Goal: Task Accomplishment & Management: Manage account settings

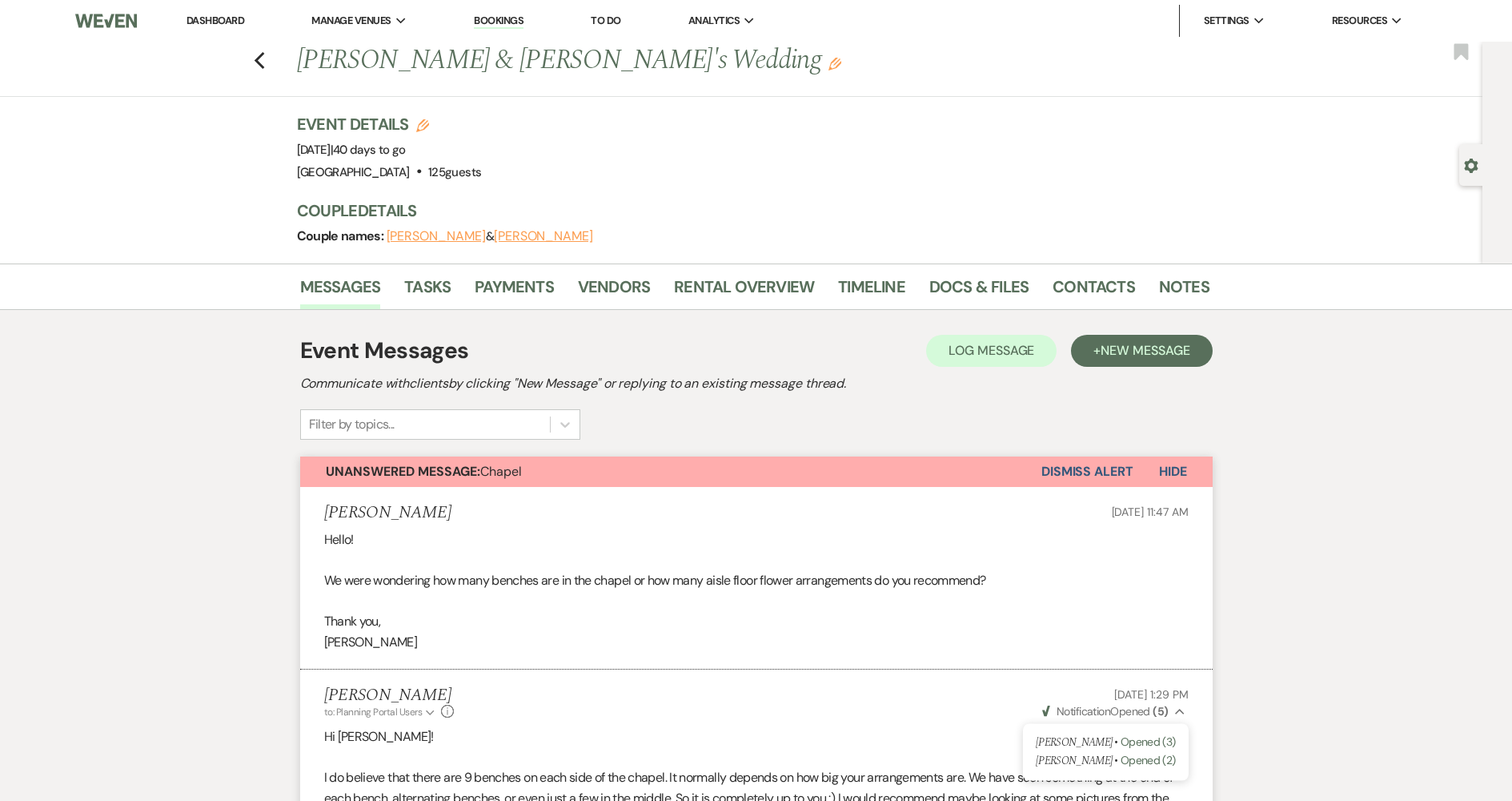
click at [209, 16] on link "Dashboard" at bounding box center [214, 20] width 57 height 14
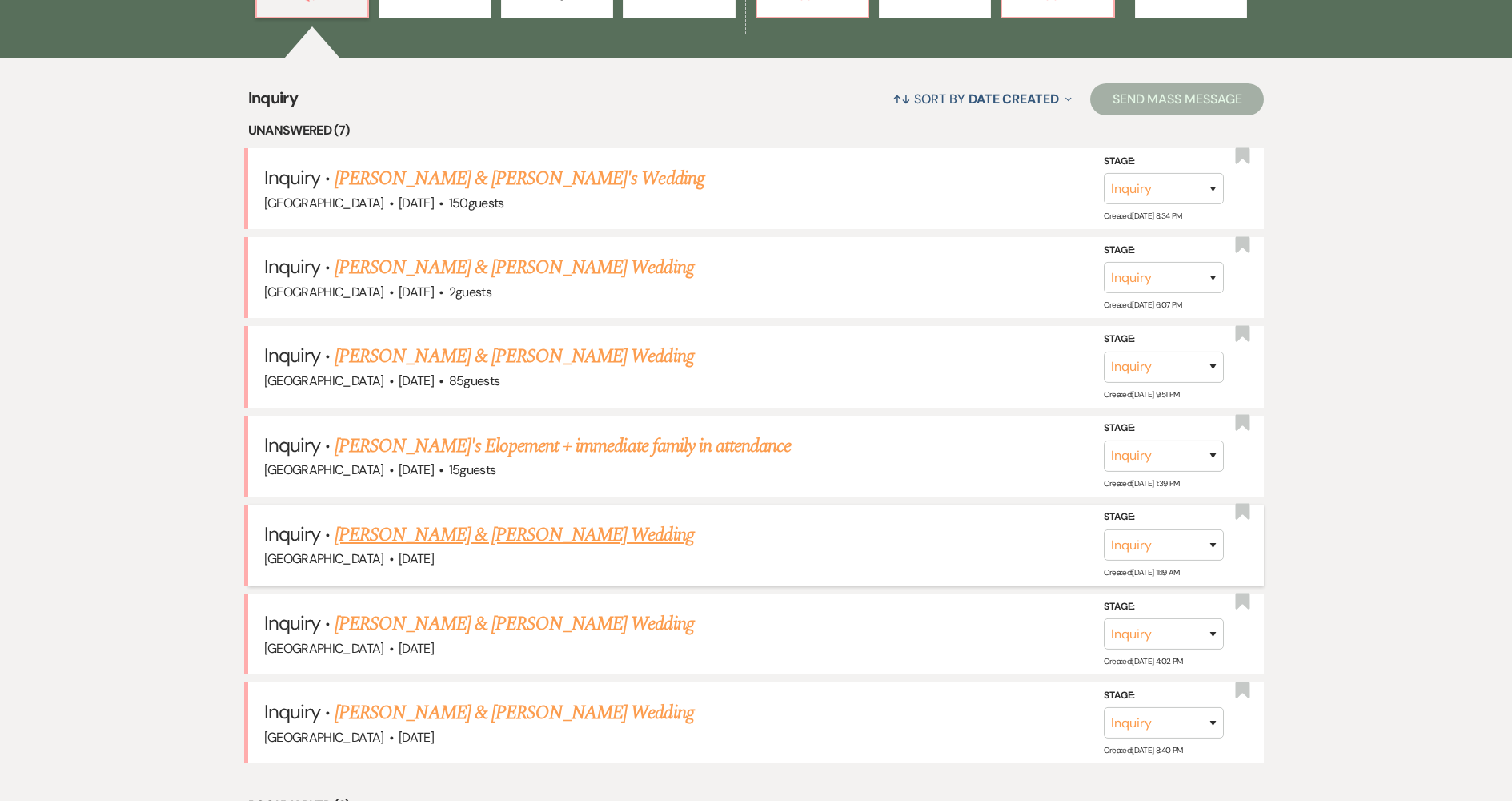
scroll to position [641, 0]
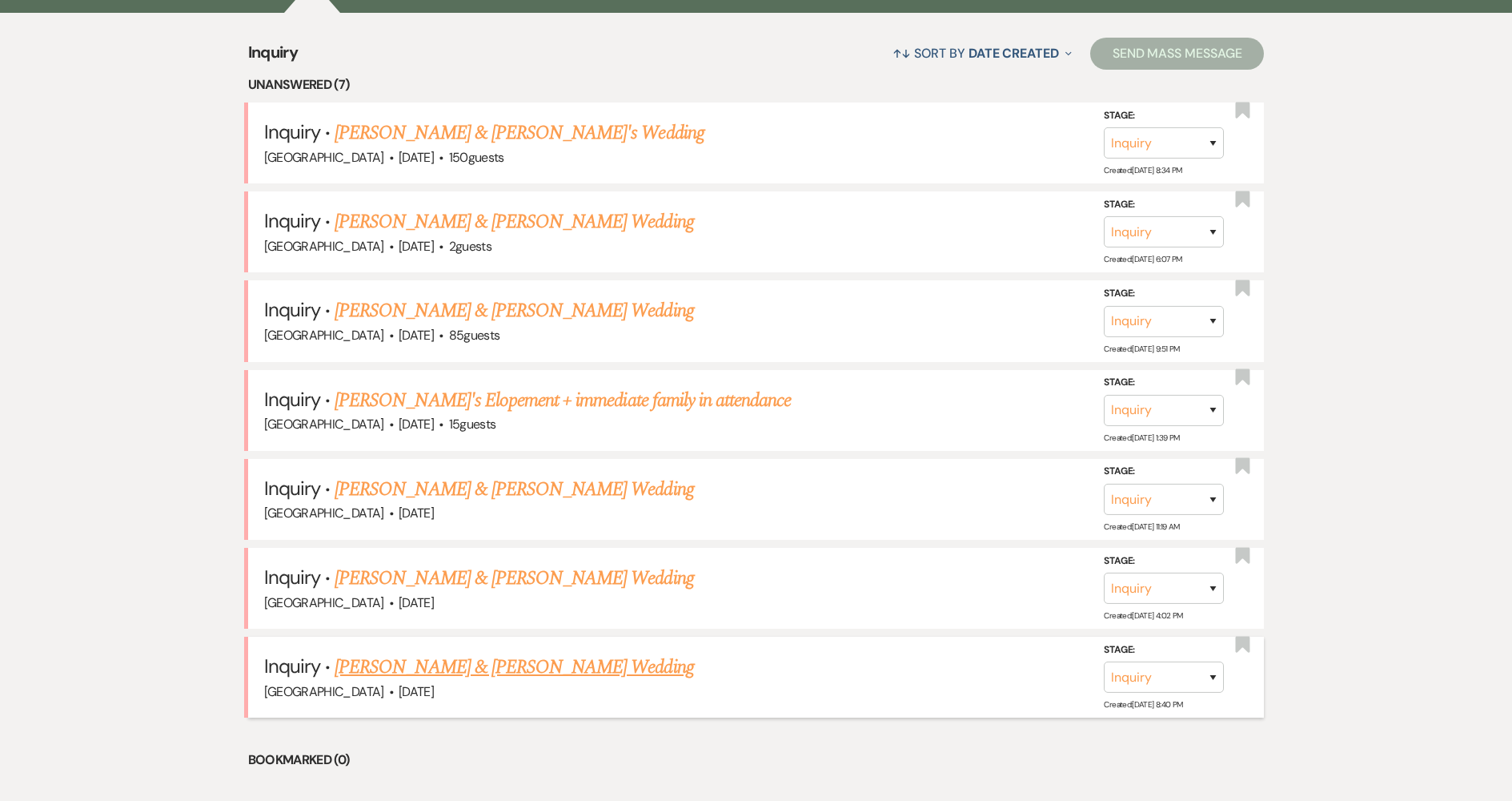
click at [428, 668] on link "[PERSON_NAME] & [PERSON_NAME] Wedding" at bounding box center [514, 667] width 359 height 29
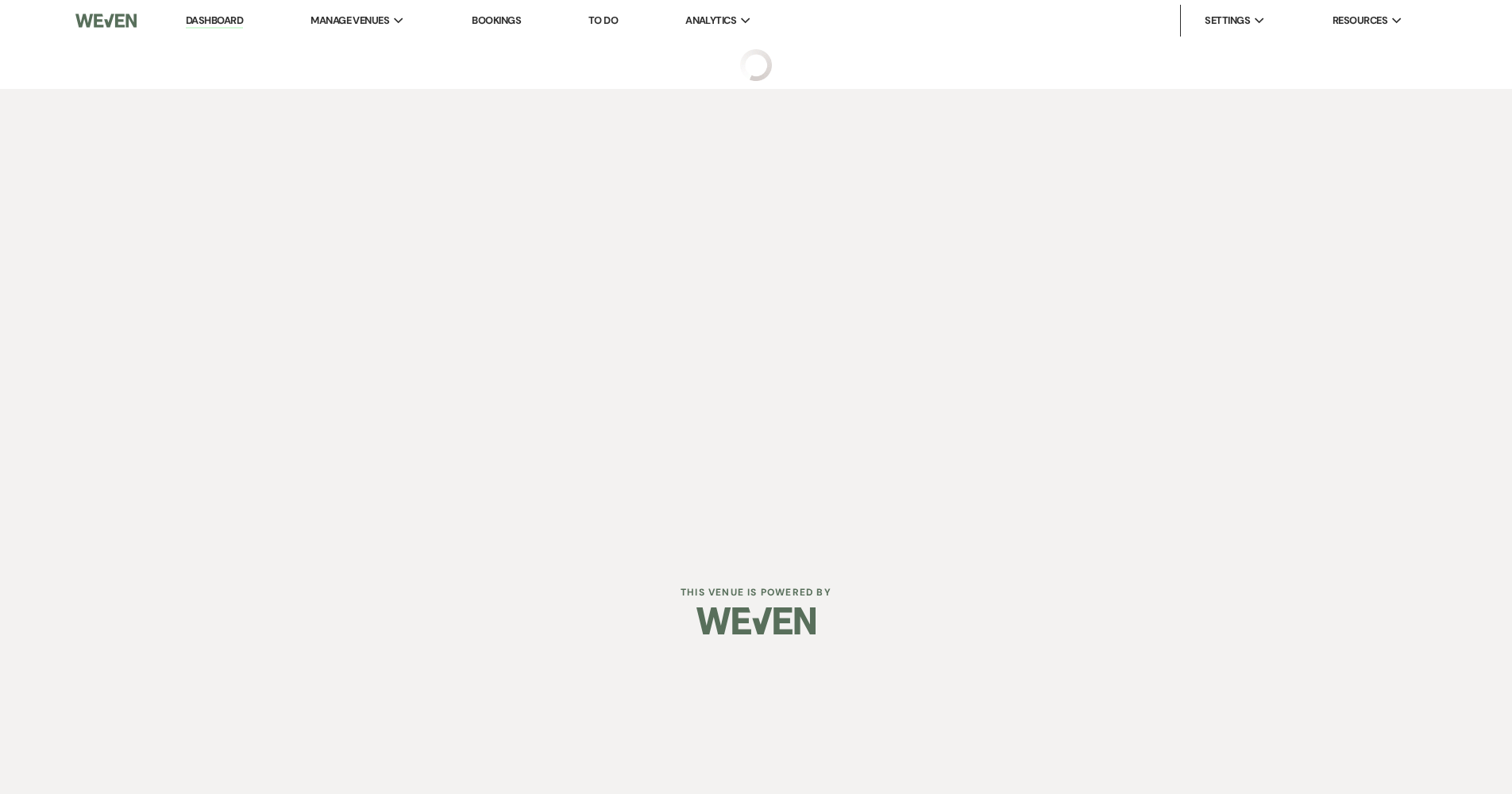
select select "5"
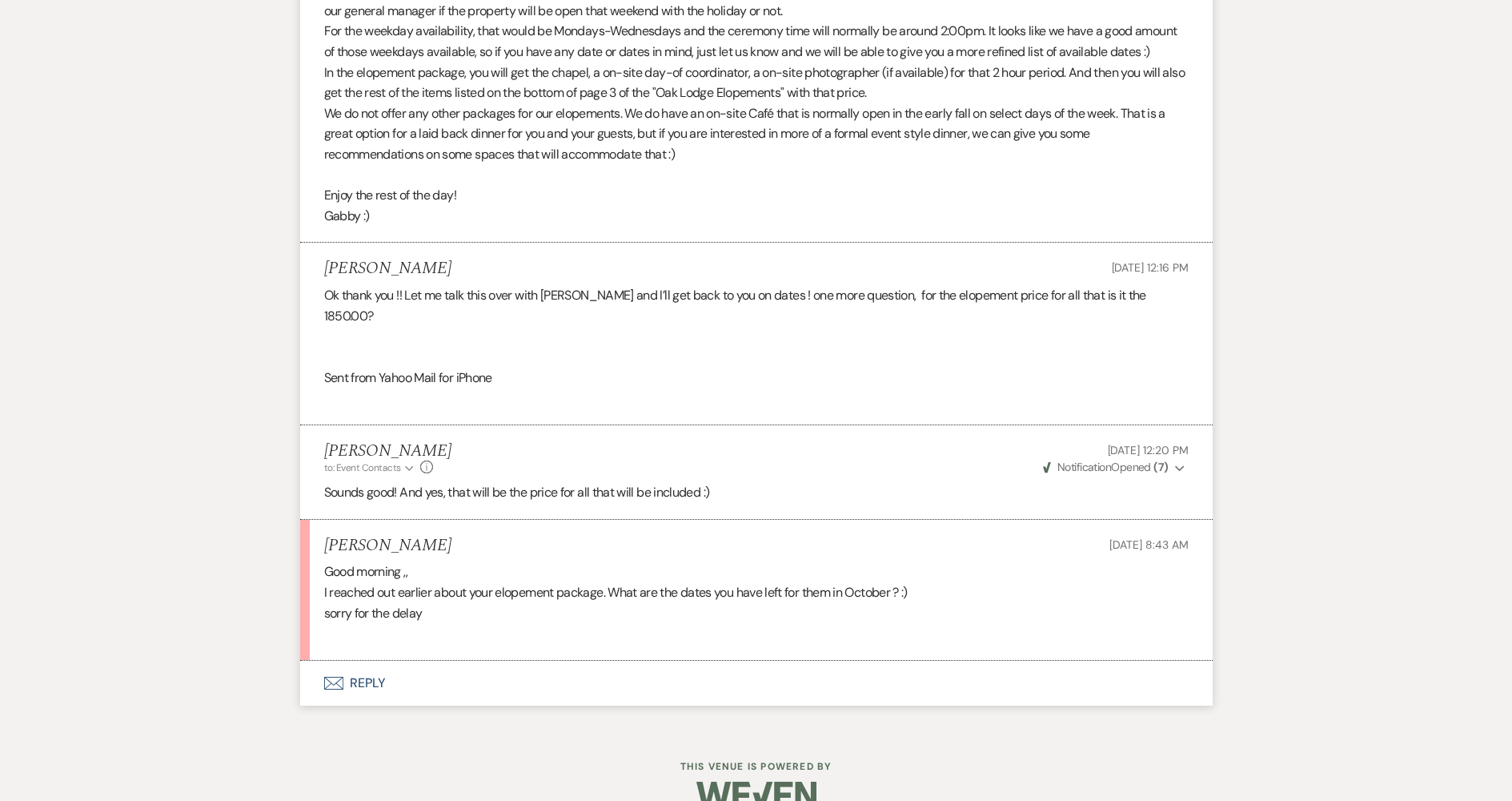
scroll to position [1554, 0]
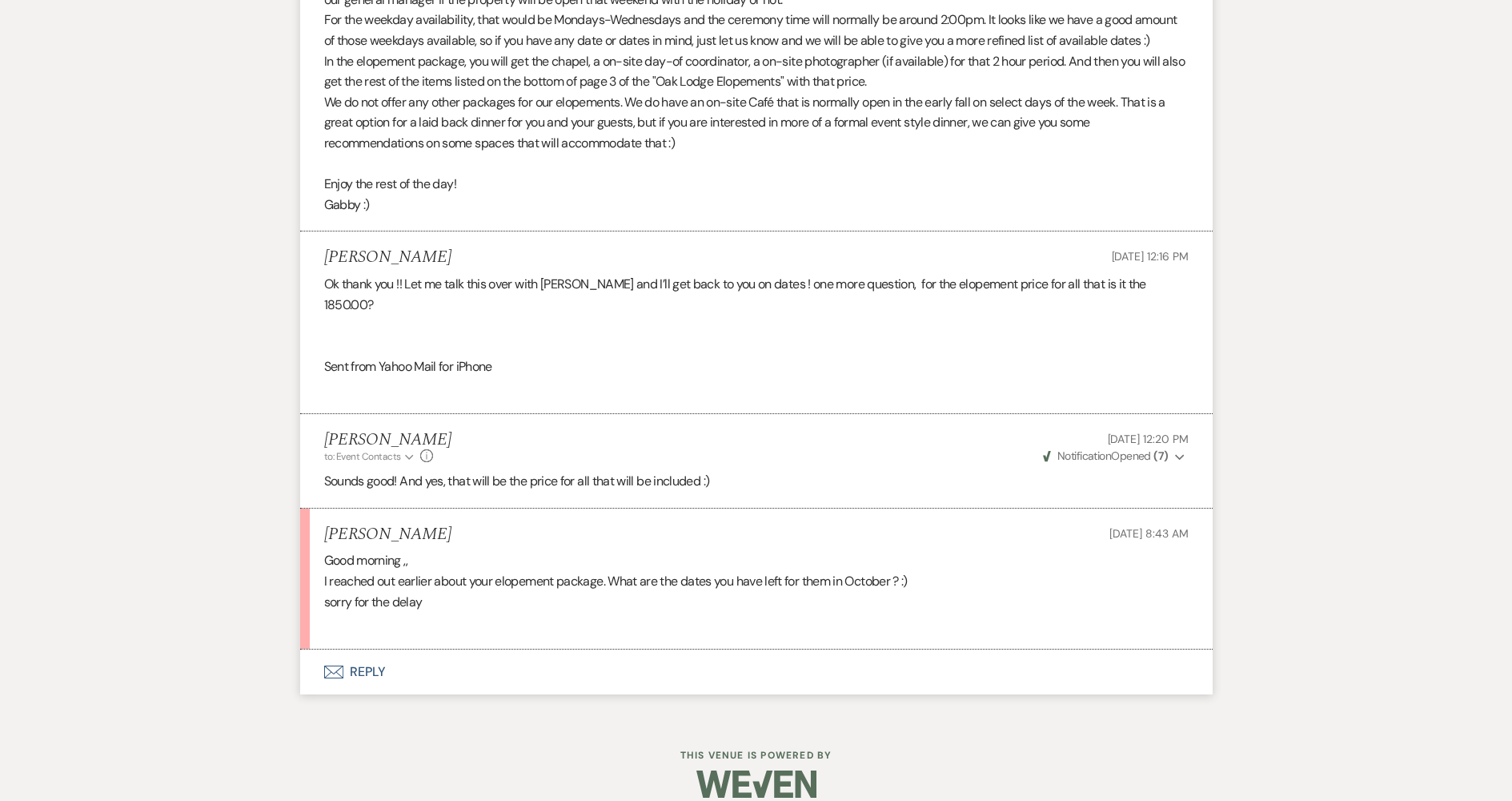
click at [678, 650] on button "Envelope Reply" at bounding box center [757, 672] width 913 height 45
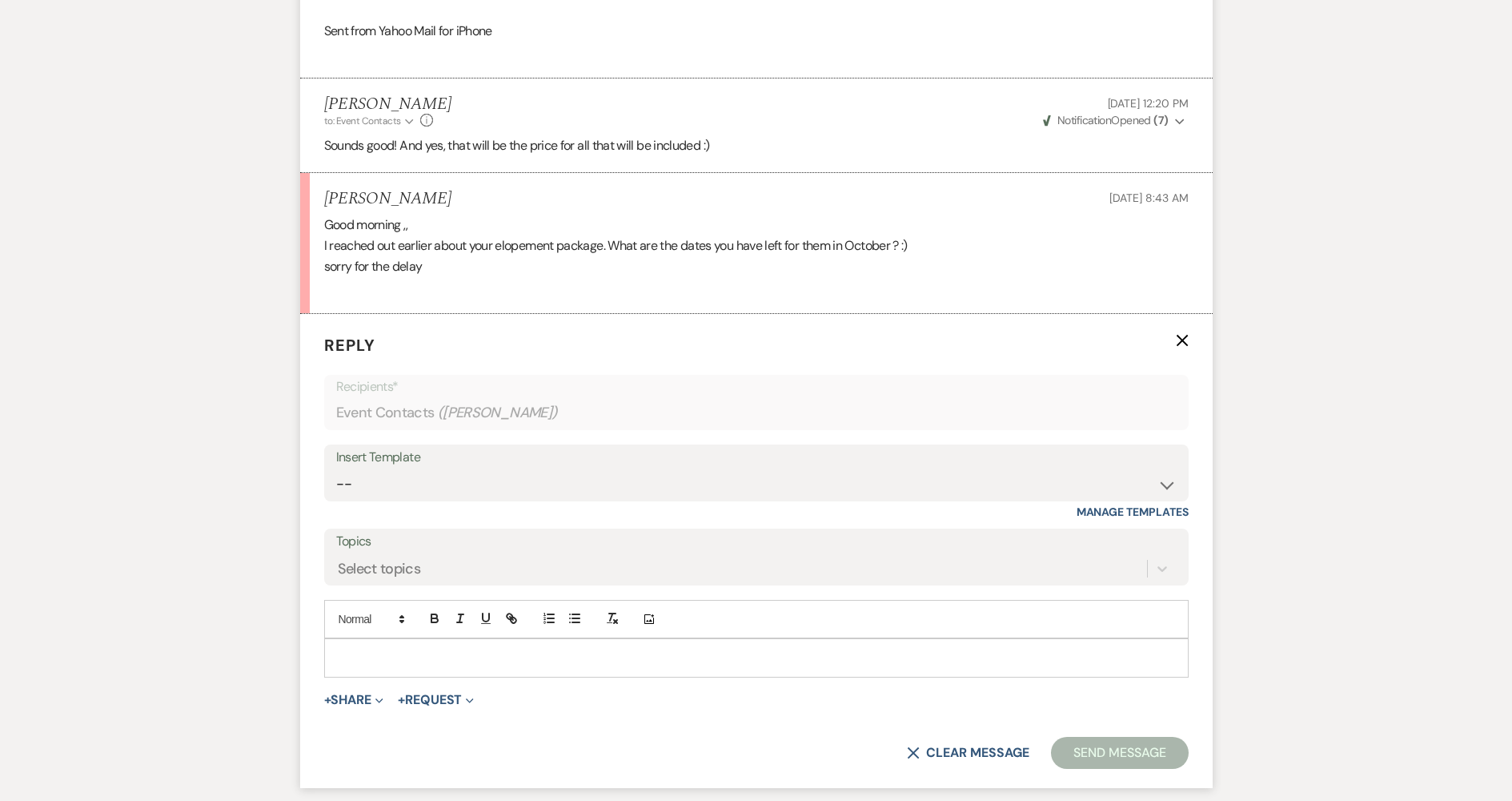
scroll to position [1922, 0]
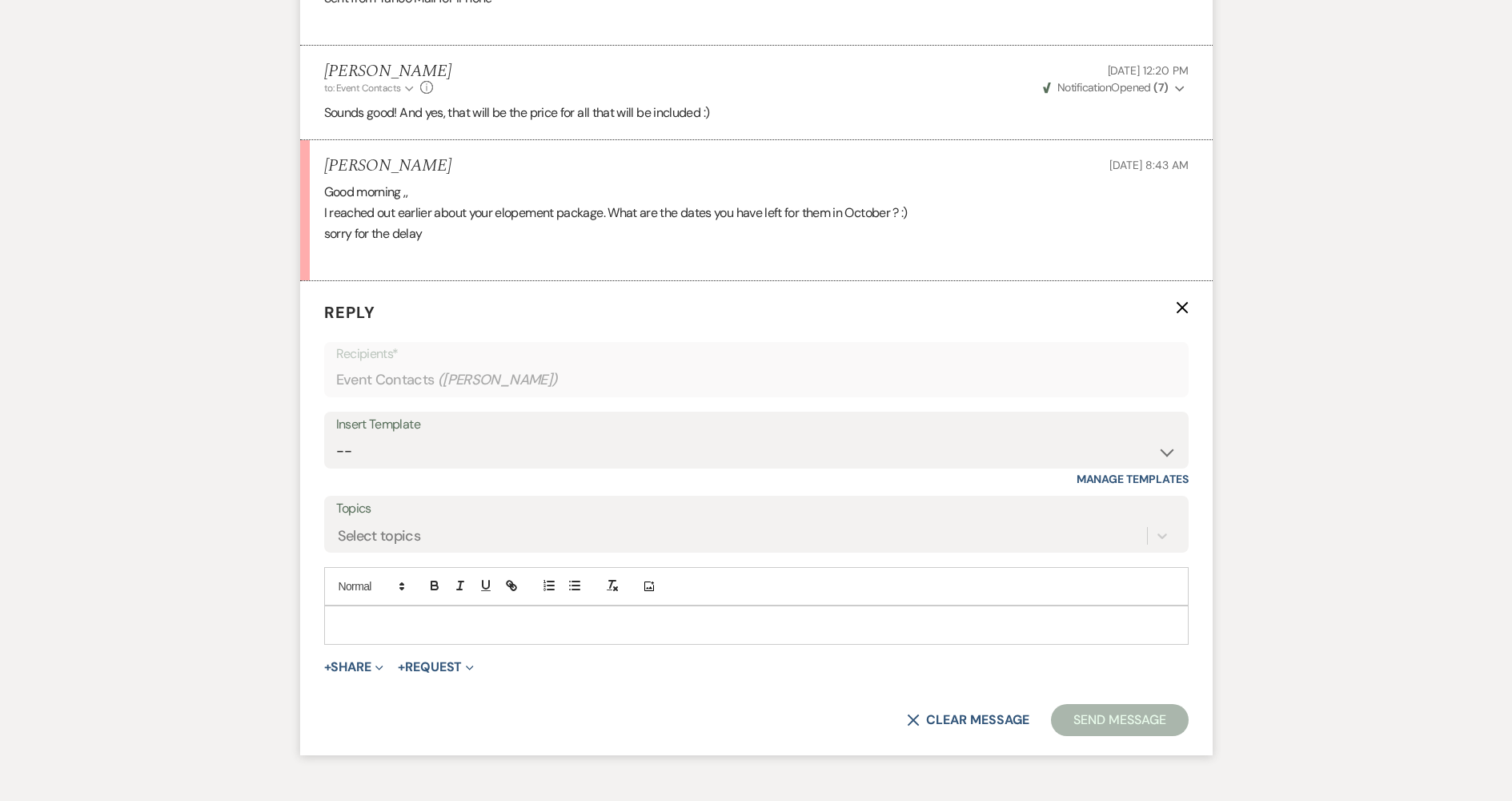
click at [480, 616] on p at bounding box center [757, 625] width 839 height 17
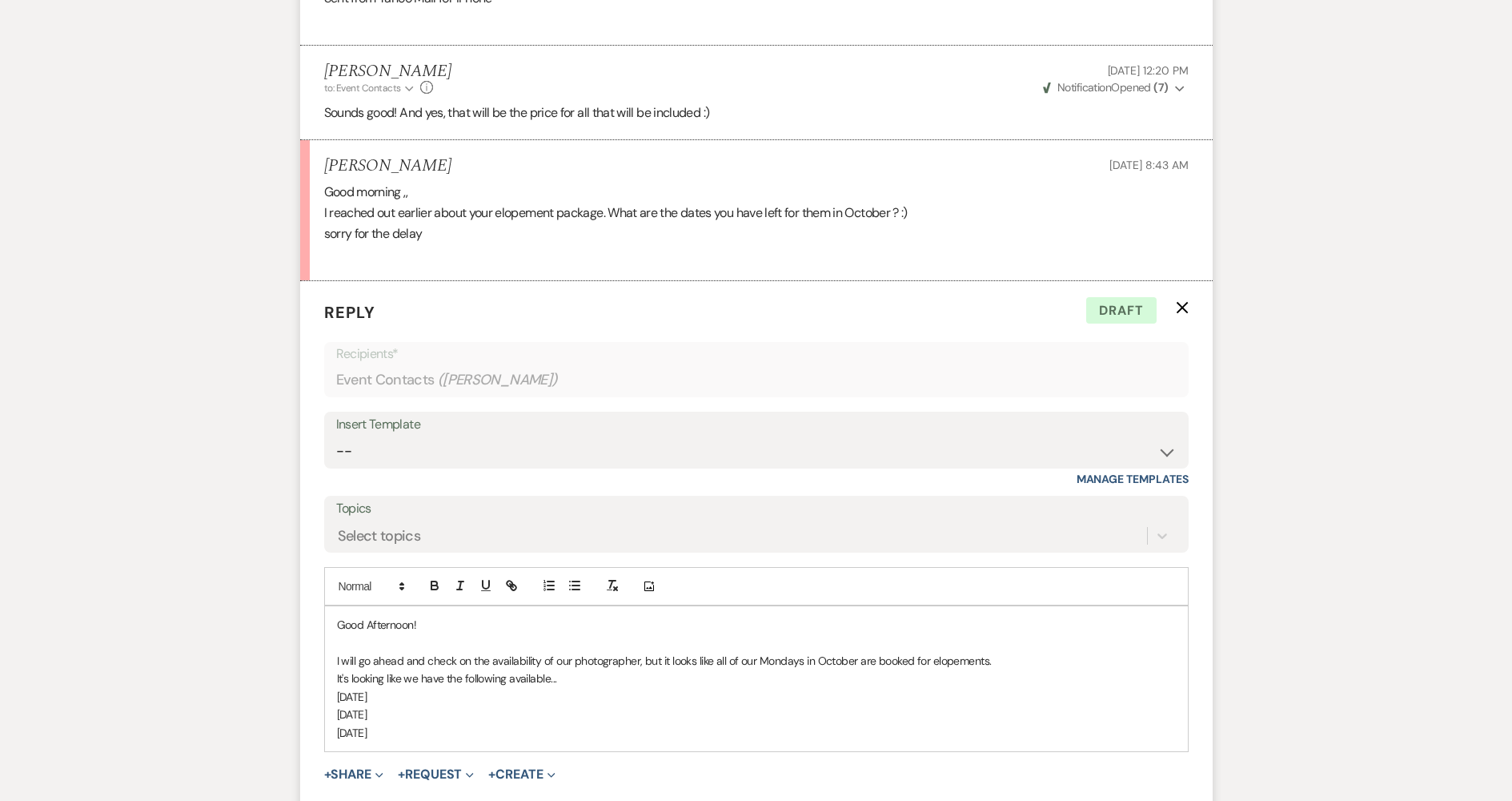
click at [332, 678] on div "Good Afternoon! I will go ahead and check on the availability of our photograph…" at bounding box center [756, 679] width 863 height 145
click at [333, 677] on div "Good Afternoon! I will go ahead and check on the availability of our photograph…" at bounding box center [756, 688] width 863 height 163
drag, startPoint x: 398, startPoint y: 731, endPoint x: 325, endPoint y: 734, distance: 73.1
click at [330, 733] on div "Good Afternoon! I will go ahead and check on the availability of our photograph…" at bounding box center [756, 688] width 863 height 163
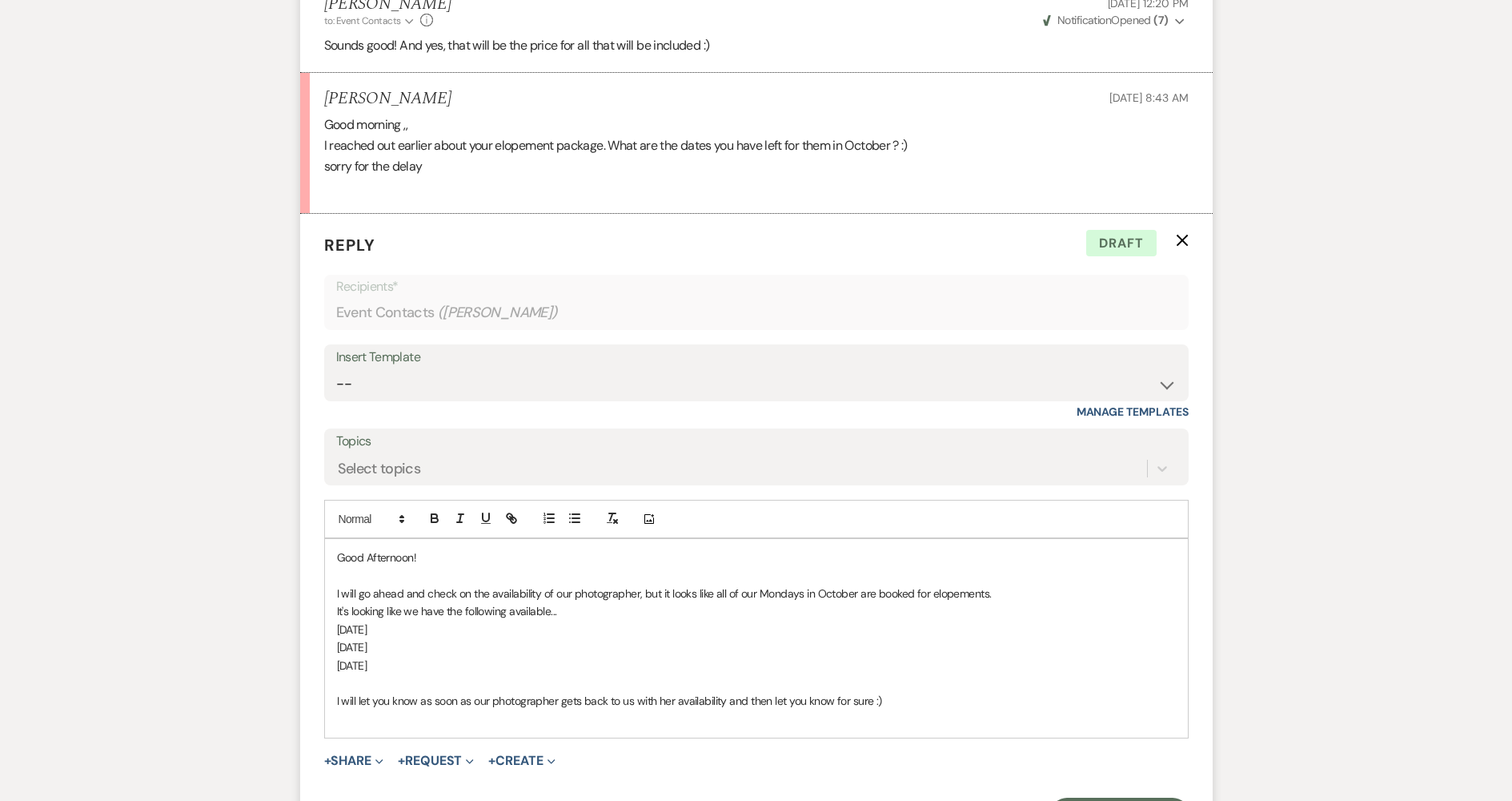
scroll to position [2002, 0]
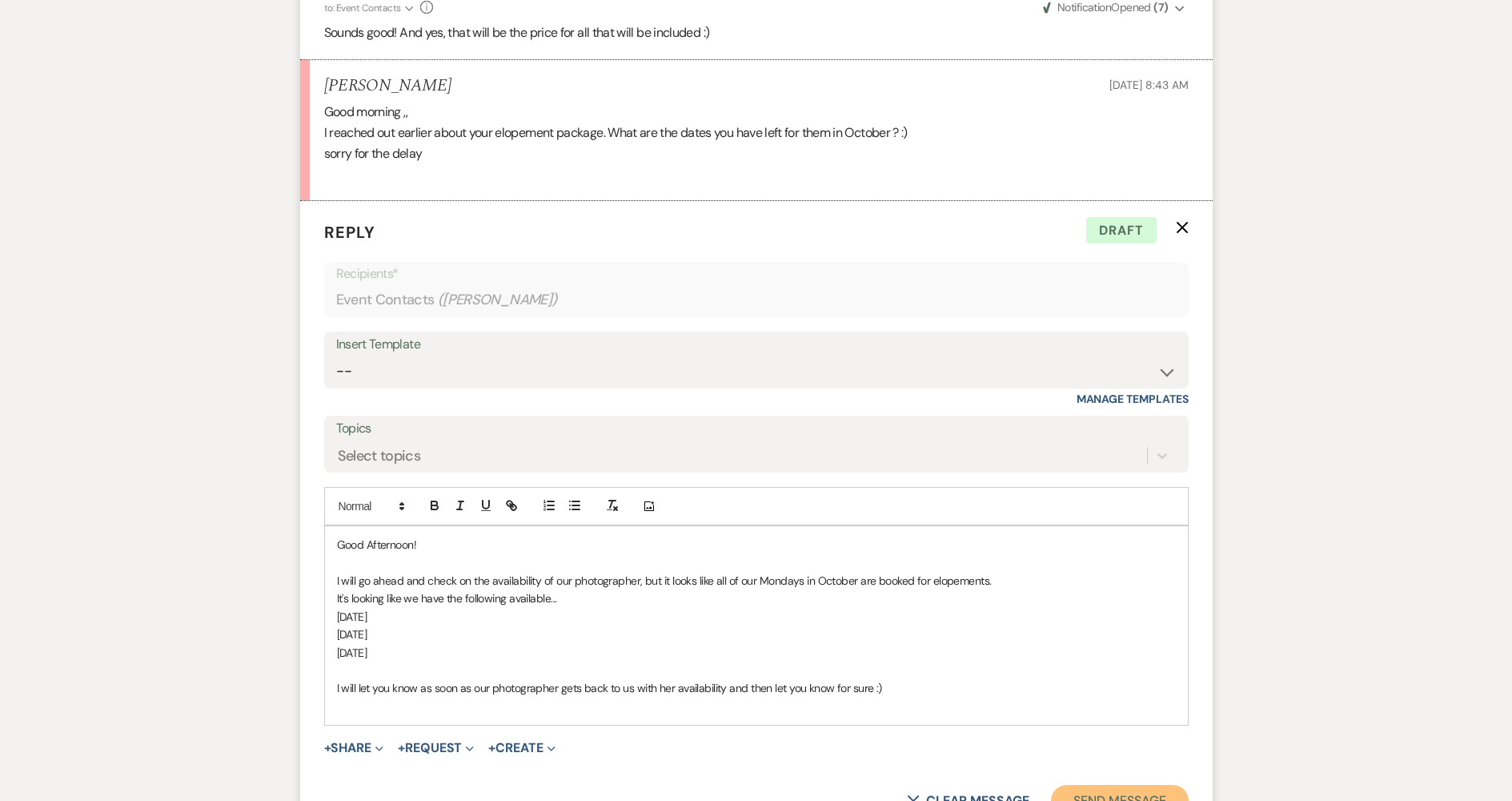
click at [1147, 785] on button "Send Message" at bounding box center [1119, 801] width 137 height 32
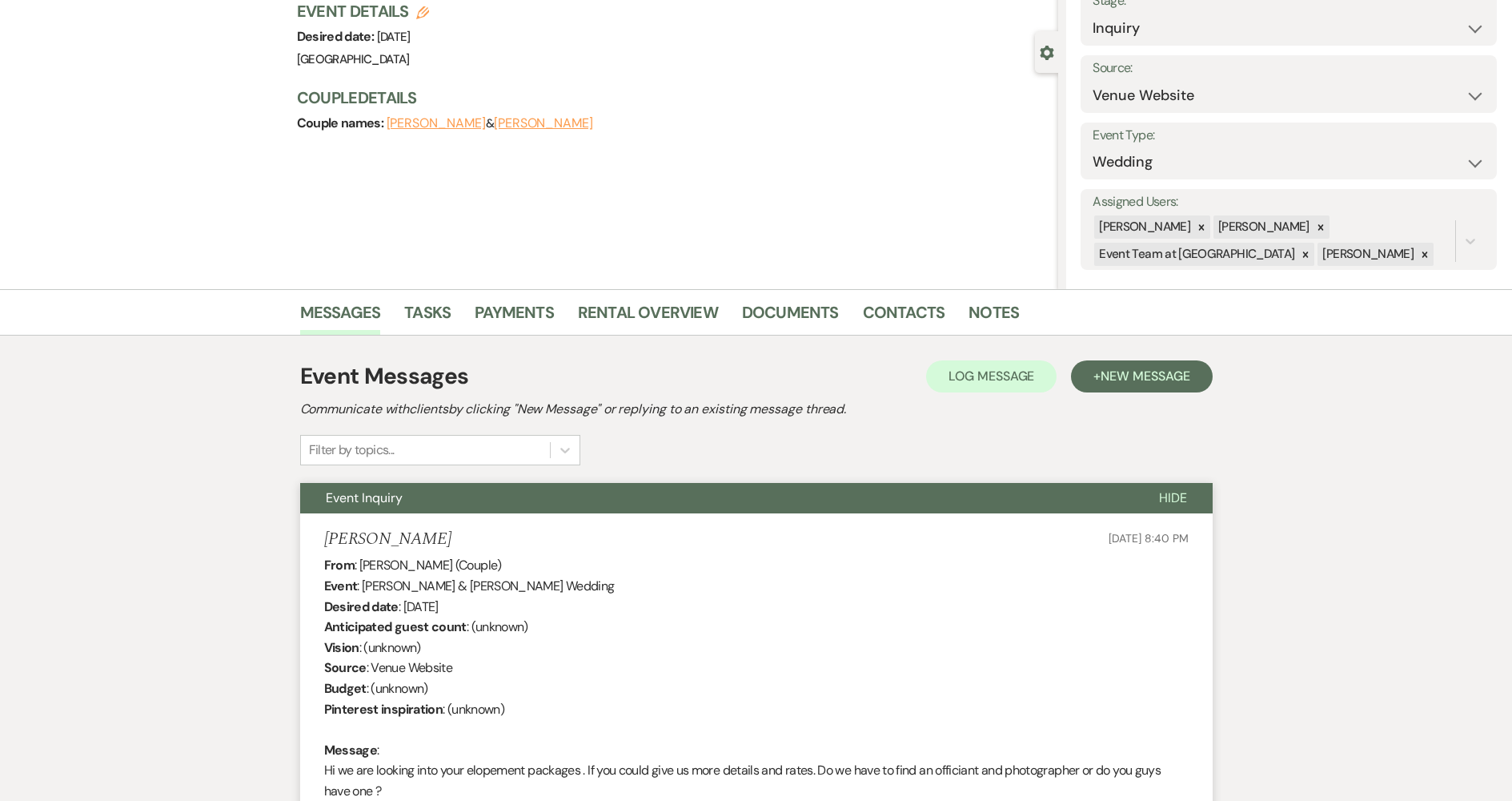
scroll to position [0, 0]
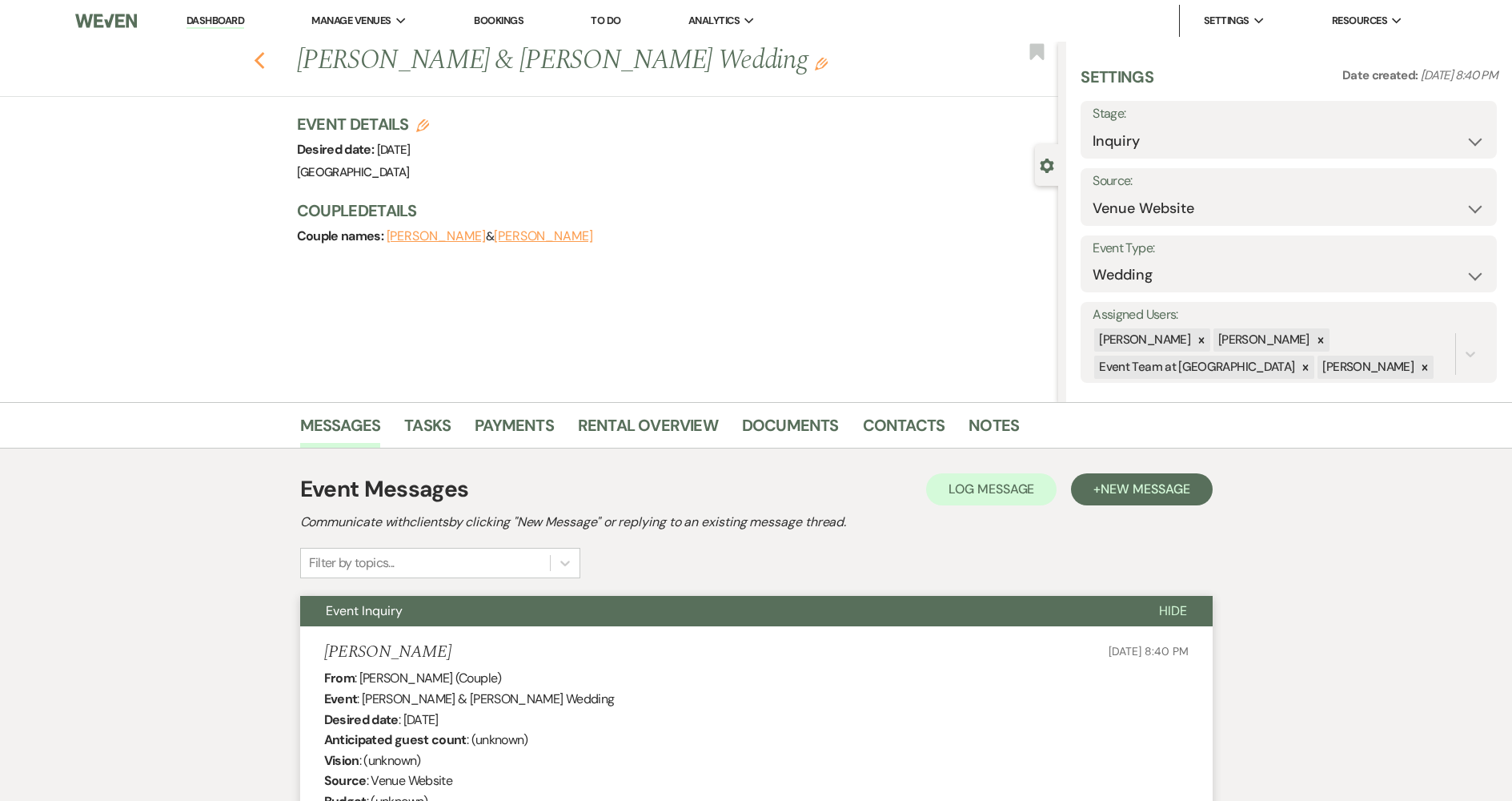
click at [265, 64] on use "button" at bounding box center [259, 61] width 11 height 17
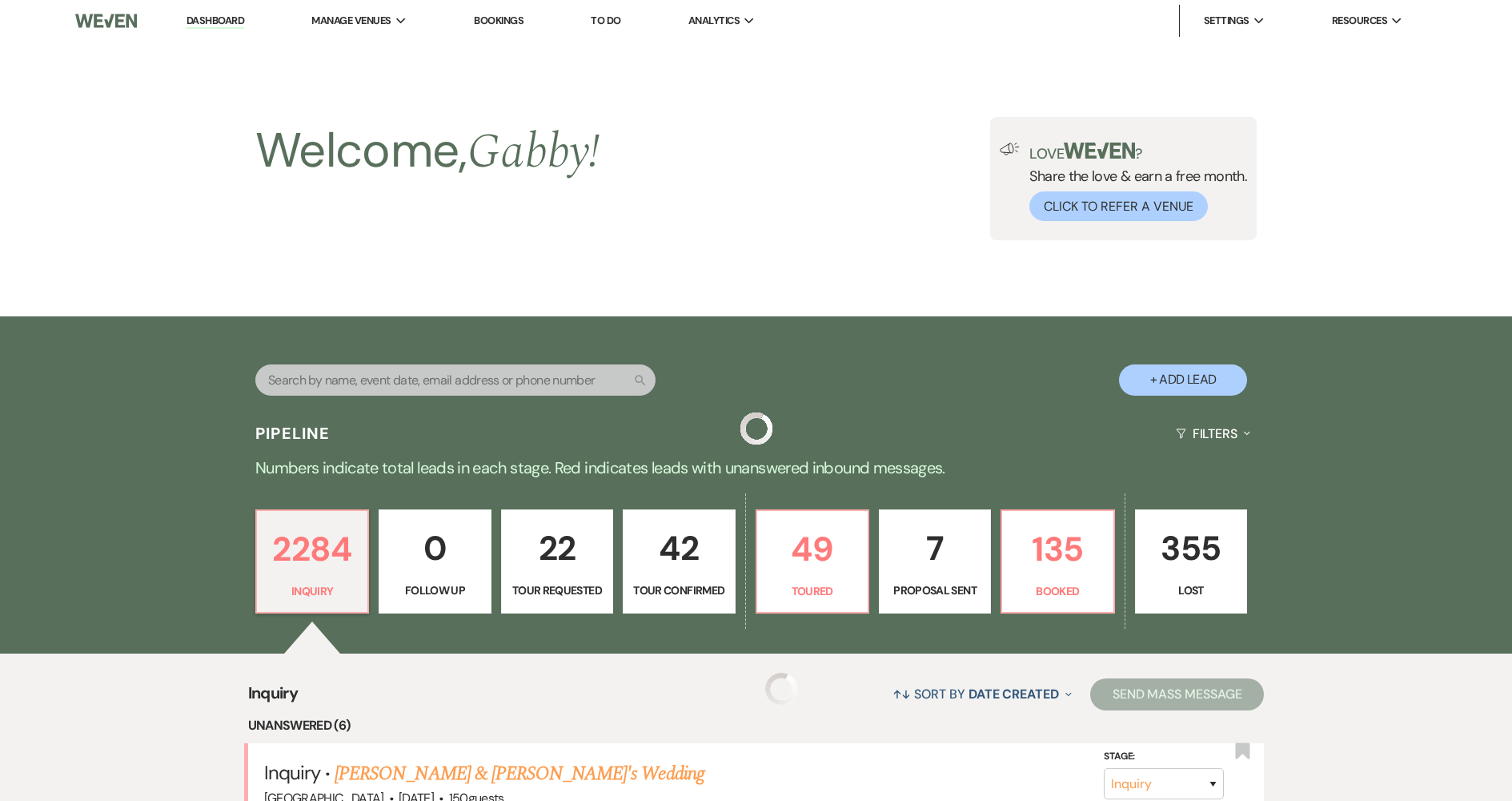
scroll to position [641, 0]
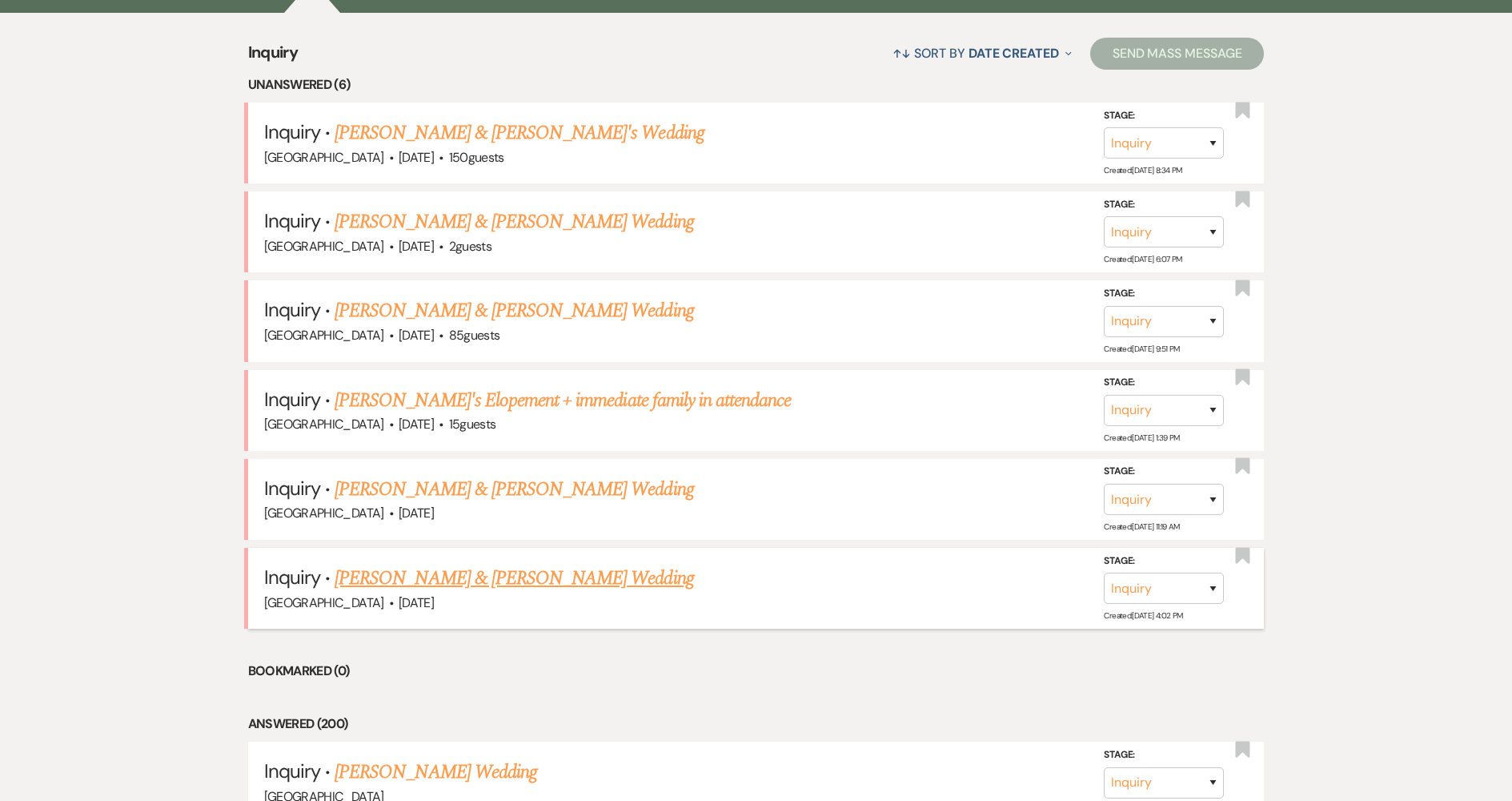
click at [470, 581] on link "[PERSON_NAME] & [PERSON_NAME] Wedding" at bounding box center [514, 579] width 359 height 29
select select "5"
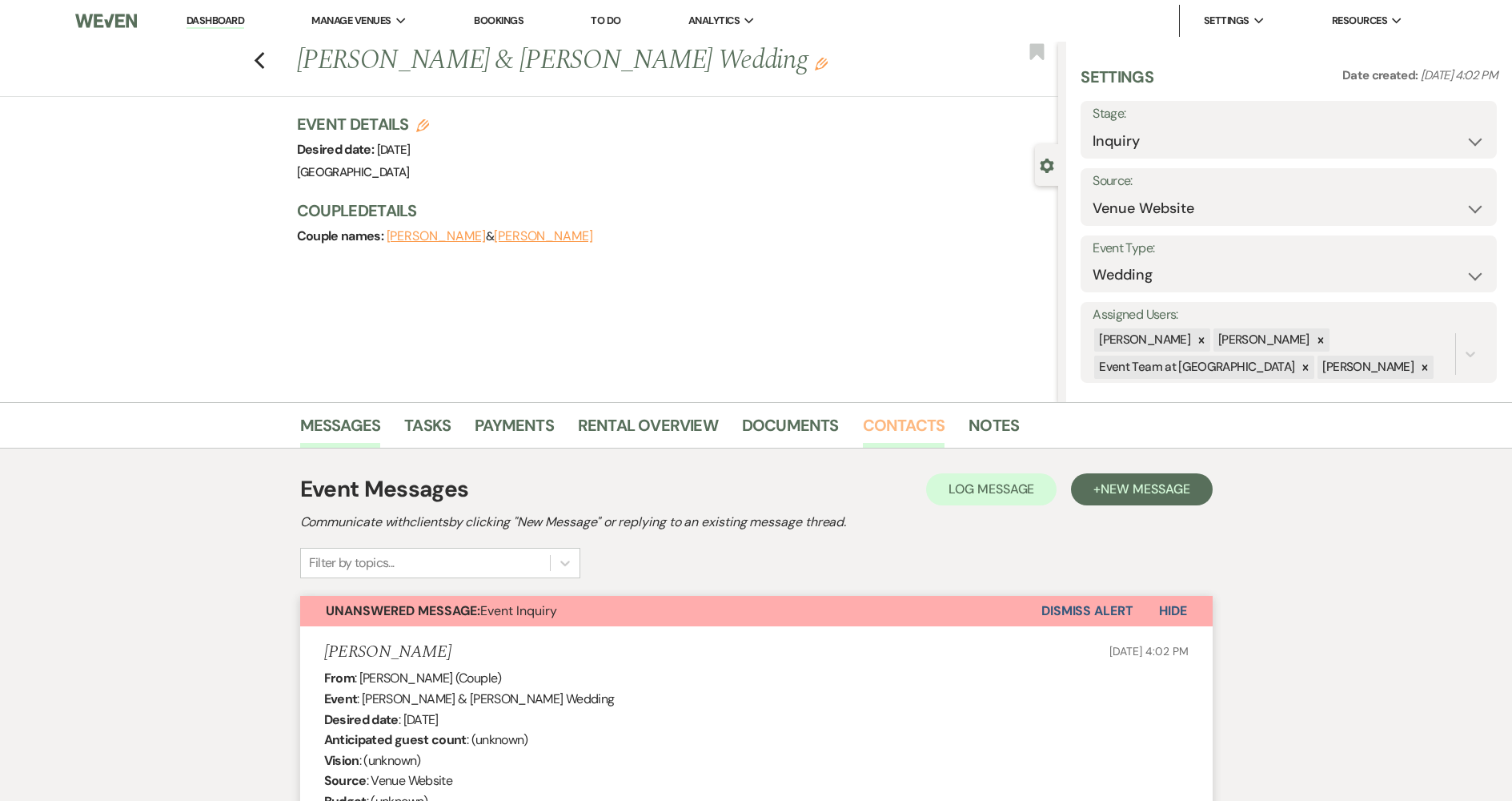
click at [925, 432] on link "Contacts" at bounding box center [903, 430] width 82 height 35
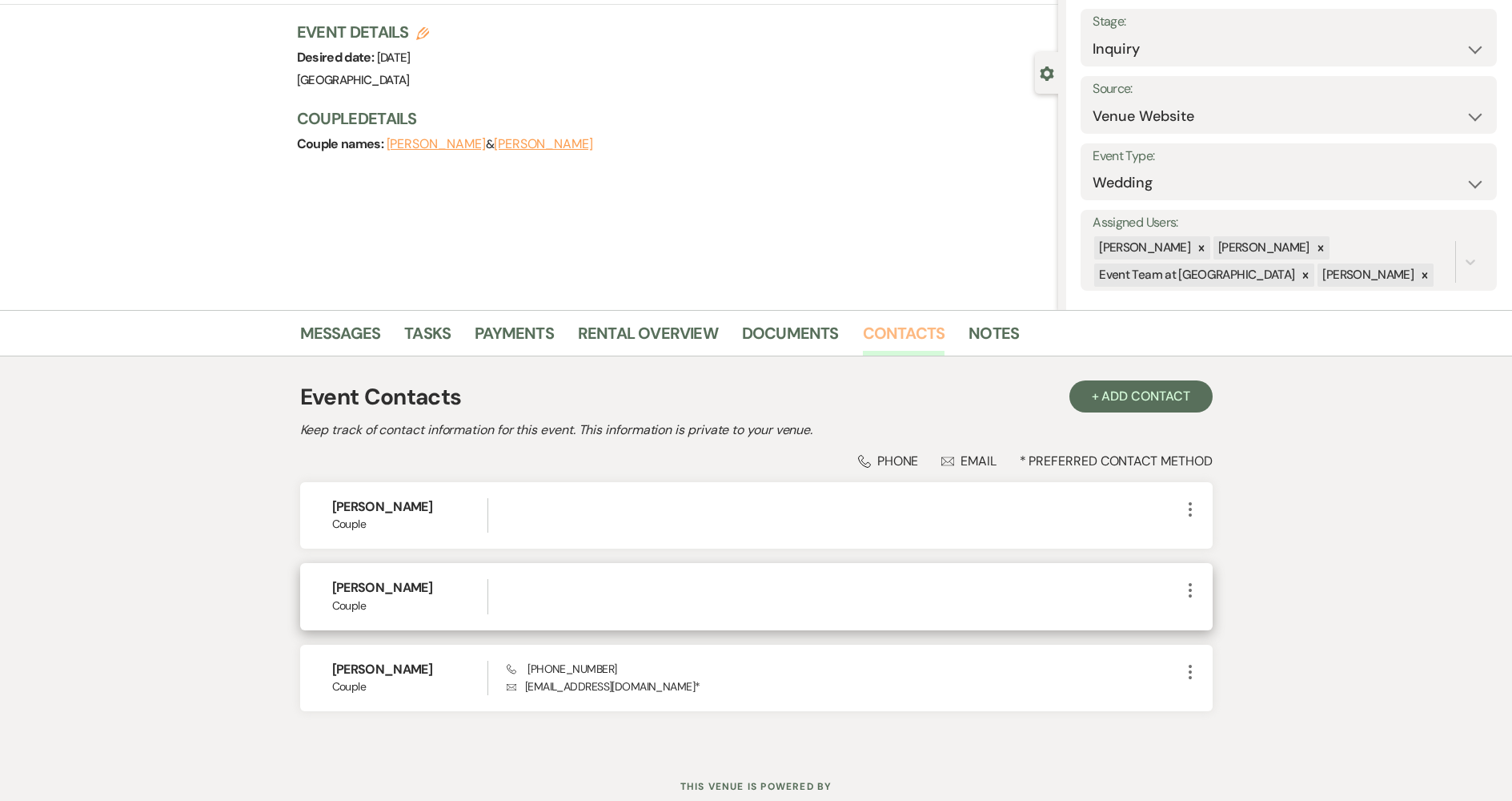
scroll to position [144, 0]
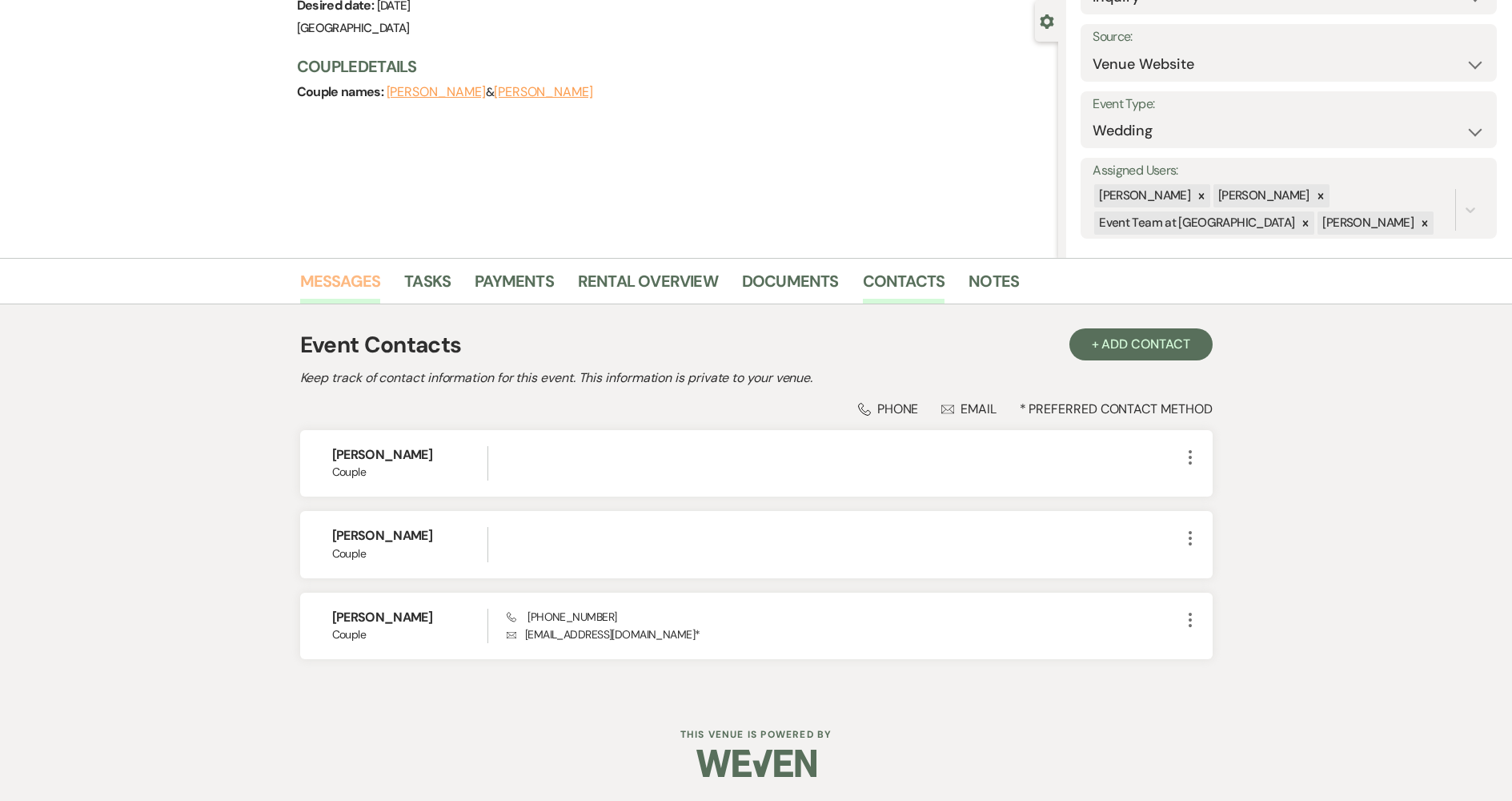
click at [328, 275] on link "Messages" at bounding box center [340, 286] width 80 height 35
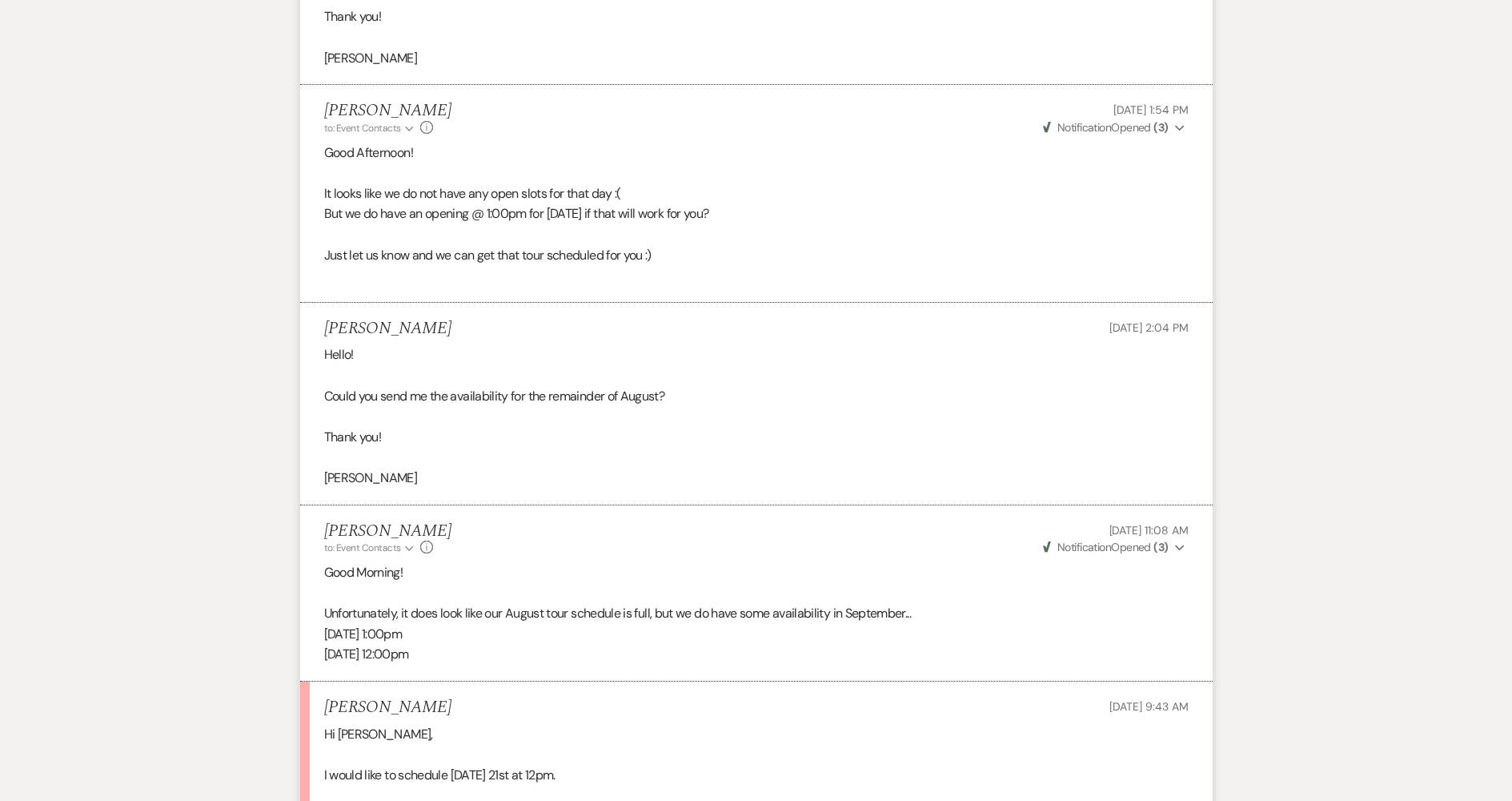
scroll to position [2067, 0]
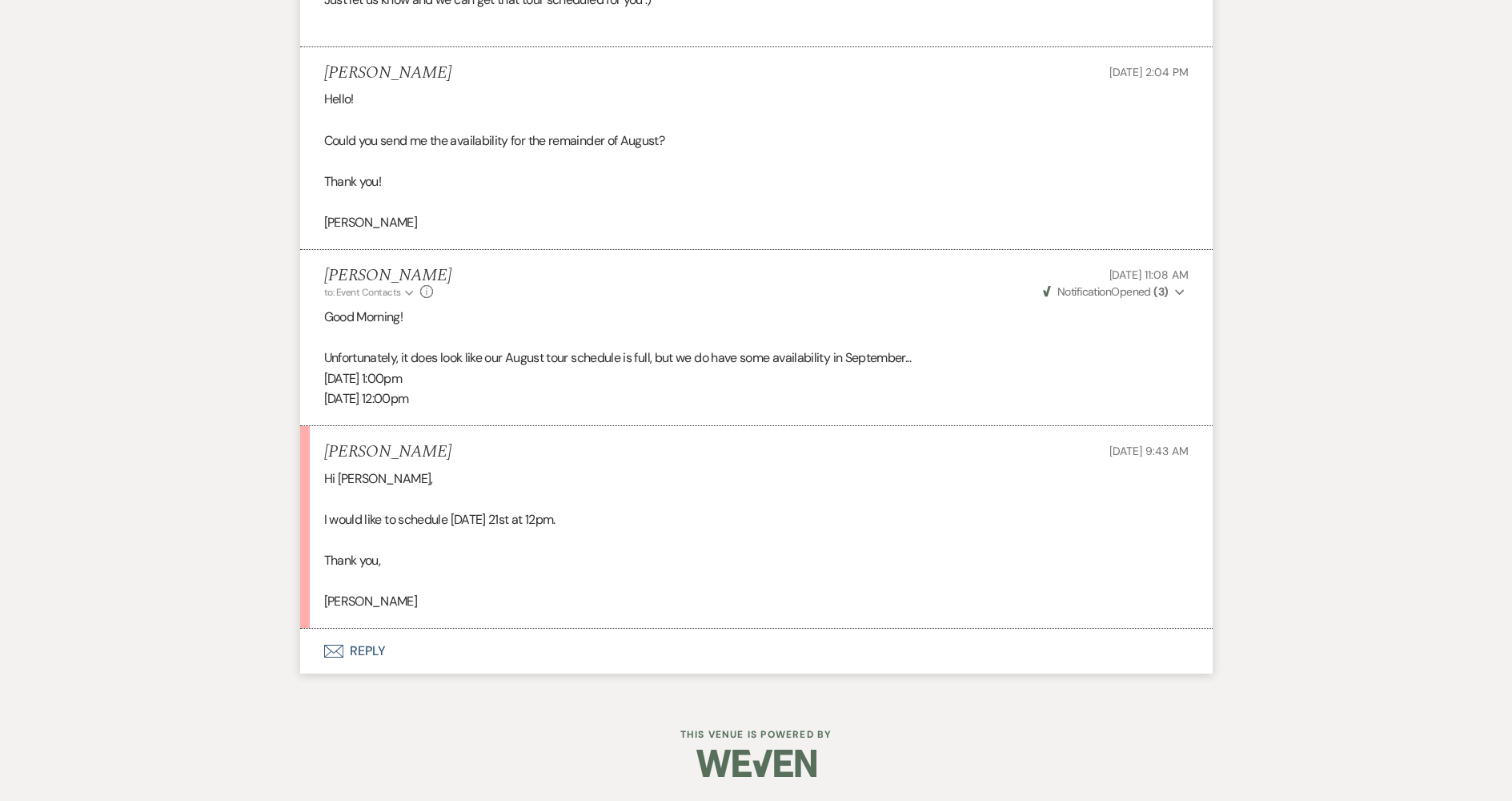
click at [438, 654] on button "Envelope Reply" at bounding box center [757, 651] width 913 height 45
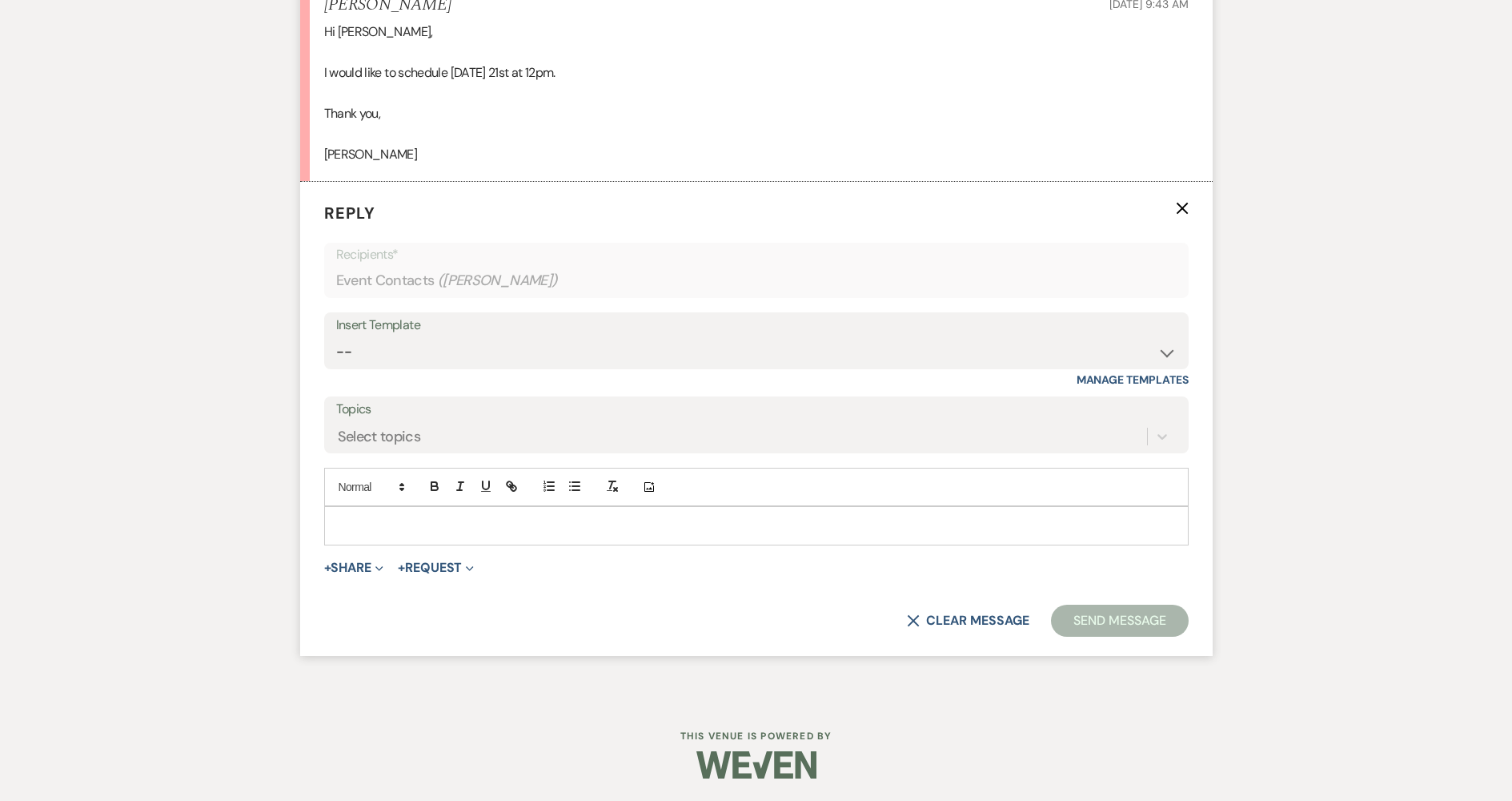
scroll to position [2516, 0]
click at [490, 362] on select "-- Follow Up Contract (Pre-Booked Leads) Wedding Weekend Tour Follow Up Elopeme…" at bounding box center [756, 350] width 840 height 31
select select "2410"
click at [336, 335] on select "-- Follow Up Contract (Pre-Booked Leads) Wedding Weekend Tour Follow Up Elopeme…" at bounding box center [756, 350] width 840 height 31
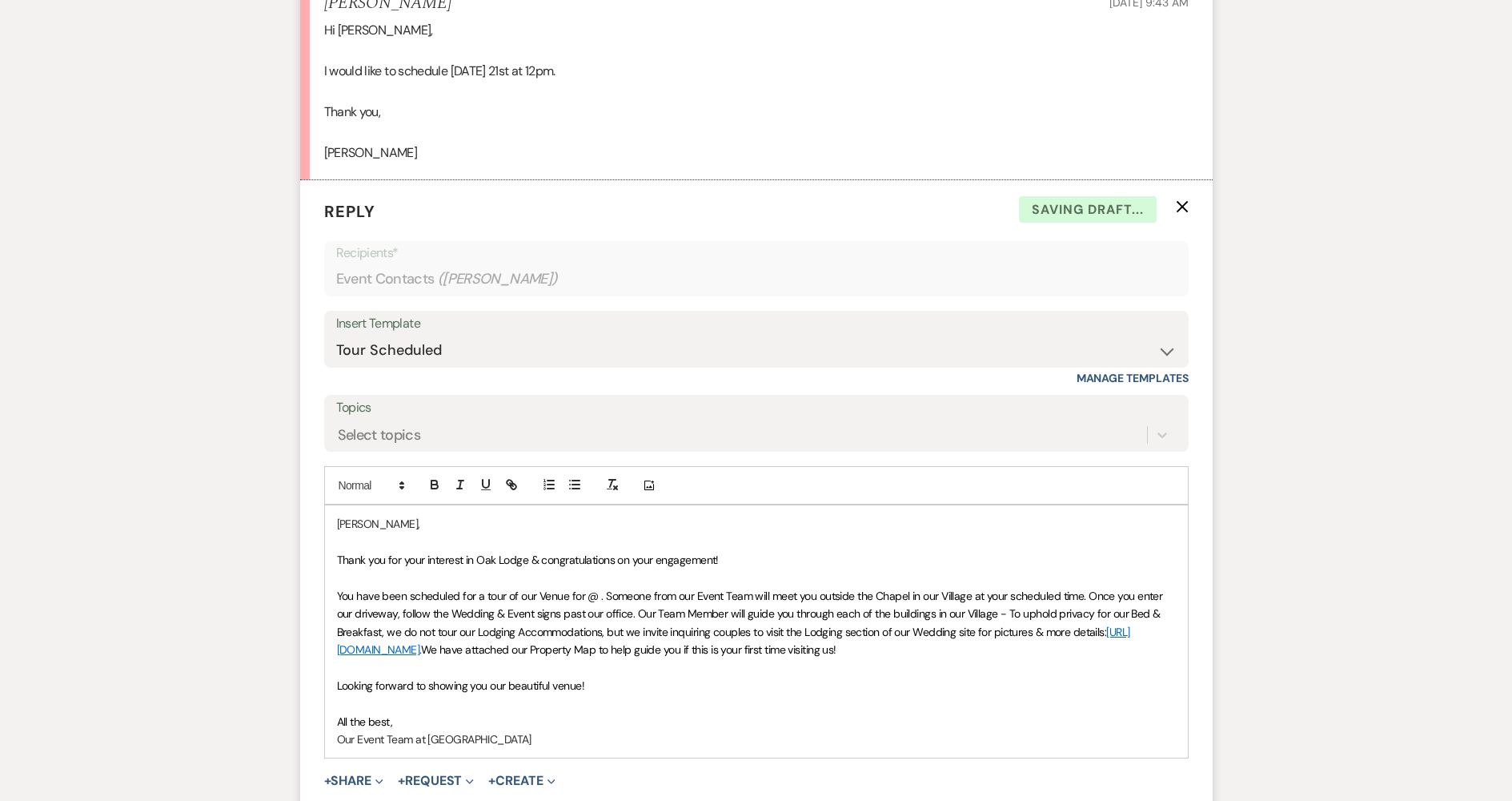
click at [586, 599] on span "You have been scheduled for a tour of our Venue for @ . Someone from our Event …" at bounding box center [751, 614] width 829 height 50
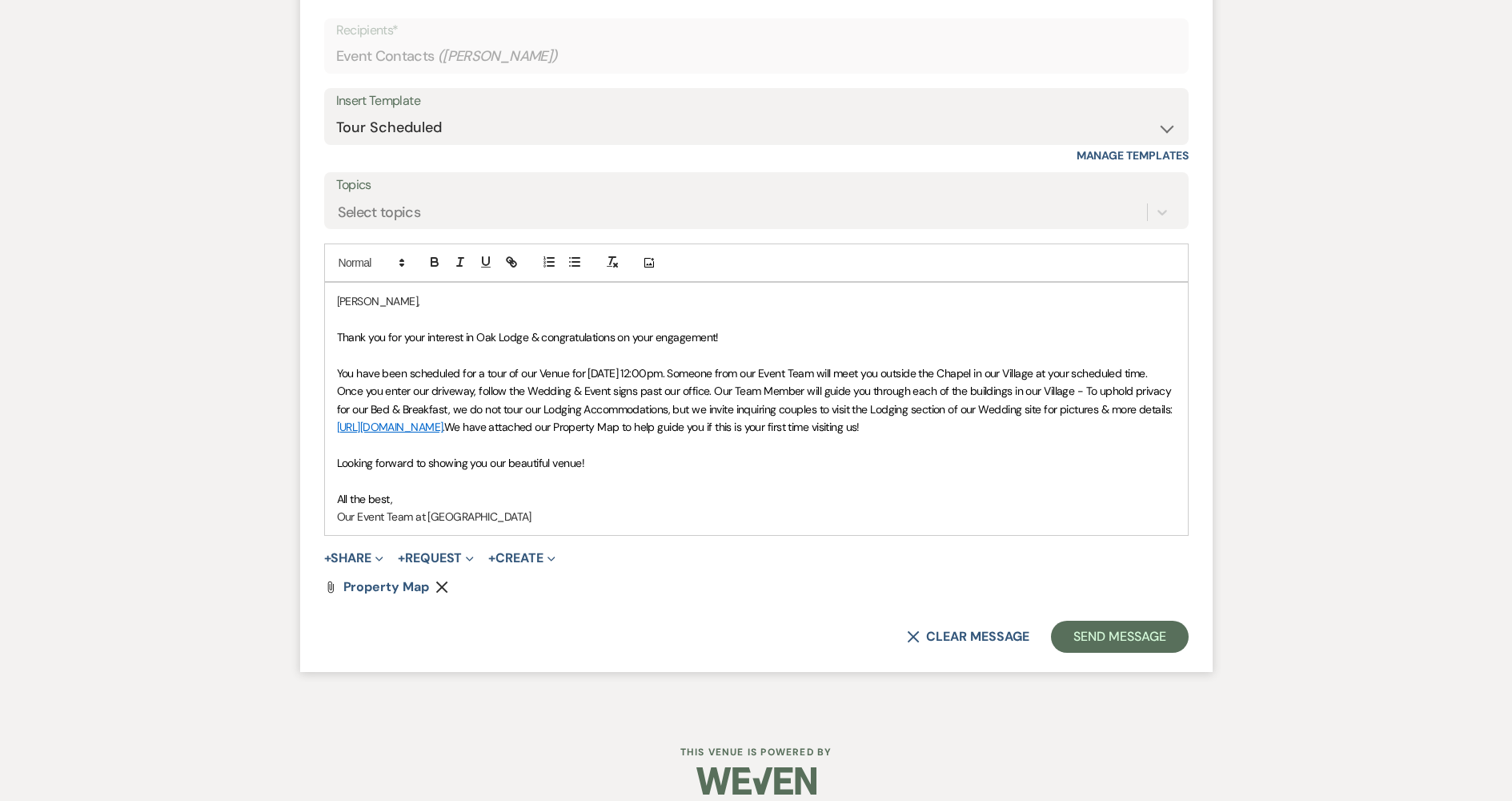
scroll to position [2756, 0]
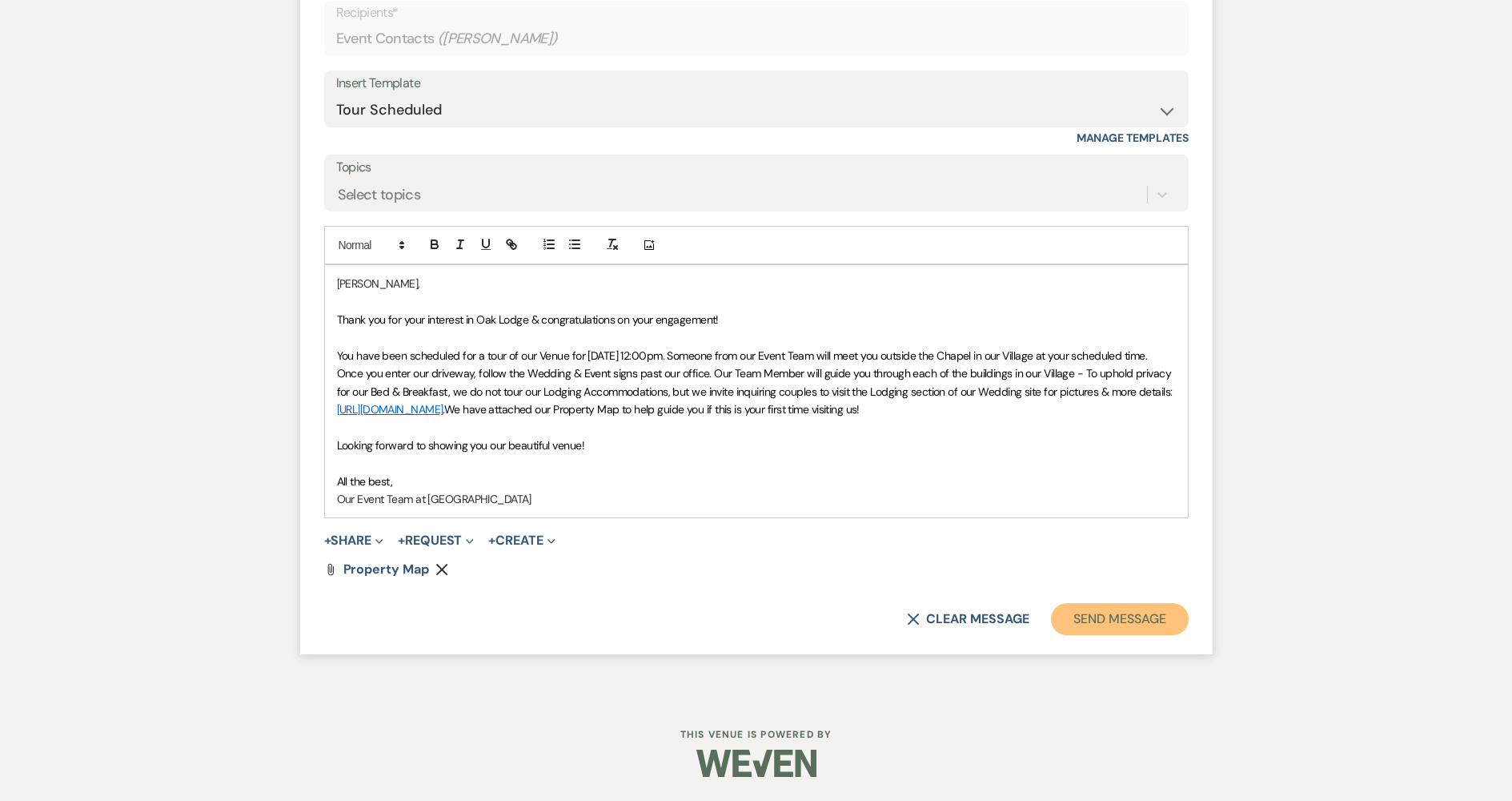
click at [1074, 613] on button "Send Message" at bounding box center [1119, 619] width 137 height 32
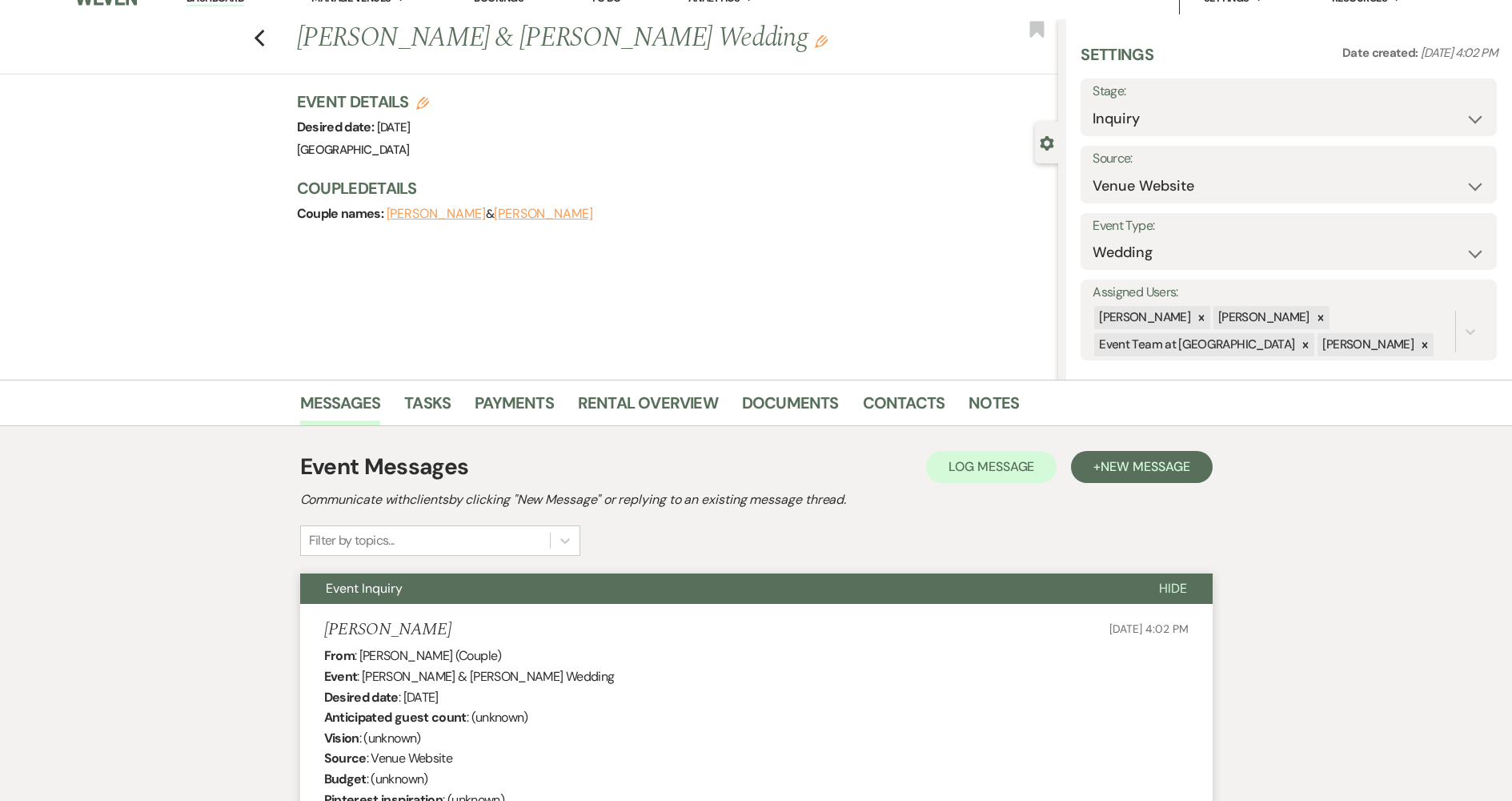
scroll to position [0, 0]
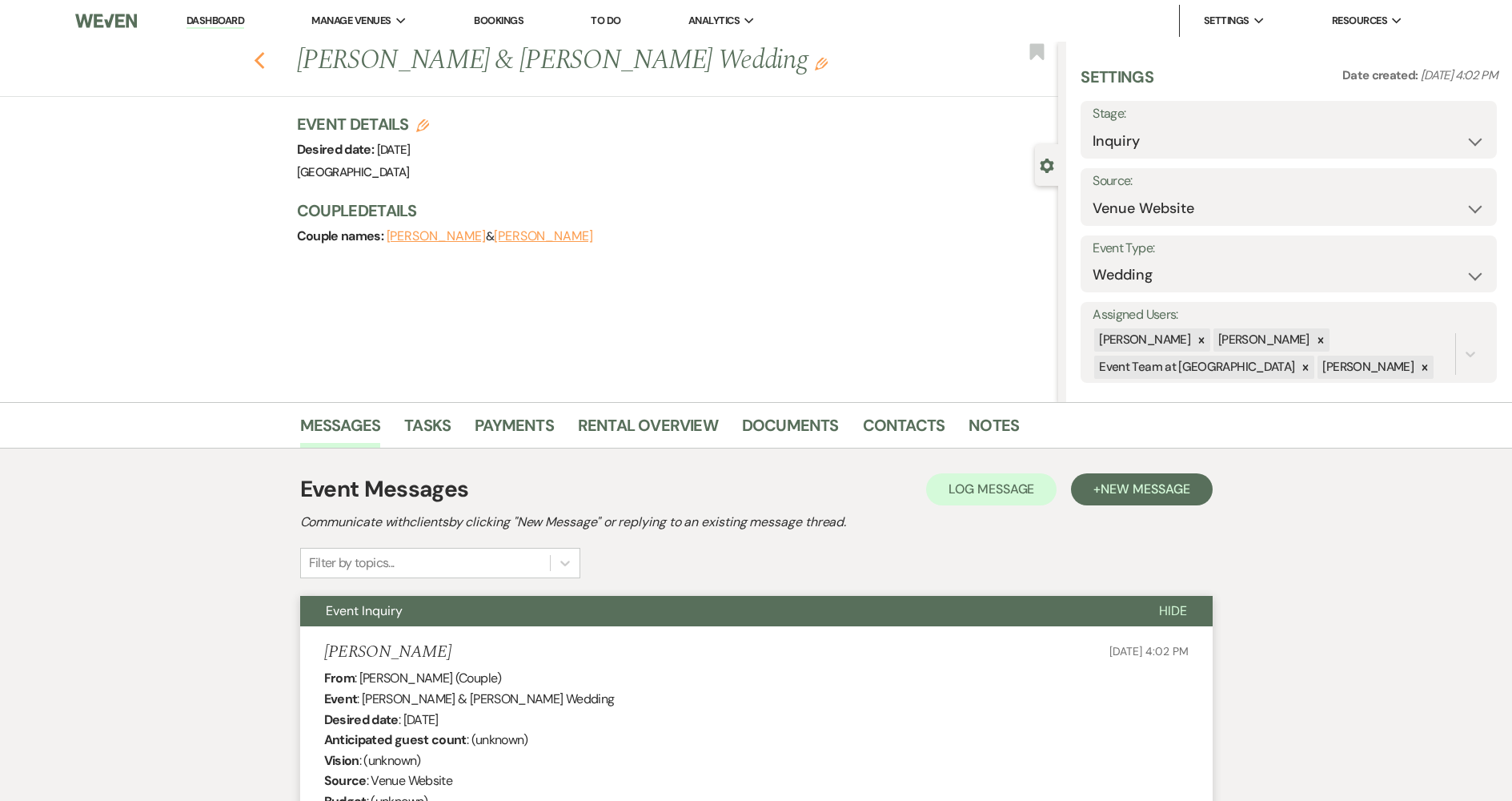
click at [265, 51] on icon "Previous" at bounding box center [260, 61] width 12 height 19
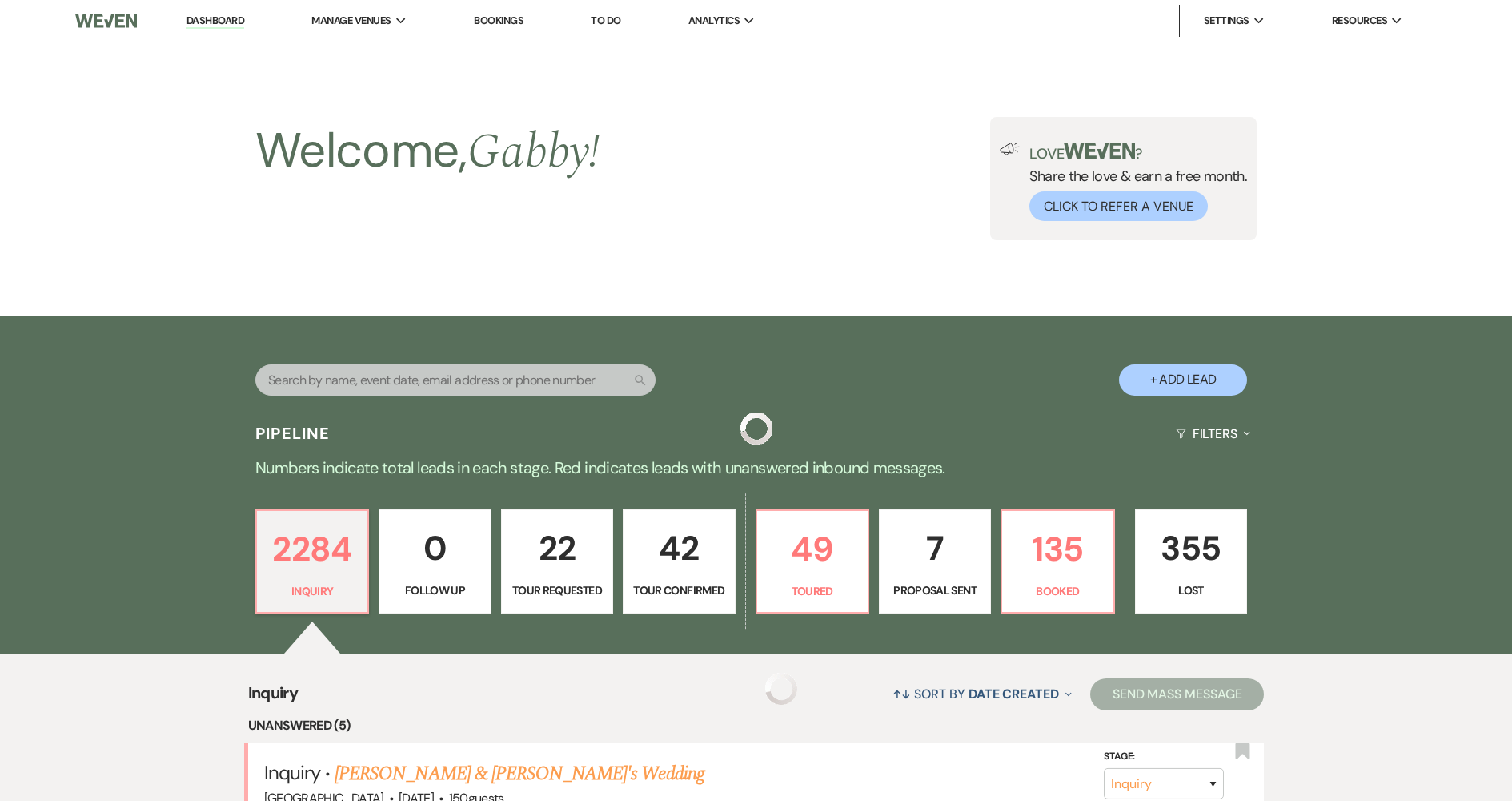
scroll to position [641, 0]
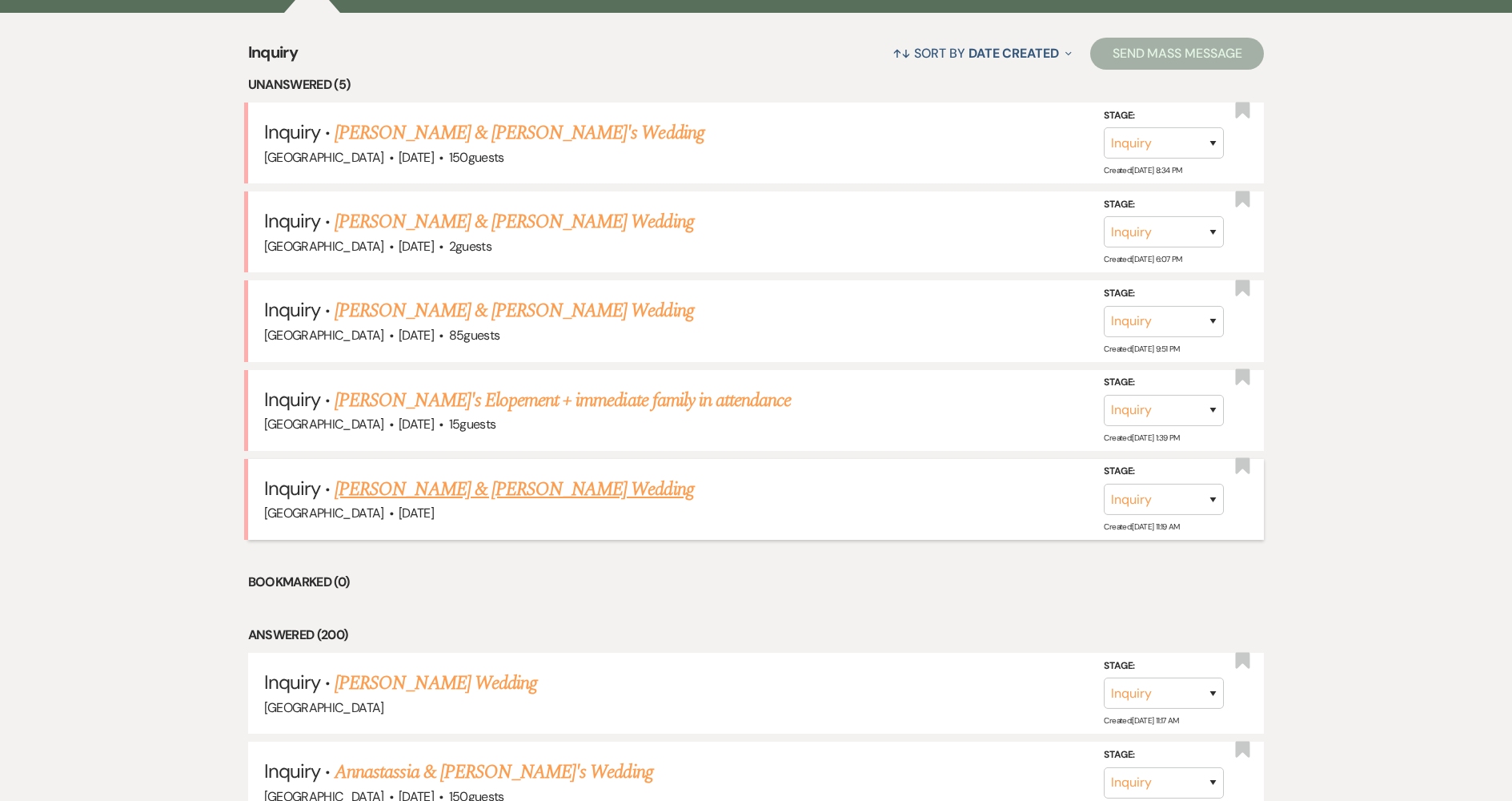
click at [538, 491] on link "[PERSON_NAME] & [PERSON_NAME] Wedding" at bounding box center [514, 490] width 359 height 29
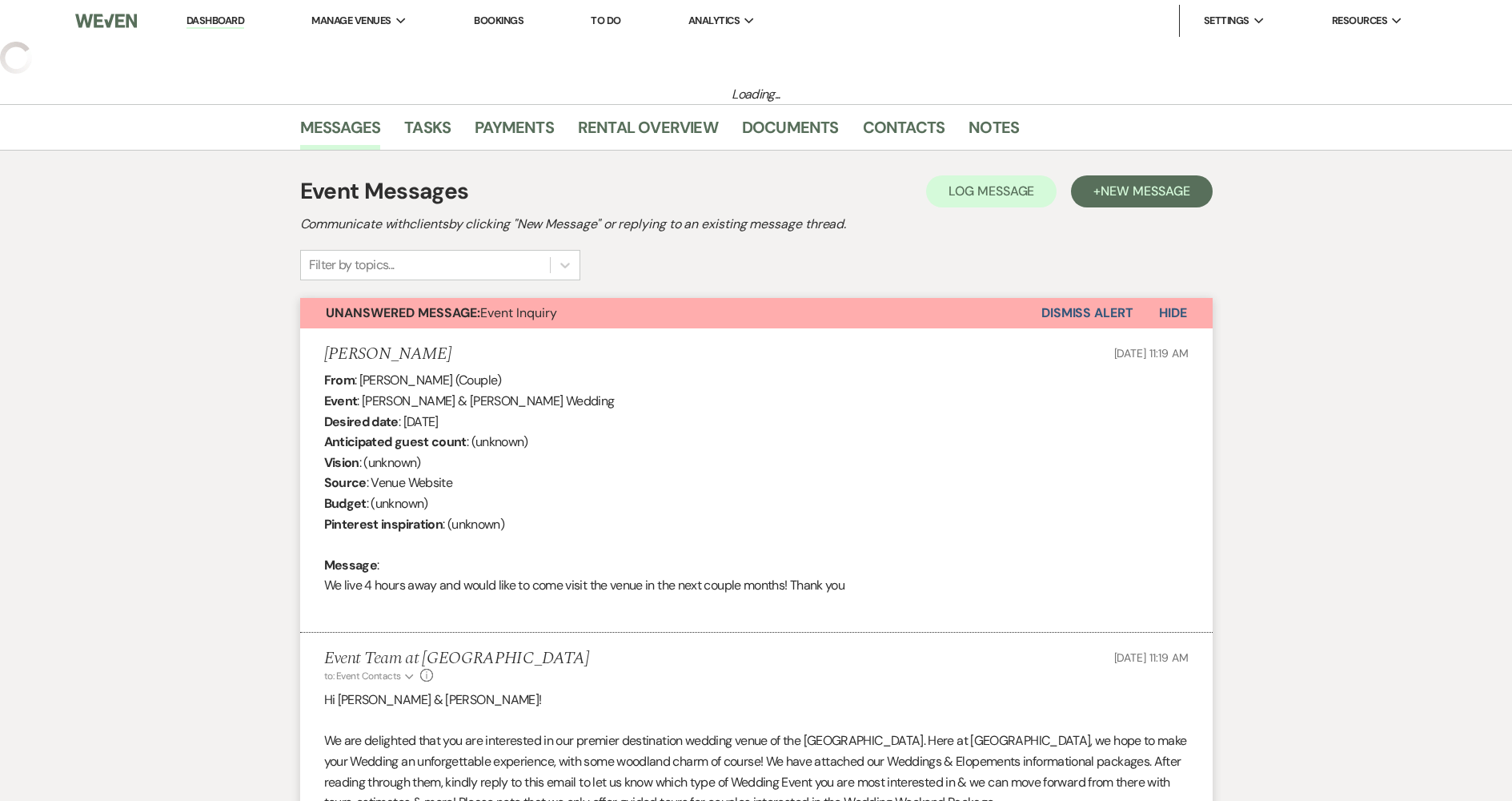
select select "5"
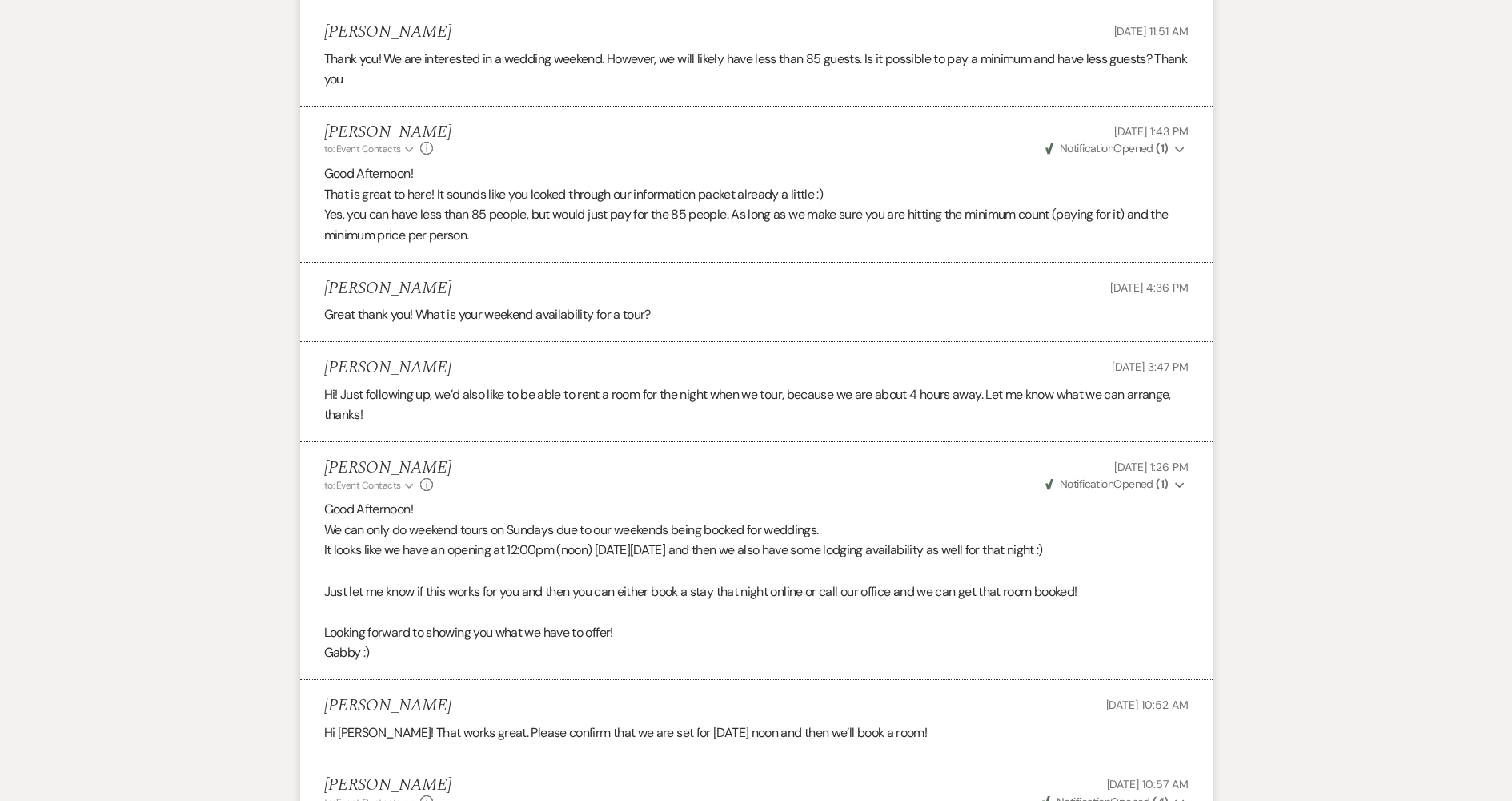
scroll to position [1668, 0]
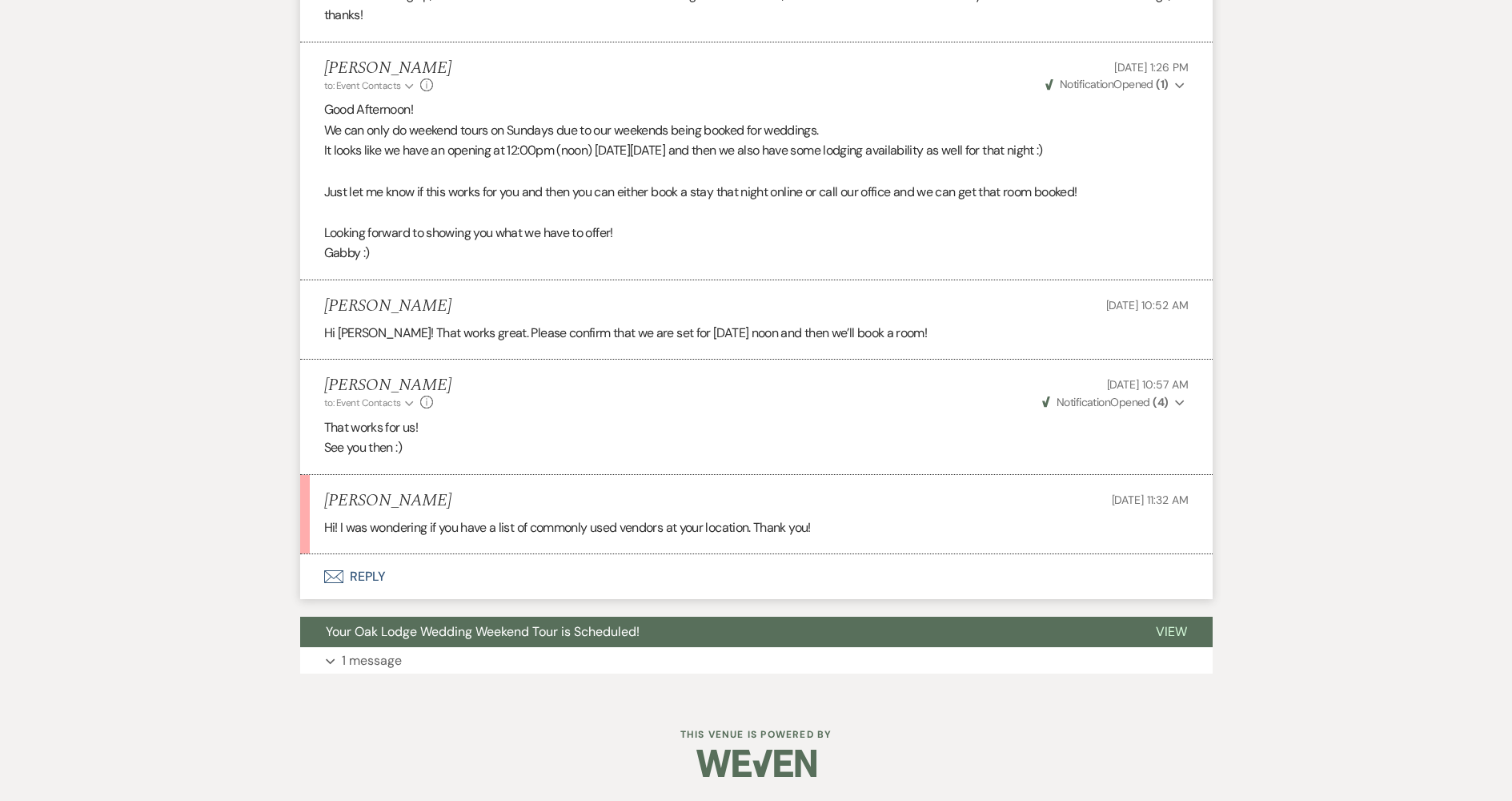
click at [584, 564] on button "Envelope Reply" at bounding box center [757, 577] width 913 height 45
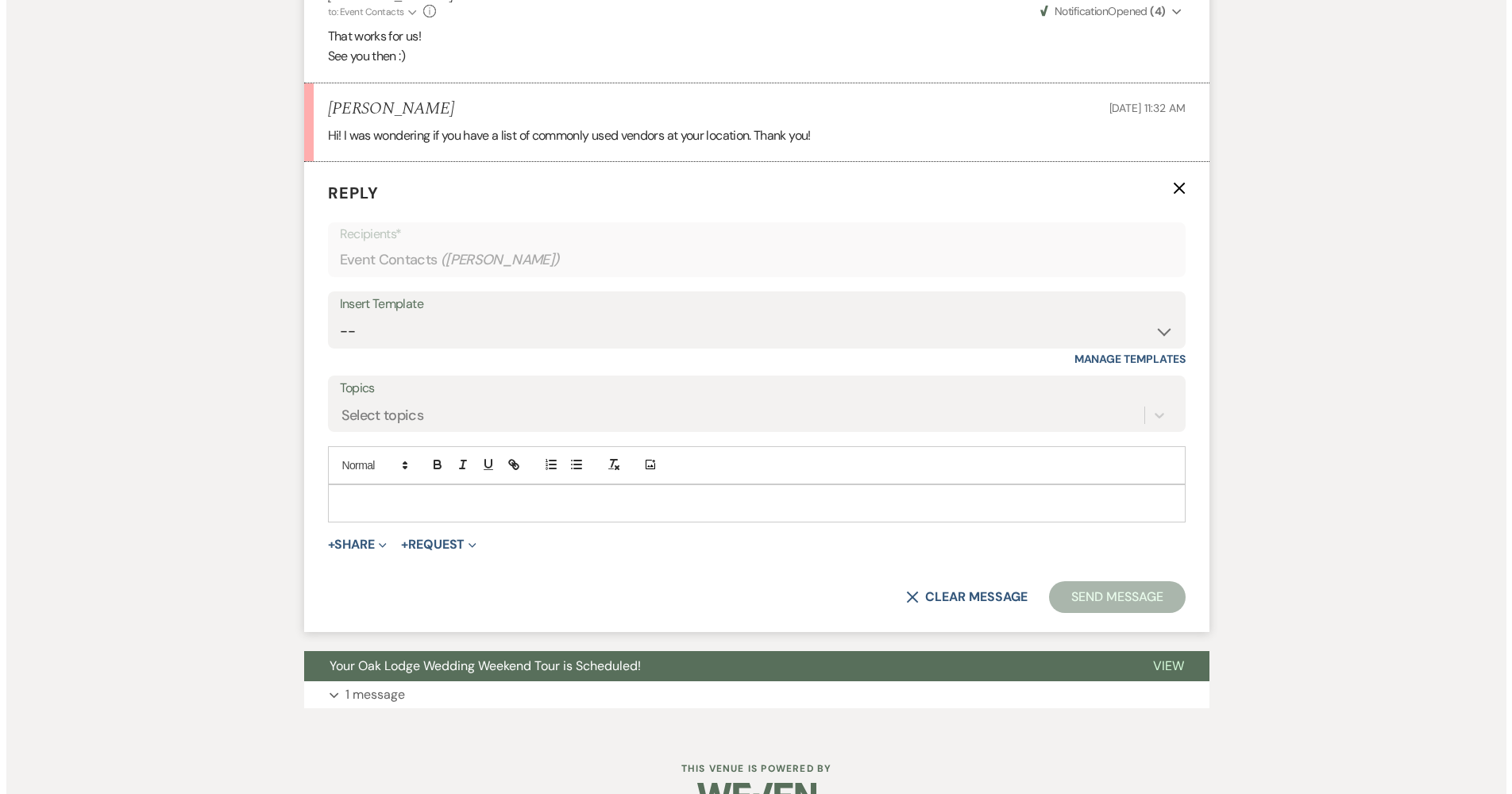
scroll to position [2042, 0]
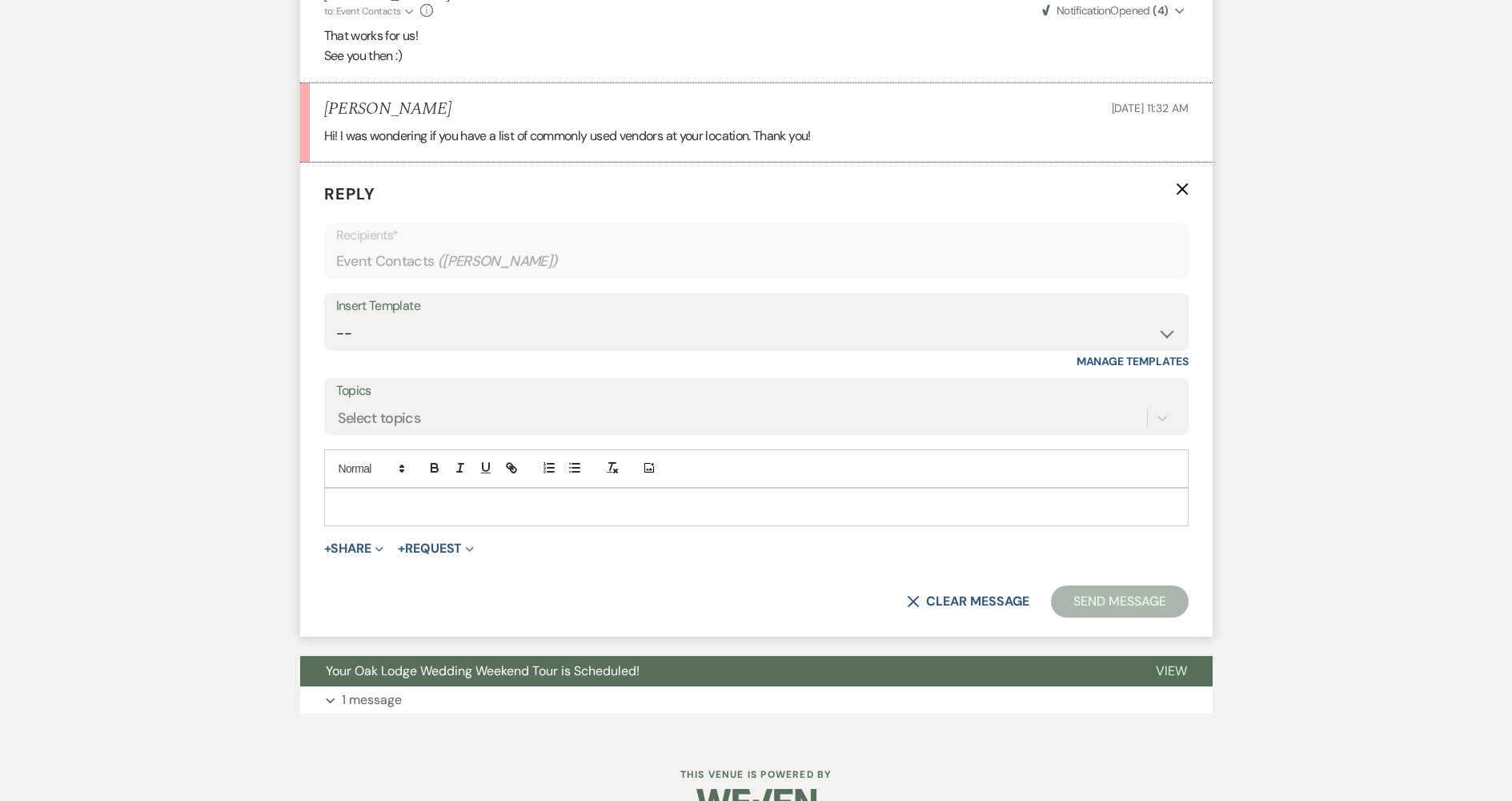
click at [559, 504] on p at bounding box center [757, 507] width 839 height 17
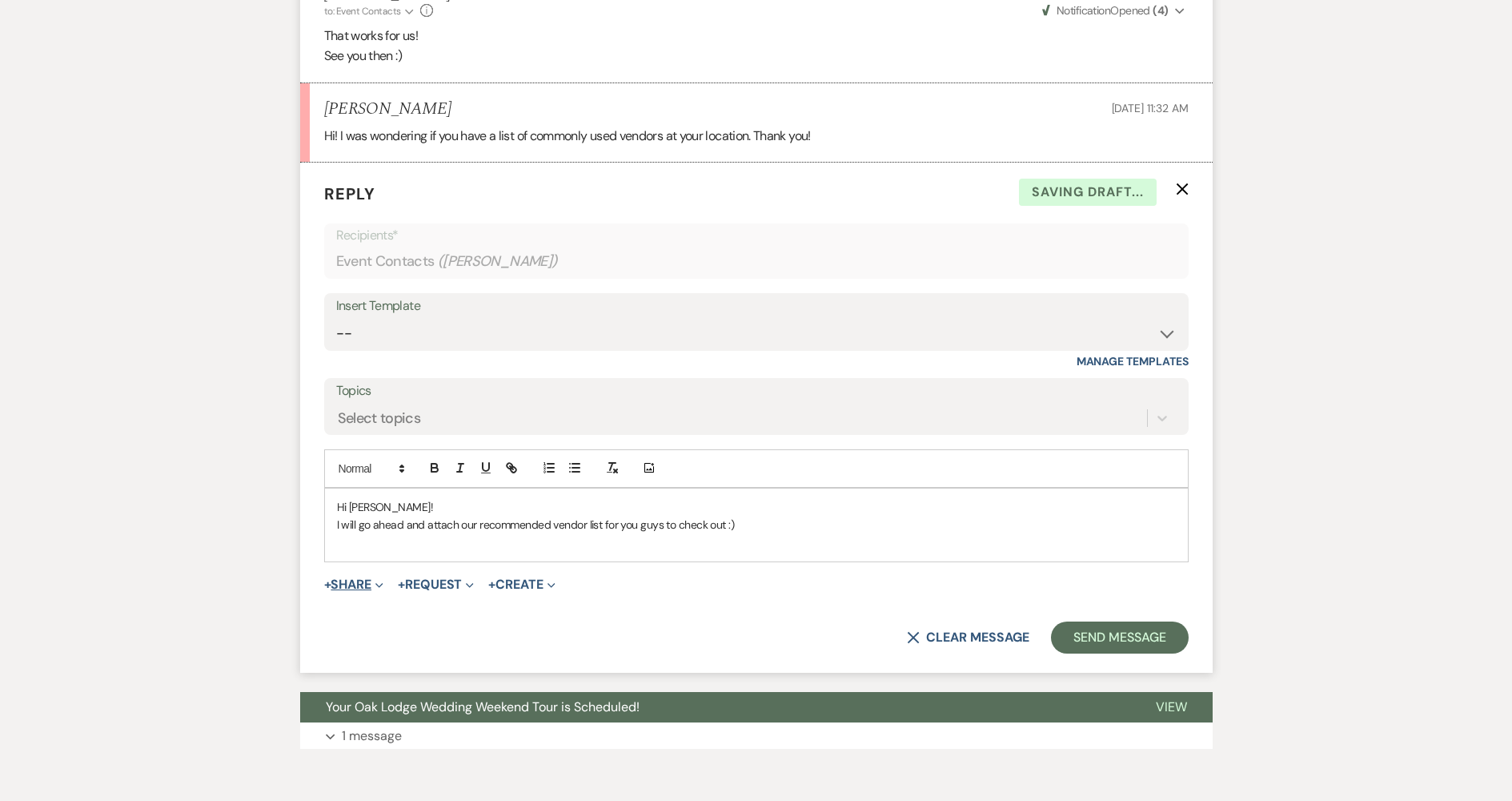
click at [347, 591] on button "+ Share Expand" at bounding box center [355, 584] width 60 height 13
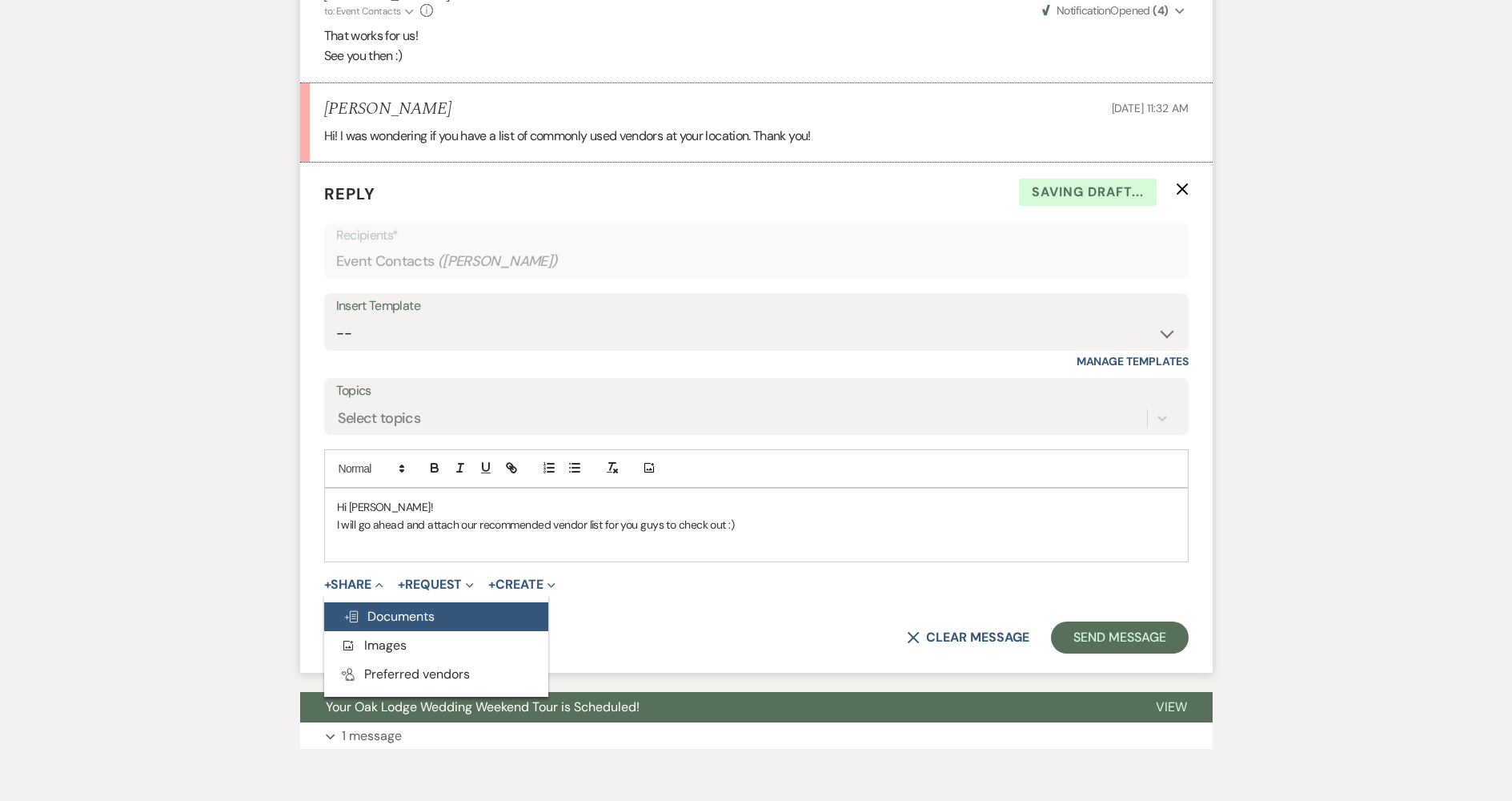
click at [365, 615] on span "Doc Upload Documents" at bounding box center [389, 616] width 91 height 16
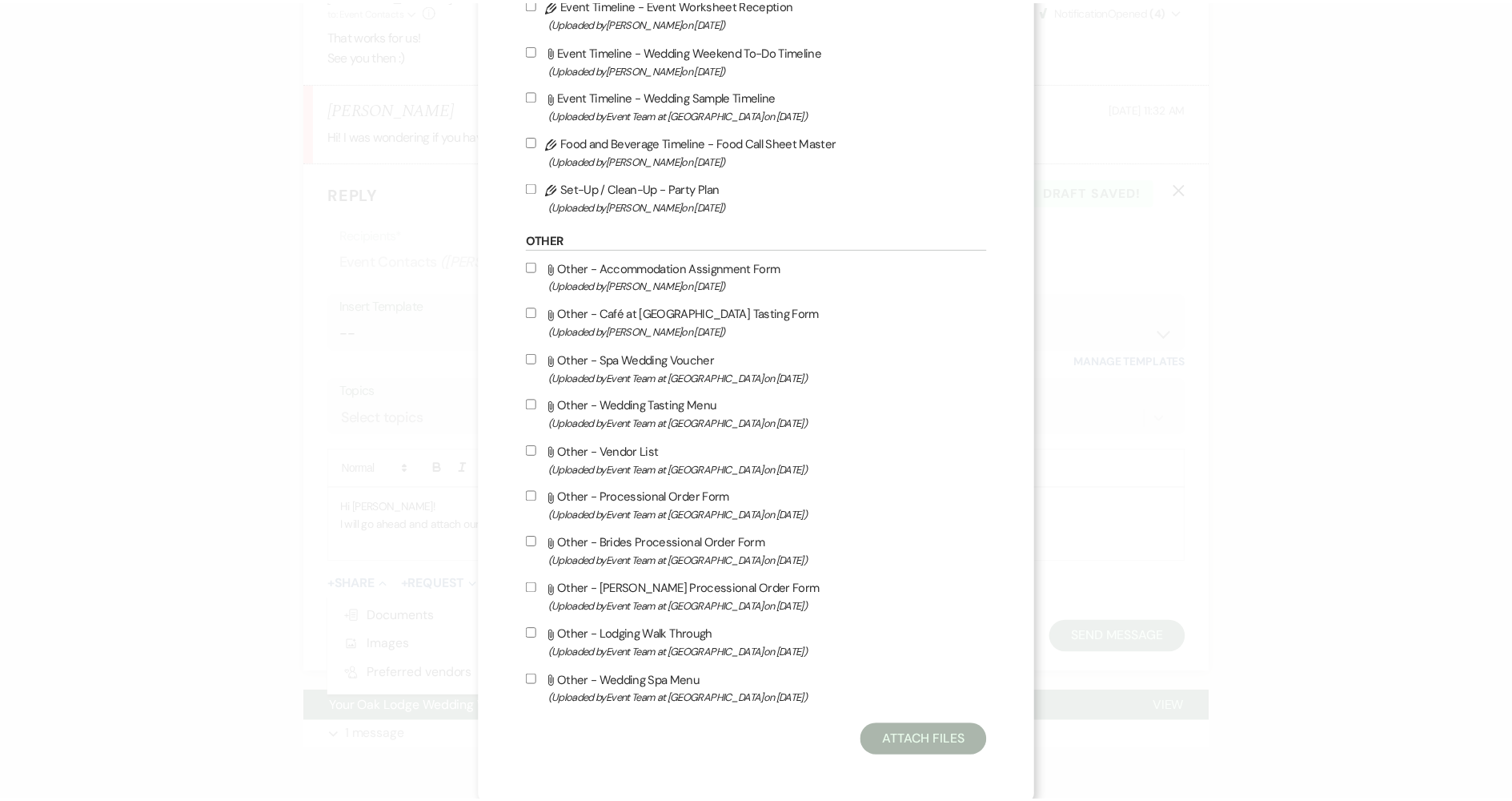
scroll to position [1599, 0]
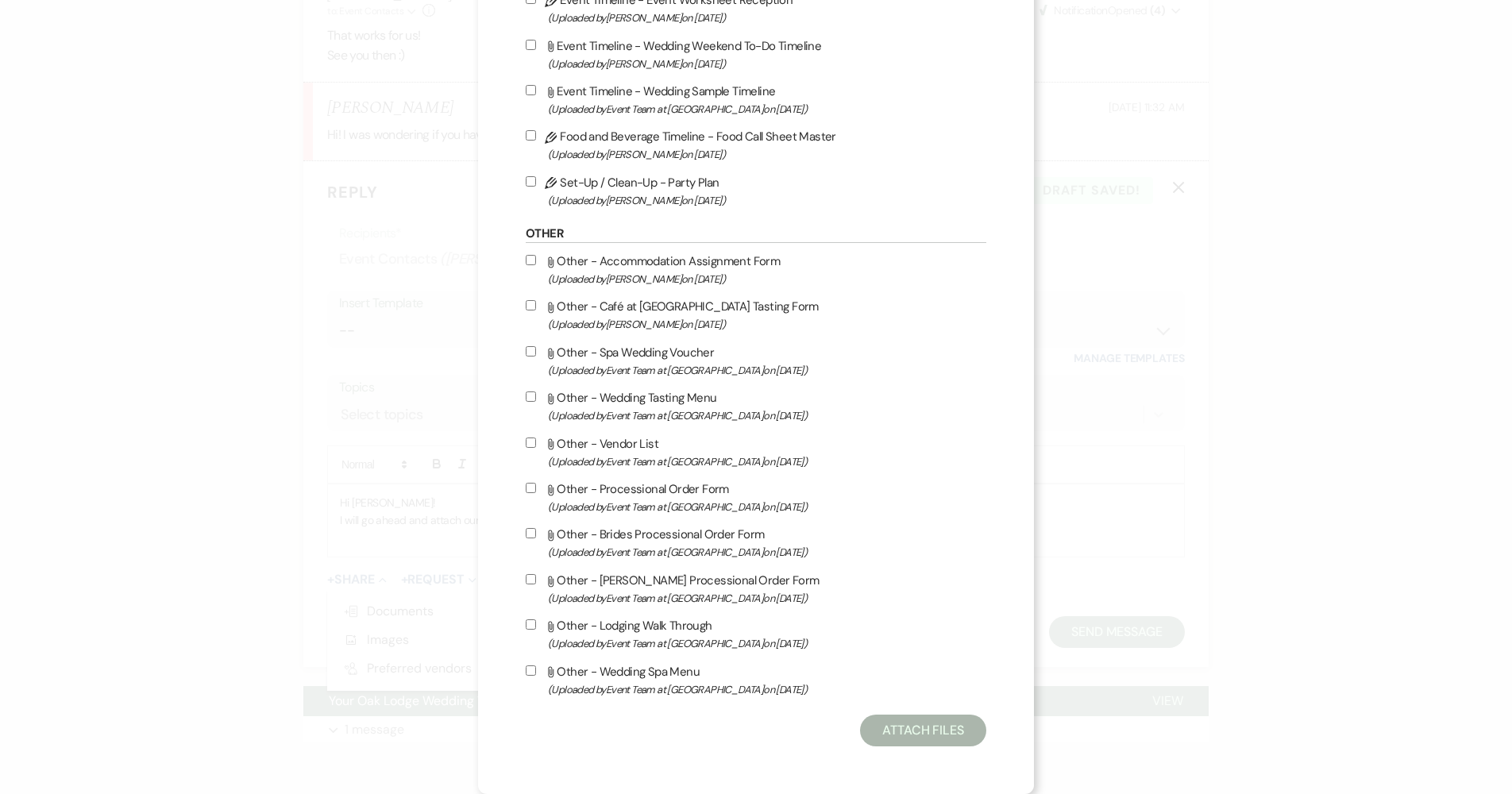
click at [526, 440] on input "Attach File Other - Vendor List (Uploaded by Event Team at [GEOGRAPHIC_DATA] on…" at bounding box center [531, 442] width 11 height 11
checkbox input "true"
click at [914, 737] on button "Attach Files" at bounding box center [923, 730] width 126 height 32
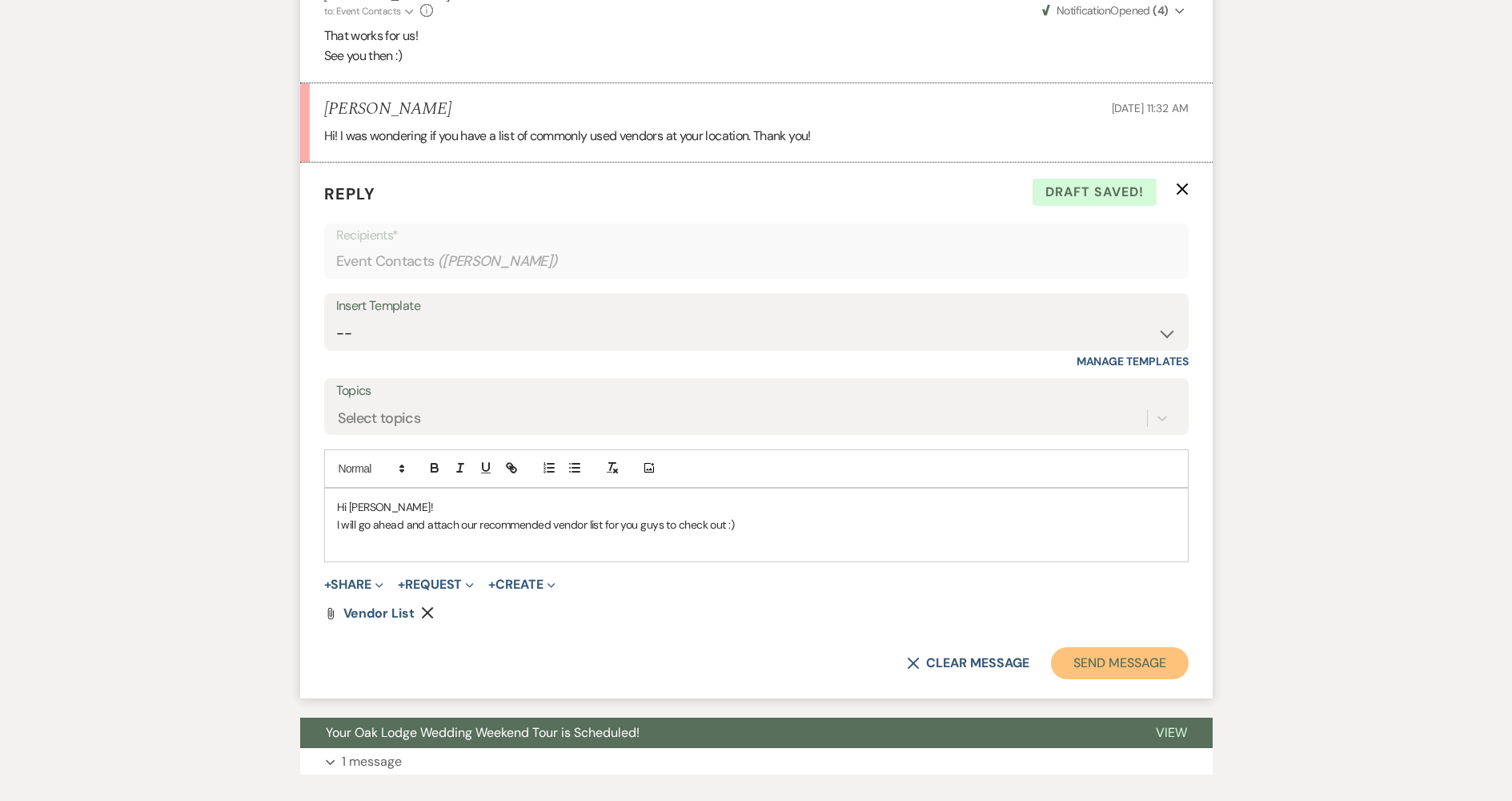
click at [1169, 657] on button "Send Message" at bounding box center [1119, 662] width 137 height 32
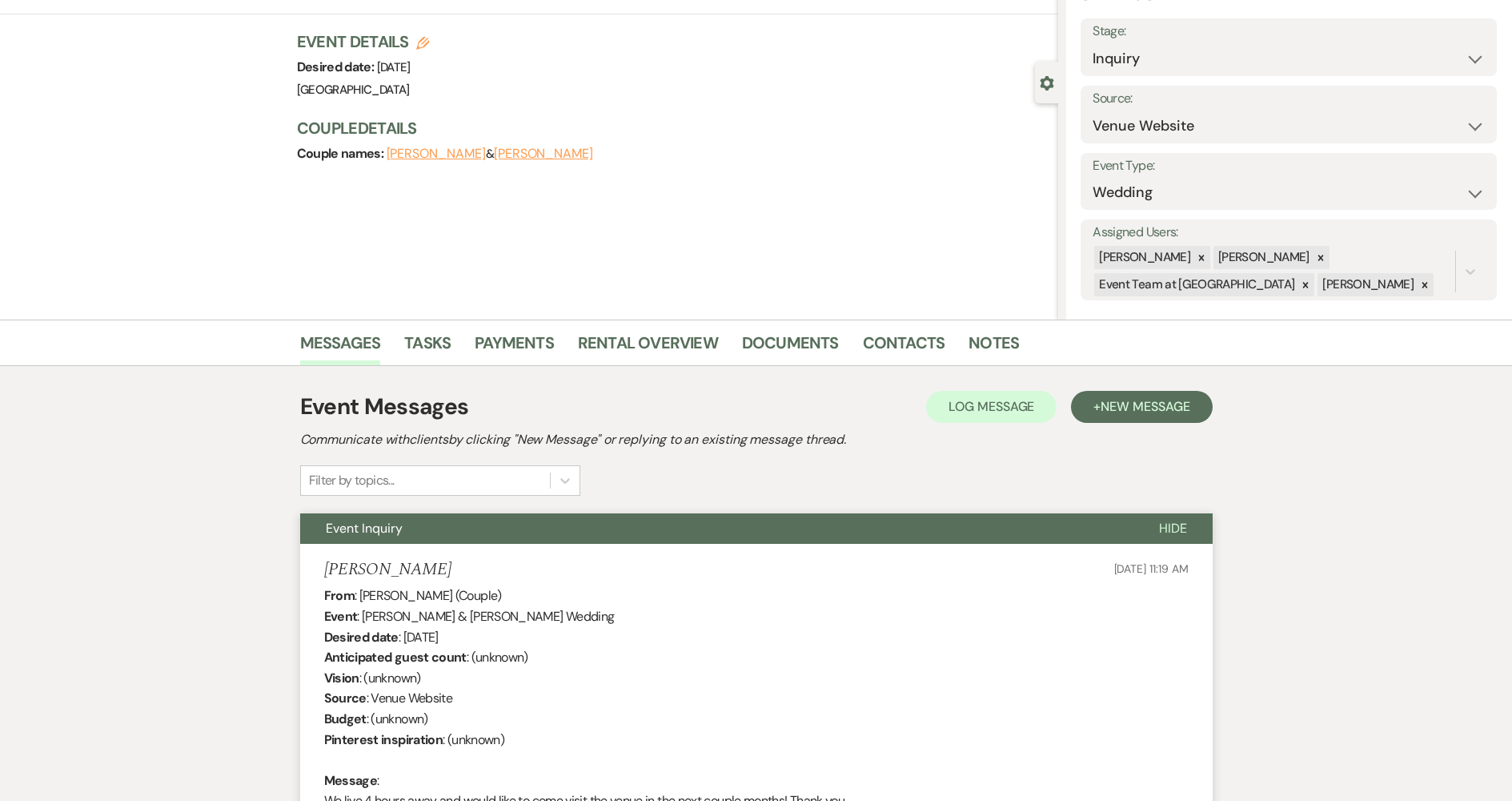
scroll to position [0, 0]
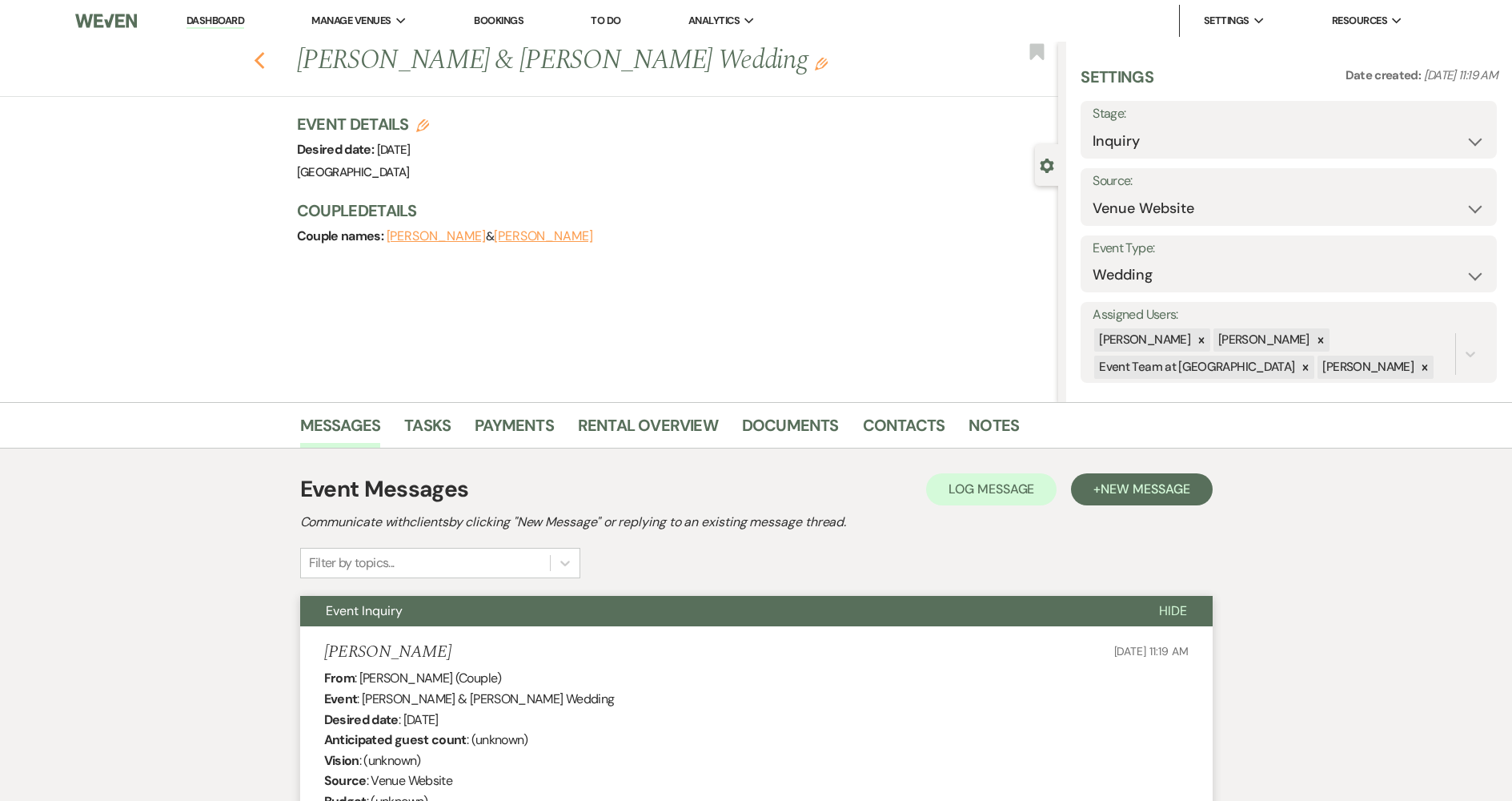
click at [265, 54] on icon "Previous" at bounding box center [260, 61] width 12 height 19
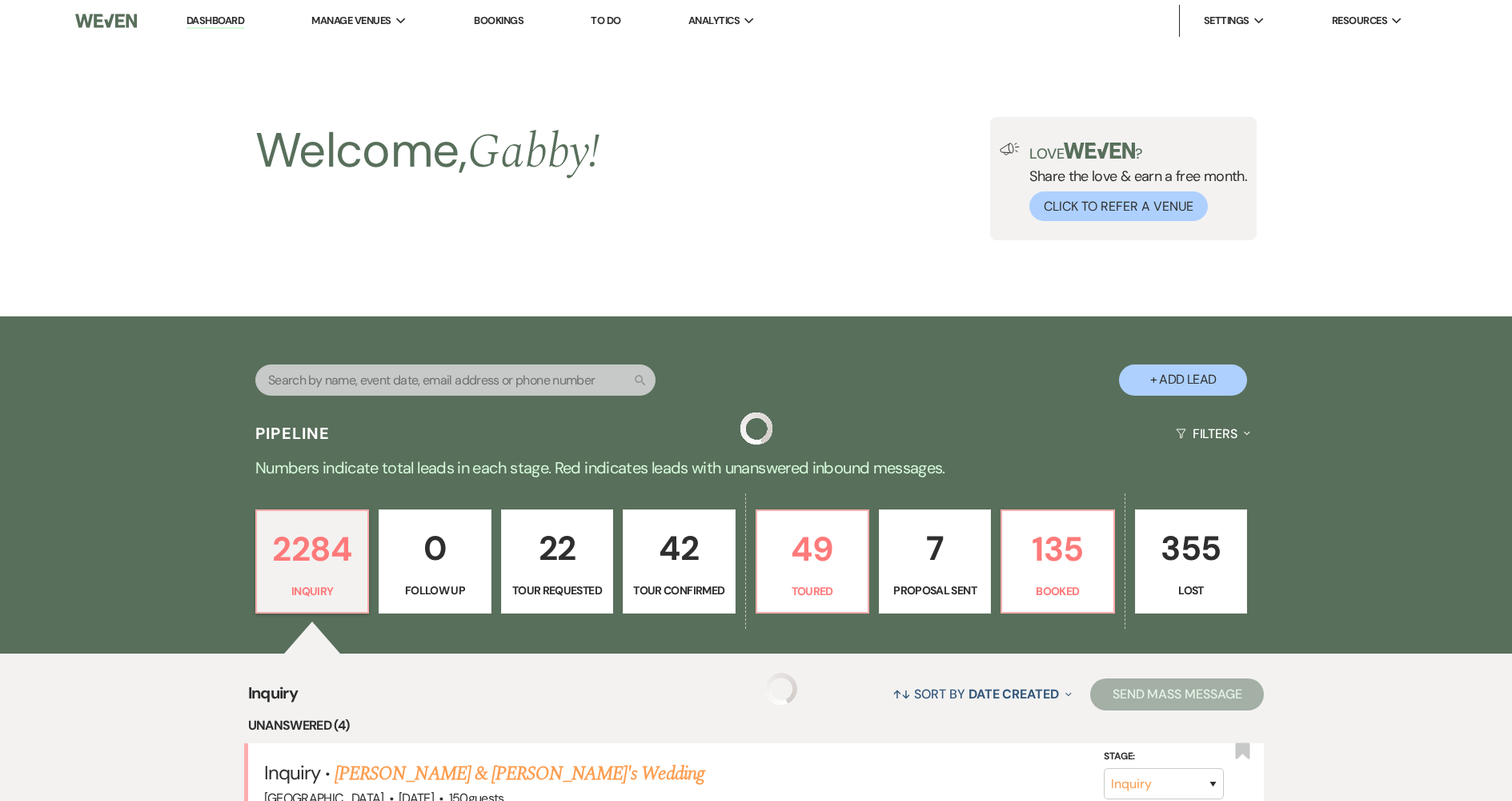
scroll to position [641, 0]
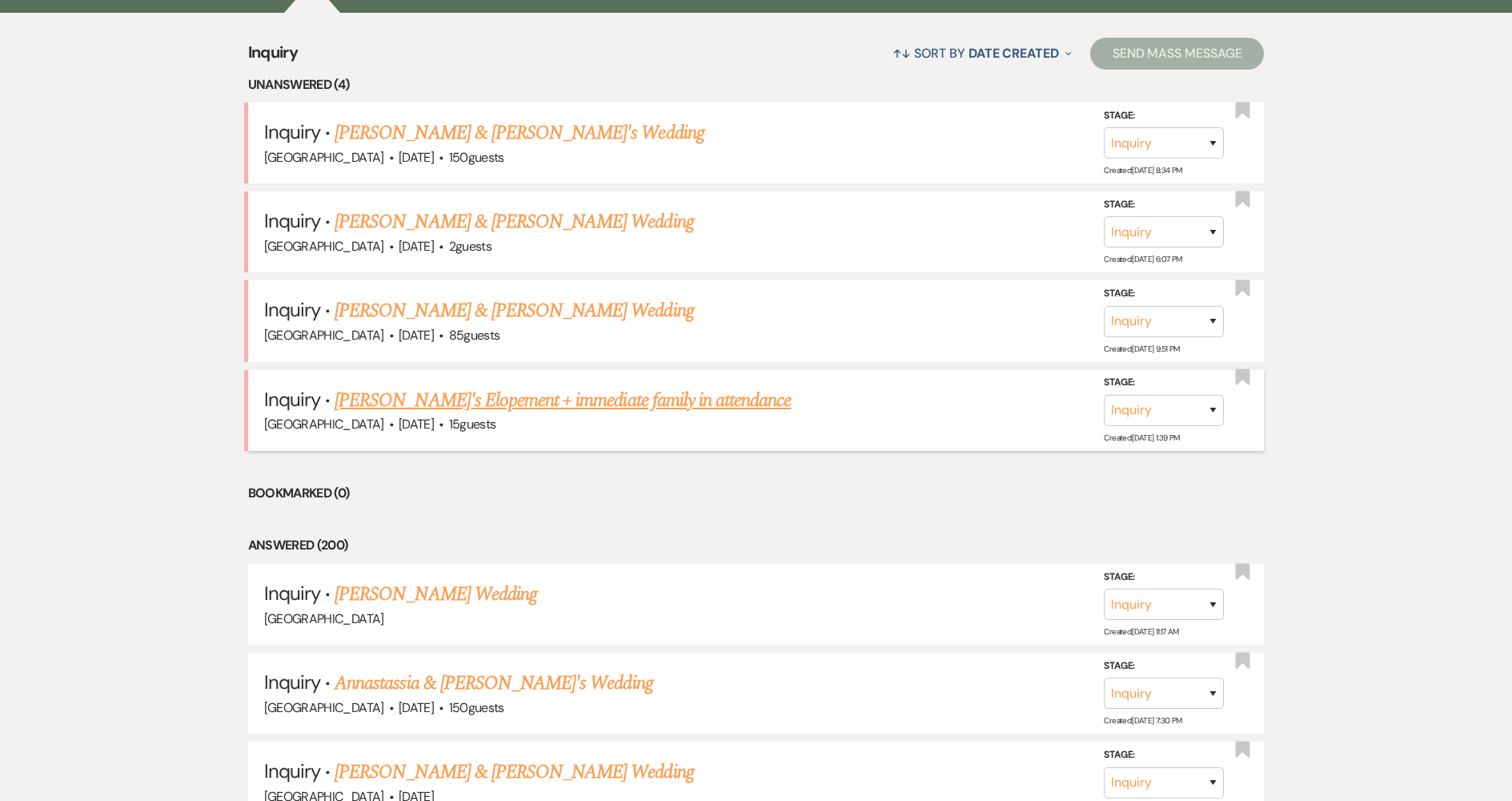
click at [488, 407] on link "[PERSON_NAME]'s Elopement + immediate family in attendance" at bounding box center [562, 400] width 457 height 29
select select "5"
select select "13"
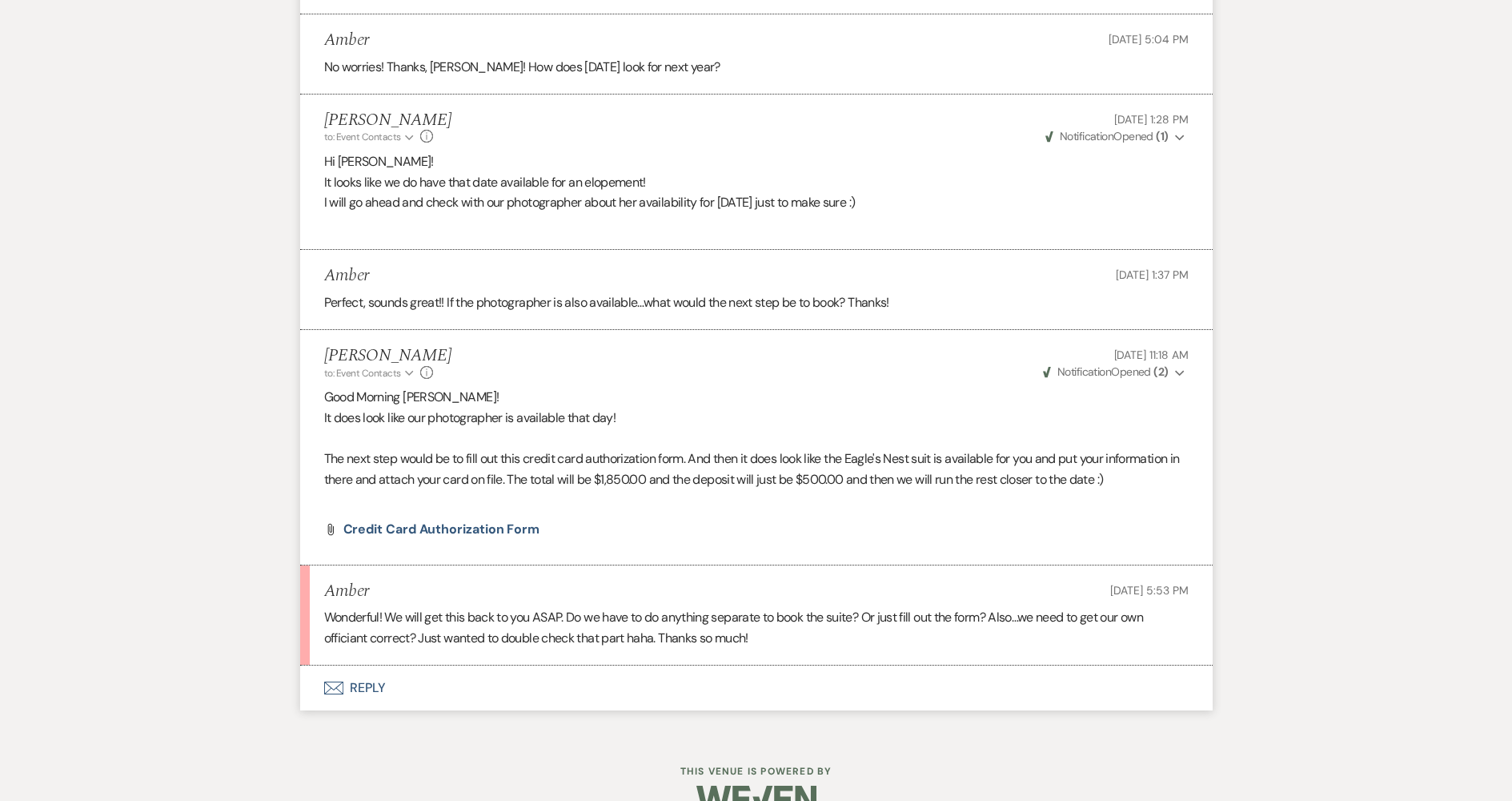
scroll to position [2047, 0]
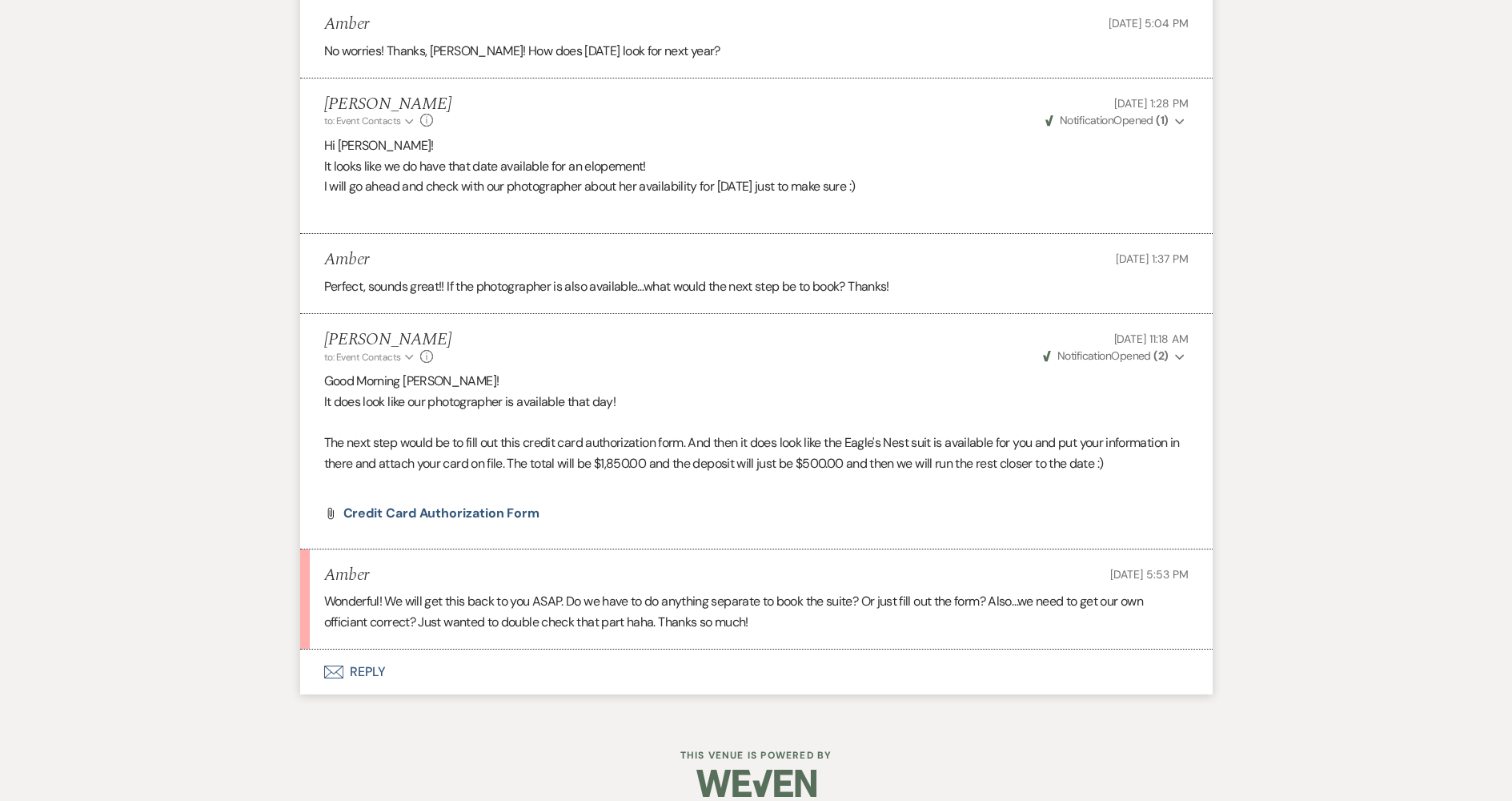
click at [421, 650] on button "Envelope Reply" at bounding box center [757, 672] width 913 height 45
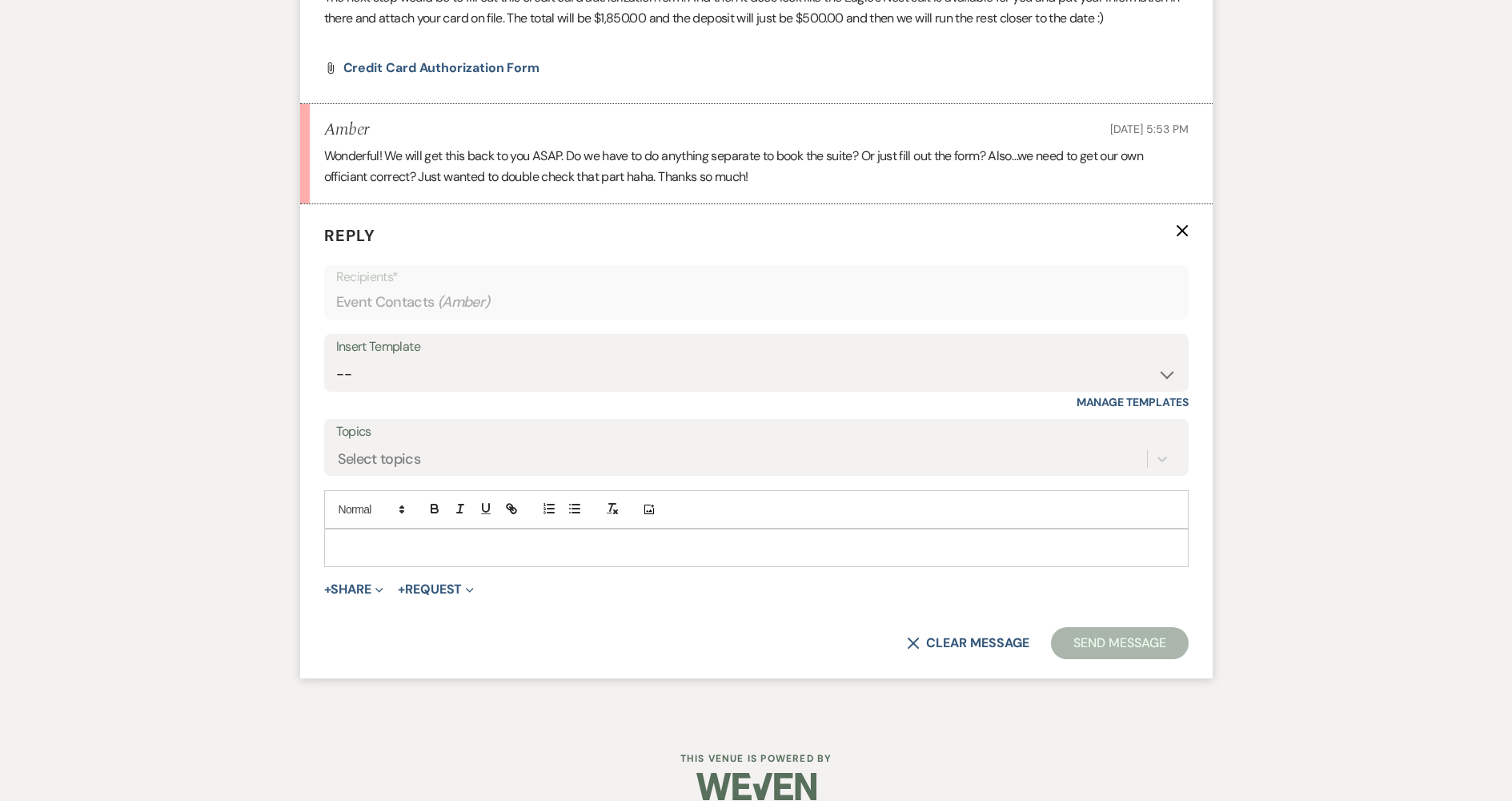
scroll to position [2496, 0]
click at [422, 536] on p at bounding box center [757, 545] width 839 height 17
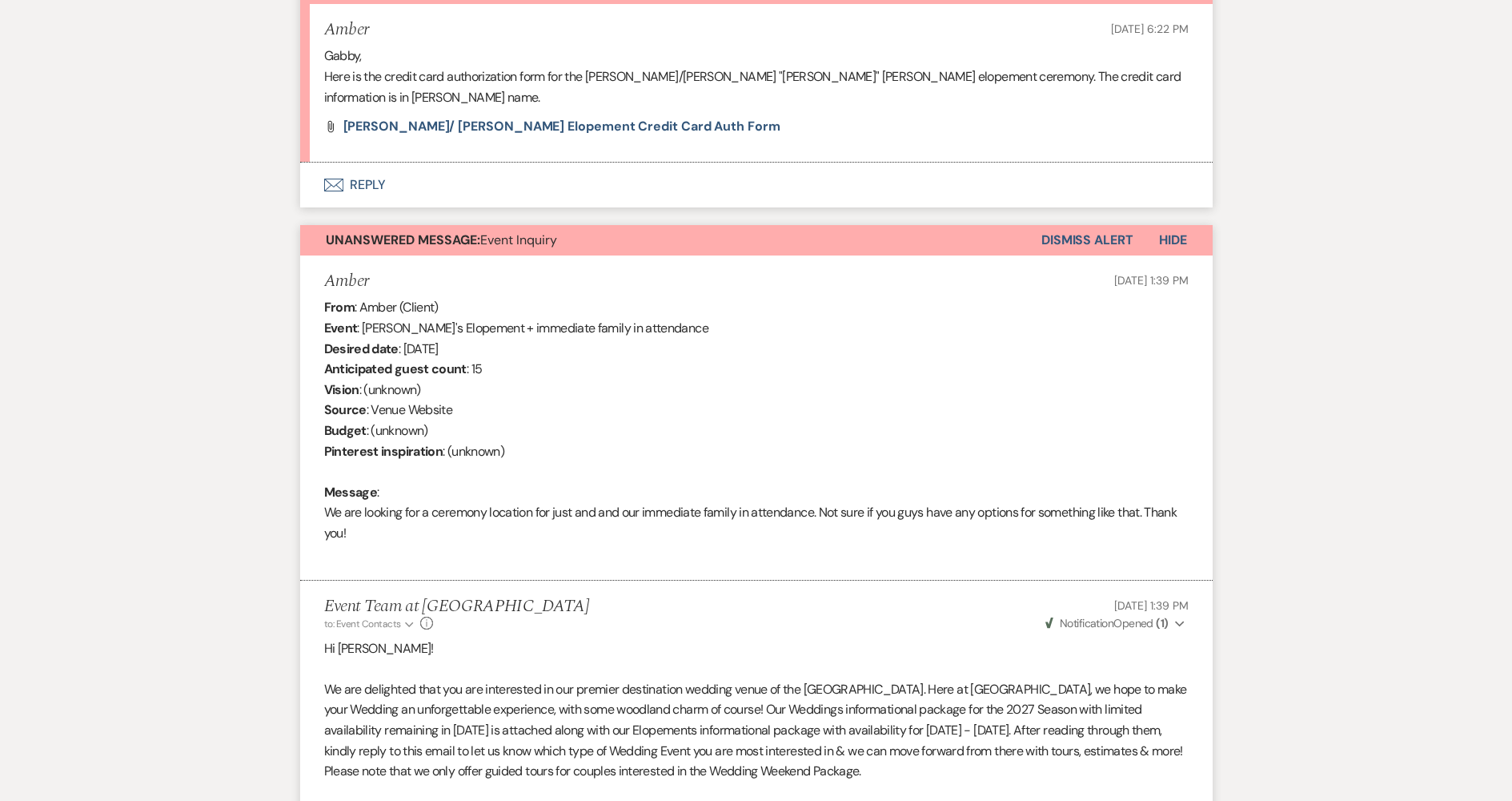
scroll to position [413, 0]
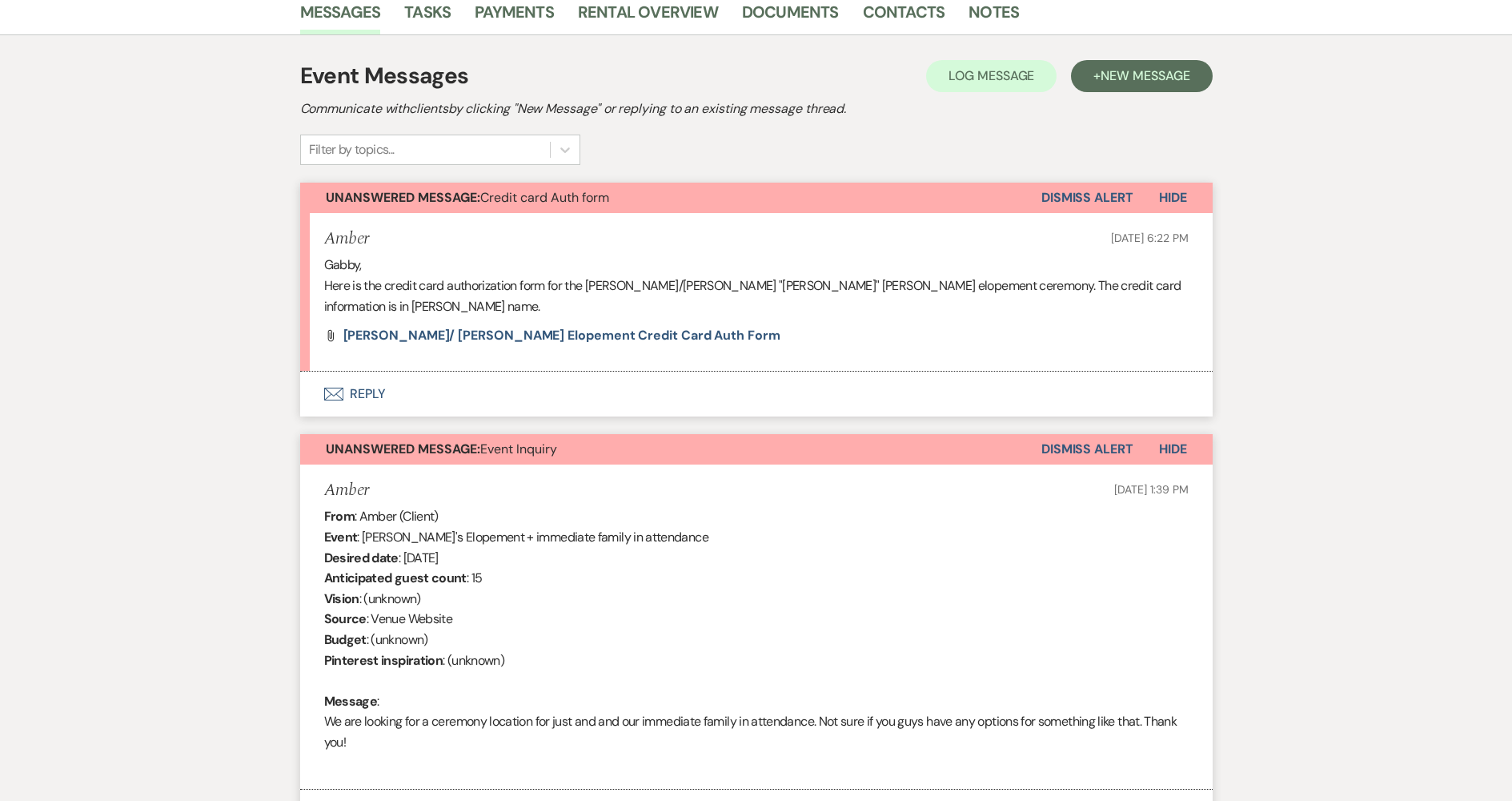
click at [1087, 195] on button "Dismiss Alert" at bounding box center [1087, 197] width 92 height 30
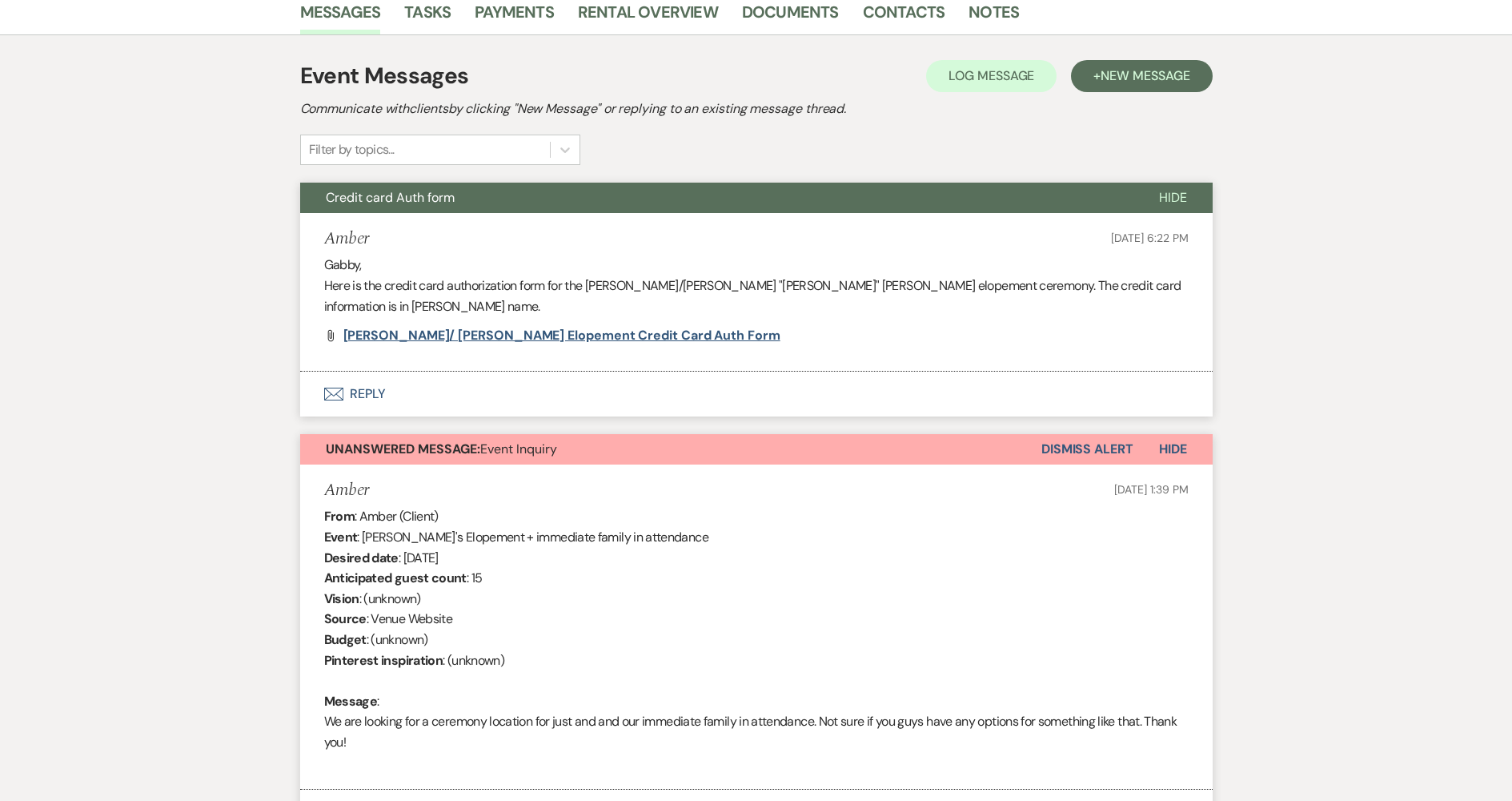
click at [562, 327] on span "[PERSON_NAME]/ [PERSON_NAME] elopement Credit card Auth form" at bounding box center [561, 335] width 437 height 16
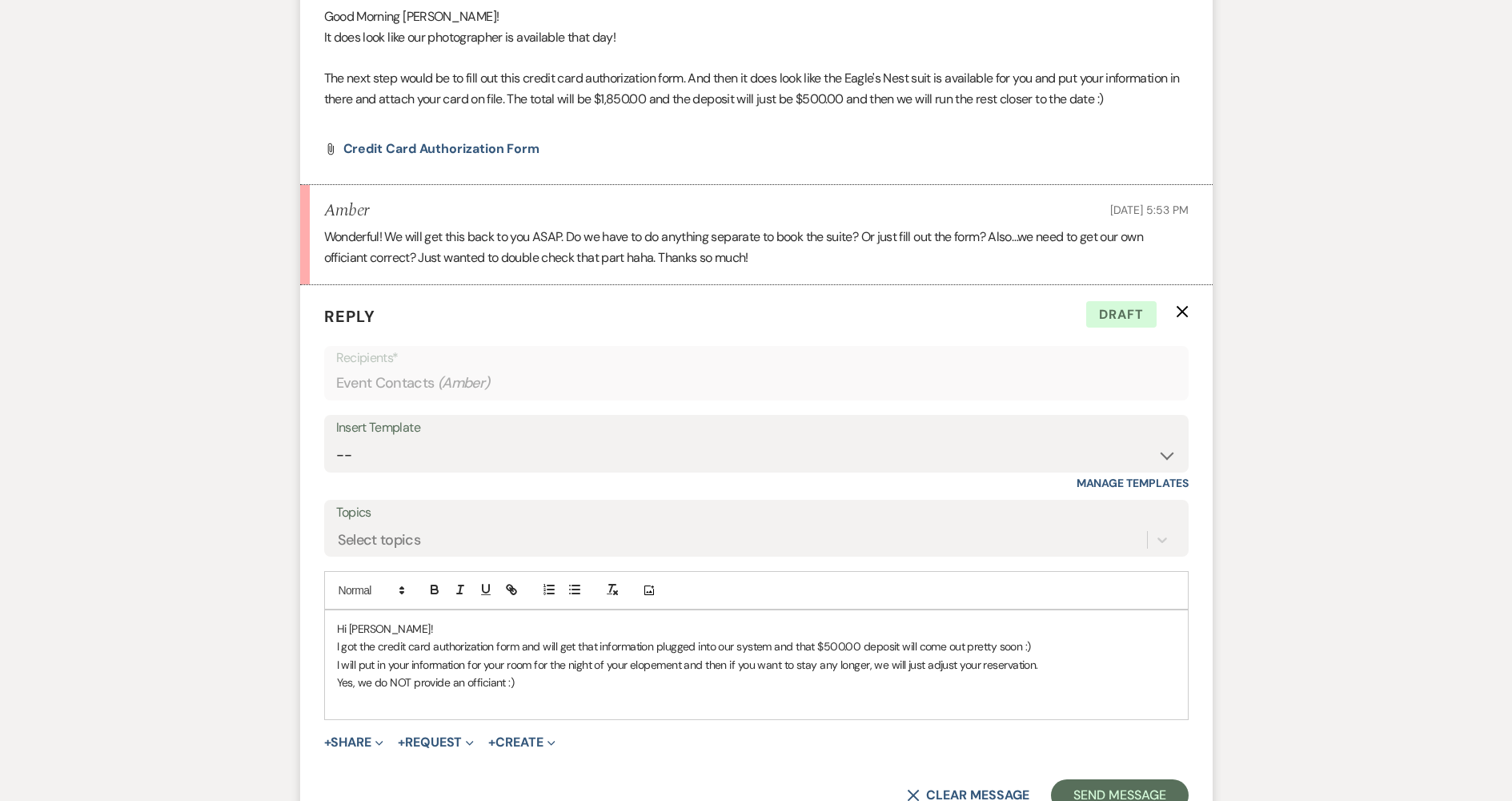
scroll to position [2496, 0]
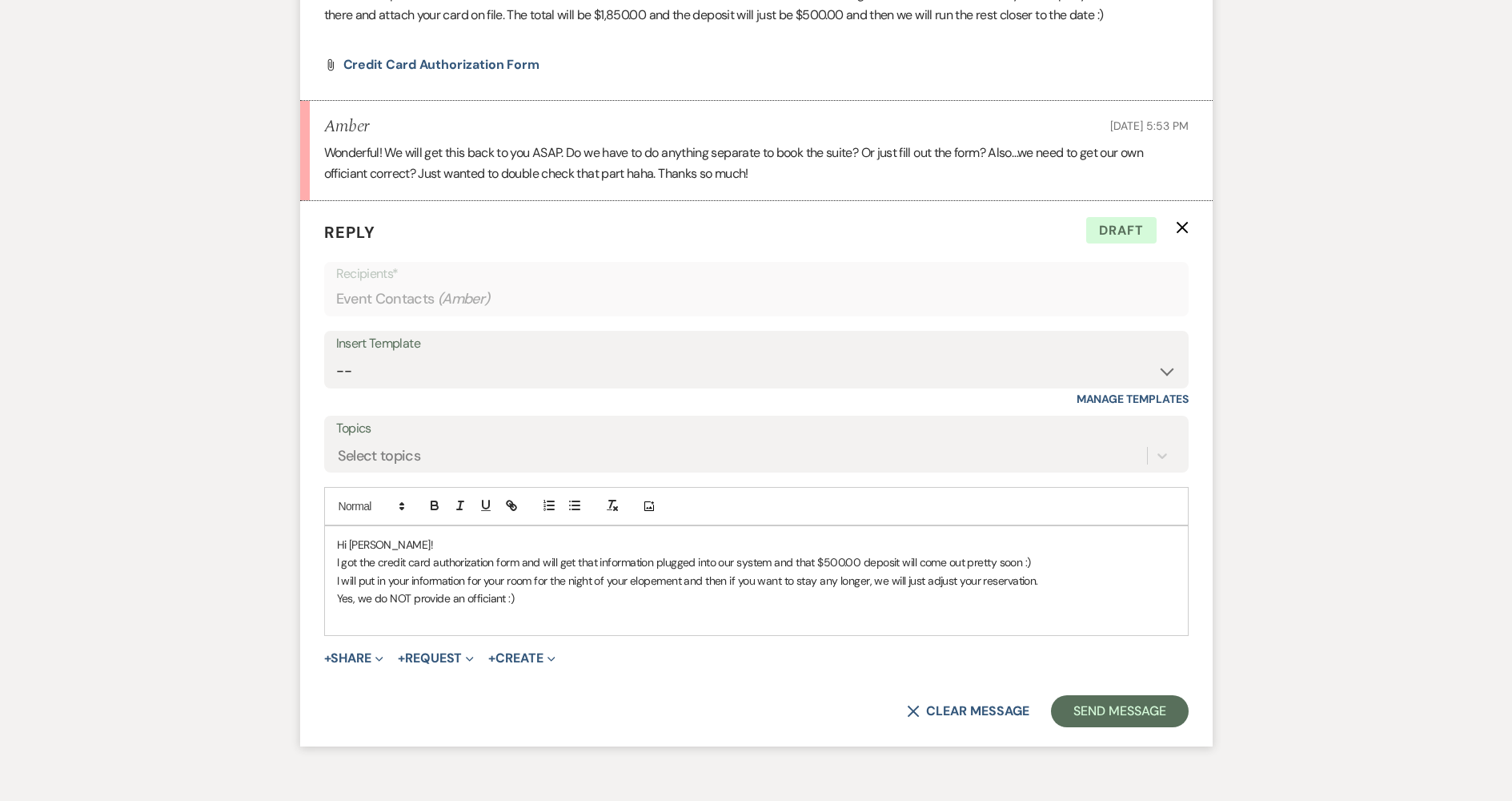
click at [439, 605] on div "Hi [PERSON_NAME]! I got the credit card authorization form and will get that in…" at bounding box center [756, 581] width 863 height 109
click at [1149, 695] on button "Send Message" at bounding box center [1119, 711] width 137 height 32
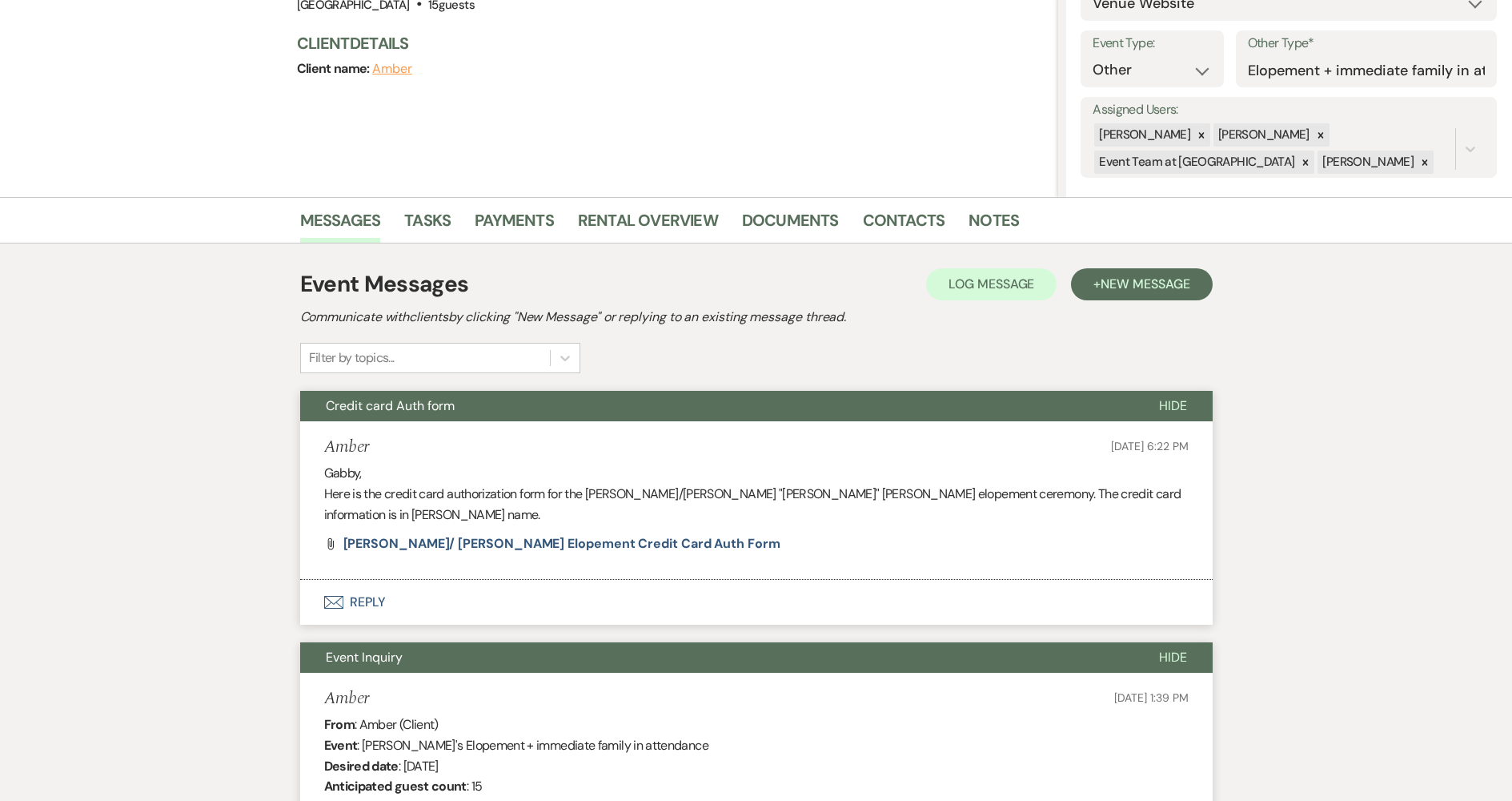
scroll to position [0, 0]
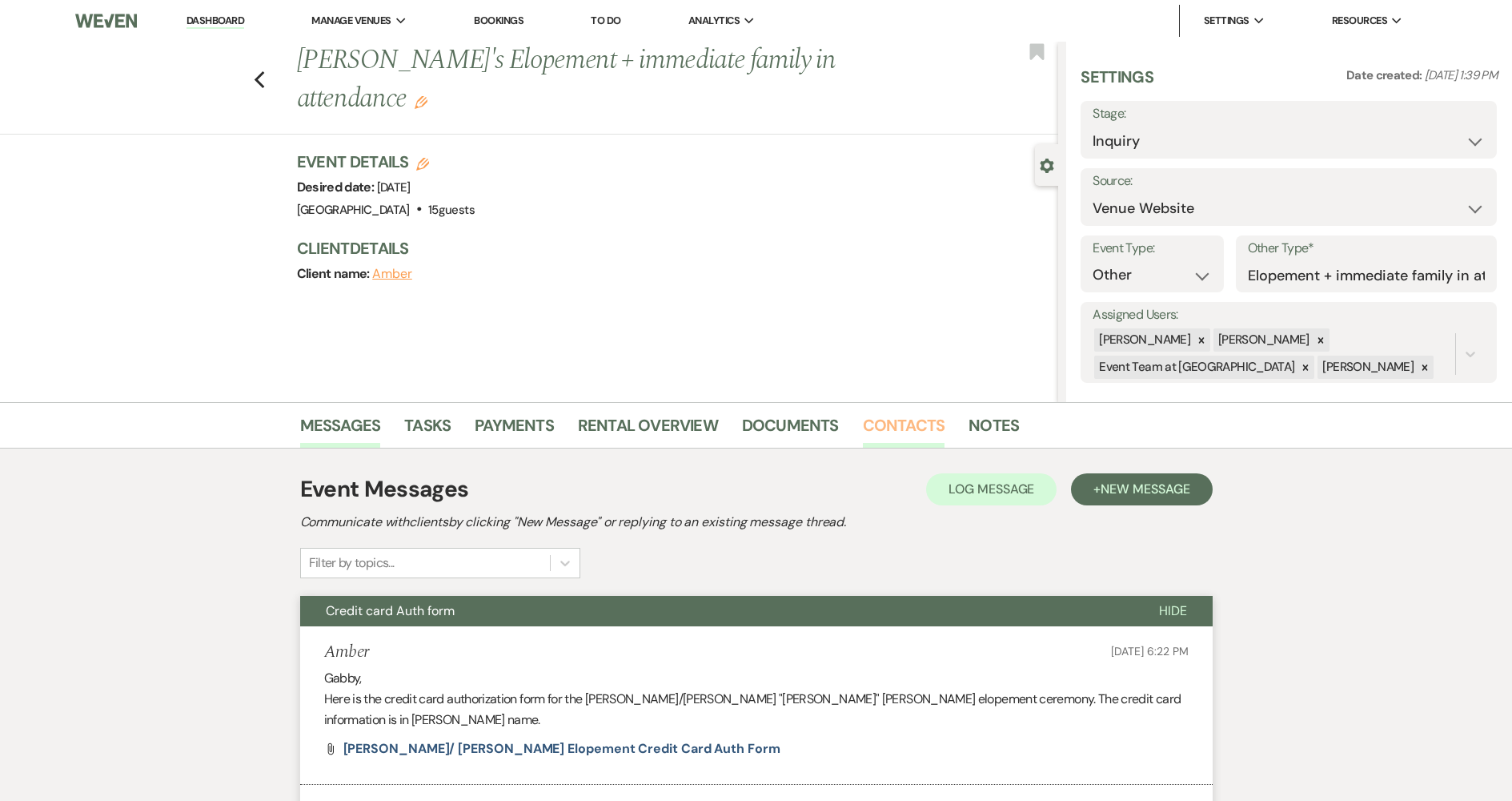
click at [929, 426] on link "Contacts" at bounding box center [903, 430] width 82 height 35
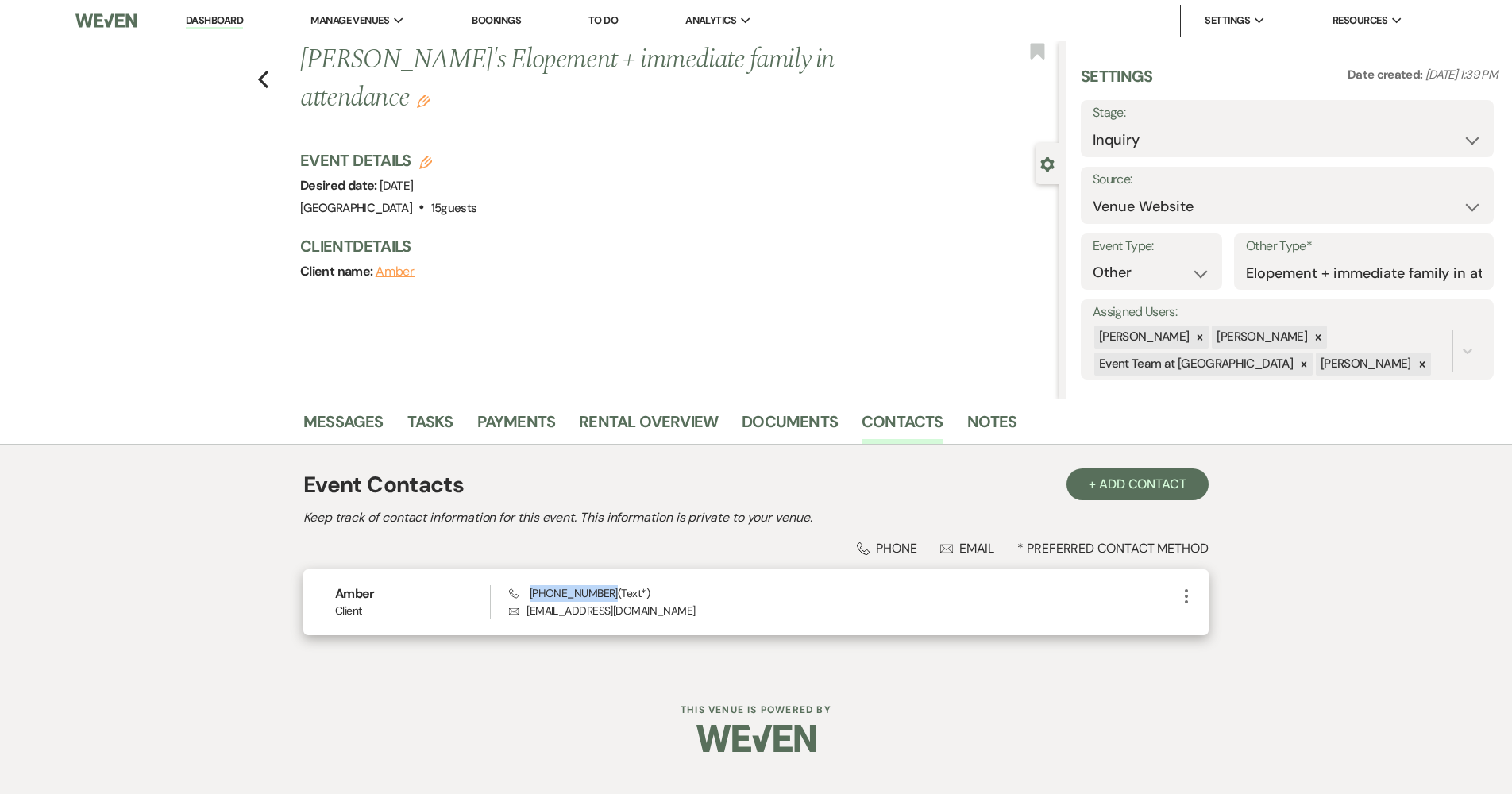
drag, startPoint x: 597, startPoint y: 591, endPoint x: 530, endPoint y: 583, distance: 67.5
click at [530, 583] on div "Amber Client Phone [PHONE_NUMBER] (Text*) Envelope [EMAIL_ADDRESS][DOMAIN_NAME]…" at bounding box center [756, 602] width 905 height 66
copy span "[PHONE_NUMBER]"
drag, startPoint x: 527, startPoint y: 612, endPoint x: 649, endPoint y: 614, distance: 122.0
click at [649, 614] on p "Envelope [EMAIL_ADDRESS][DOMAIN_NAME]" at bounding box center [842, 610] width 668 height 17
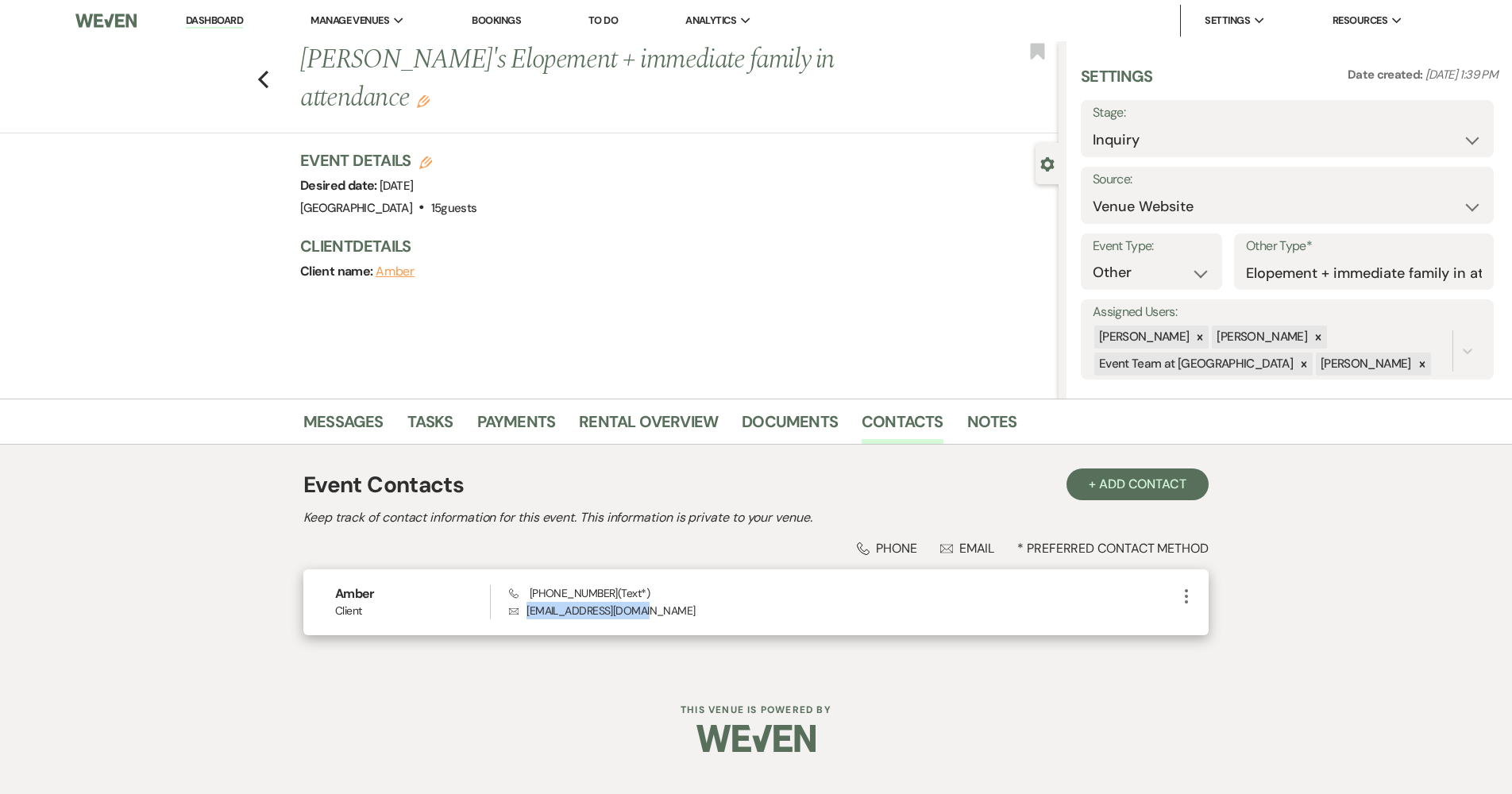
copy p "[EMAIL_ADDRESS][DOMAIN_NAME]"
click at [352, 434] on link "Messages" at bounding box center [343, 426] width 80 height 35
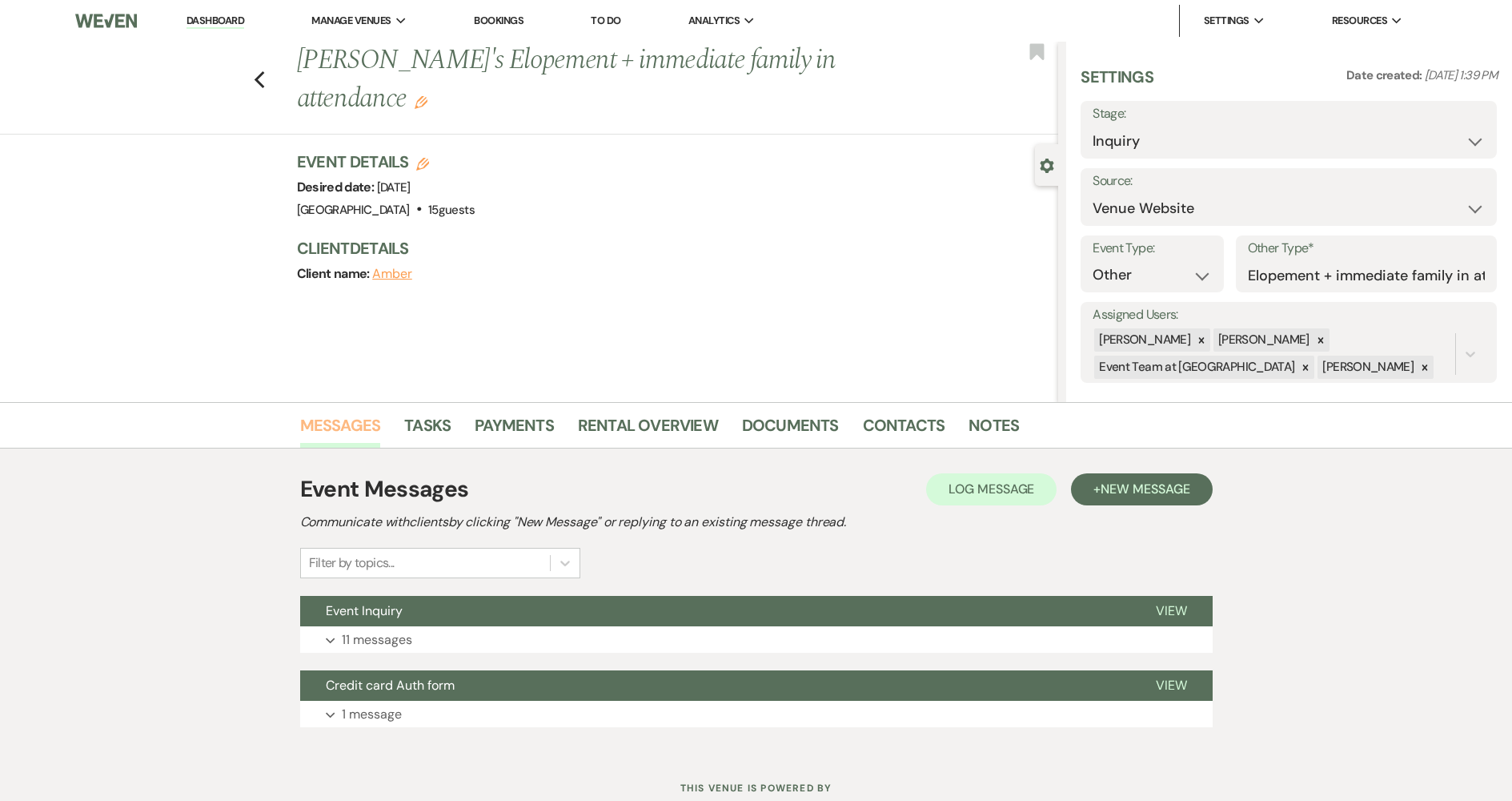
scroll to position [53, 0]
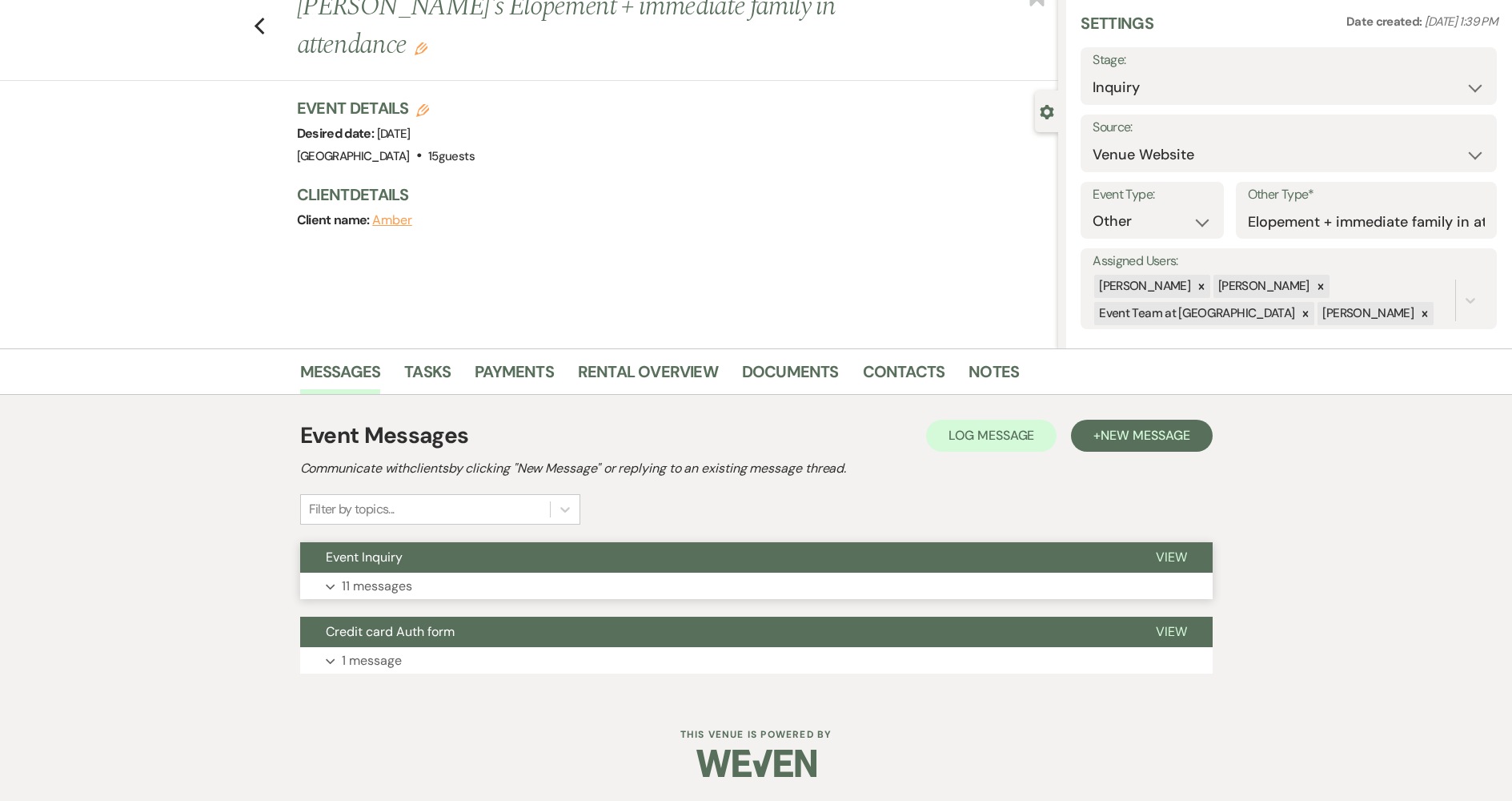
click at [436, 574] on button "Expand 11 messages" at bounding box center [757, 587] width 913 height 27
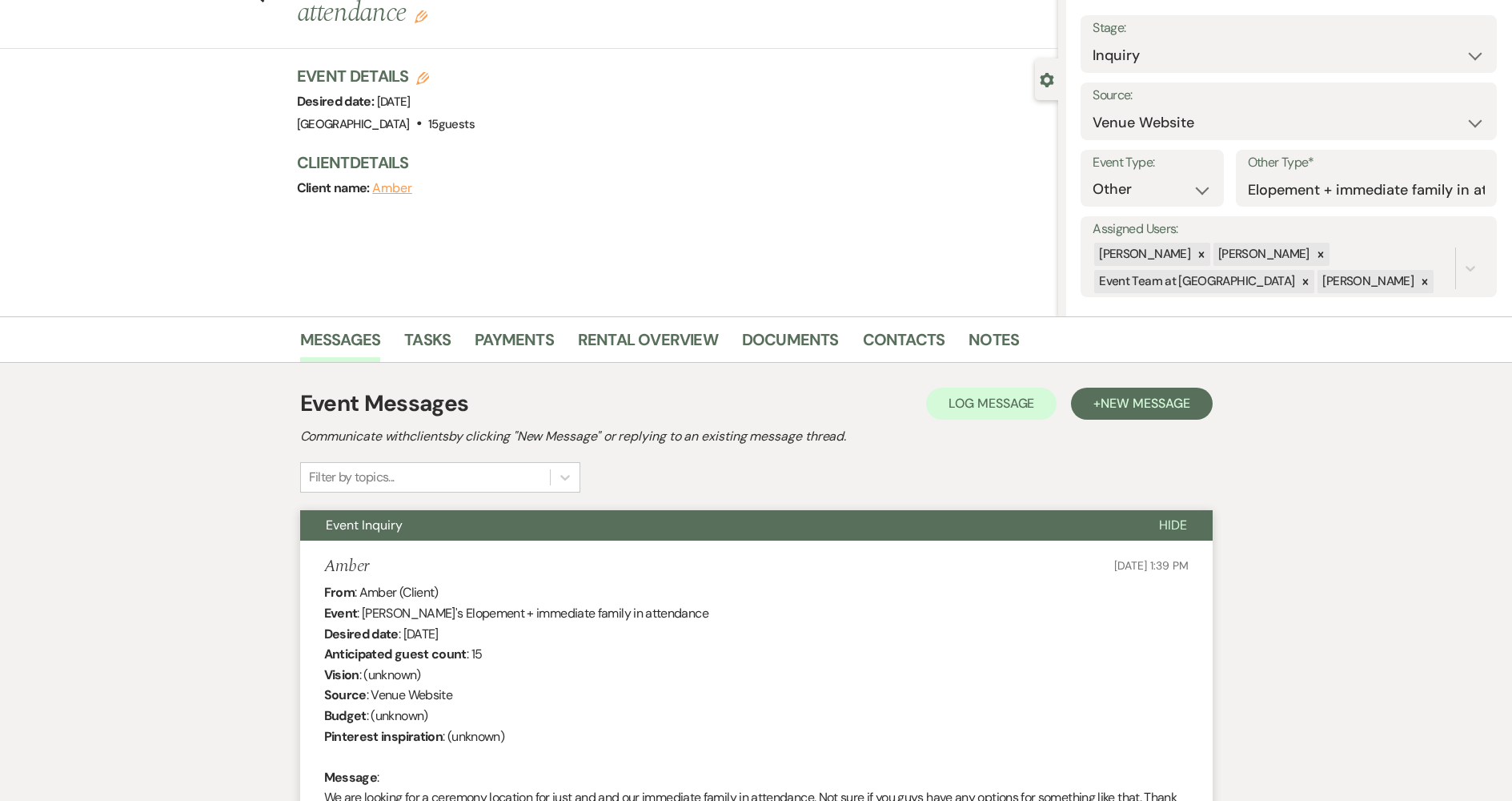
scroll to position [0, 0]
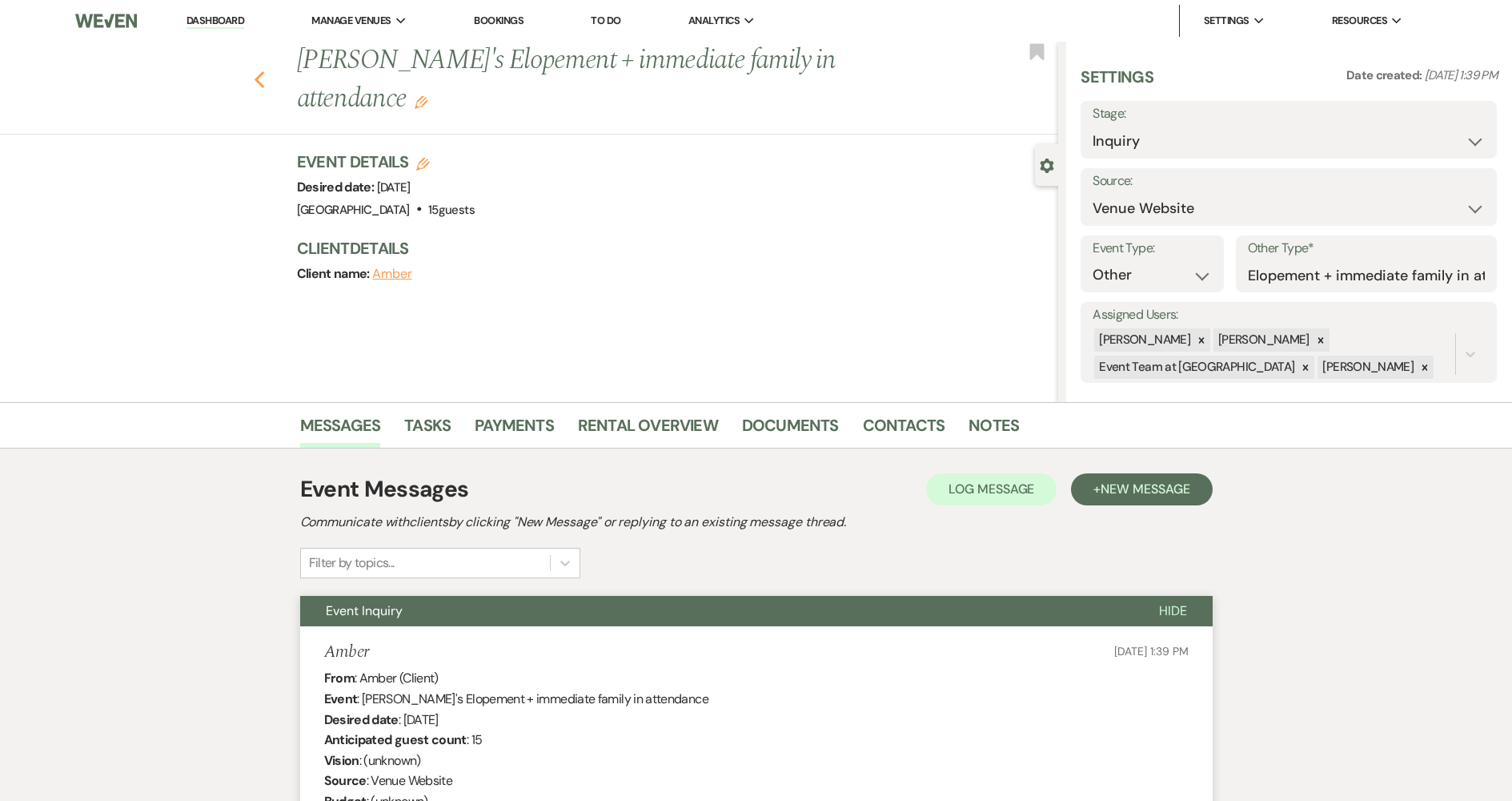
click at [266, 71] on icon "Previous" at bounding box center [260, 80] width 12 height 19
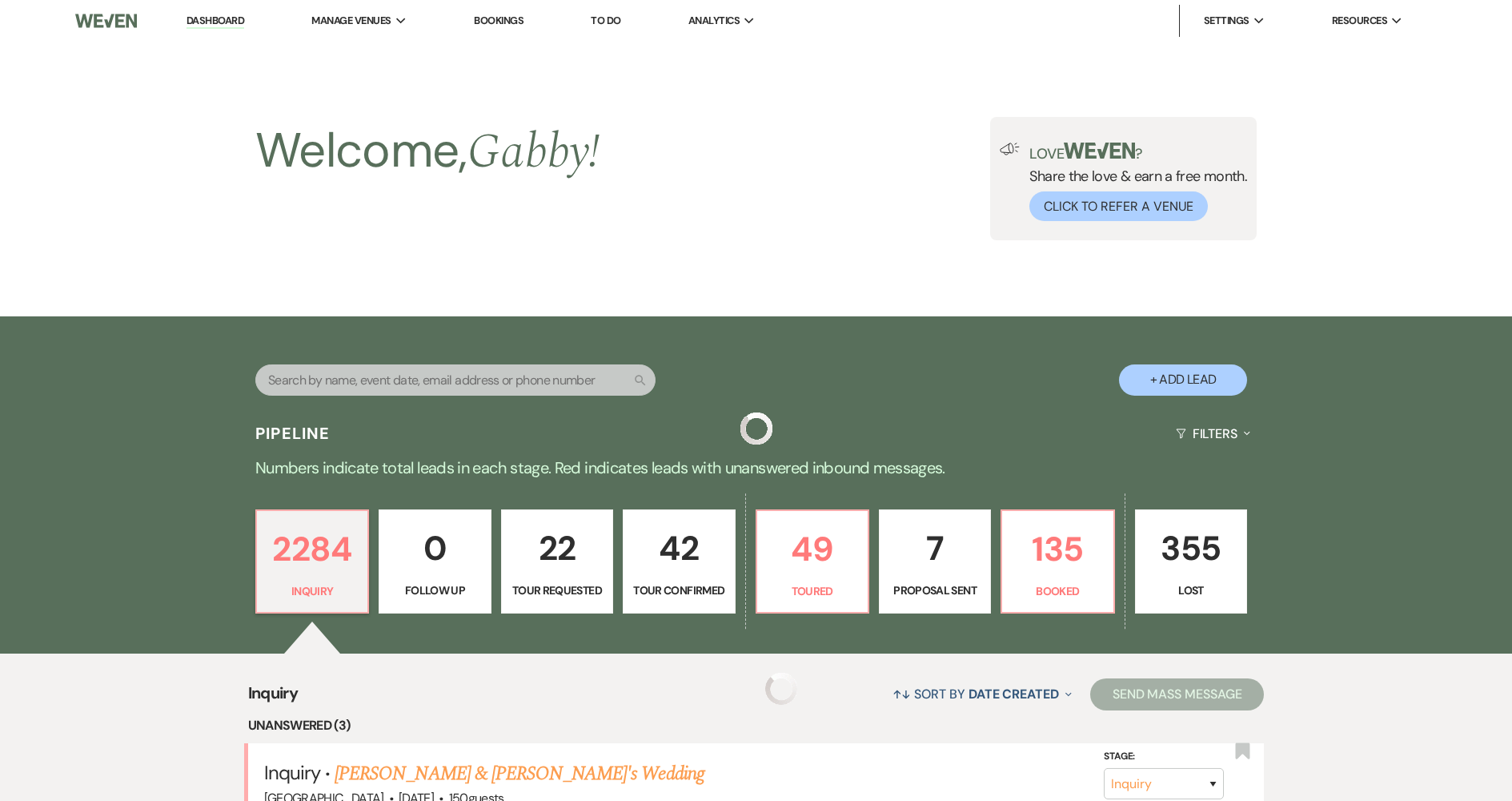
scroll to position [641, 0]
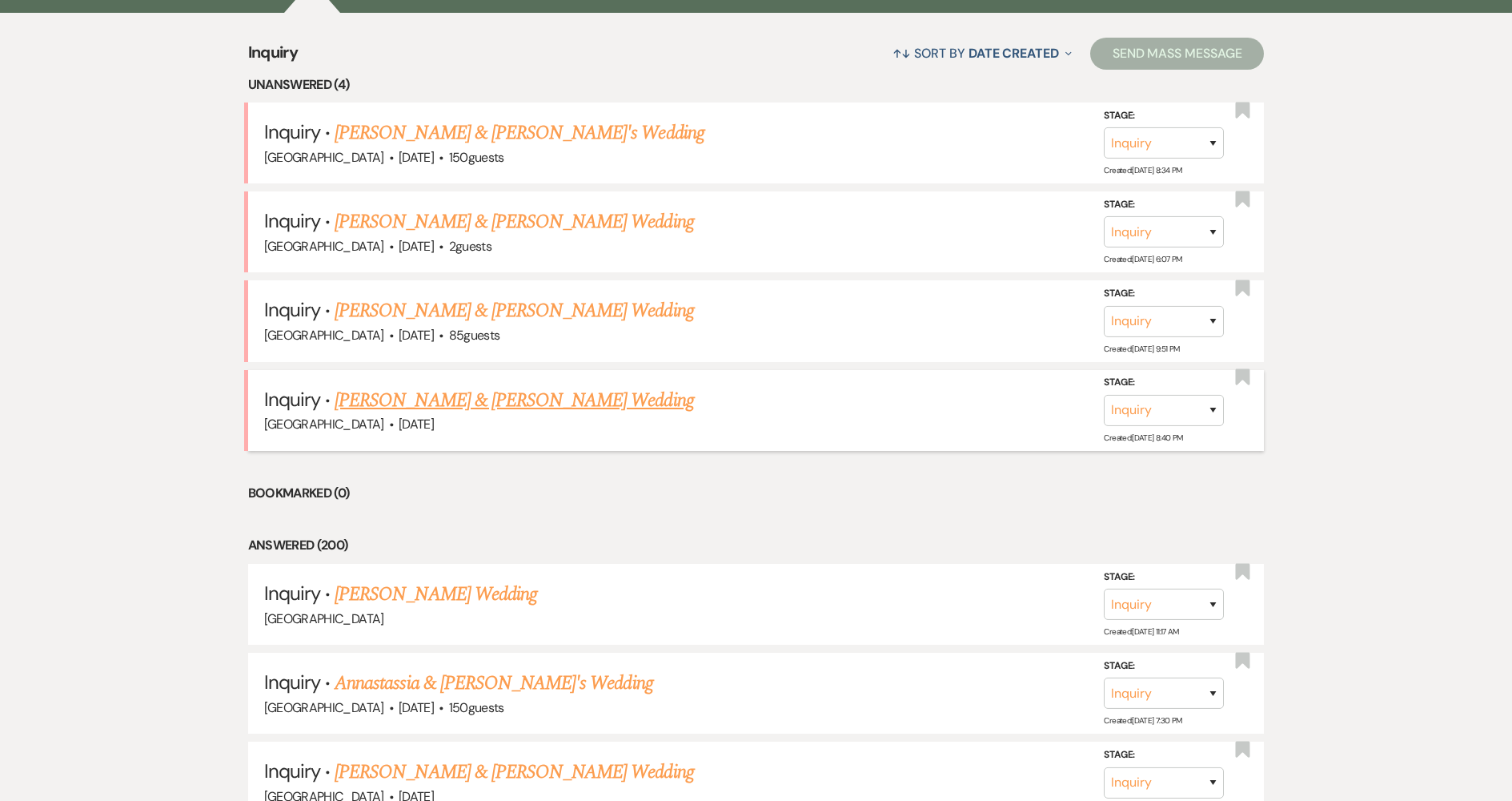
click at [474, 397] on link "[PERSON_NAME] & [PERSON_NAME] Wedding" at bounding box center [514, 400] width 359 height 29
select select "5"
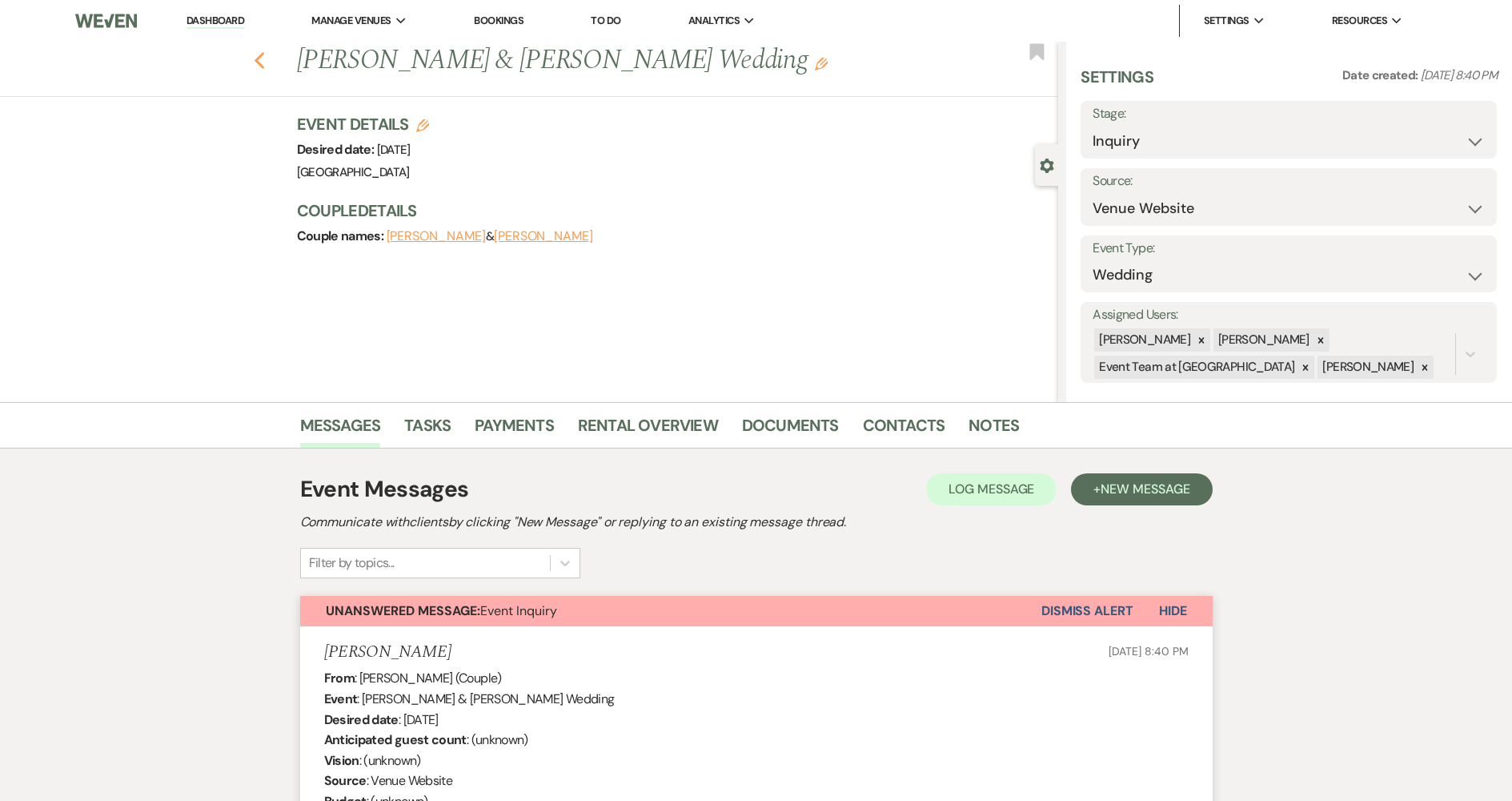
click at [260, 62] on icon "Previous" at bounding box center [260, 61] width 12 height 19
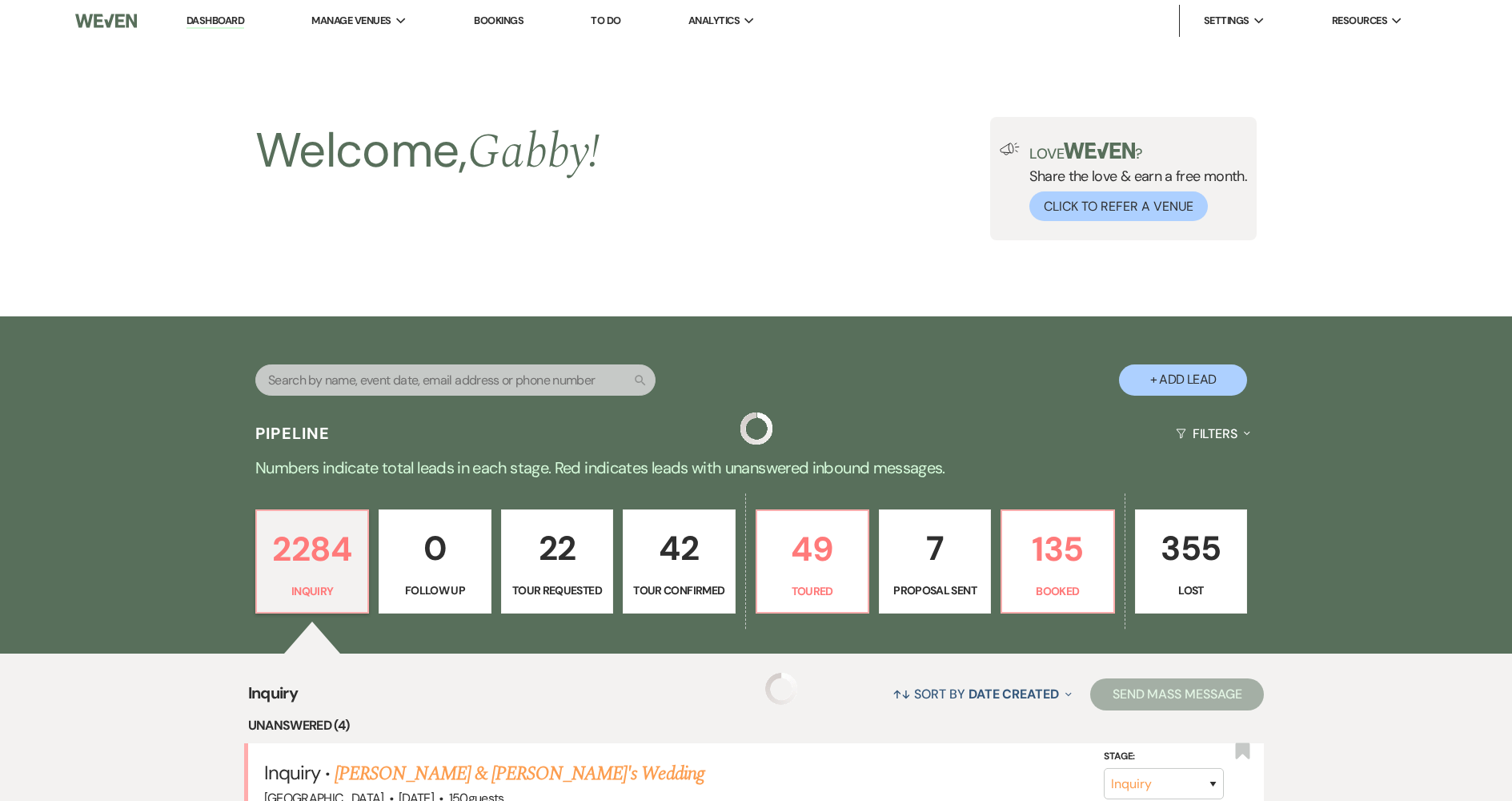
scroll to position [641, 0]
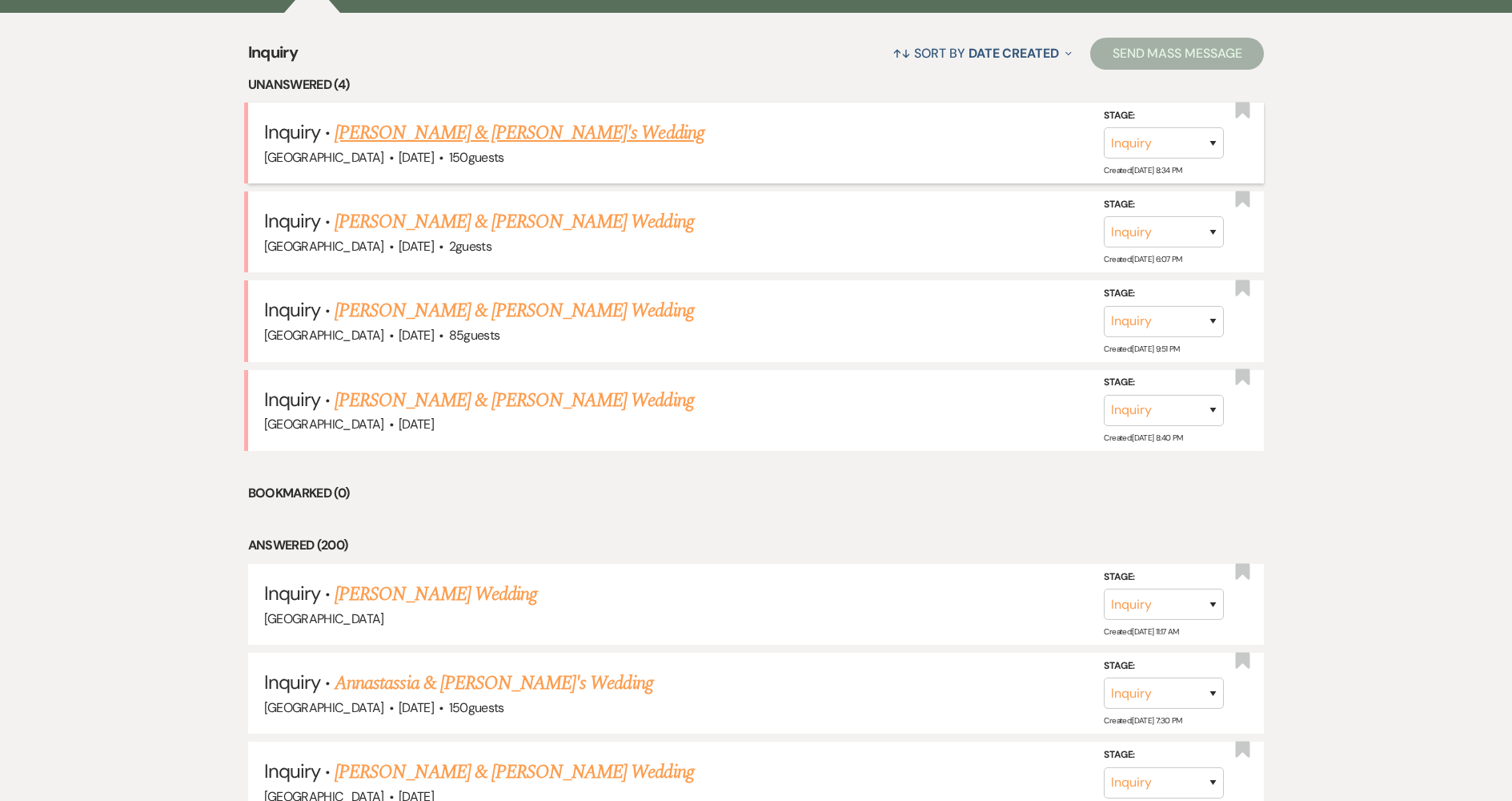
click at [453, 138] on link "[PERSON_NAME] & [PERSON_NAME]'s Wedding" at bounding box center [520, 133] width 370 height 29
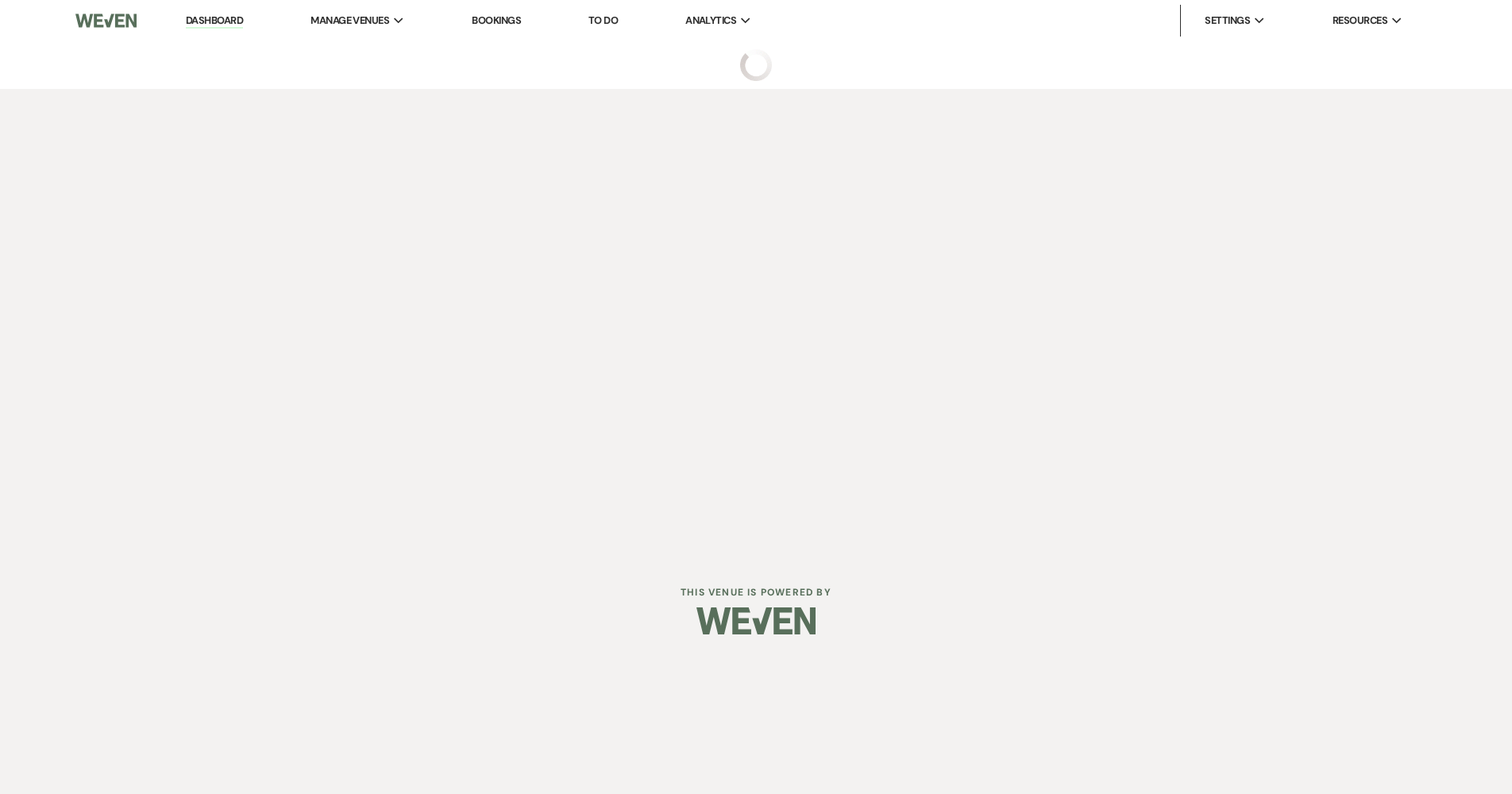
select select "5"
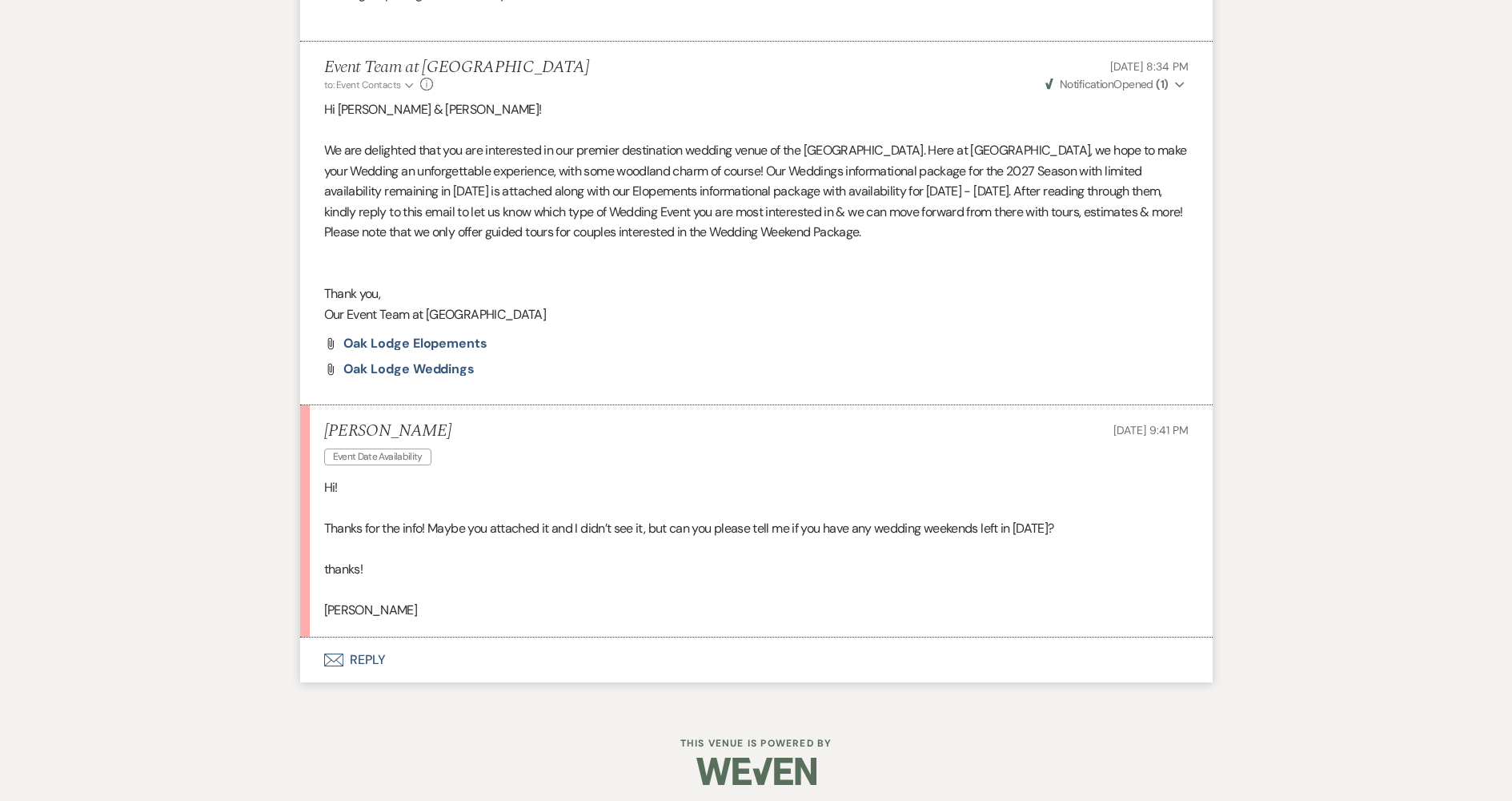
scroll to position [897, 0]
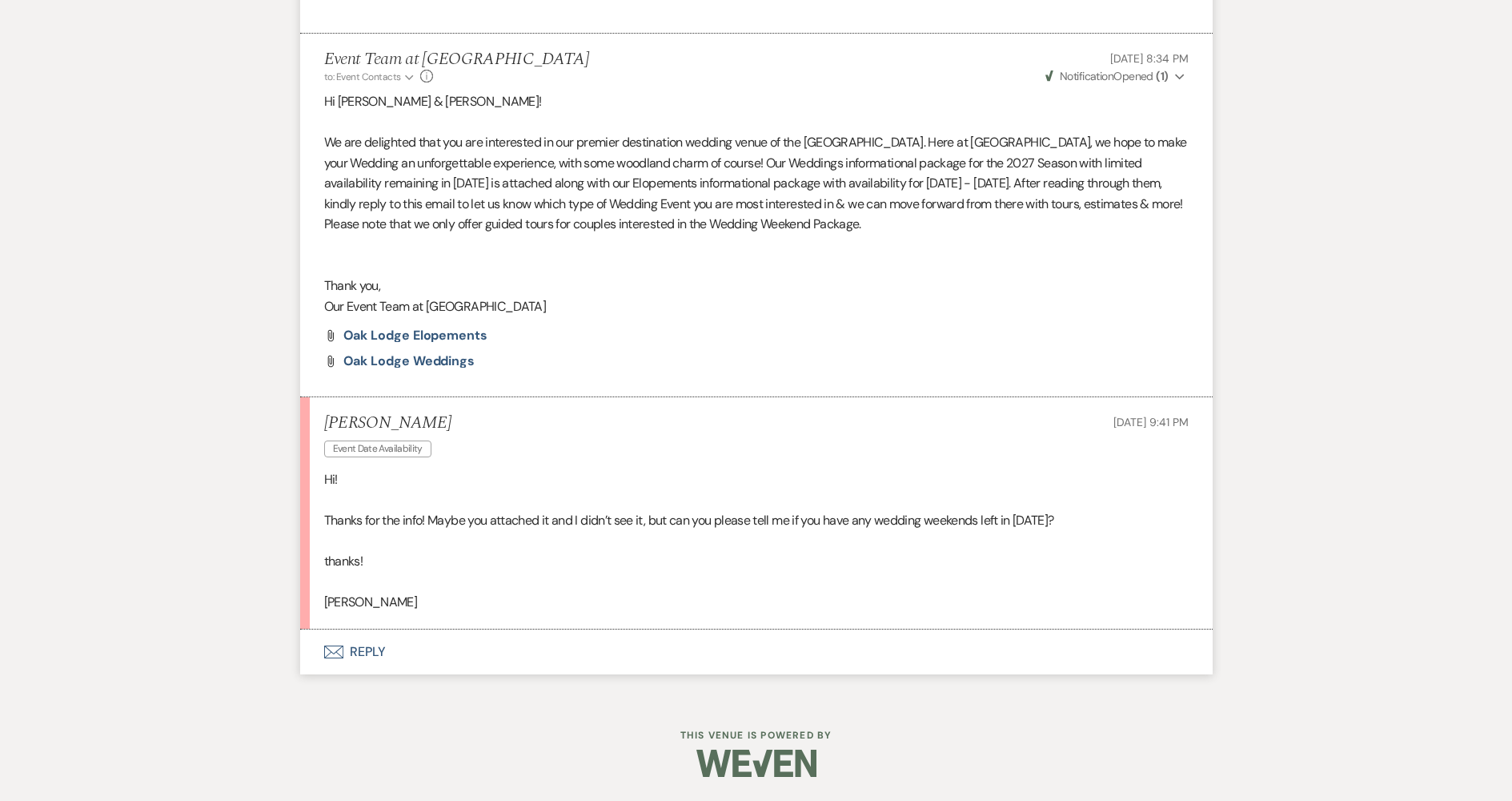
click at [461, 658] on button "Envelope Reply" at bounding box center [757, 652] width 913 height 45
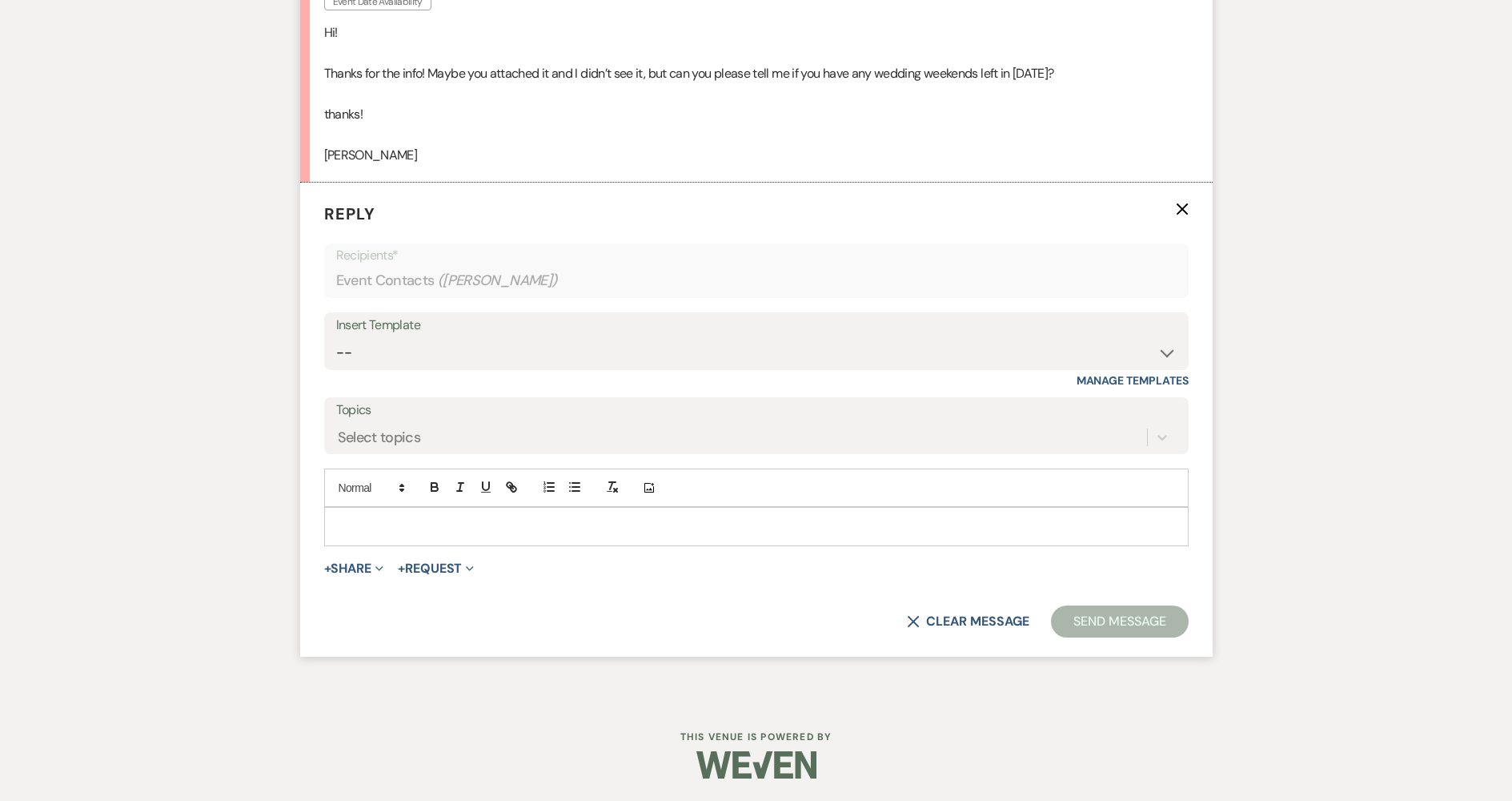
scroll to position [1346, 0]
click at [522, 529] on p at bounding box center [757, 525] width 839 height 17
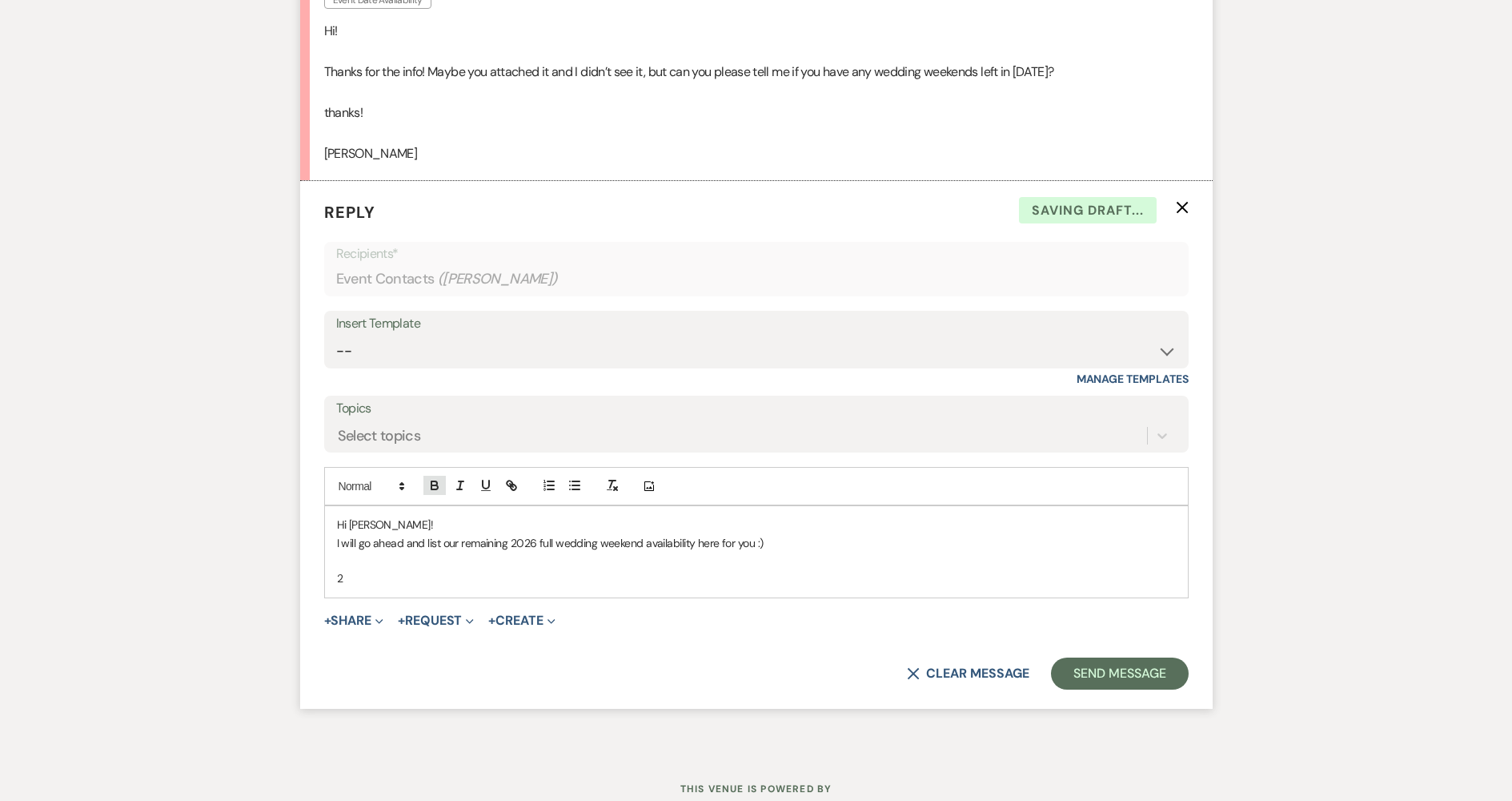
drag, startPoint x: 436, startPoint y: 491, endPoint x: 475, endPoint y: 475, distance: 42.2
click at [437, 488] on icon "button" at bounding box center [434, 485] width 15 height 15
click at [481, 483] on icon "button" at bounding box center [486, 485] width 15 height 15
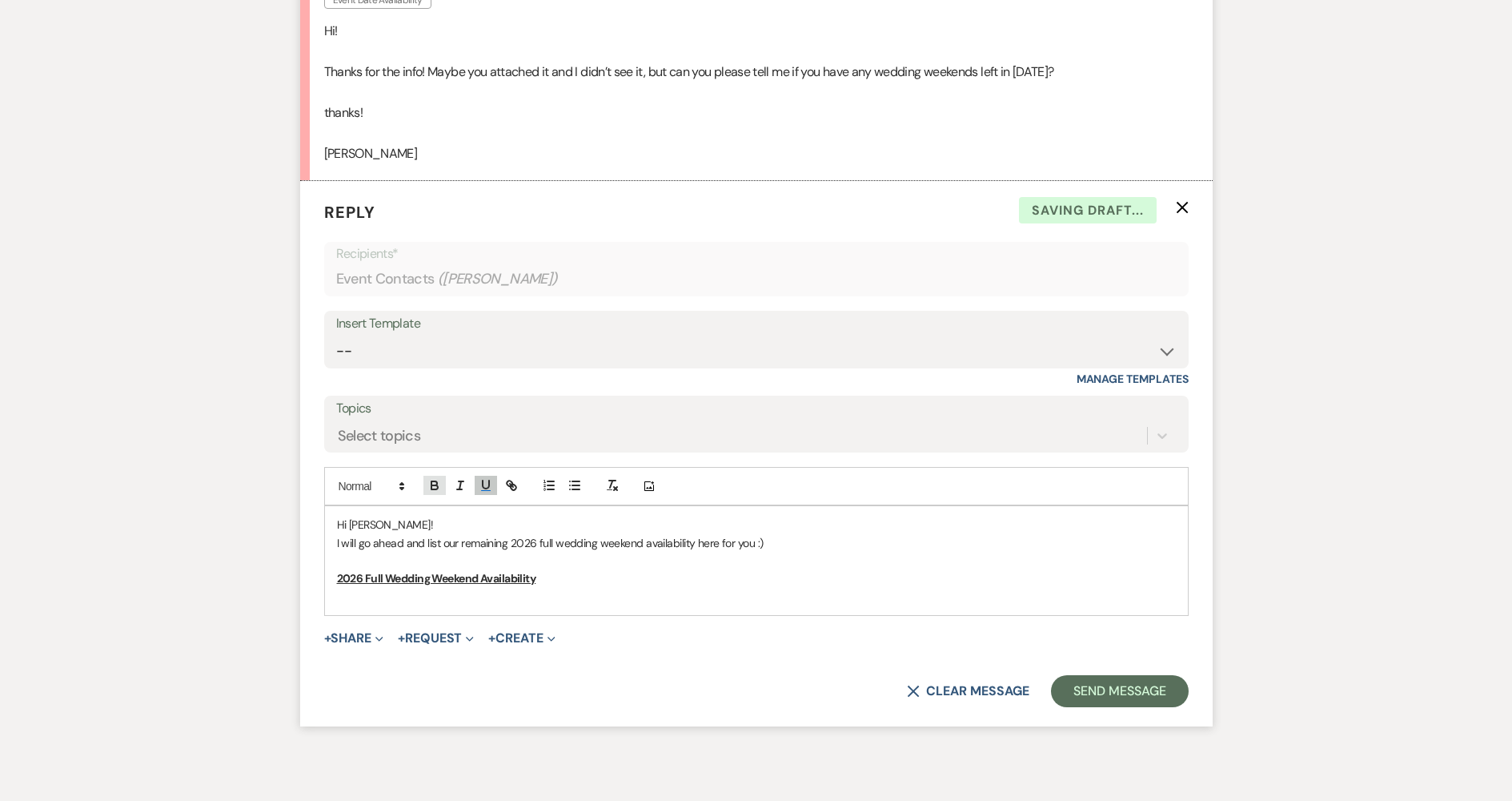
click at [427, 493] on icon "button" at bounding box center [434, 485] width 15 height 15
click at [480, 486] on icon "button" at bounding box center [486, 485] width 15 height 15
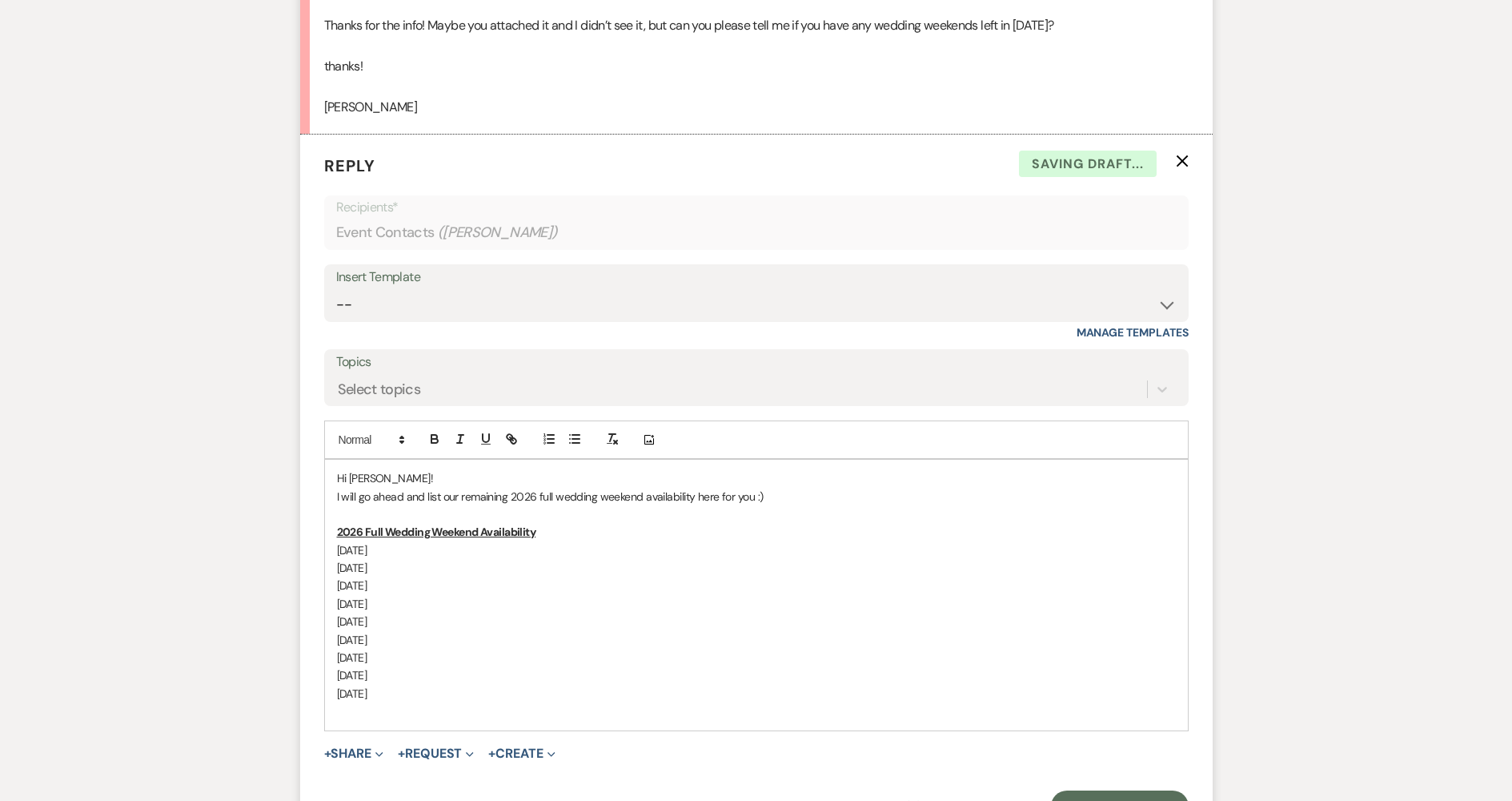
scroll to position [1426, 0]
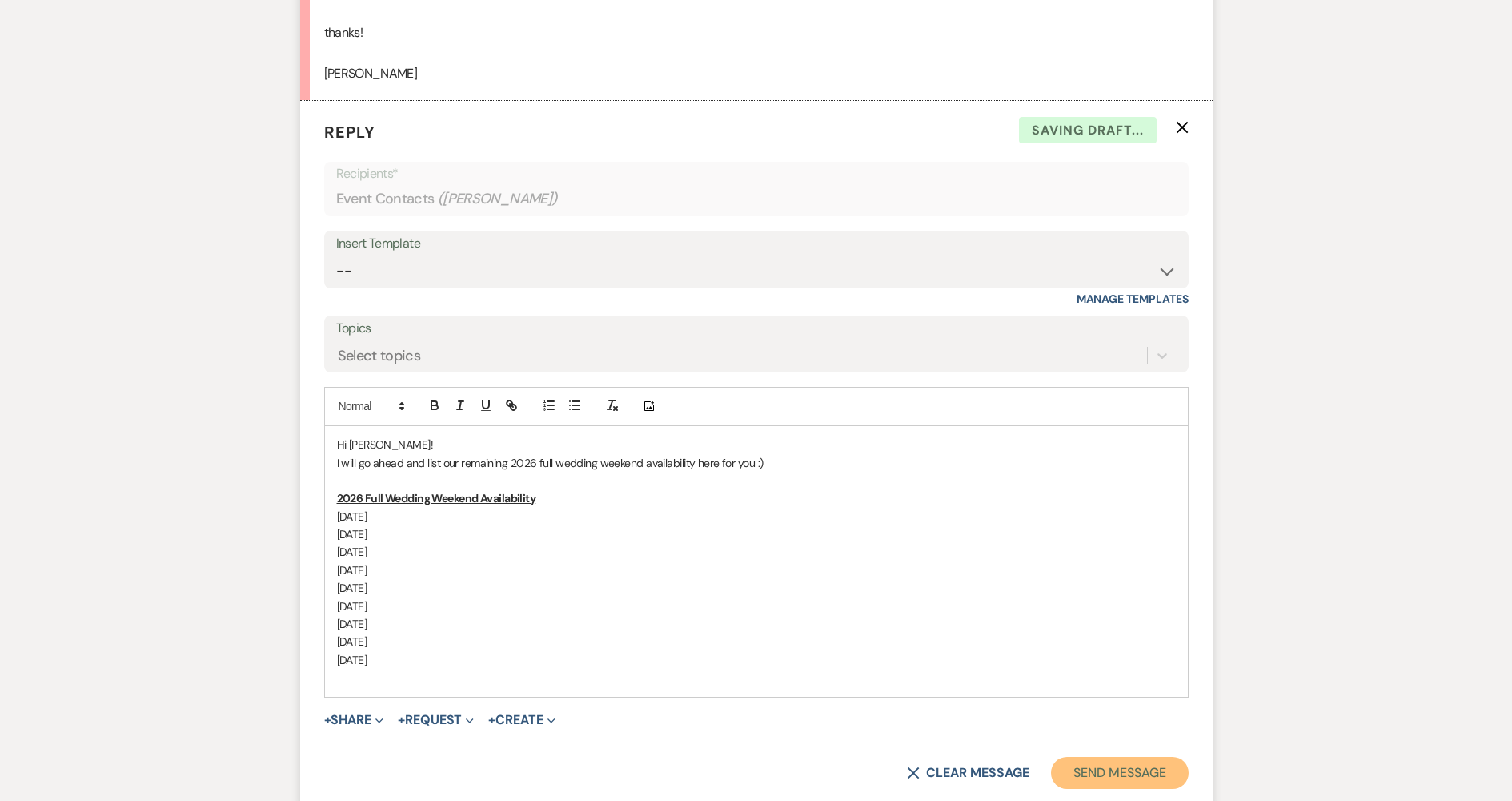
click at [1171, 772] on button "Send Message" at bounding box center [1119, 773] width 137 height 32
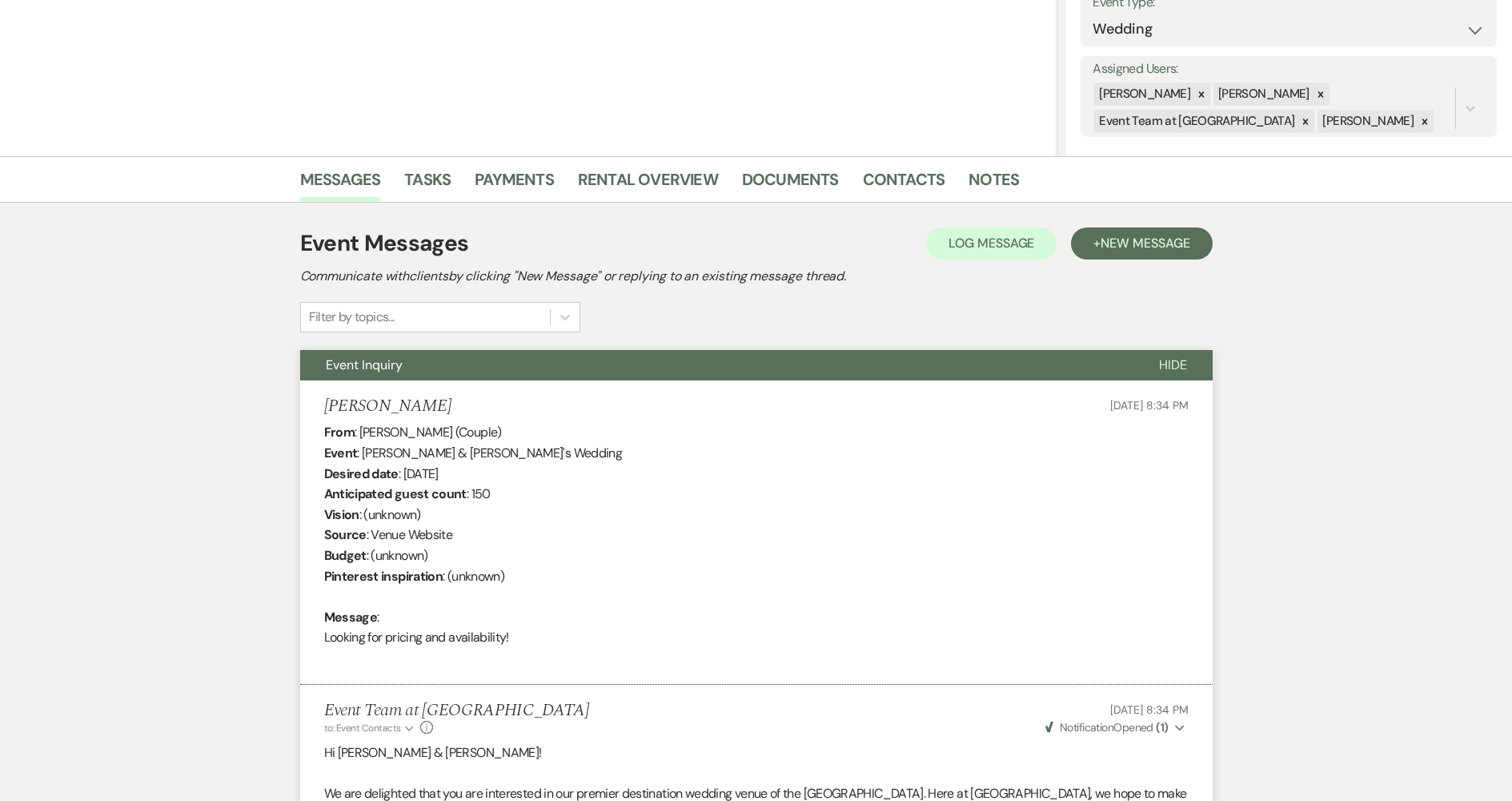
scroll to position [0, 0]
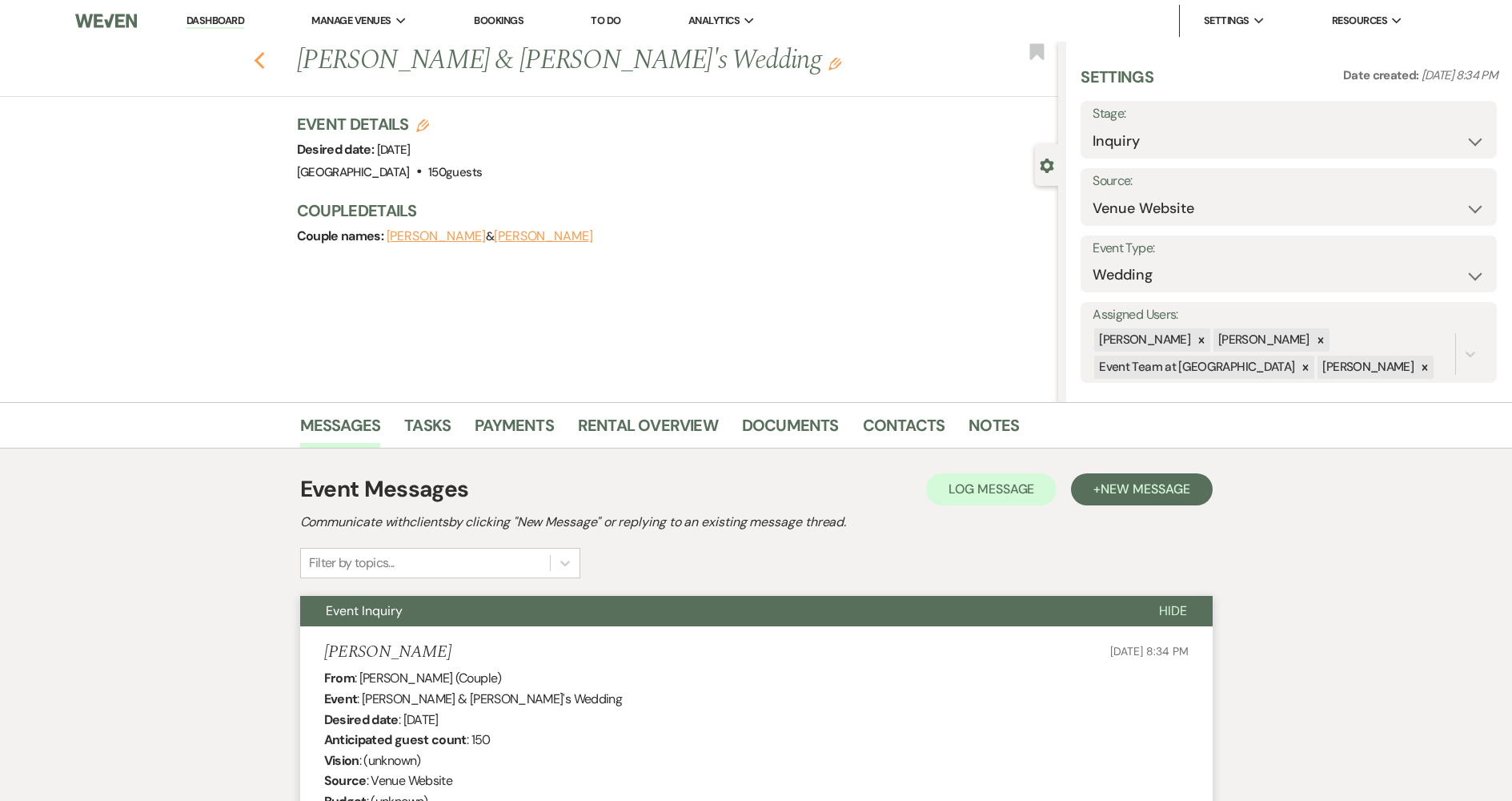
click at [262, 61] on use "button" at bounding box center [259, 61] width 11 height 17
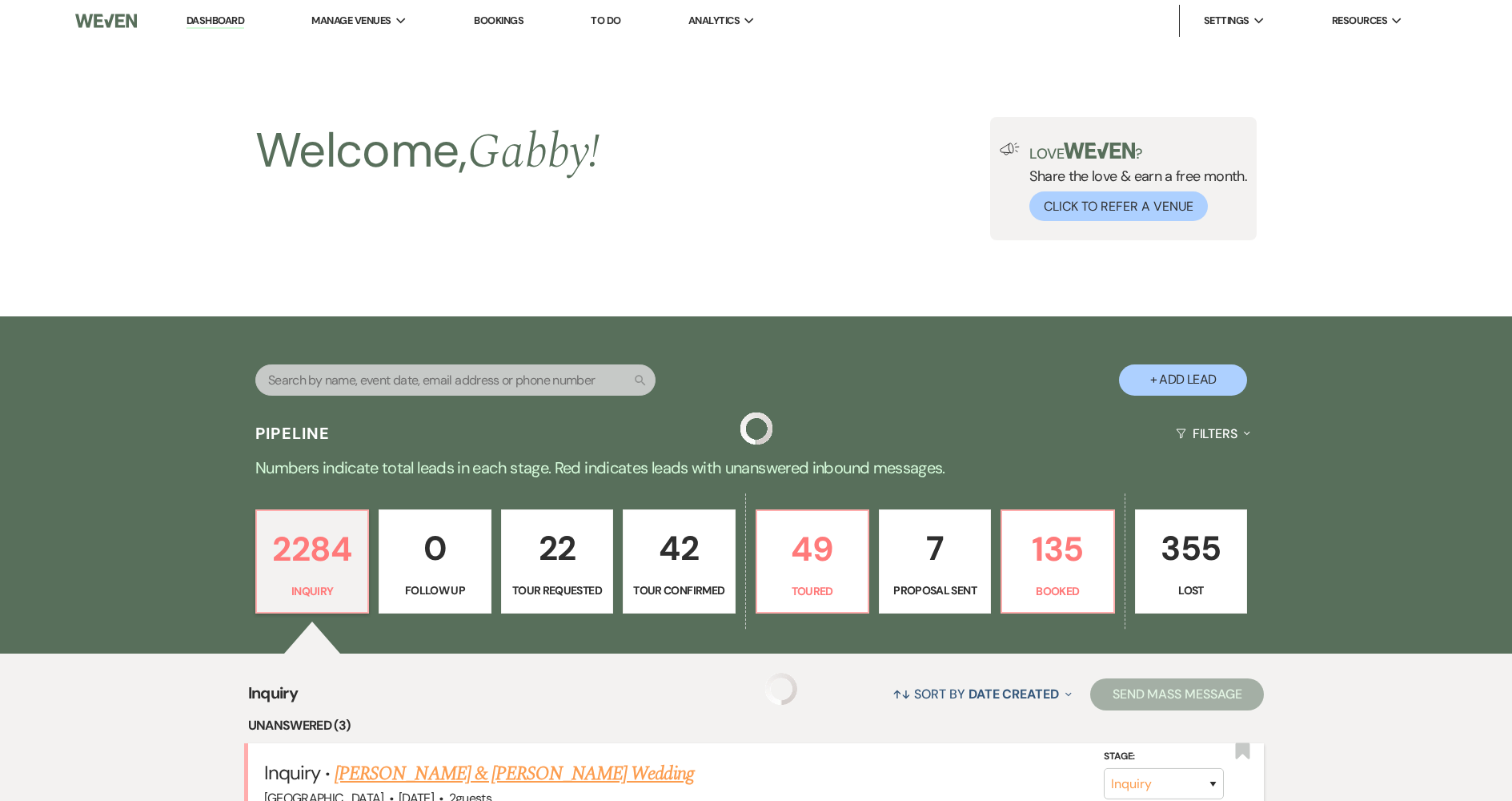
scroll to position [641, 0]
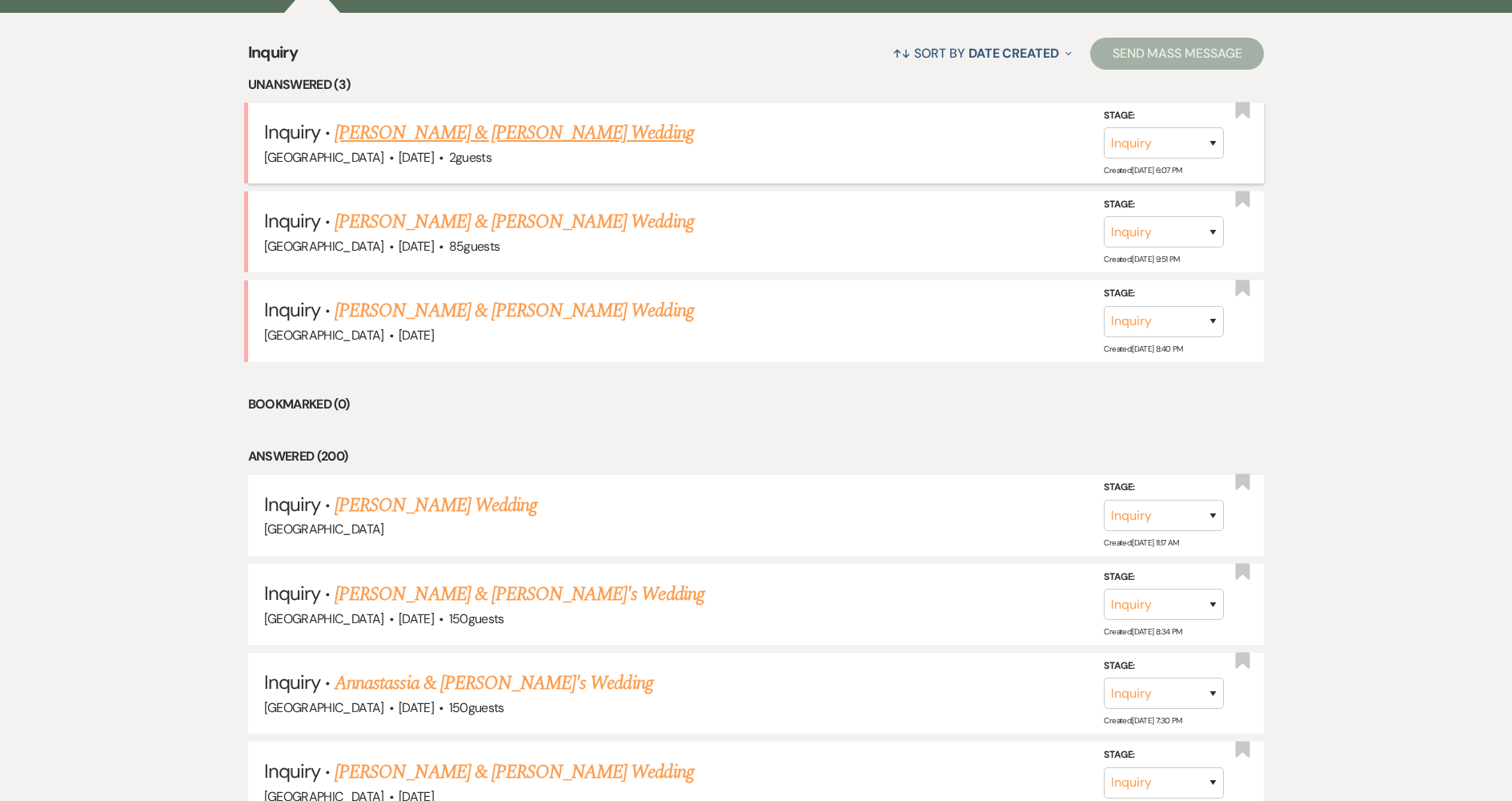
click at [562, 129] on link "[PERSON_NAME] & [PERSON_NAME] Wedding" at bounding box center [514, 133] width 359 height 29
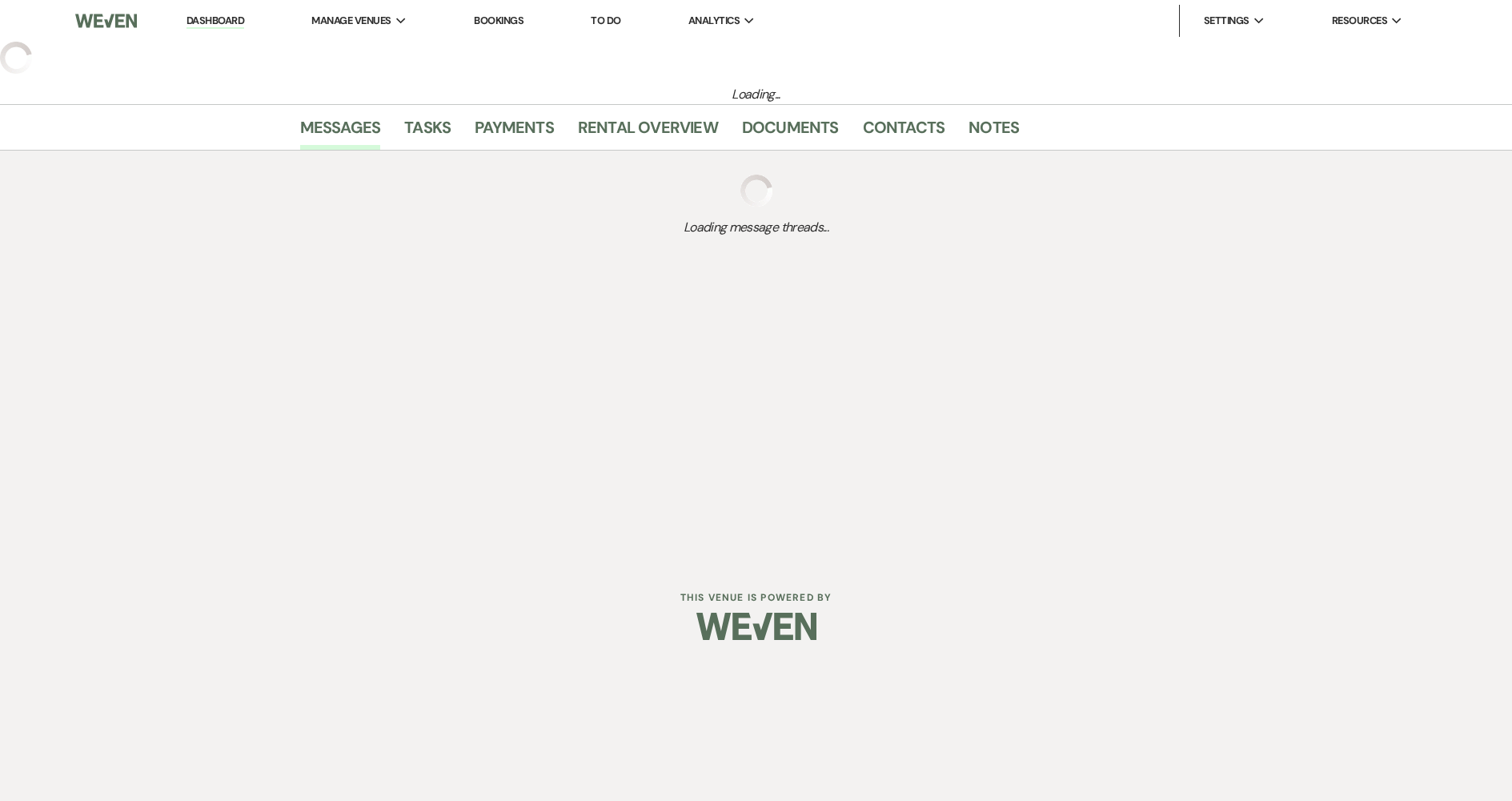
select select "5"
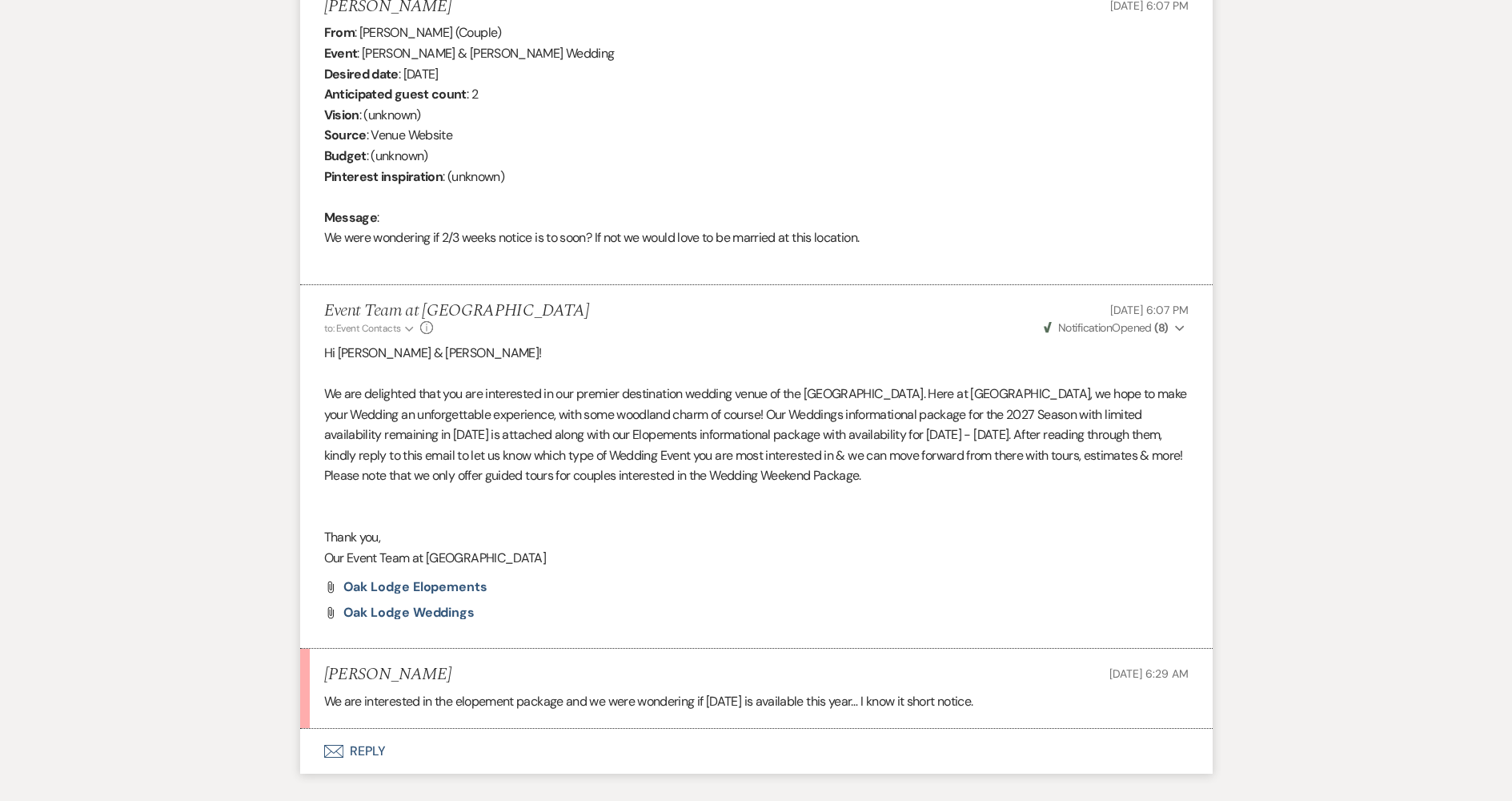
scroll to position [746, 0]
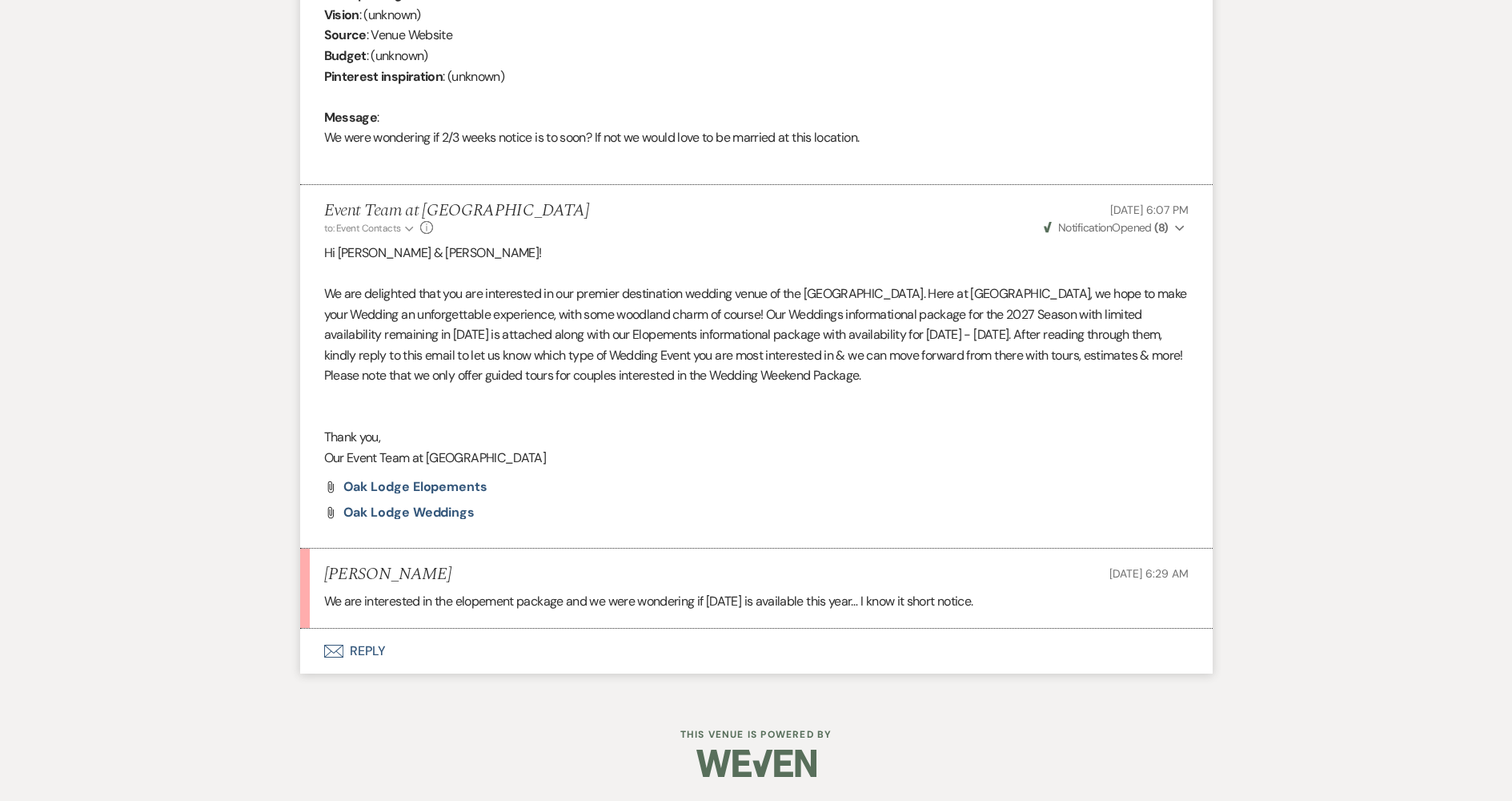
click at [465, 652] on button "Envelope Reply" at bounding box center [757, 651] width 913 height 45
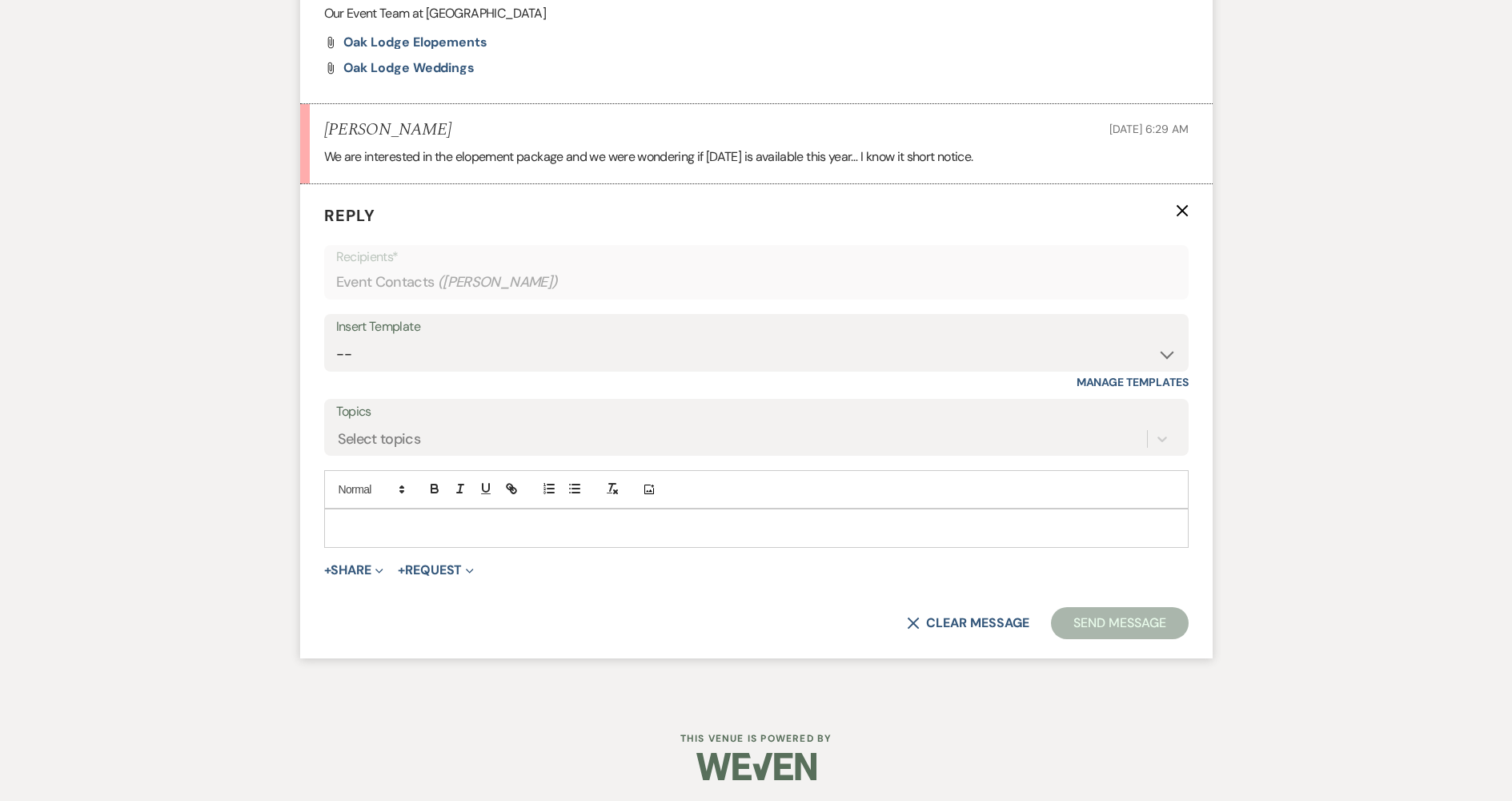
scroll to position [1194, 0]
click at [435, 513] on div at bounding box center [756, 525] width 863 height 37
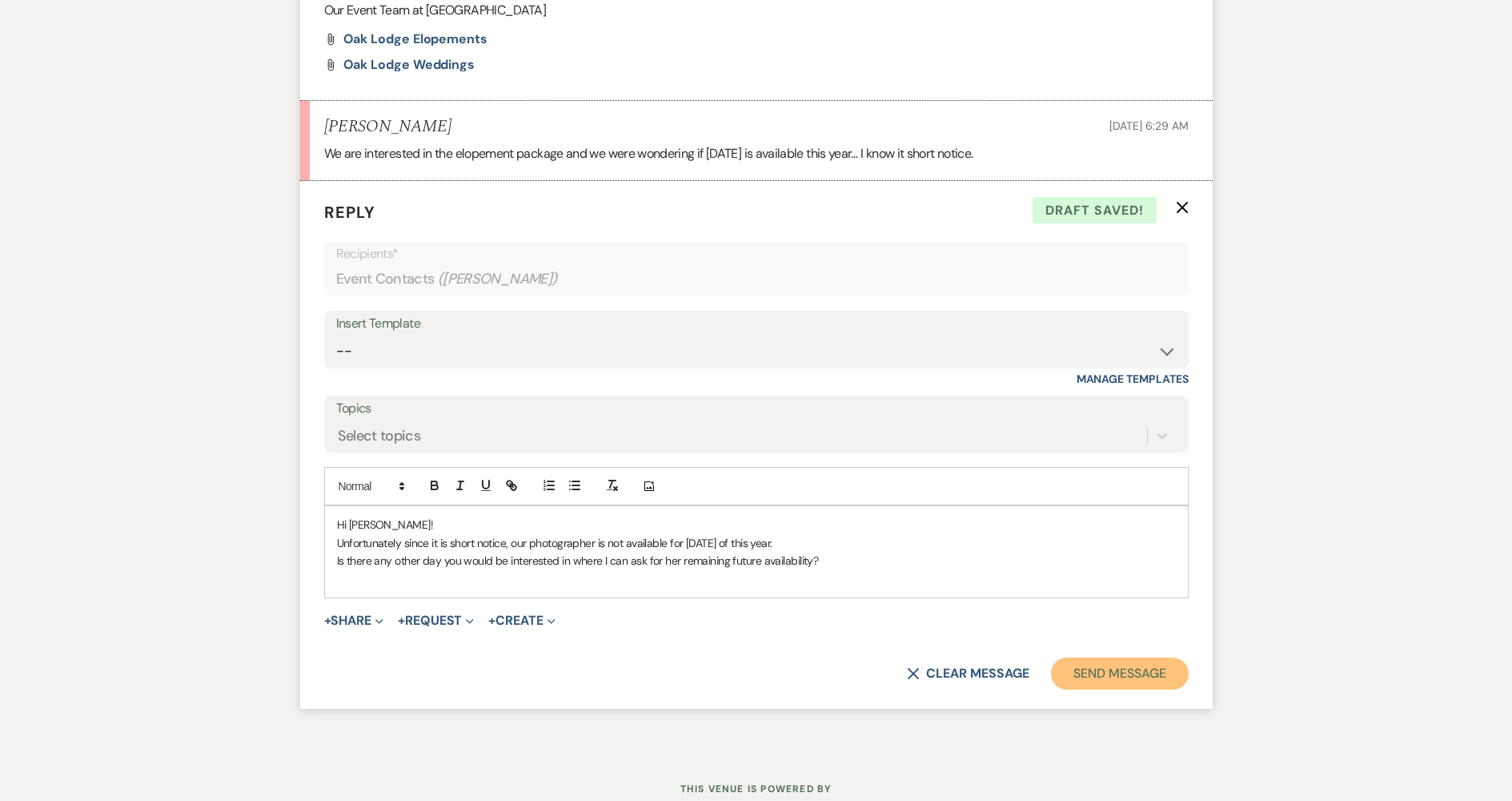
drag, startPoint x: 1110, startPoint y: 683, endPoint x: 1060, endPoint y: 611, distance: 87.7
click at [1108, 682] on button "Send Message" at bounding box center [1119, 673] width 137 height 32
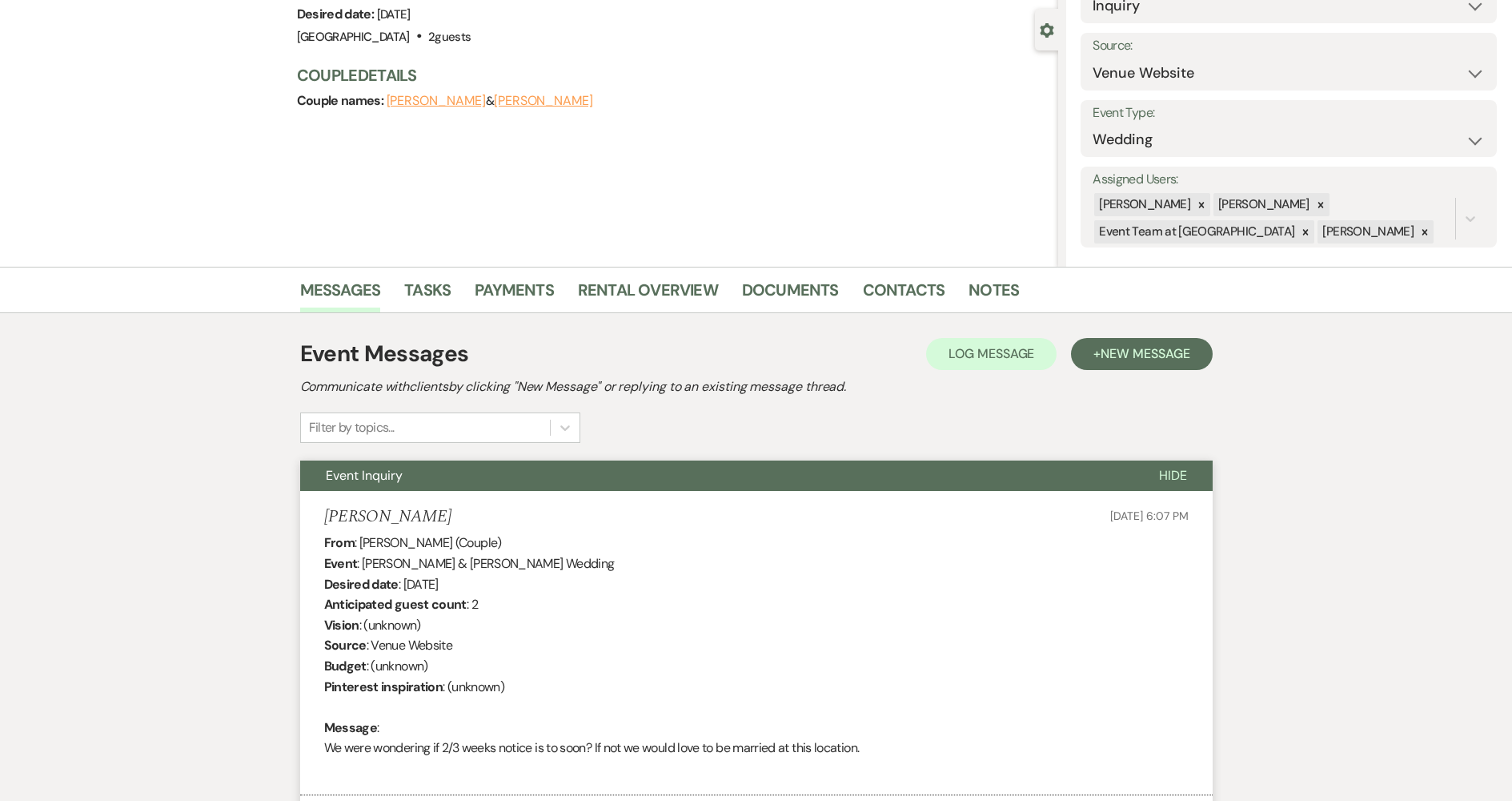
scroll to position [0, 0]
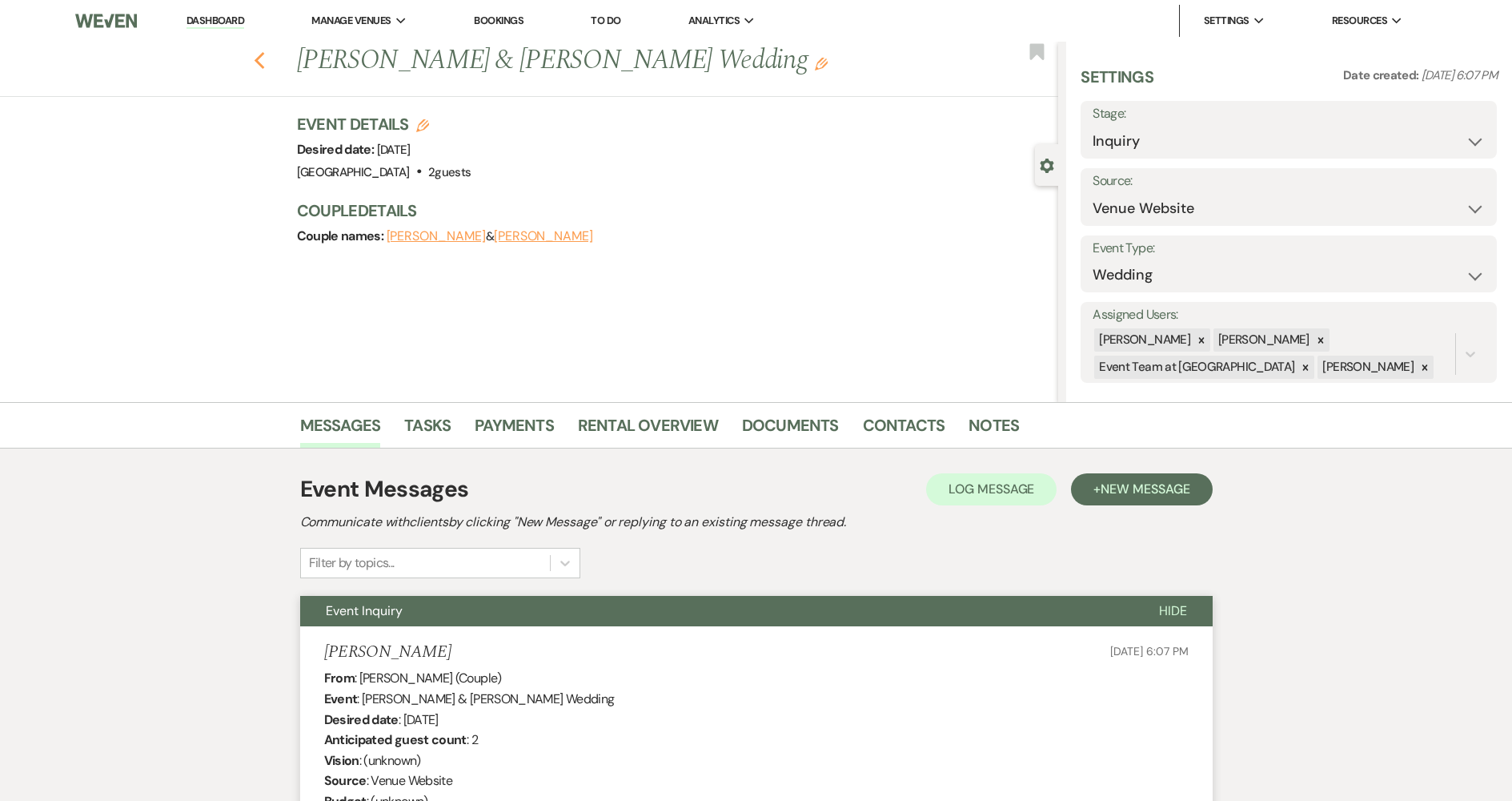
click at [266, 57] on icon "Previous" at bounding box center [260, 61] width 12 height 19
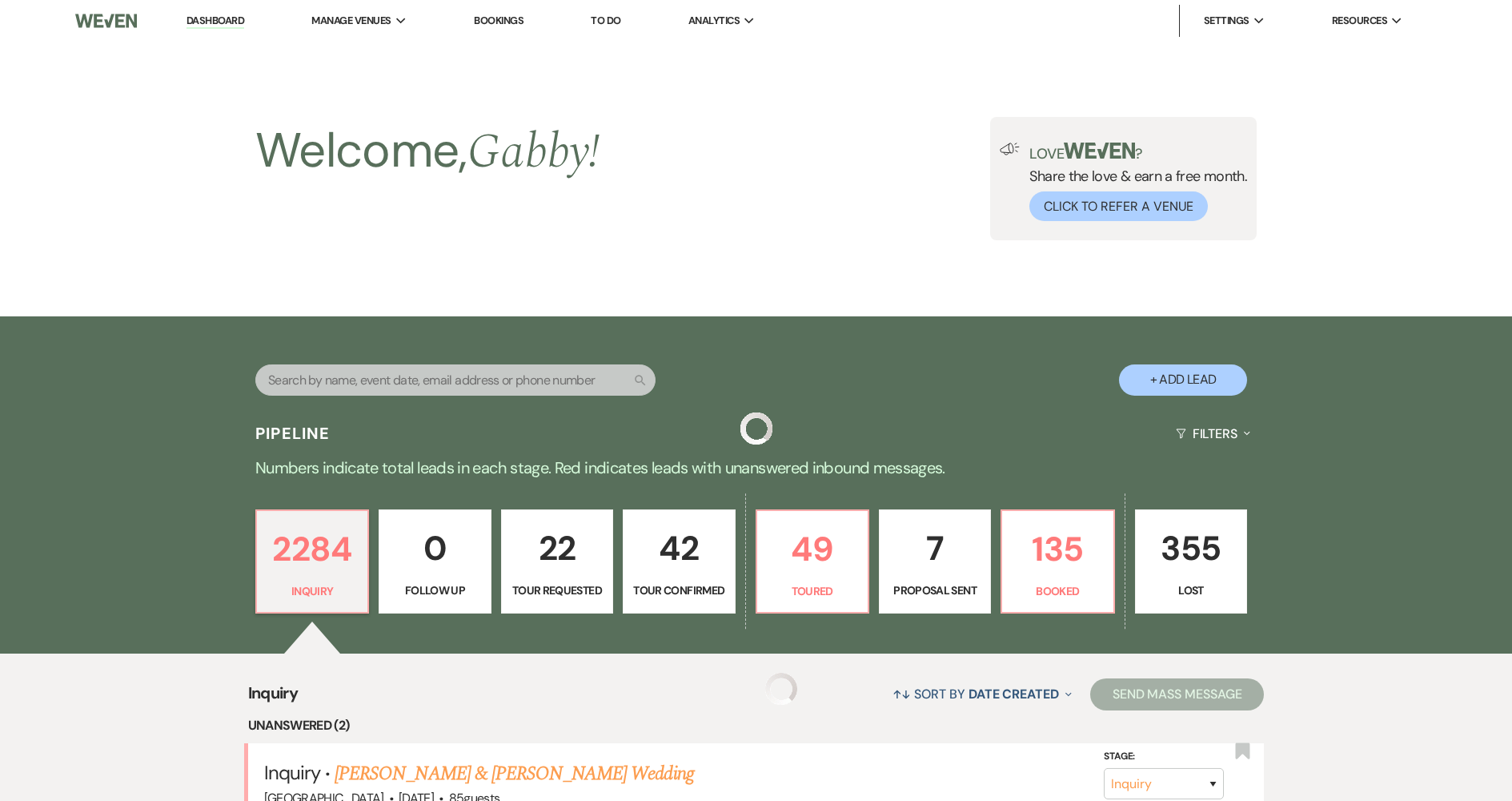
scroll to position [641, 0]
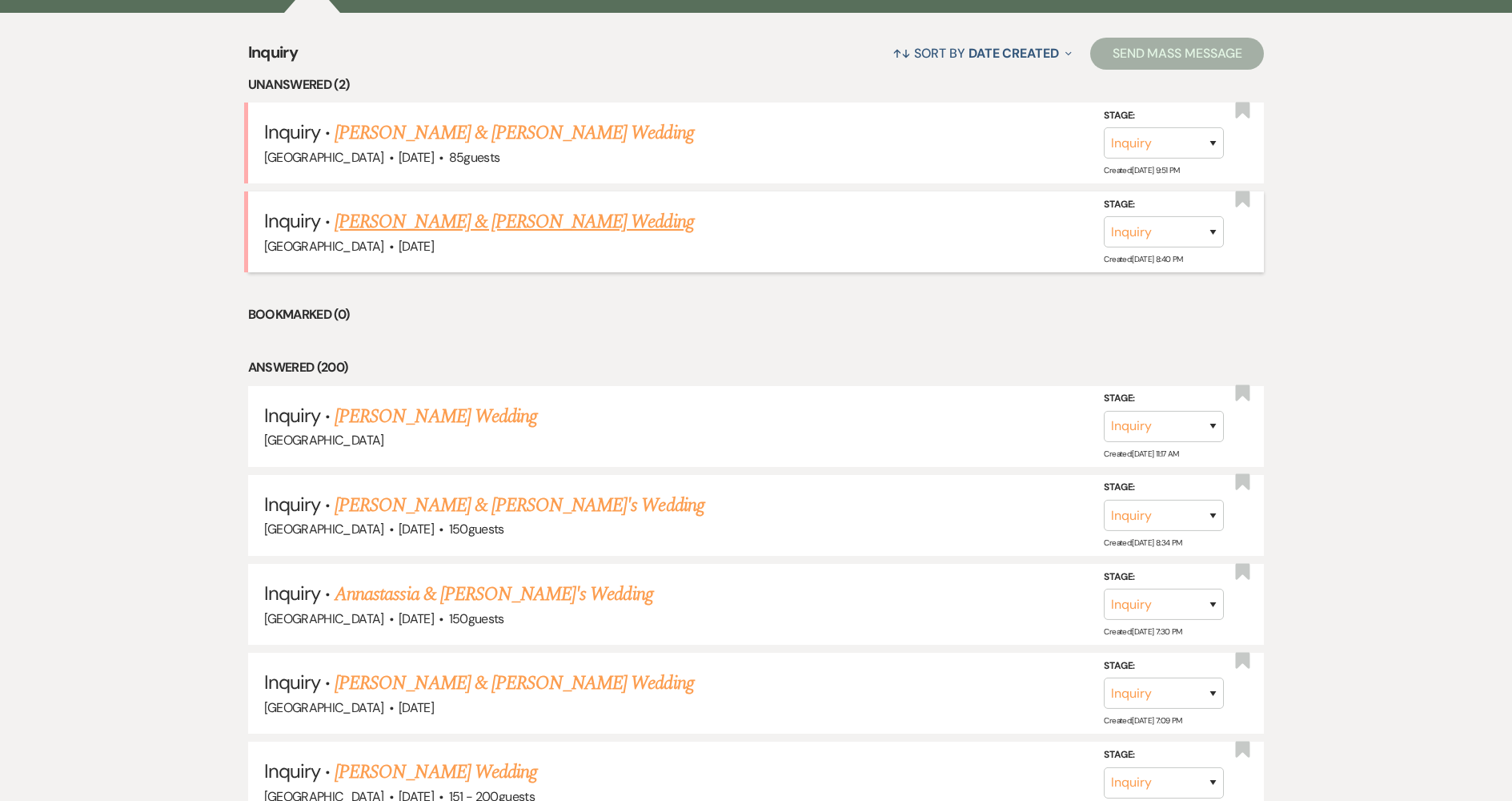
click at [414, 226] on link "[PERSON_NAME] & [PERSON_NAME] Wedding" at bounding box center [514, 222] width 359 height 29
select select "5"
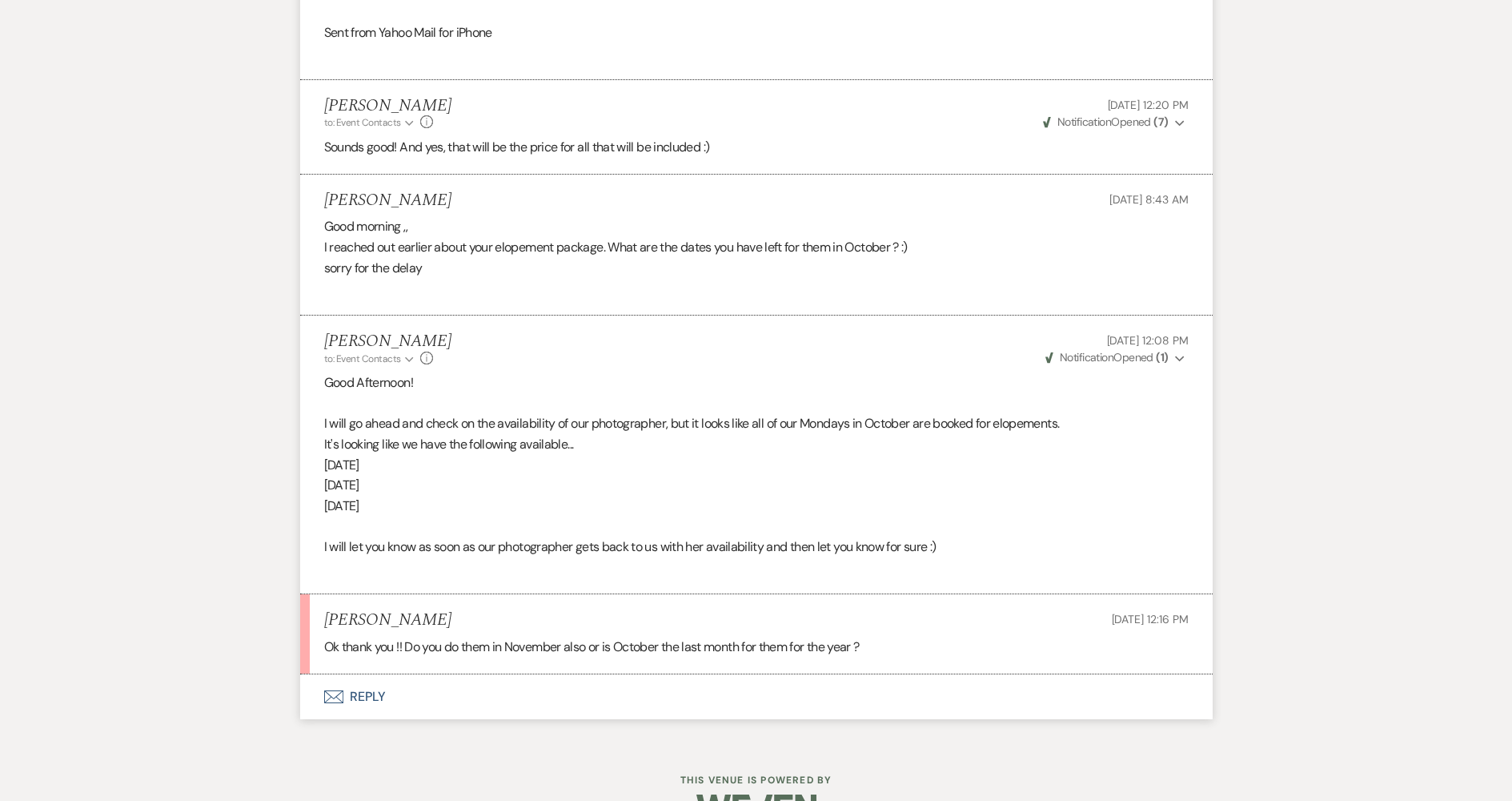
scroll to position [1912, 0]
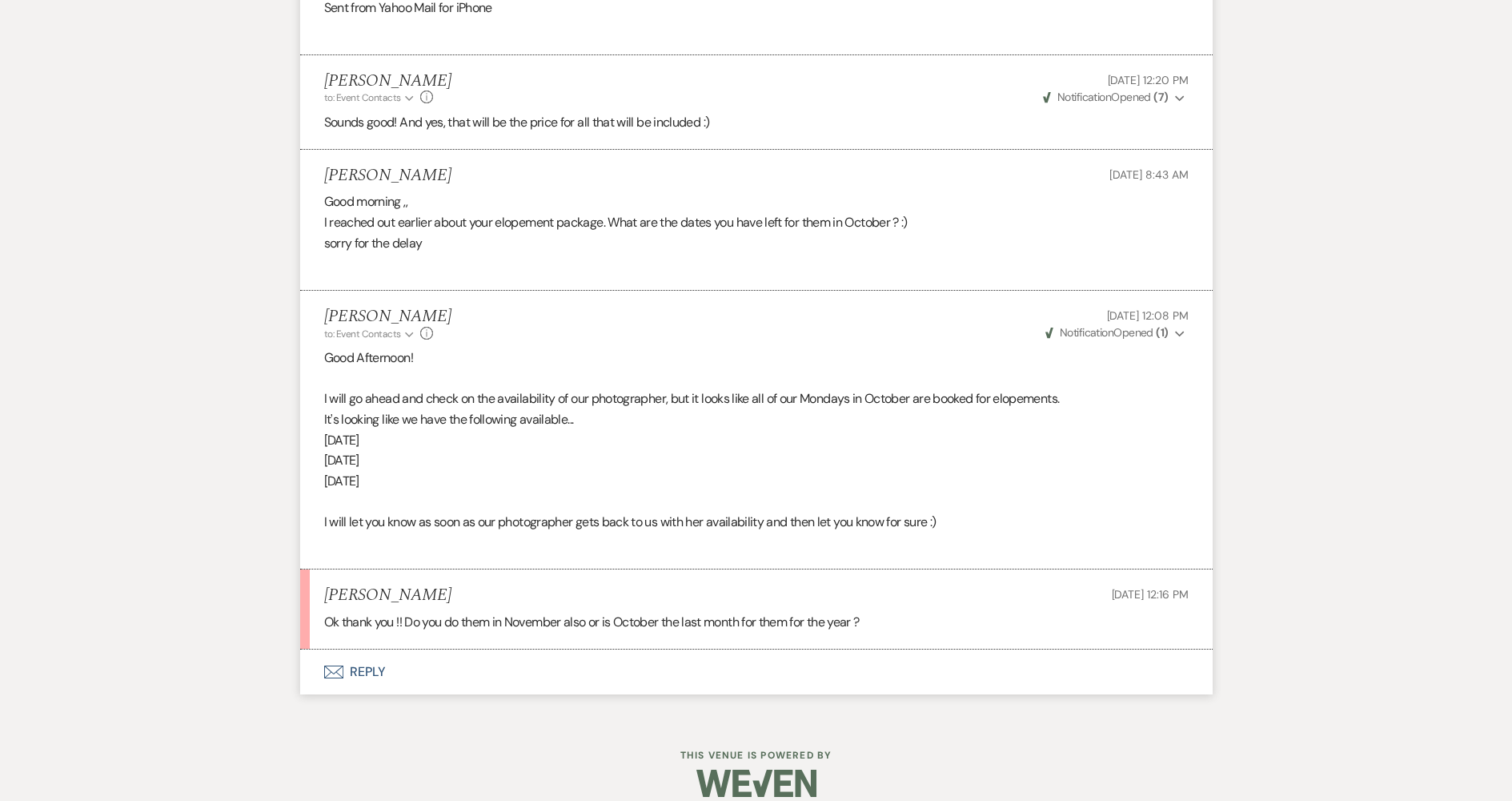
click at [449, 650] on button "Envelope Reply" at bounding box center [757, 672] width 913 height 45
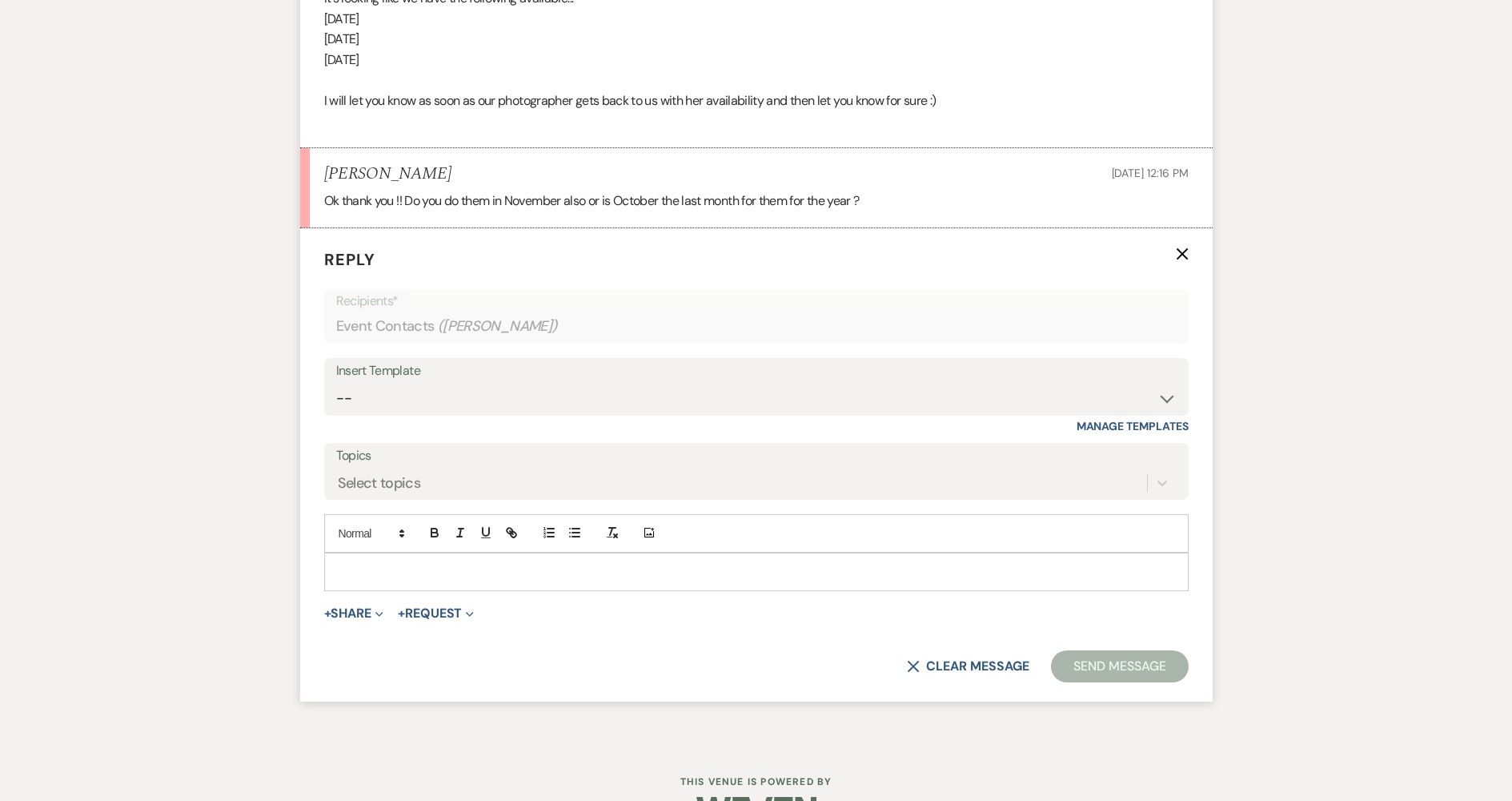
scroll to position [2360, 0]
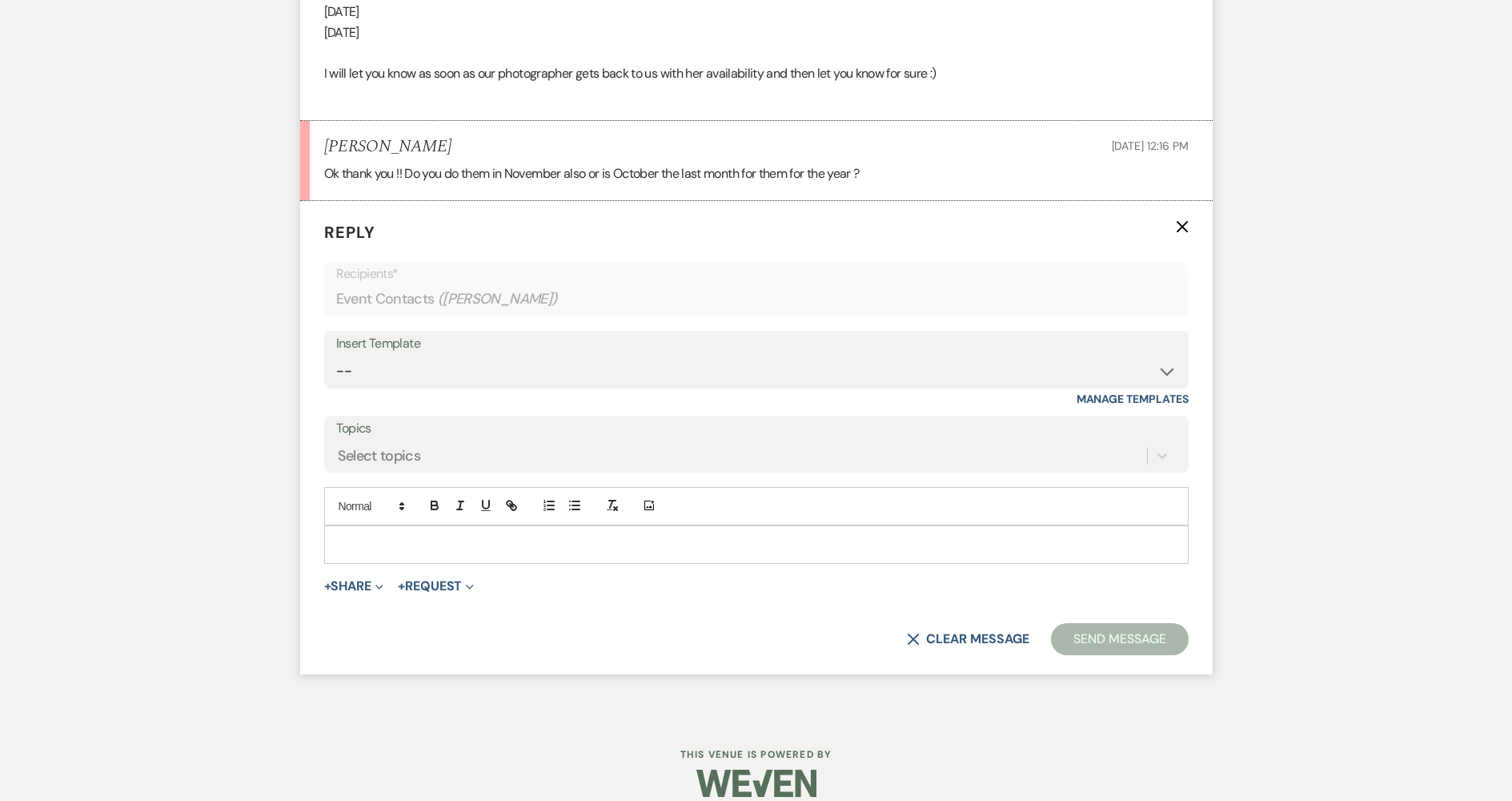
click at [460, 527] on div at bounding box center [756, 545] width 863 height 37
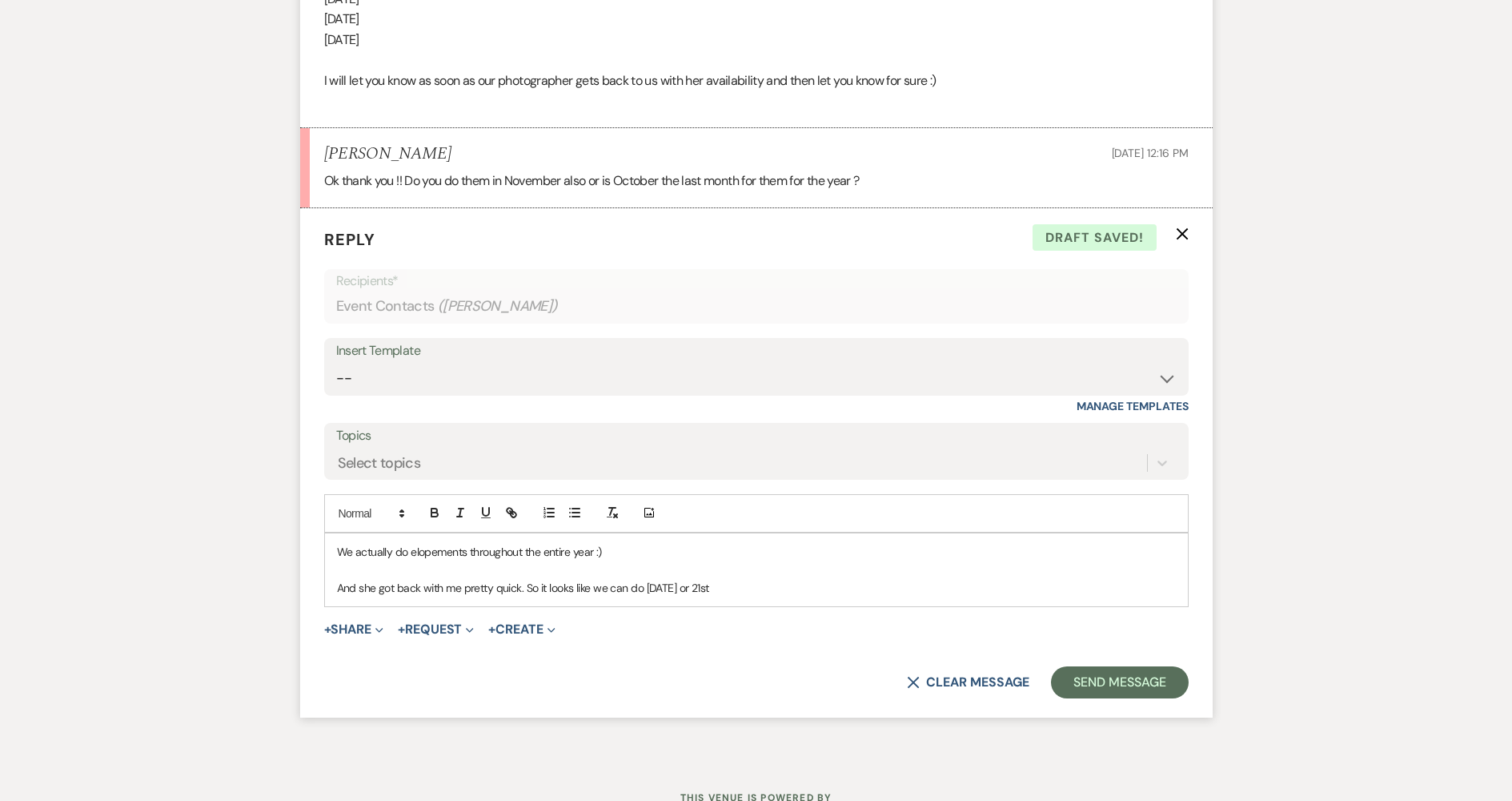
scroll to position [2396, 0]
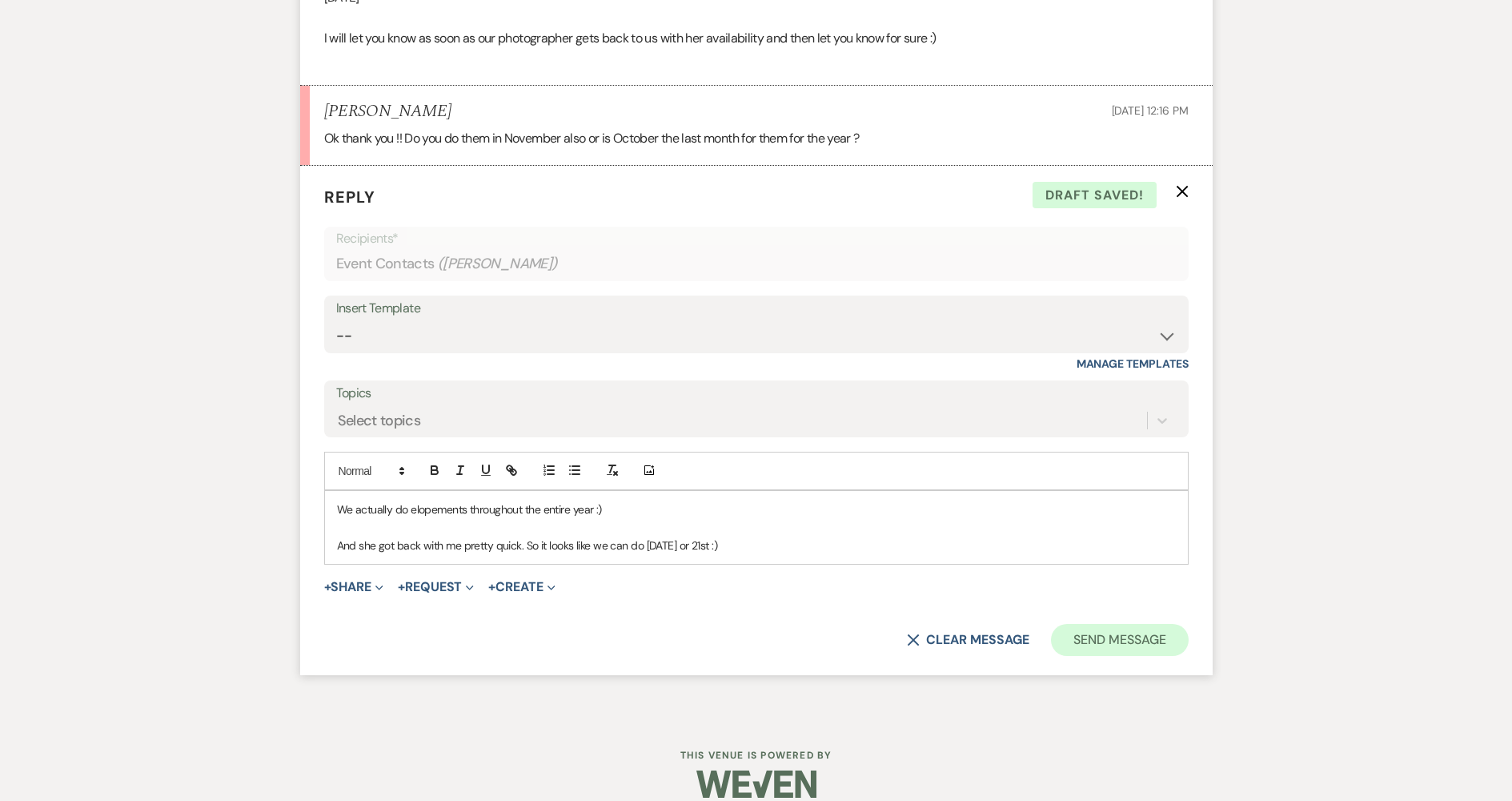
click at [1130, 638] on form "Reply X Draft saved! Recipients* Event Contacts ( [PERSON_NAME] ) Insert Templa…" at bounding box center [757, 421] width 913 height 510
click at [1133, 626] on button "Send Message" at bounding box center [1119, 639] width 137 height 32
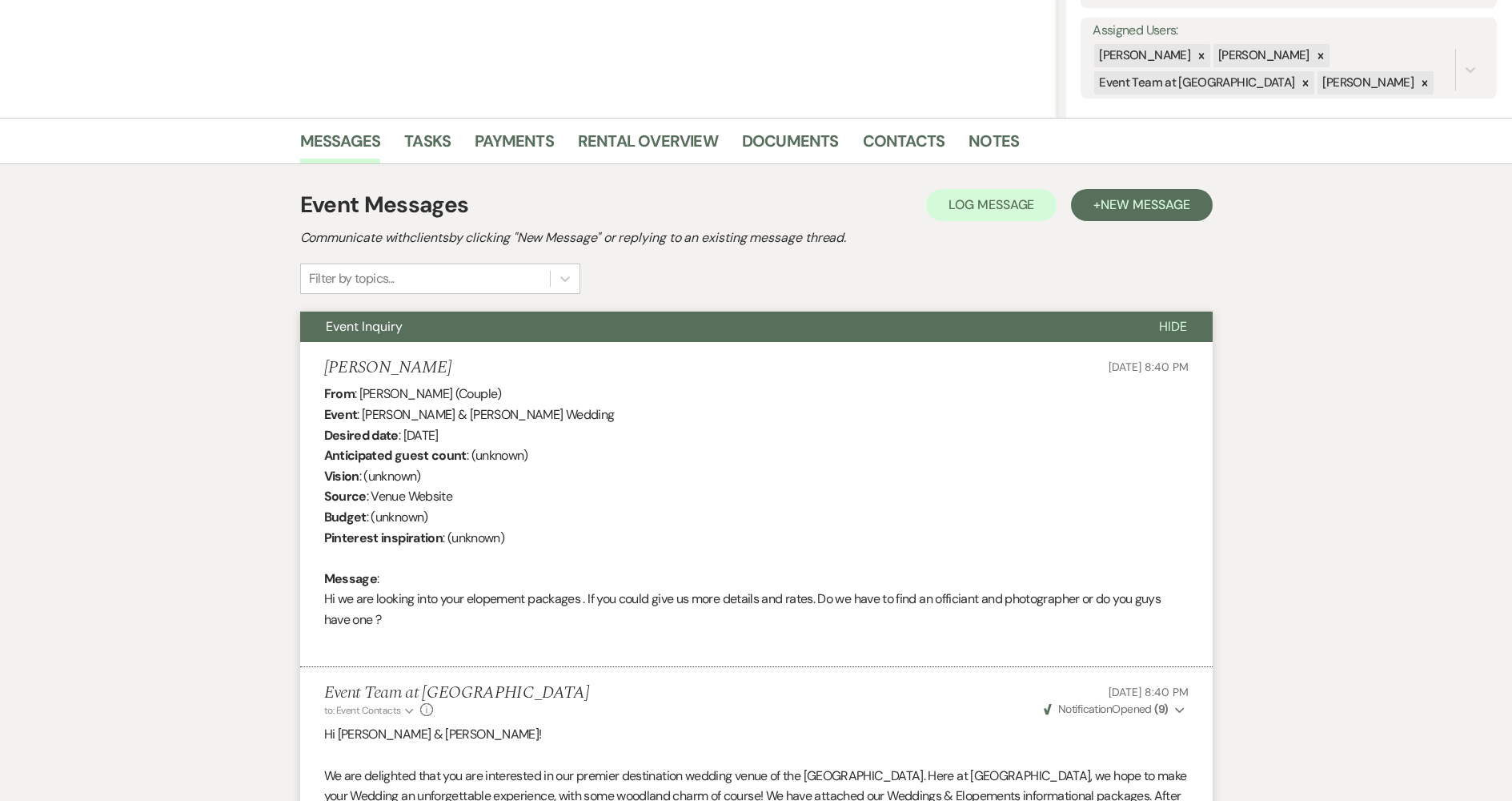
scroll to position [0, 0]
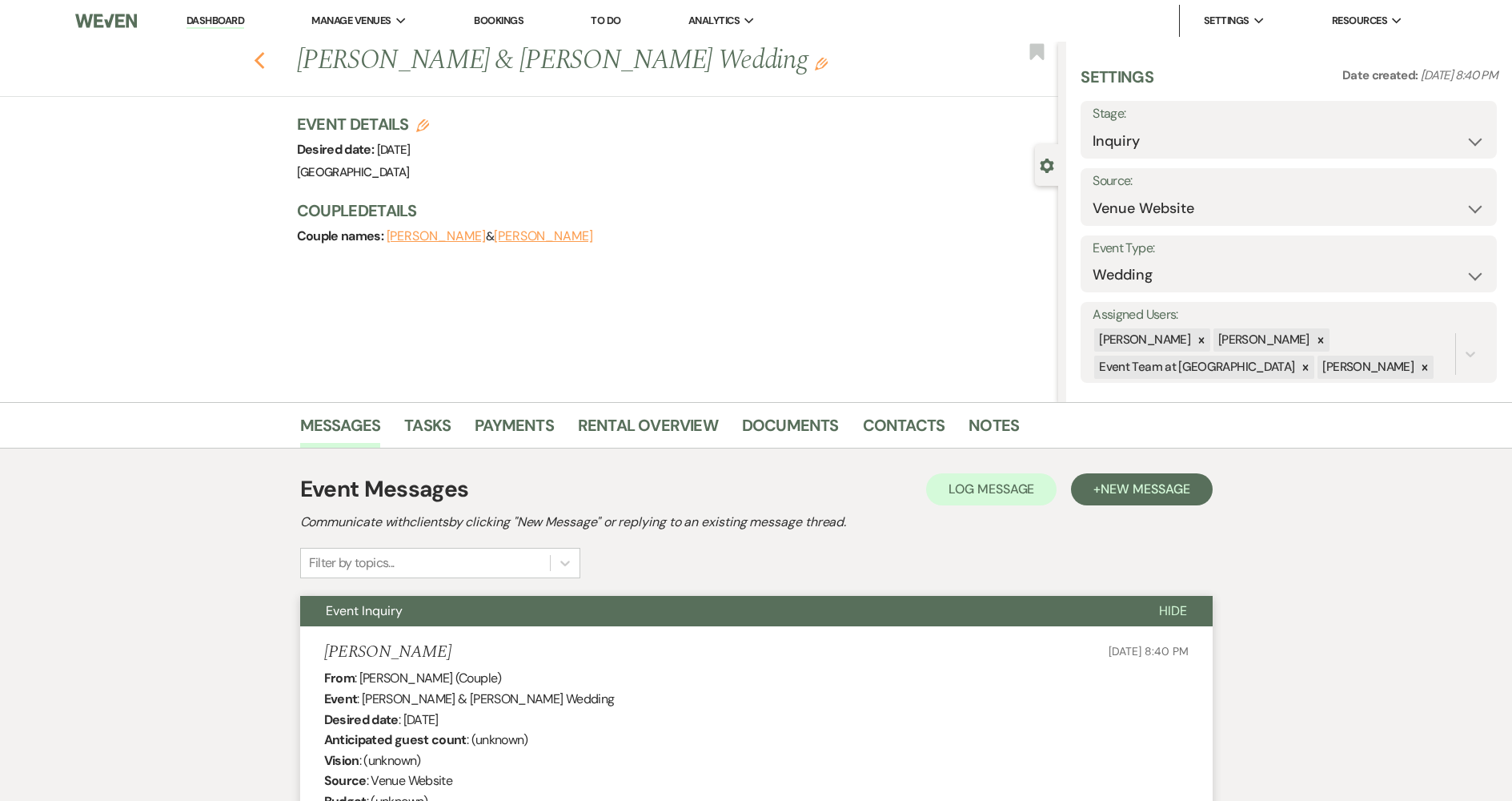
click at [265, 53] on use "button" at bounding box center [259, 61] width 11 height 17
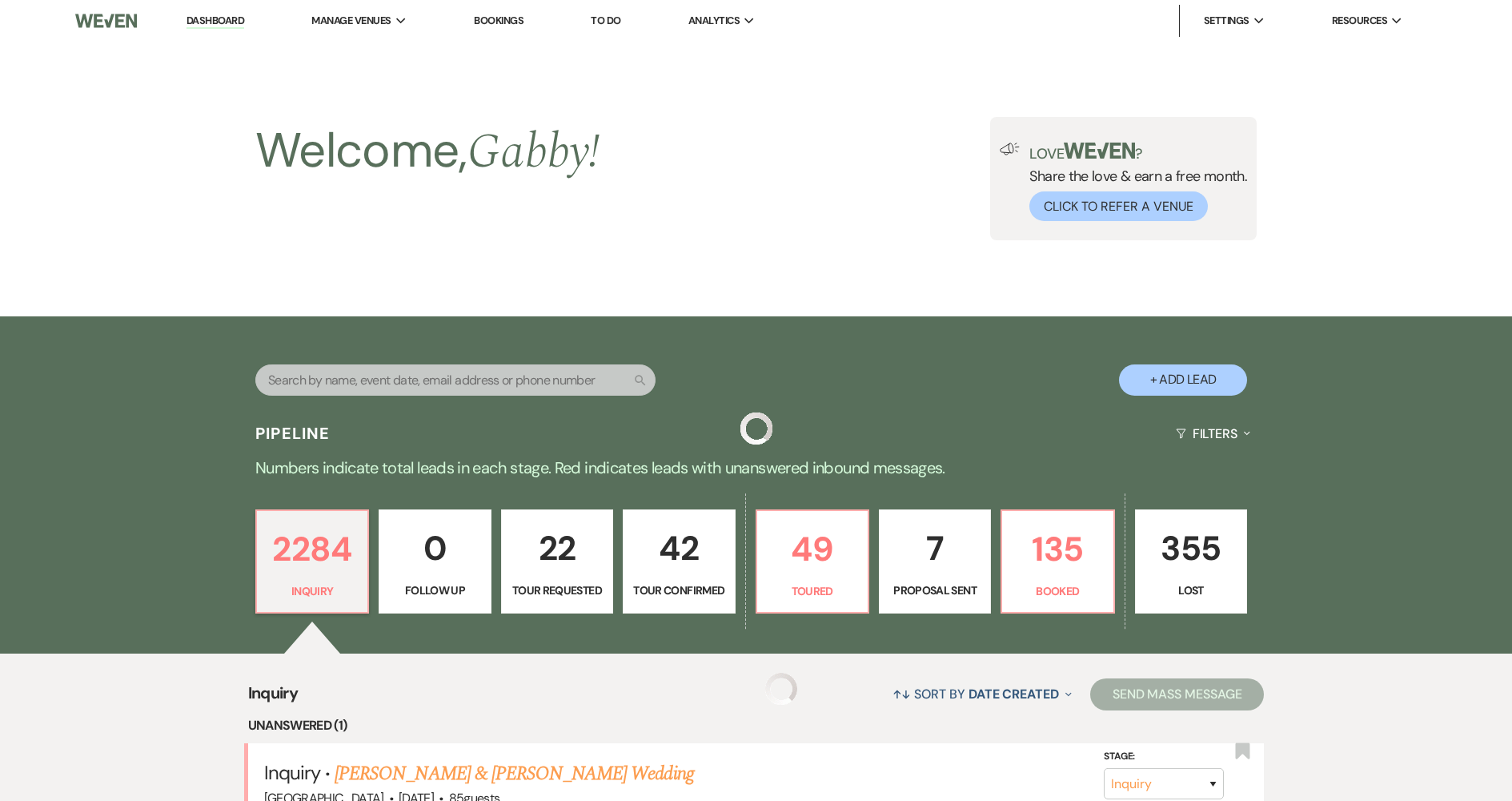
scroll to position [641, 0]
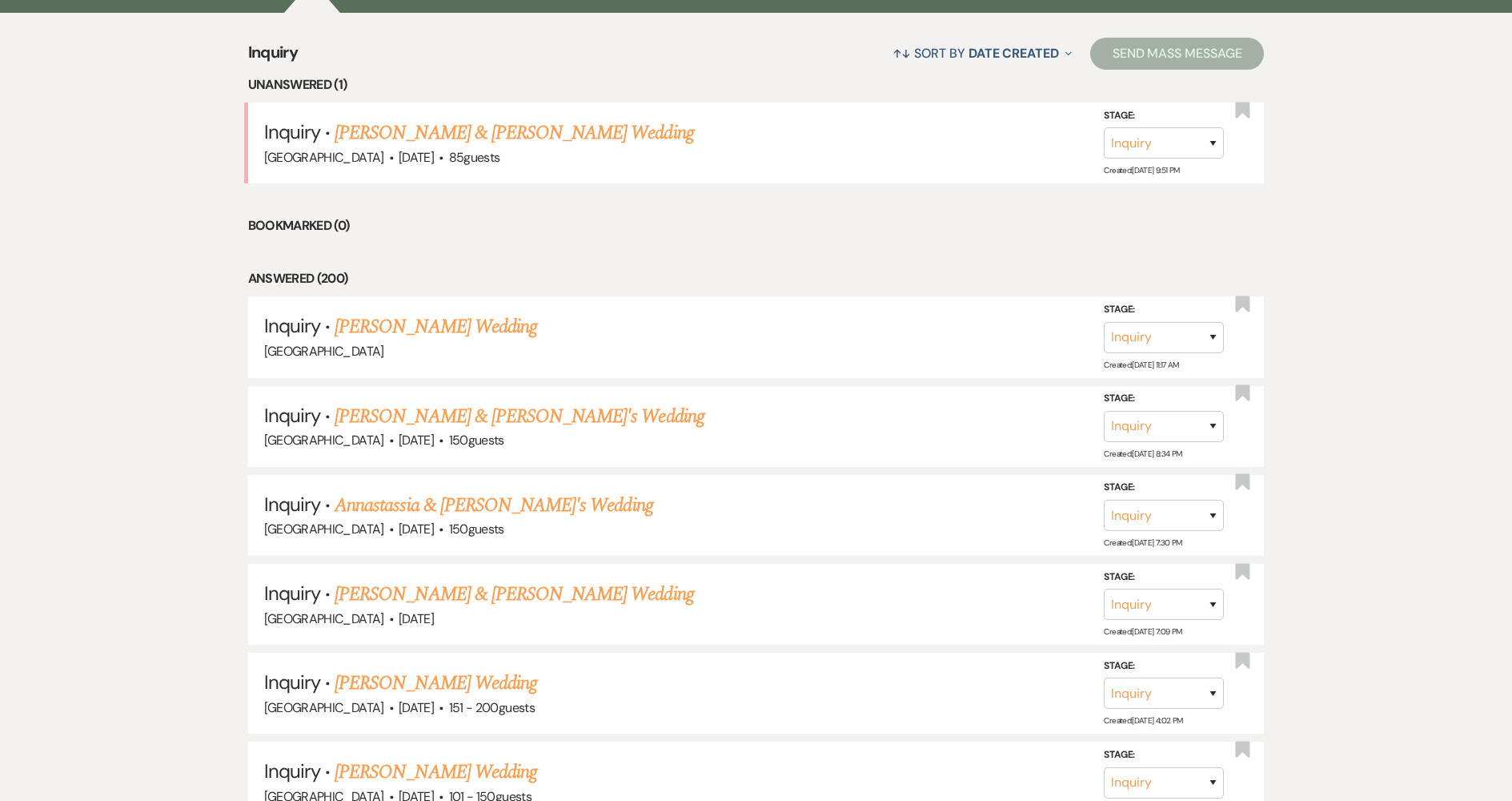
click at [511, 136] on link "[PERSON_NAME] & [PERSON_NAME] Wedding" at bounding box center [514, 133] width 359 height 29
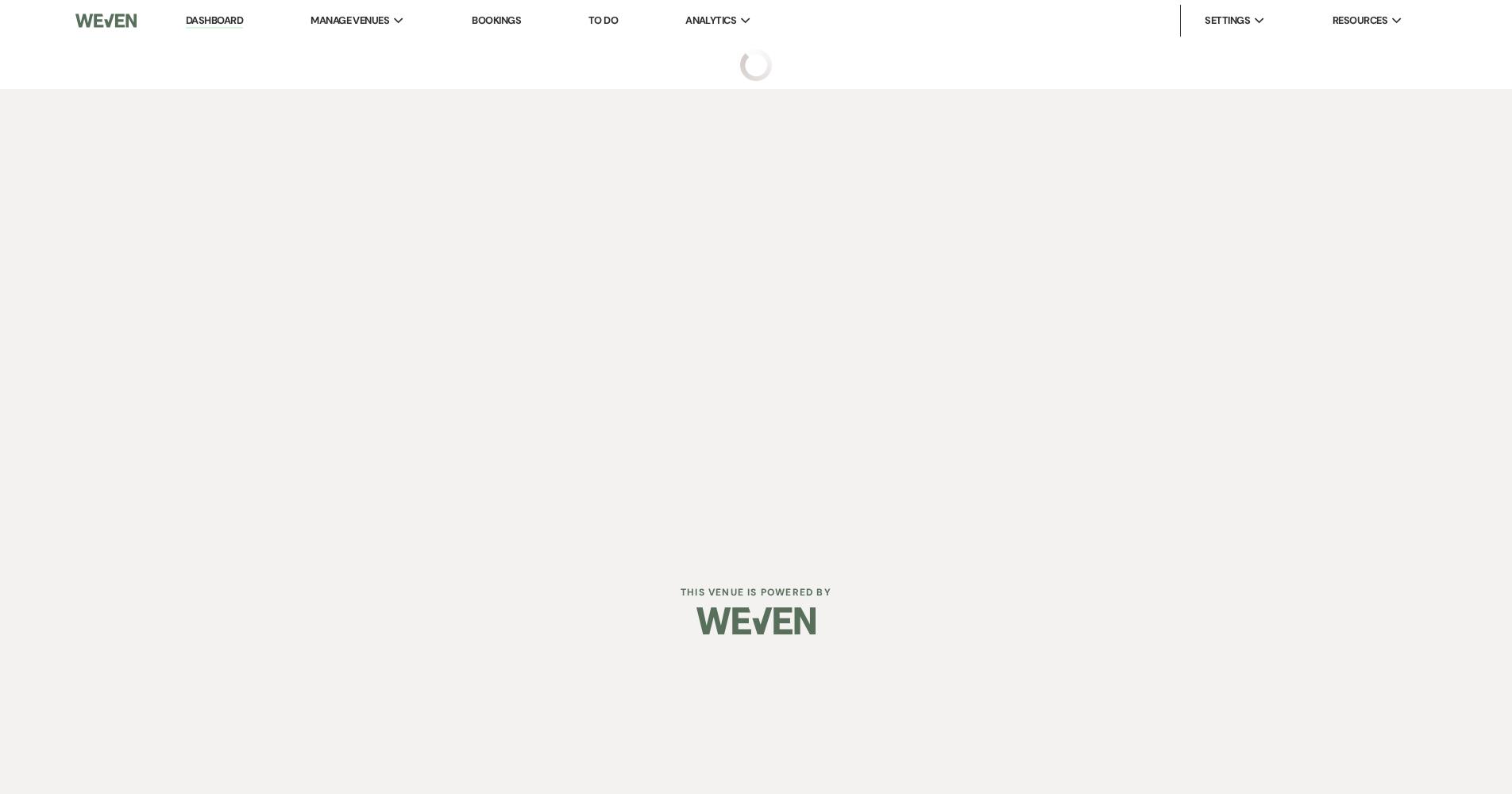
select select "5"
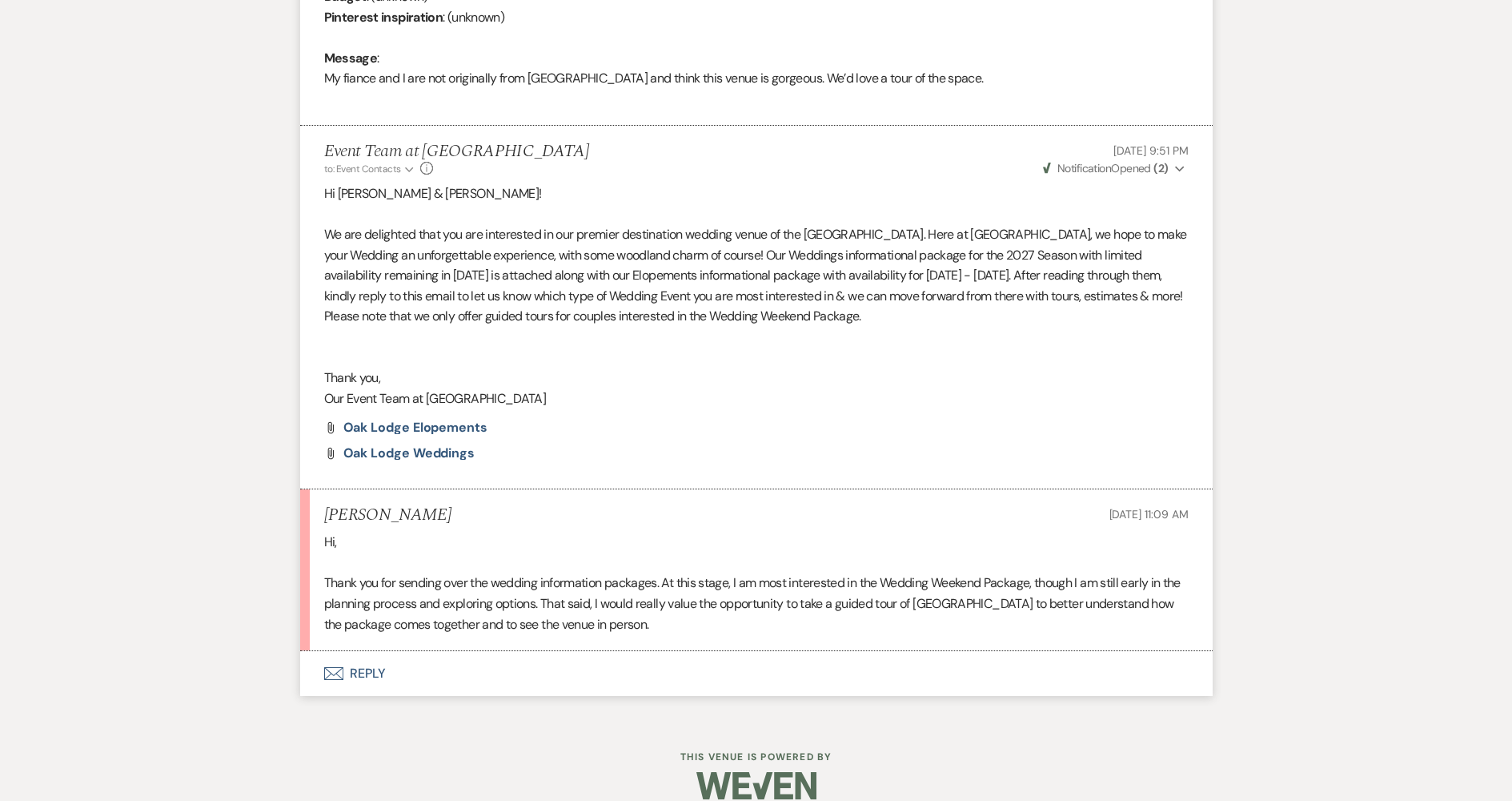
scroll to position [827, 0]
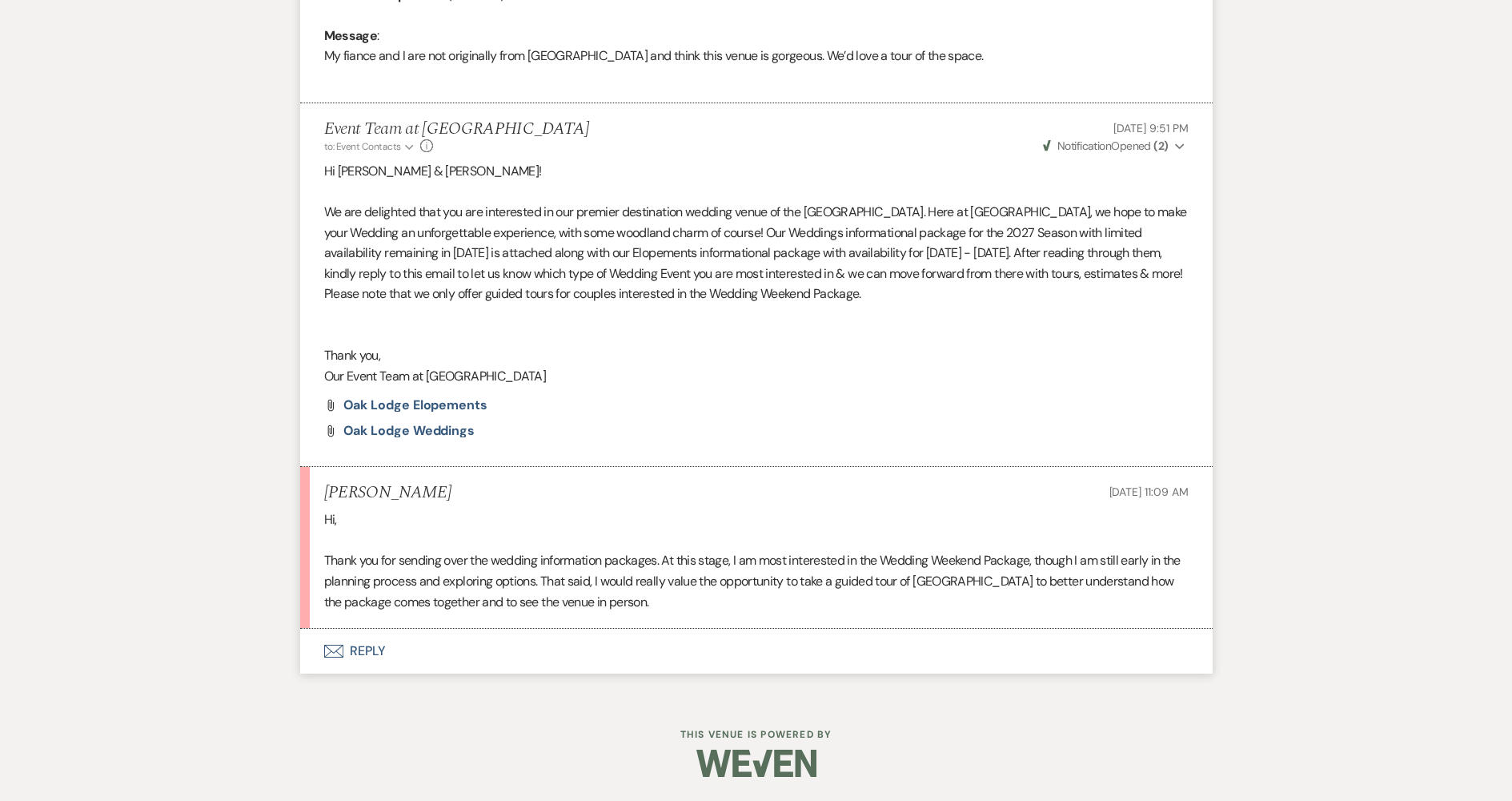
click at [531, 640] on button "Envelope Reply" at bounding box center [757, 651] width 913 height 45
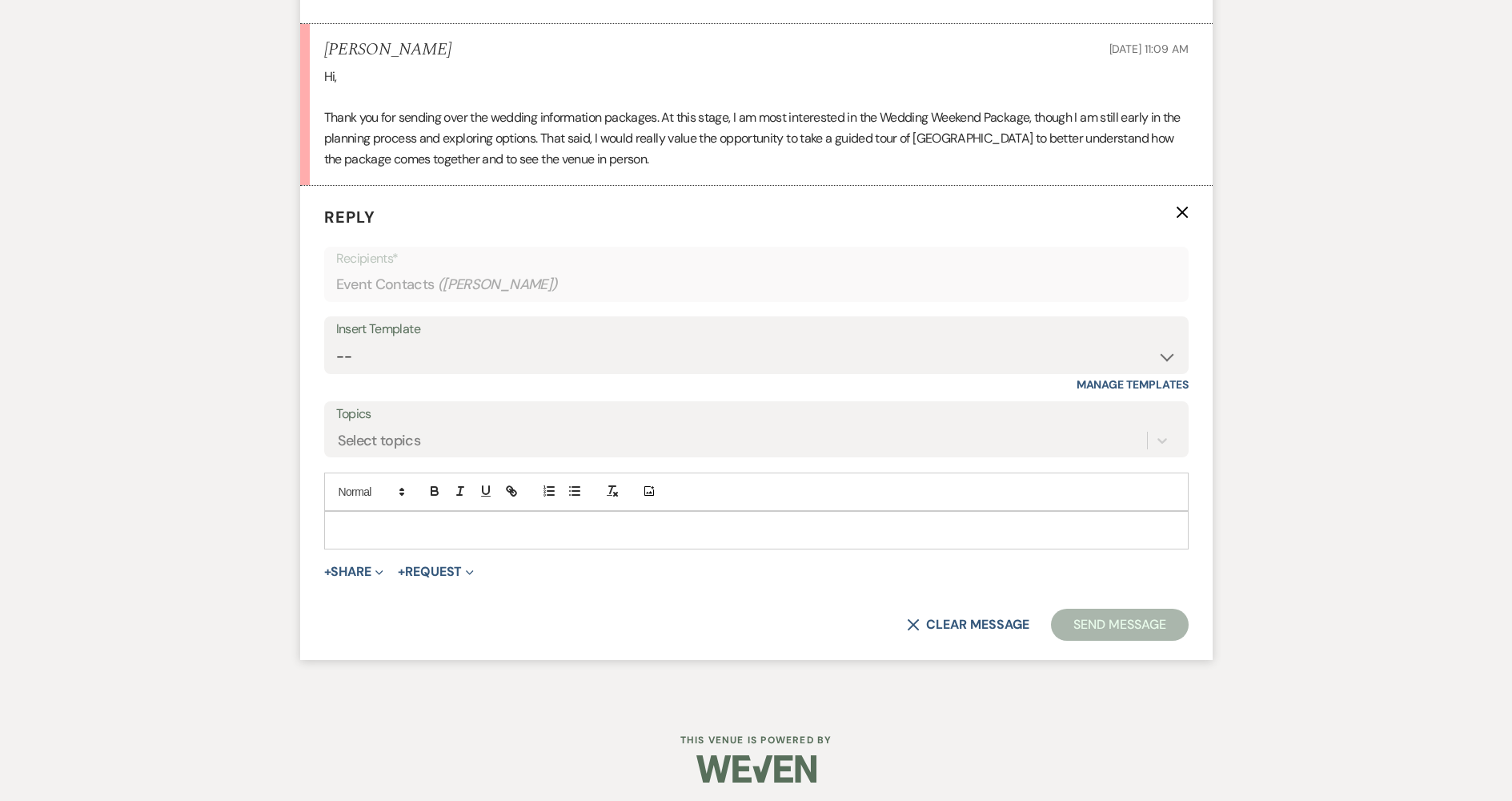
scroll to position [1276, 0]
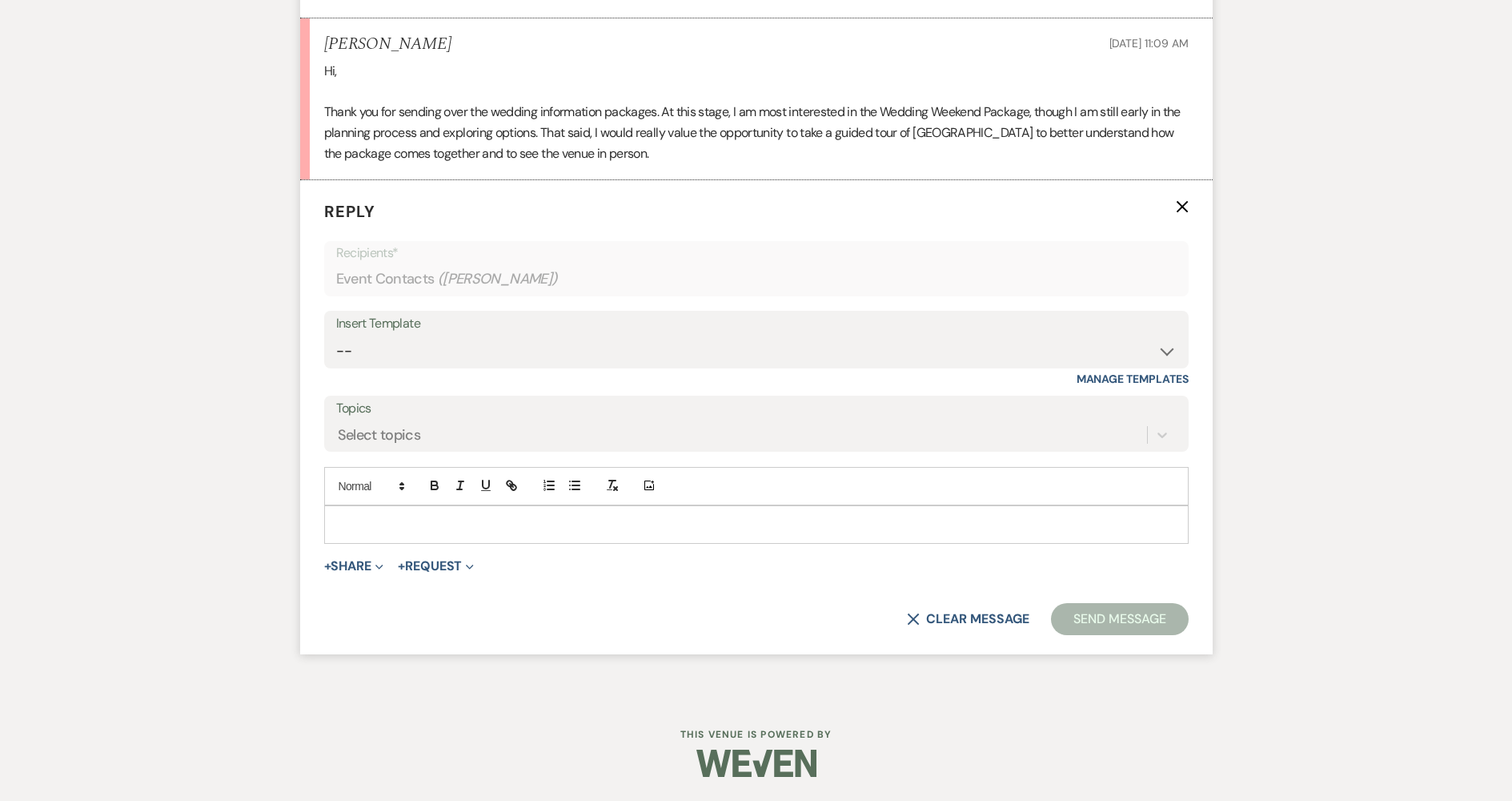
drag, startPoint x: 539, startPoint y: 531, endPoint x: 573, endPoint y: 526, distance: 34.4
click at [542, 529] on p at bounding box center [757, 525] width 839 height 17
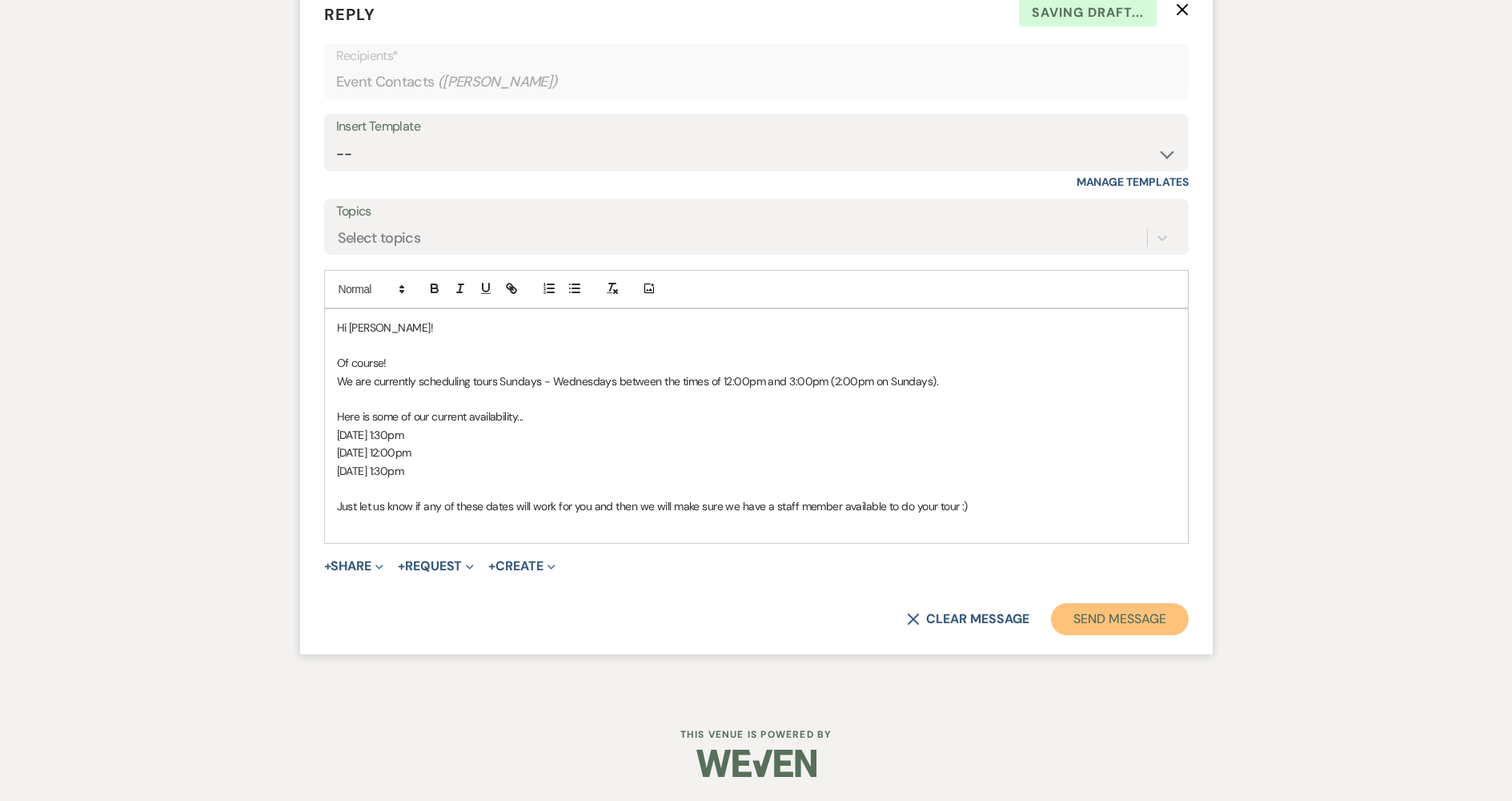
click at [1131, 605] on button "Send Message" at bounding box center [1119, 619] width 137 height 32
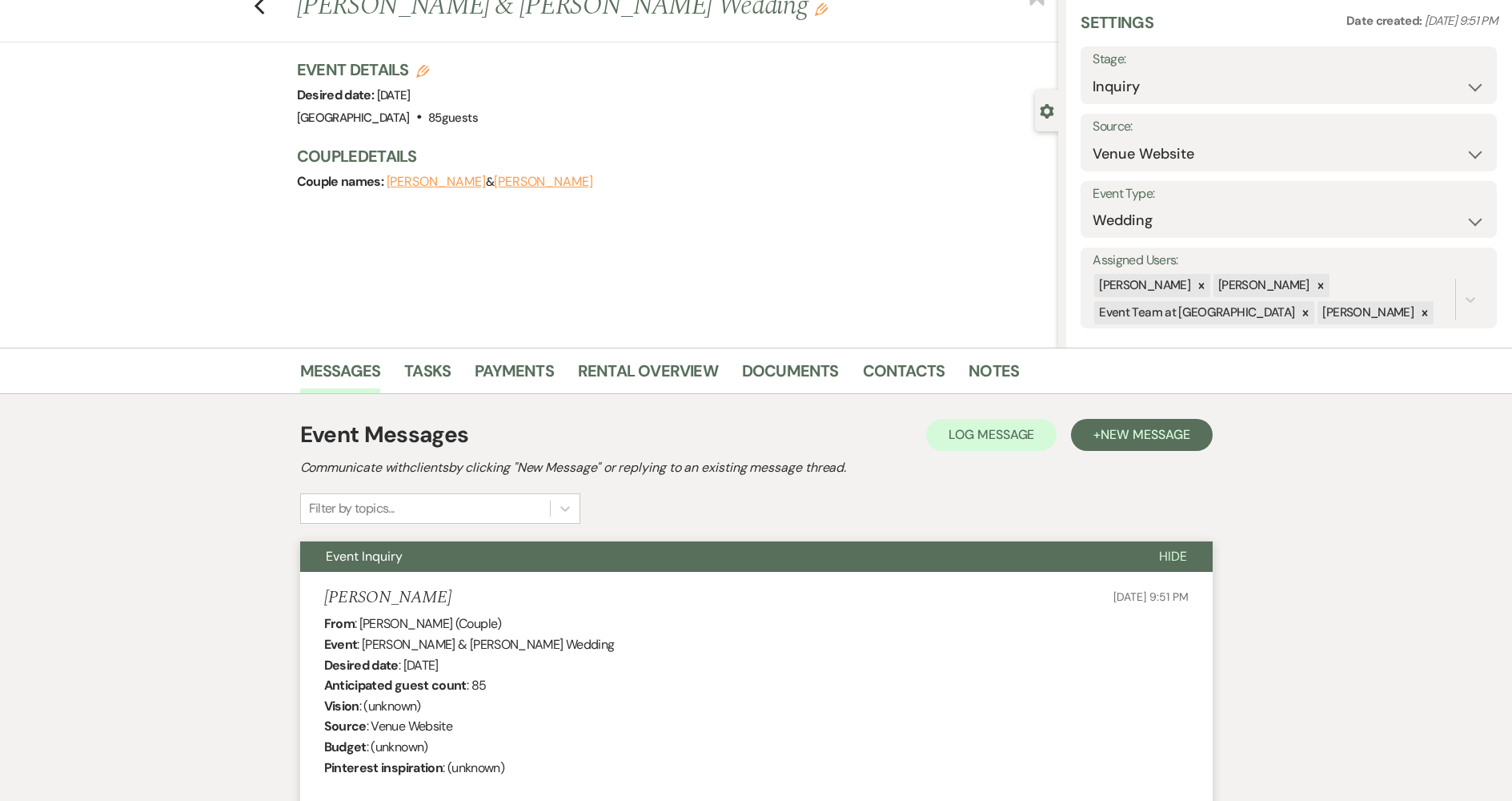
scroll to position [0, 0]
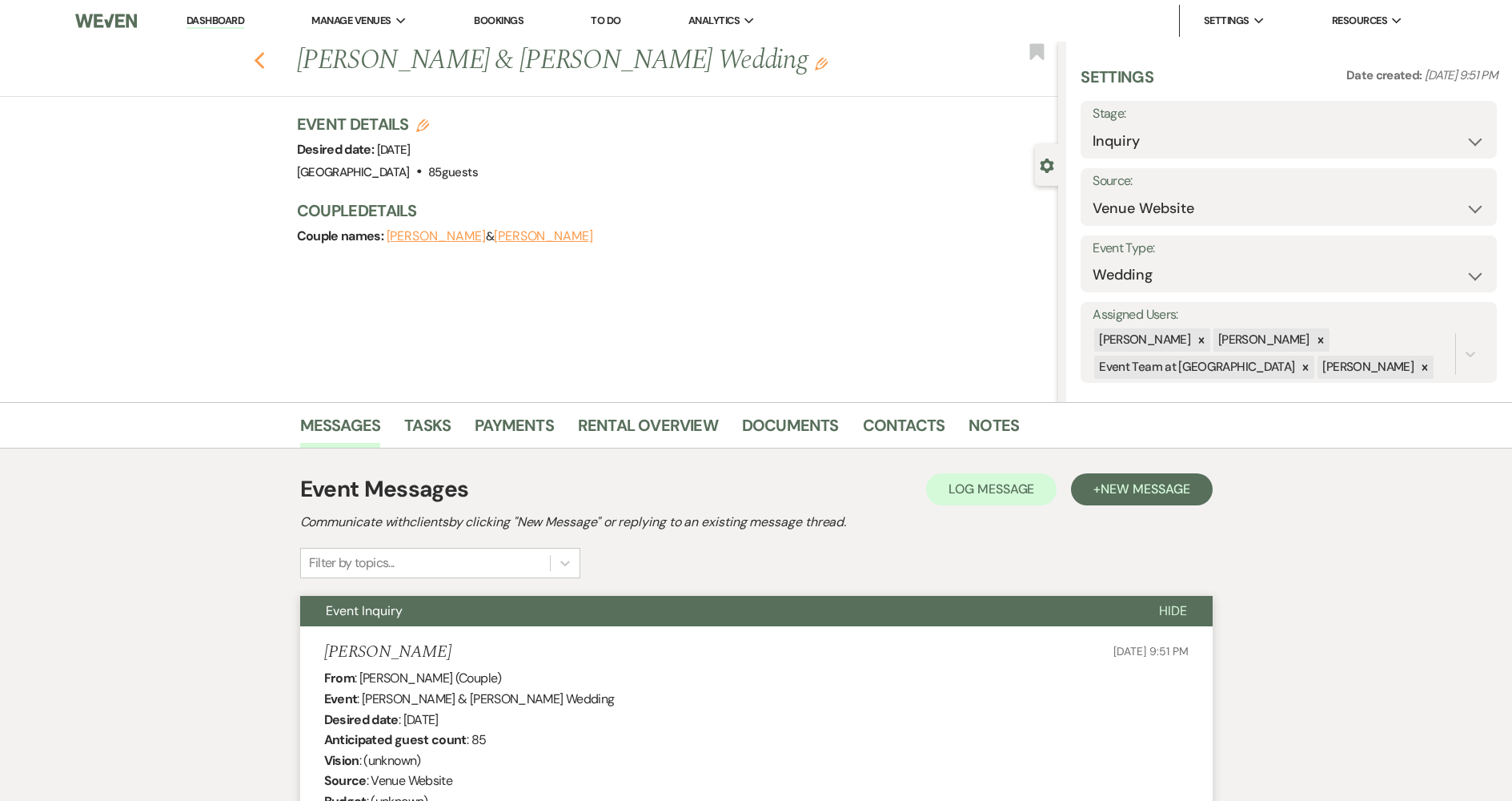
click at [265, 56] on use "button" at bounding box center [259, 61] width 11 height 17
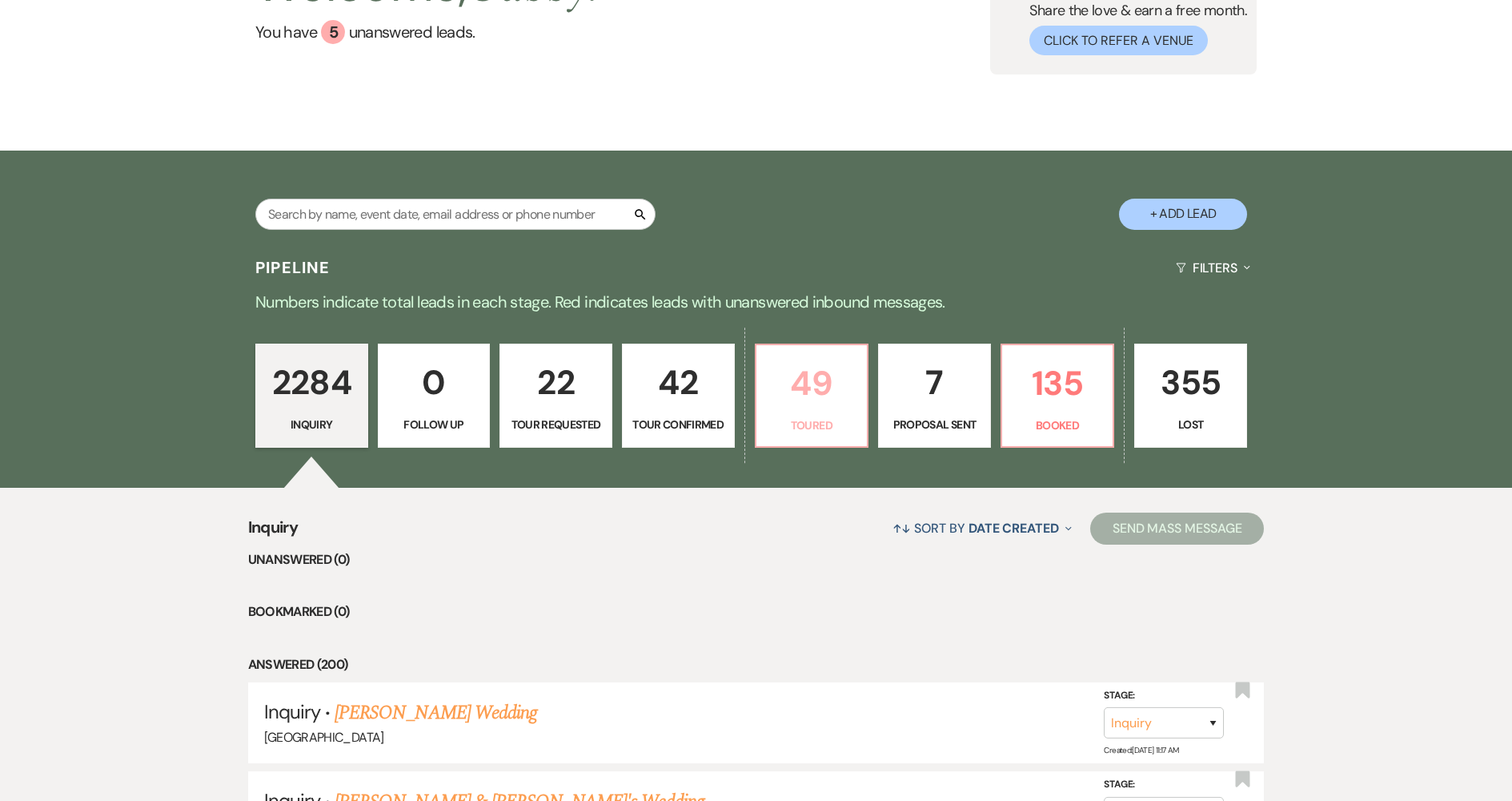
scroll to position [161, 0]
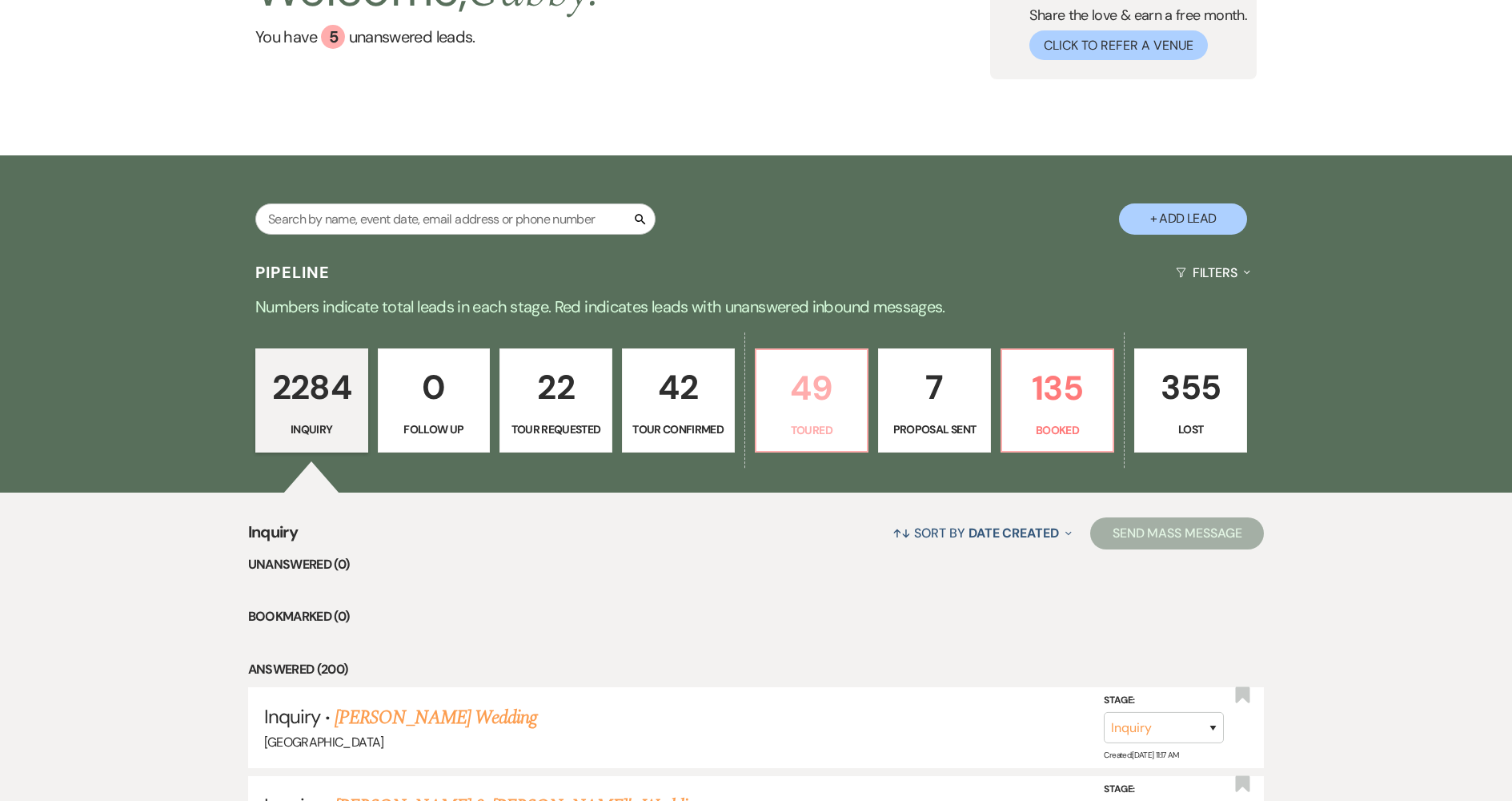
click at [813, 430] on p "Toured" at bounding box center [812, 430] width 92 height 17
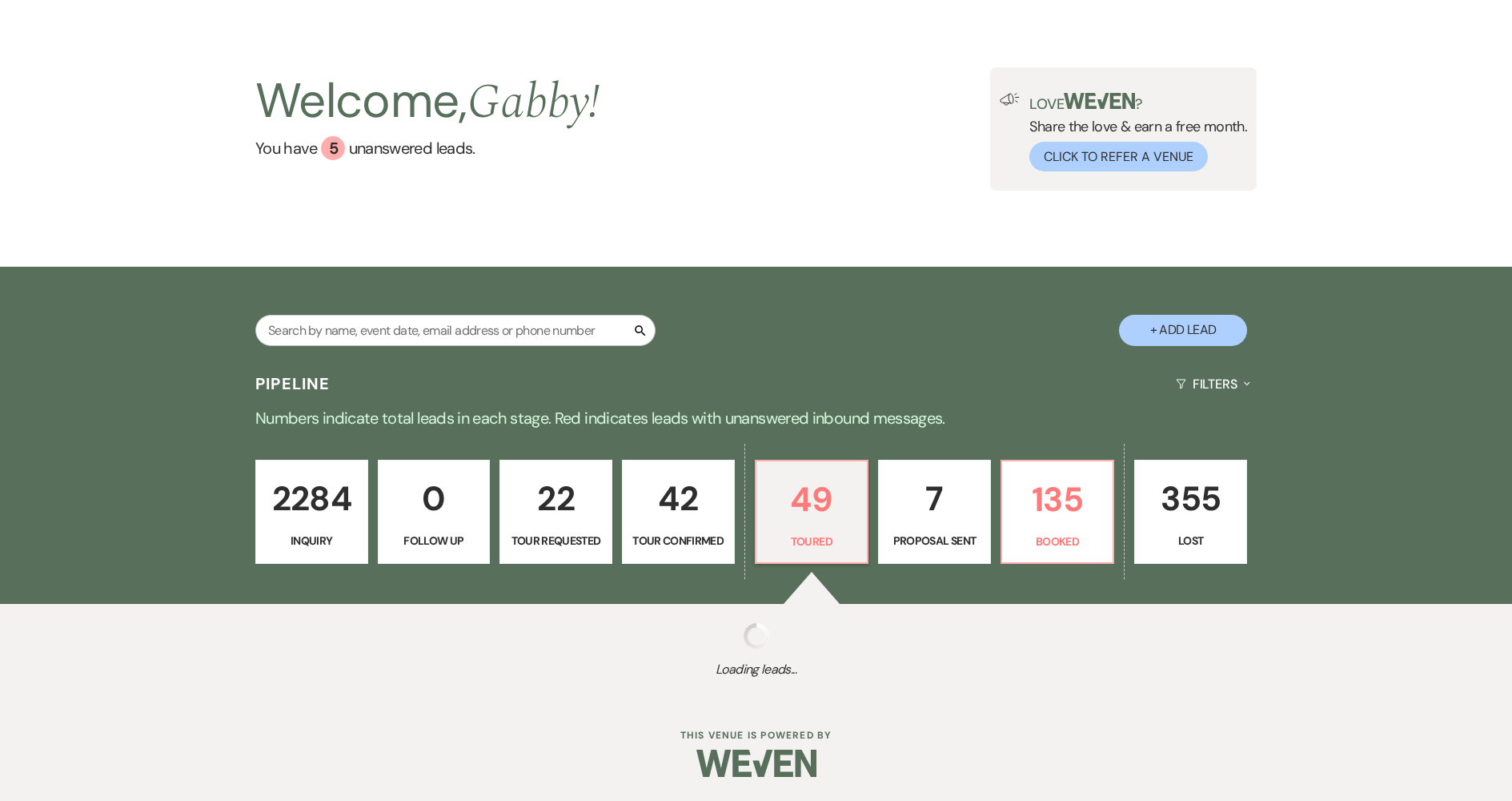
select select "5"
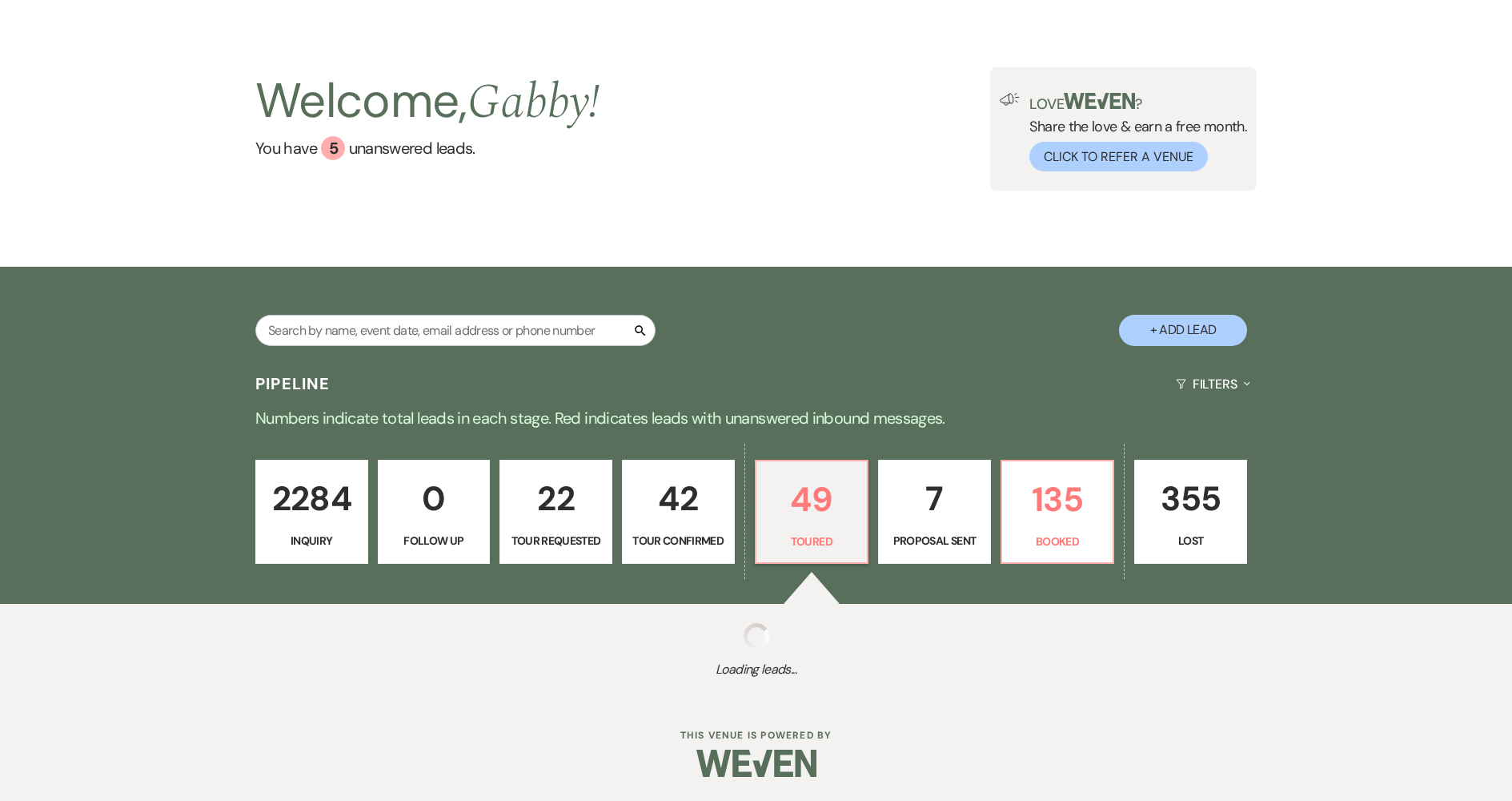
select select "5"
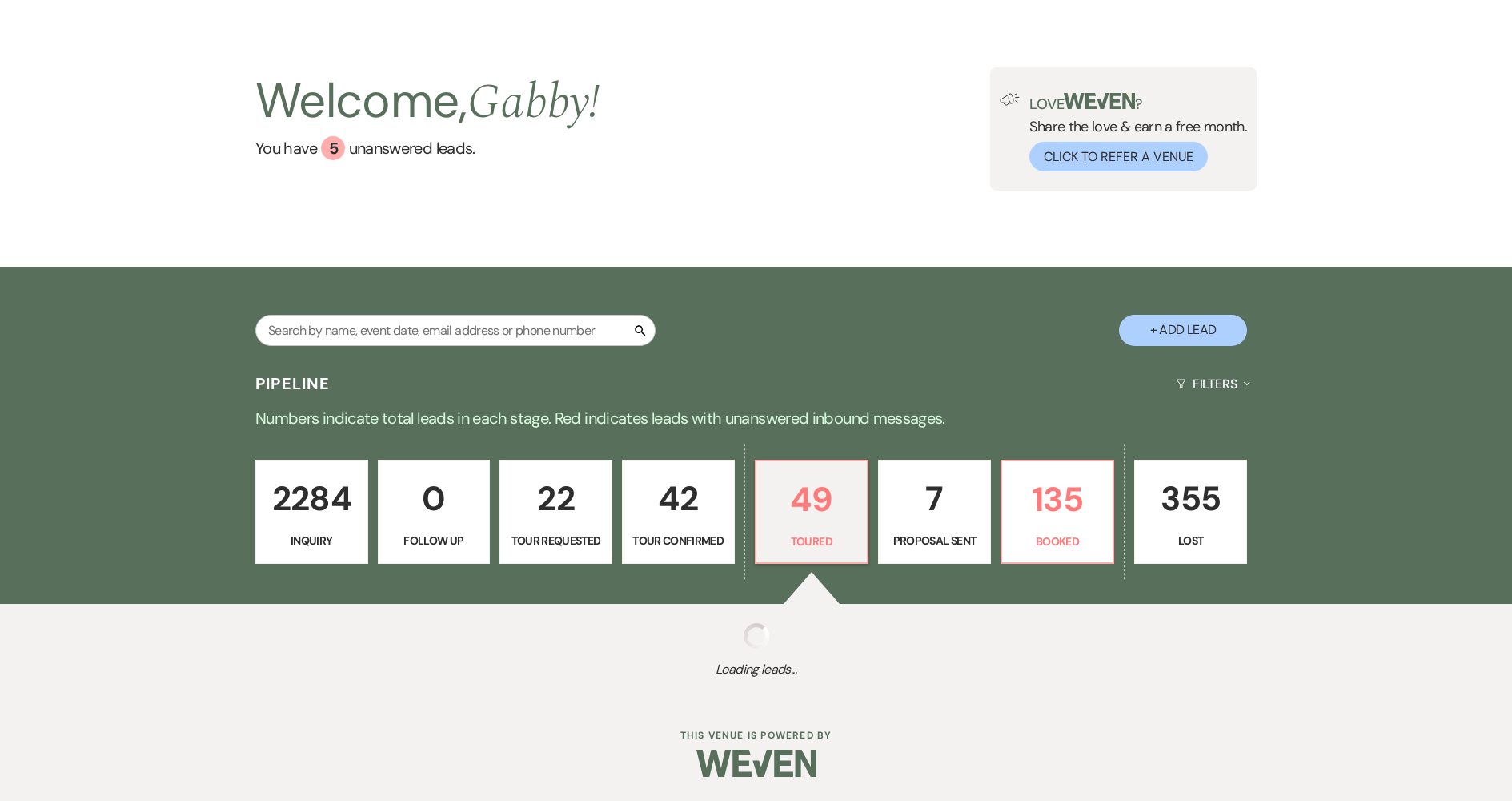
select select "5"
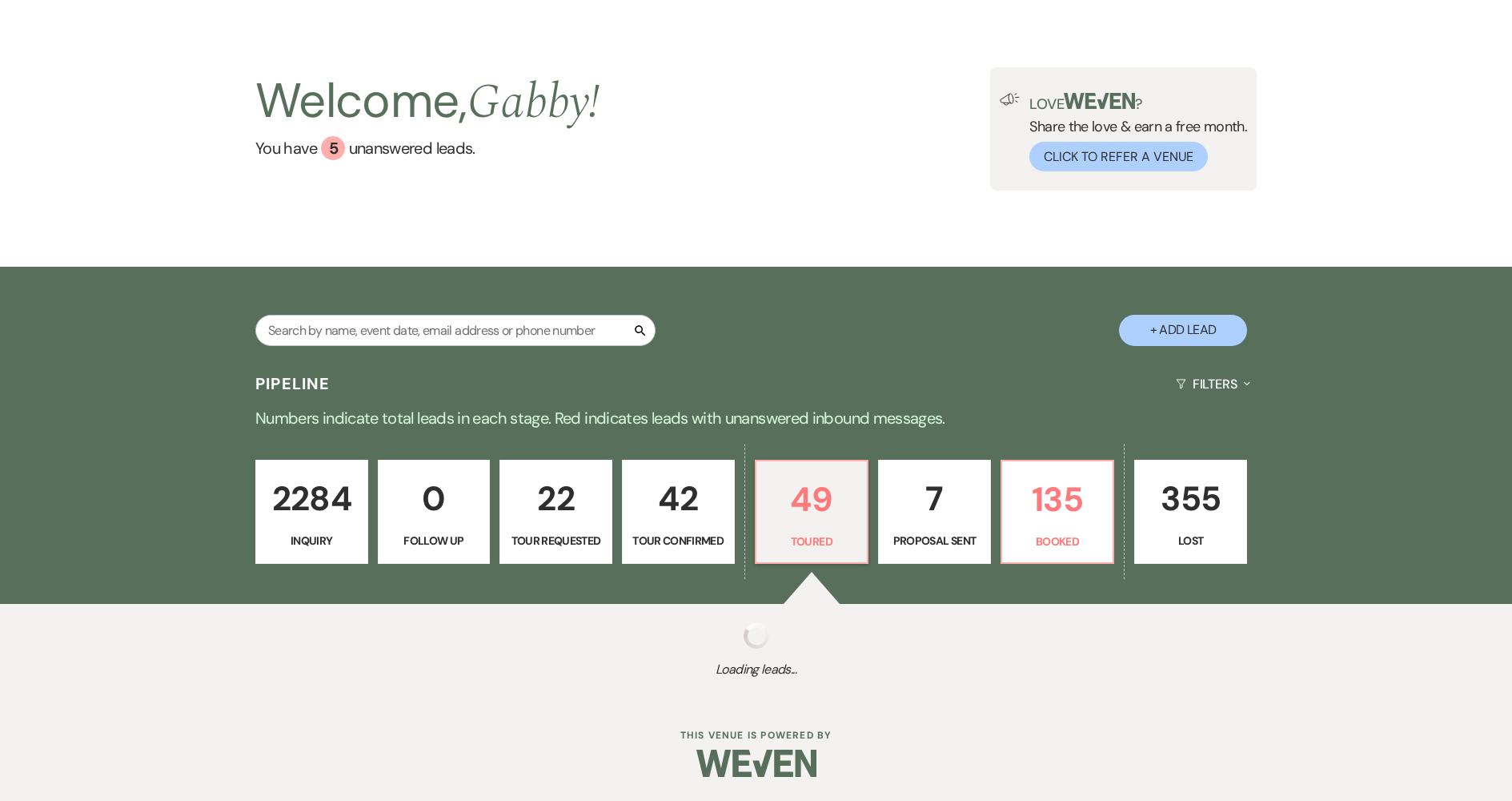
select select "5"
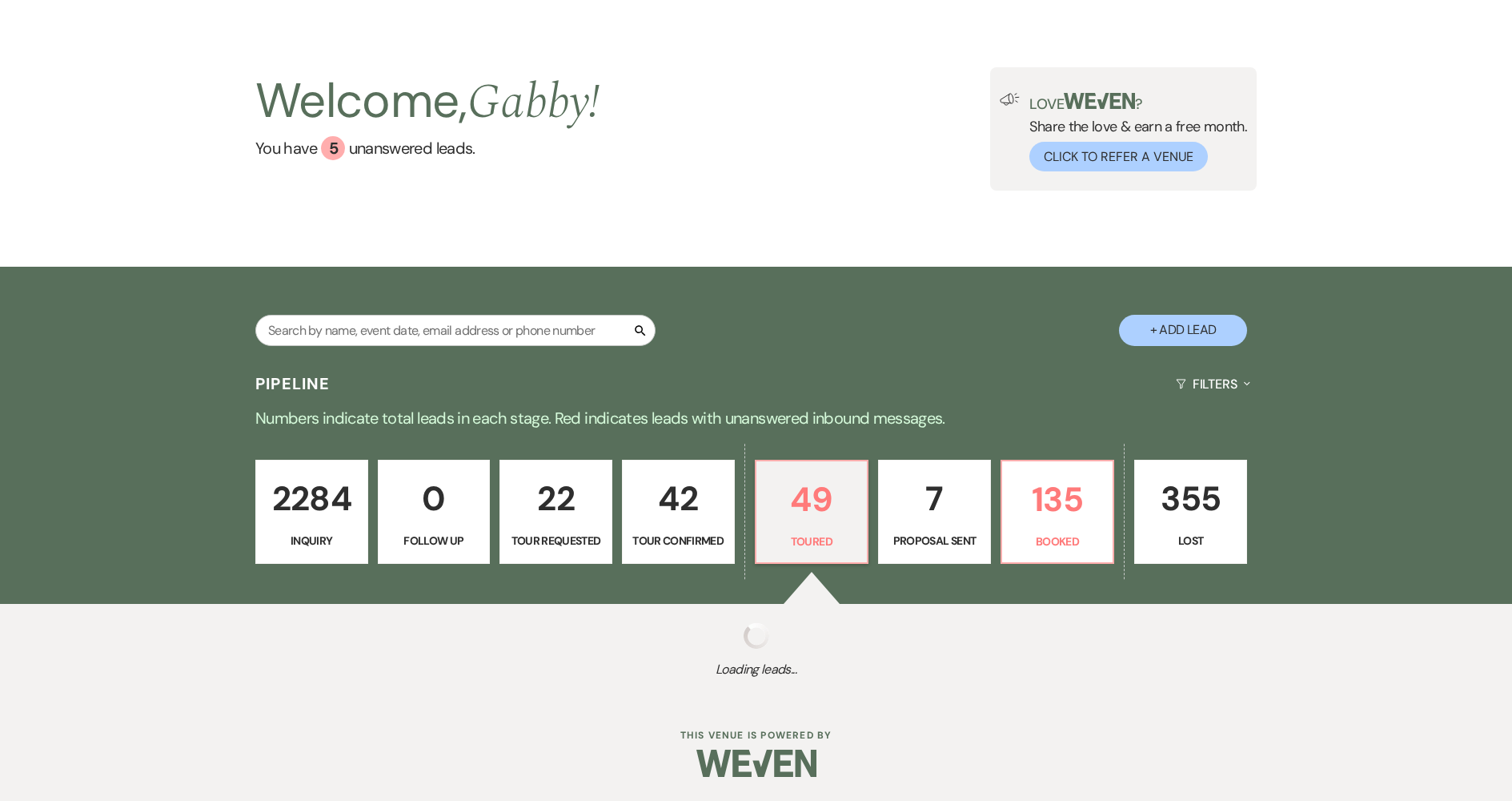
select select "5"
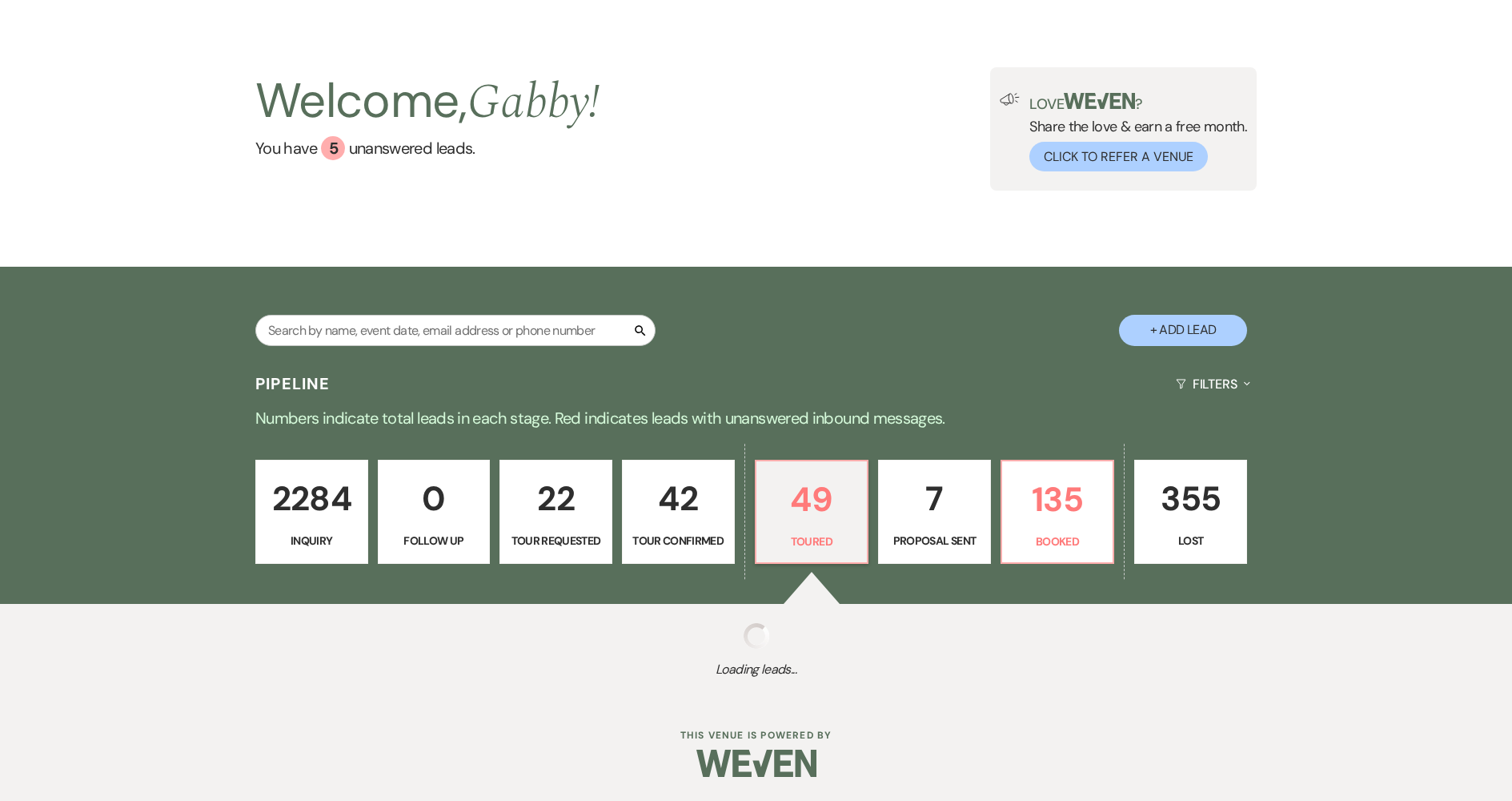
select select "5"
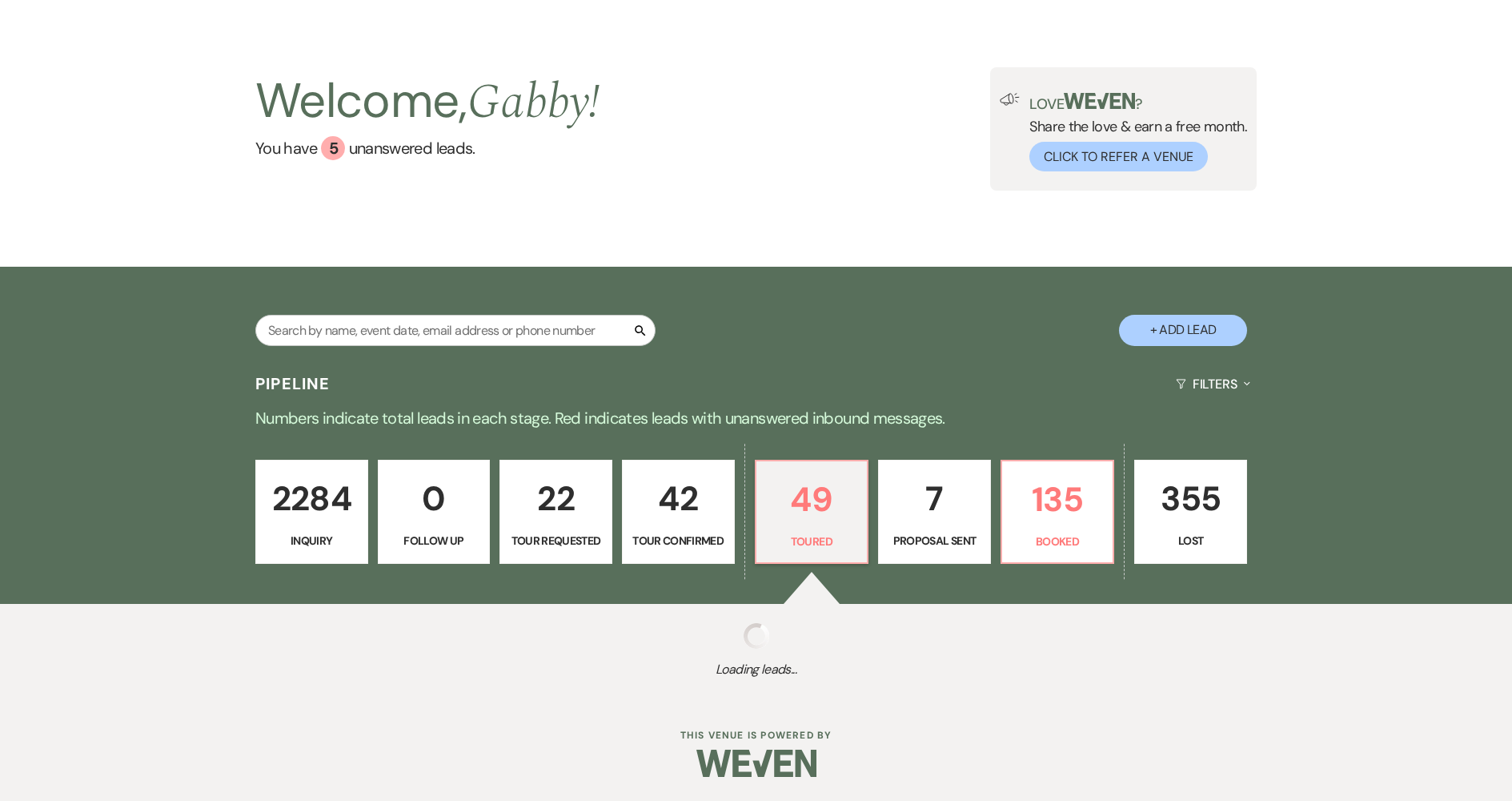
select select "5"
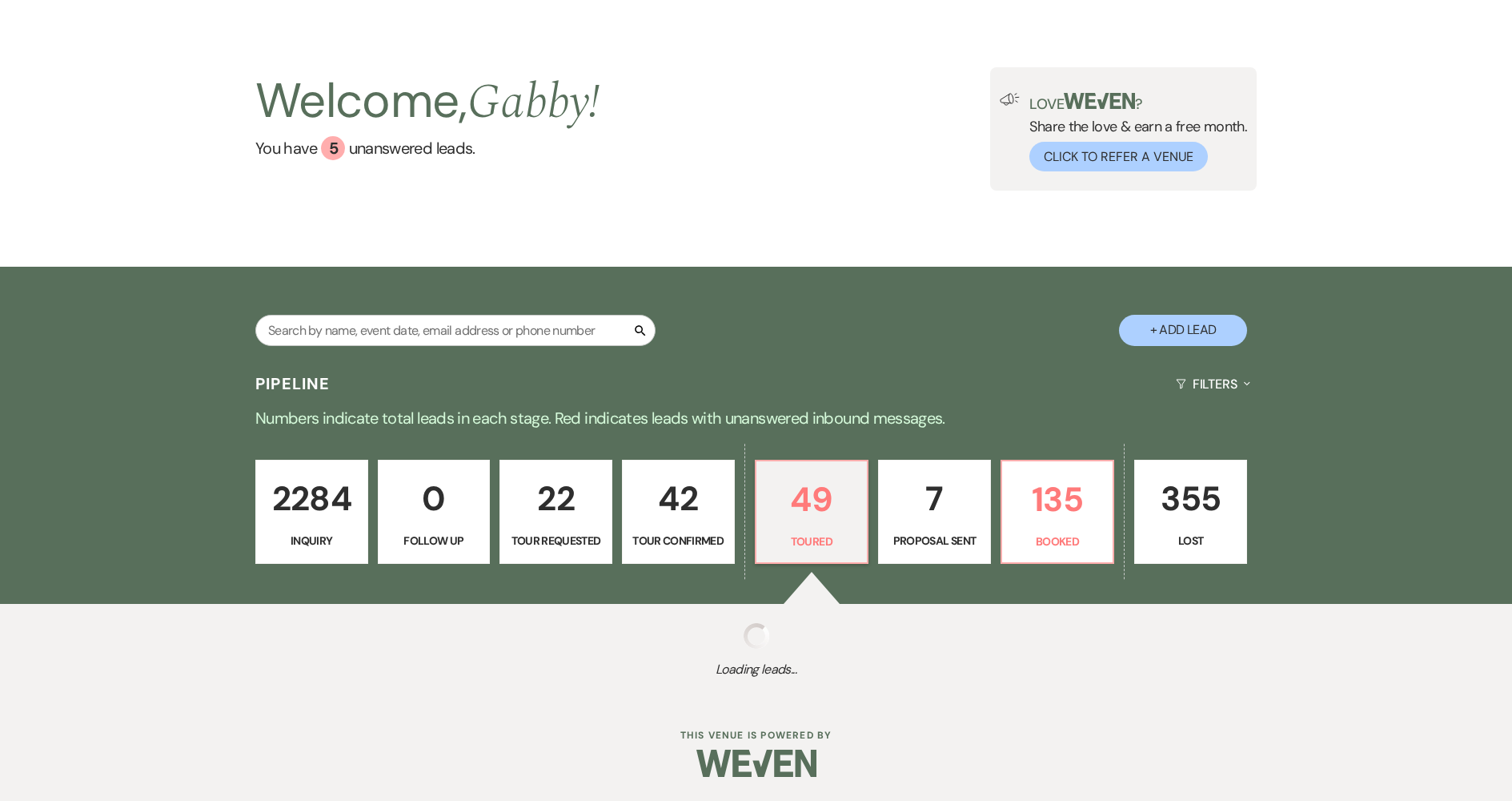
select select "5"
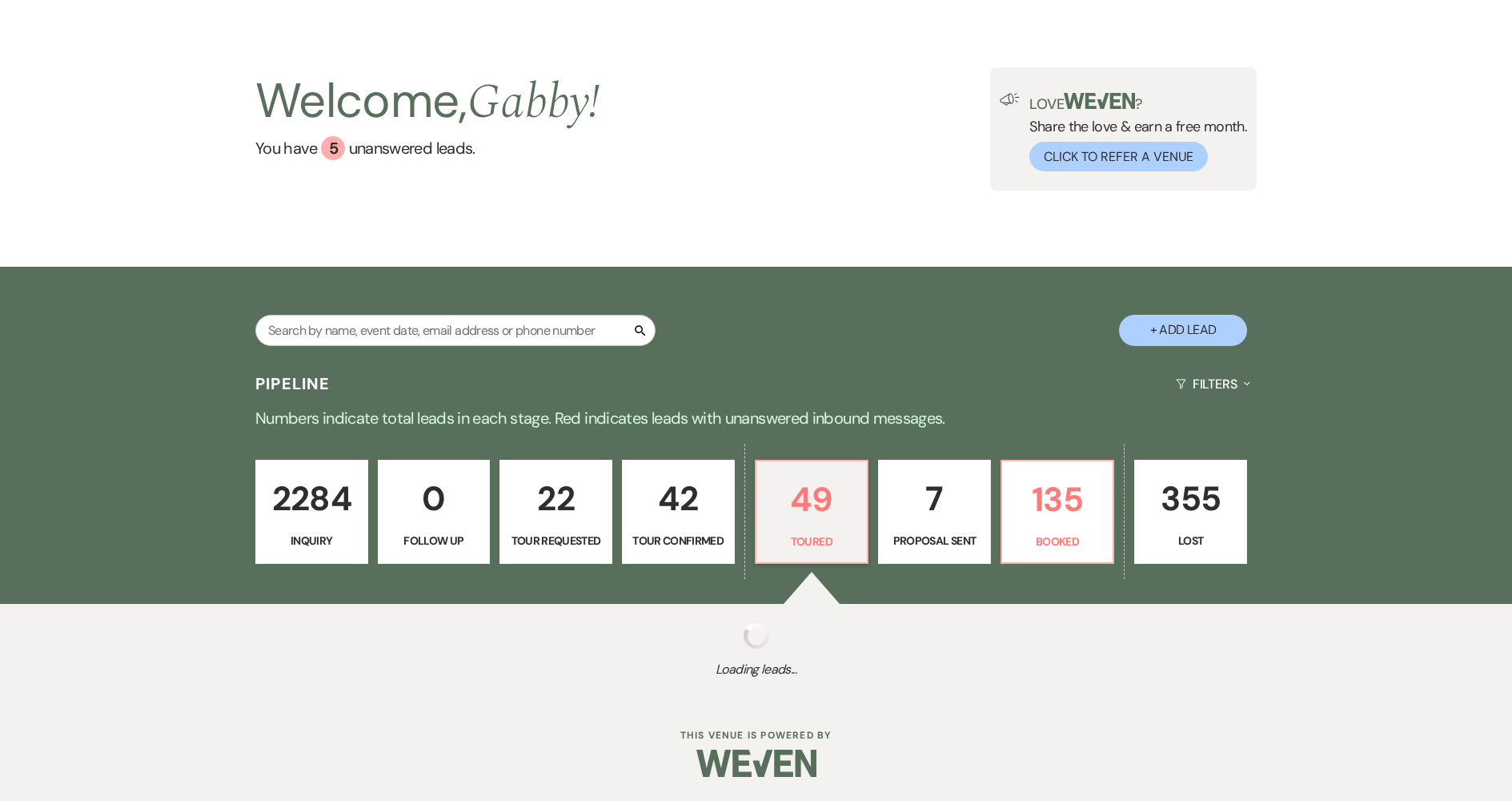
select select "5"
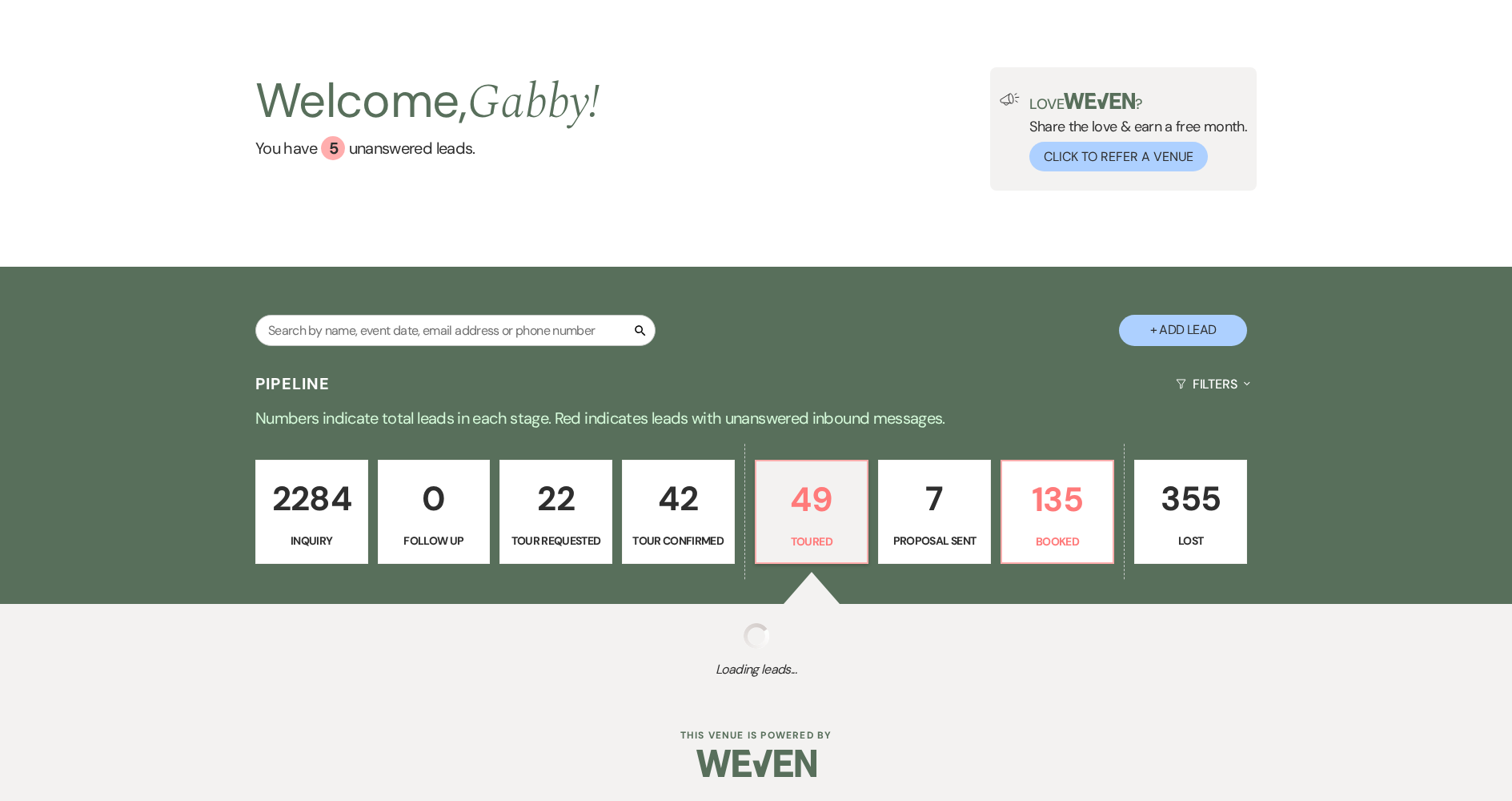
select select "5"
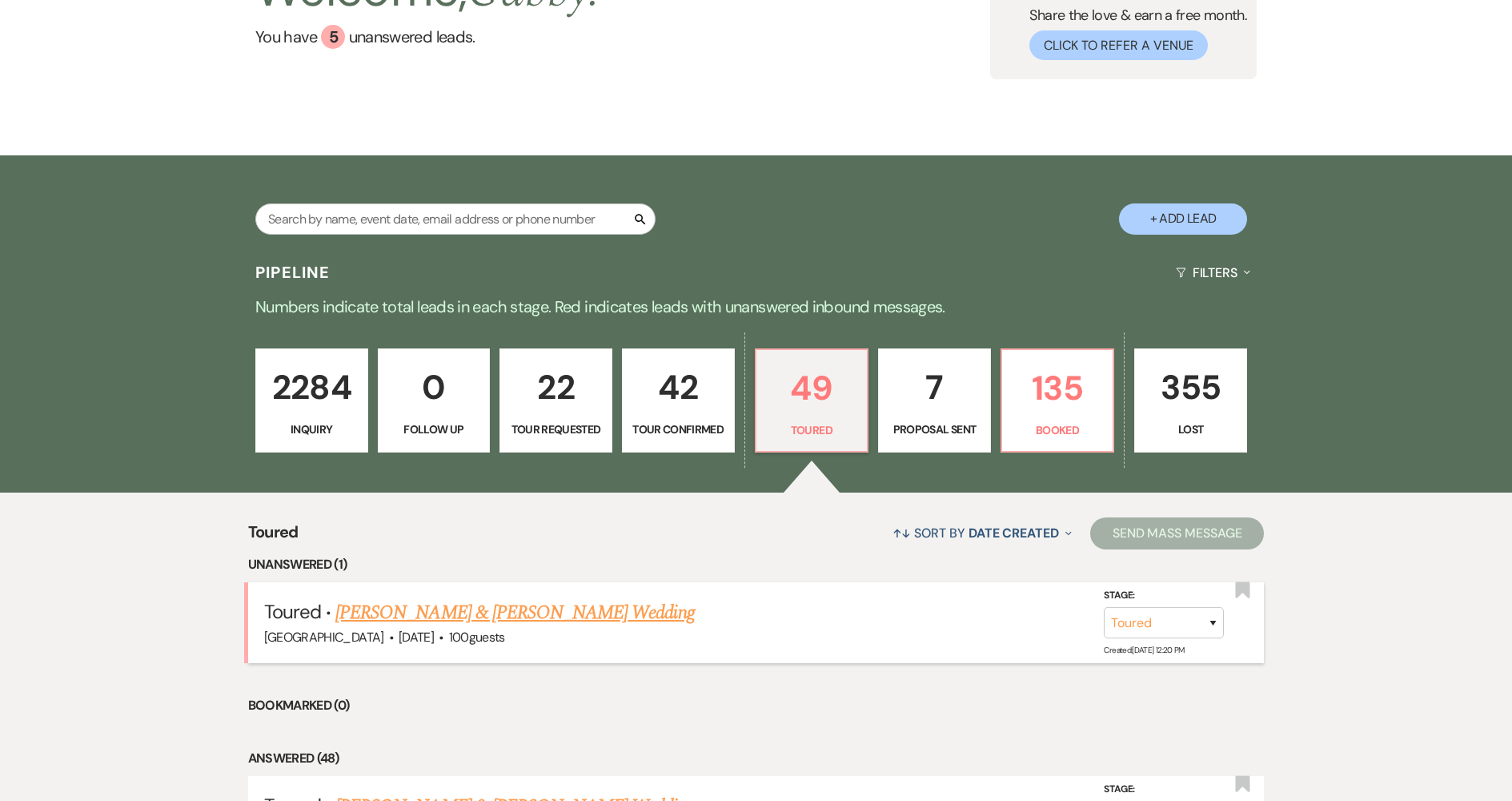
click at [564, 613] on link "[PERSON_NAME] & [PERSON_NAME] Wedding" at bounding box center [515, 613] width 359 height 29
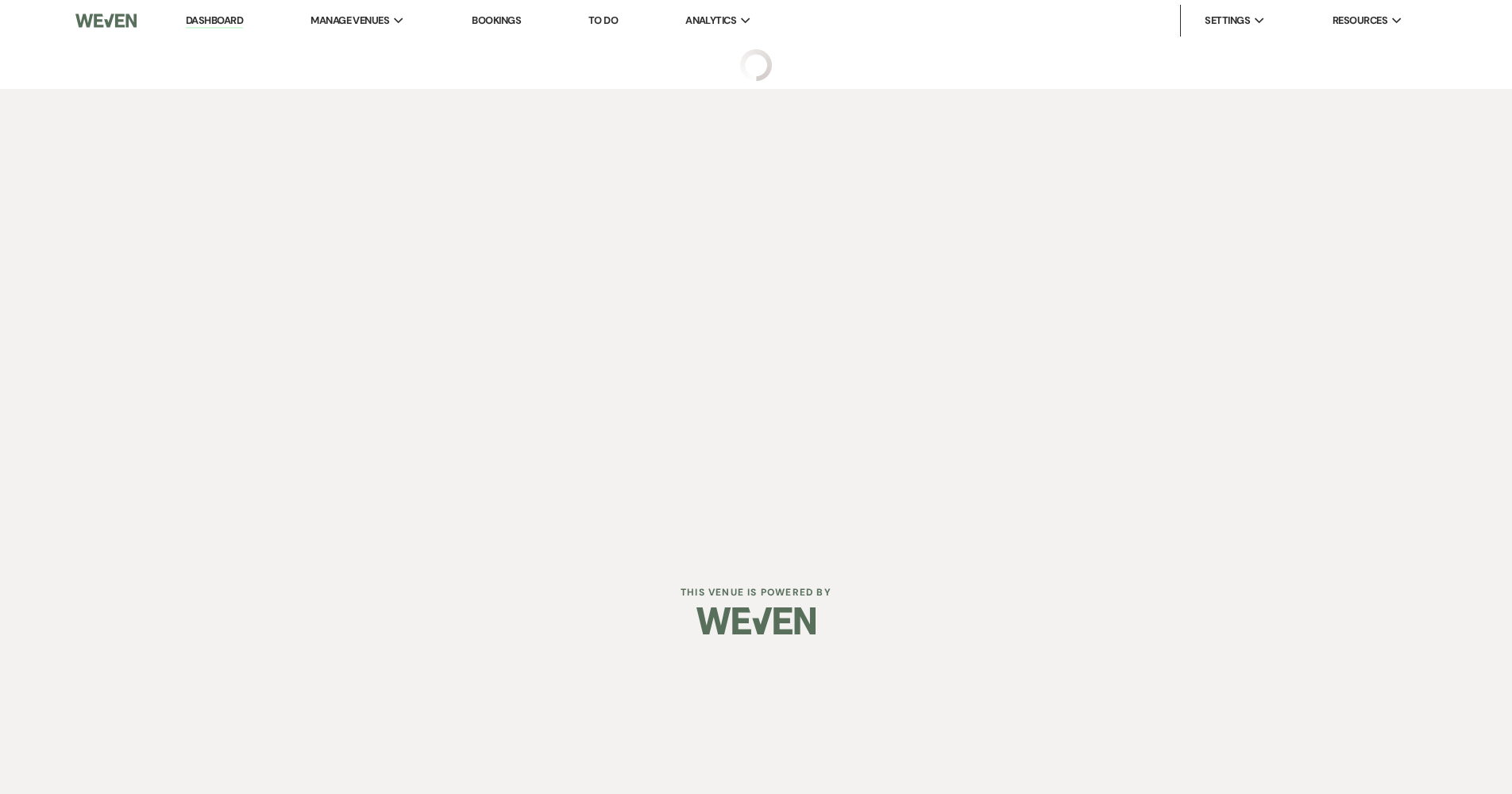
select select "5"
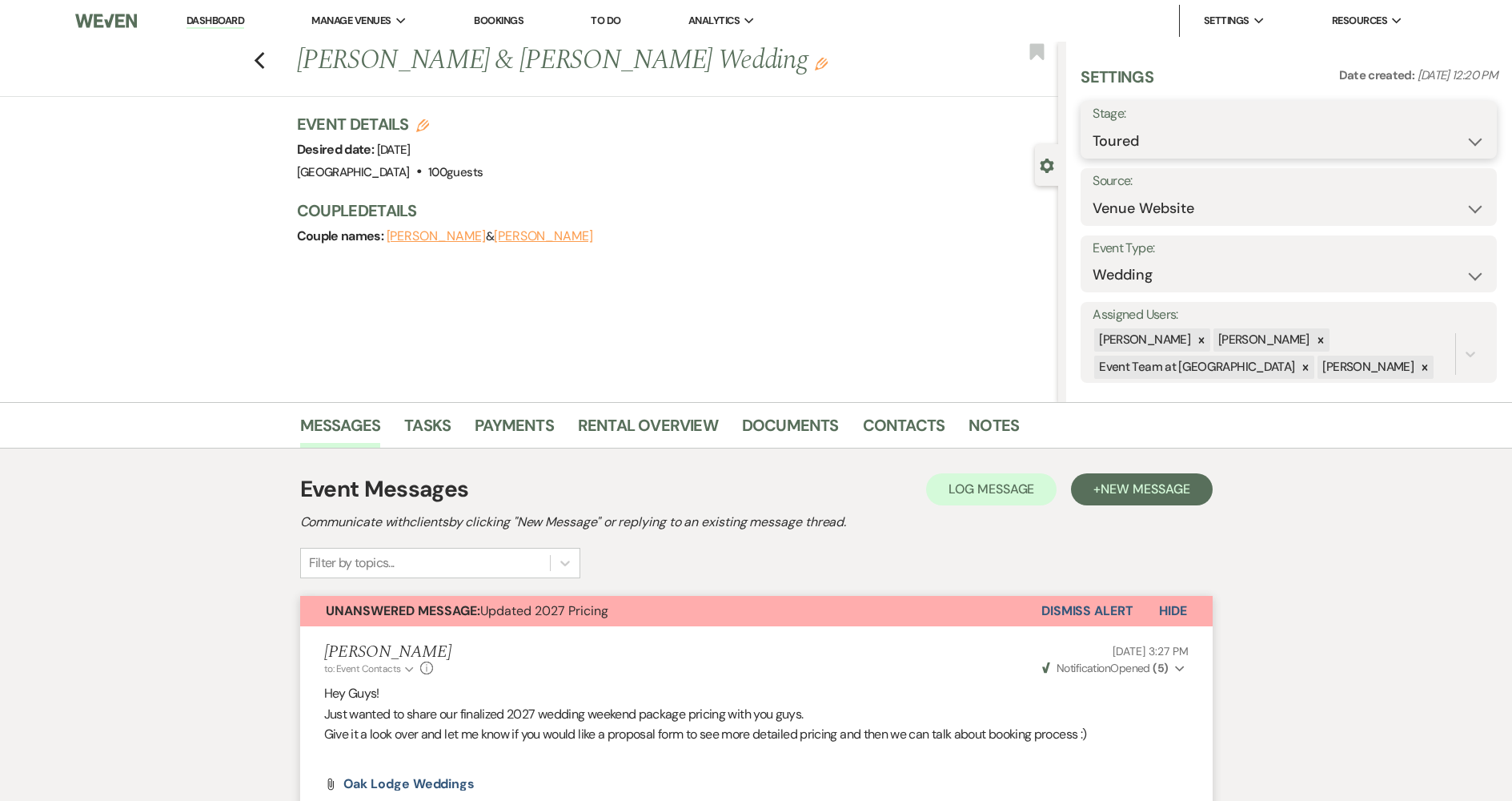
click at [1176, 145] on select "Inquiry Follow Up Tour Requested Tour Confirmed Toured Proposal Sent Booked Lost" at bounding box center [1289, 142] width 393 height 31
select select "6"
click at [1093, 126] on select "Inquiry Follow Up Tour Requested Tour Confirmed Toured Proposal Sent Booked Lost" at bounding box center [1289, 142] width 393 height 31
click at [1427, 128] on button "Save" at bounding box center [1452, 129] width 90 height 32
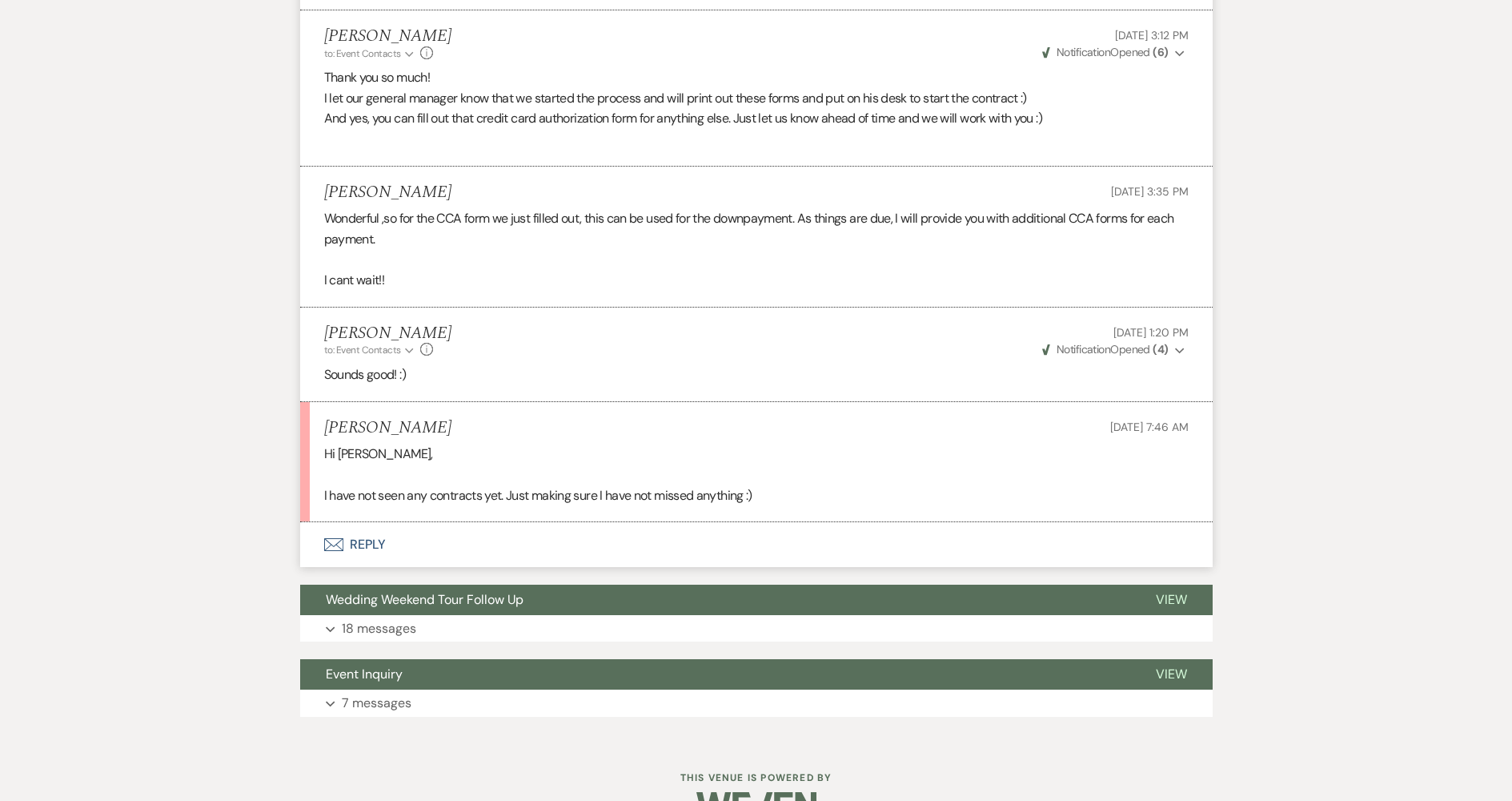
scroll to position [1842, 0]
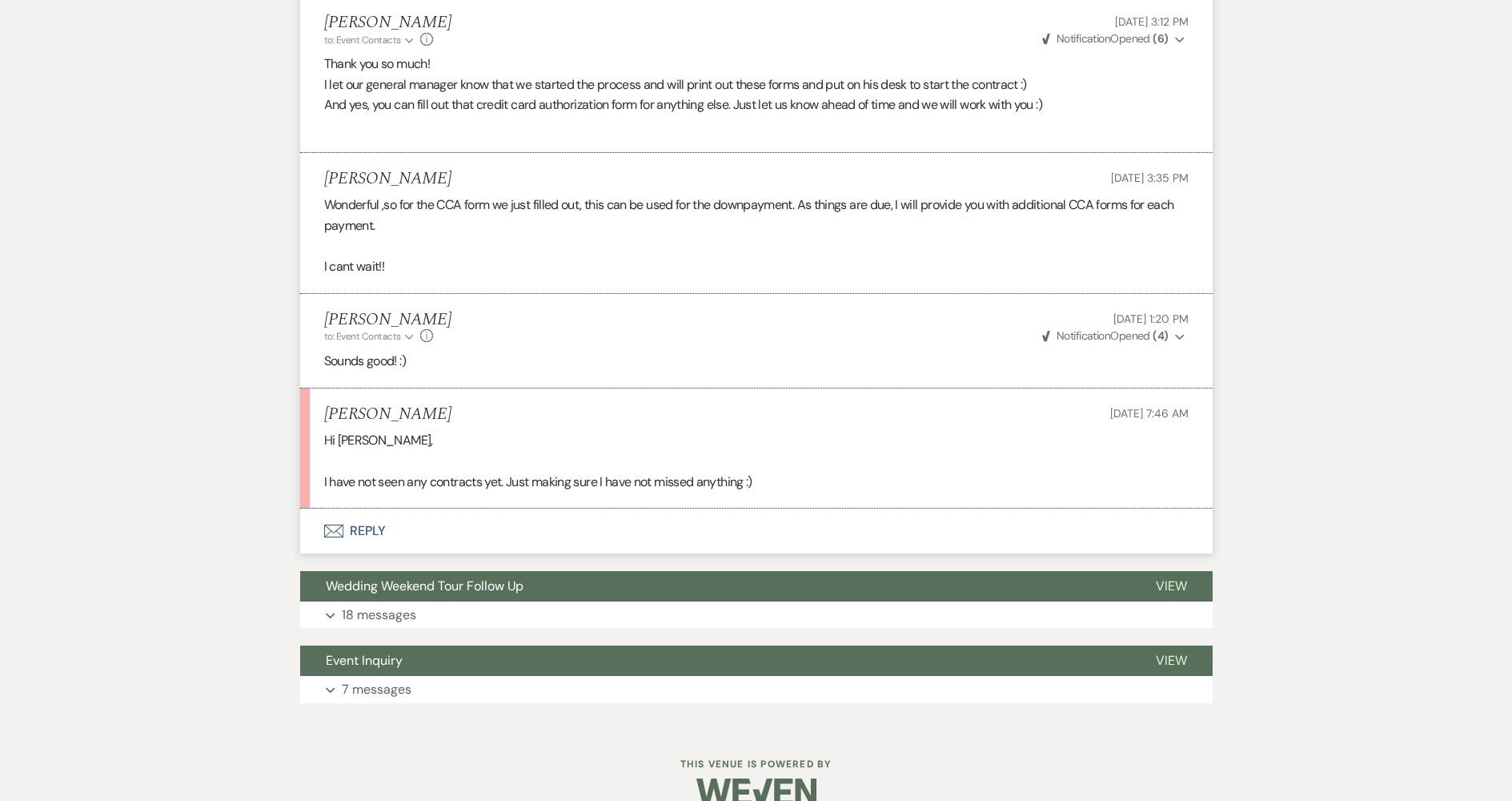
click at [636, 520] on button "Envelope Reply" at bounding box center [757, 531] width 913 height 45
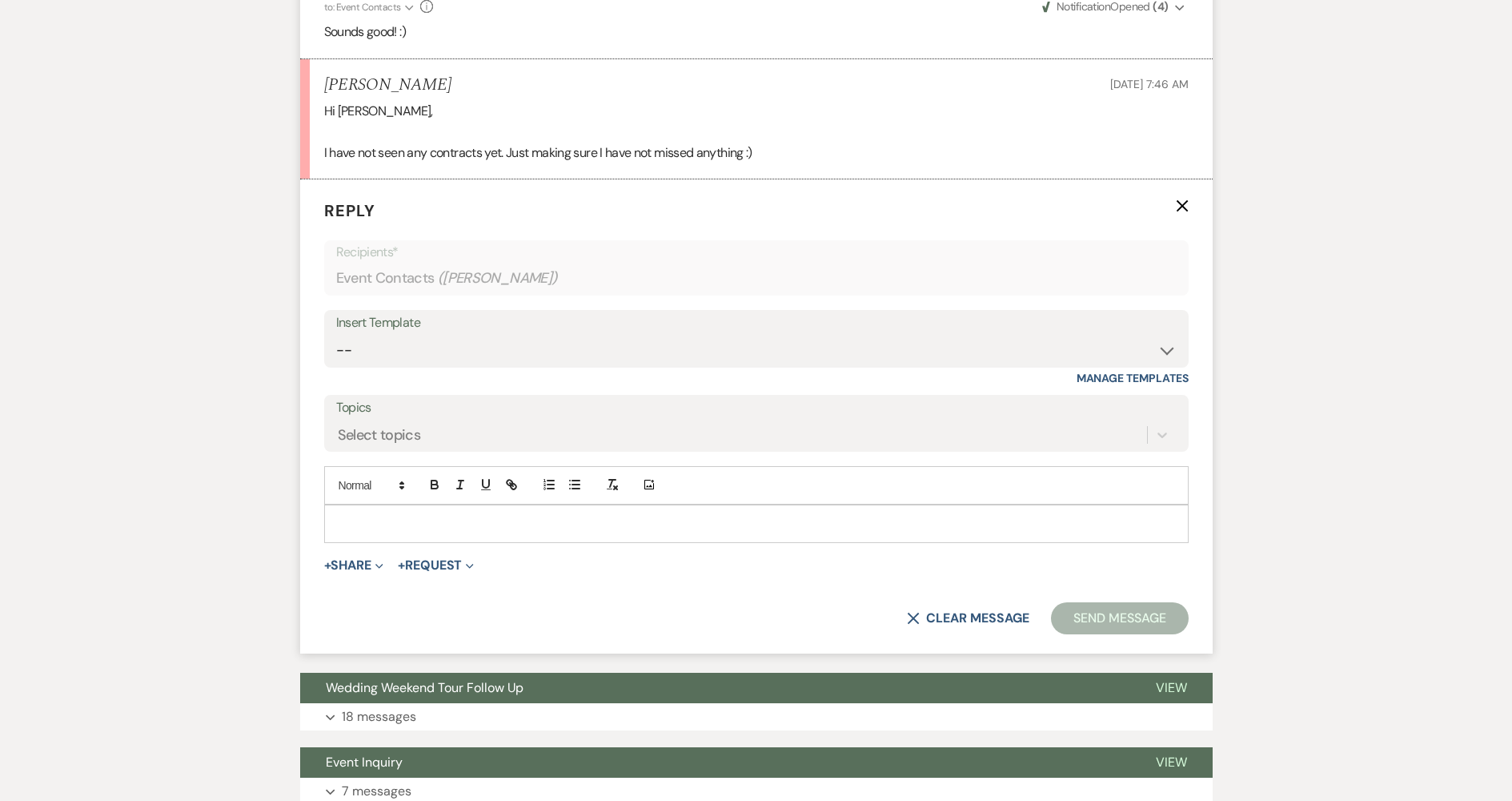
scroll to position [2189, 0]
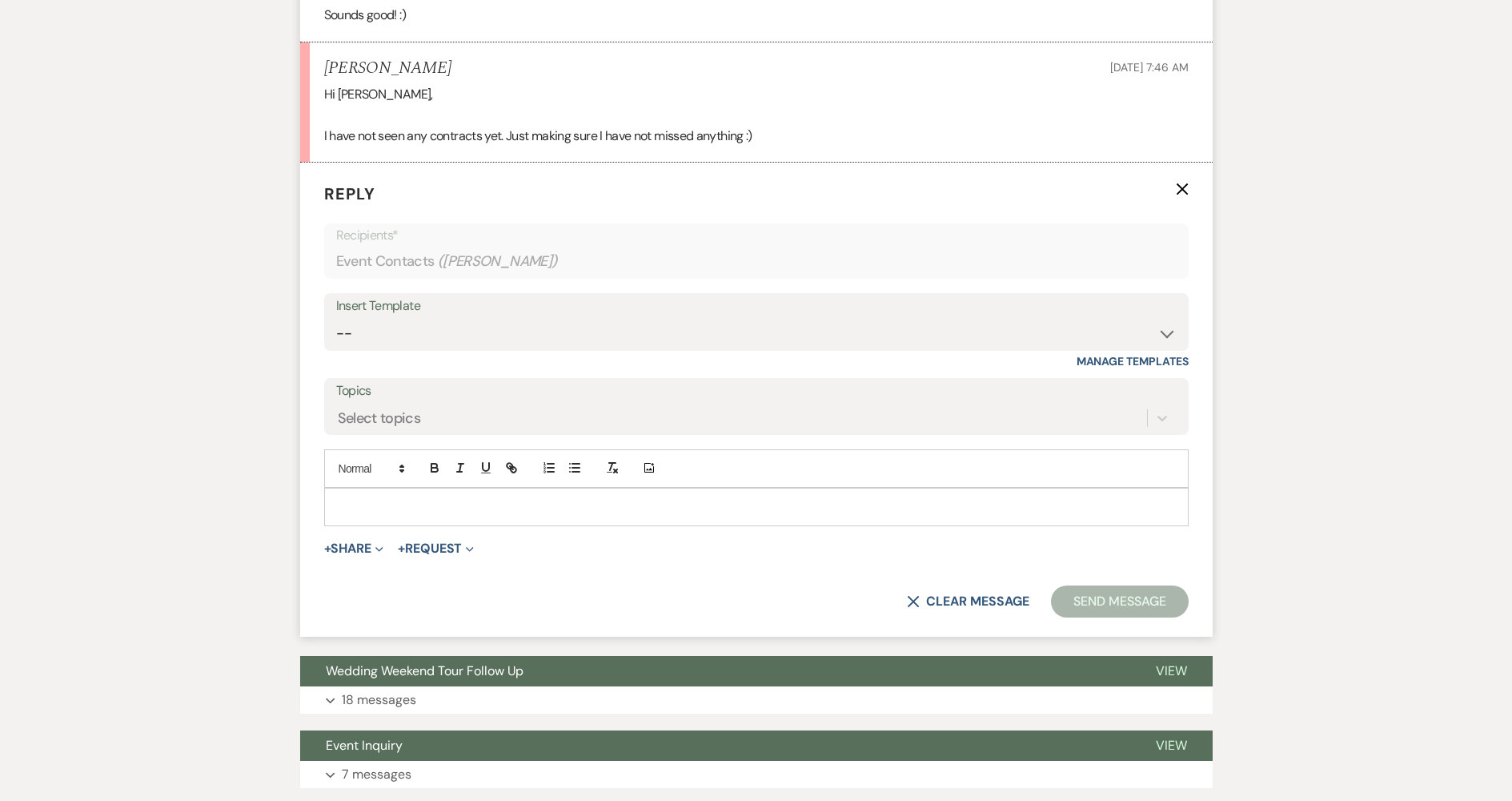
drag, startPoint x: 657, startPoint y: 499, endPoint x: 711, endPoint y: 508, distance: 54.7
click at [659, 500] on p at bounding box center [757, 507] width 839 height 17
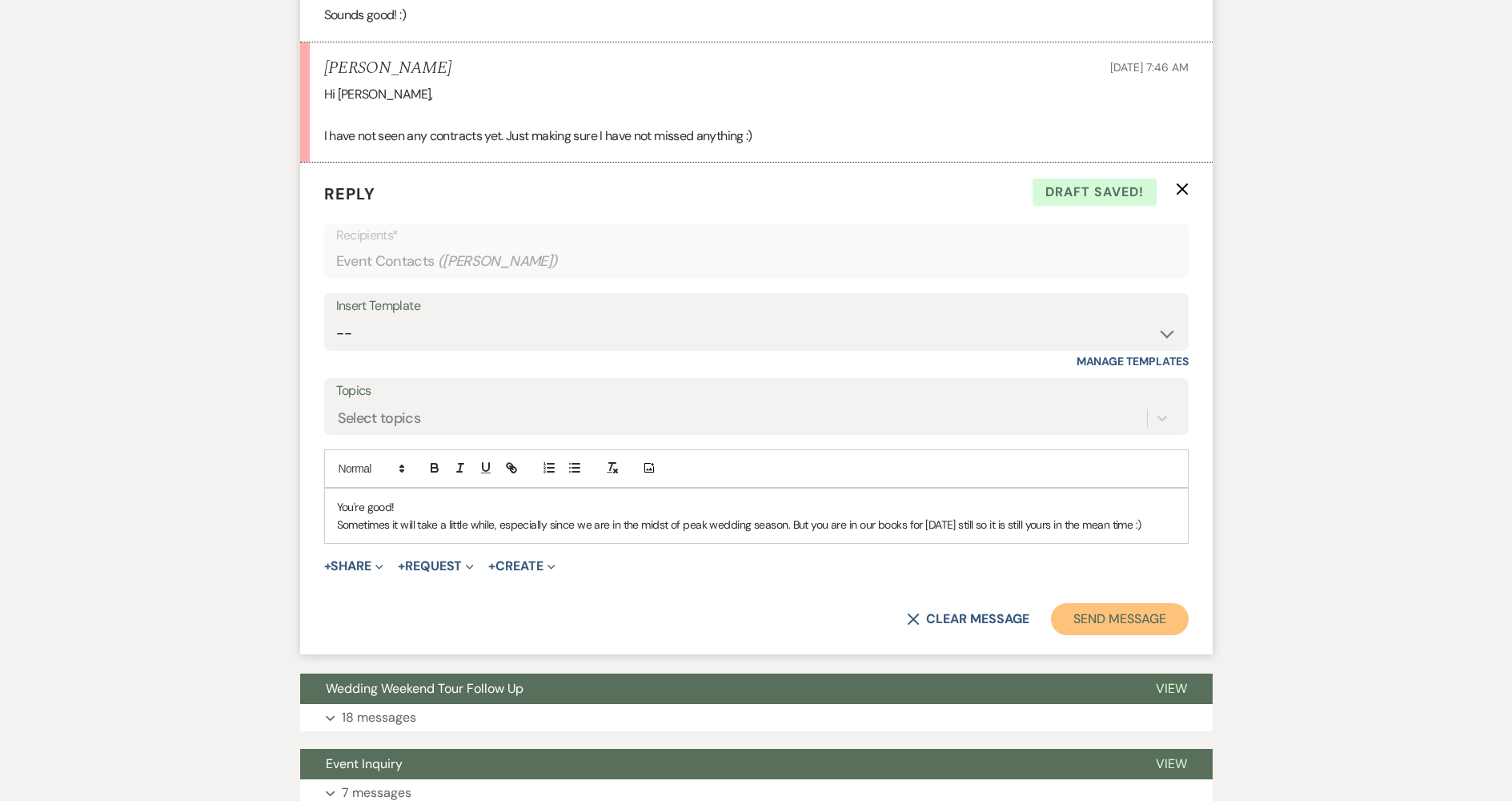
click at [1068, 635] on button "Send Message" at bounding box center [1119, 619] width 137 height 32
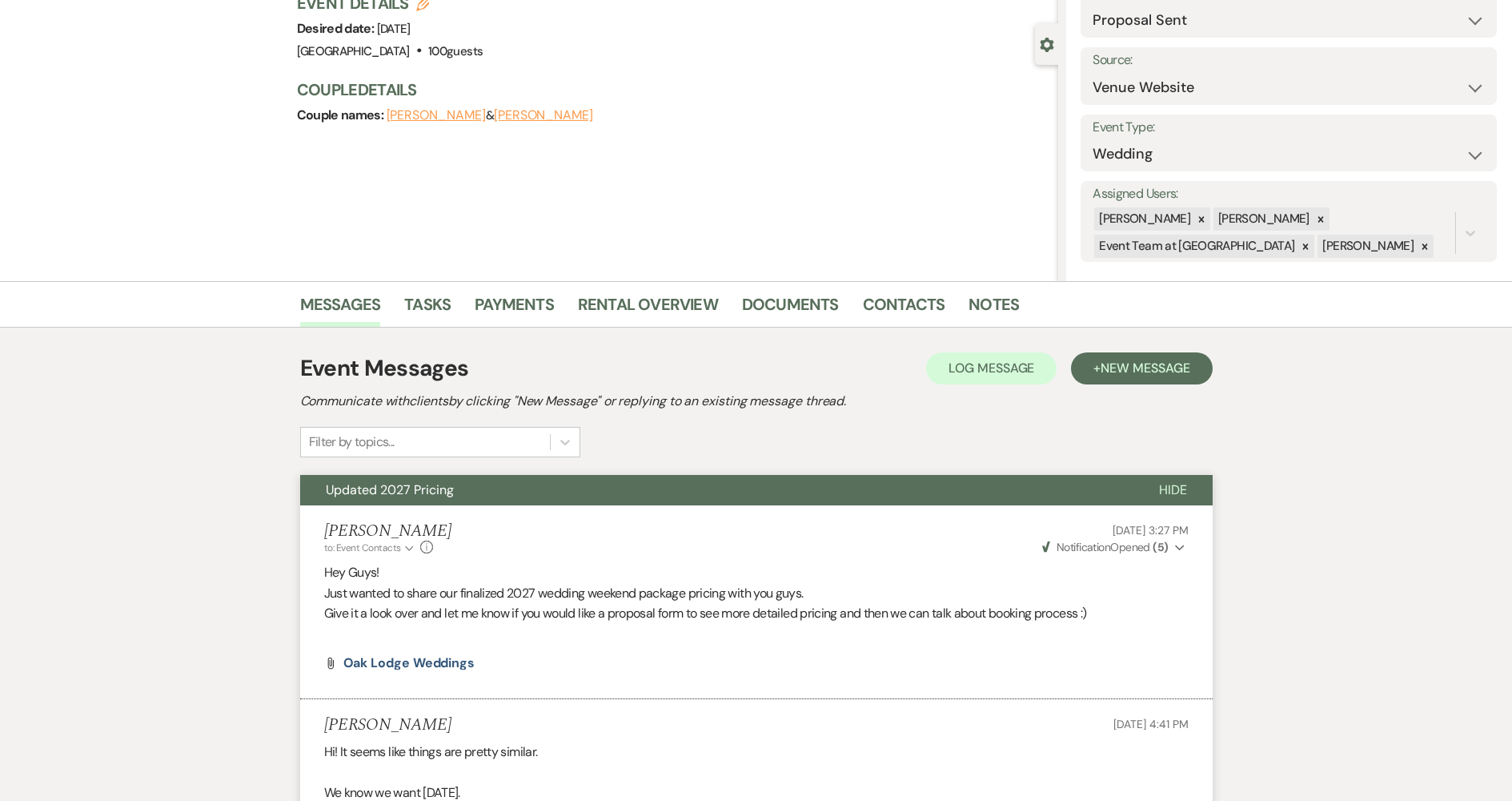
scroll to position [0, 0]
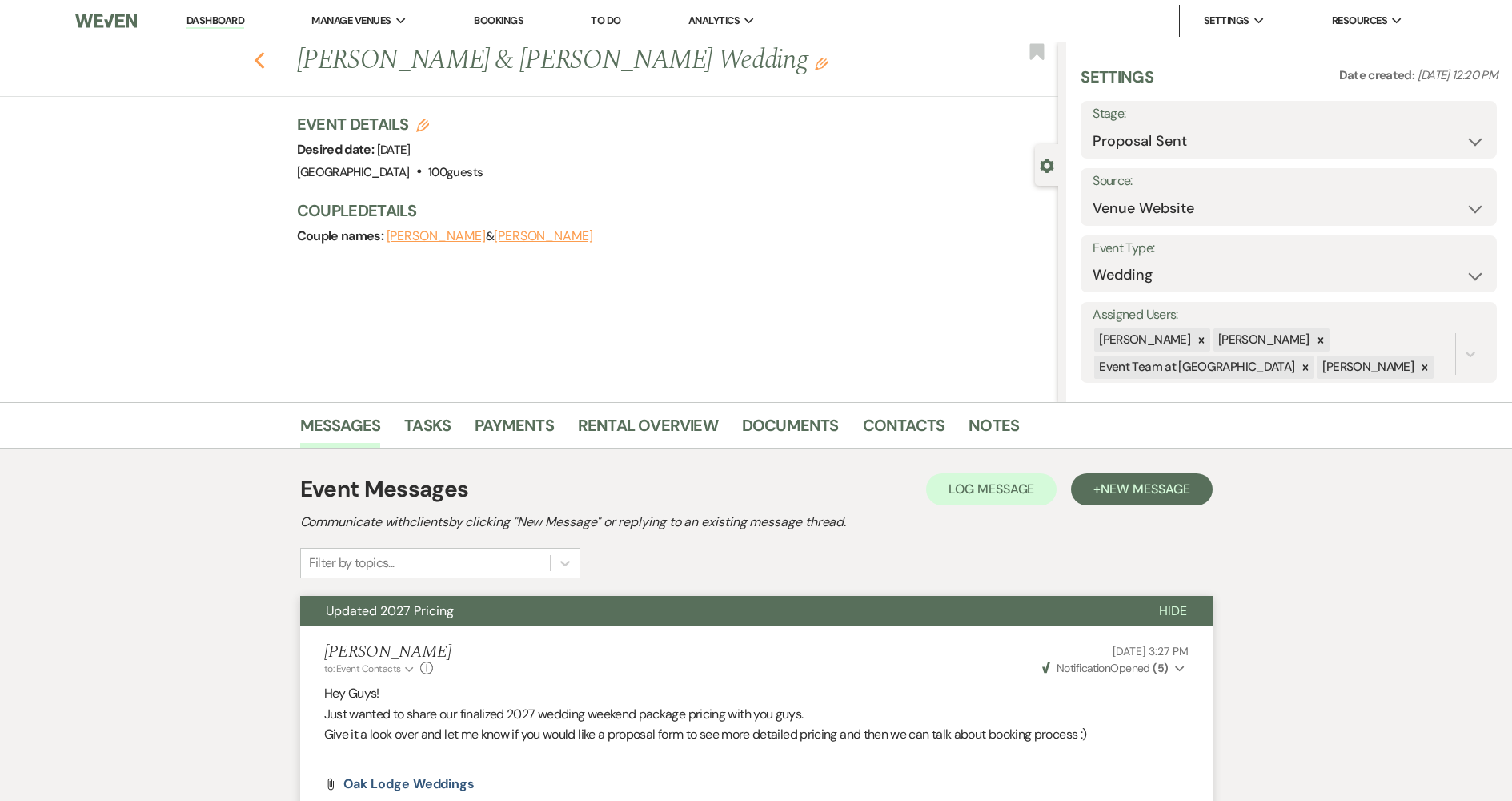
click at [263, 53] on icon "Previous" at bounding box center [260, 61] width 12 height 19
select select "5"
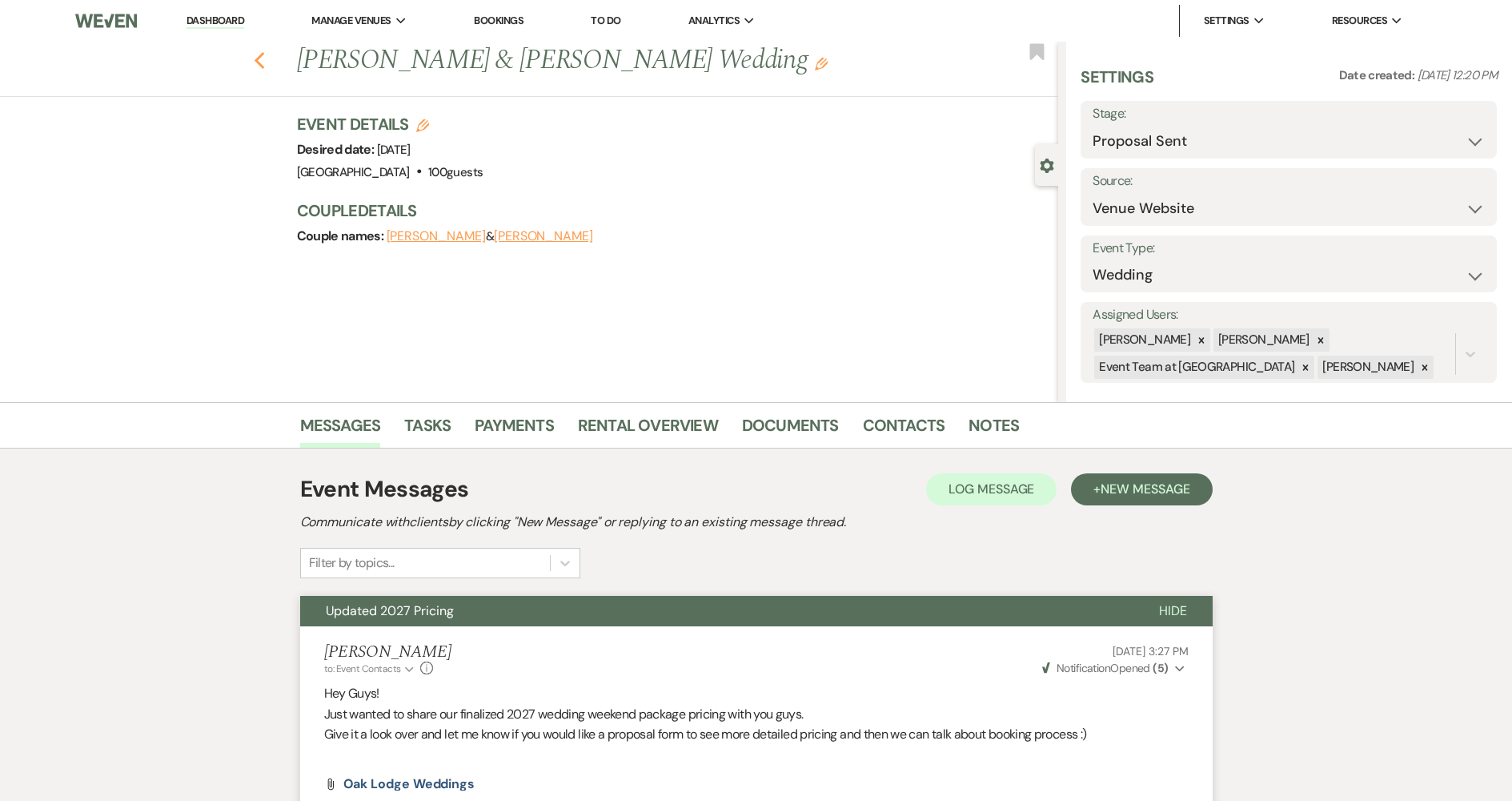
select select "5"
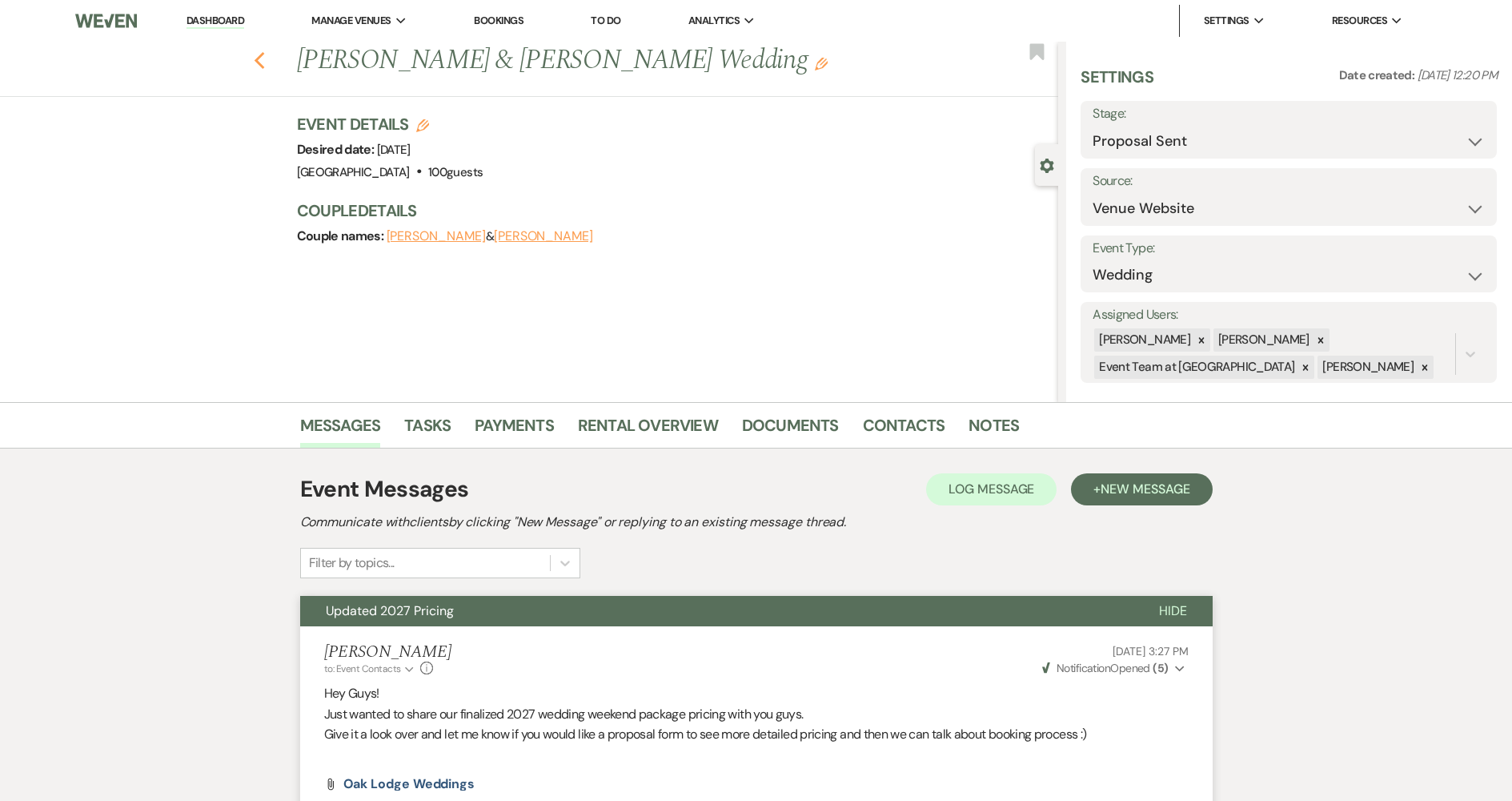
select select "5"
select select "6"
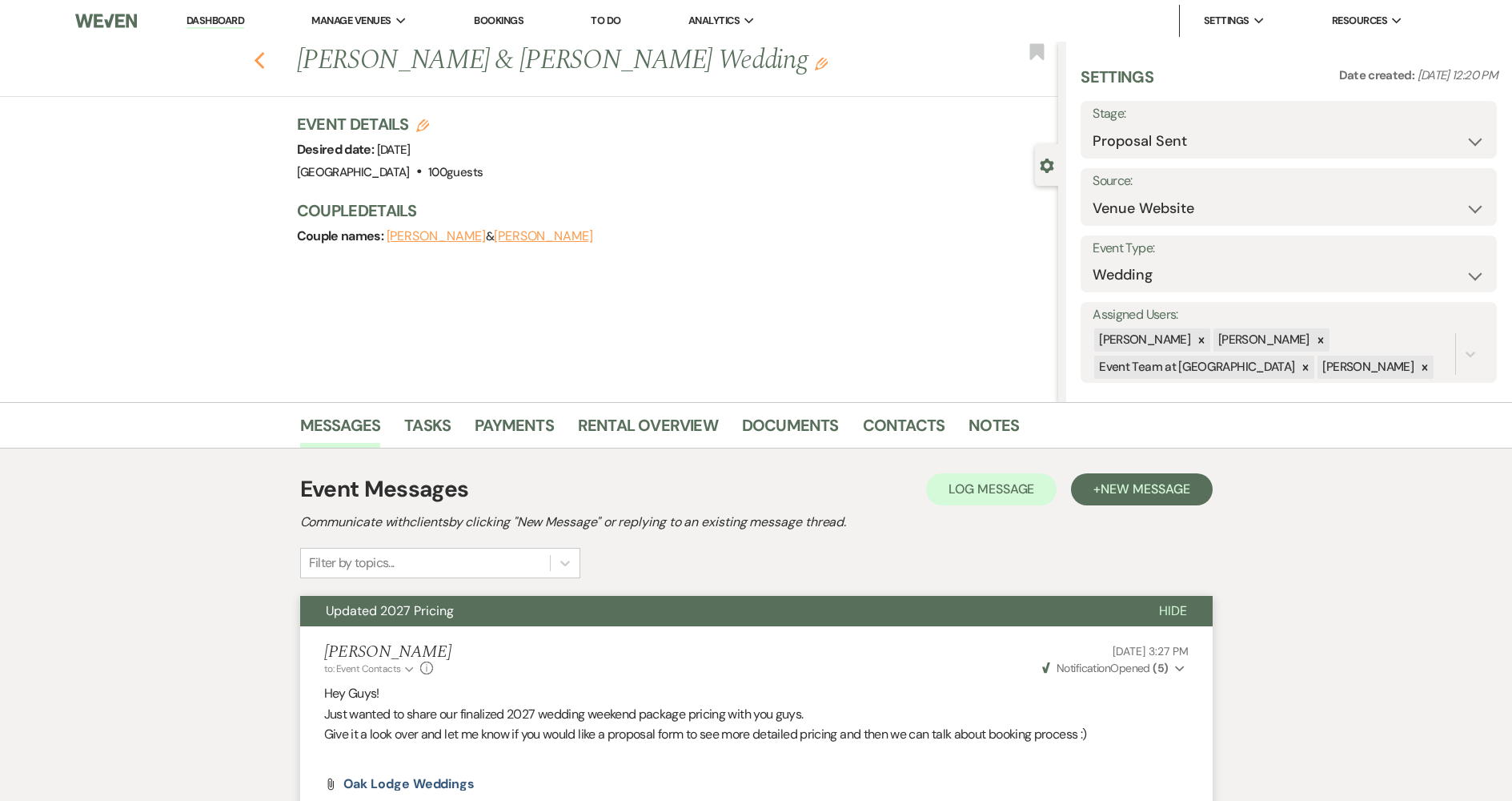
select select "5"
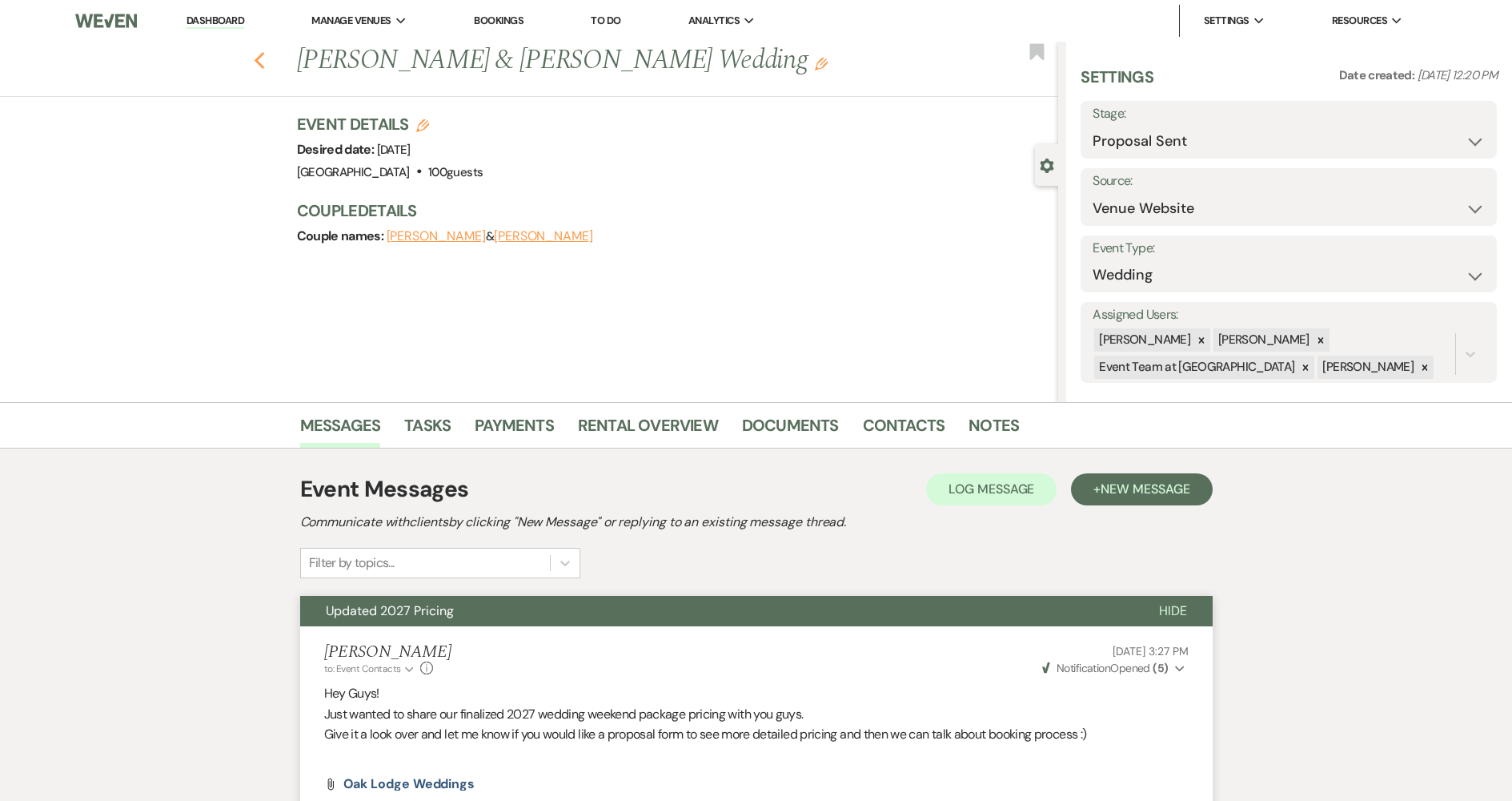
select select "5"
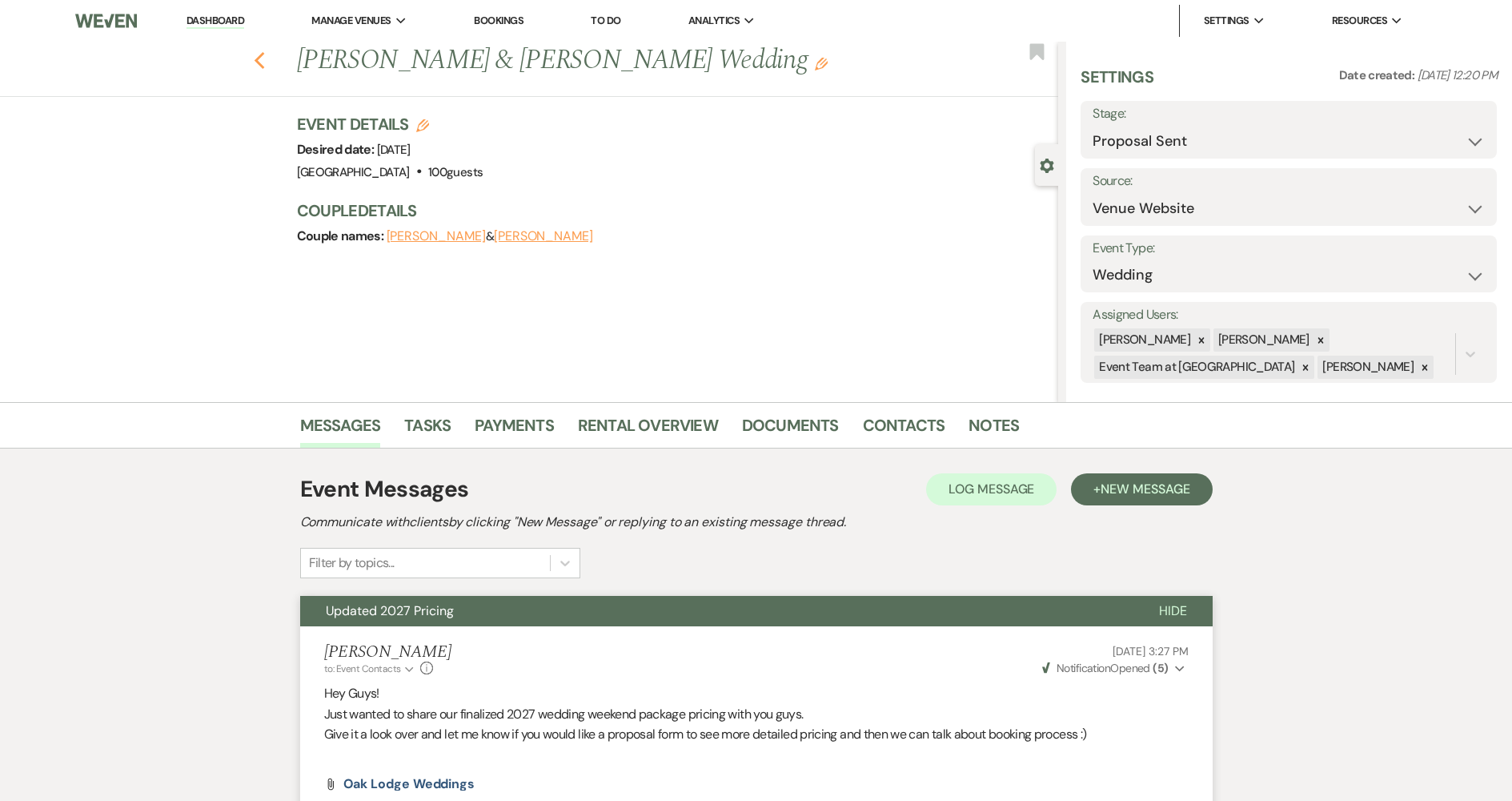
select select "5"
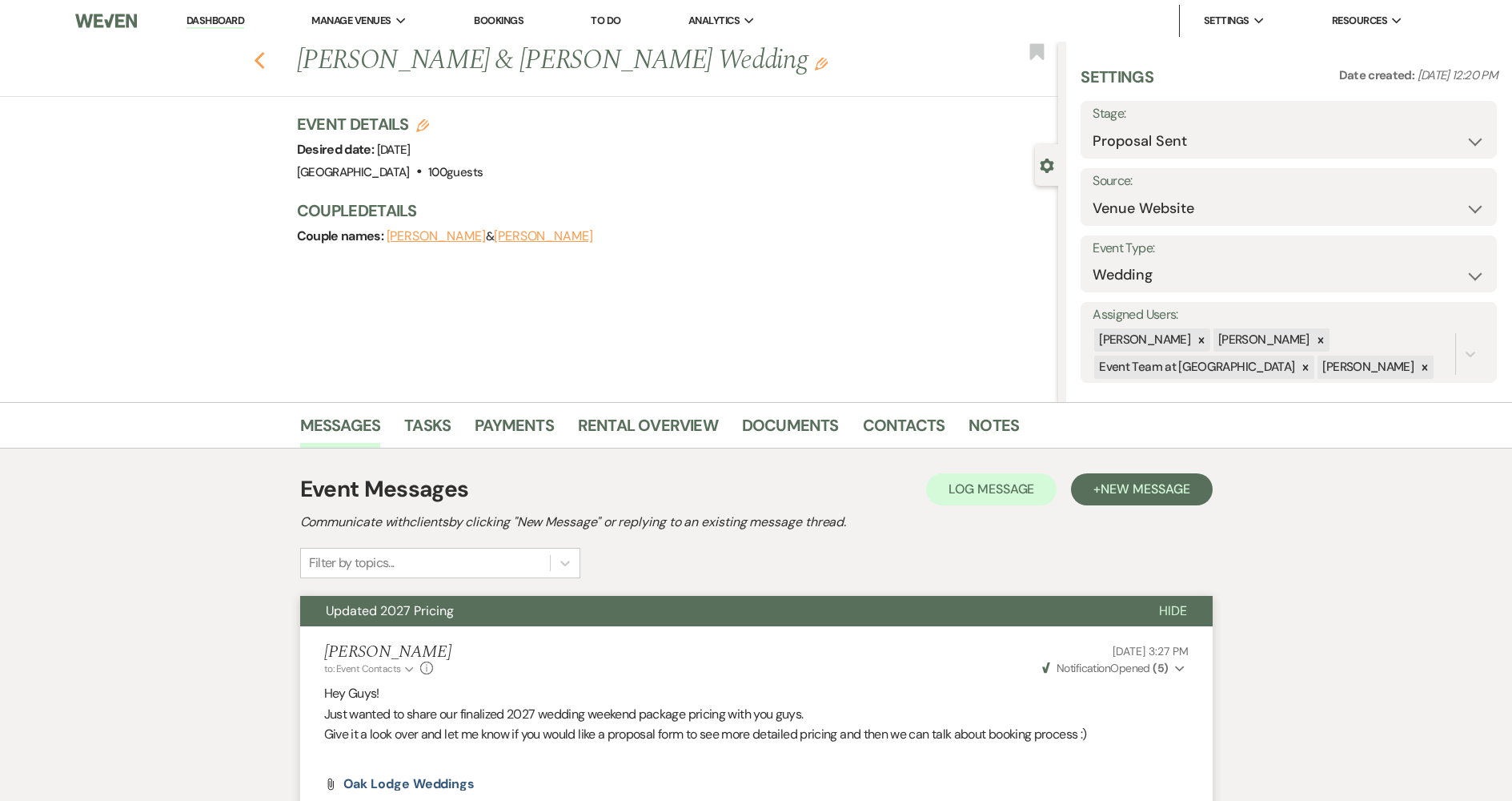
select select "5"
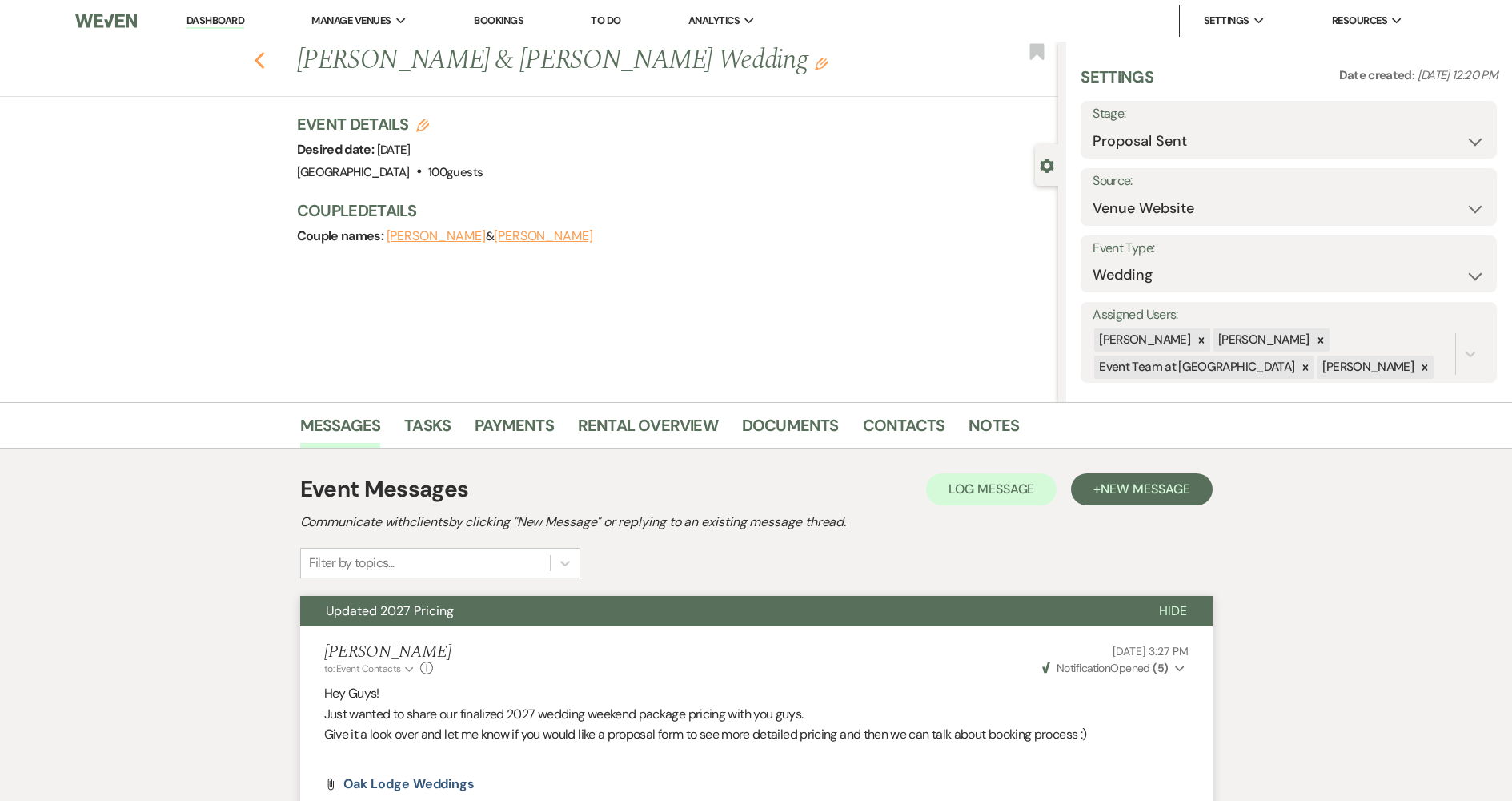
select select "5"
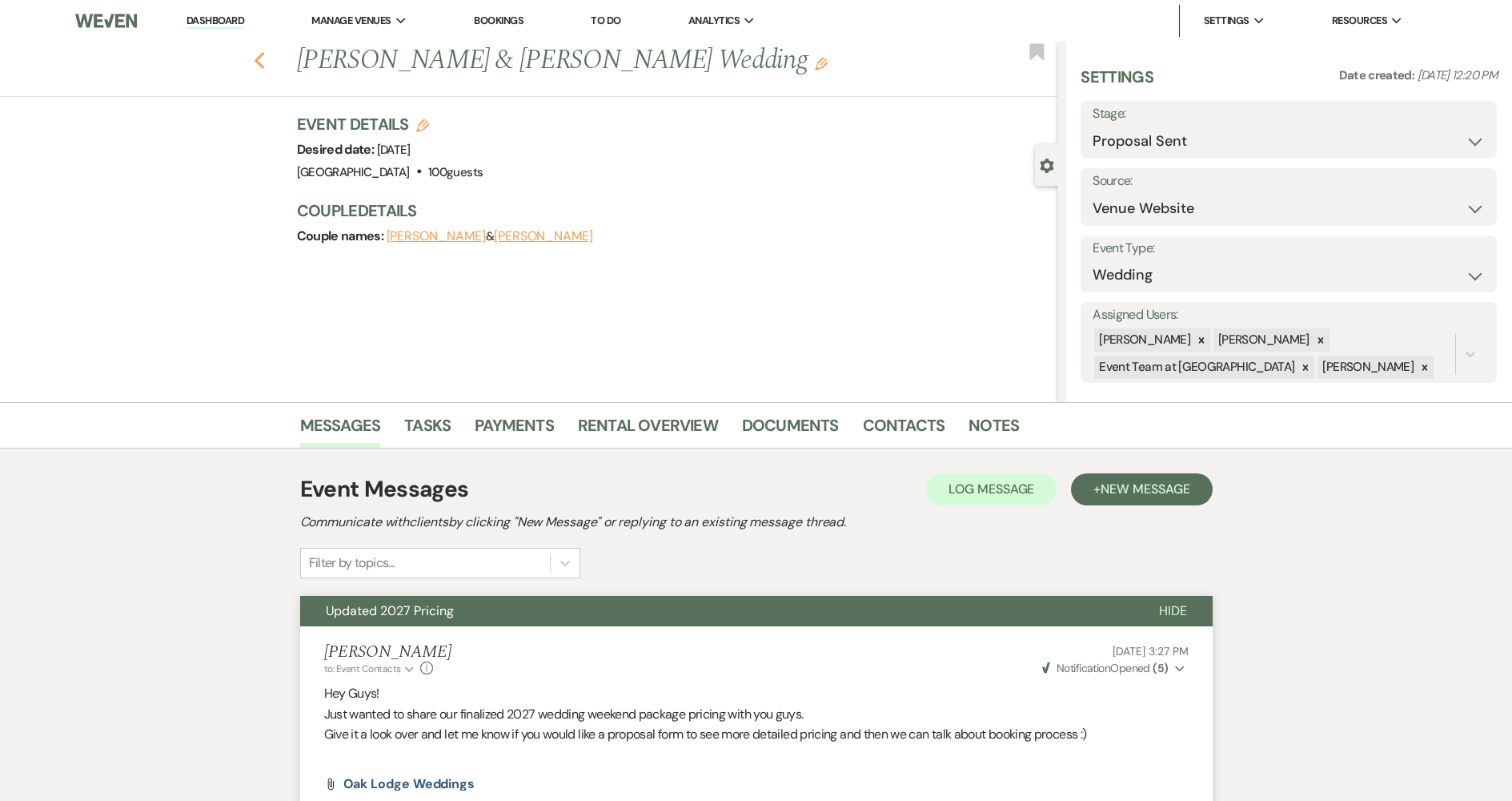
select select "5"
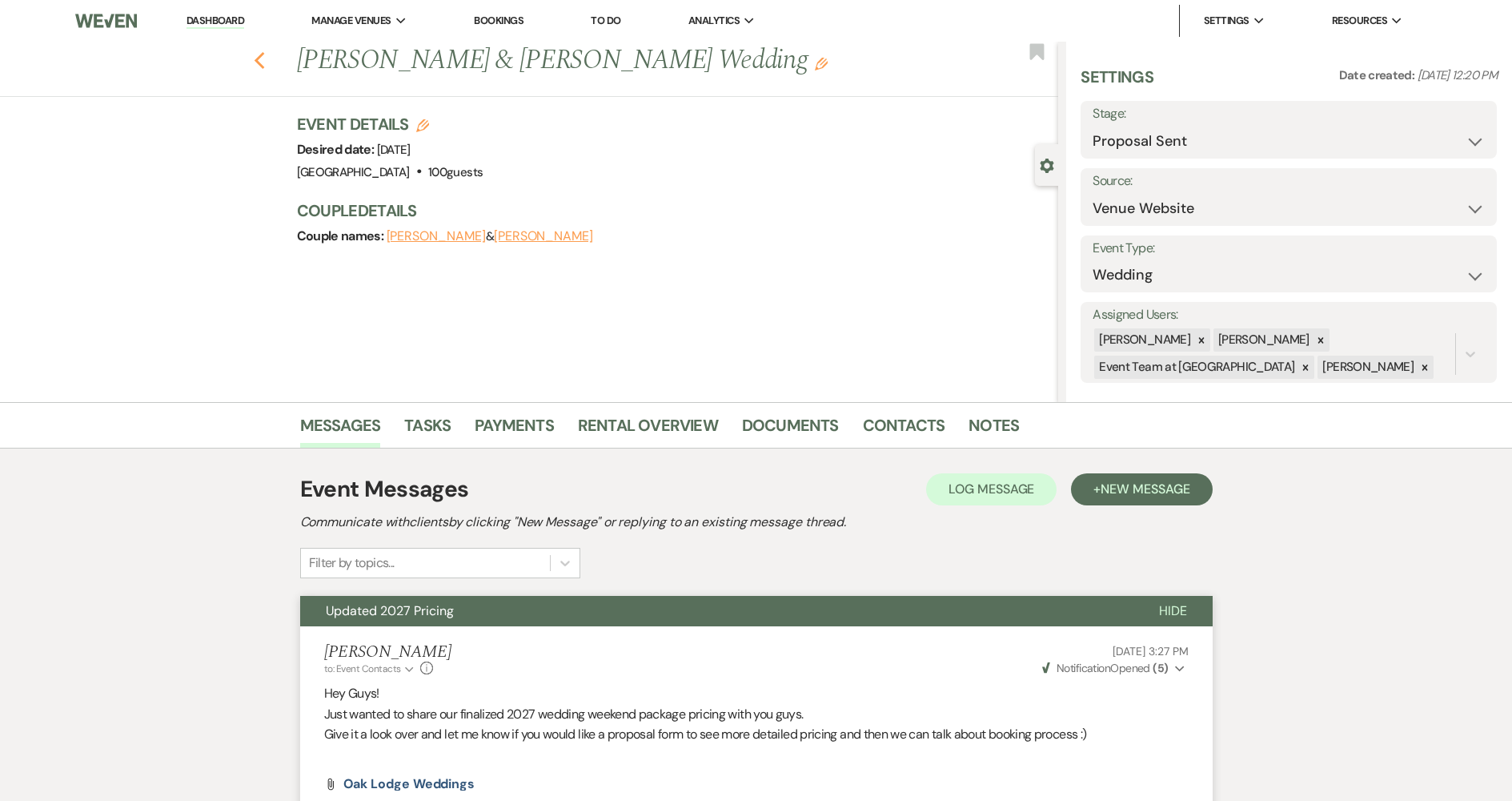
select select "5"
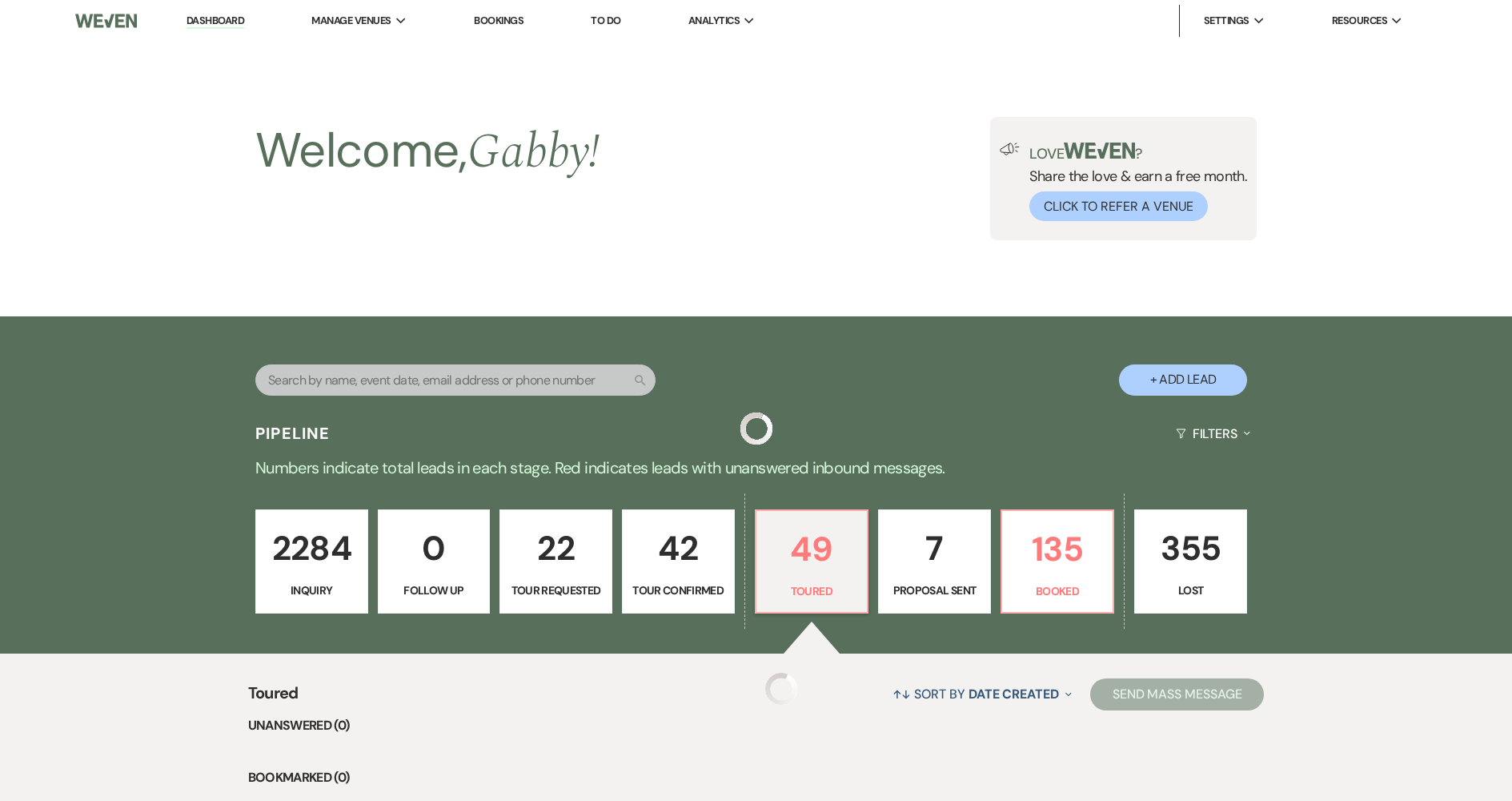
scroll to position [161, 0]
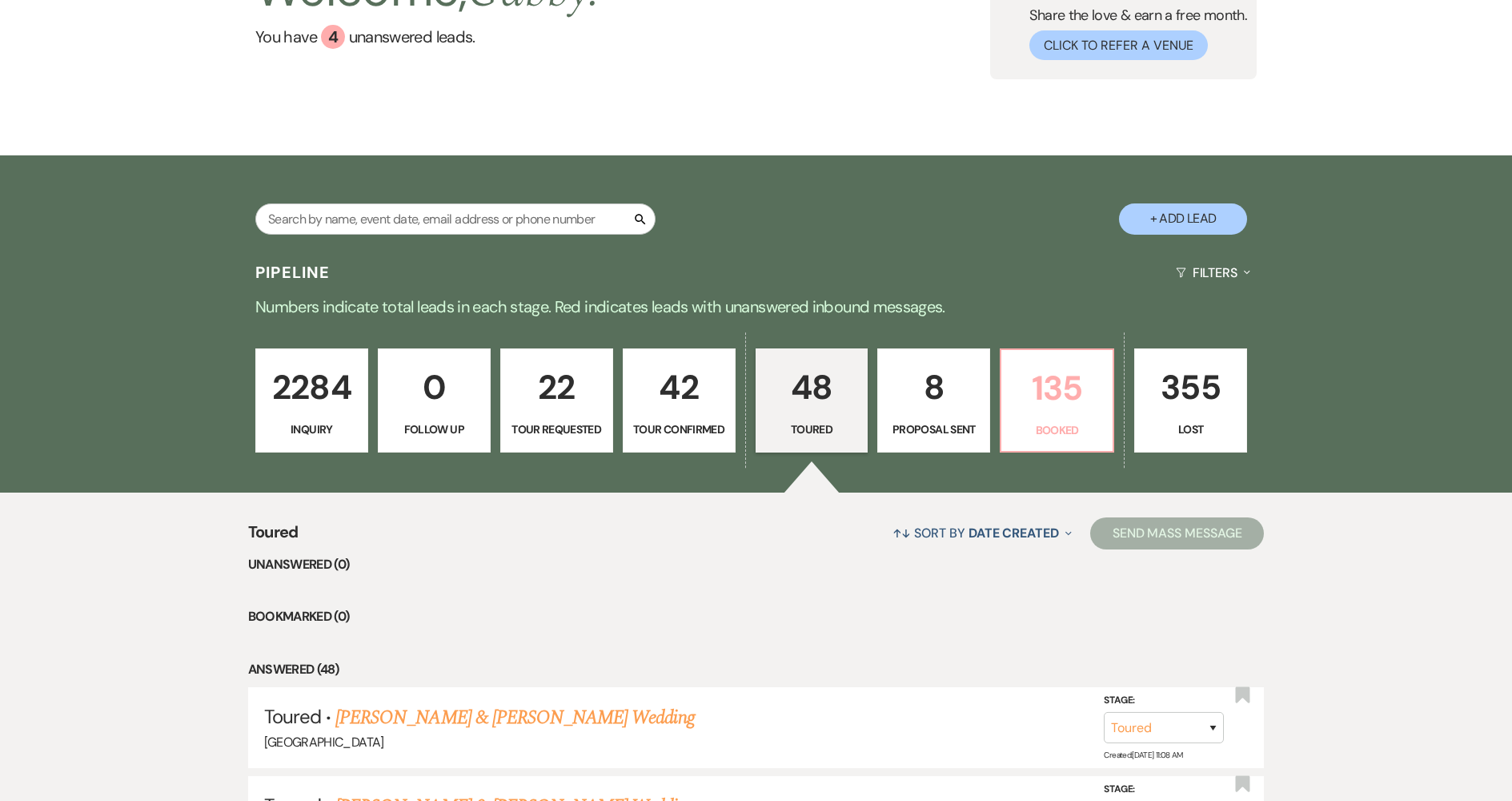
click at [1037, 403] on p "135" at bounding box center [1056, 388] width 92 height 53
select select "7"
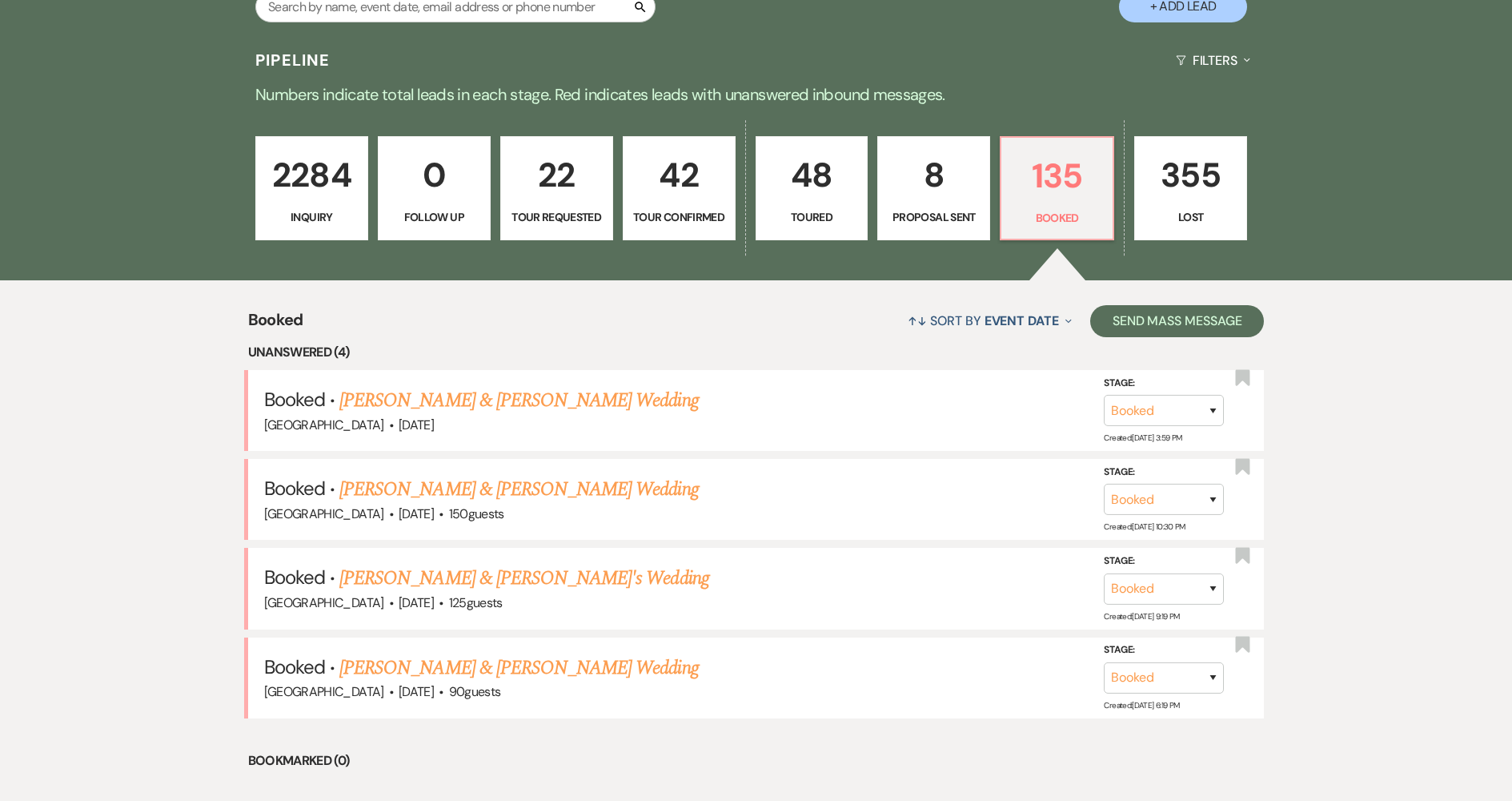
scroll to position [401, 0]
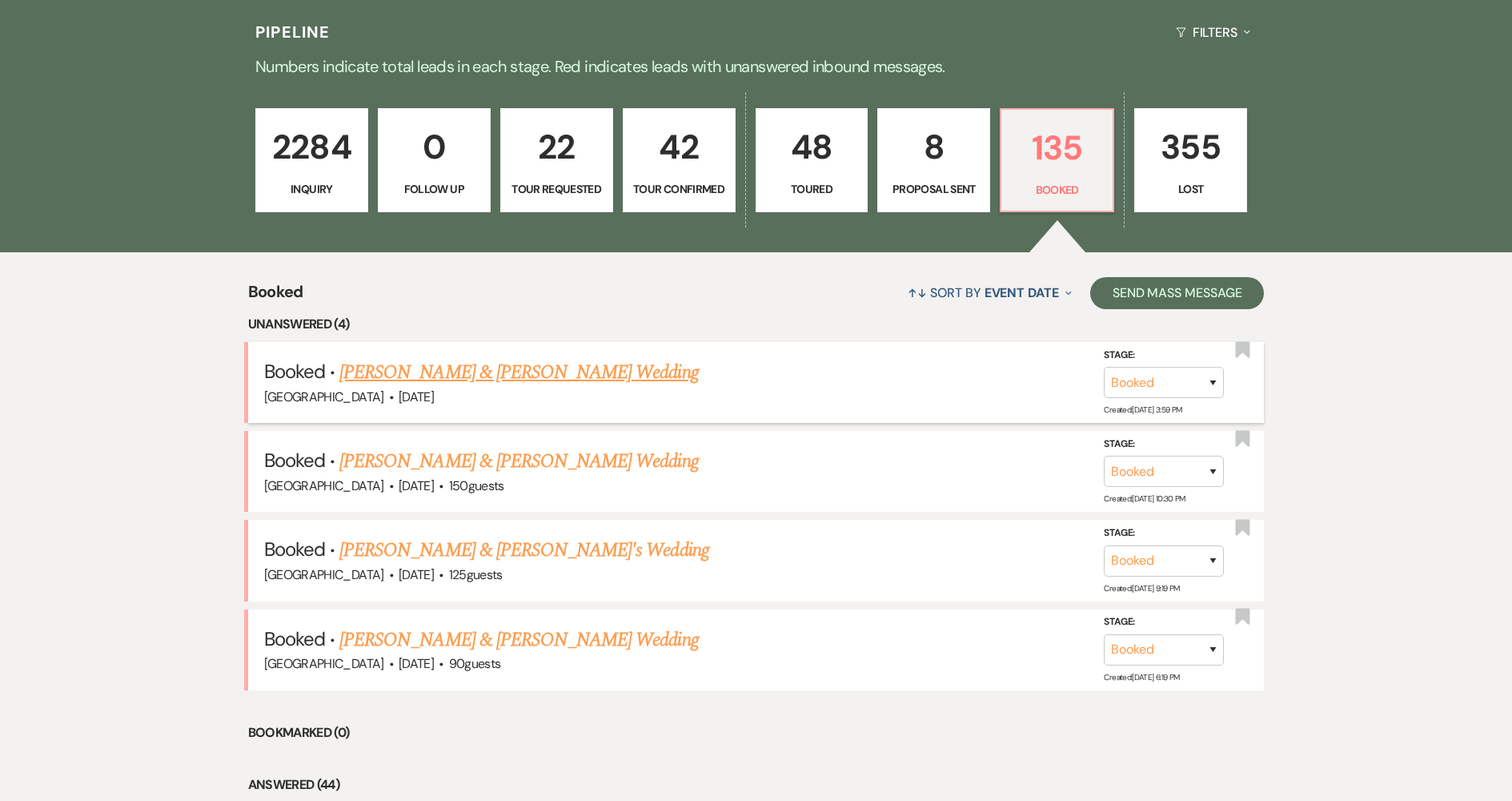
click at [516, 368] on link "[PERSON_NAME] & [PERSON_NAME] Wedding" at bounding box center [519, 372] width 359 height 29
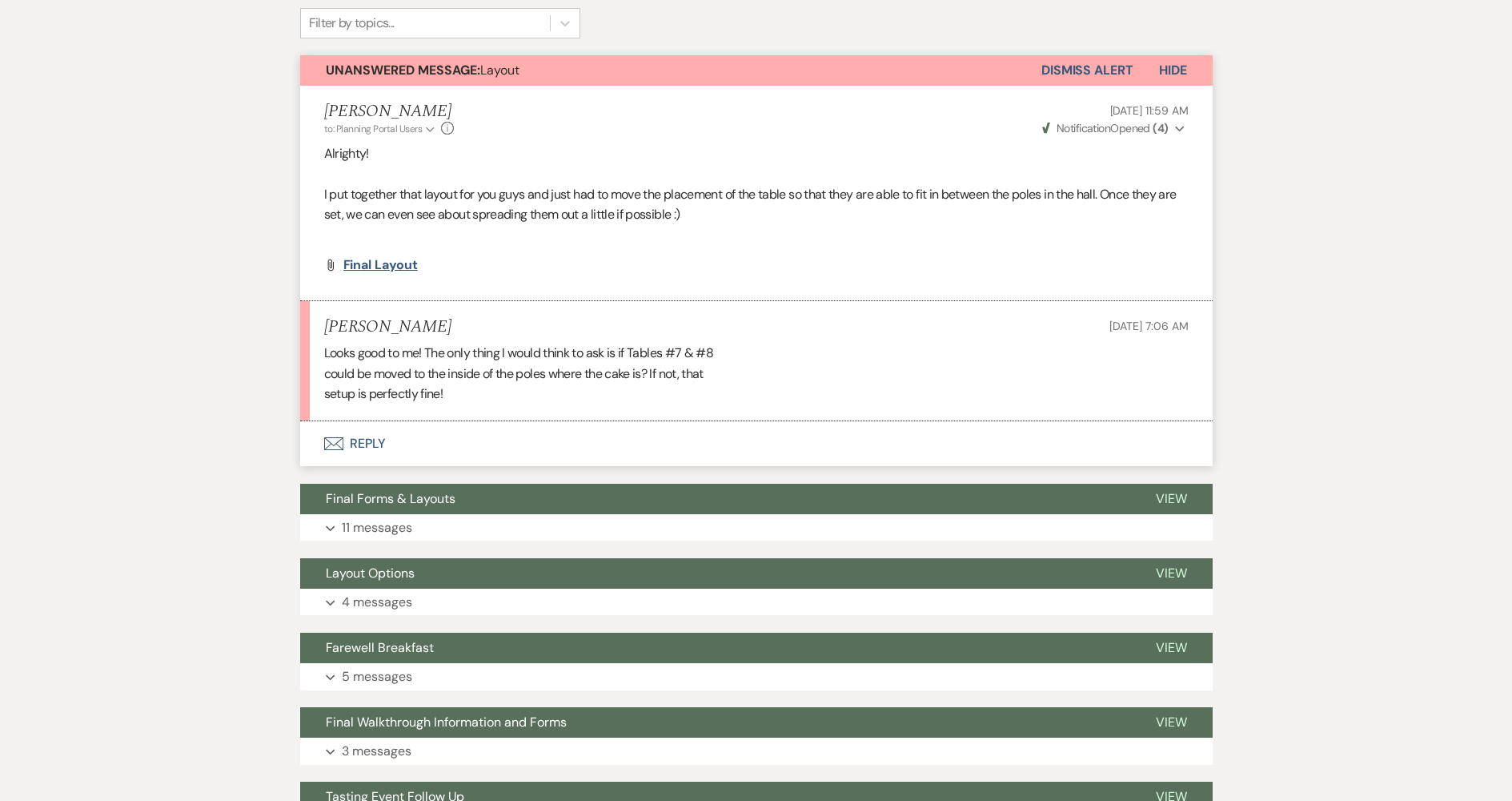
click at [372, 267] on span "Final Layout" at bounding box center [380, 264] width 75 height 16
click at [552, 435] on button "Envelope Reply" at bounding box center [757, 443] width 913 height 45
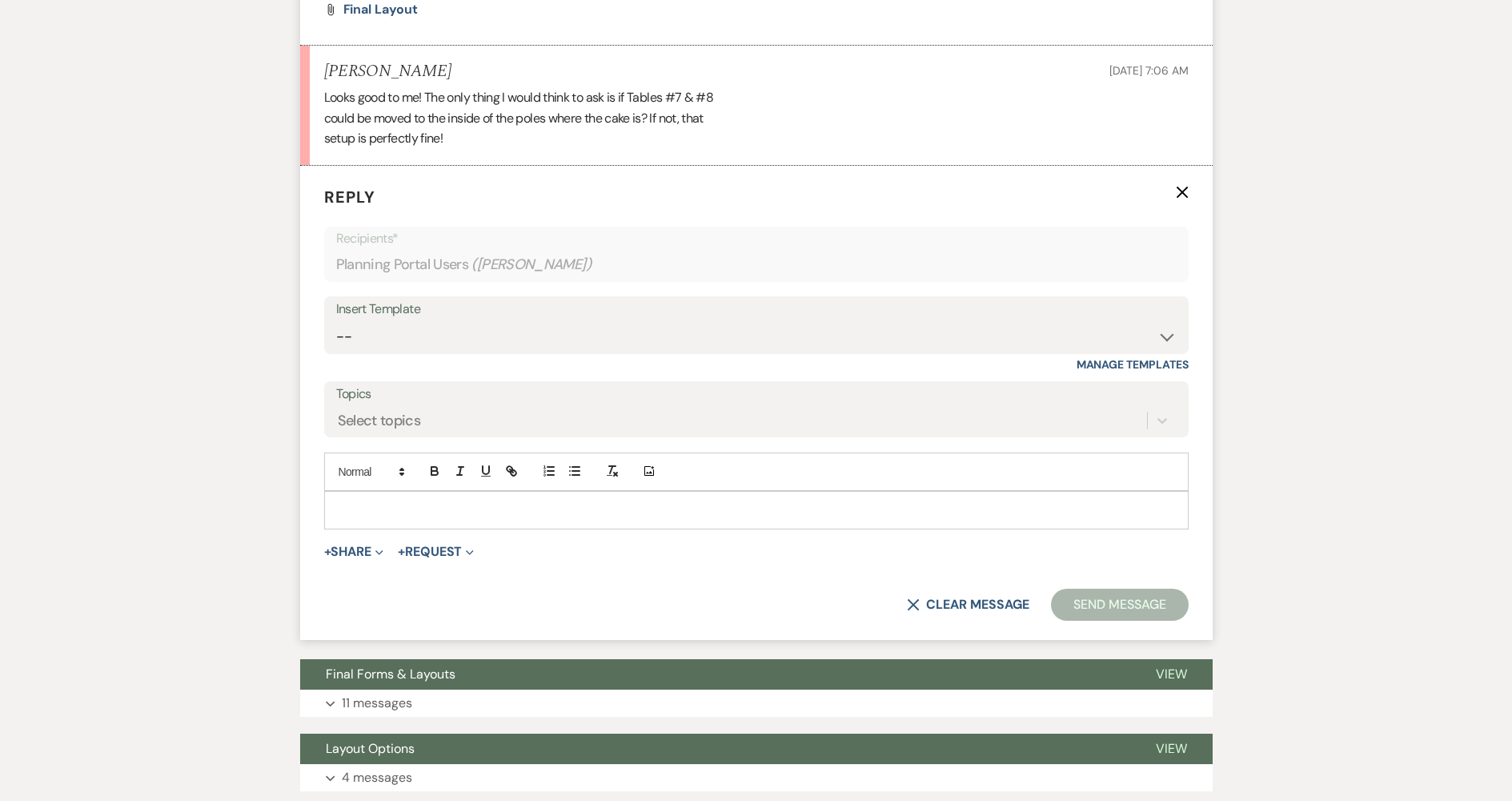
scroll to position [660, 0]
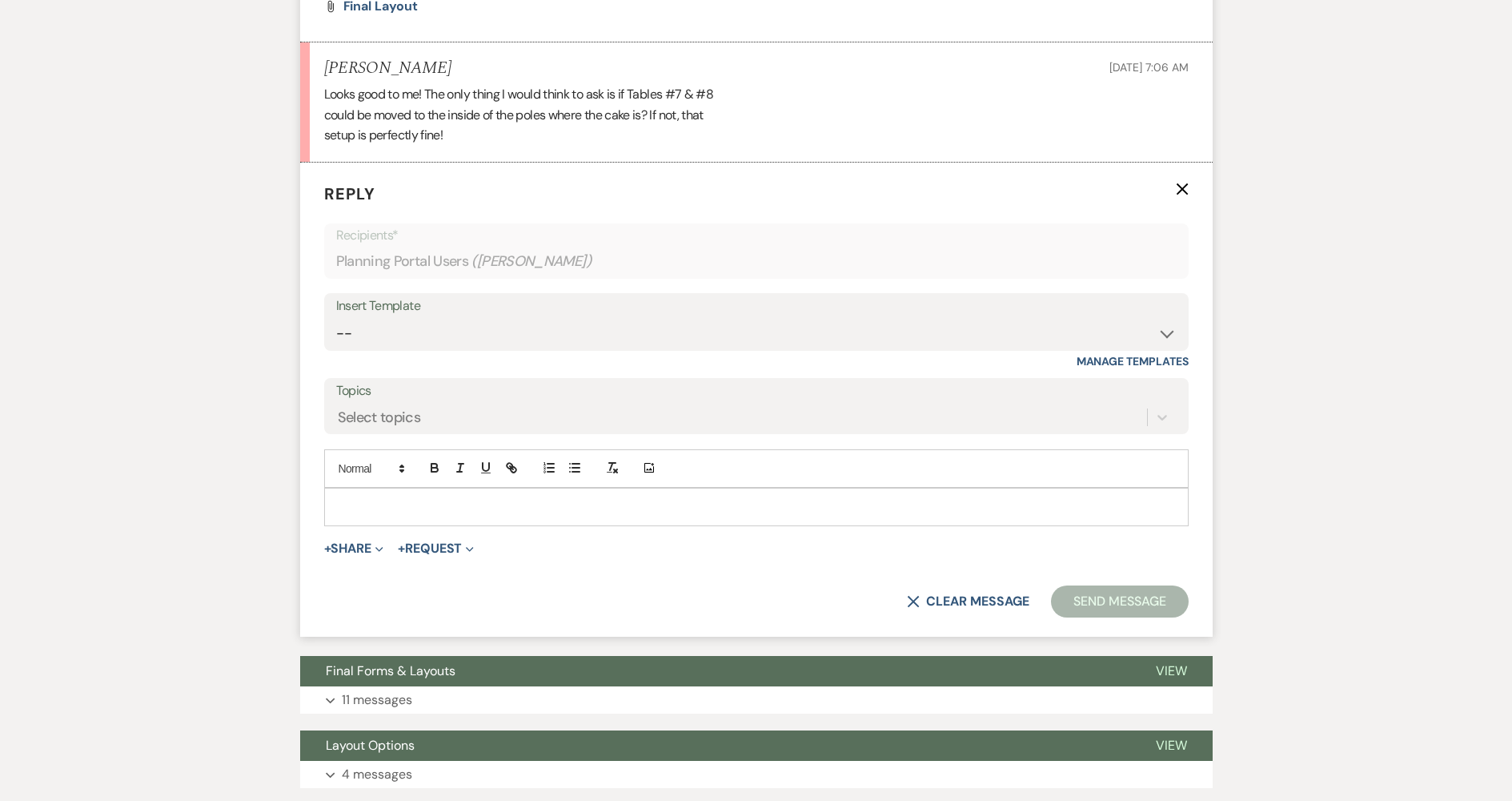
click at [520, 515] on p at bounding box center [757, 507] width 839 height 17
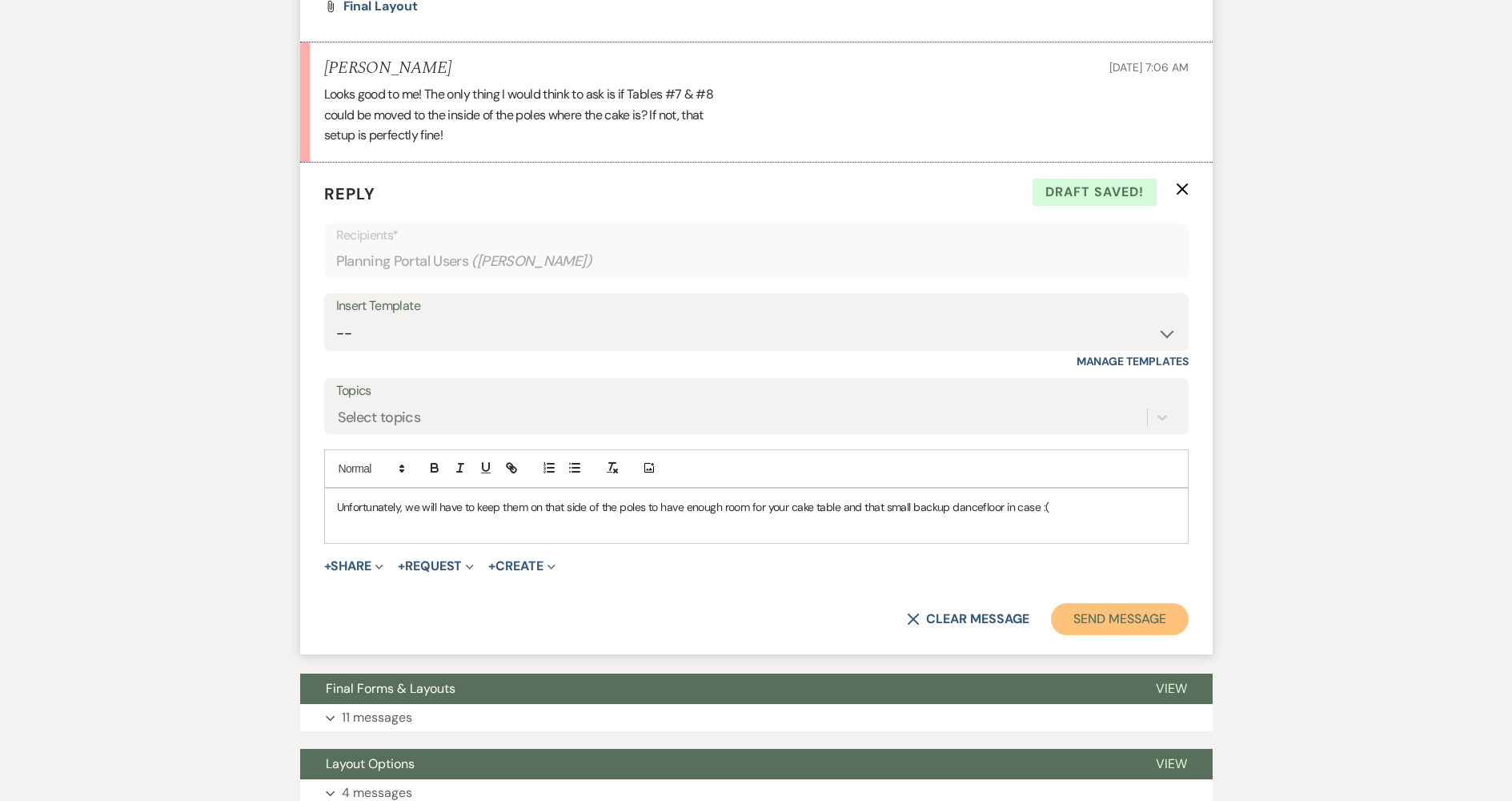
drag, startPoint x: 1104, startPoint y: 617, endPoint x: 987, endPoint y: 427, distance: 223.1
click at [1104, 615] on button "Send Message" at bounding box center [1119, 619] width 137 height 32
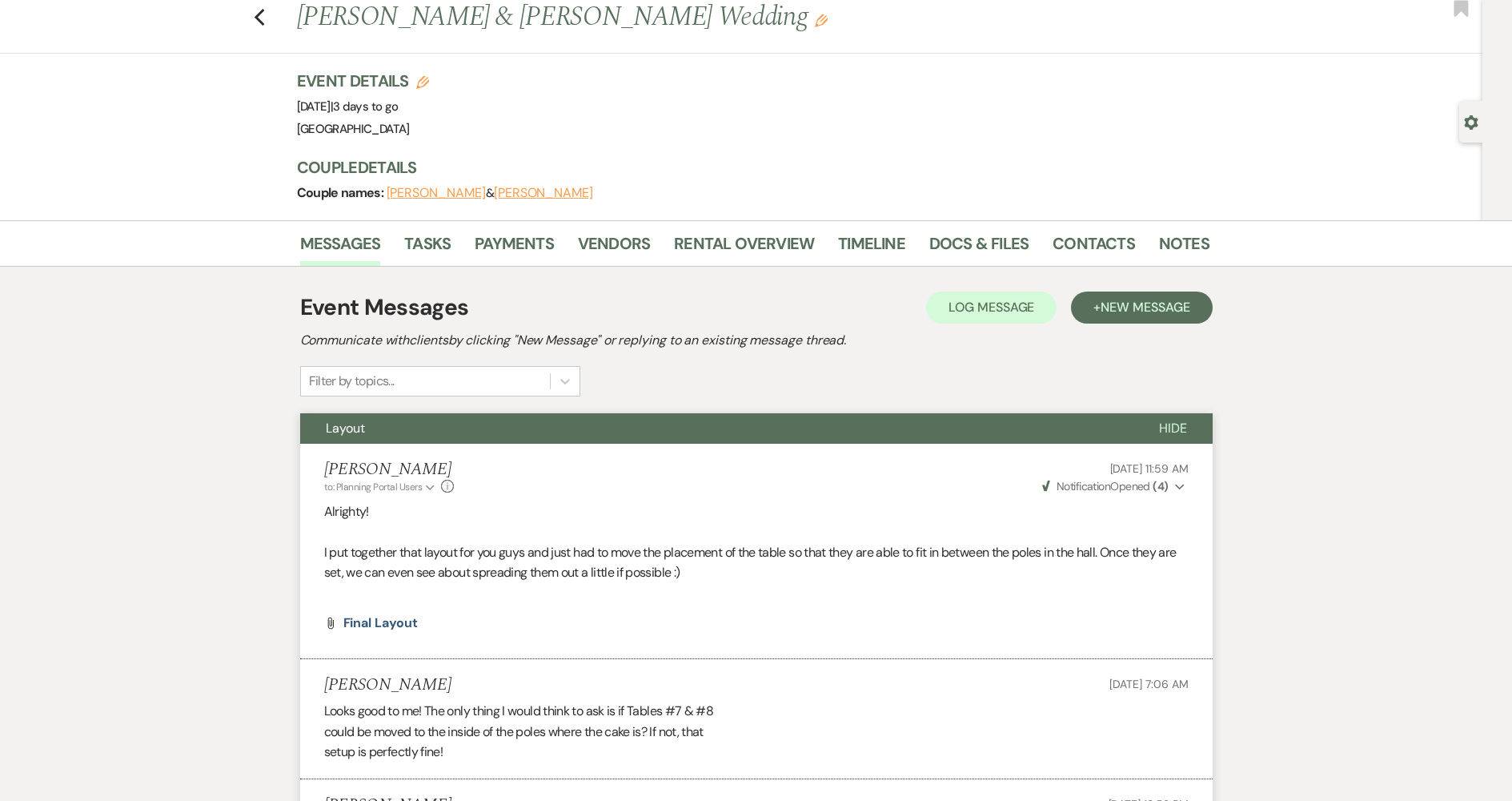
scroll to position [0, 0]
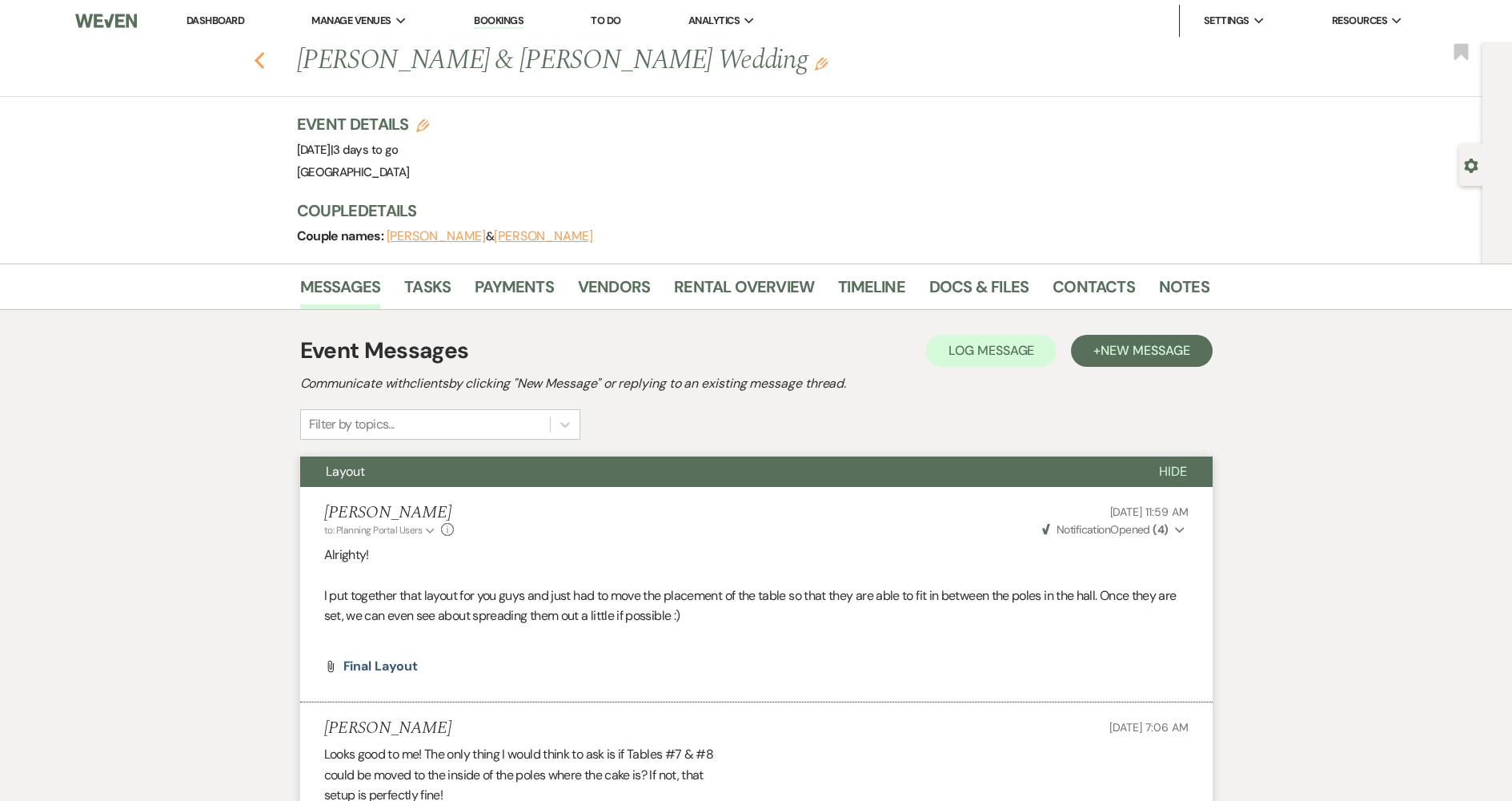
click at [261, 62] on icon "Previous" at bounding box center [260, 61] width 12 height 19
select select "7"
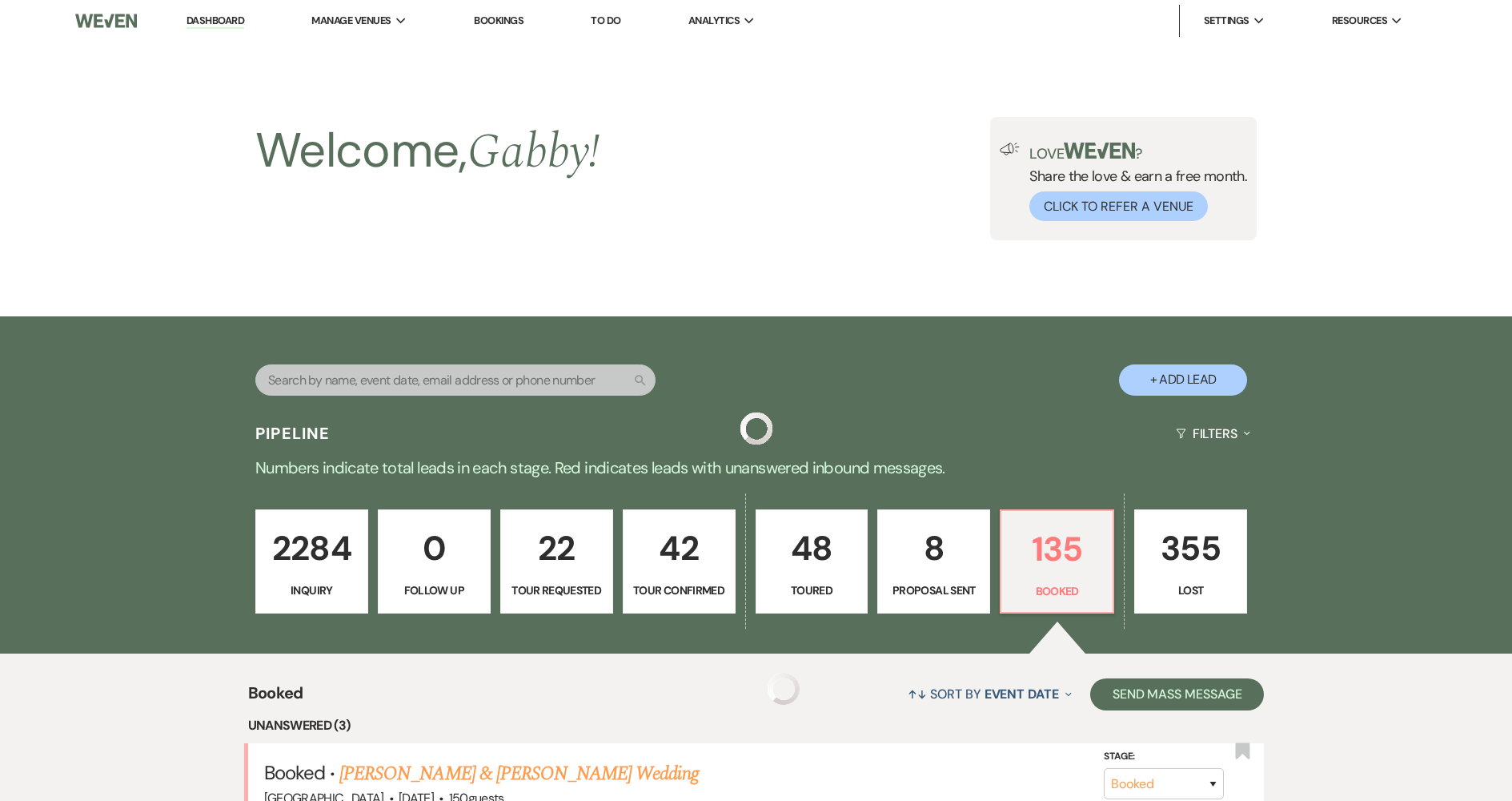
scroll to position [401, 0]
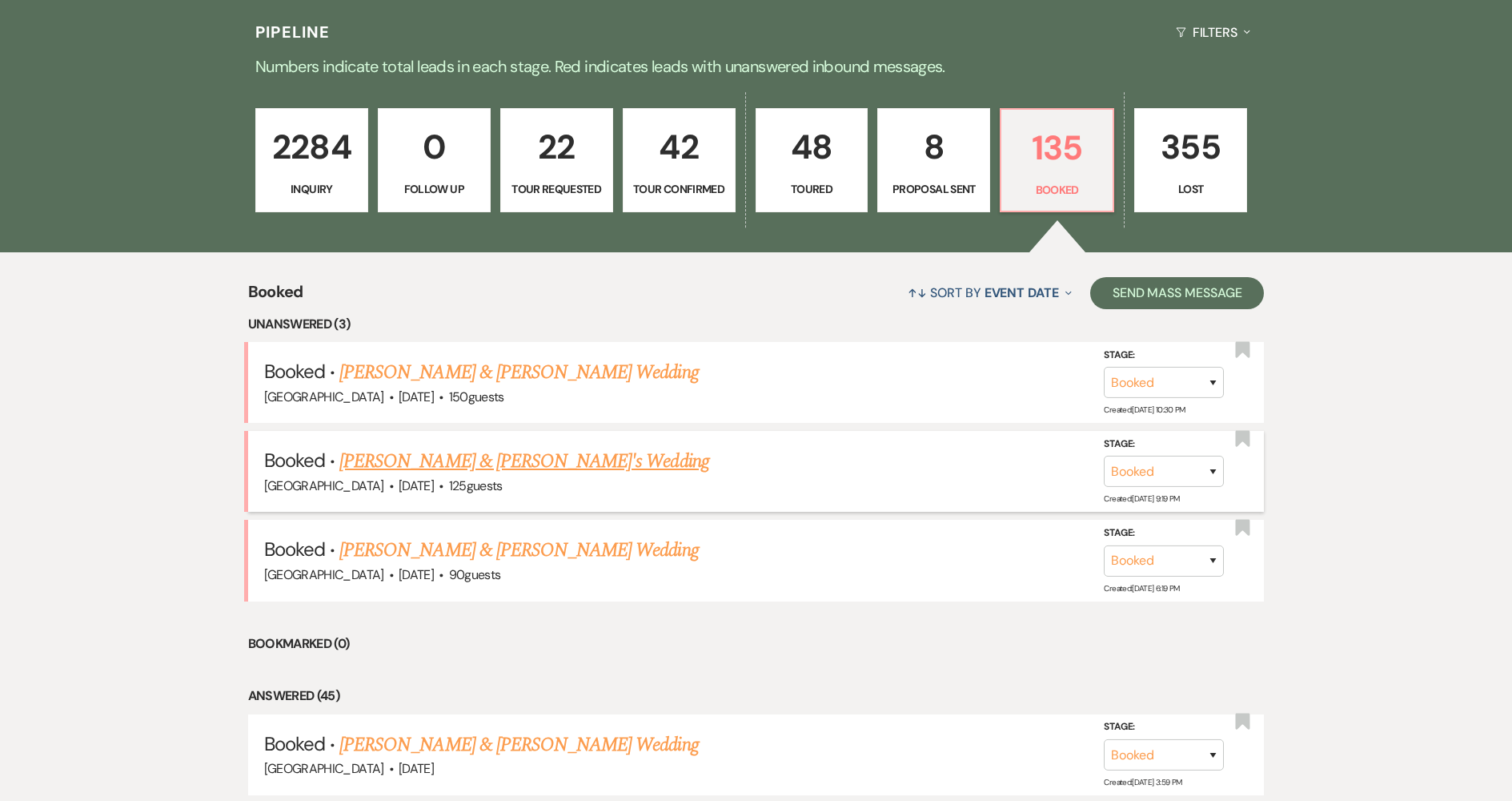
click at [564, 467] on link "[PERSON_NAME] & [PERSON_NAME]'s Wedding" at bounding box center [524, 462] width 370 height 29
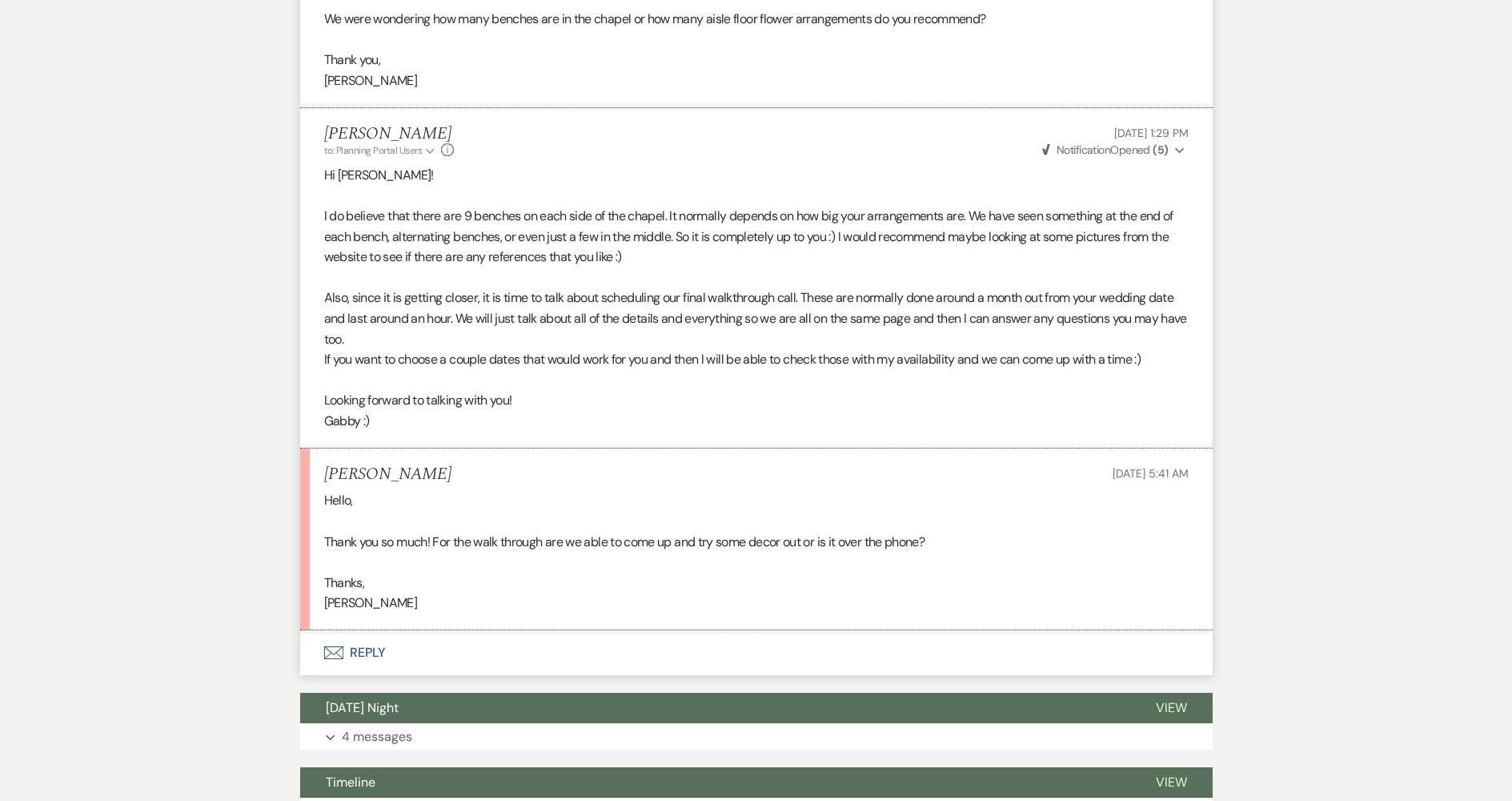
click at [508, 641] on button "Envelope Reply" at bounding box center [757, 653] width 913 height 45
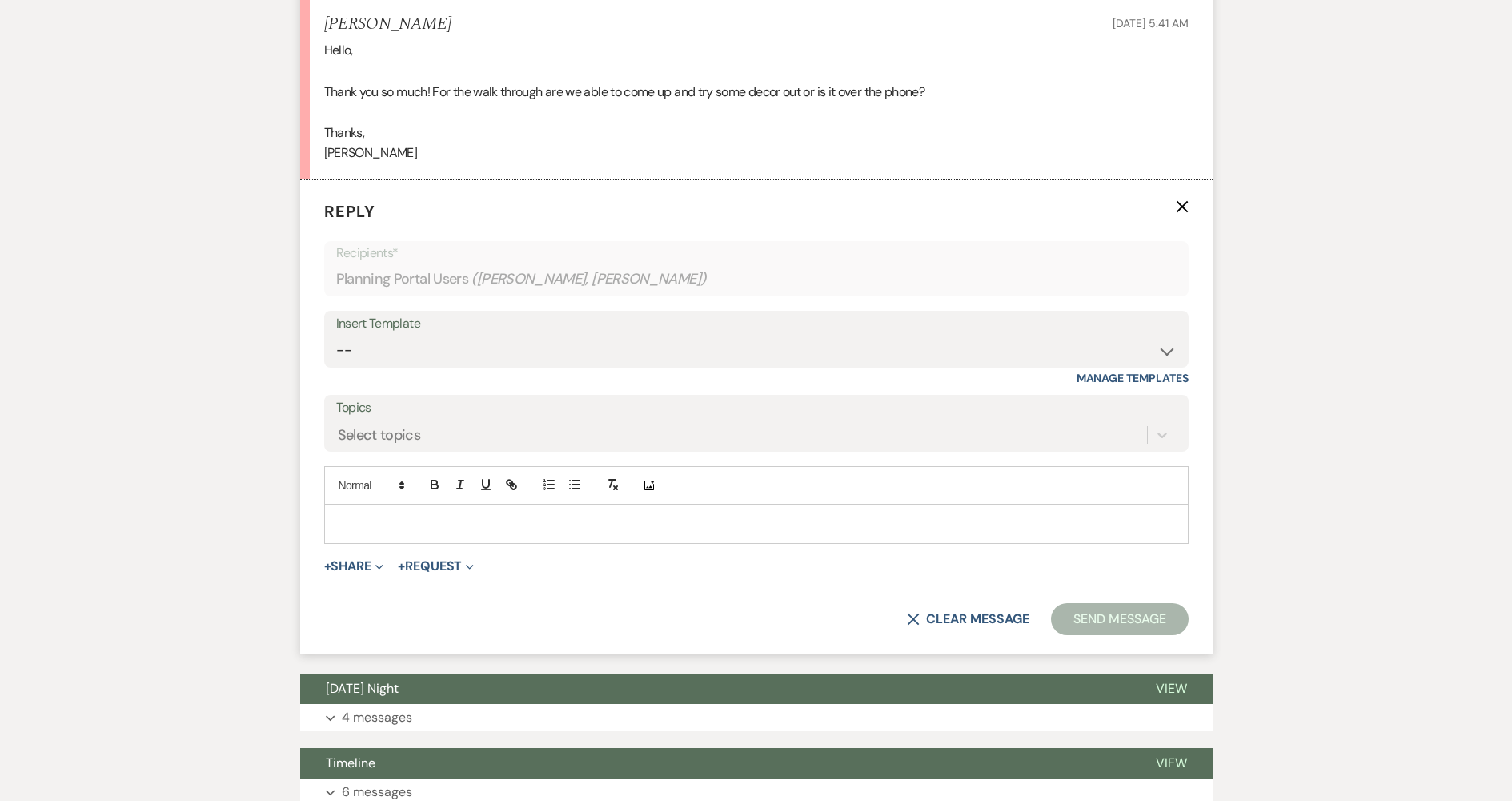
scroll to position [1029, 0]
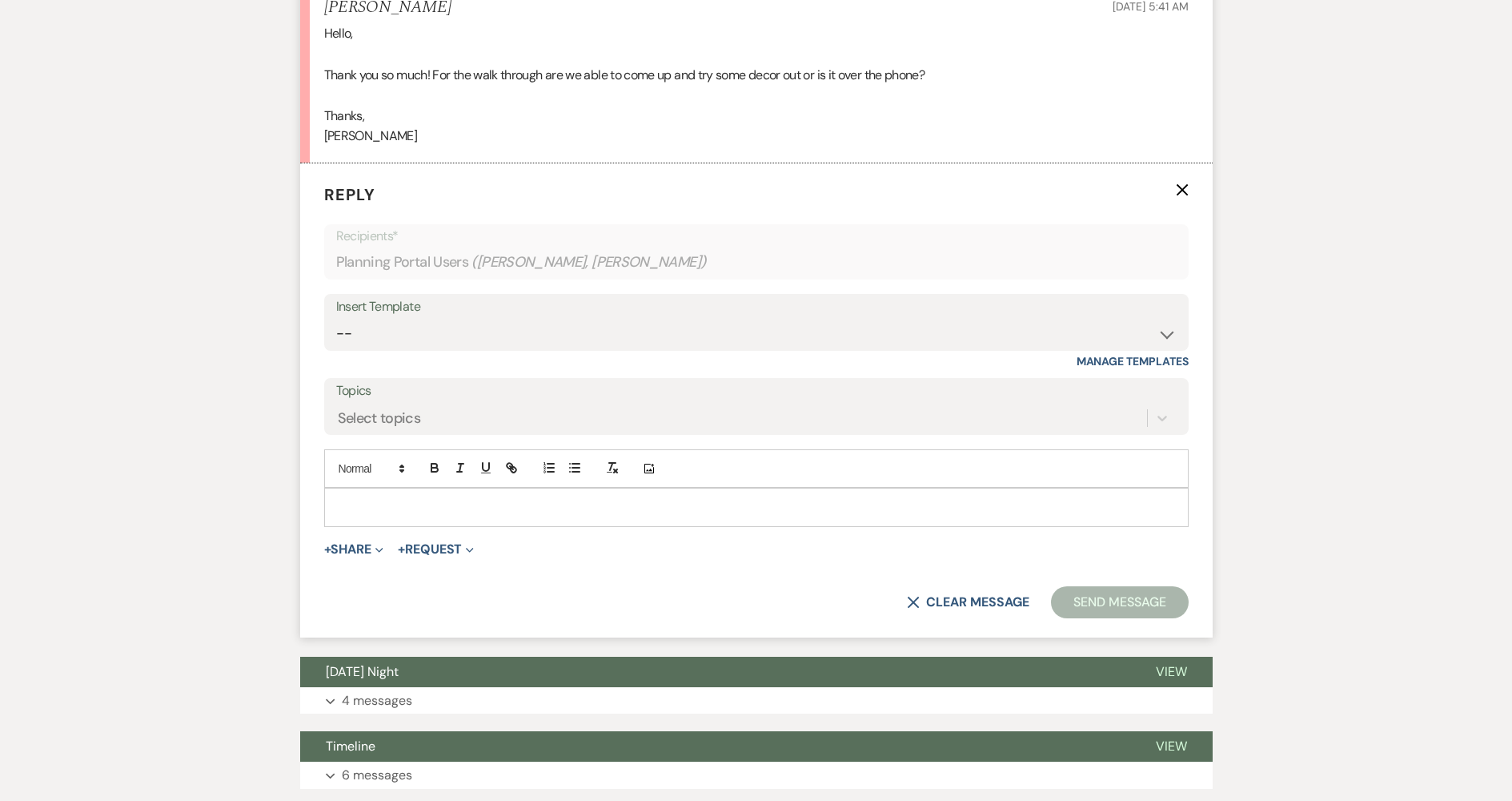
drag, startPoint x: 456, startPoint y: 512, endPoint x: 819, endPoint y: 511, distance: 363.0
click at [460, 510] on p at bounding box center [757, 507] width 839 height 17
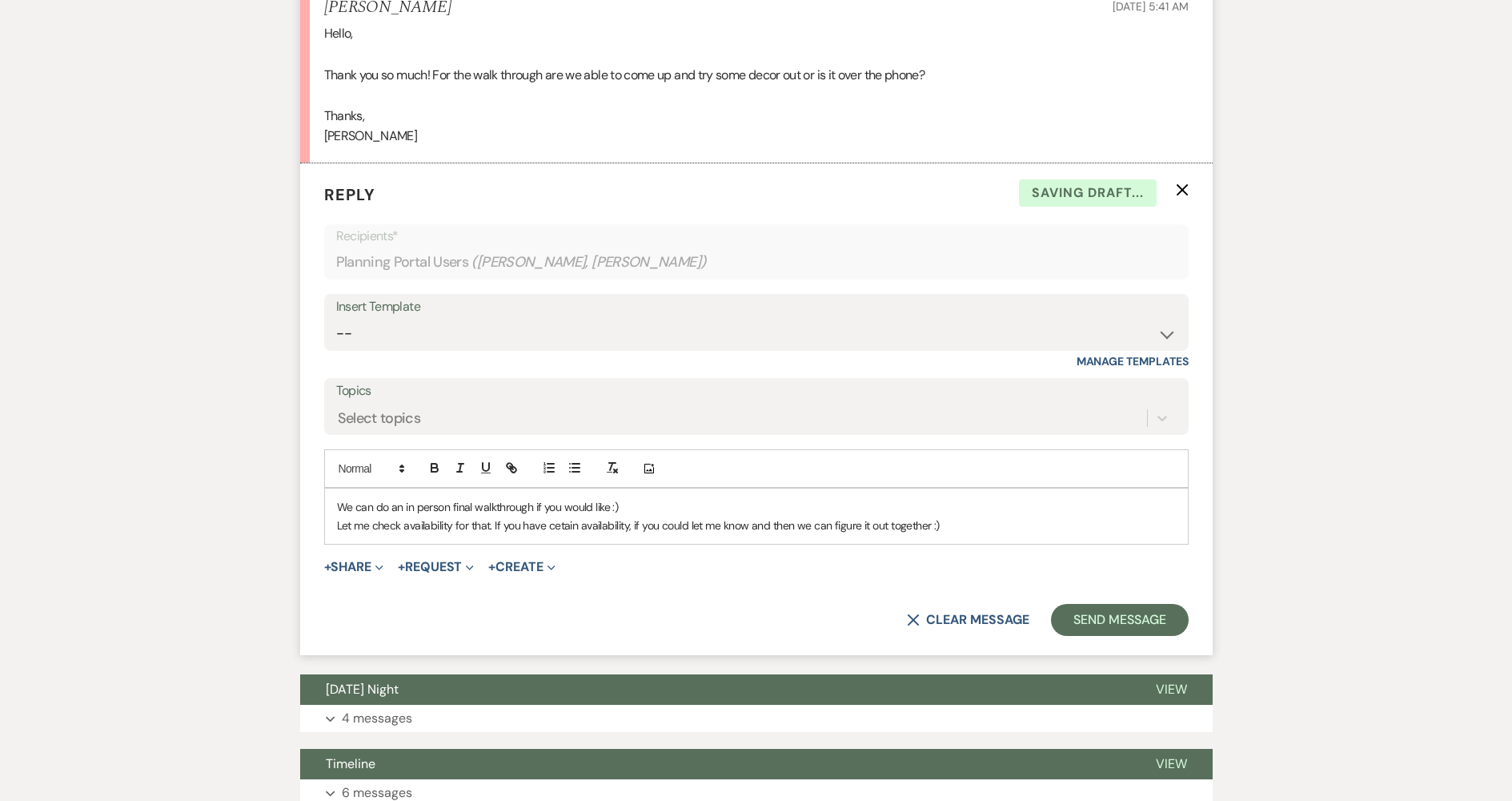
click at [559, 525] on p "Let me check availability for that. If you have cetain availability, if you cou…" at bounding box center [757, 526] width 839 height 17
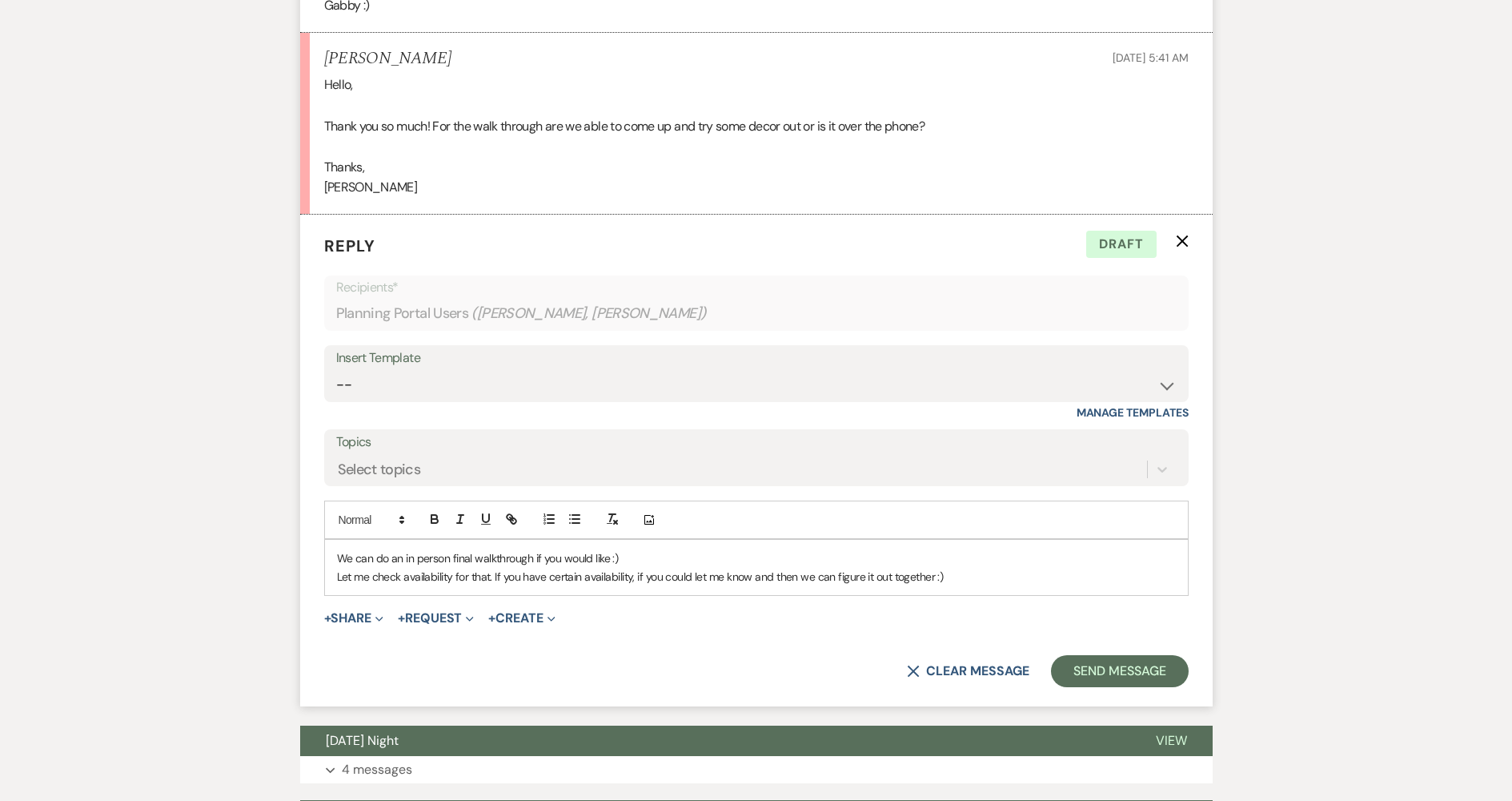
scroll to position [948, 0]
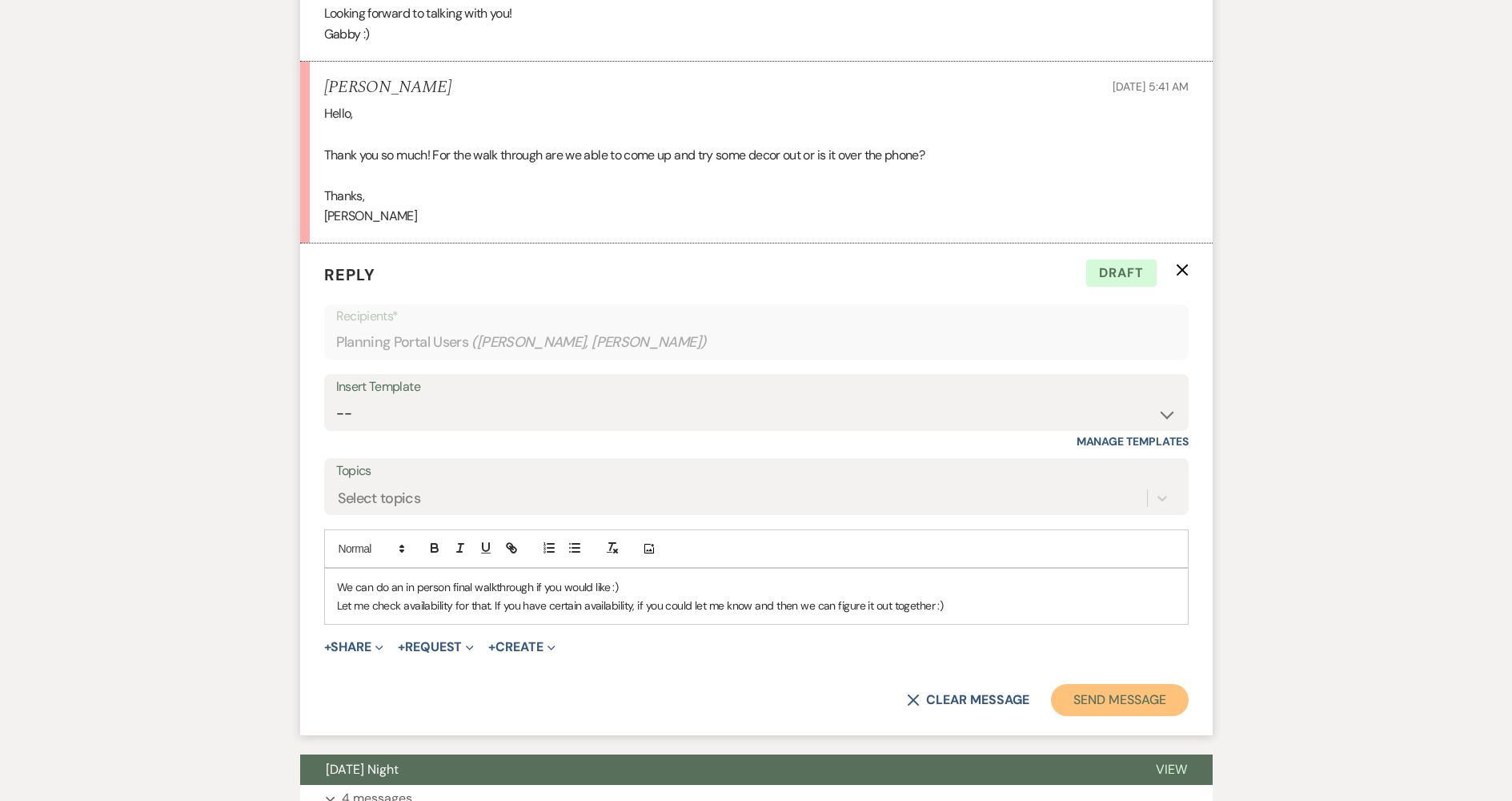
click at [1166, 694] on button "Send Message" at bounding box center [1119, 699] width 137 height 32
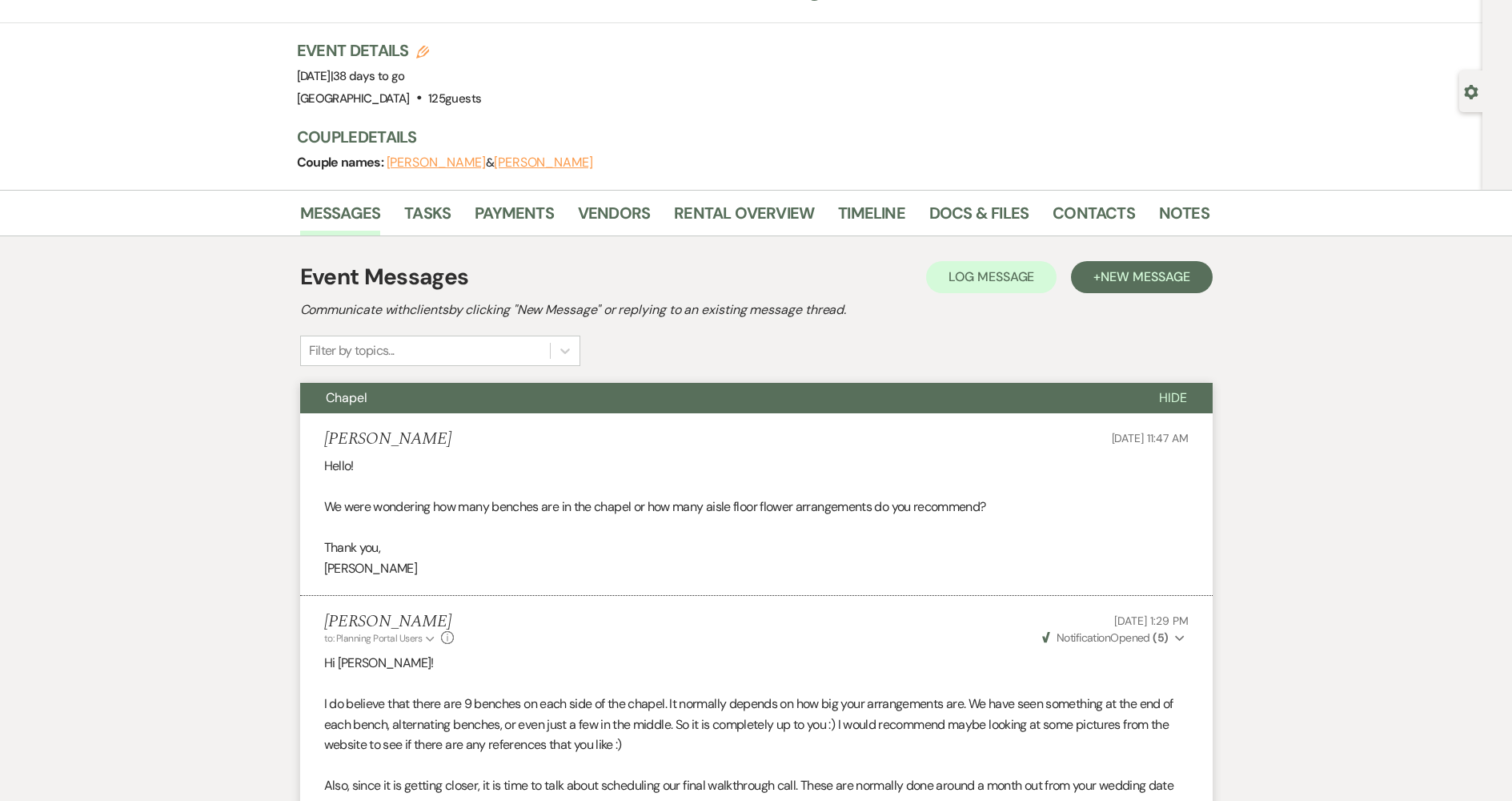
scroll to position [0, 0]
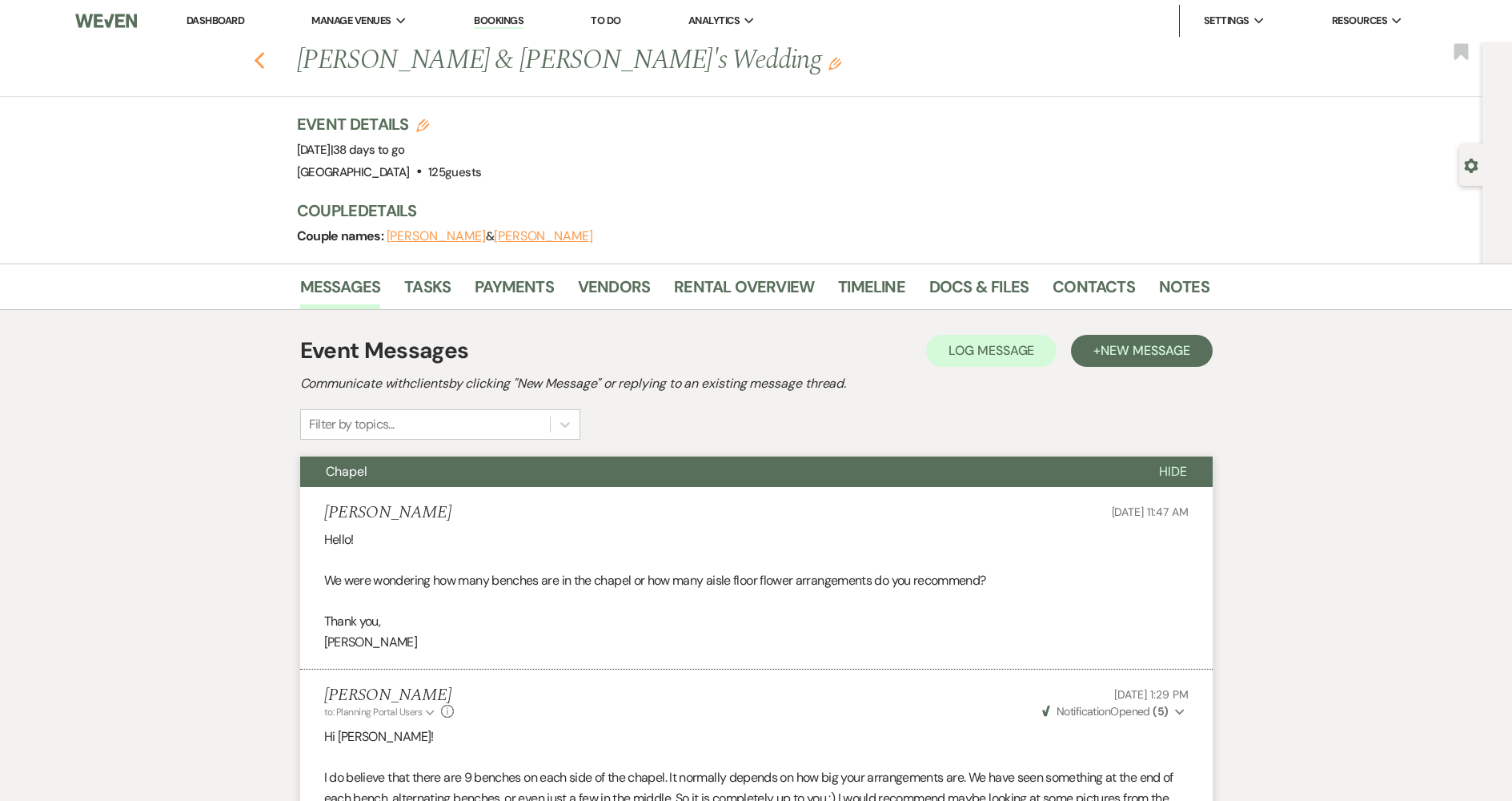
click at [266, 53] on icon "Previous" at bounding box center [260, 61] width 12 height 19
select select "7"
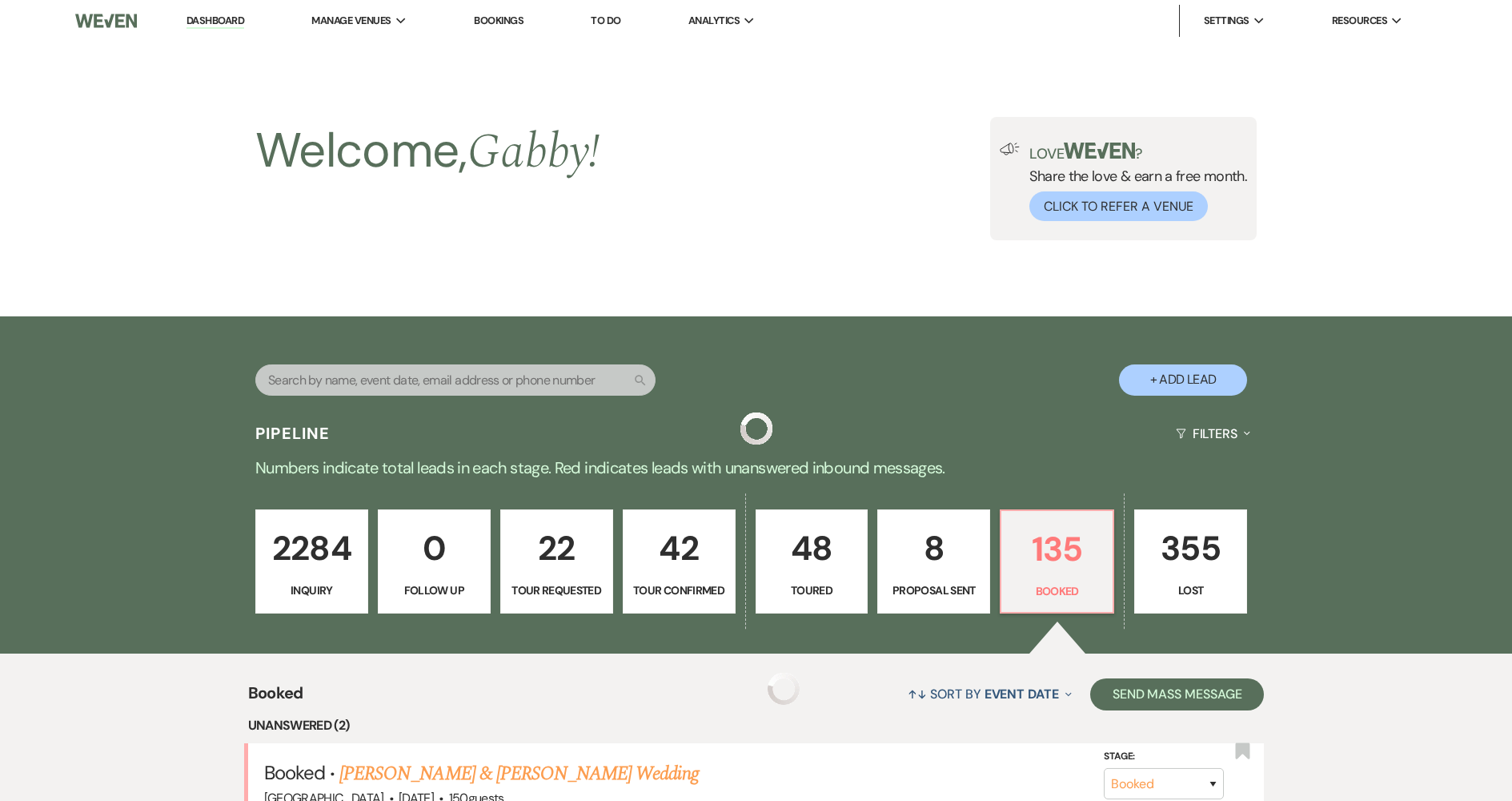
scroll to position [401, 0]
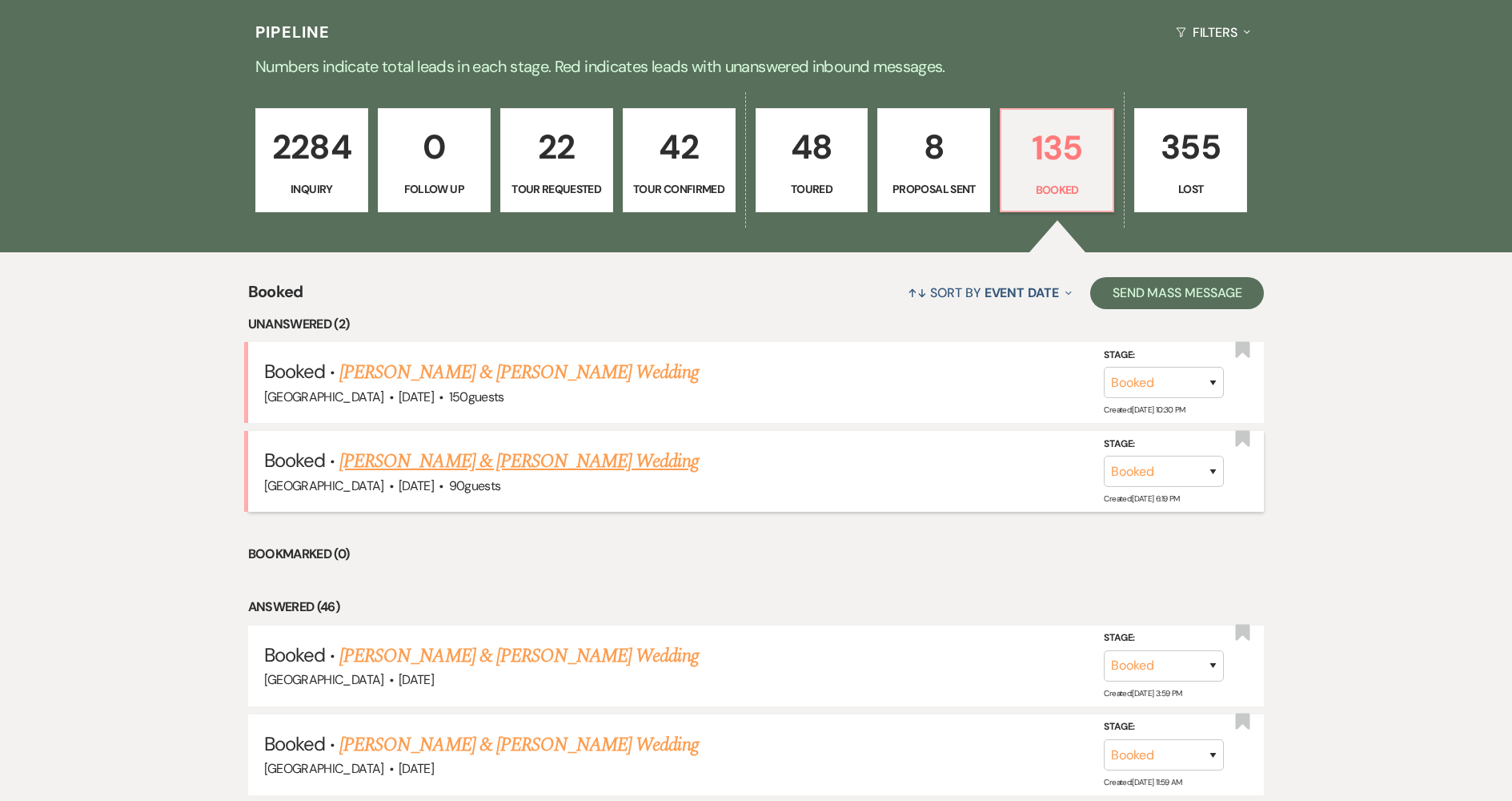
click at [476, 467] on link "[PERSON_NAME] & [PERSON_NAME] Wedding" at bounding box center [519, 462] width 359 height 29
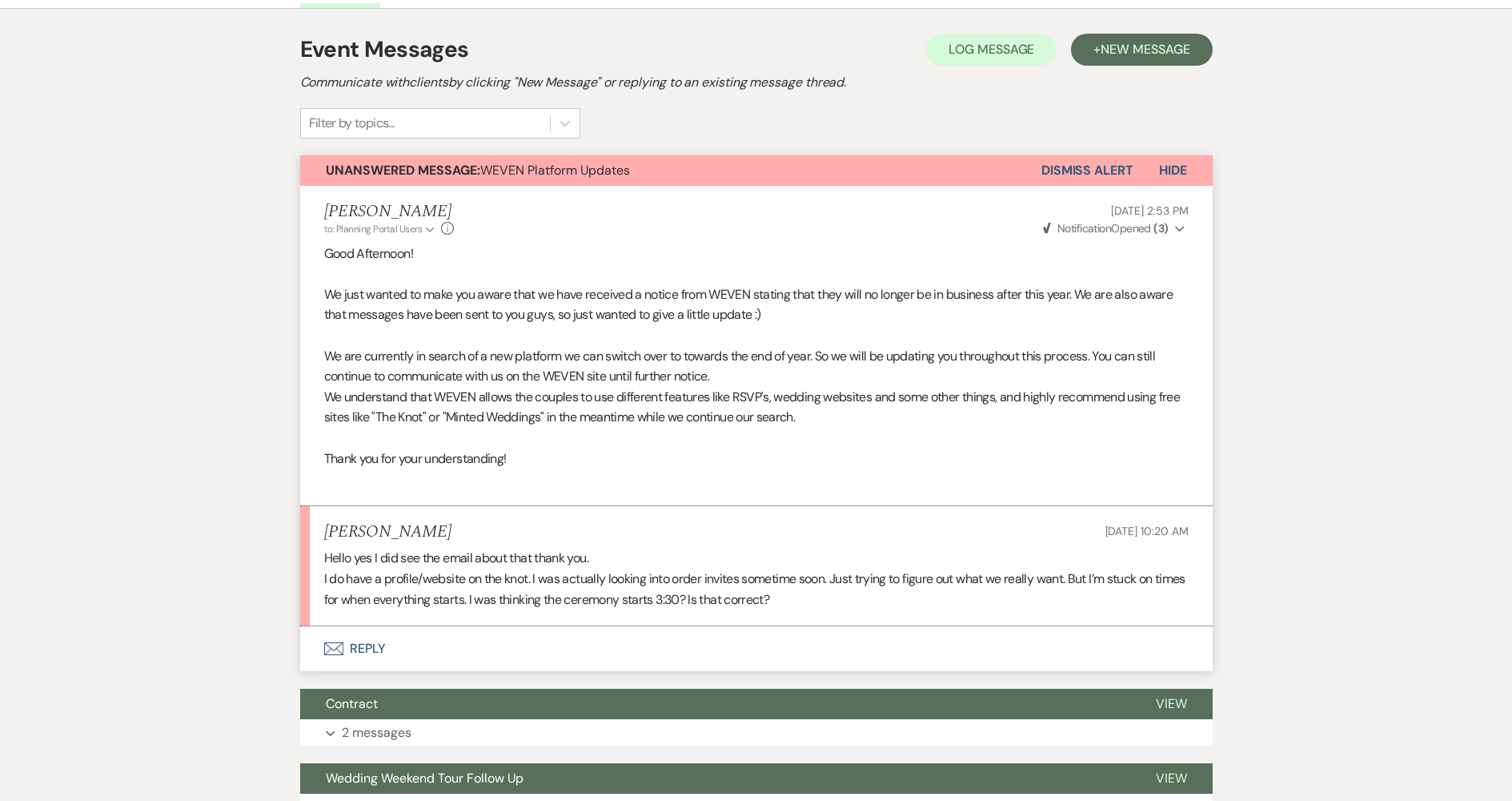
scroll to position [241, 0]
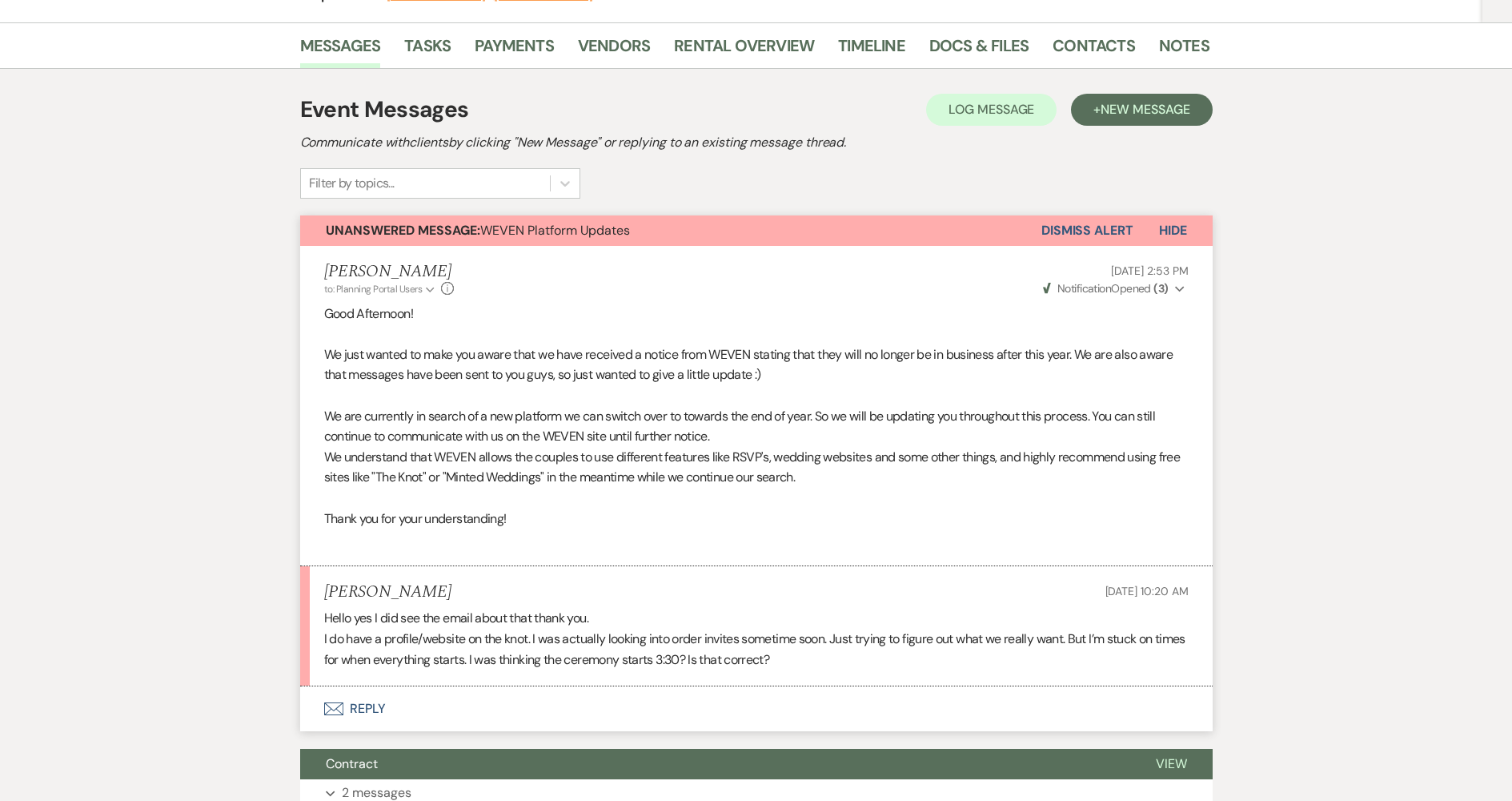
click at [556, 700] on button "Envelope Reply" at bounding box center [757, 709] width 913 height 45
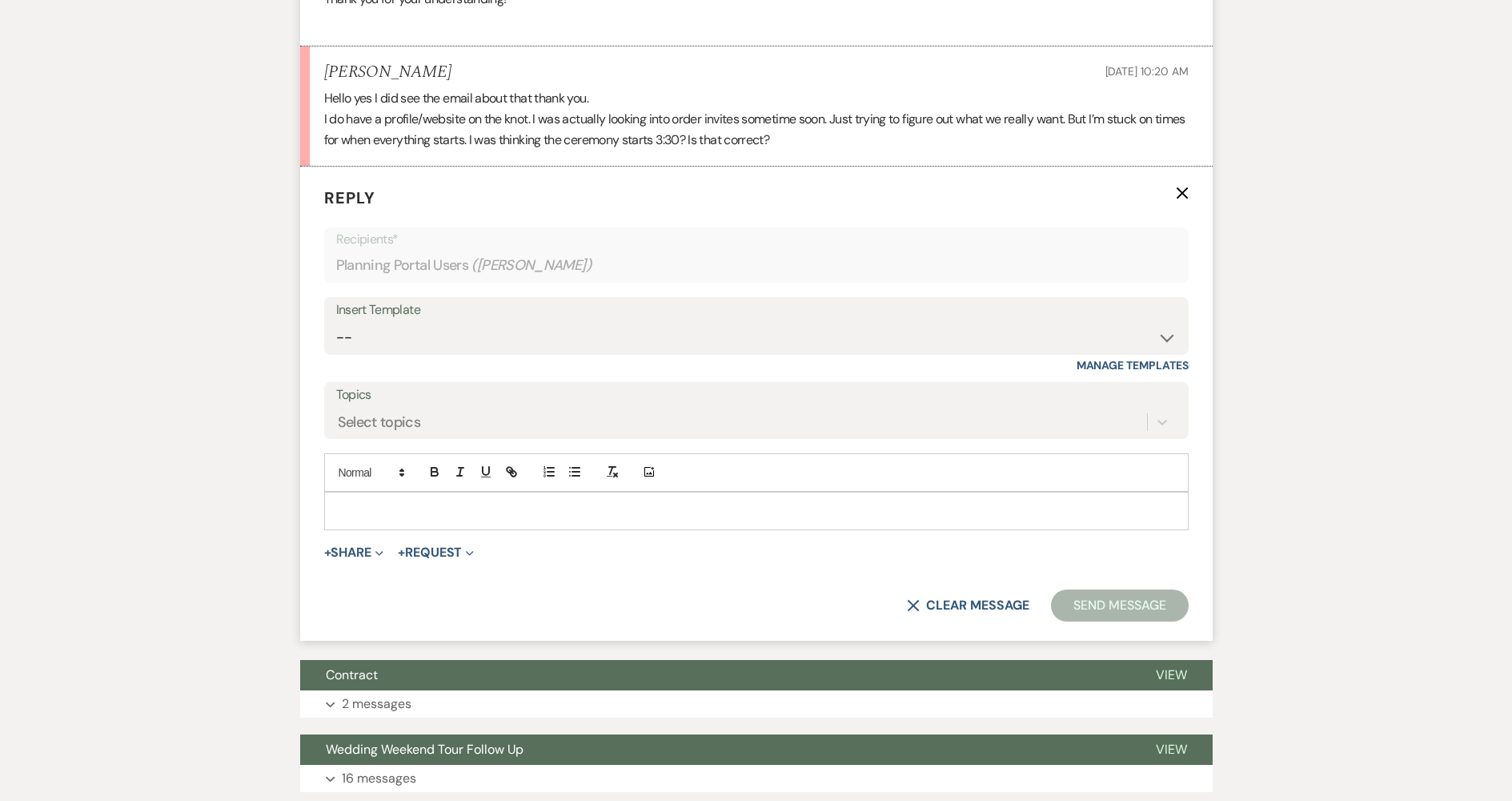
scroll to position [765, 0]
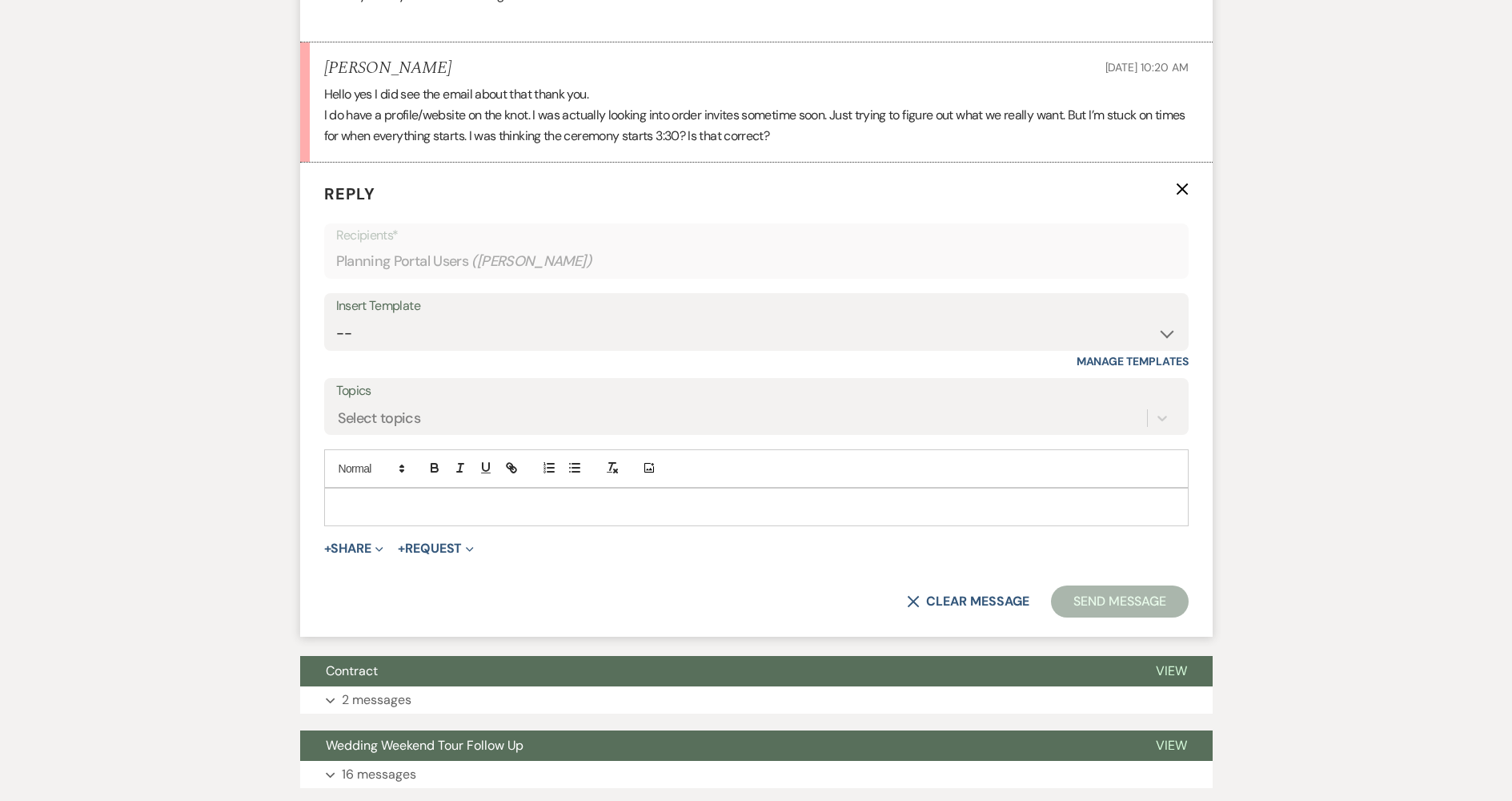
drag, startPoint x: 509, startPoint y: 512, endPoint x: 829, endPoint y: 463, distance: 323.7
click at [509, 511] on p at bounding box center [757, 507] width 839 height 17
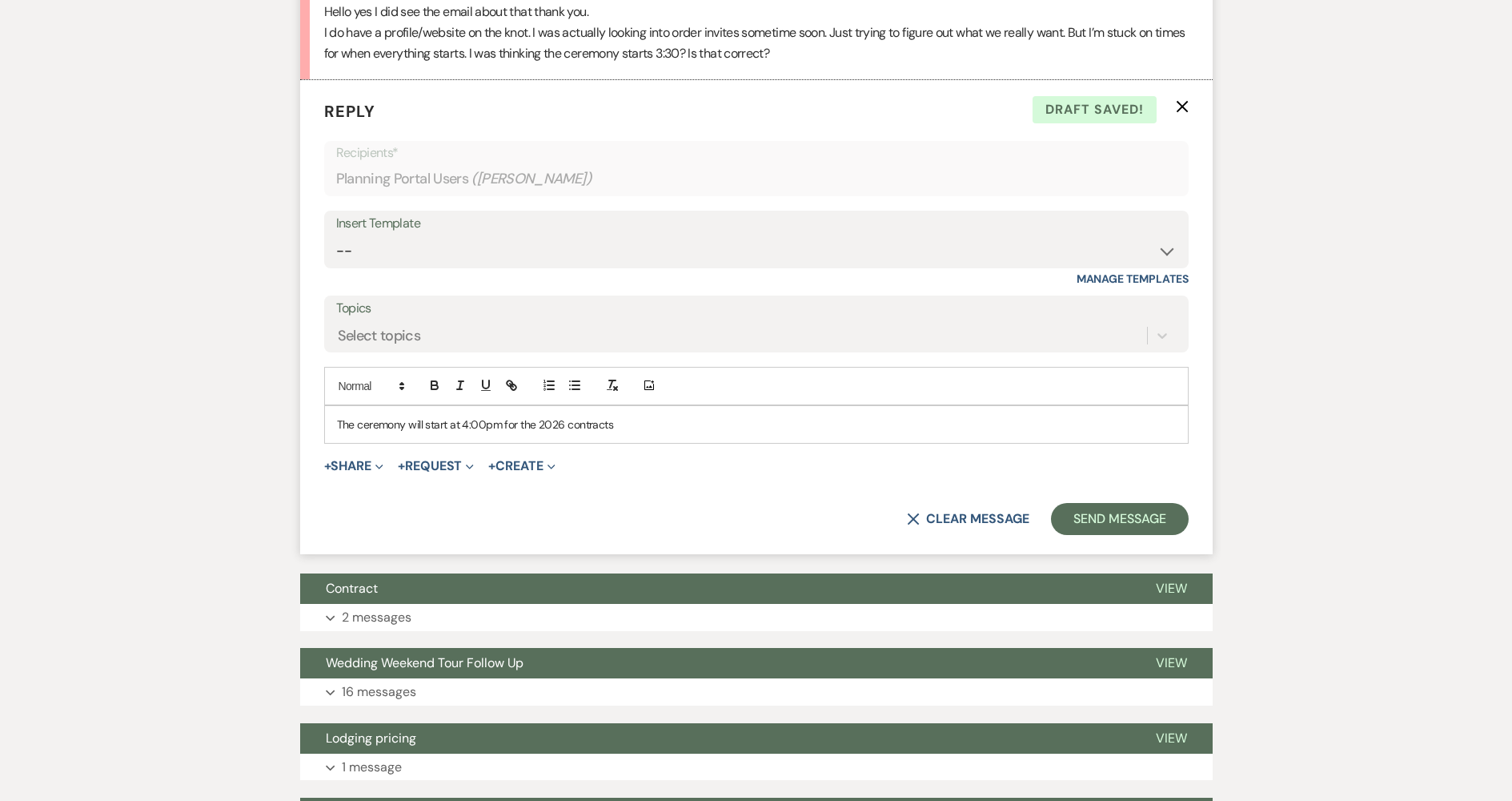
scroll to position [881, 0]
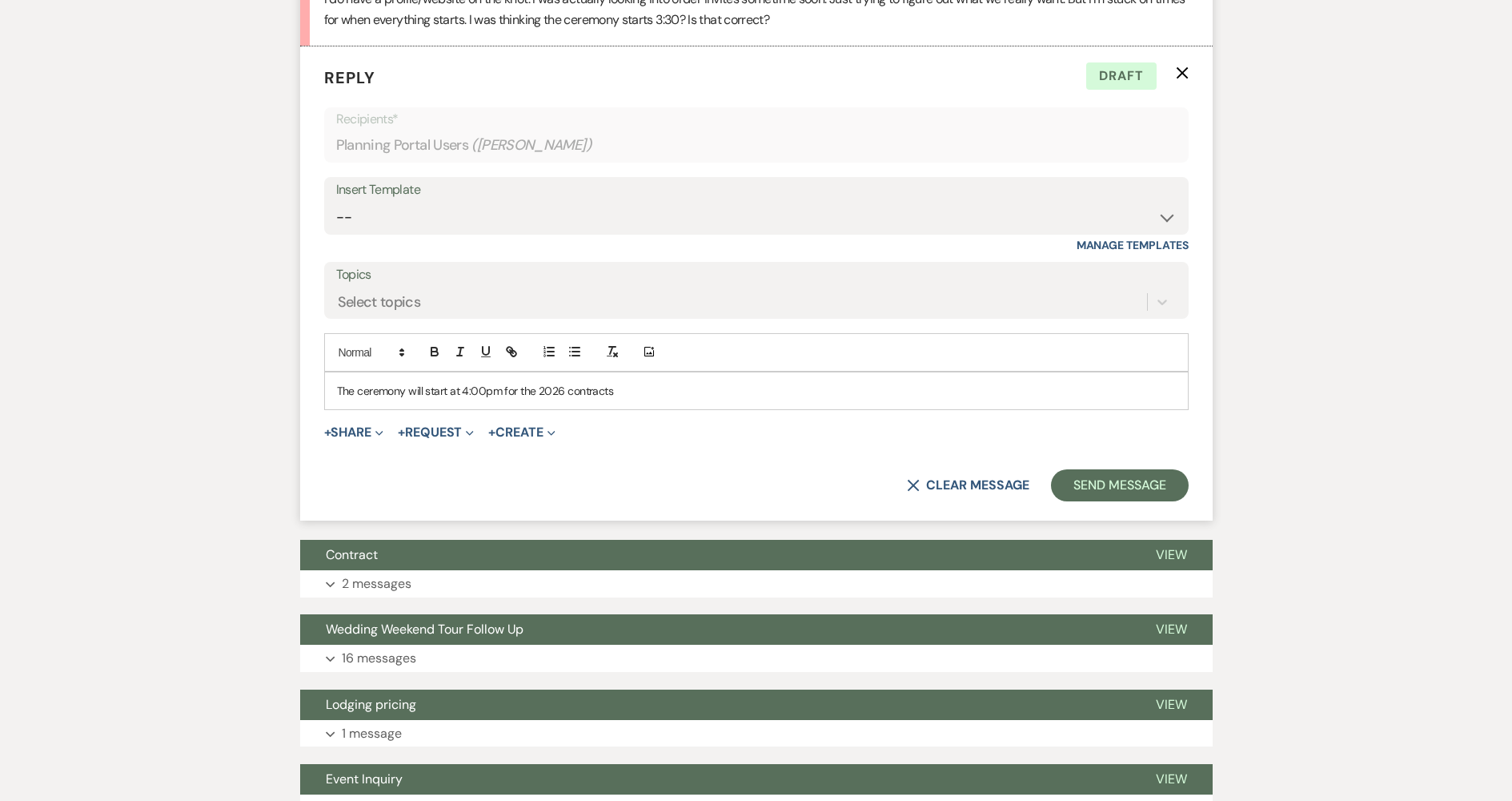
drag, startPoint x: 614, startPoint y: 394, endPoint x: 504, endPoint y: 410, distance: 111.2
click at [504, 410] on div "The ceremony will start at 4:00pm for the 2026 contracts" at bounding box center [757, 391] width 865 height 39
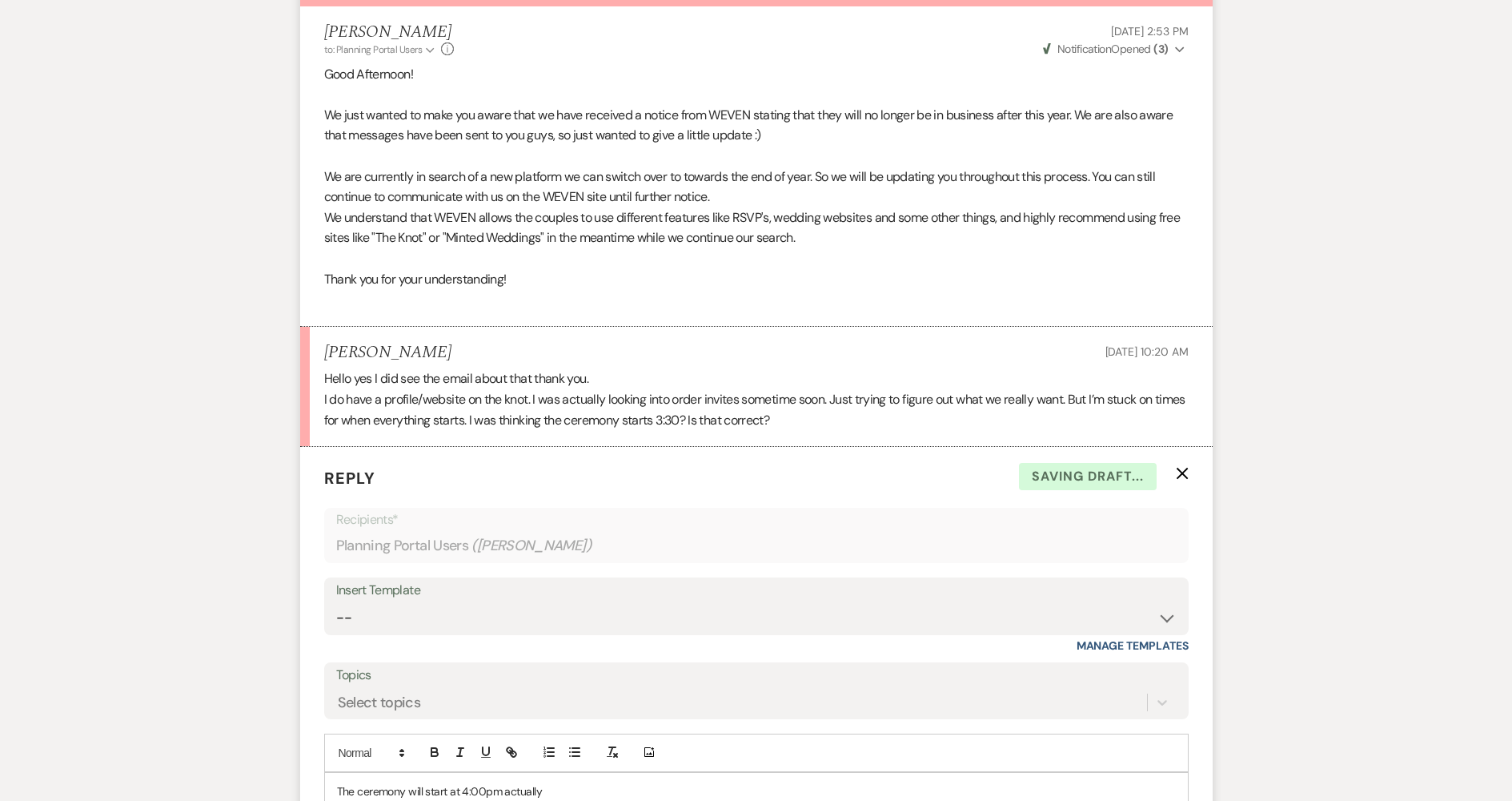
scroll to position [0, 0]
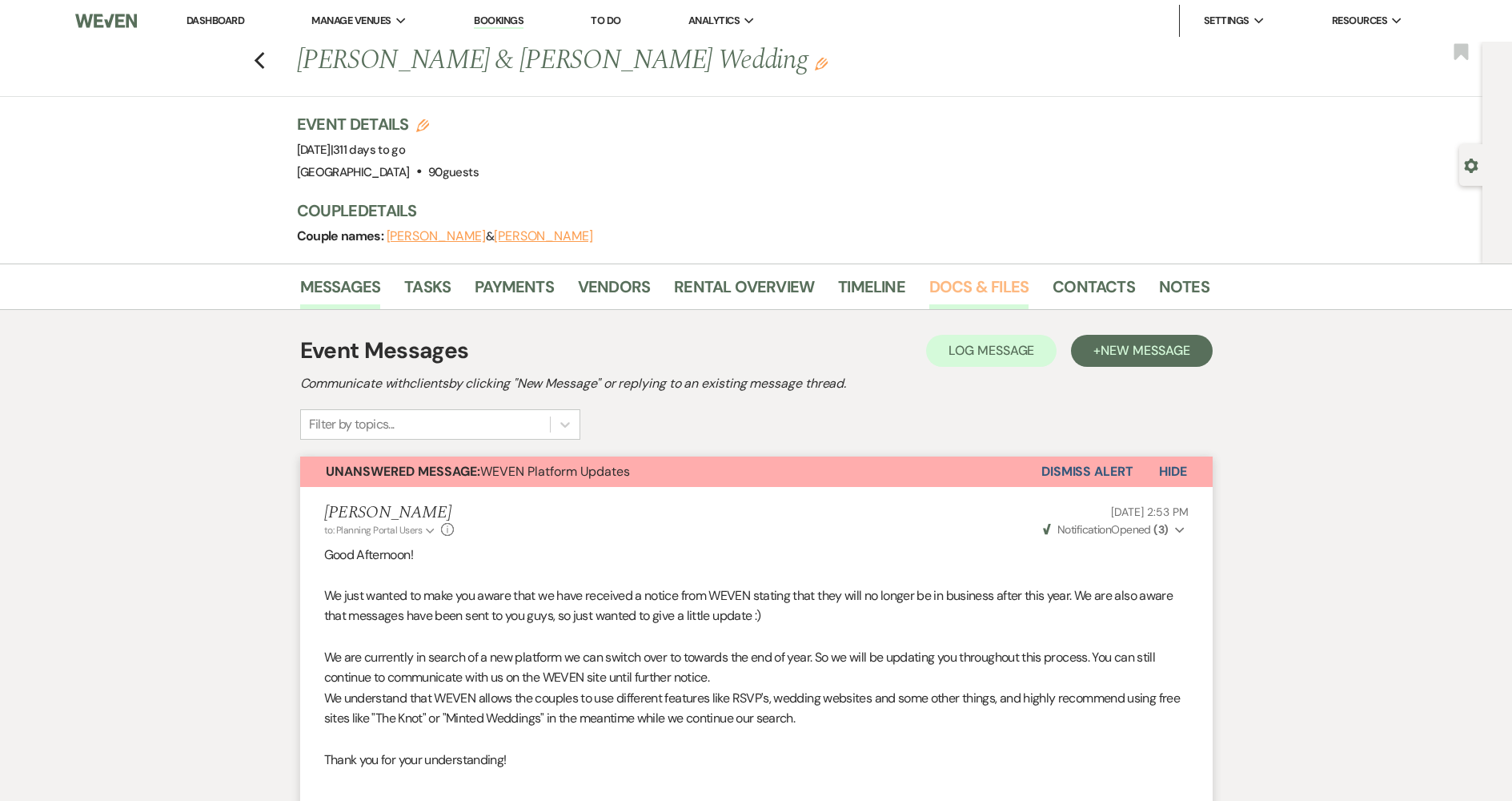
click at [976, 286] on link "Docs & Files" at bounding box center [979, 292] width 99 height 35
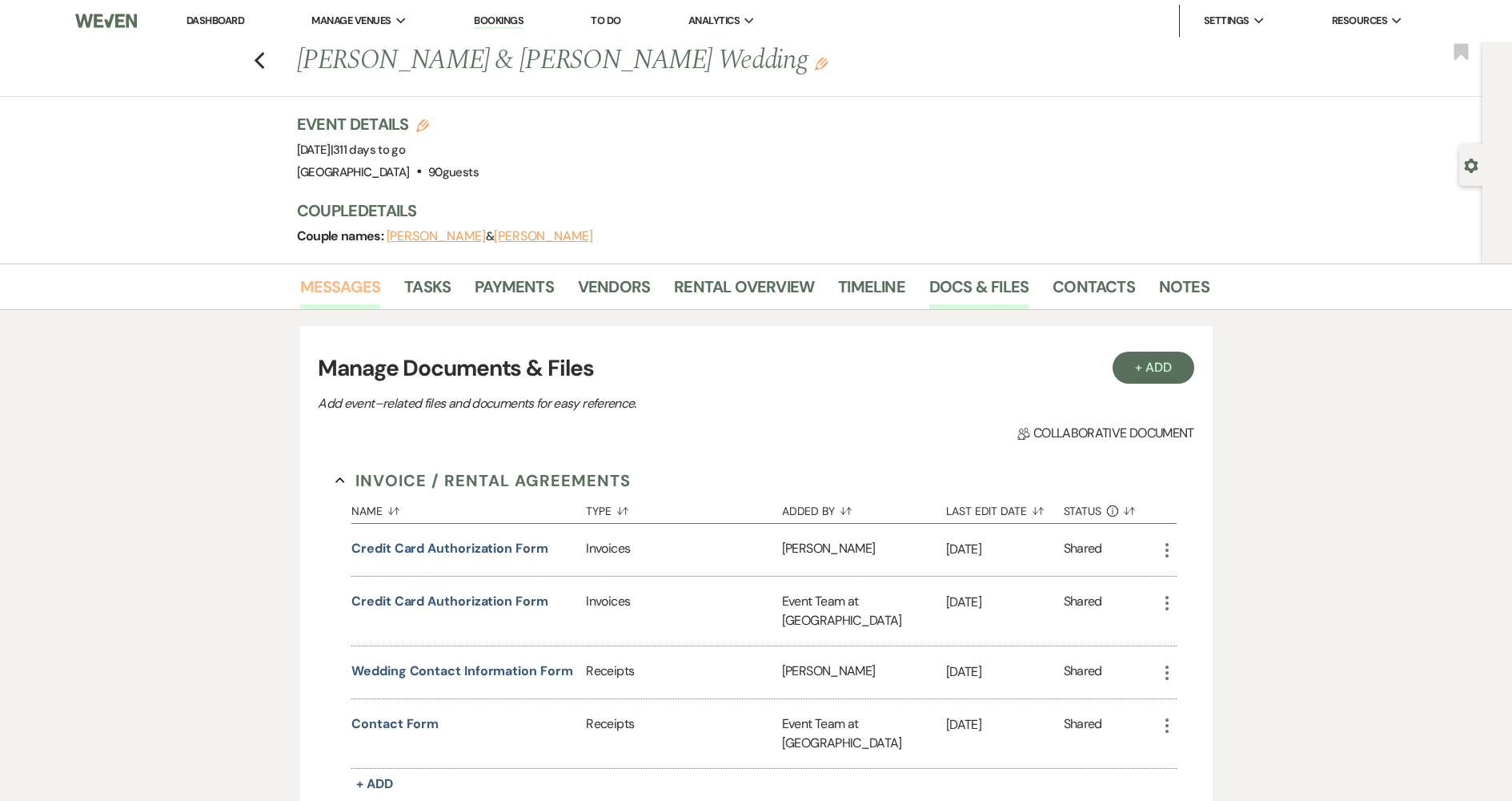
click at [354, 282] on link "Messages" at bounding box center [340, 292] width 80 height 35
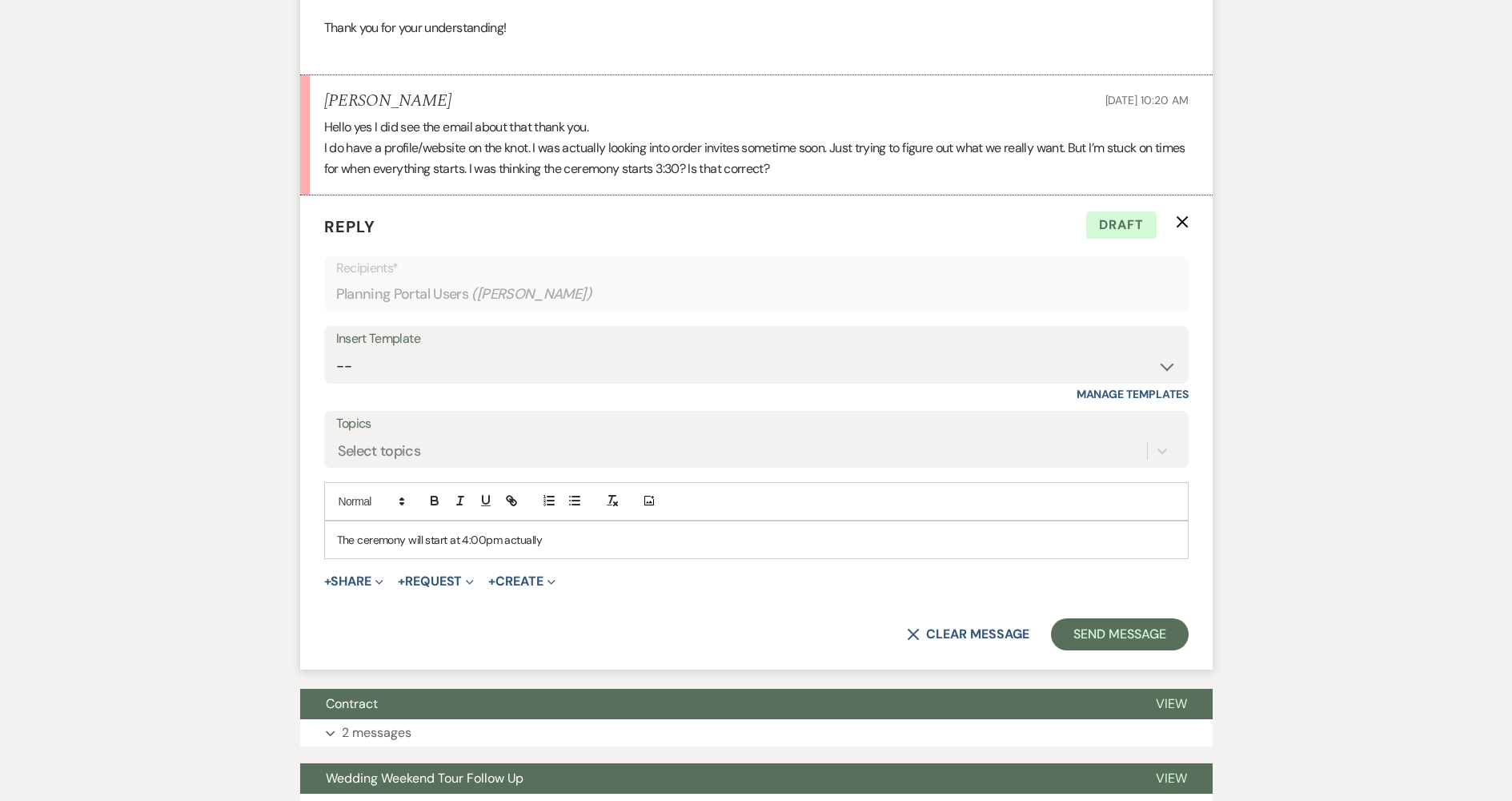
scroll to position [732, 0]
click at [582, 536] on p "The ceremony will start at 4:00pm actually" at bounding box center [757, 540] width 839 height 17
click at [503, 539] on p "The ceremony will start at 4:00pm actually. And then your dinner will most like…" at bounding box center [757, 540] width 839 height 17
click at [818, 541] on p "The ceremony will start at 4:00pm for 2026 weddings. And then your dinner will …" at bounding box center [757, 540] width 839 height 17
click at [1150, 631] on button "Send Message" at bounding box center [1119, 634] width 137 height 32
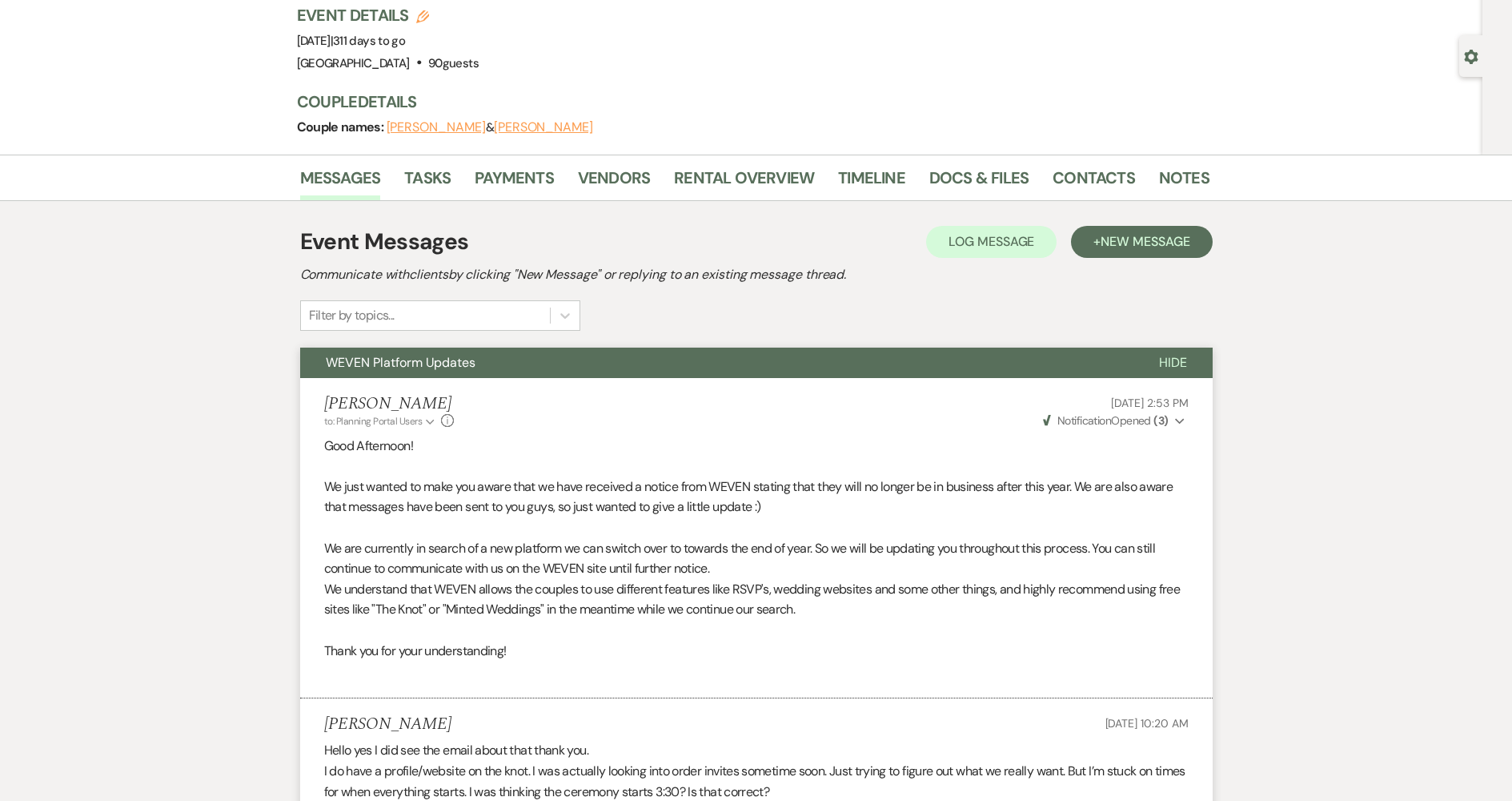
scroll to position [0, 0]
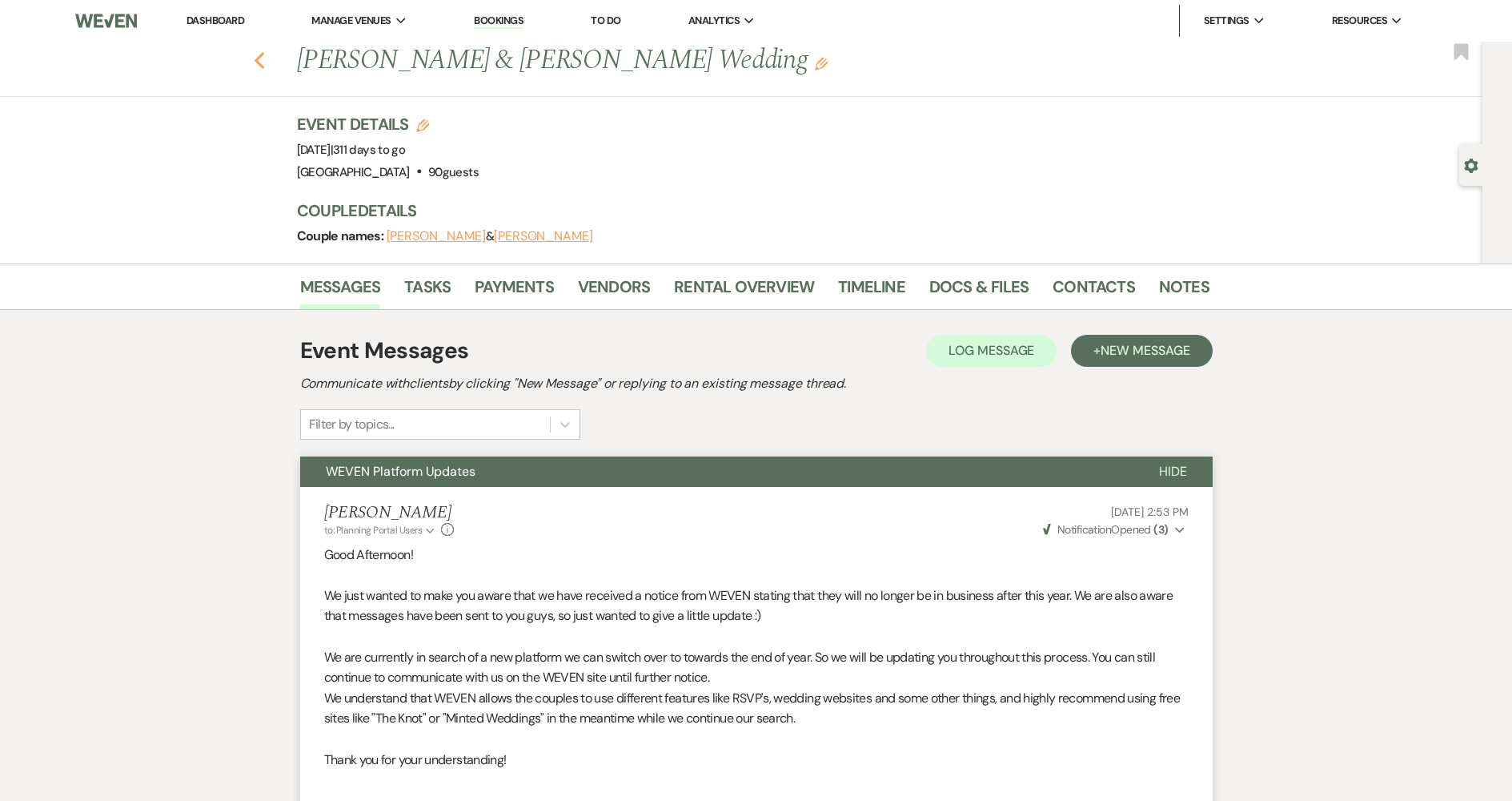
click at [264, 57] on icon "Previous" at bounding box center [260, 61] width 12 height 19
select select "7"
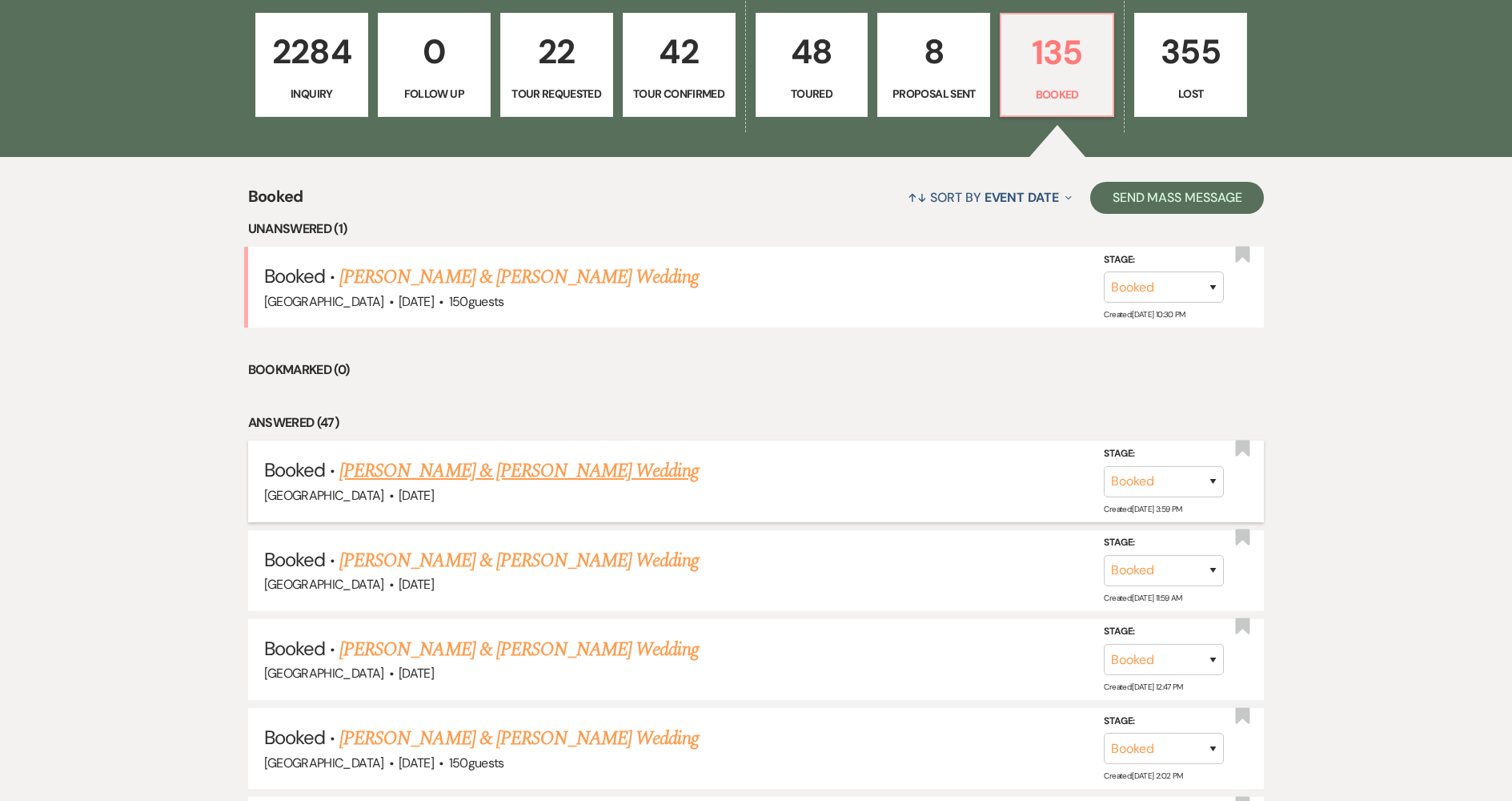
scroll to position [561, 0]
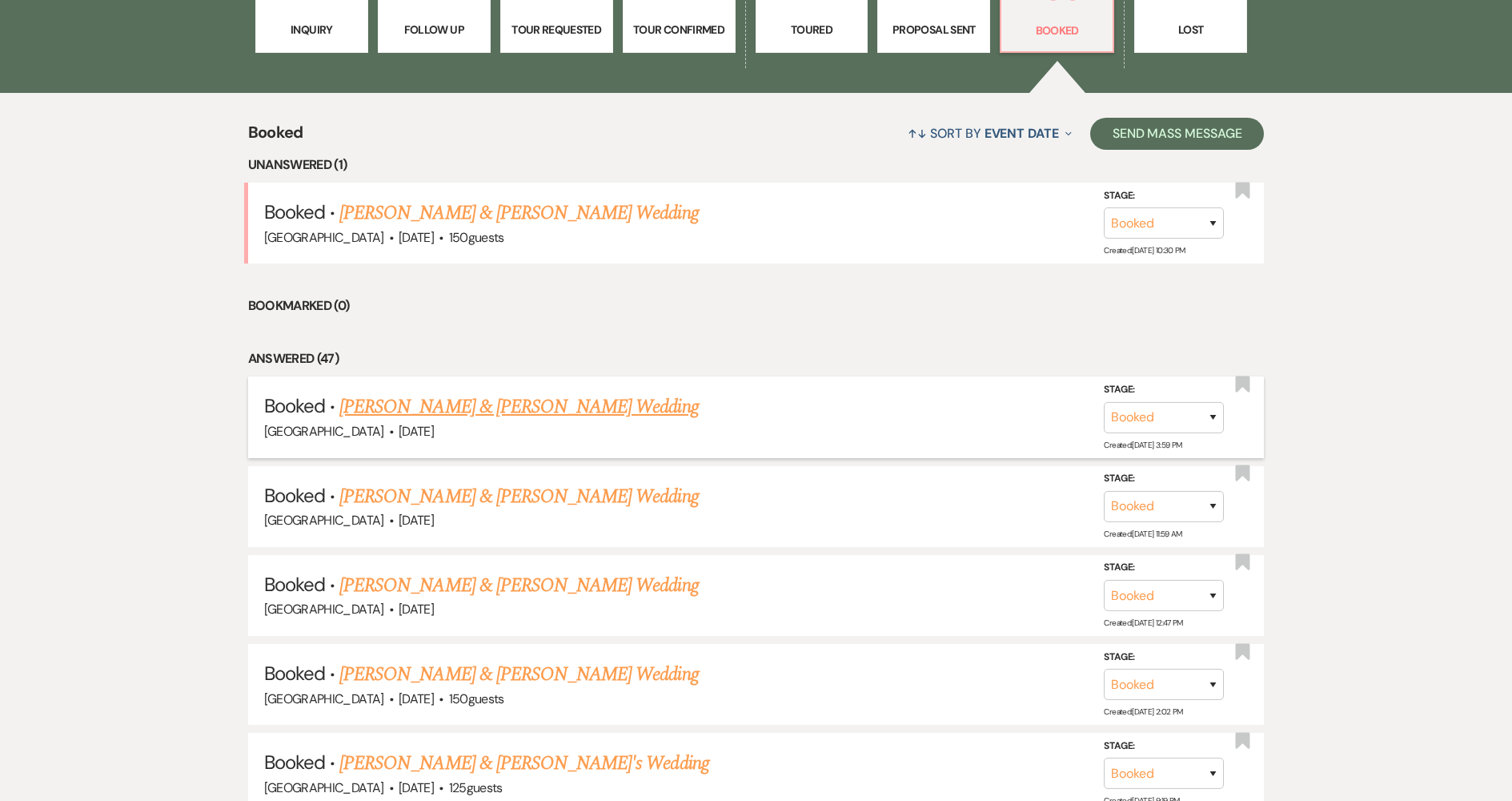
click at [642, 403] on link "[PERSON_NAME] & [PERSON_NAME] Wedding" at bounding box center [519, 407] width 359 height 29
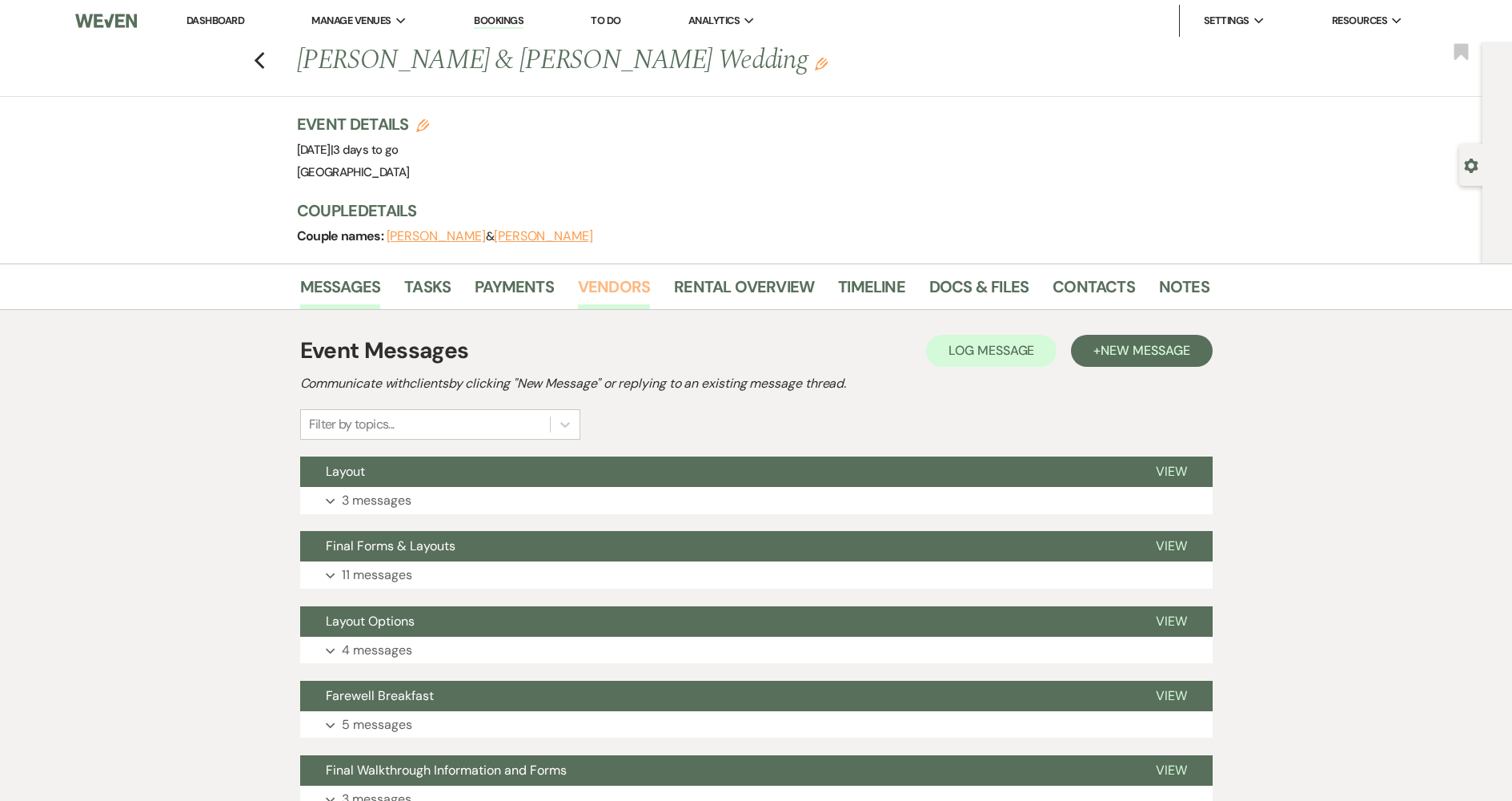
click at [623, 284] on link "Vendors" at bounding box center [614, 292] width 72 height 35
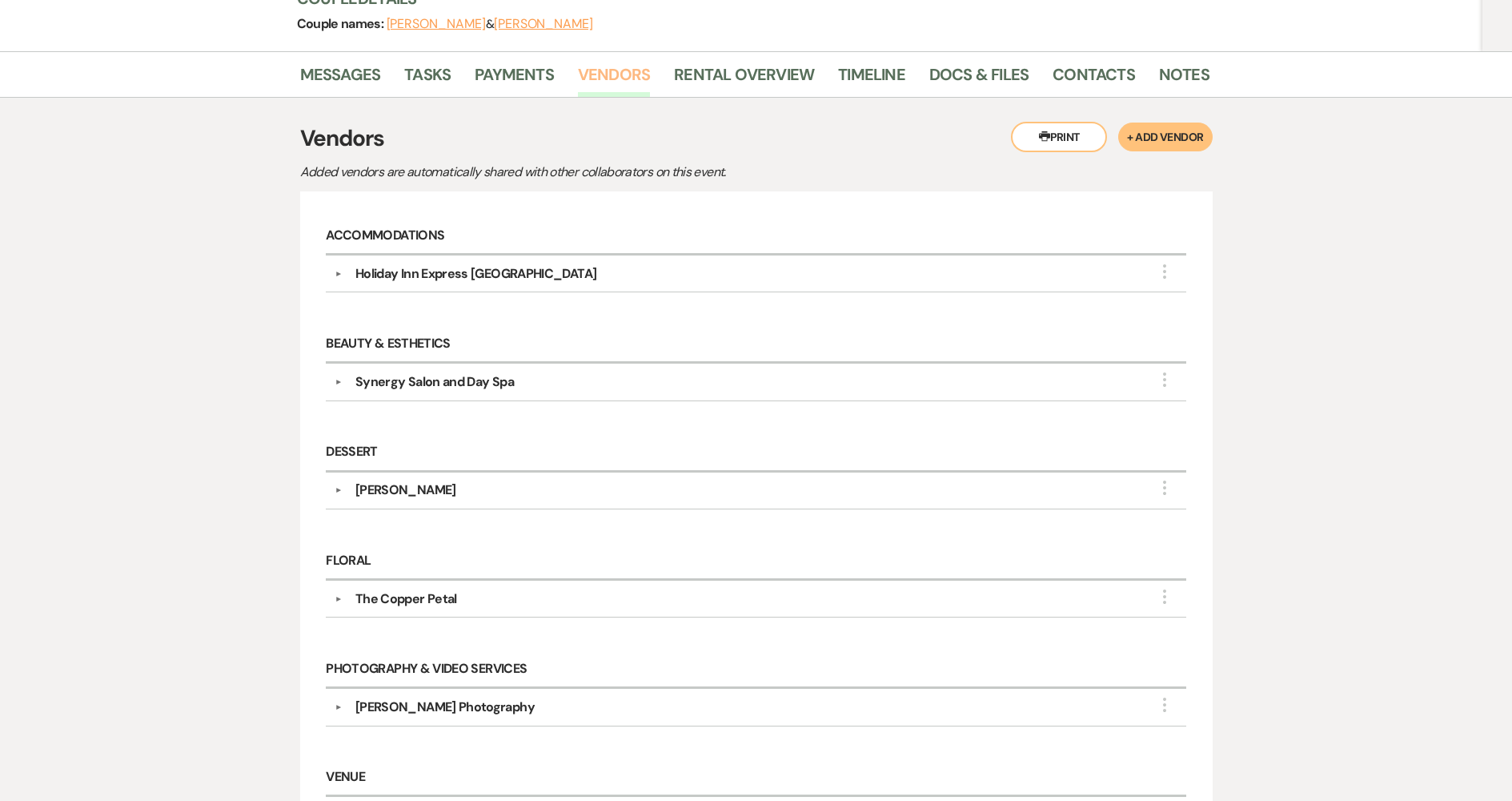
scroll to position [240, 0]
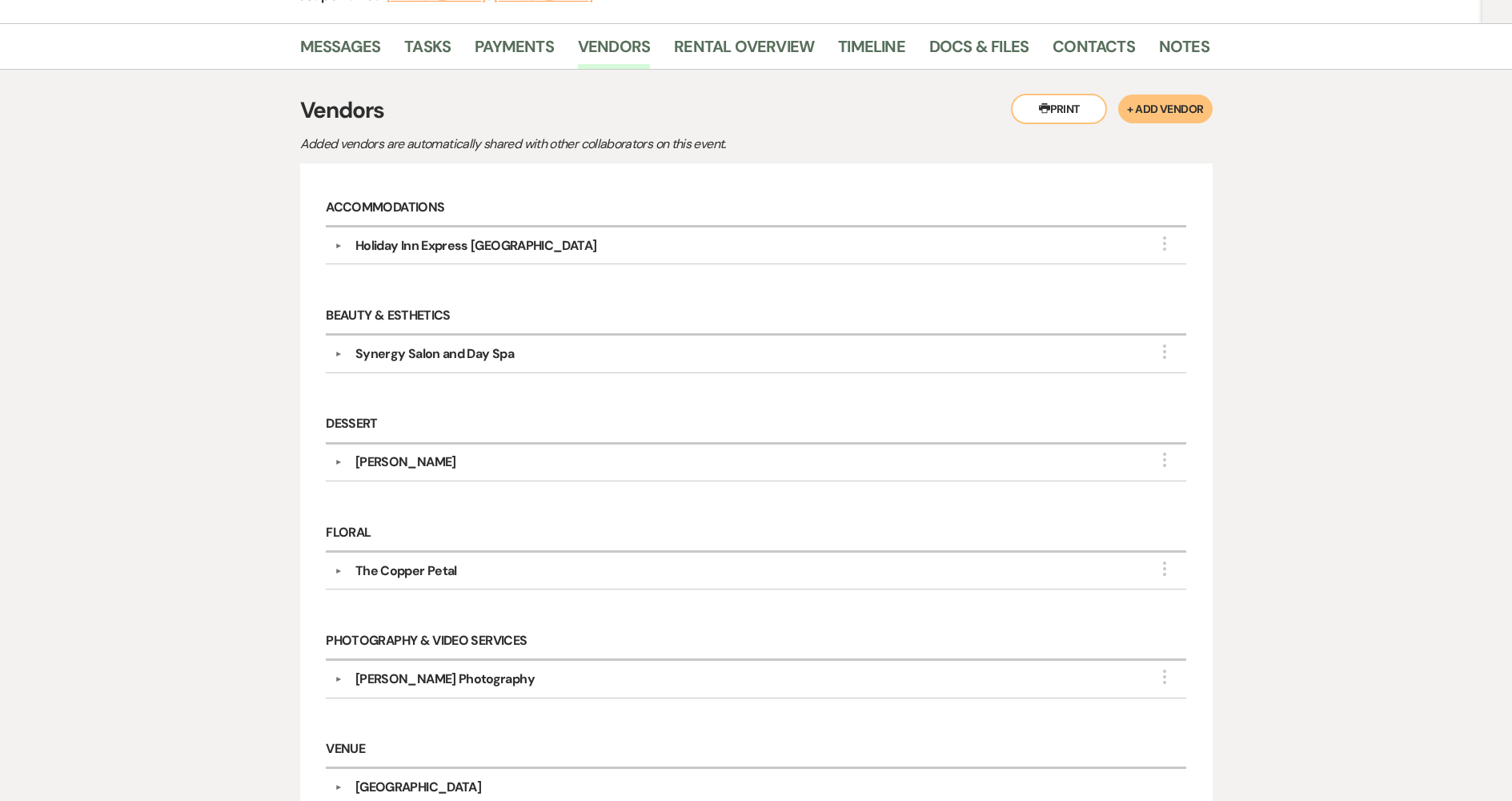
click at [408, 453] on div "[PERSON_NAME]" at bounding box center [406, 463] width 101 height 19
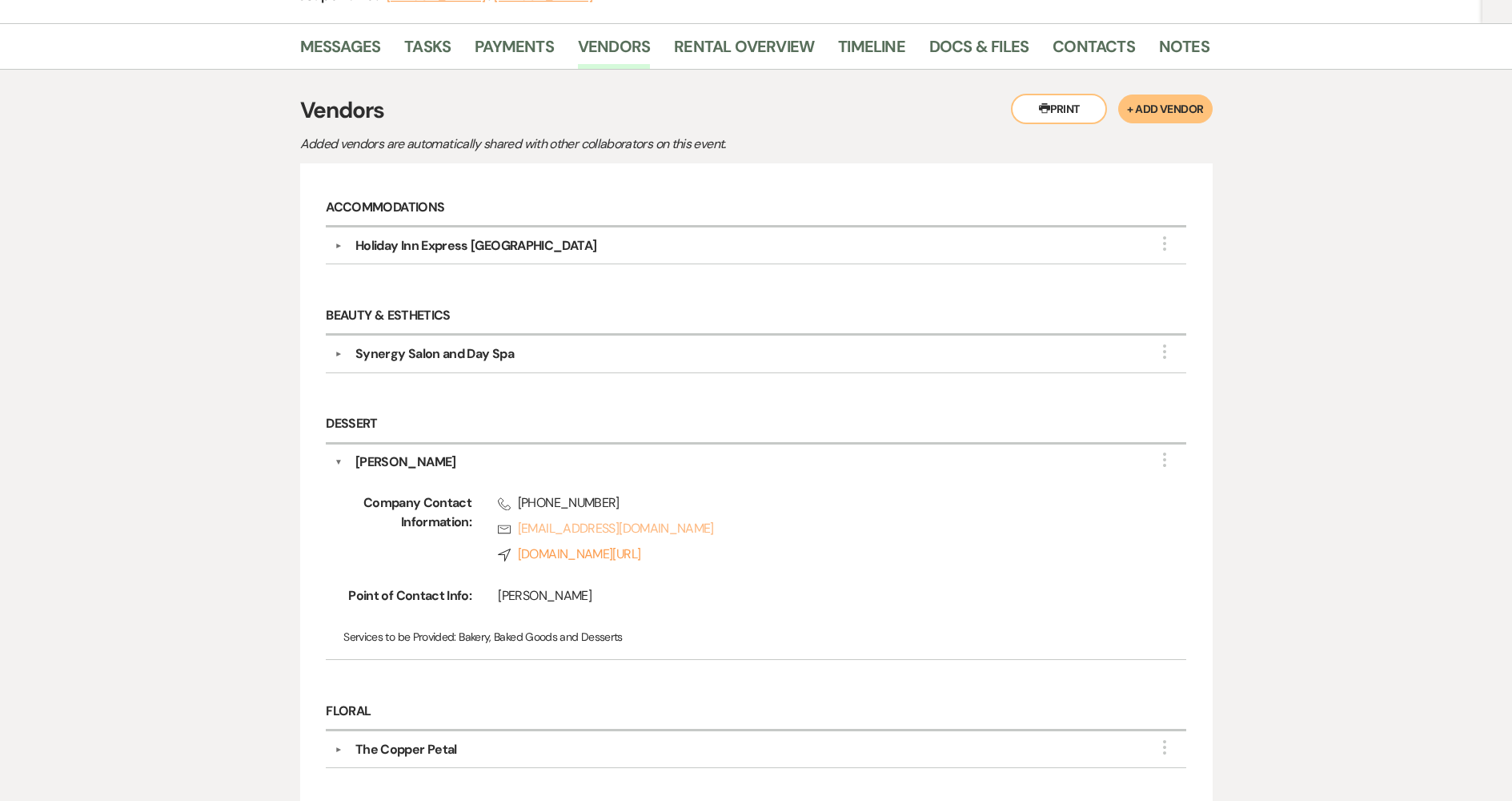
click at [637, 532] on link "Rsvp [EMAIL_ADDRESS][DOMAIN_NAME]" at bounding box center [817, 529] width 638 height 19
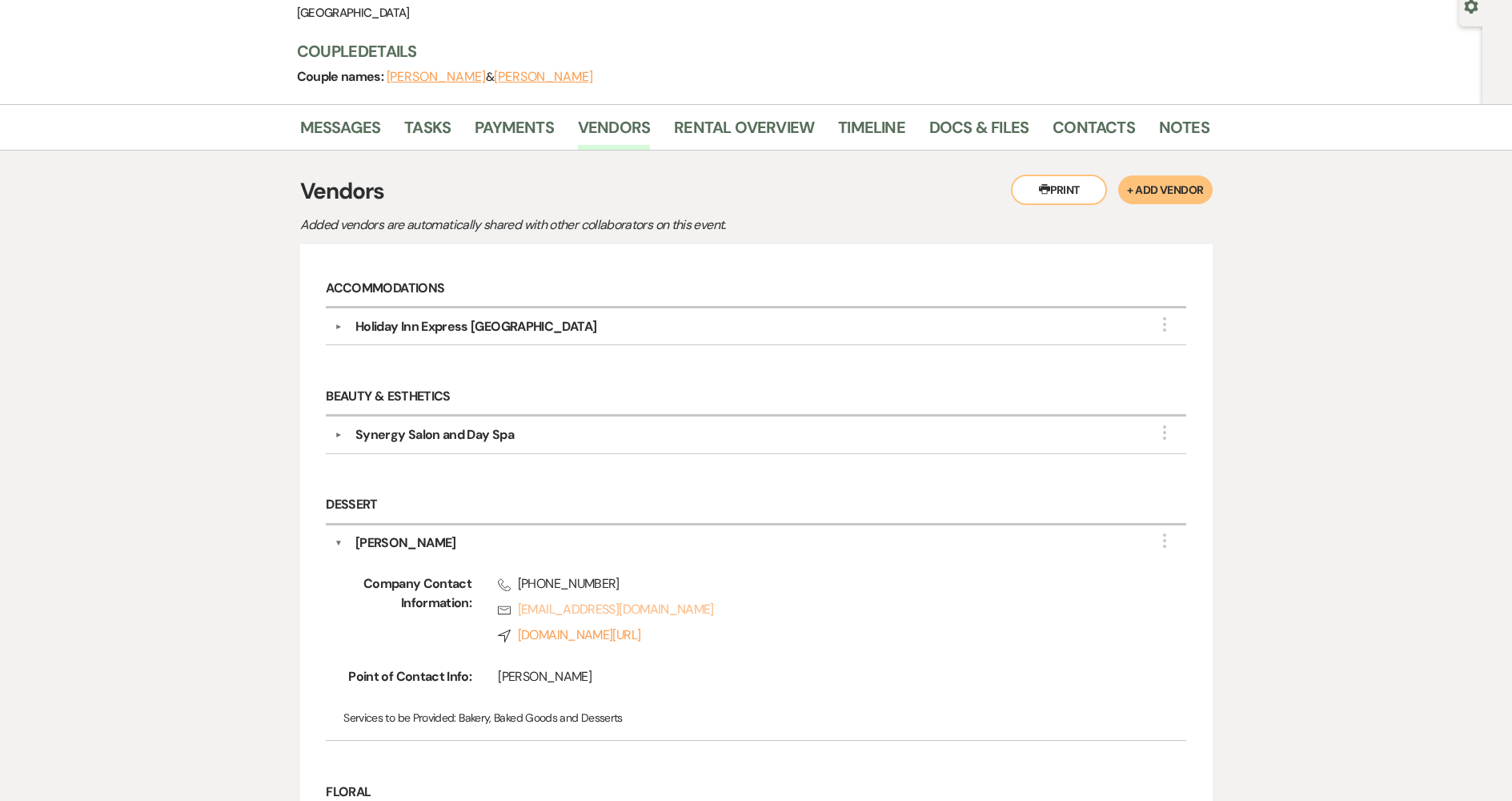
scroll to position [0, 0]
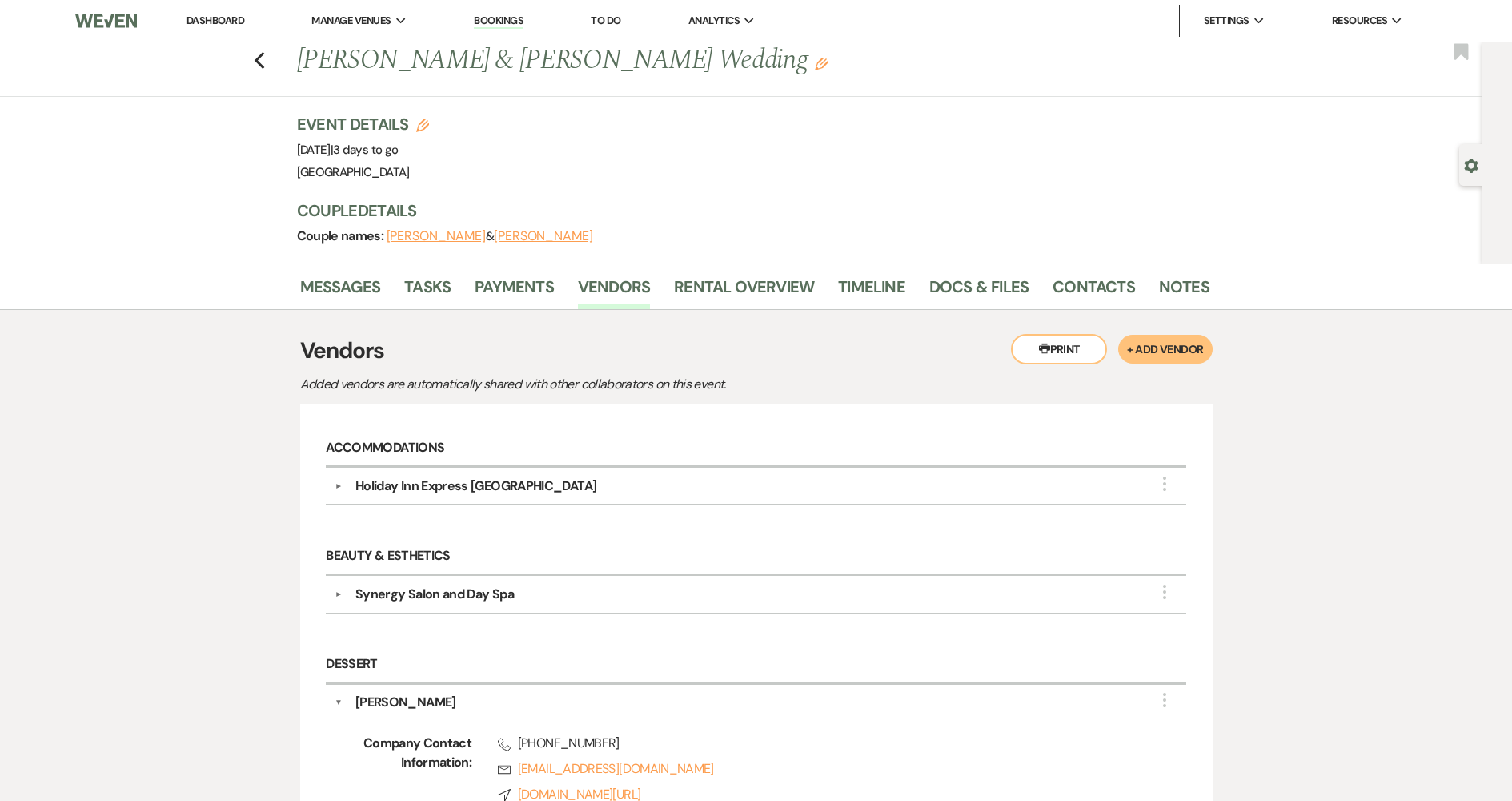
click at [223, 23] on link "Dashboard" at bounding box center [214, 20] width 57 height 14
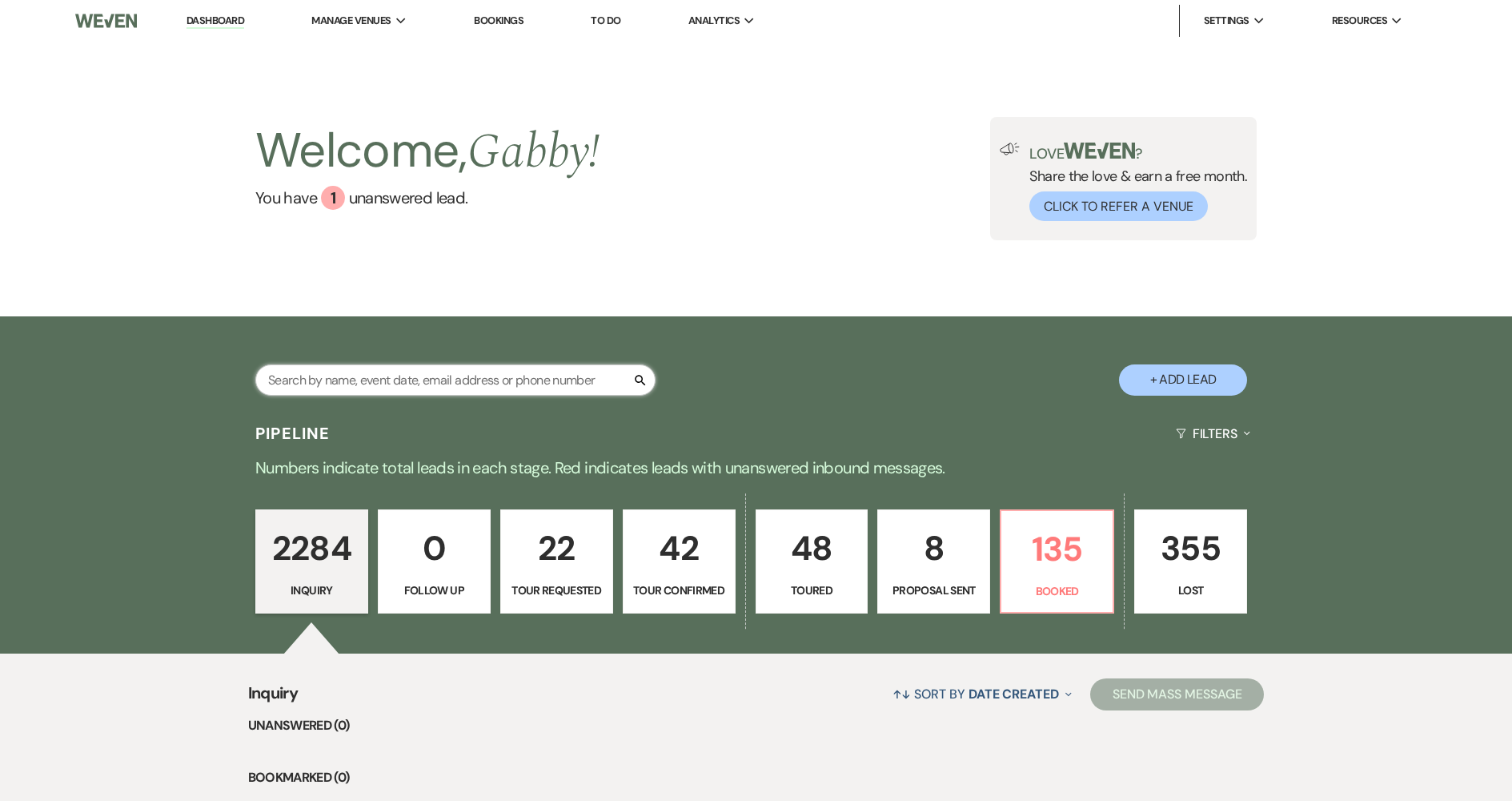
click at [481, 374] on input "text" at bounding box center [456, 380] width 400 height 31
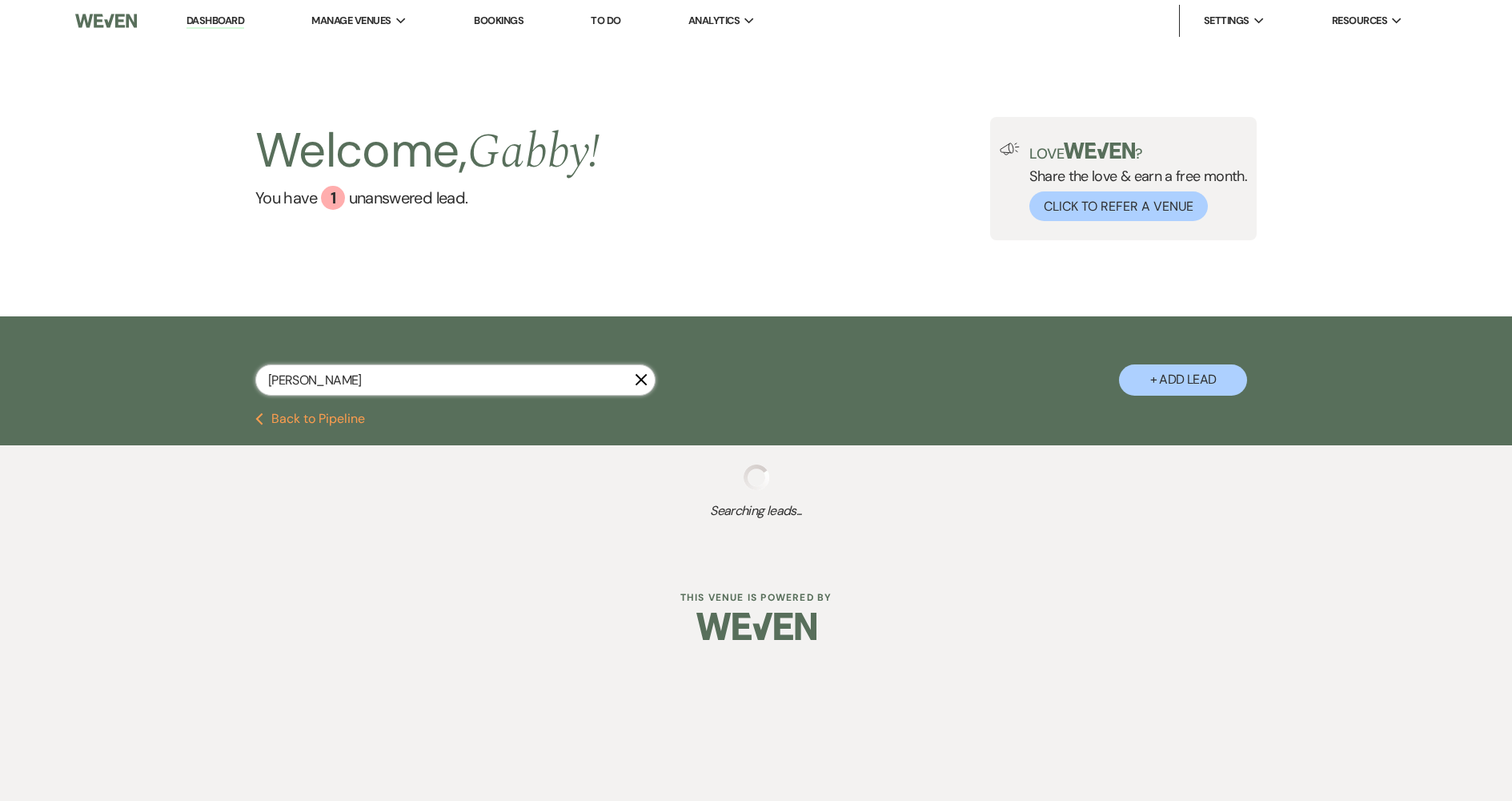
type input "[PERSON_NAME]"
select select "8"
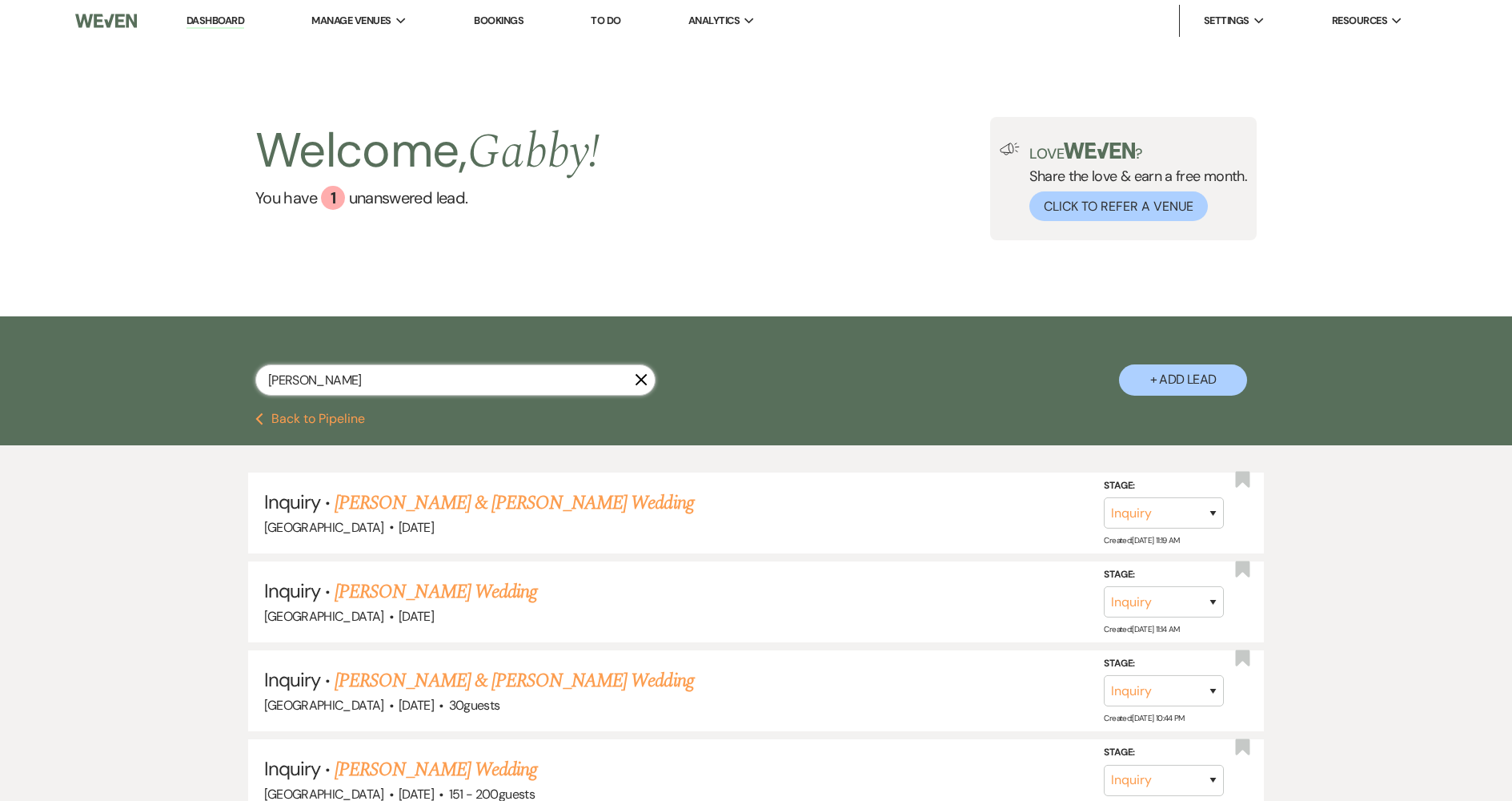
type input "[PERSON_NAME]"
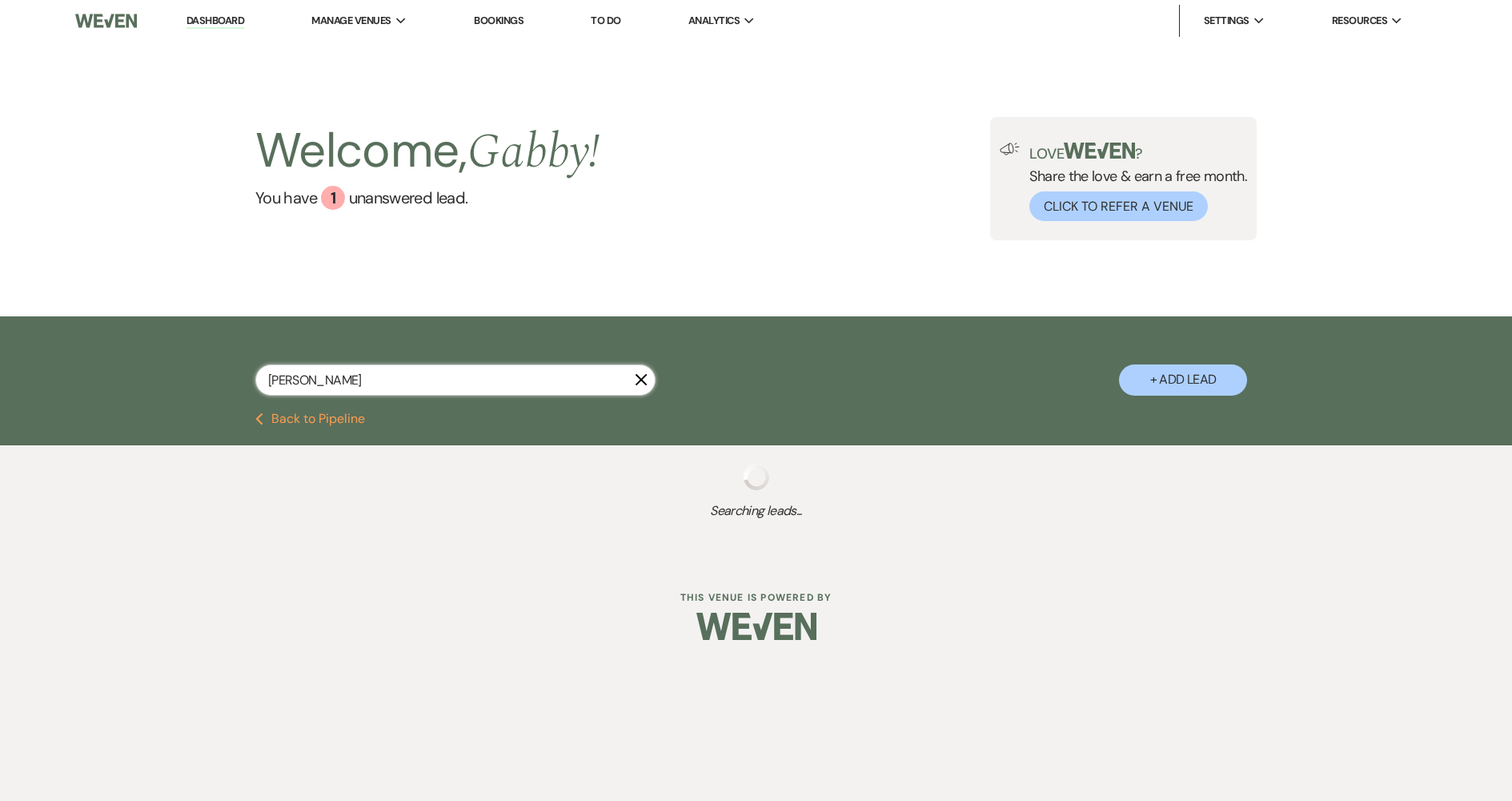
select select "8"
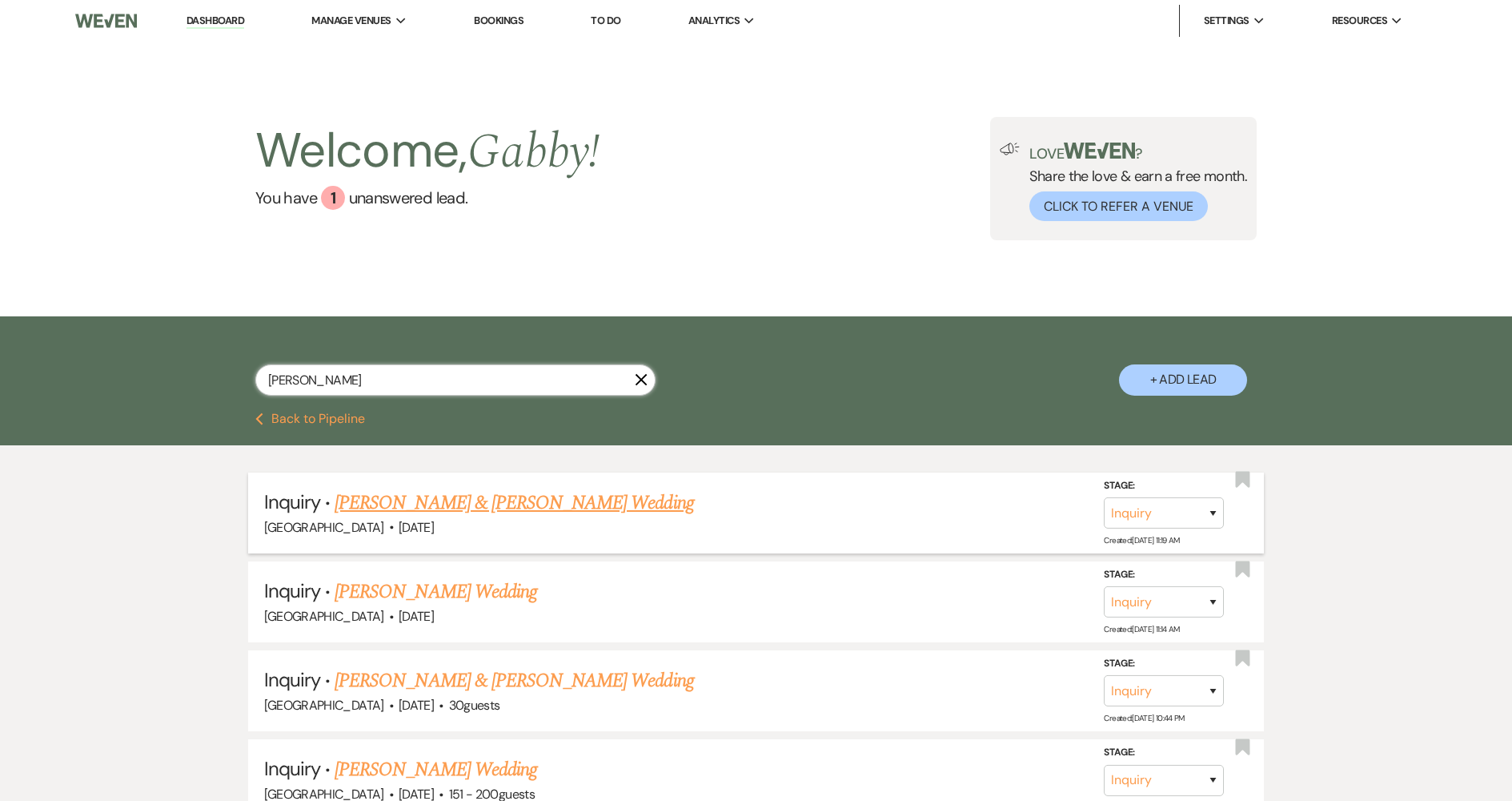
type input "[PERSON_NAME]"
click at [569, 497] on link "[PERSON_NAME] & [PERSON_NAME] Wedding" at bounding box center [514, 503] width 359 height 29
select select "5"
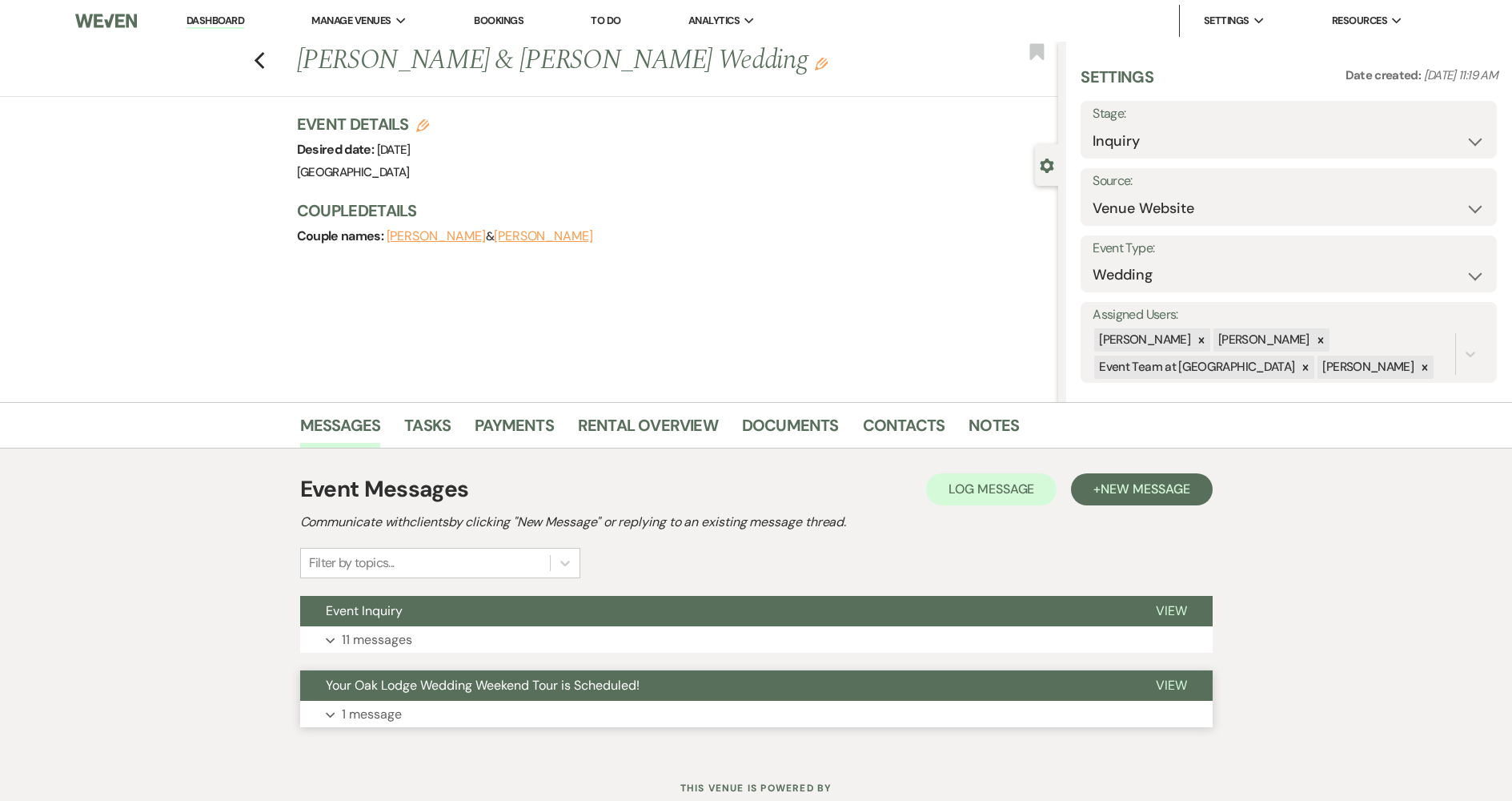
click at [569, 682] on span "Your Oak Lodge Wedding Weekend Tour is Scheduled!" at bounding box center [483, 685] width 314 height 16
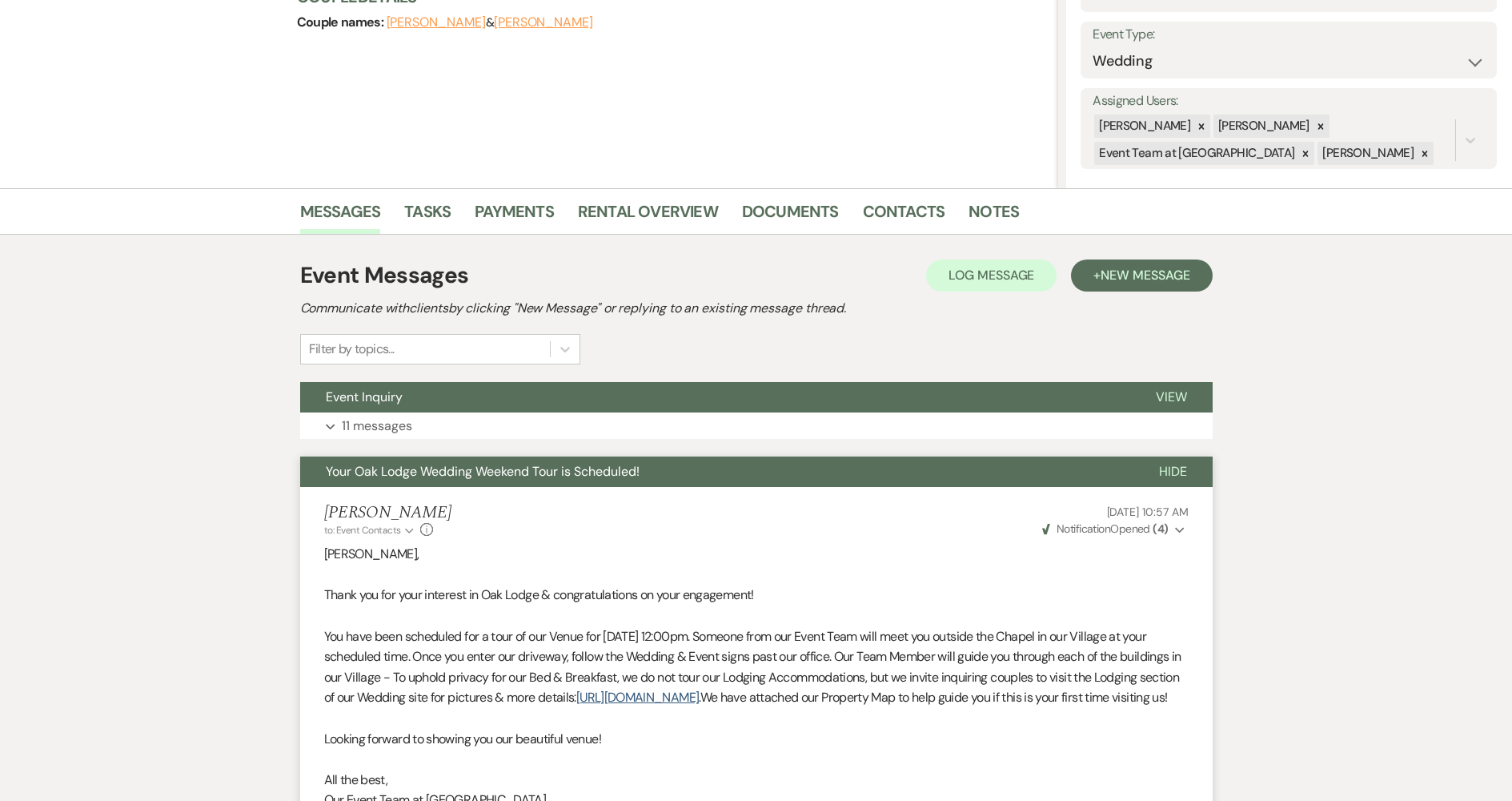
scroll to position [150, 0]
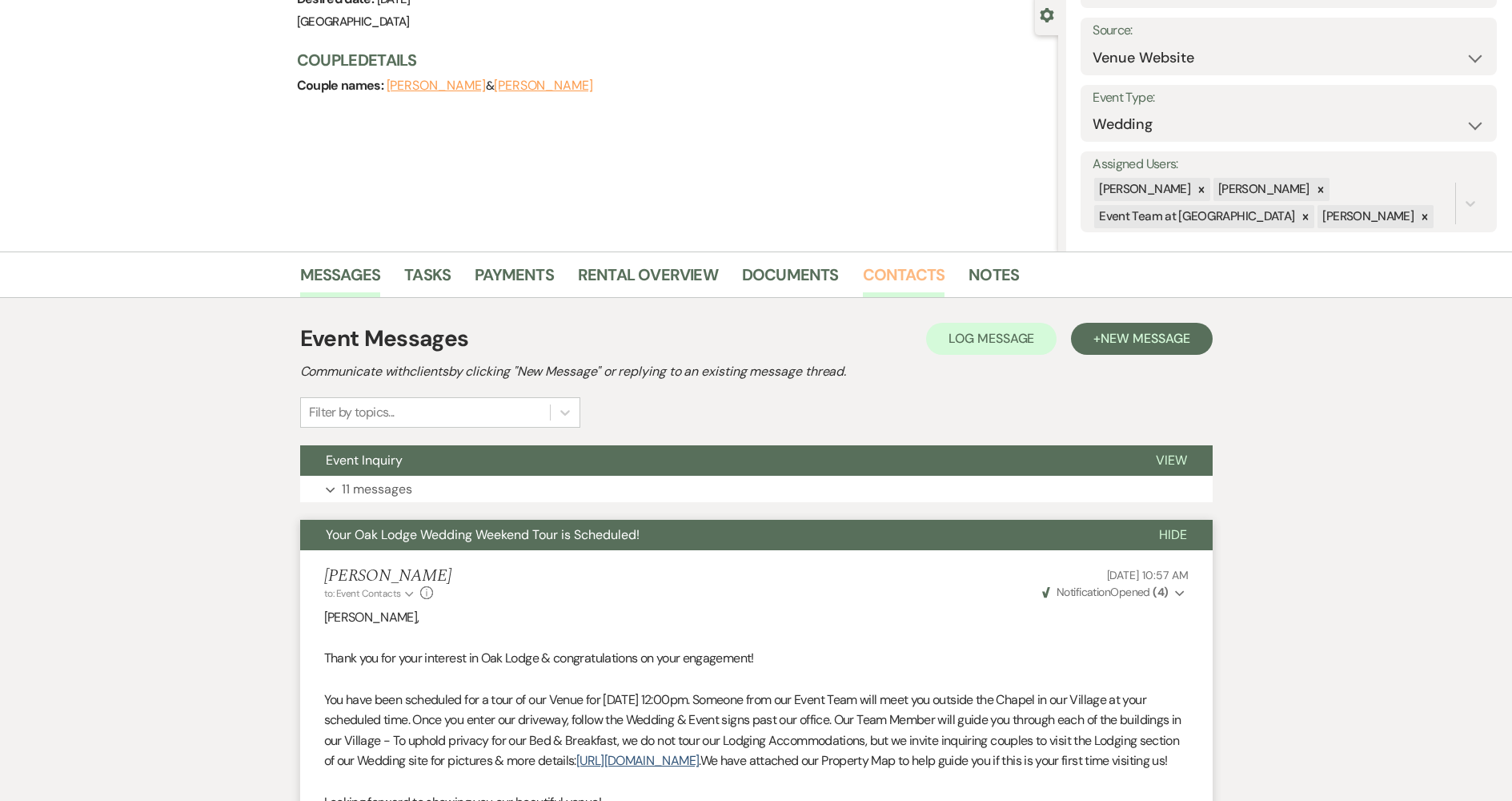
click at [916, 272] on link "Contacts" at bounding box center [903, 279] width 82 height 35
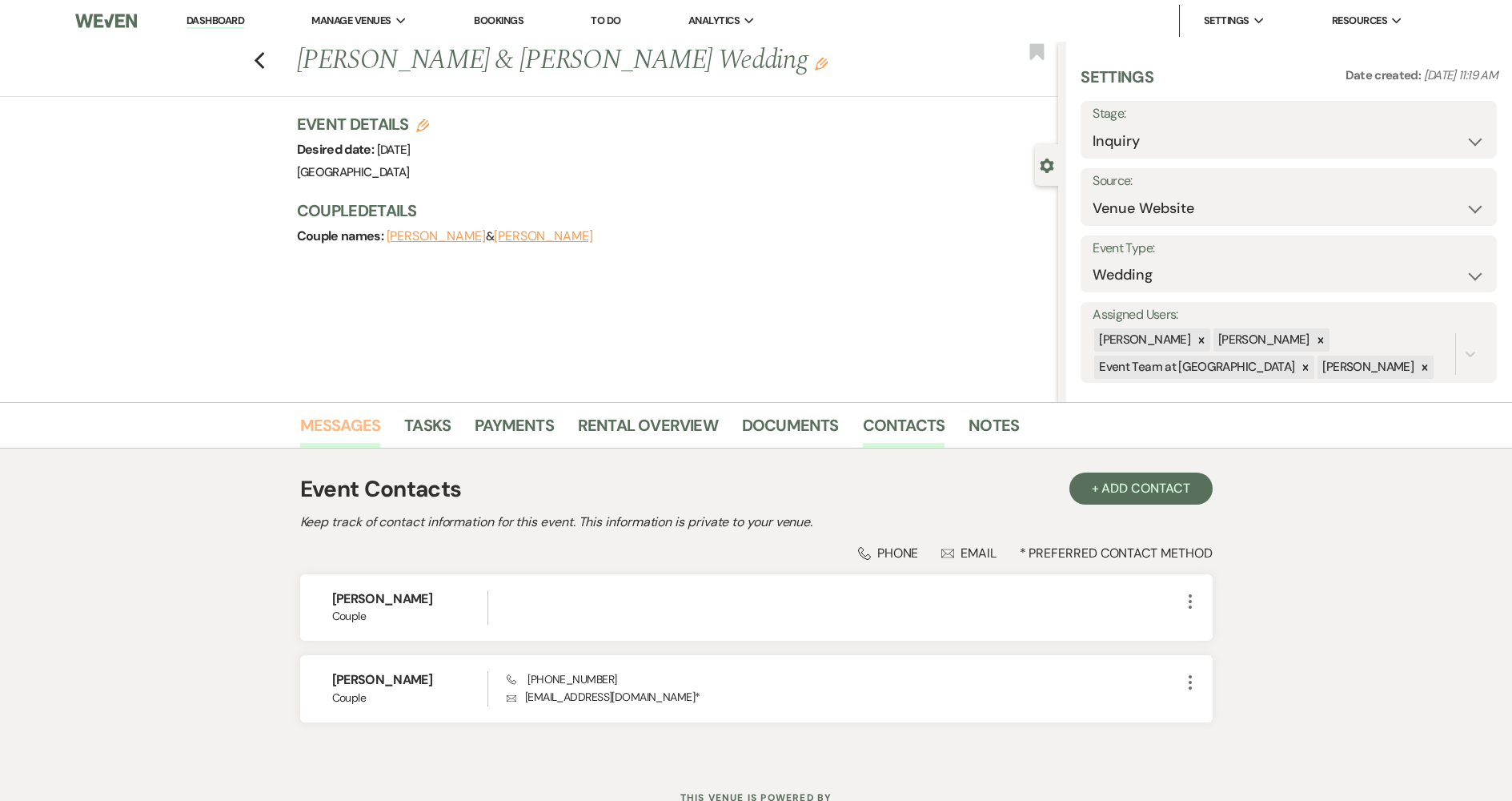
drag, startPoint x: 348, startPoint y: 426, endPoint x: 377, endPoint y: 435, distance: 30.4
click at [349, 426] on link "Messages" at bounding box center [340, 430] width 80 height 35
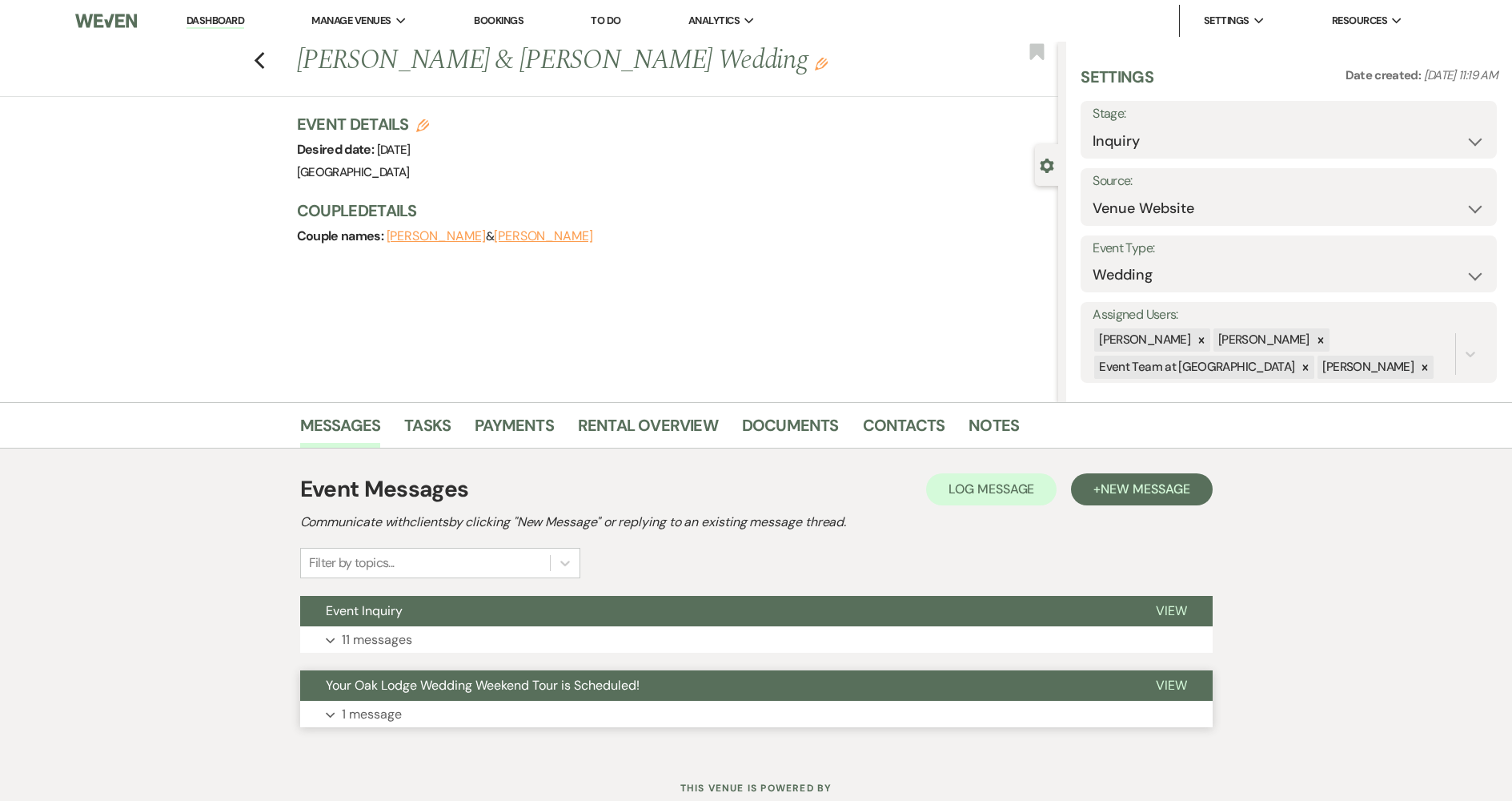
click at [537, 680] on span "Your Oak Lodge Wedding Weekend Tour is Scheduled!" at bounding box center [483, 685] width 314 height 16
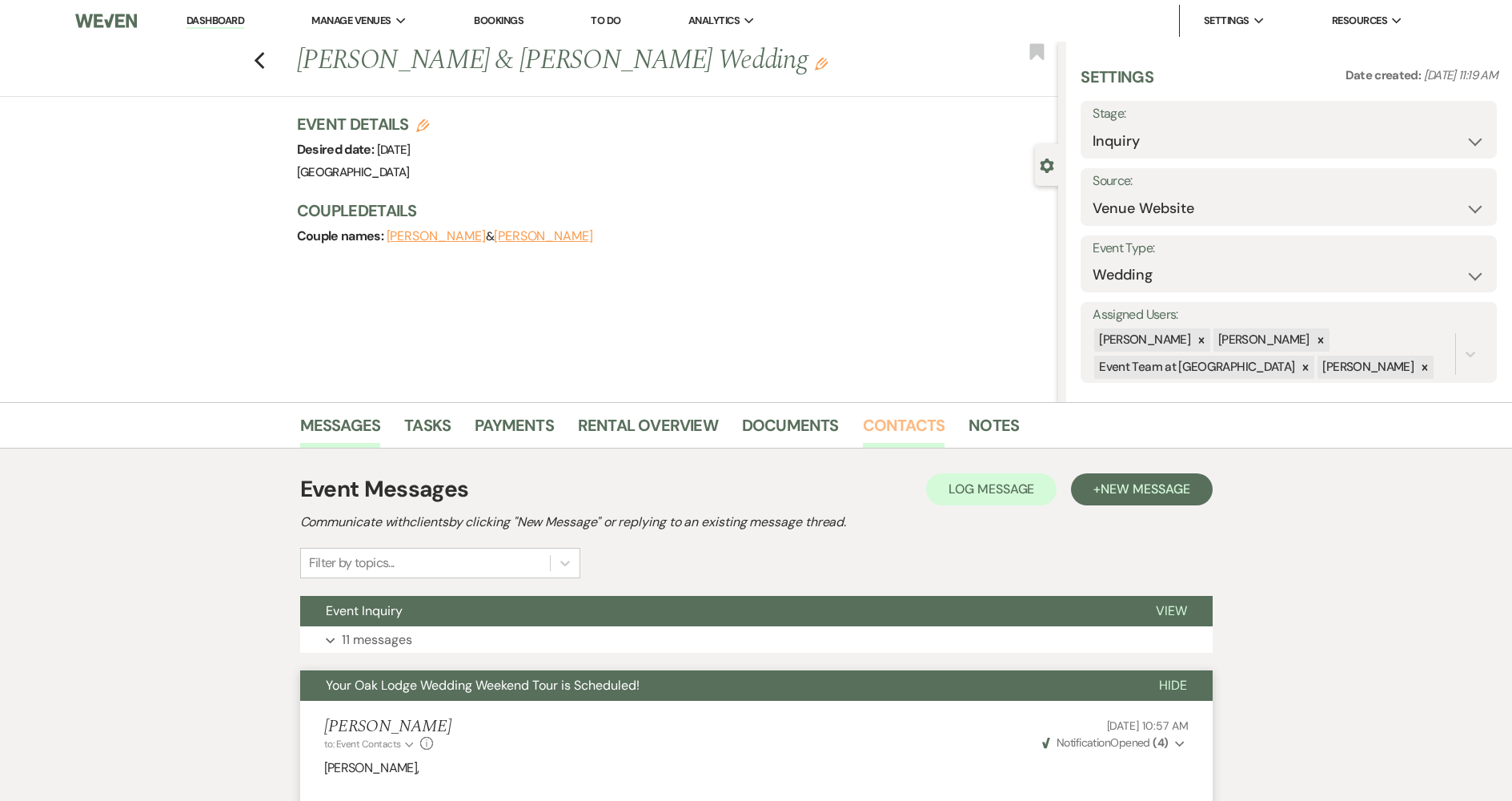
click at [907, 440] on link "Contacts" at bounding box center [903, 430] width 82 height 35
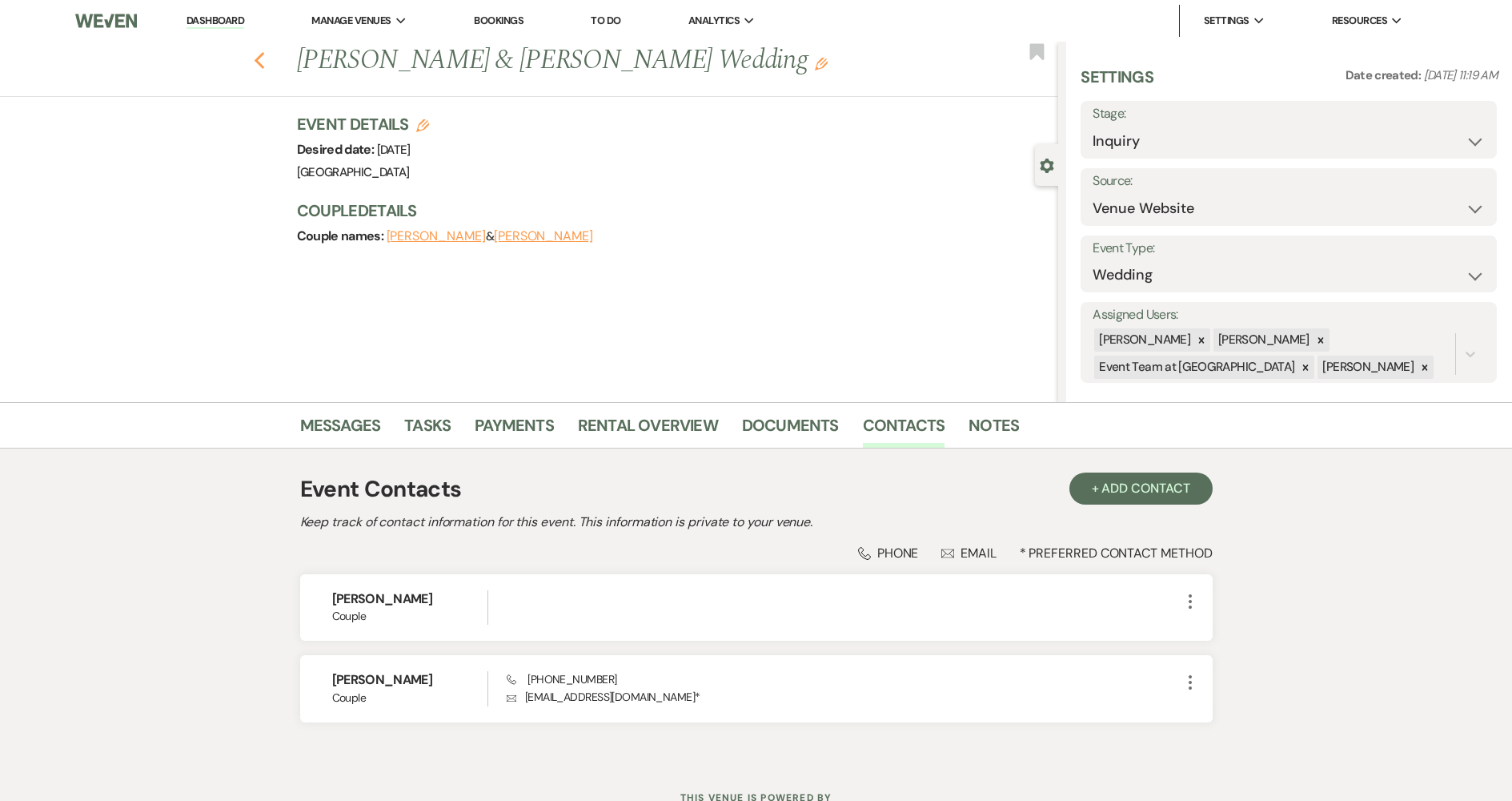
click at [265, 62] on use "button" at bounding box center [259, 61] width 11 height 17
select select "8"
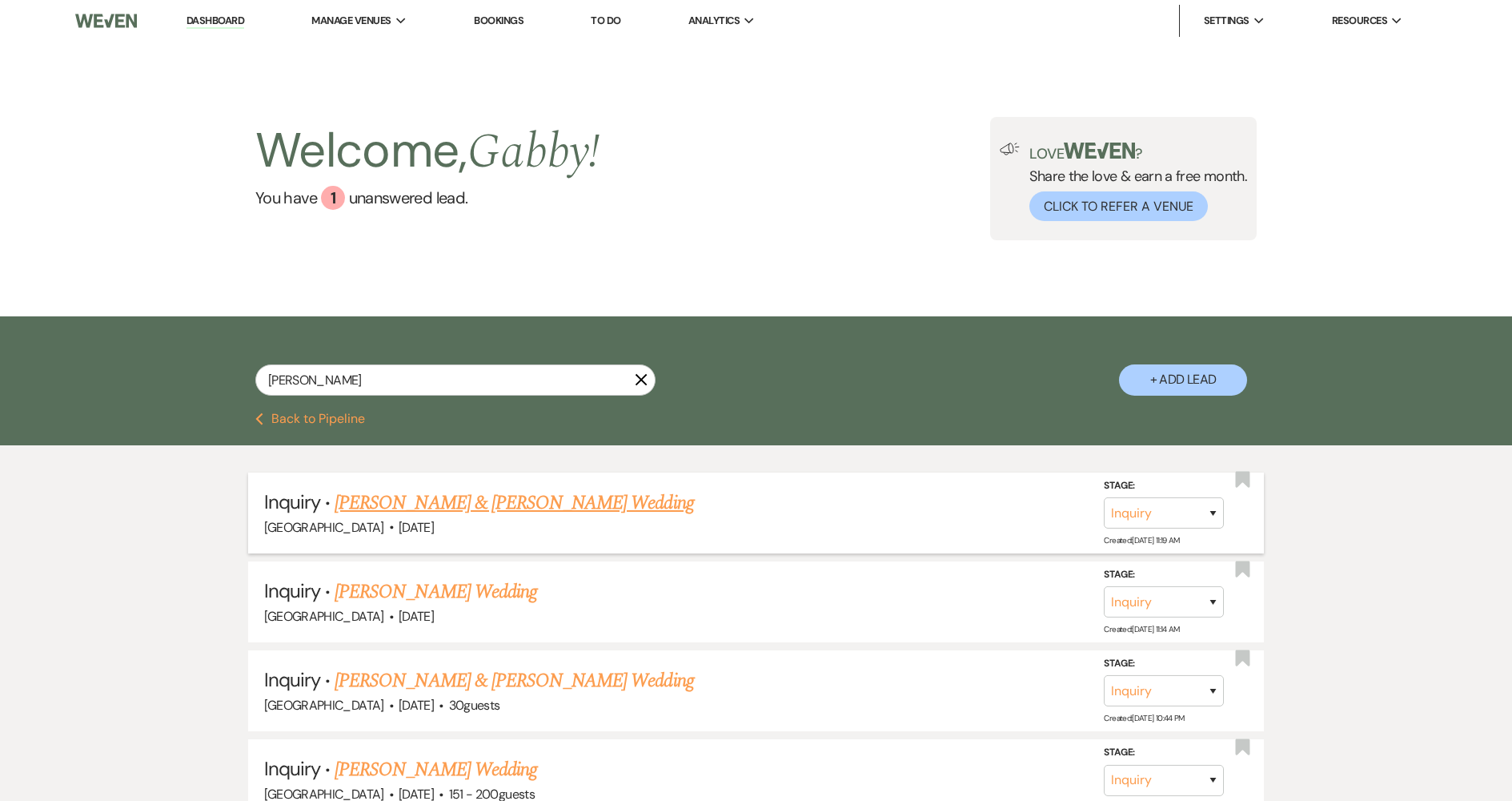
click at [432, 511] on link "[PERSON_NAME] & [PERSON_NAME] Wedding" at bounding box center [514, 503] width 359 height 29
select select "5"
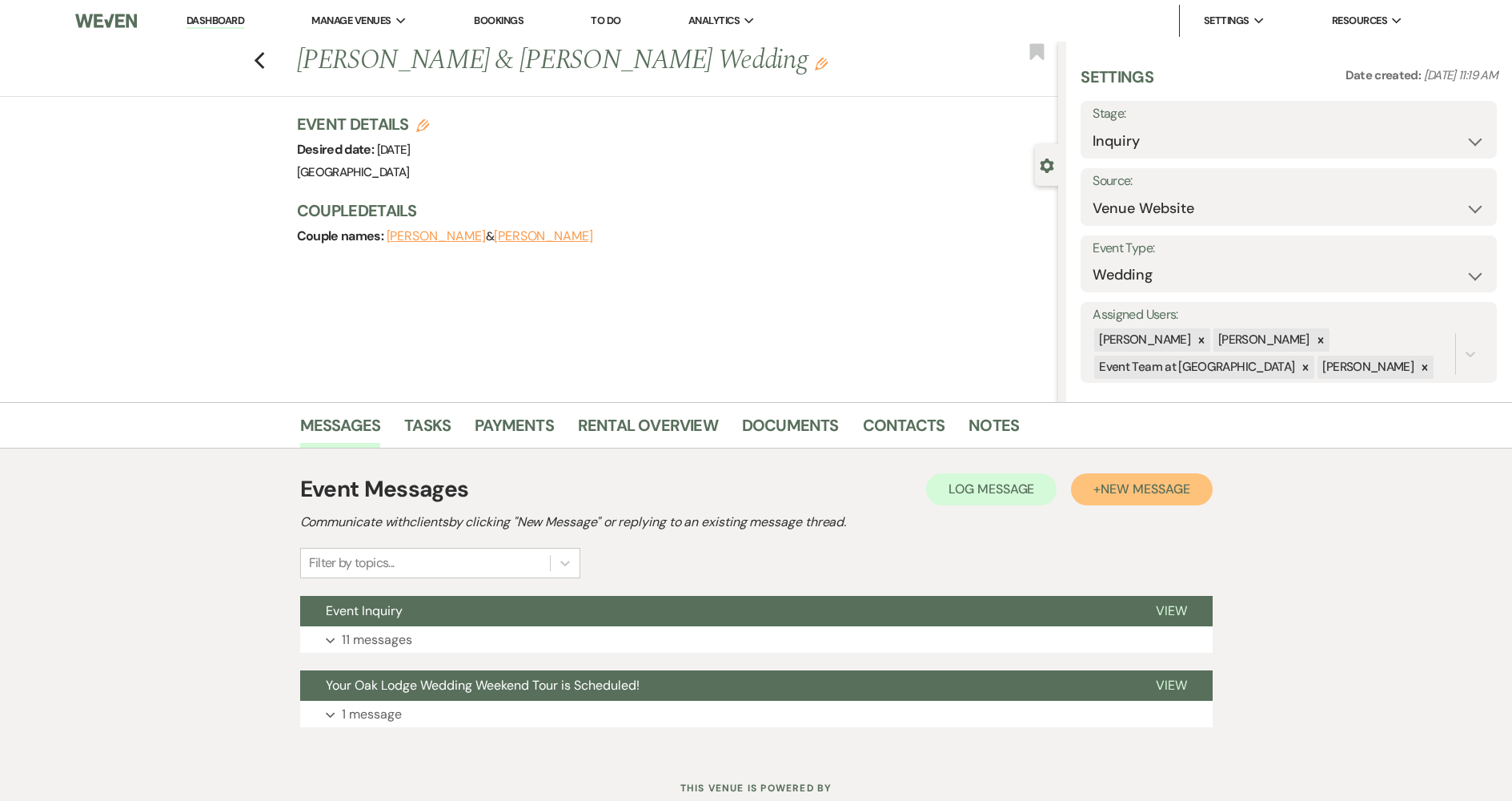
click at [1152, 485] on span "New Message" at bounding box center [1146, 489] width 89 height 16
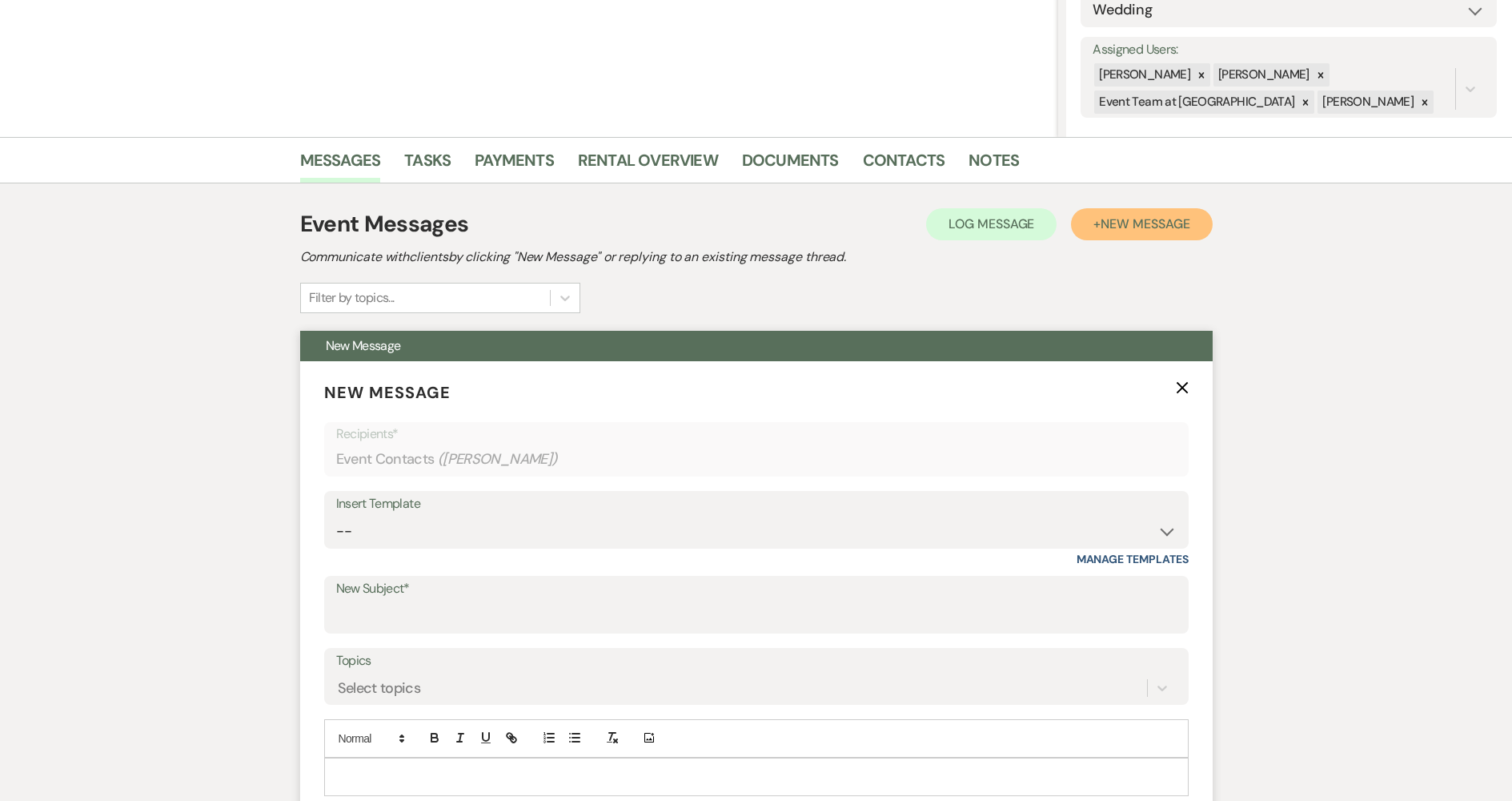
scroll to position [400, 0]
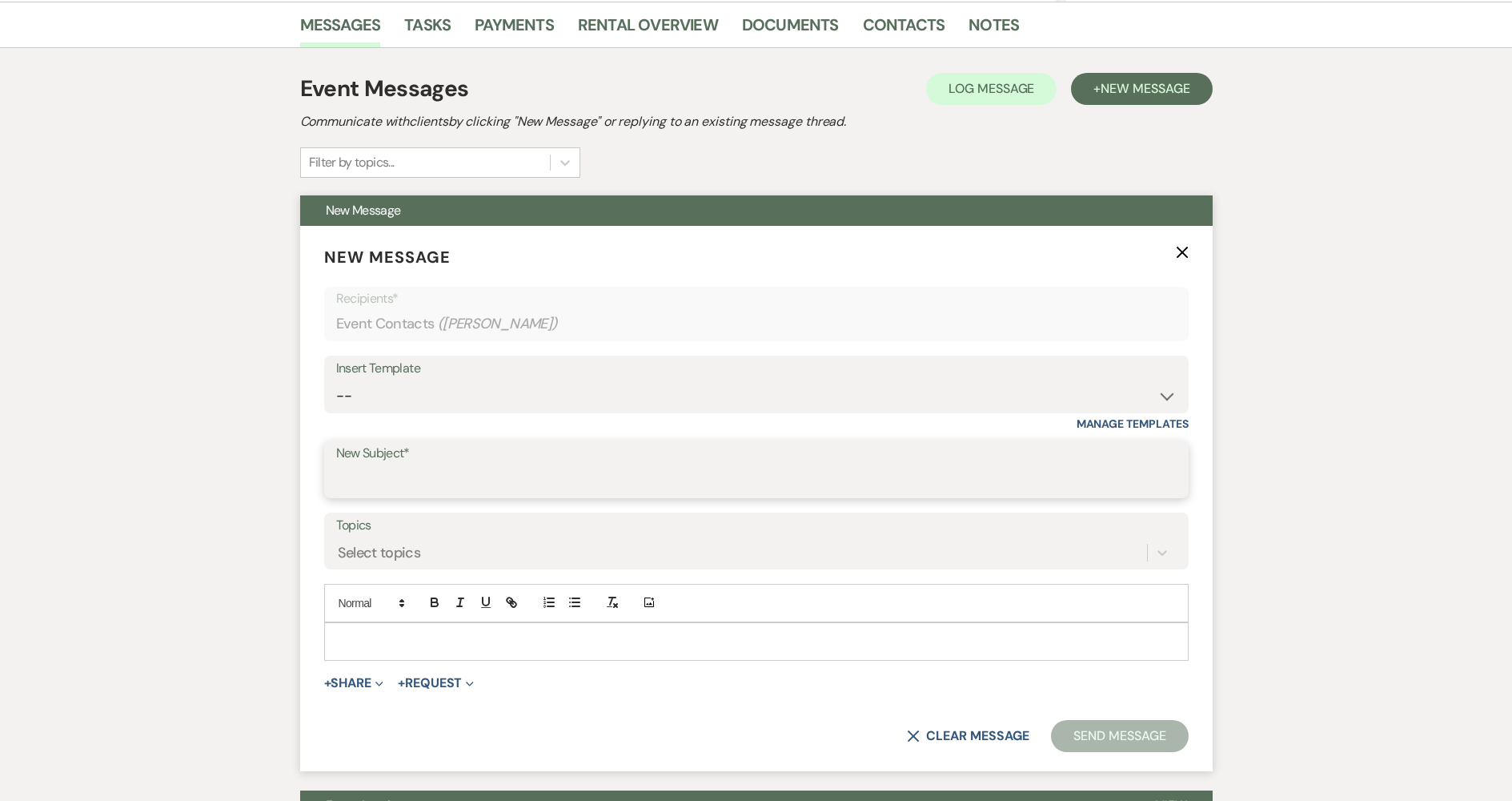
click at [488, 484] on input "New Subject*" at bounding box center [756, 481] width 840 height 31
type input "Vendor List"
drag, startPoint x: 454, startPoint y: 660, endPoint x: 461, endPoint y: 650, distance: 12.2
click at [454, 660] on div at bounding box center [757, 642] width 865 height 39
click at [464, 642] on p at bounding box center [757, 642] width 839 height 17
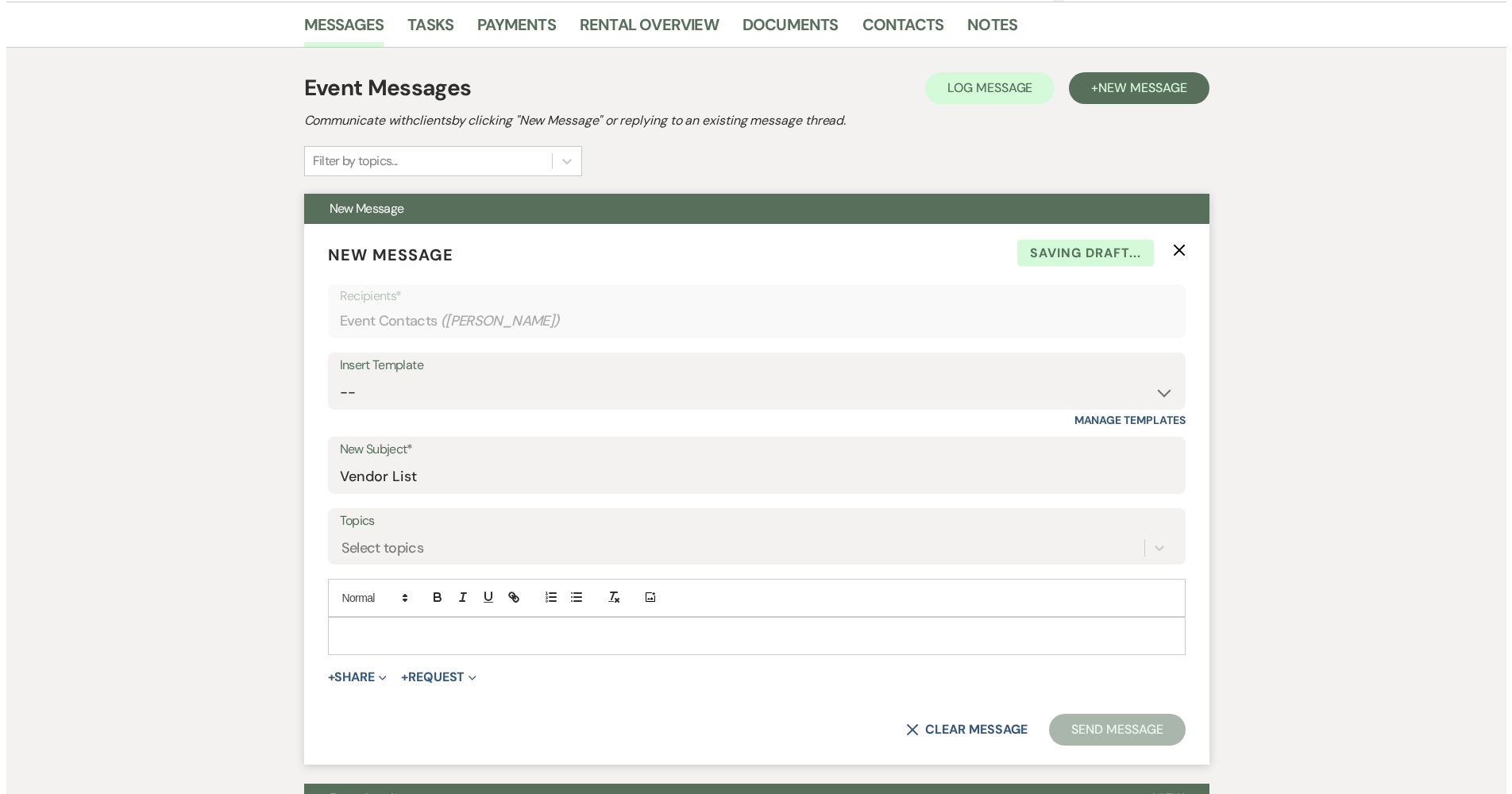
scroll to position [644, 0]
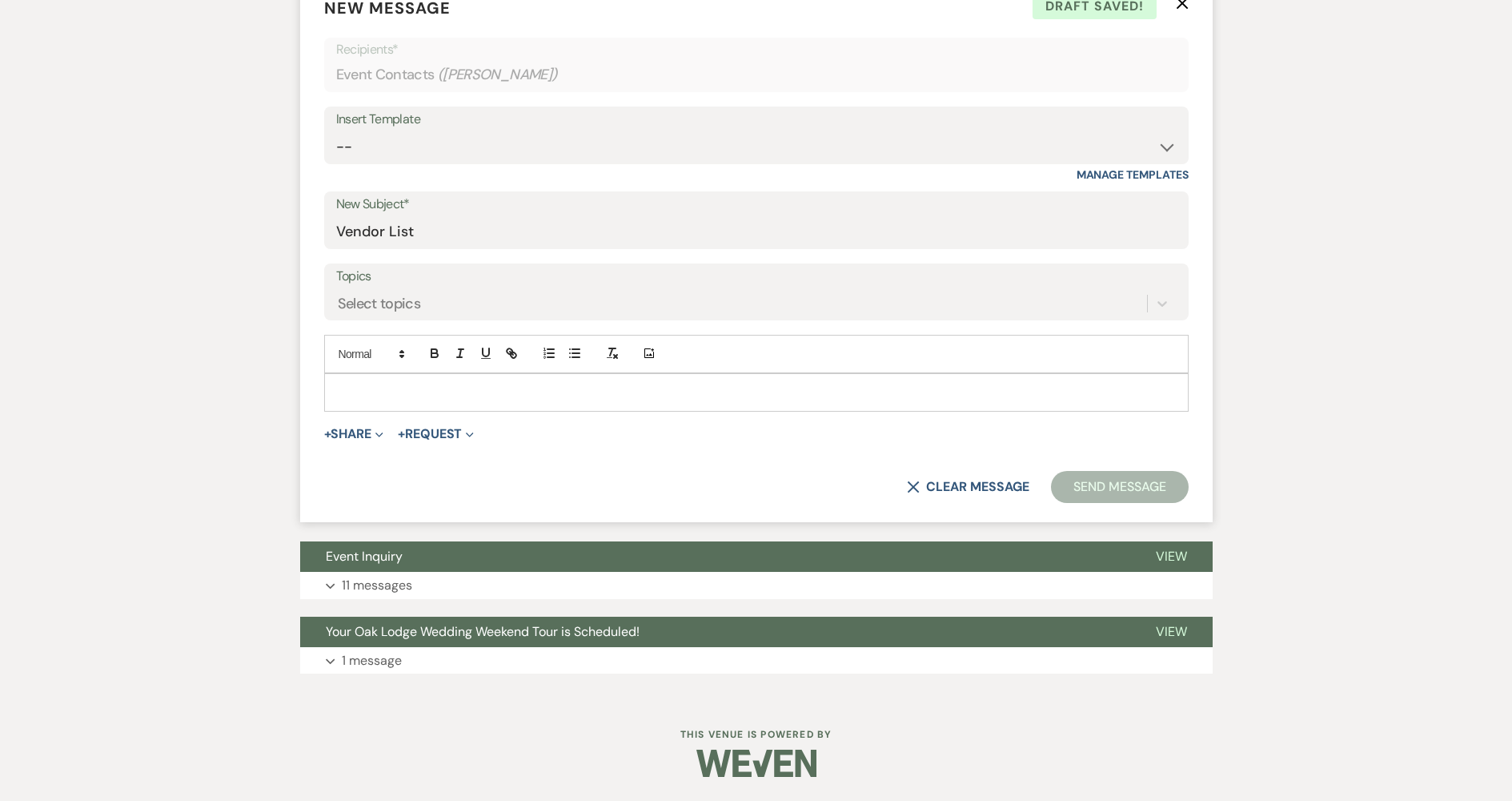
click at [923, 387] on p at bounding box center [757, 393] width 839 height 17
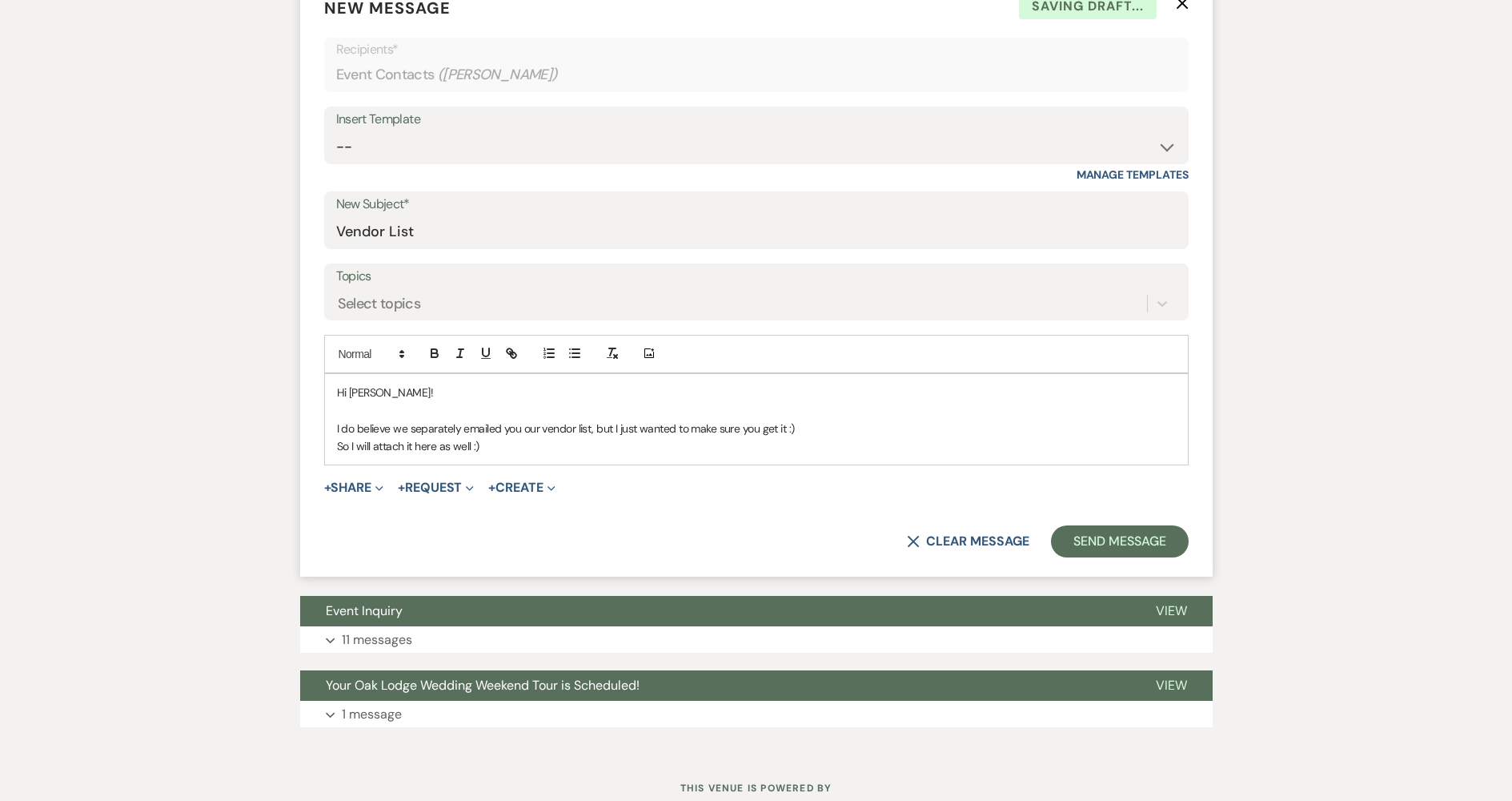
drag, startPoint x: 531, startPoint y: 444, endPoint x: 443, endPoint y: 481, distance: 95.5
click at [531, 444] on p "So I will attach it here as well :)" at bounding box center [757, 446] width 839 height 17
click at [366, 489] on button "+ Share Expand" at bounding box center [355, 487] width 60 height 13
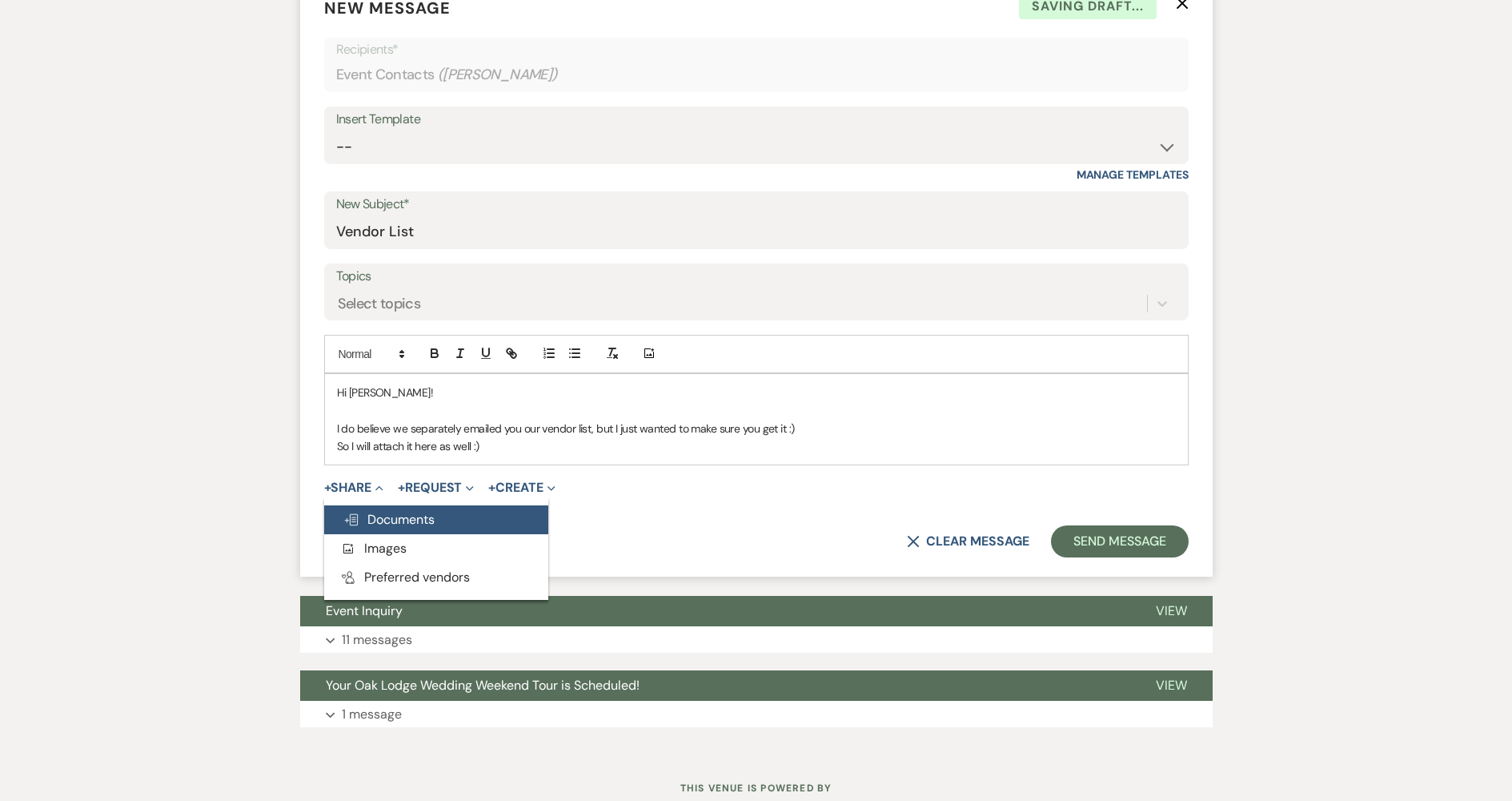
click at [375, 528] on span "Doc Upload Documents" at bounding box center [389, 519] width 91 height 16
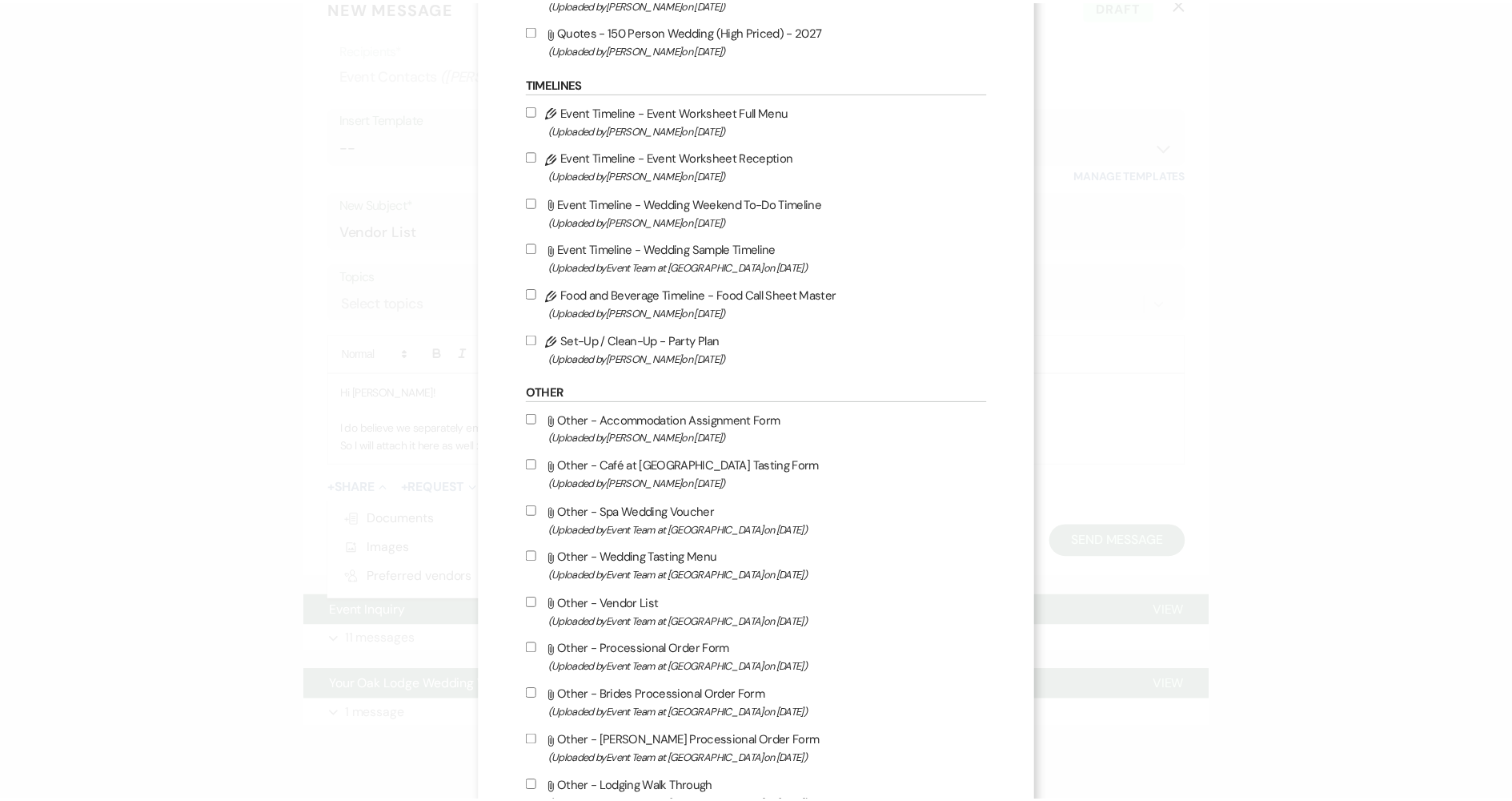
scroll to position [1599, 0]
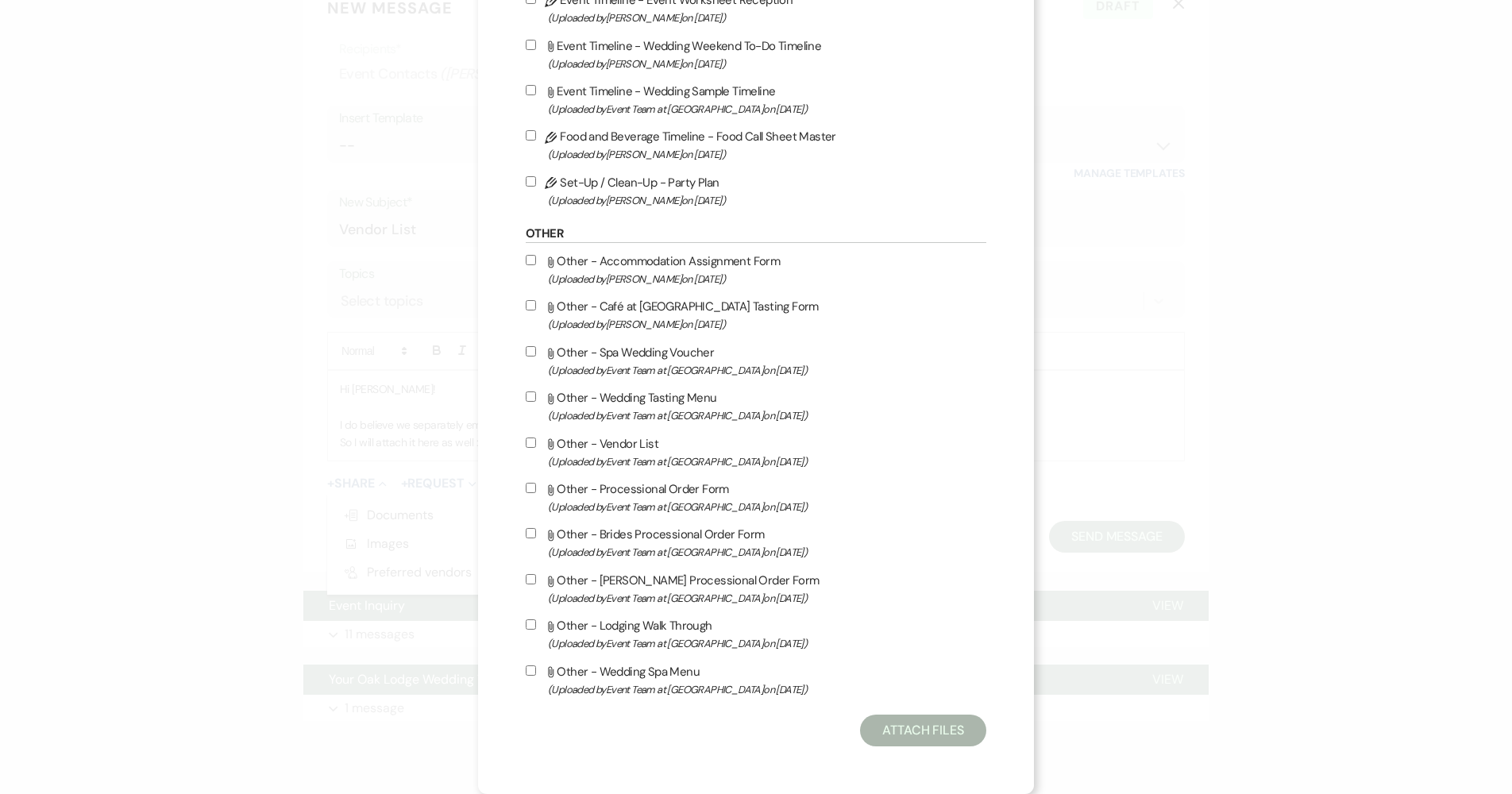
drag, startPoint x: 527, startPoint y: 446, endPoint x: 537, endPoint y: 441, distance: 11.2
click at [528, 444] on input "Attach File Other - Vendor List (Uploaded by Event Team at [GEOGRAPHIC_DATA] on…" at bounding box center [531, 442] width 11 height 11
checkbox input "true"
click at [940, 735] on button "Attach Files" at bounding box center [923, 730] width 126 height 32
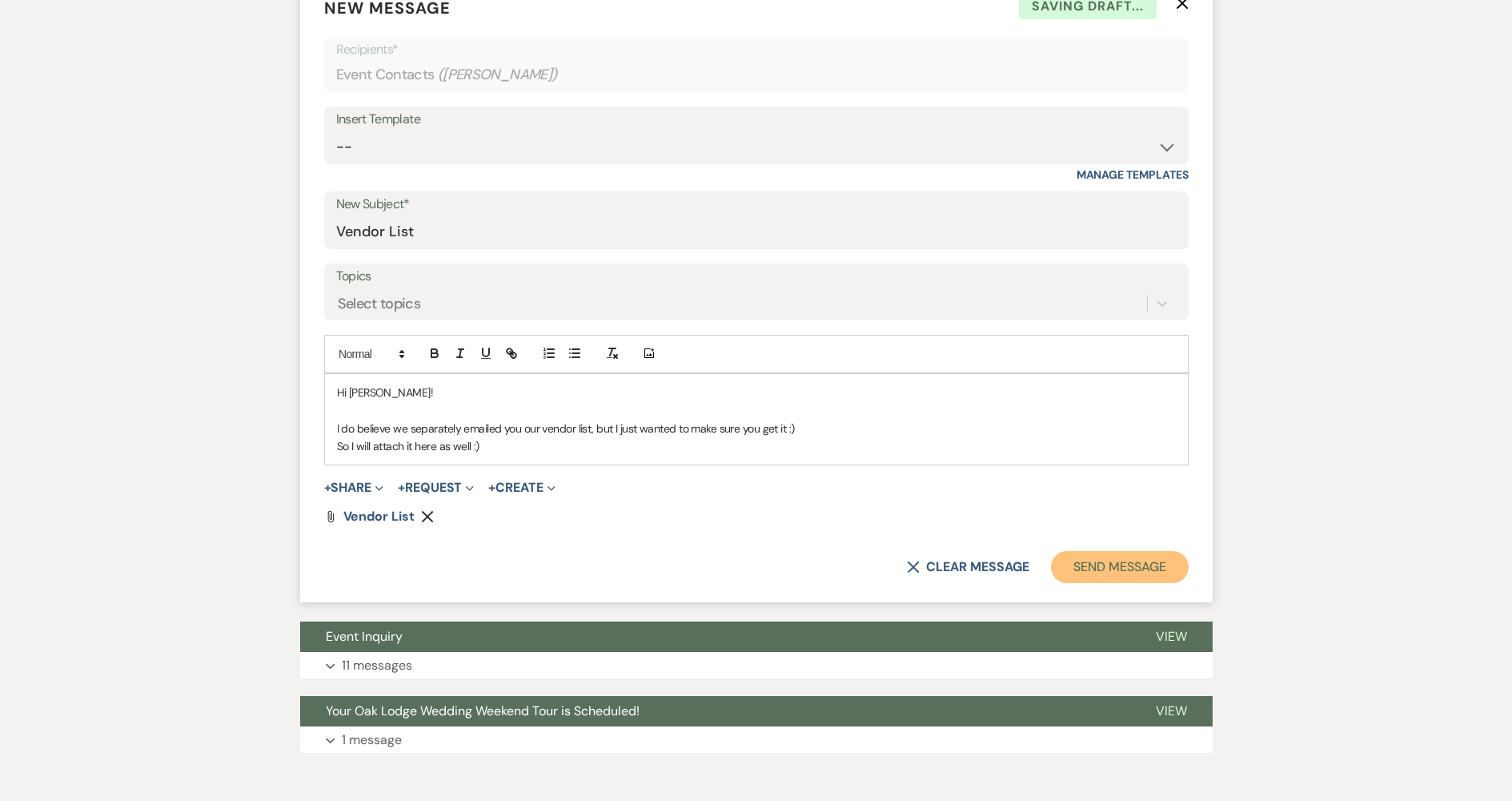
click at [1182, 570] on button "Send Message" at bounding box center [1119, 566] width 137 height 32
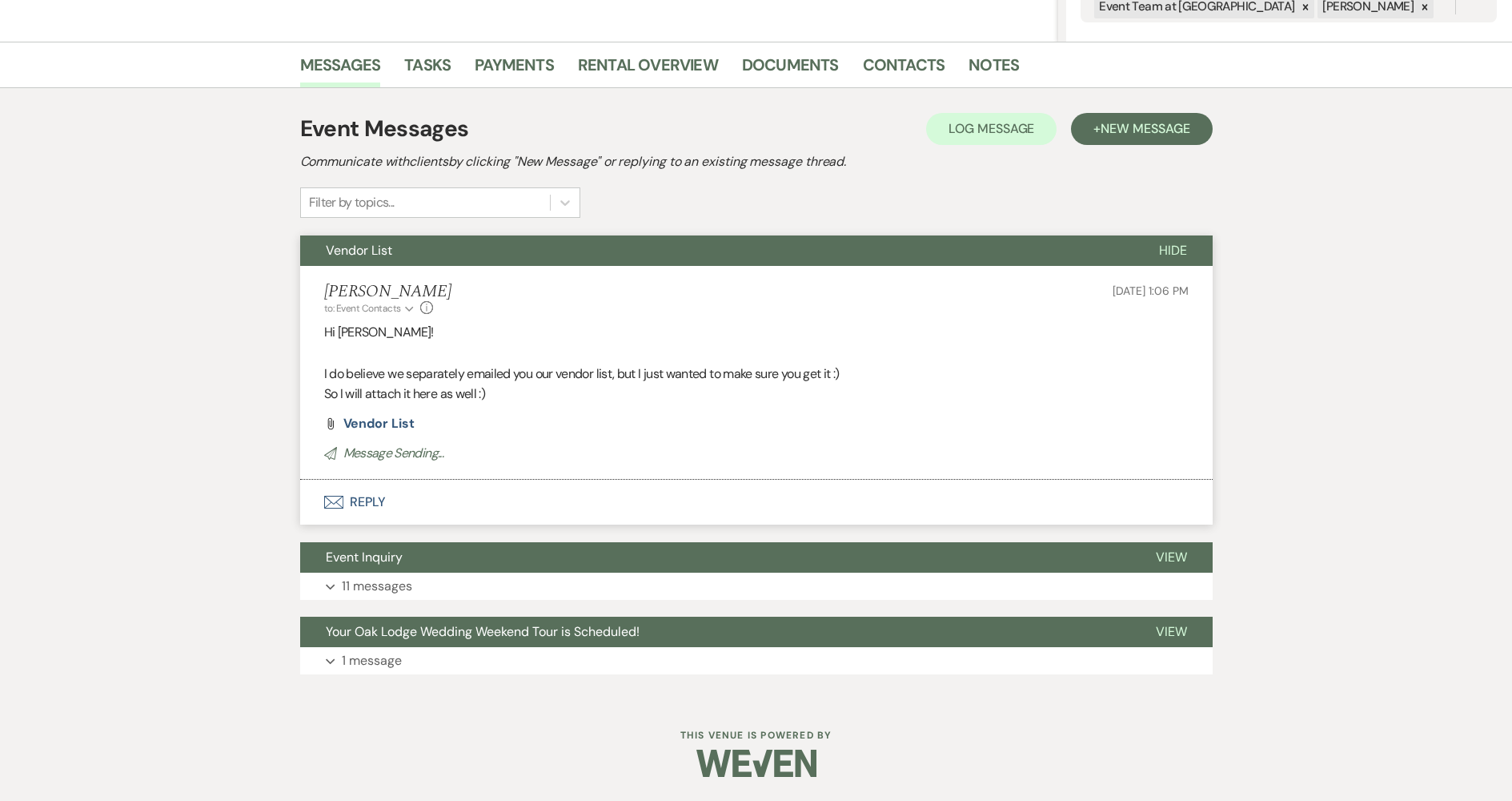
scroll to position [54, 0]
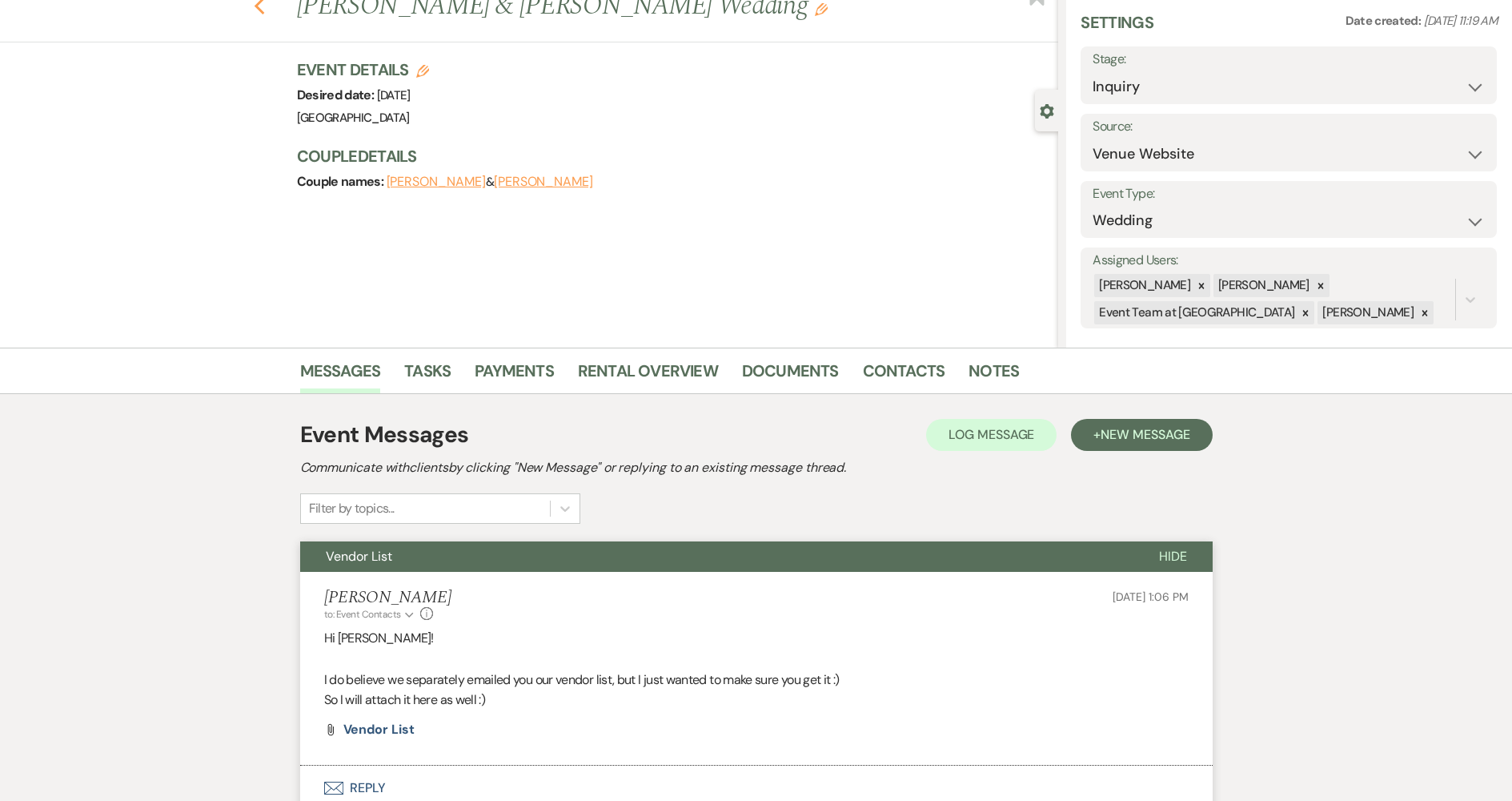
click at [264, 8] on use "button" at bounding box center [259, 7] width 11 height 17
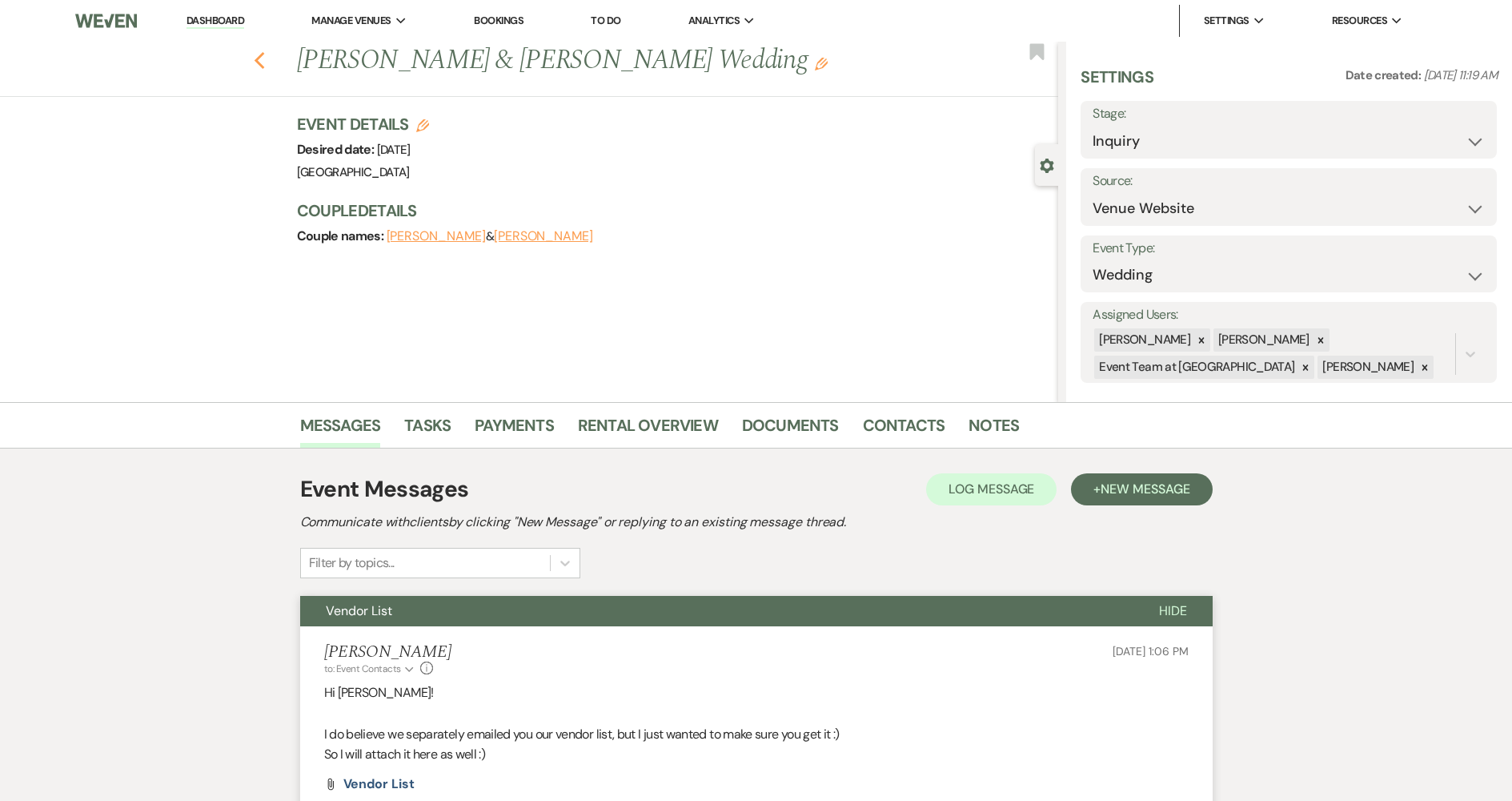
select select "8"
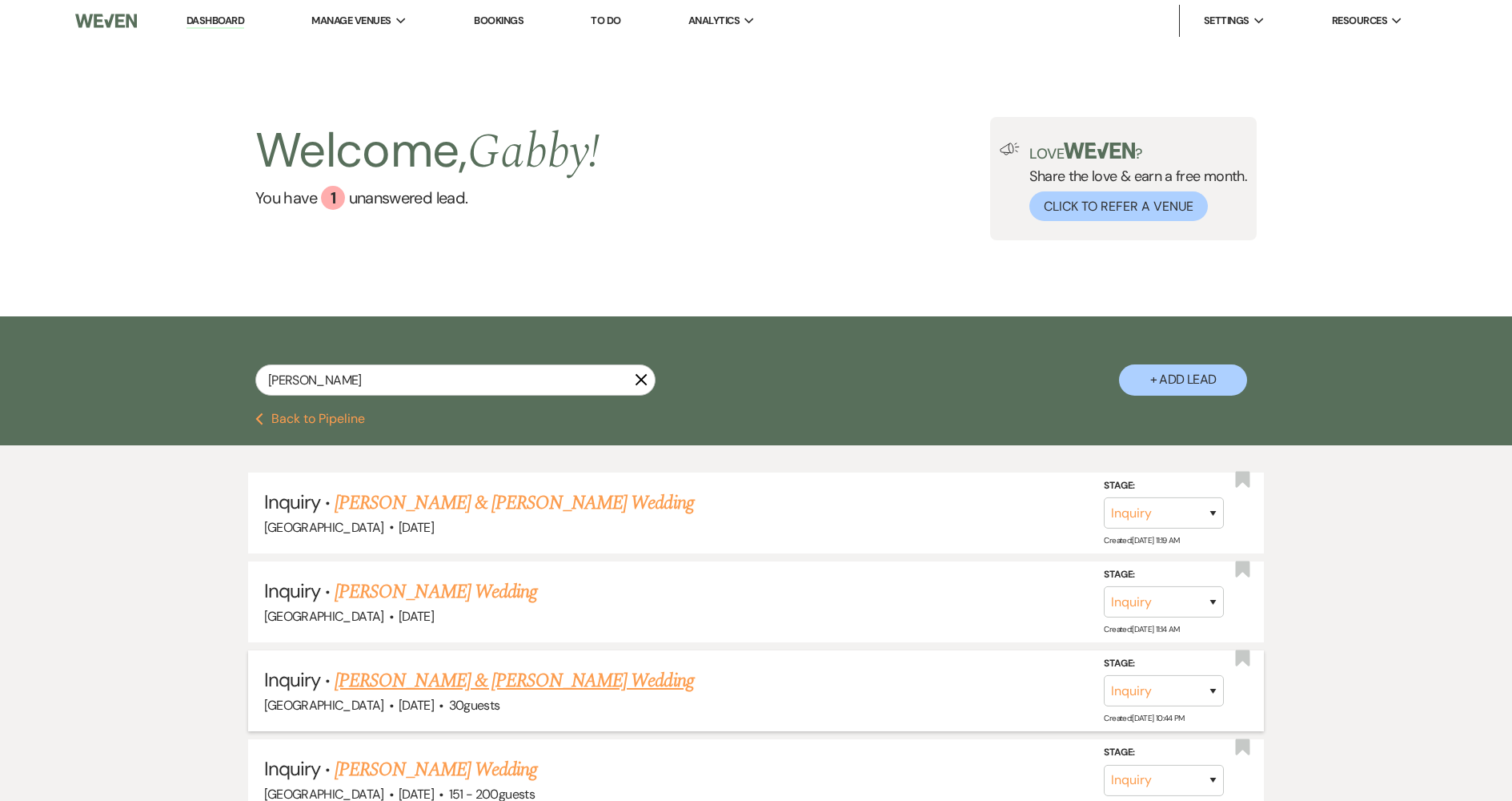
click at [559, 682] on h5 "Inquiry · [PERSON_NAME] & [PERSON_NAME] Wedding" at bounding box center [757, 681] width 985 height 29
click at [643, 375] on icon "X" at bounding box center [641, 379] width 13 height 13
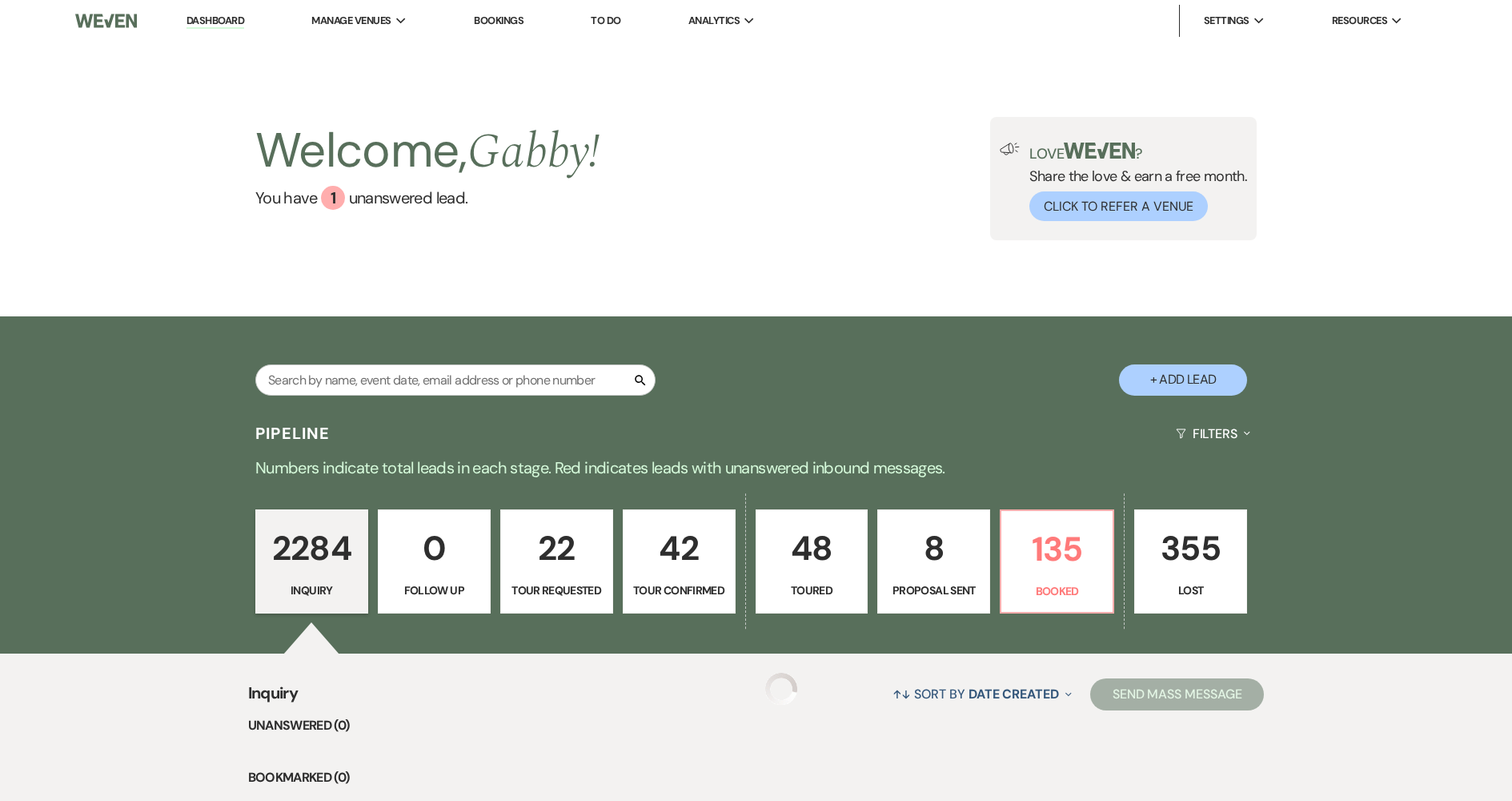
click at [216, 15] on link "Dashboard" at bounding box center [214, 21] width 57 height 16
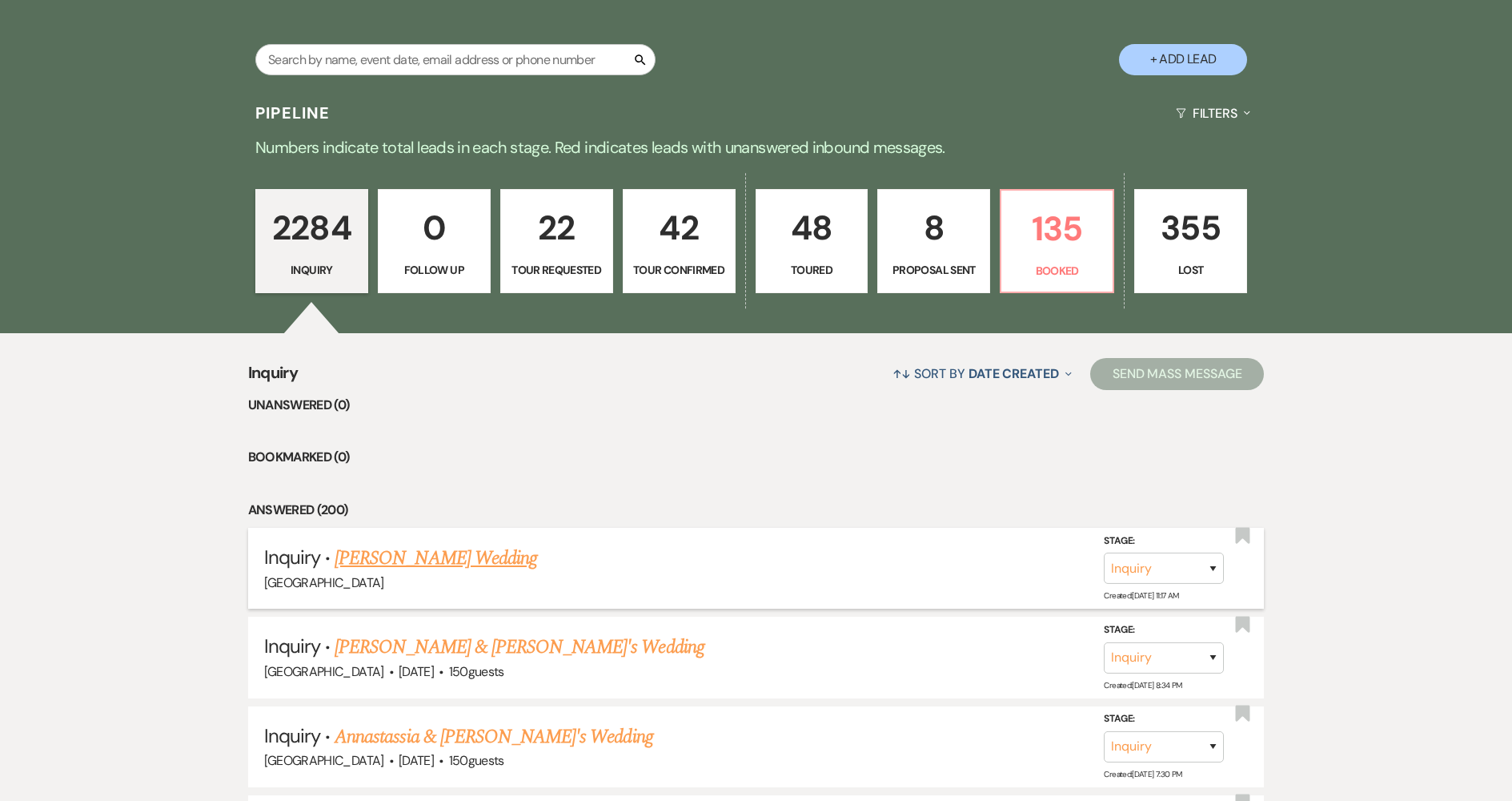
click at [388, 556] on link "[PERSON_NAME] Wedding" at bounding box center [435, 559] width 203 height 29
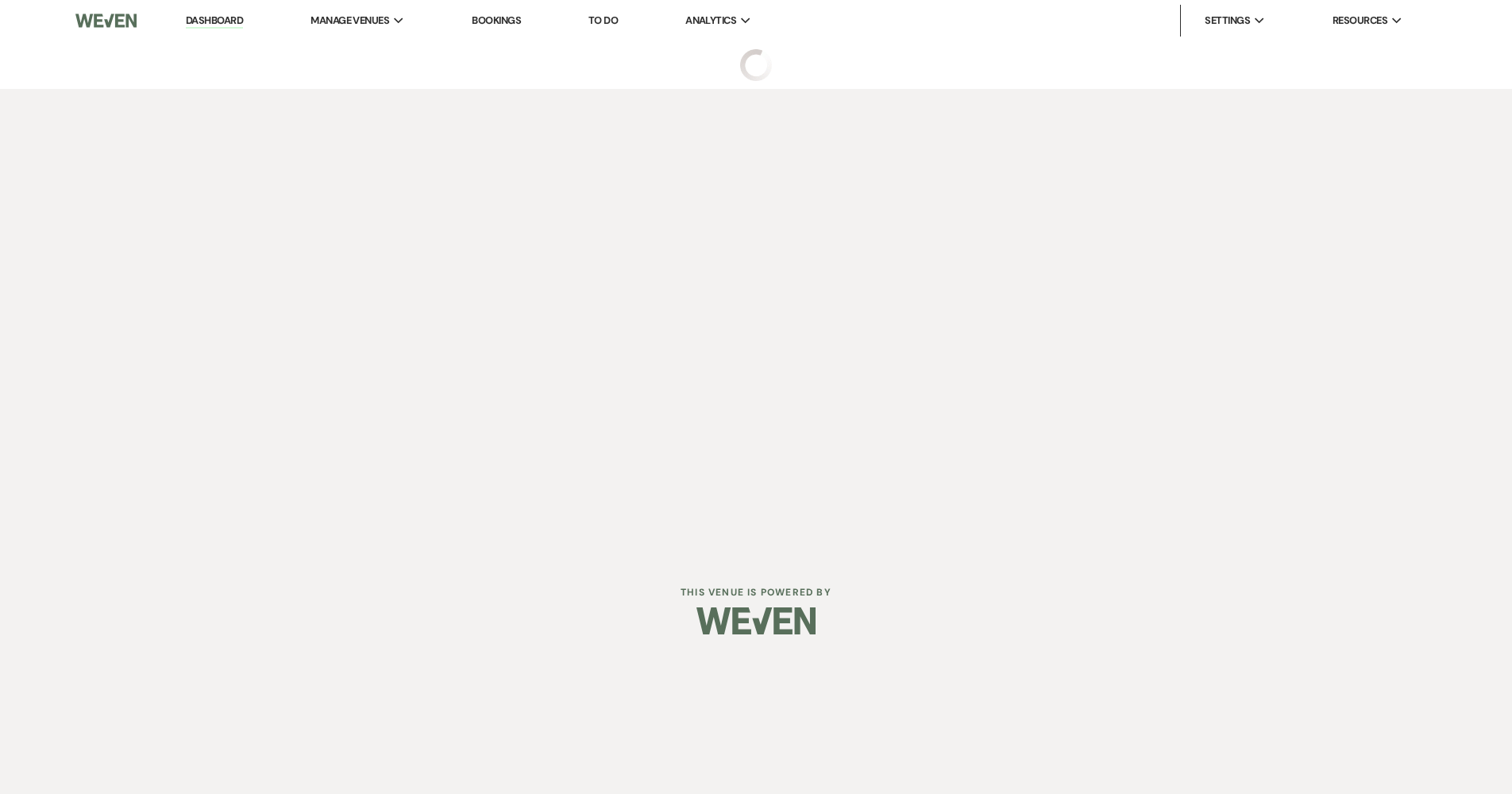
select select "5"
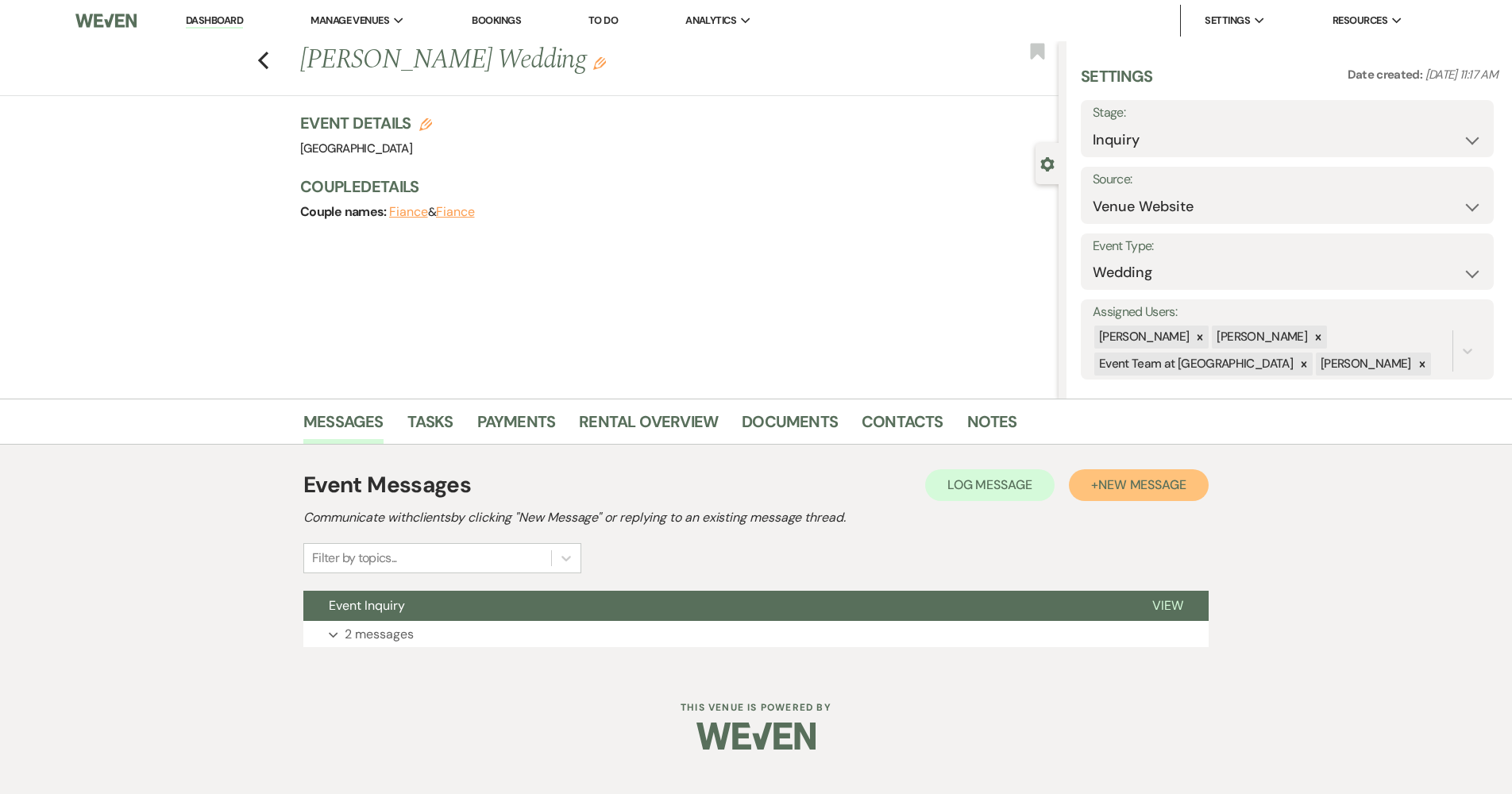
click at [1115, 494] on button "+ New Message" at bounding box center [1138, 484] width 139 height 32
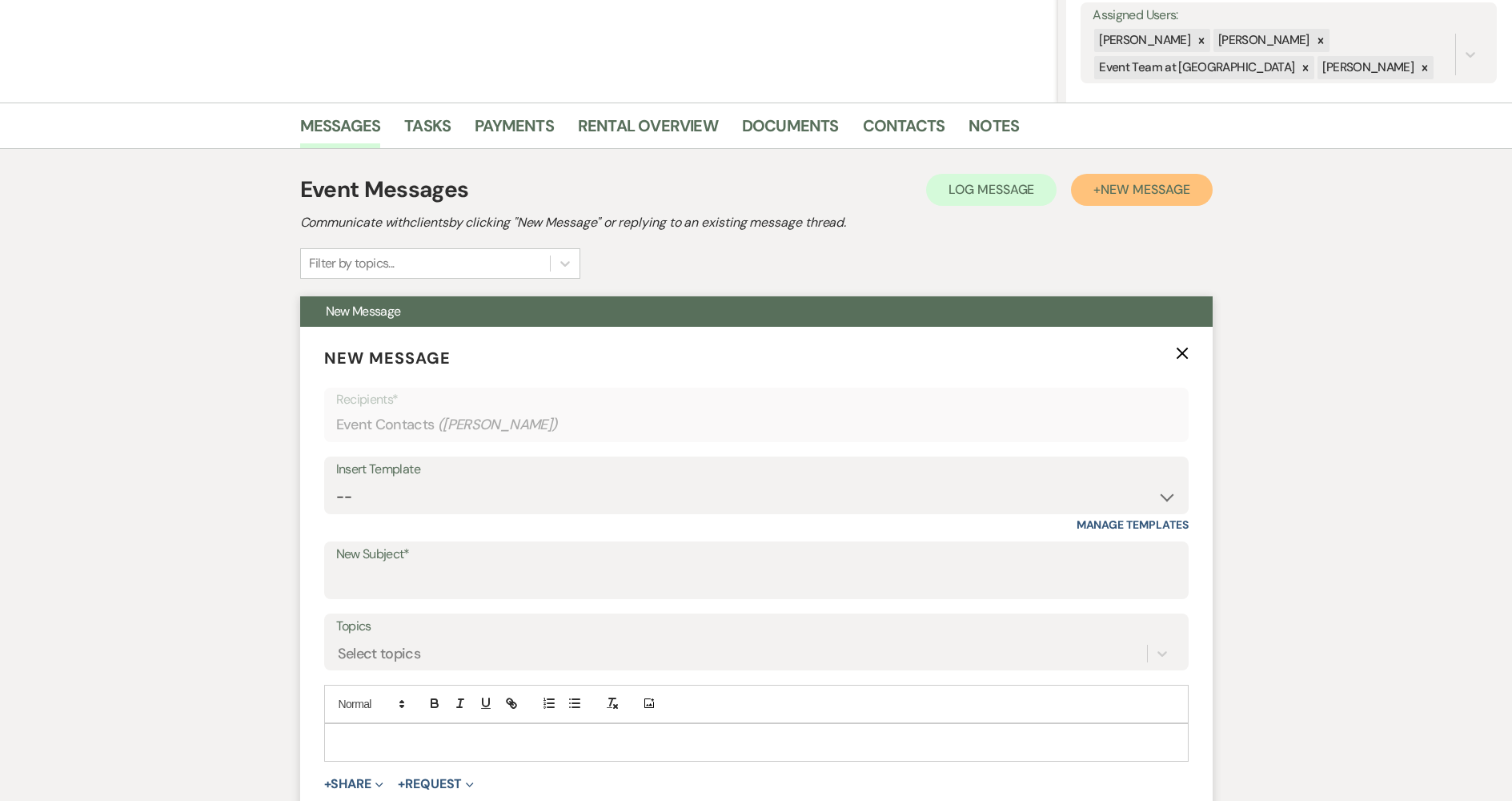
scroll to position [400, 0]
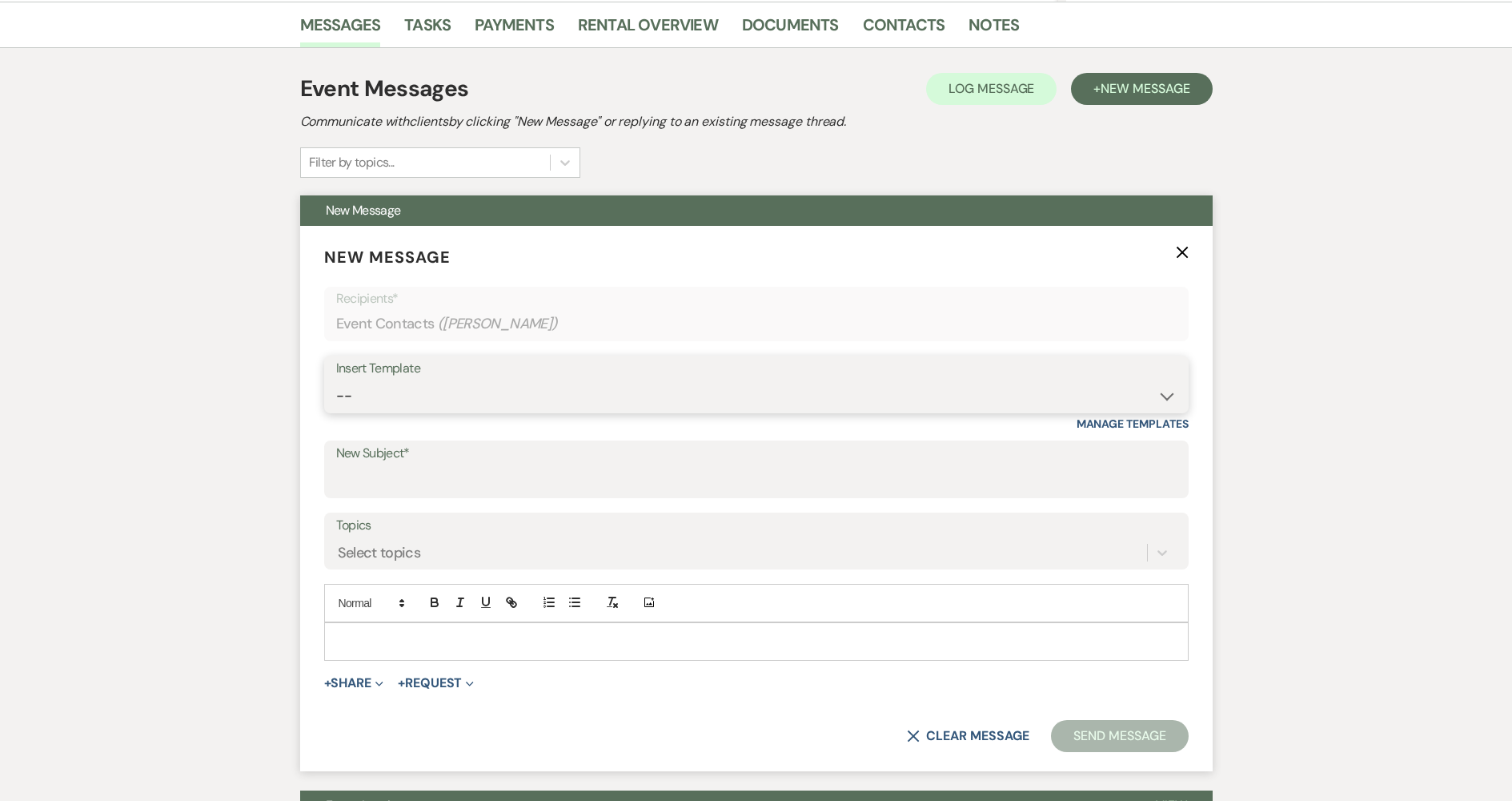
click at [567, 389] on select "-- Follow Up Contract (Pre-Booked Leads) Wedding Weekend Tour Follow Up Elopeme…" at bounding box center [756, 396] width 840 height 31
select select "3264"
click at [336, 380] on select "-- Follow Up Contract (Pre-Booked Leads) Wedding Weekend Tour Follow Up Elopeme…" at bounding box center [756, 396] width 840 height 31
type input "Thank You for Your Oak Lodge Inquiry!"
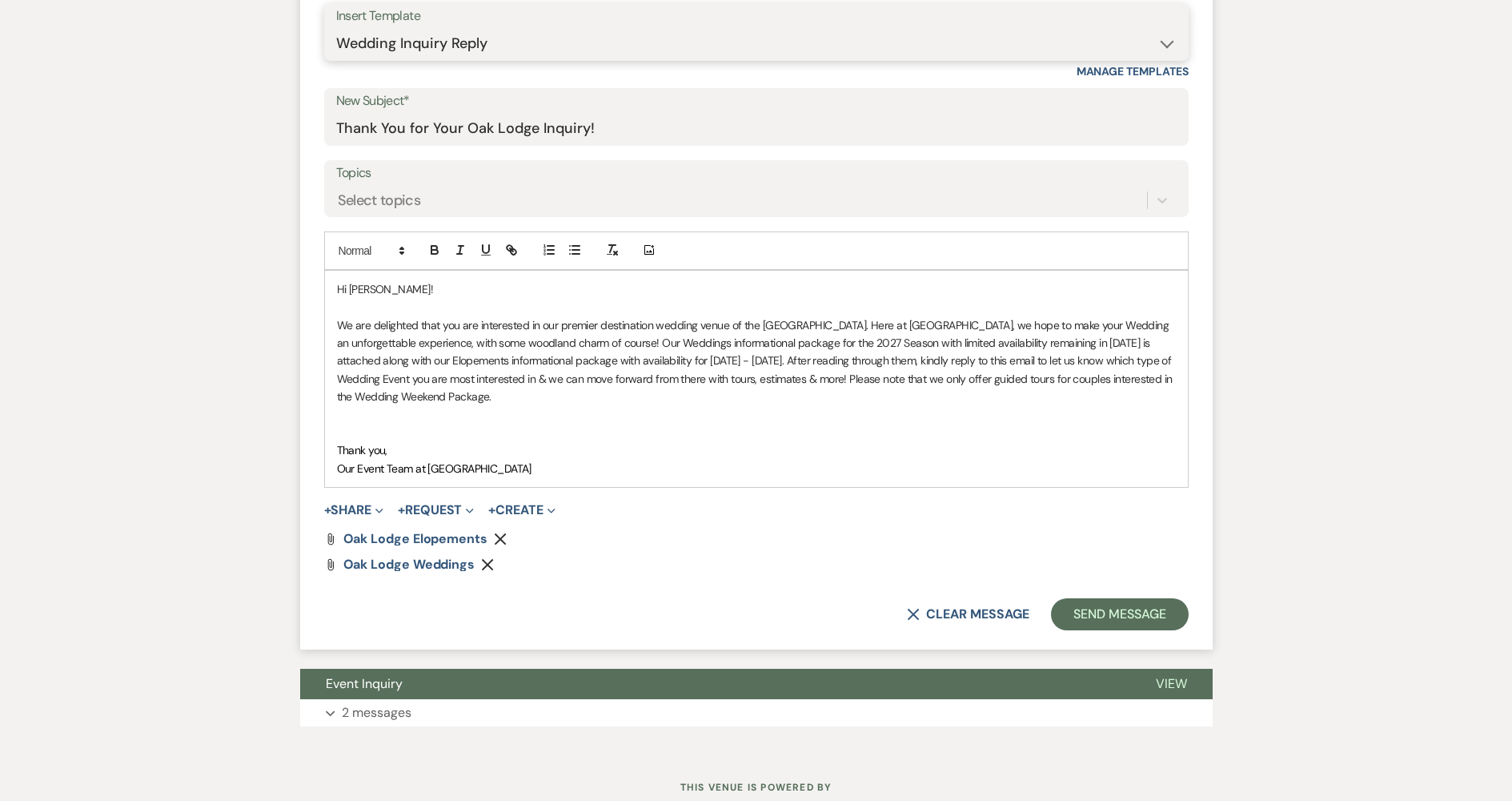
scroll to position [801, 0]
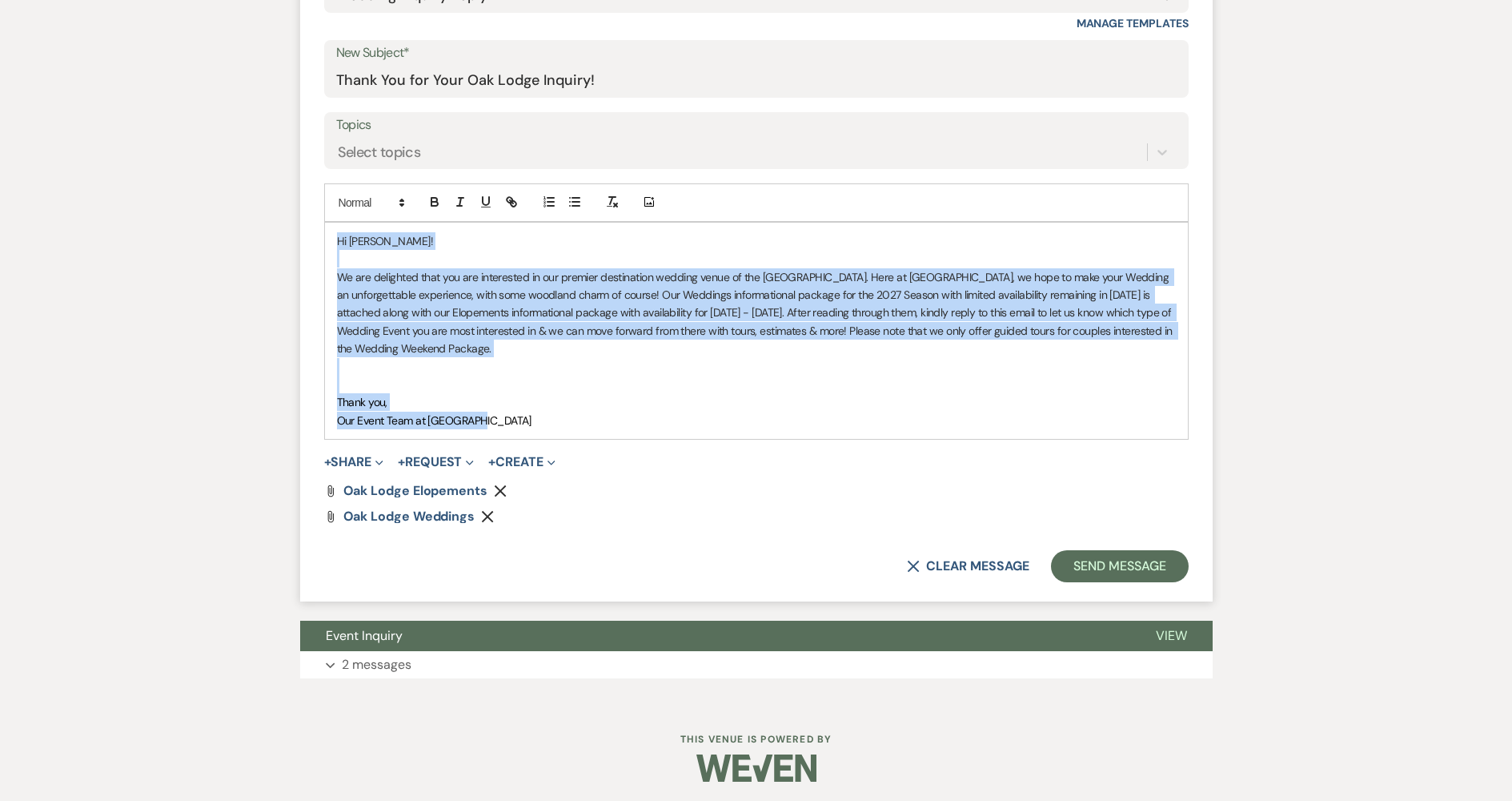
drag, startPoint x: 510, startPoint y: 422, endPoint x: 314, endPoint y: 240, distance: 267.5
click at [314, 240] on form "New Message X Draft saved! Recipients* Event Contacts ( [PERSON_NAME] ) Insert …" at bounding box center [757, 213] width 913 height 777
copy div "Hi [PERSON_NAME]! We are delighted that you are interested in our premier desti…"
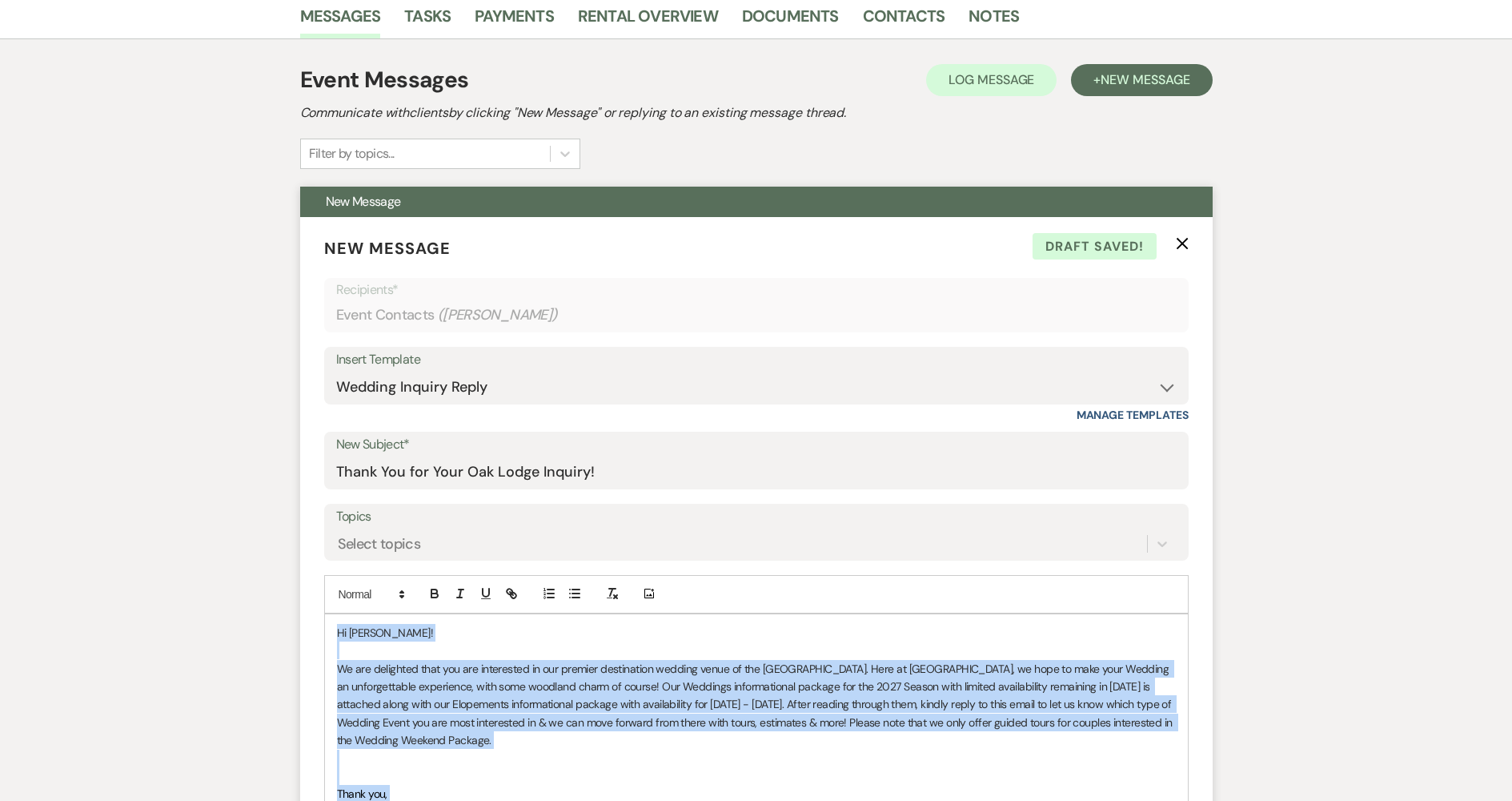
scroll to position [400, 0]
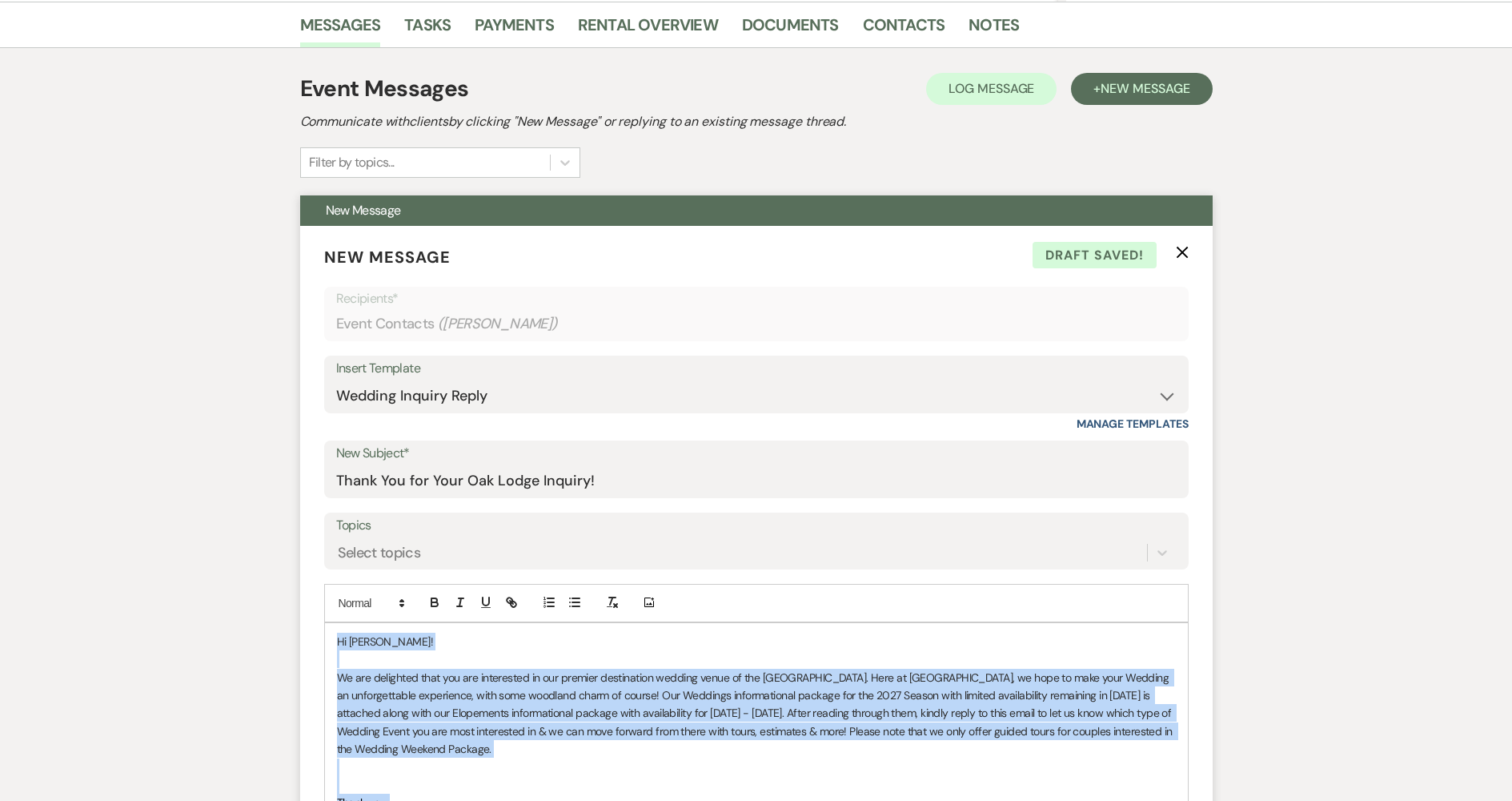
click at [1176, 254] on icon "X" at bounding box center [1181, 252] width 13 height 13
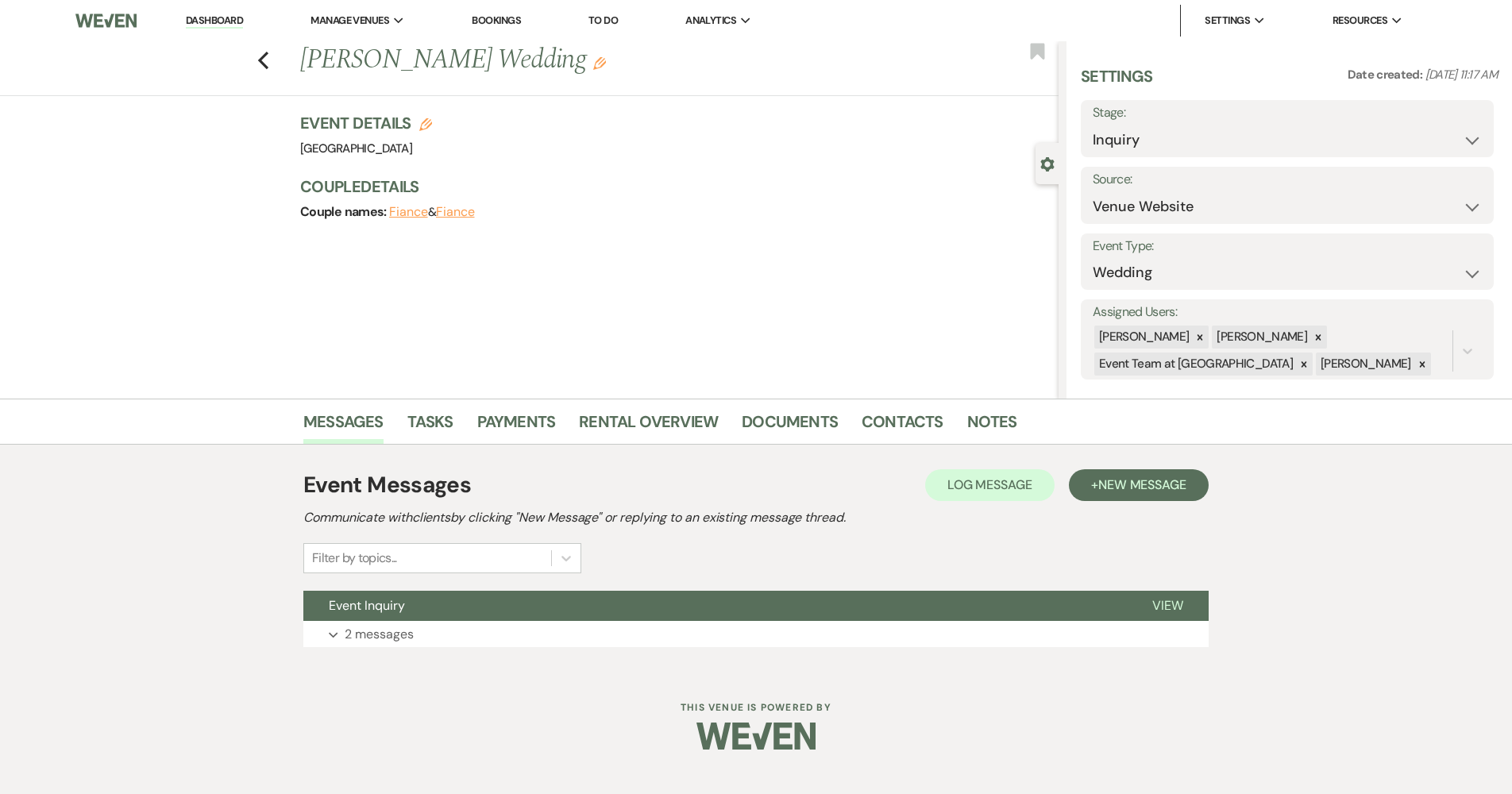
click at [206, 18] on link "Dashboard" at bounding box center [213, 21] width 57 height 15
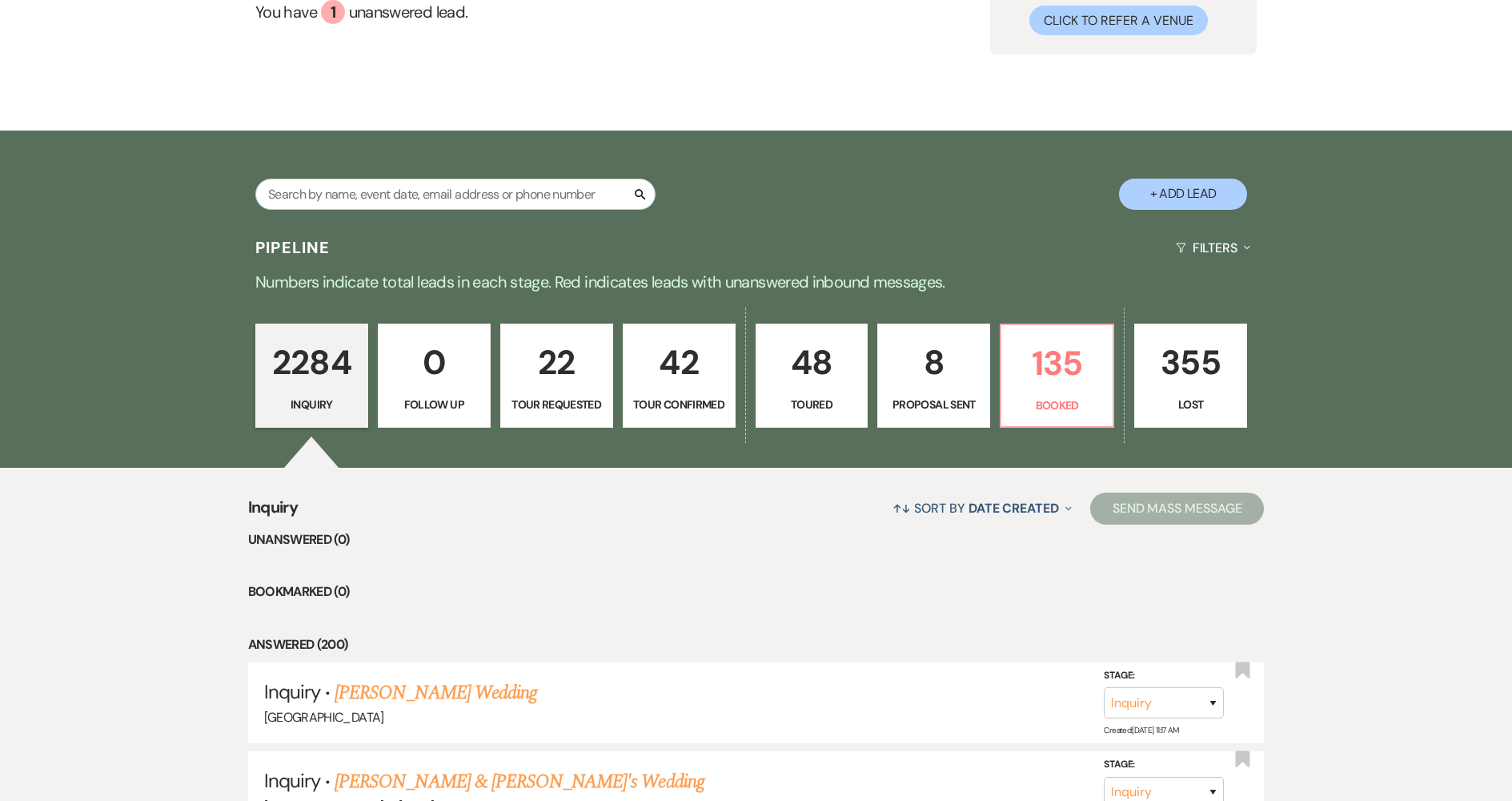
scroll to position [240, 0]
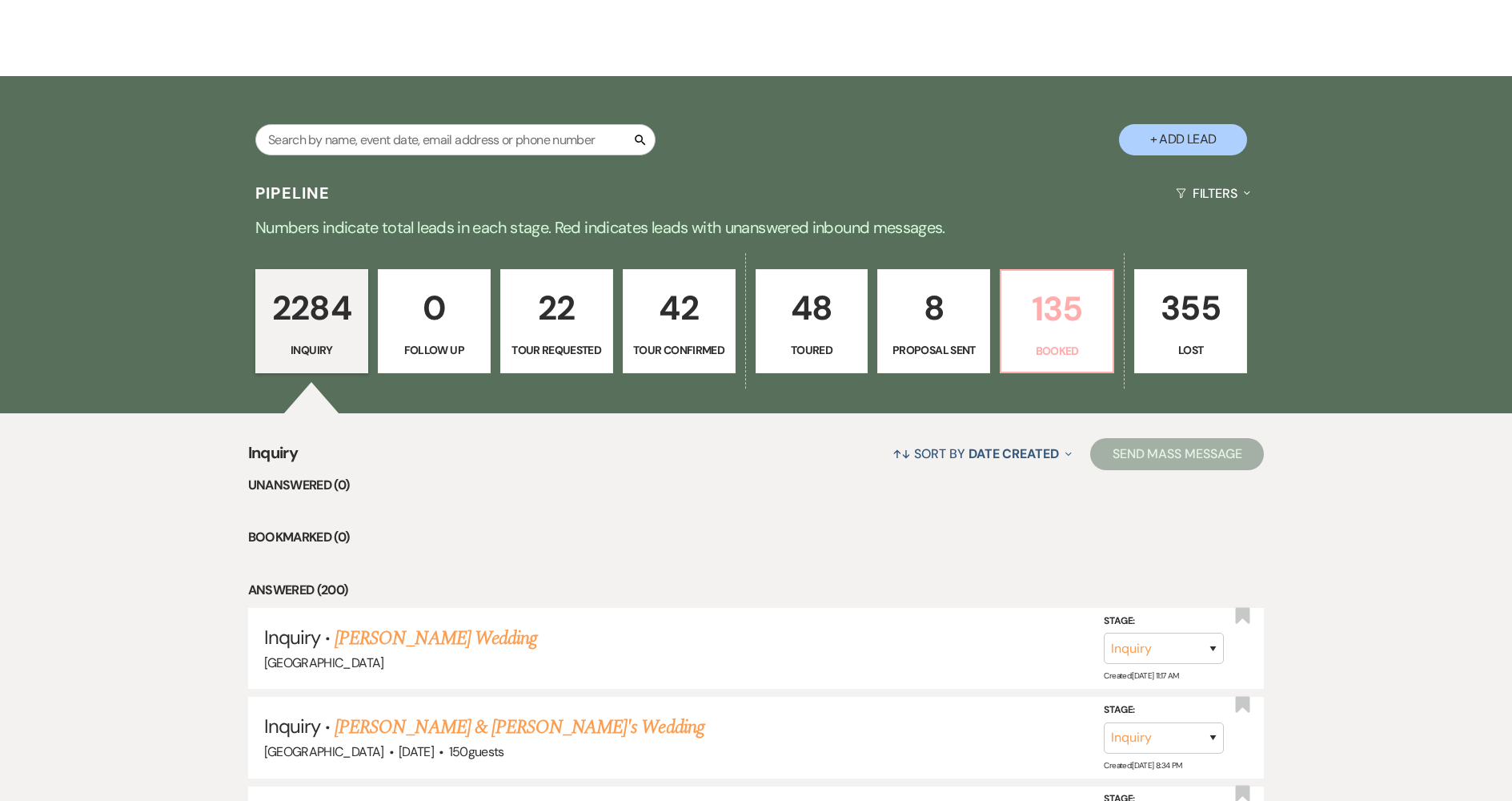
click at [1073, 352] on p "Booked" at bounding box center [1056, 351] width 92 height 17
select select "7"
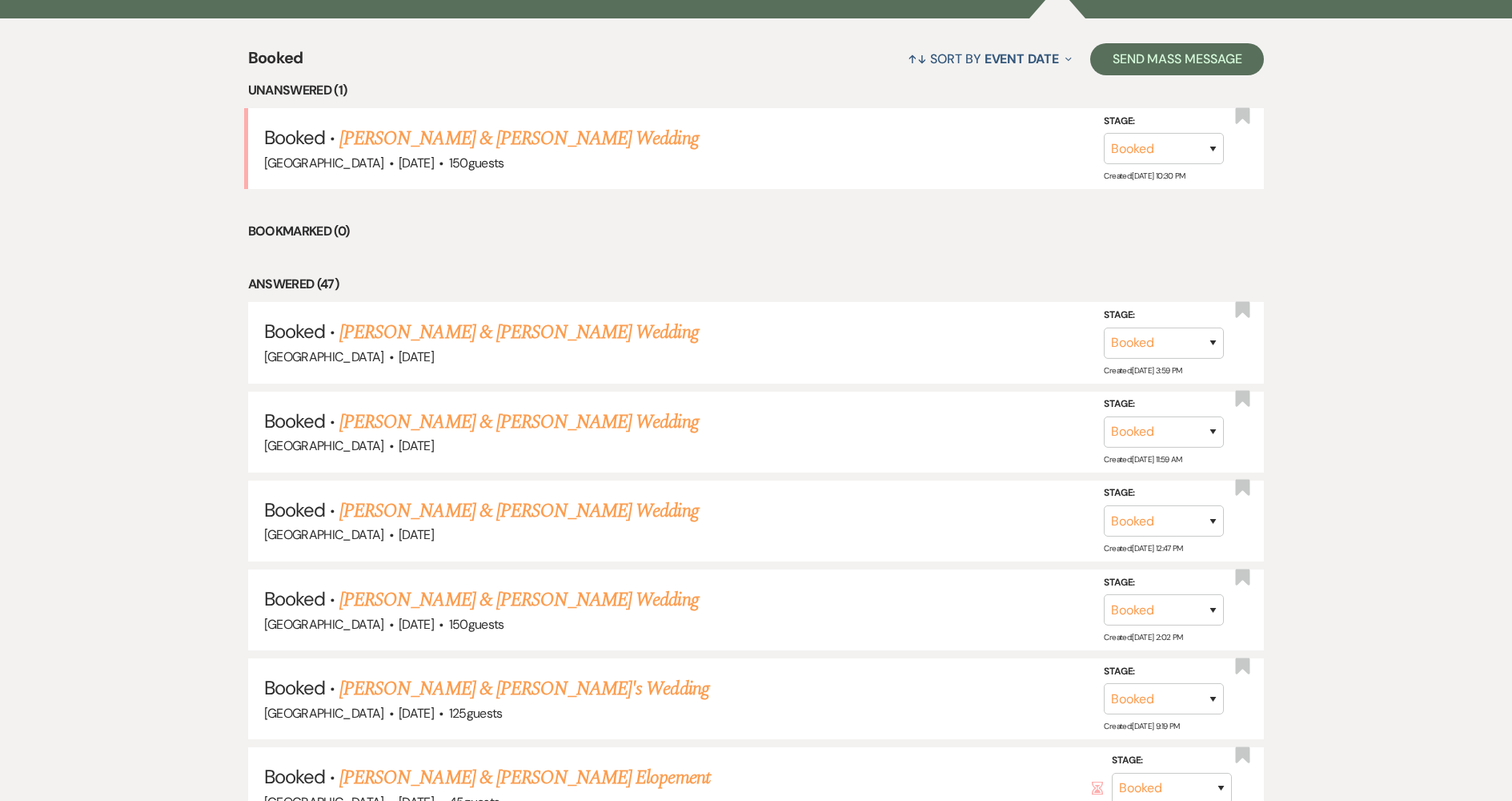
scroll to position [641, 0]
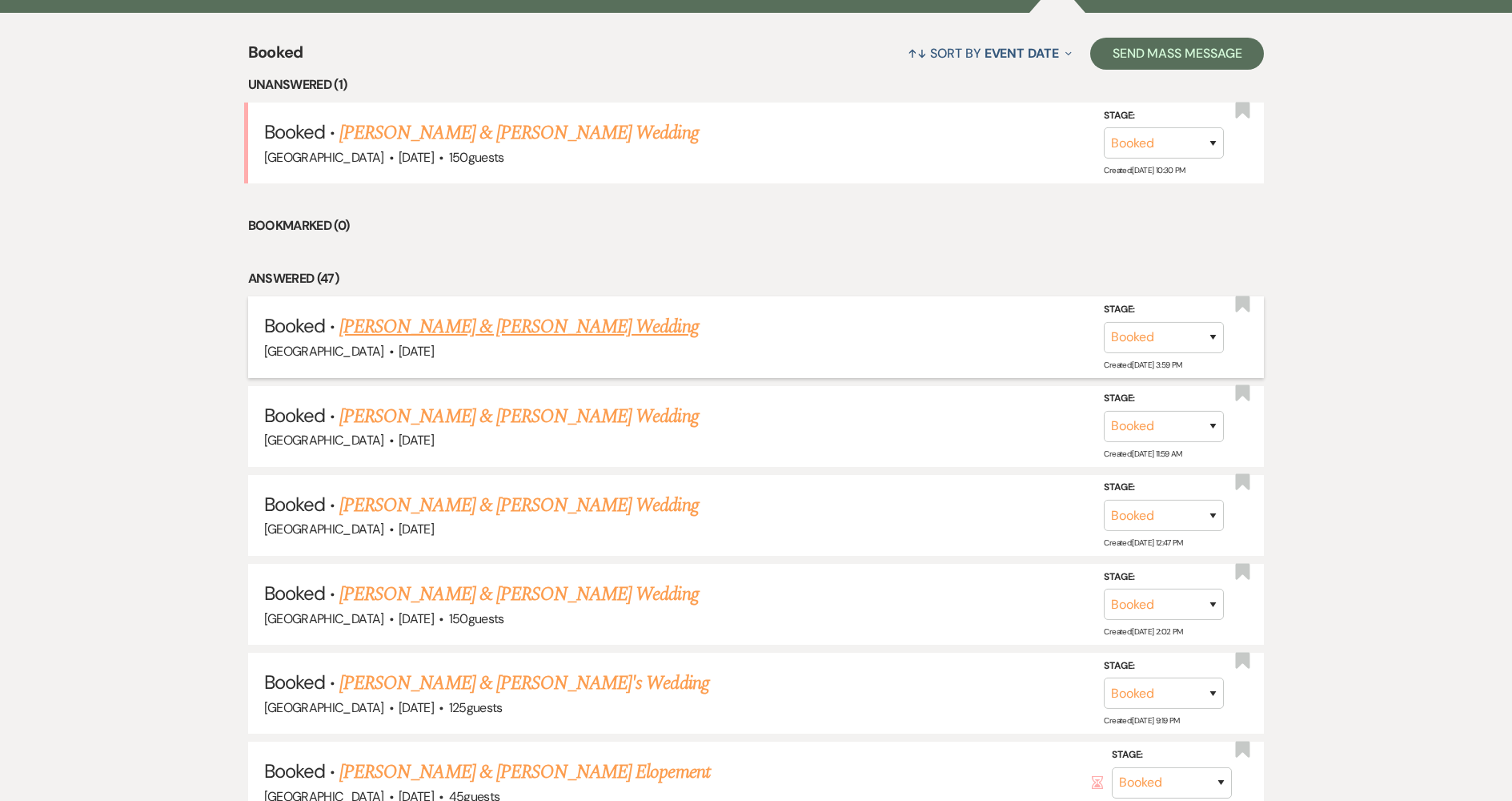
click at [608, 325] on link "[PERSON_NAME] & [PERSON_NAME] Wedding" at bounding box center [519, 327] width 359 height 29
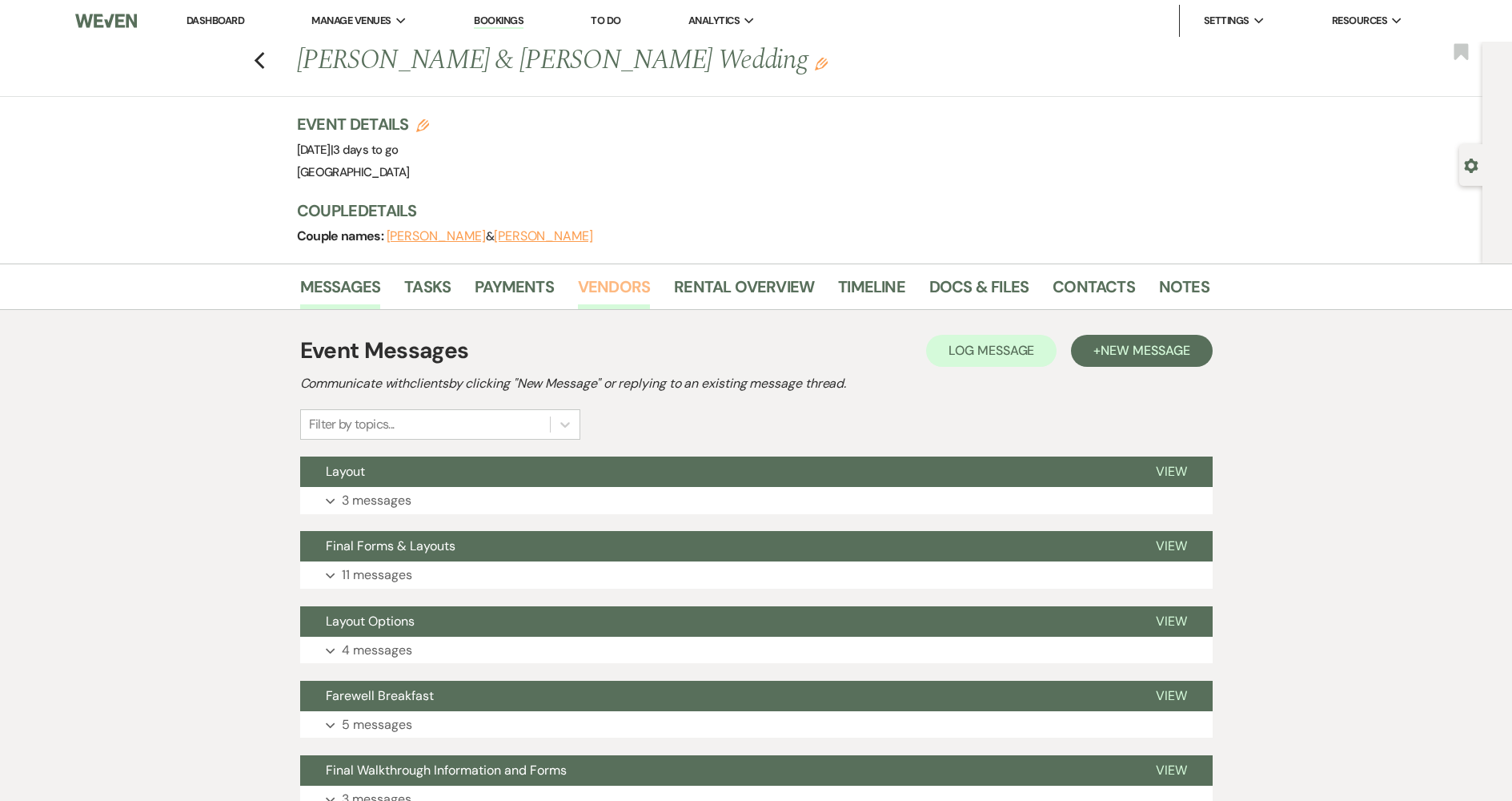
click at [630, 288] on link "Vendors" at bounding box center [614, 292] width 72 height 35
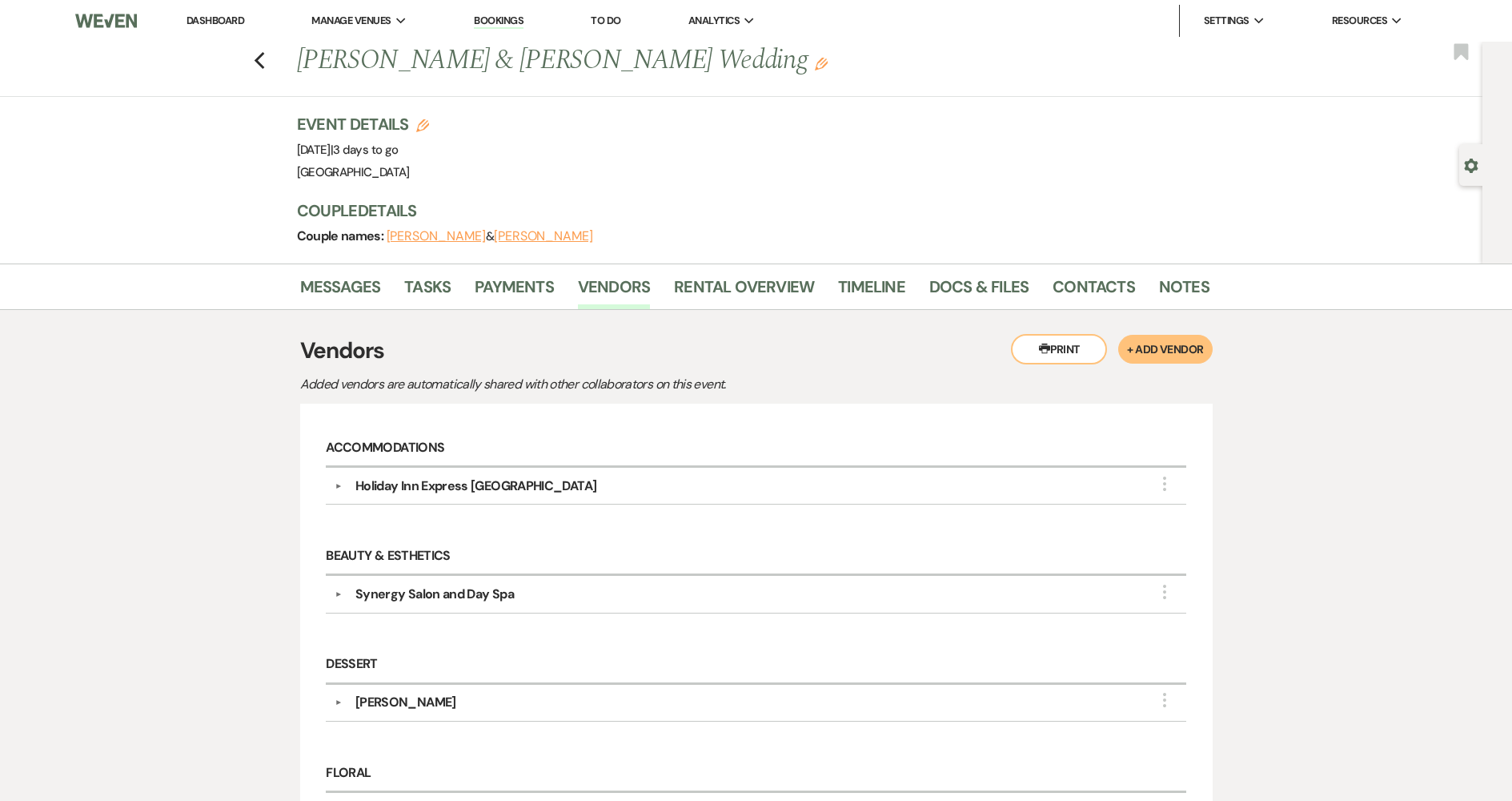
click at [221, 23] on link "Dashboard" at bounding box center [214, 20] width 57 height 14
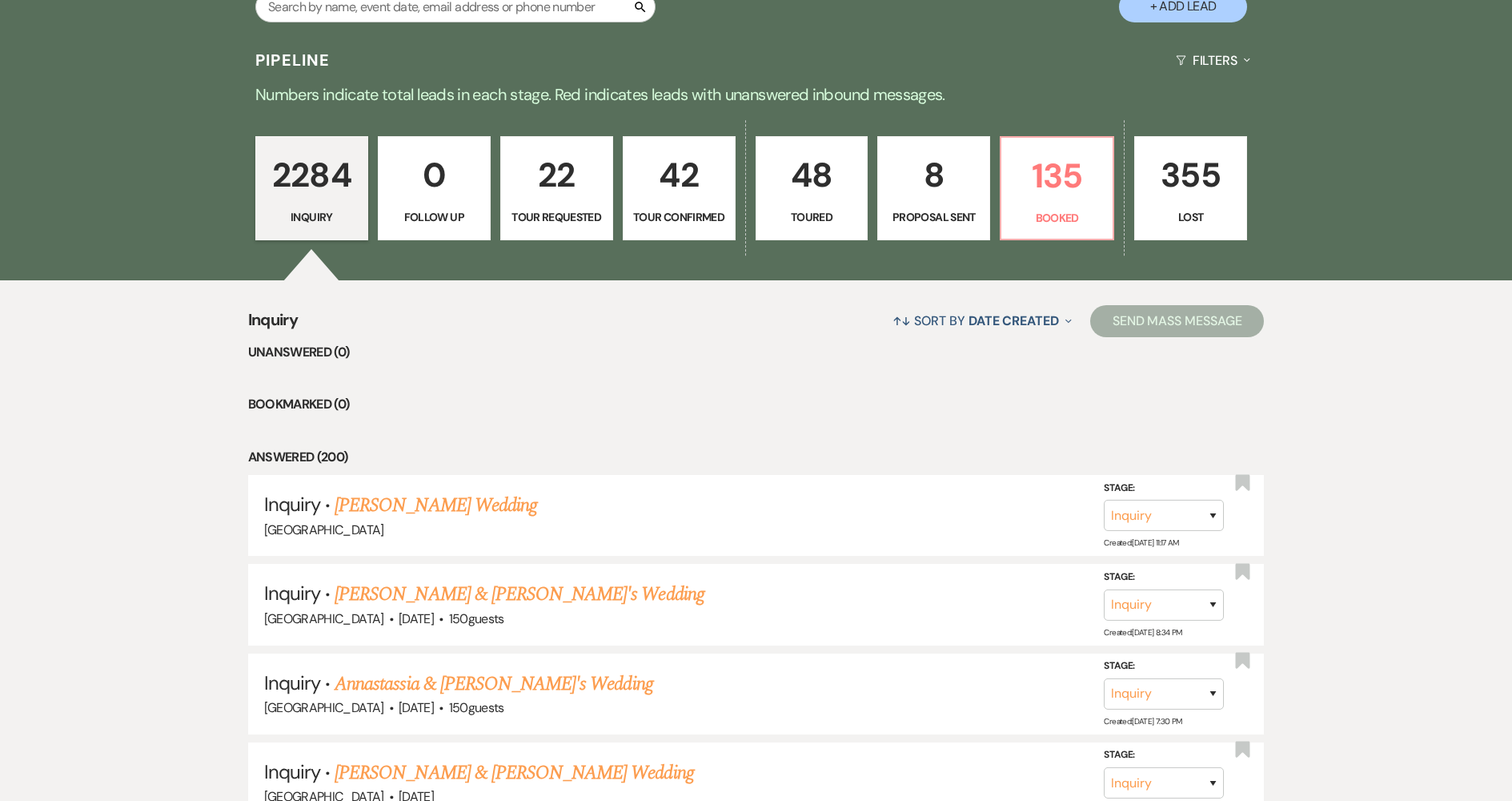
scroll to position [400, 0]
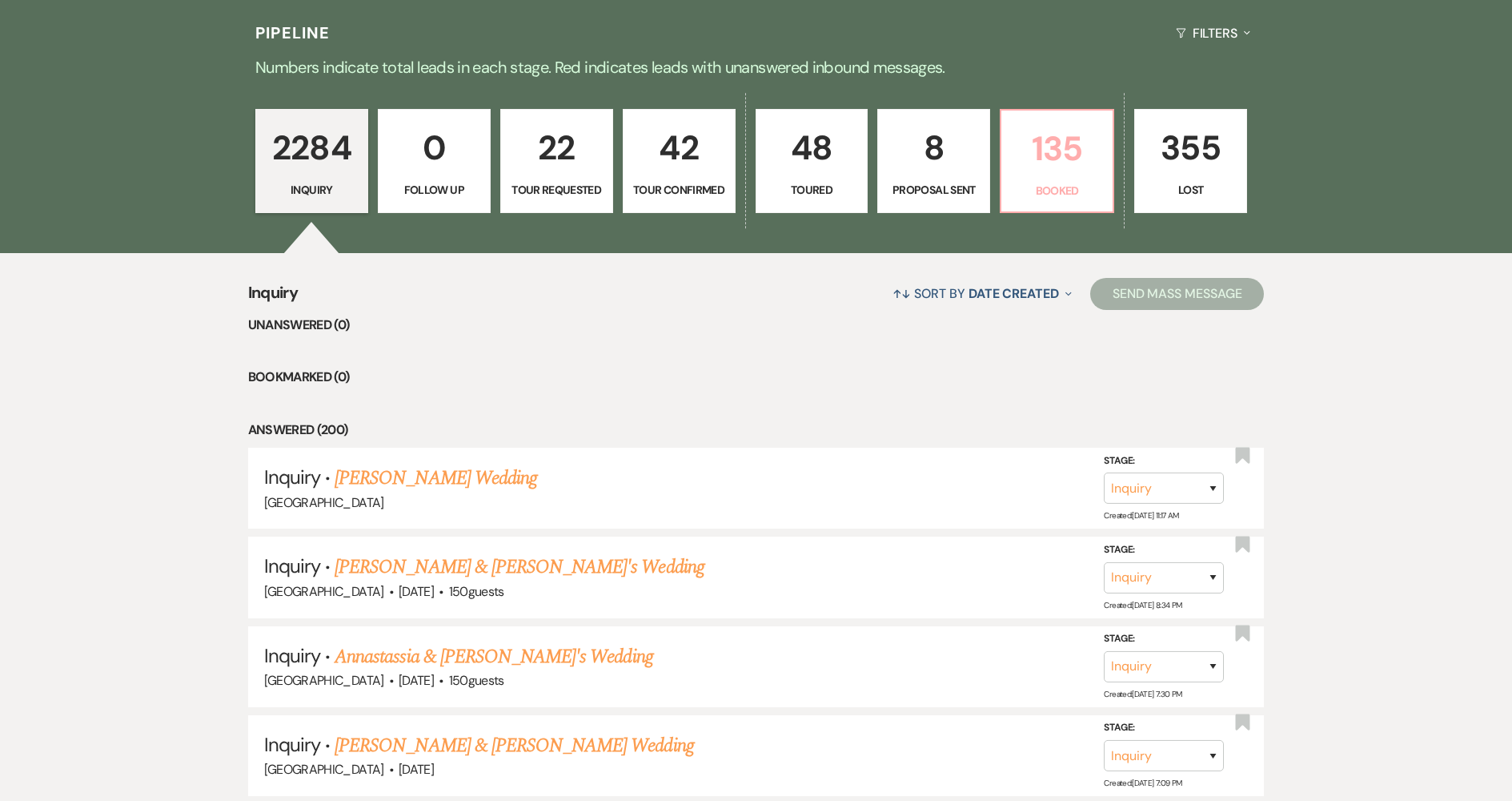
click at [1061, 153] on p "135" at bounding box center [1056, 148] width 92 height 53
select select "7"
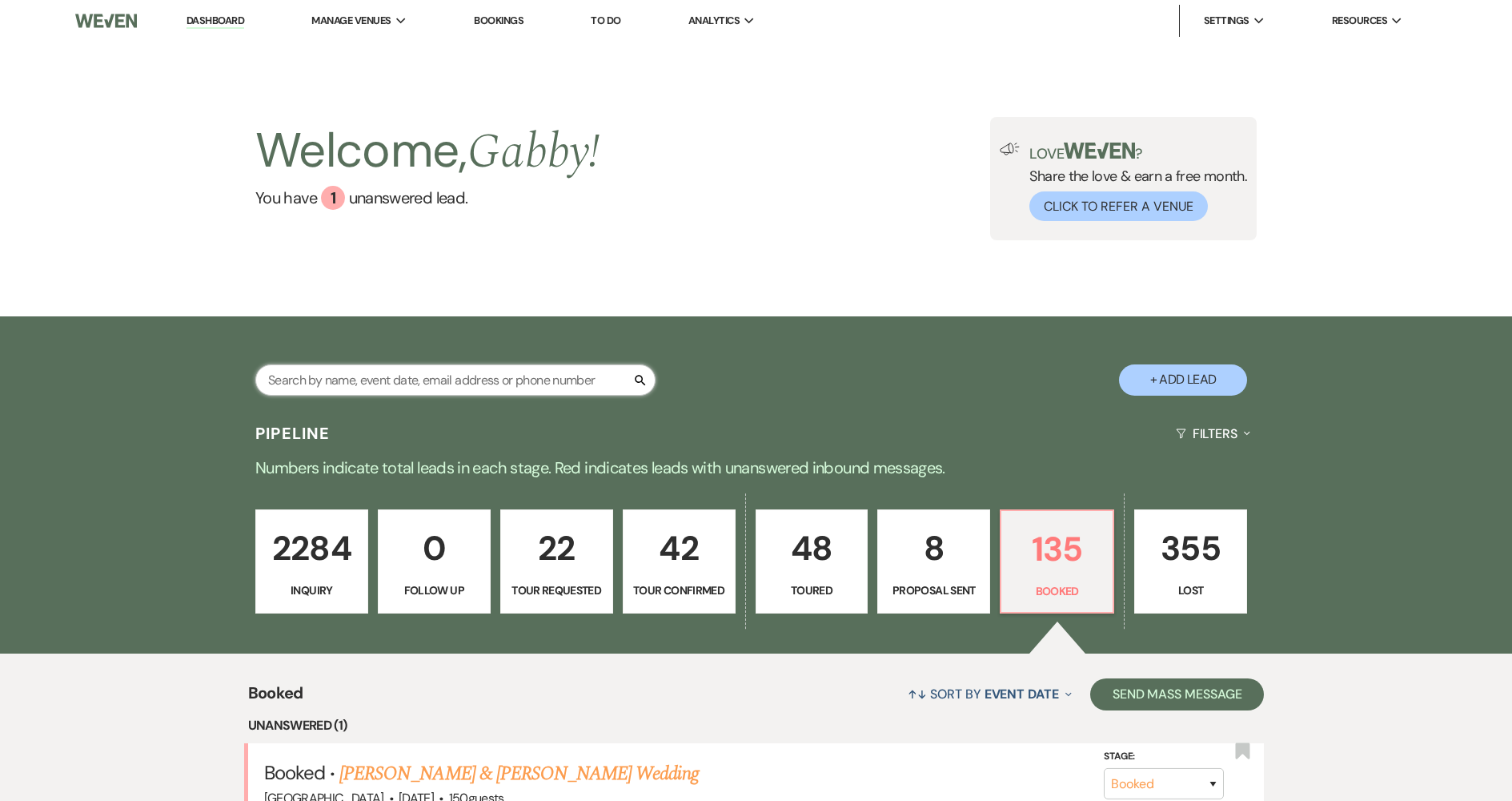
click at [509, 373] on input "text" at bounding box center [456, 380] width 400 height 31
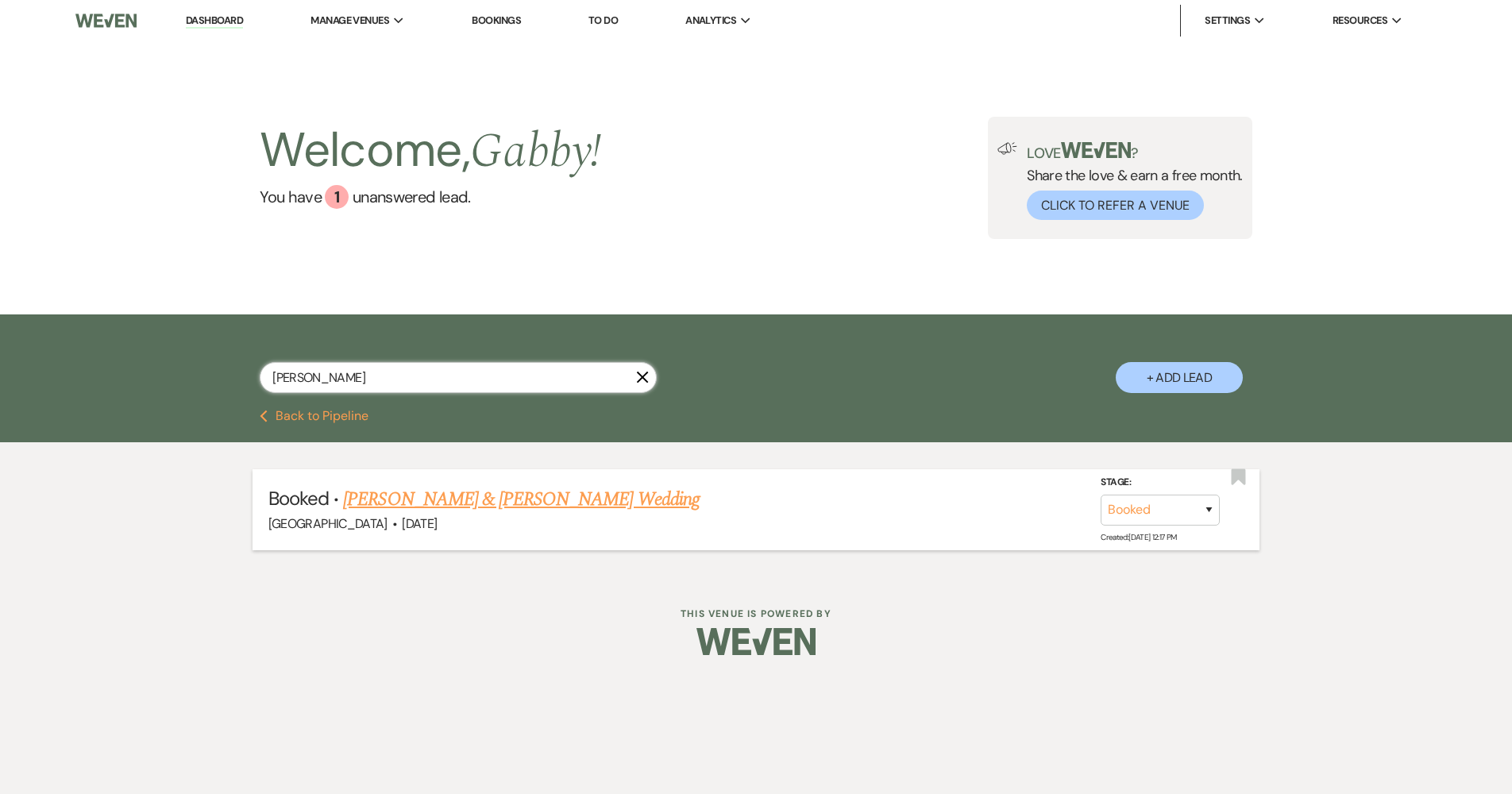
type input "[PERSON_NAME]"
click at [497, 494] on link "[PERSON_NAME] & [PERSON_NAME] Wedding" at bounding box center [521, 500] width 356 height 29
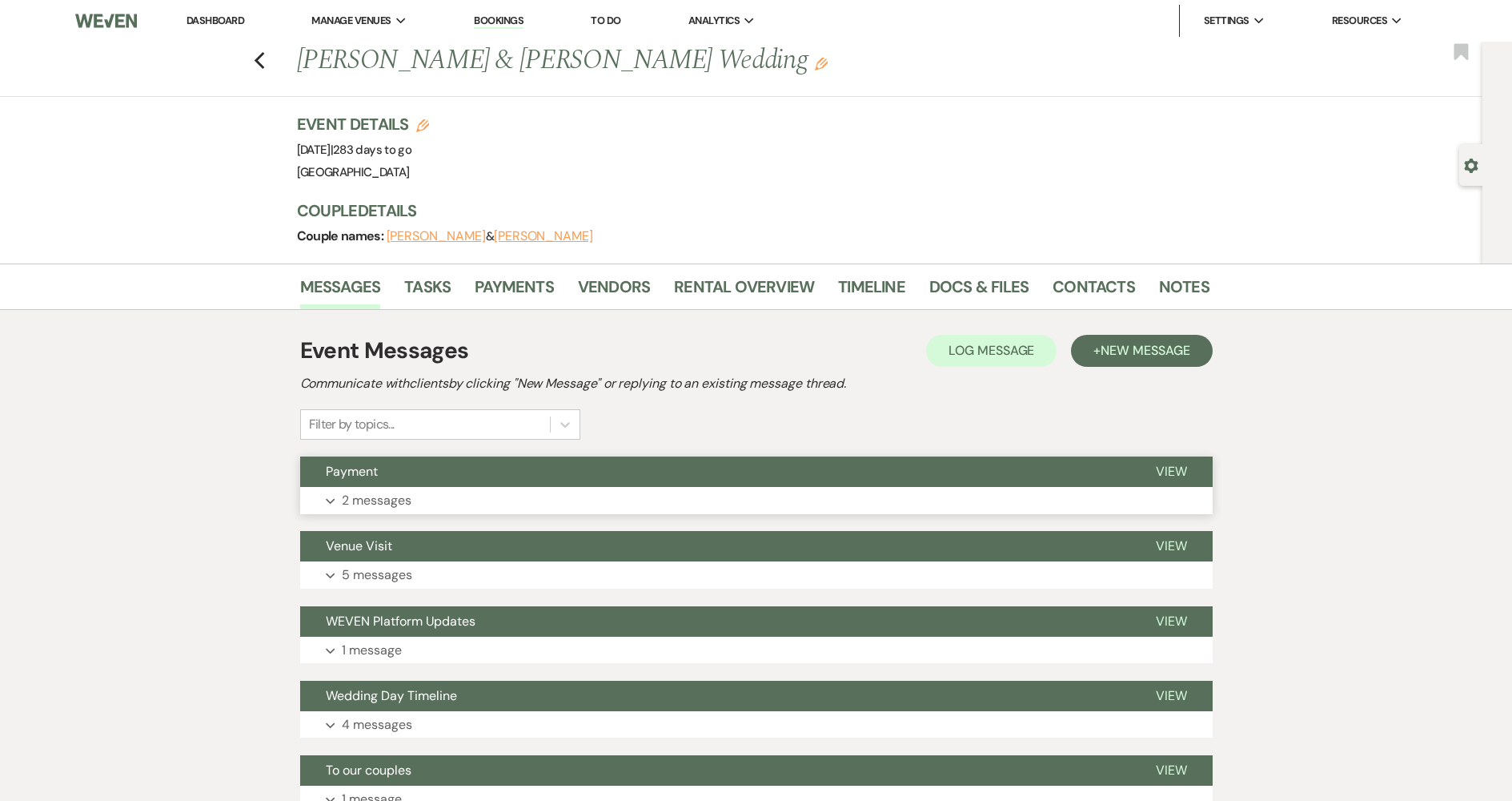
click at [348, 465] on span "Payment" at bounding box center [352, 470] width 52 height 16
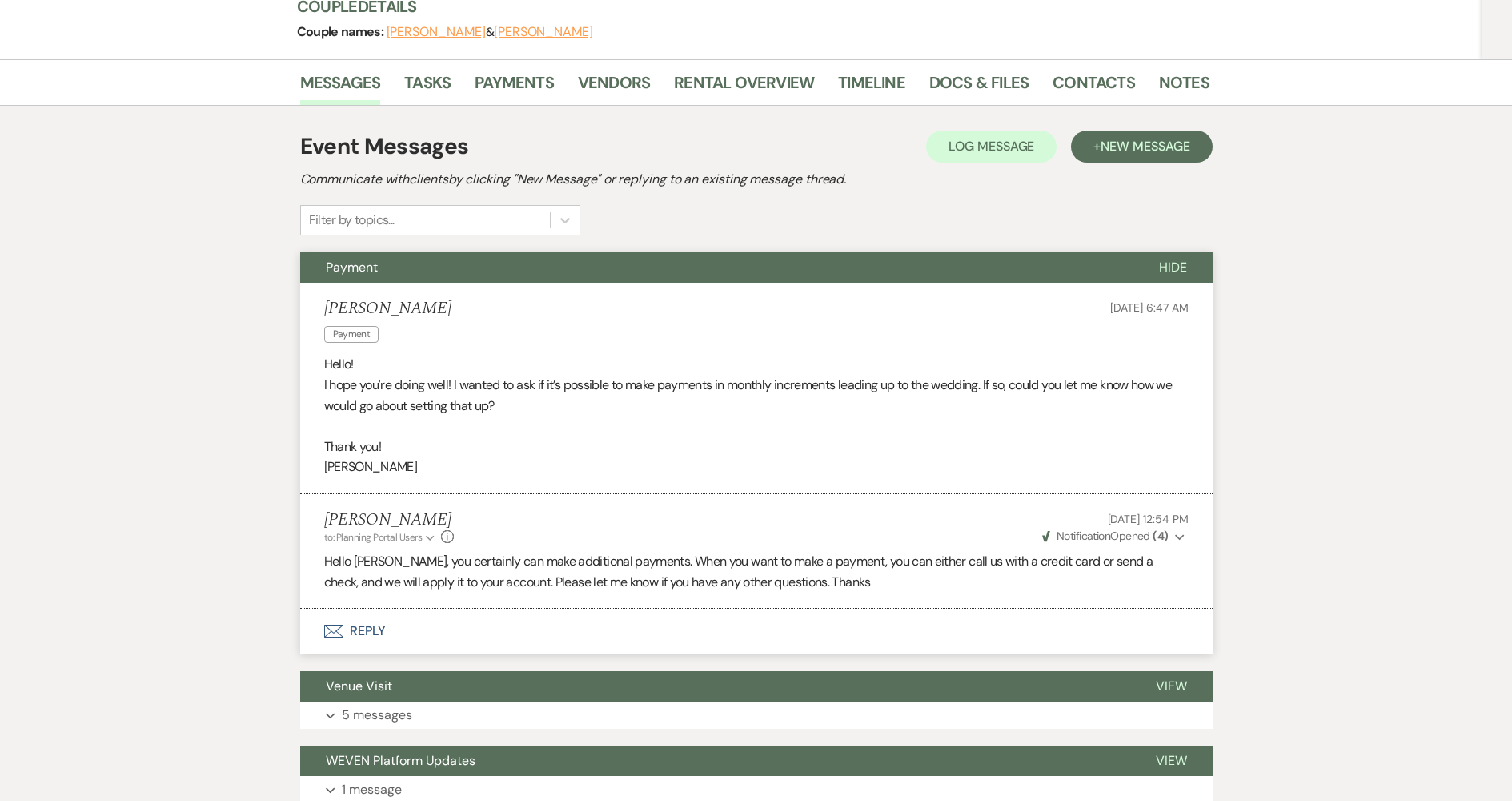
scroll to position [160, 0]
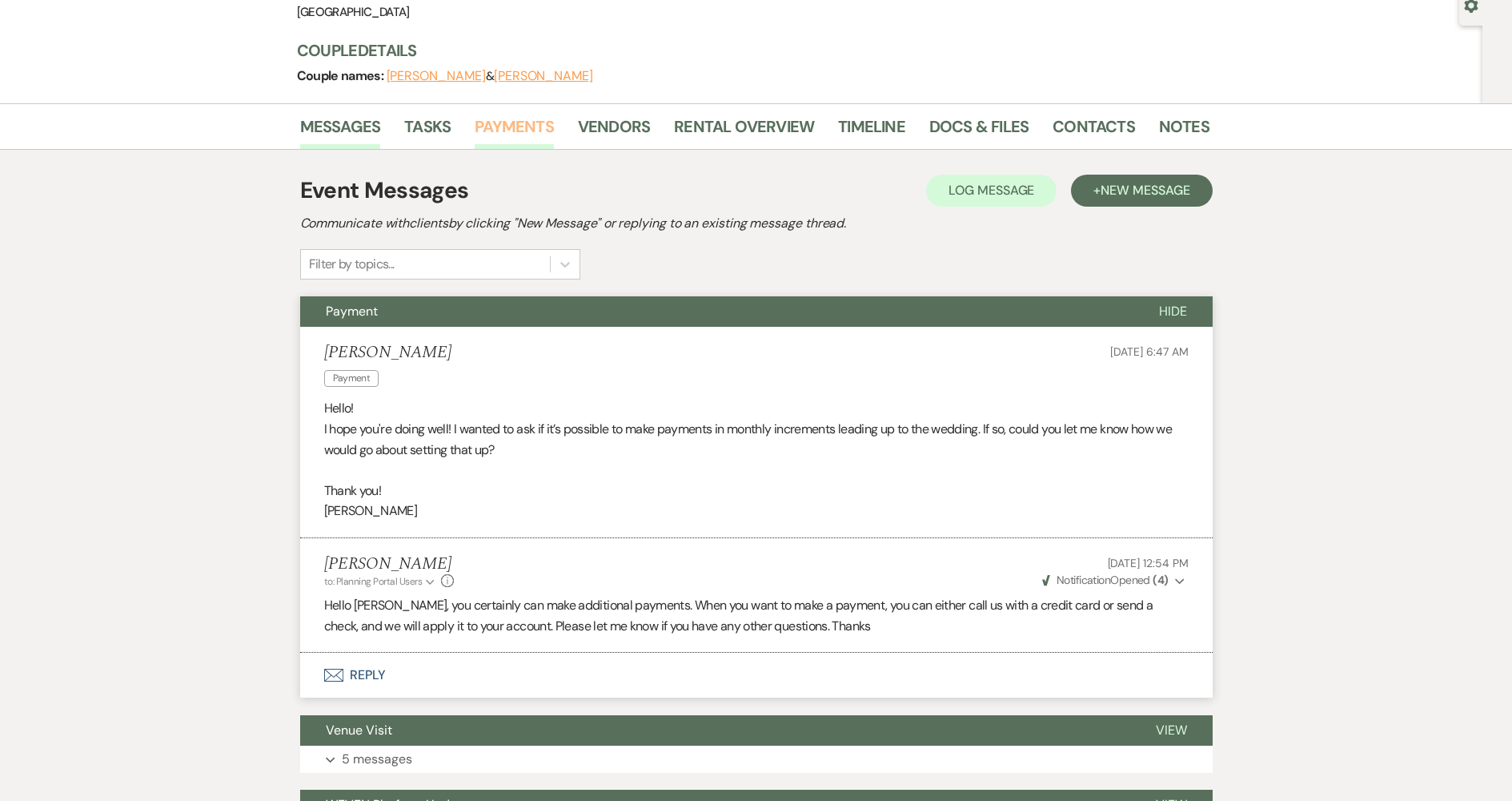
click at [495, 124] on link "Payments" at bounding box center [515, 131] width 79 height 35
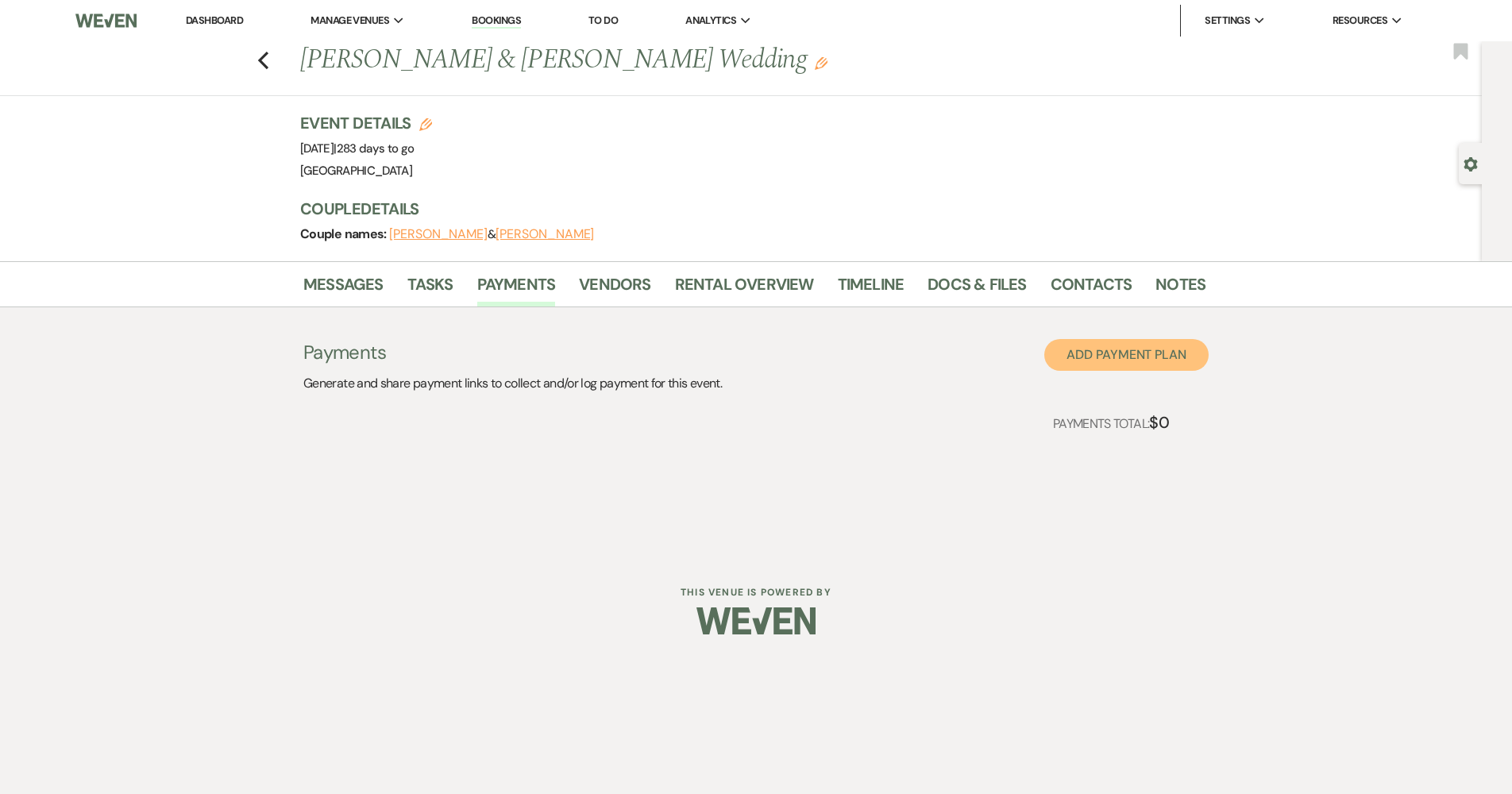
click at [1137, 358] on button "Add Payment Plan" at bounding box center [1126, 355] width 164 height 32
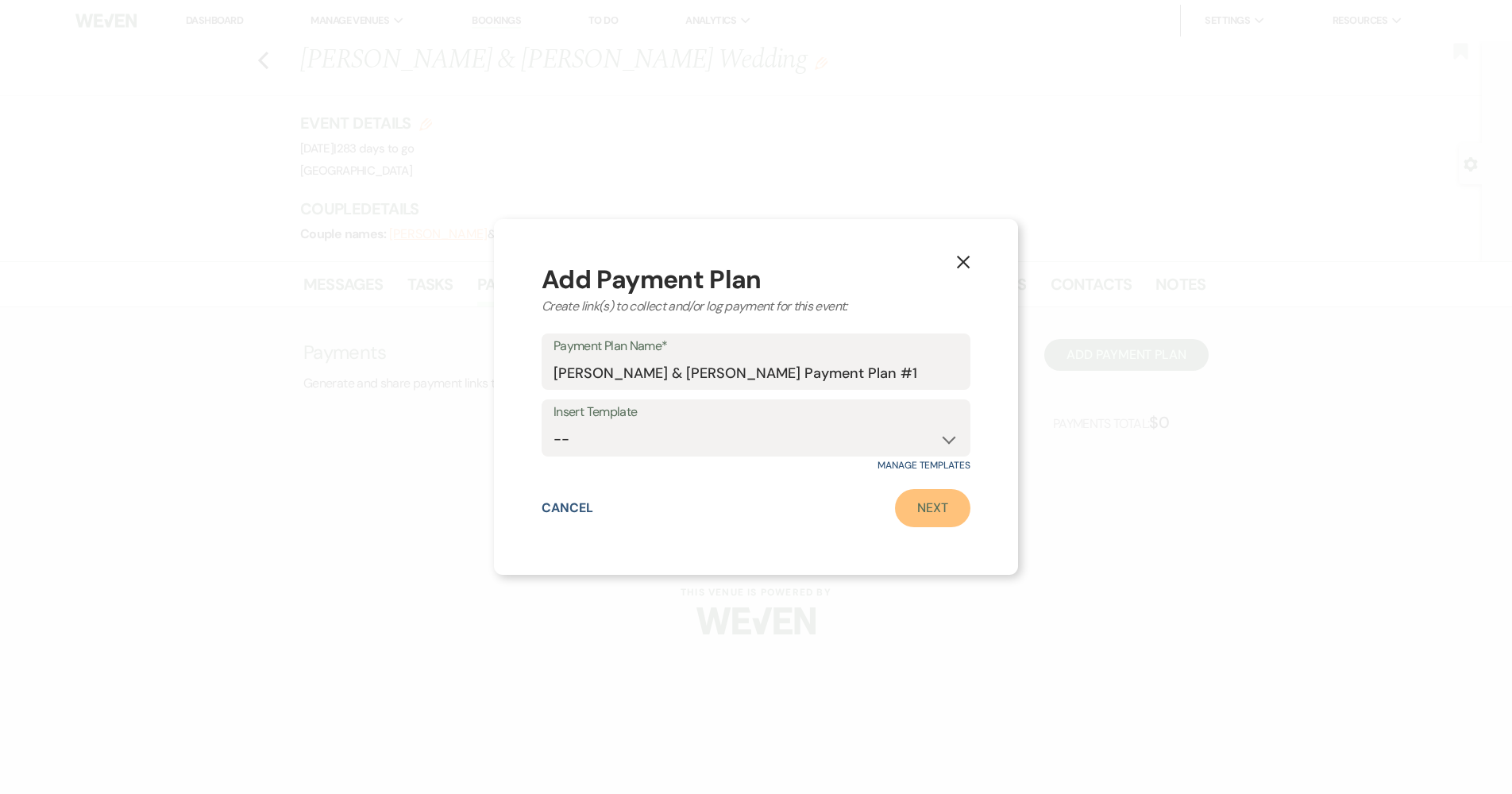
click at [940, 517] on link "Next" at bounding box center [932, 509] width 75 height 38
select select "2"
select select "percentage"
select select "true"
select select "client"
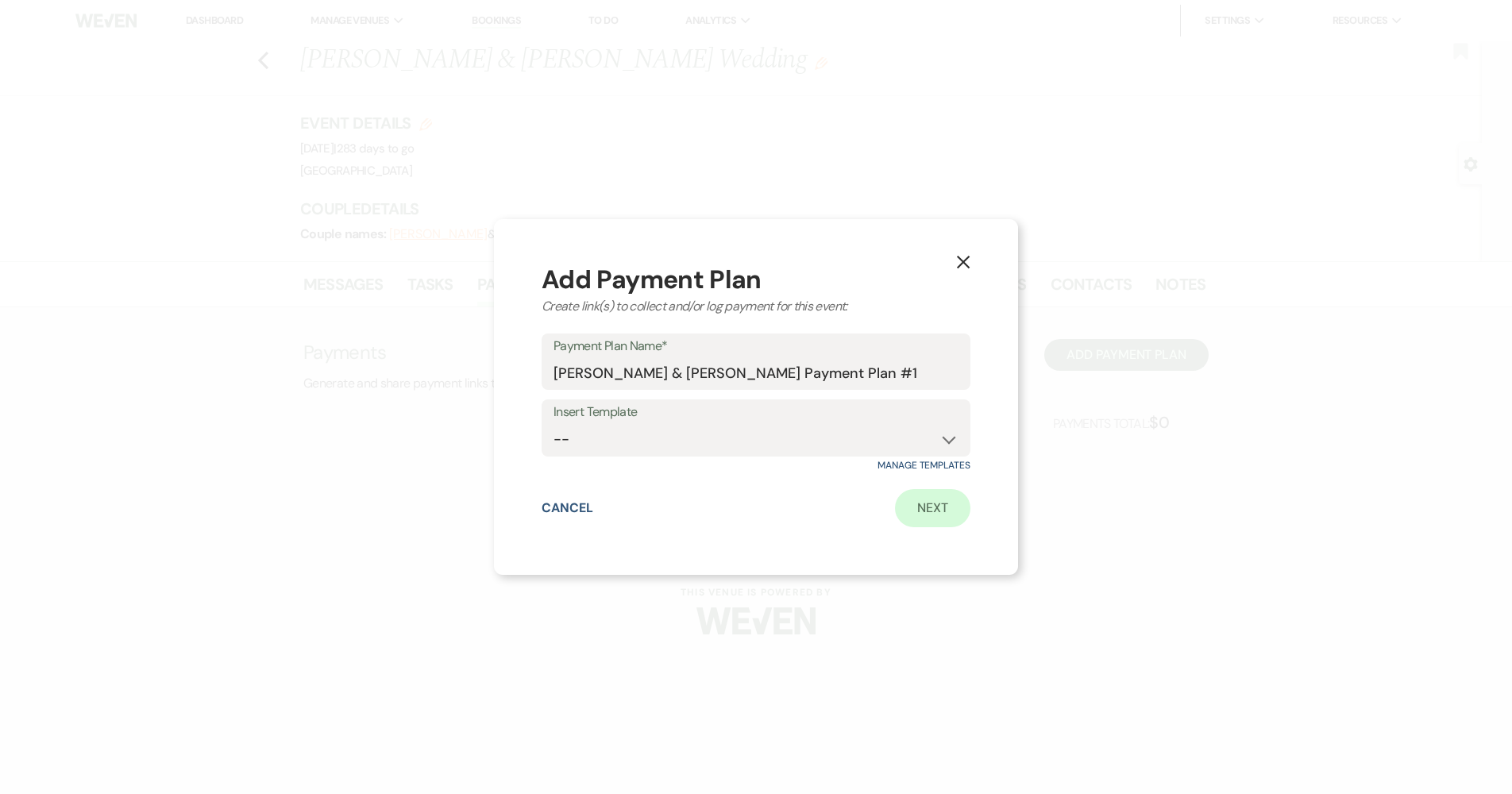
select select "weeks"
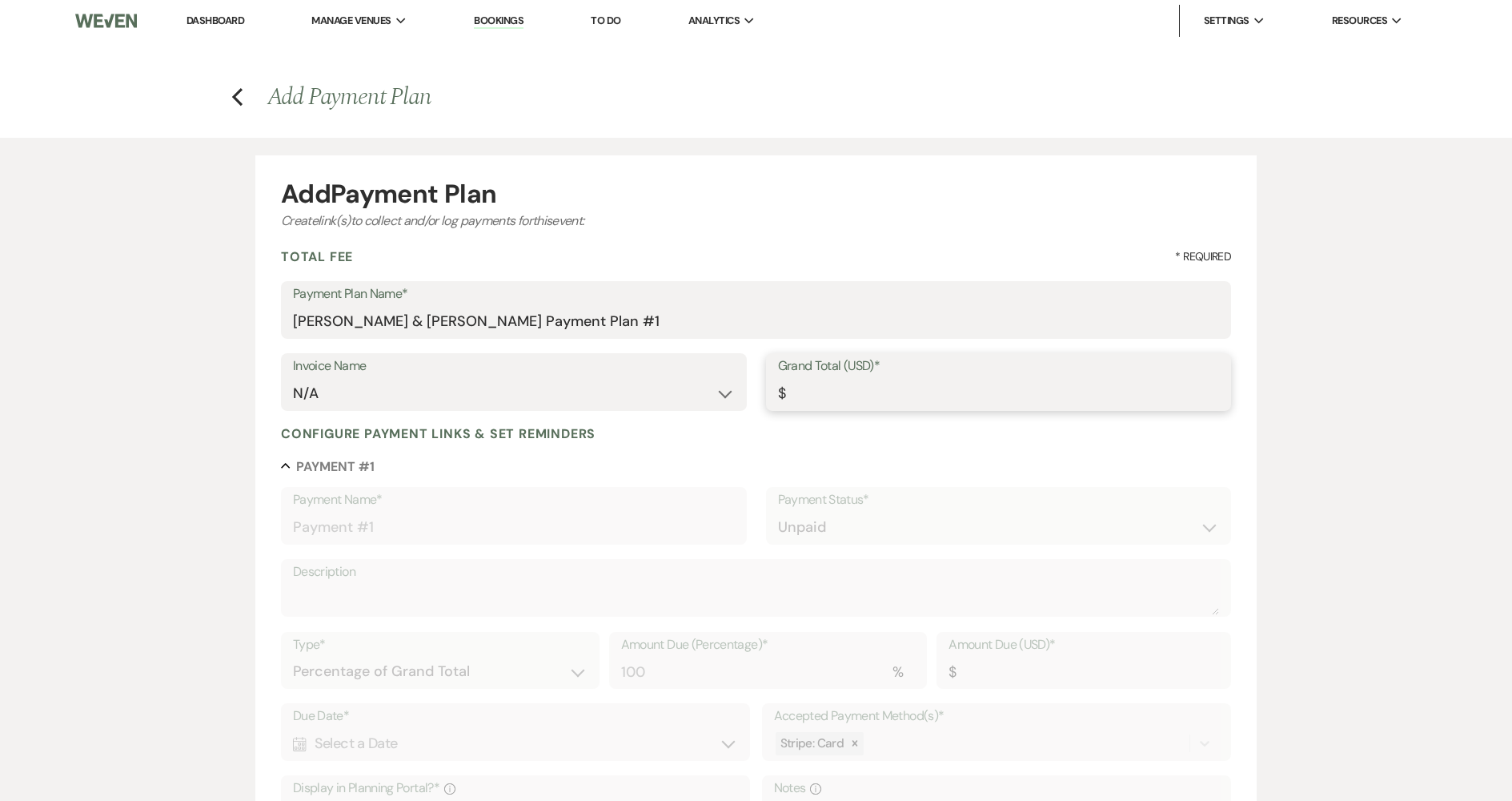
click at [870, 394] on input "Grand Total (USD)*" at bounding box center [999, 394] width 442 height 31
type input "1"
type input "1.00"
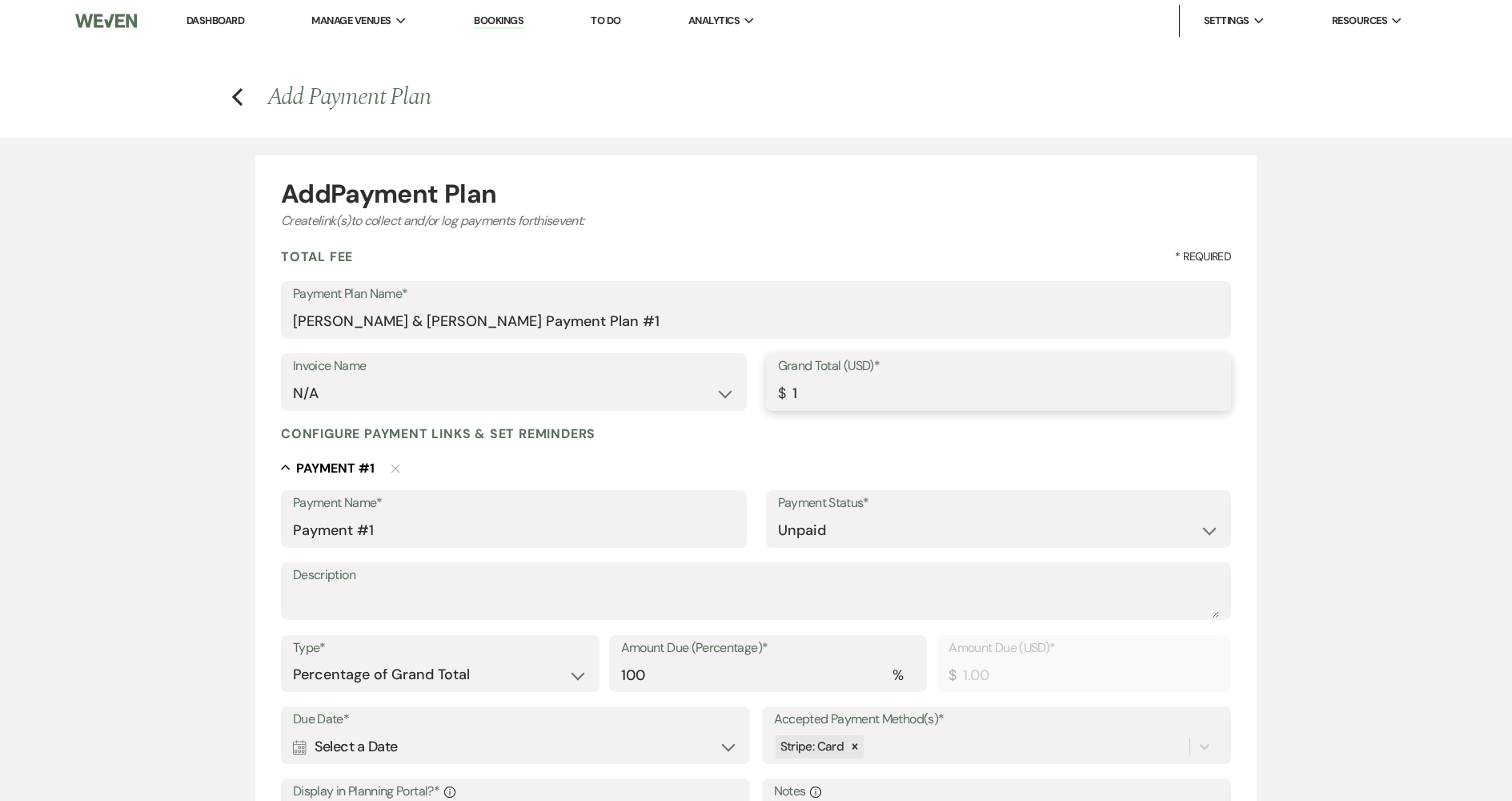
type input "11"
type input "11.00"
type input "115"
type input "115.00"
type input "1150"
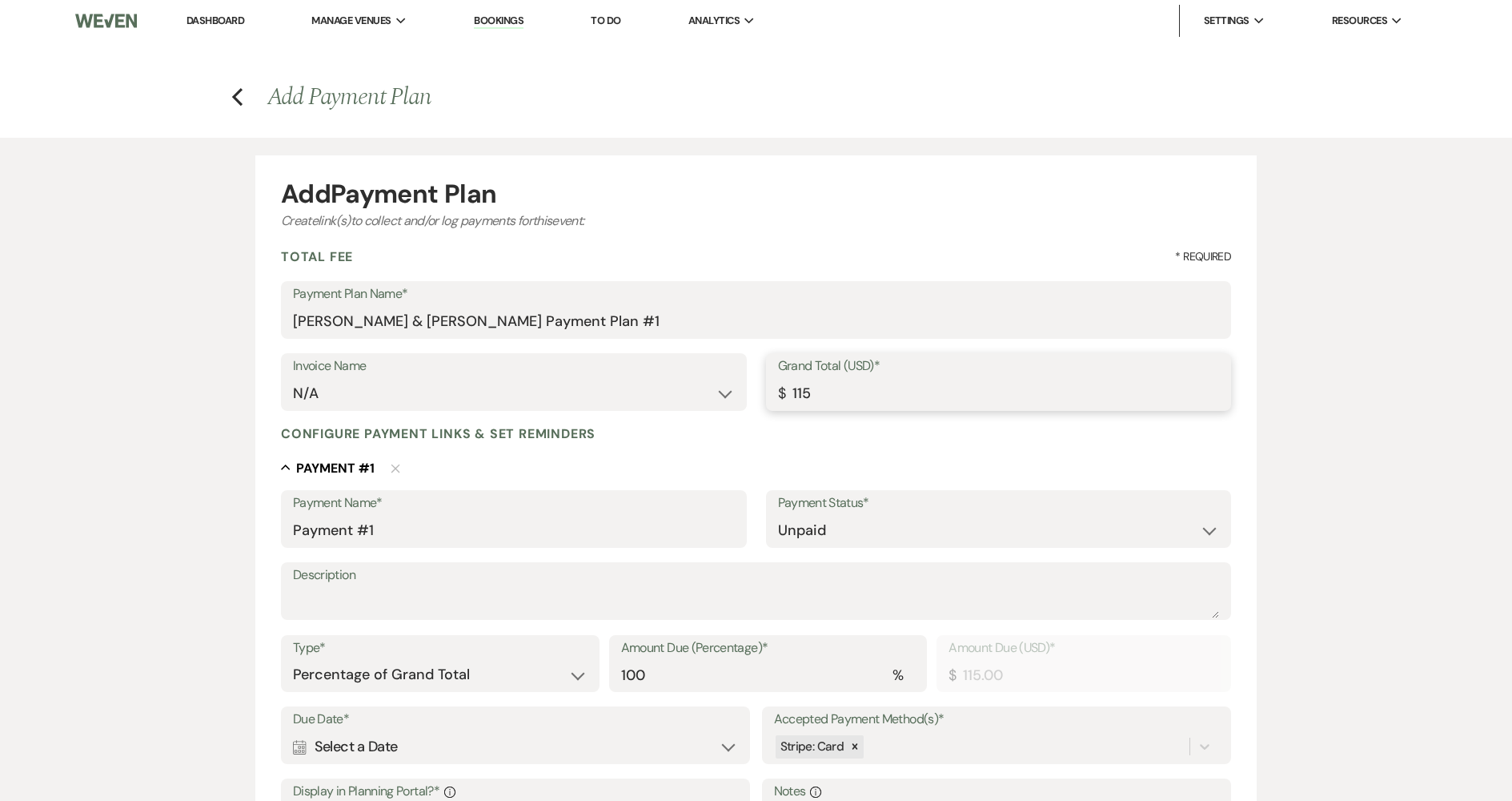
type input "1150.00"
type input "11500"
type input "11500.00"
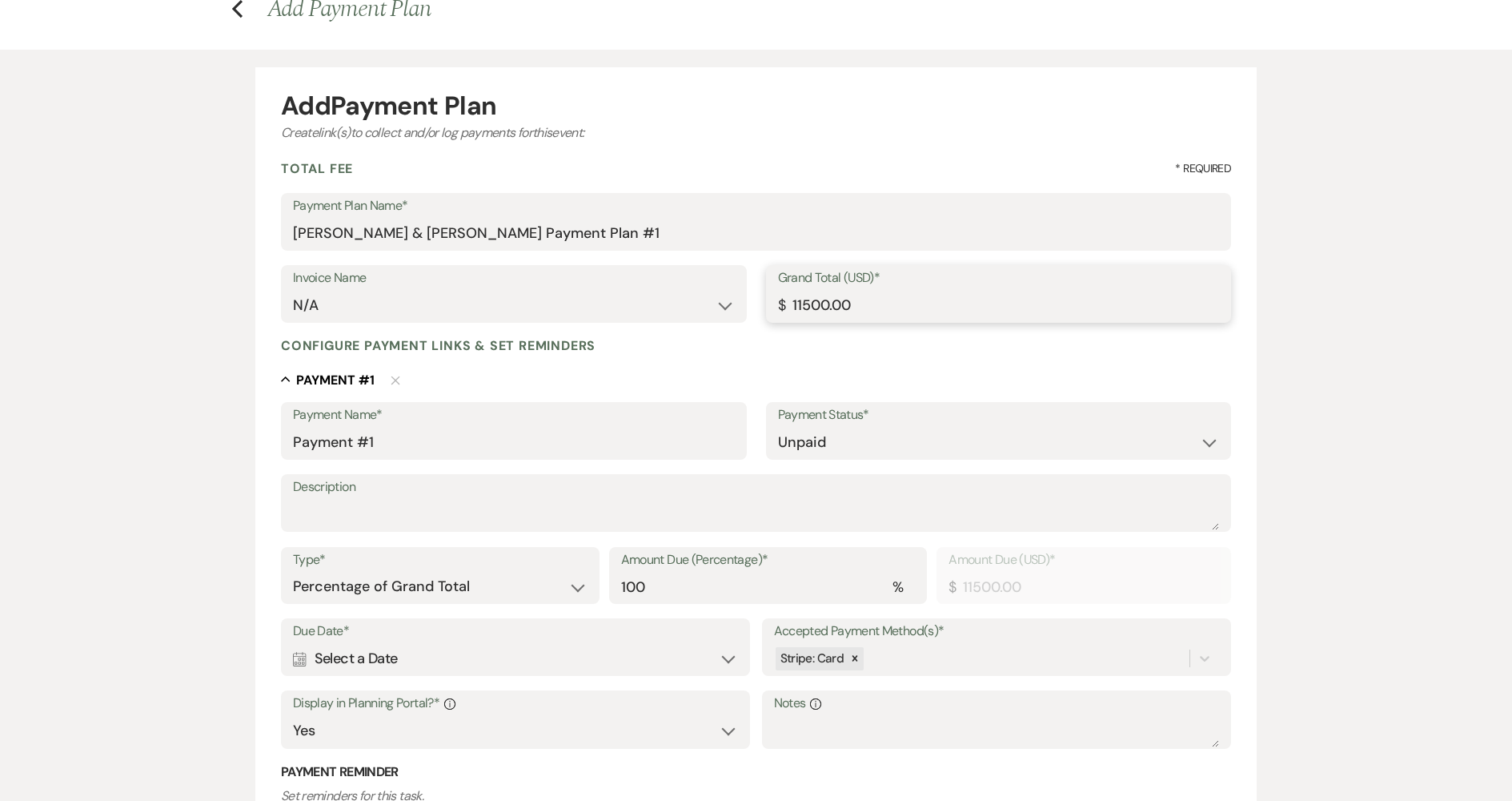
scroll to position [160, 0]
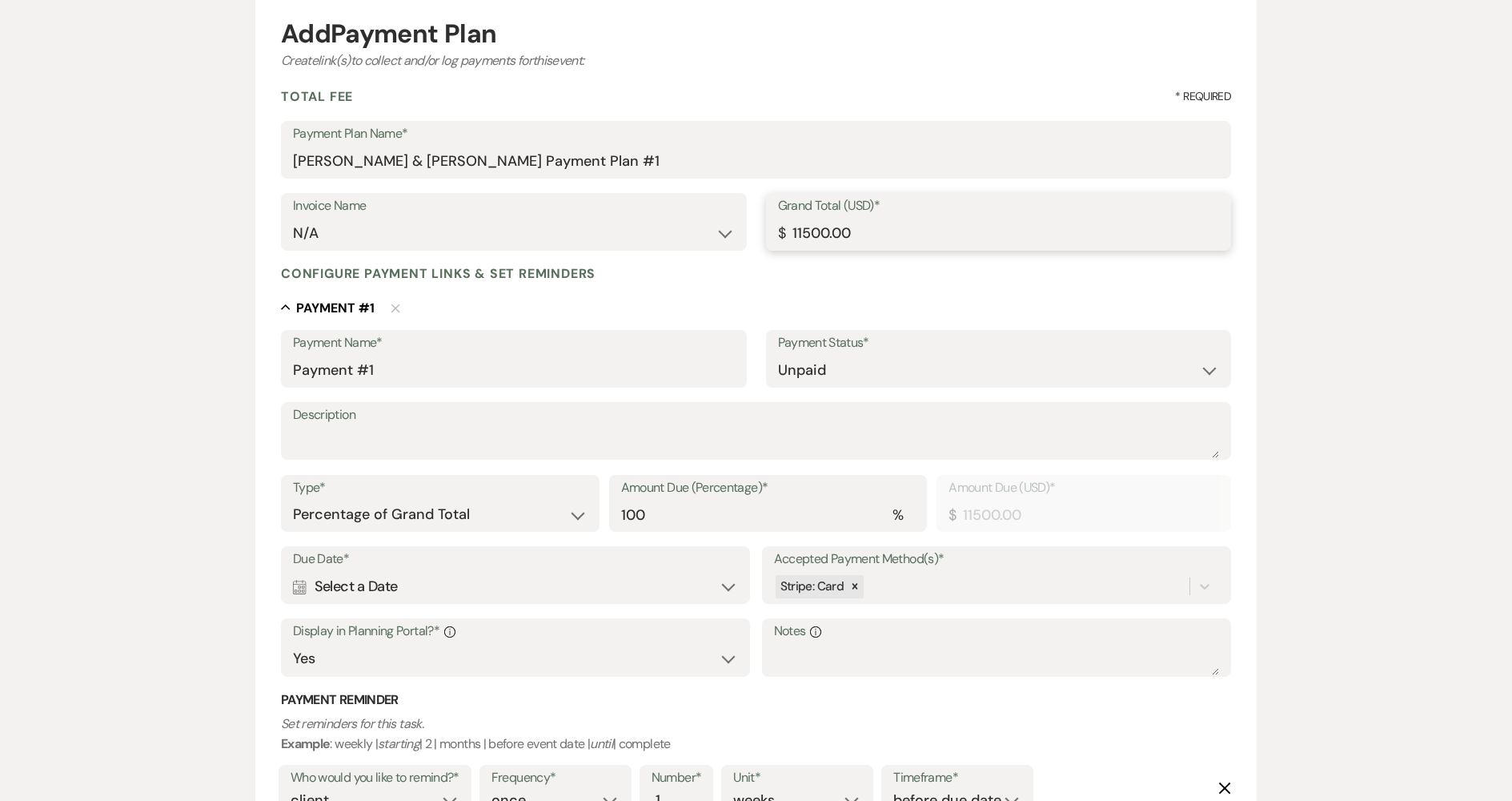
type input "11500.00"
click at [387, 515] on select "Dollar Amount Percentage of Grand Total" at bounding box center [440, 515] width 295 height 31
select select "flat"
click at [293, 499] on select "Dollar Amount Percentage of Grand Total" at bounding box center [440, 515] width 295 height 31
click at [807, 516] on input "11500.00" at bounding box center [1002, 515] width 435 height 31
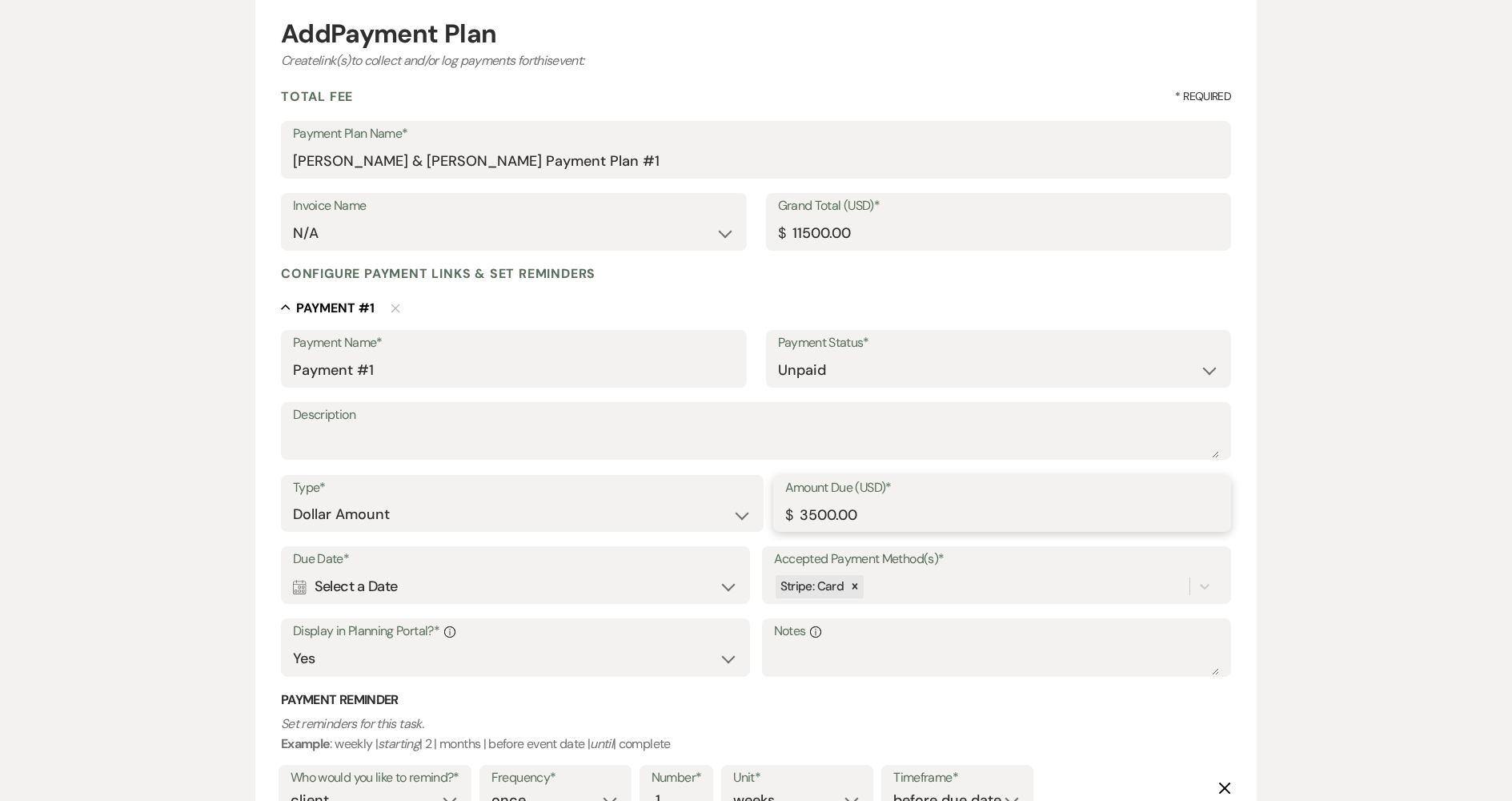
type input "3500.00"
click at [889, 370] on select "Paid Unpaid" at bounding box center [999, 370] width 442 height 31
select select "1"
click at [778, 355] on select "Paid Unpaid" at bounding box center [999, 370] width 442 height 31
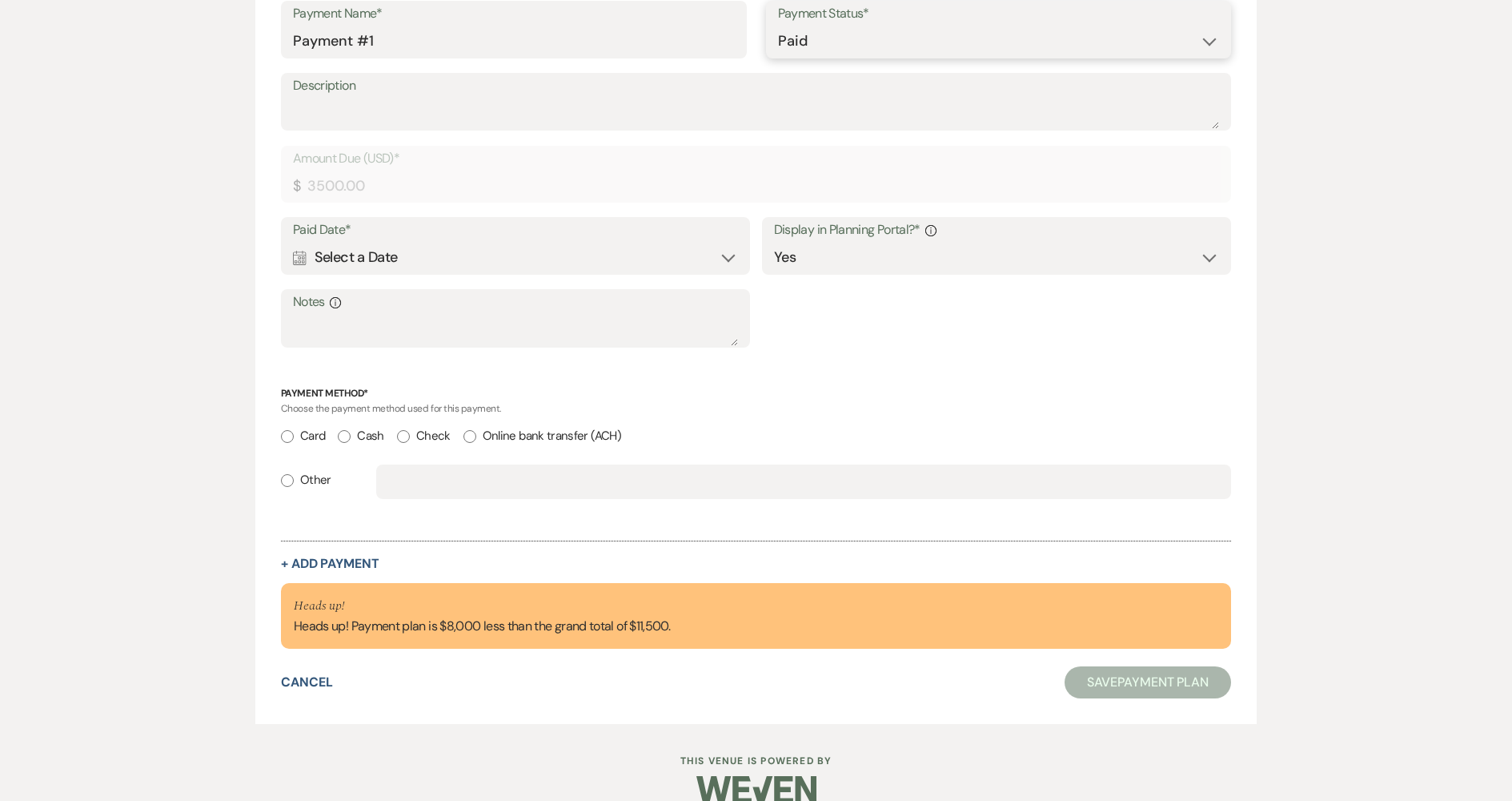
scroll to position [516, 0]
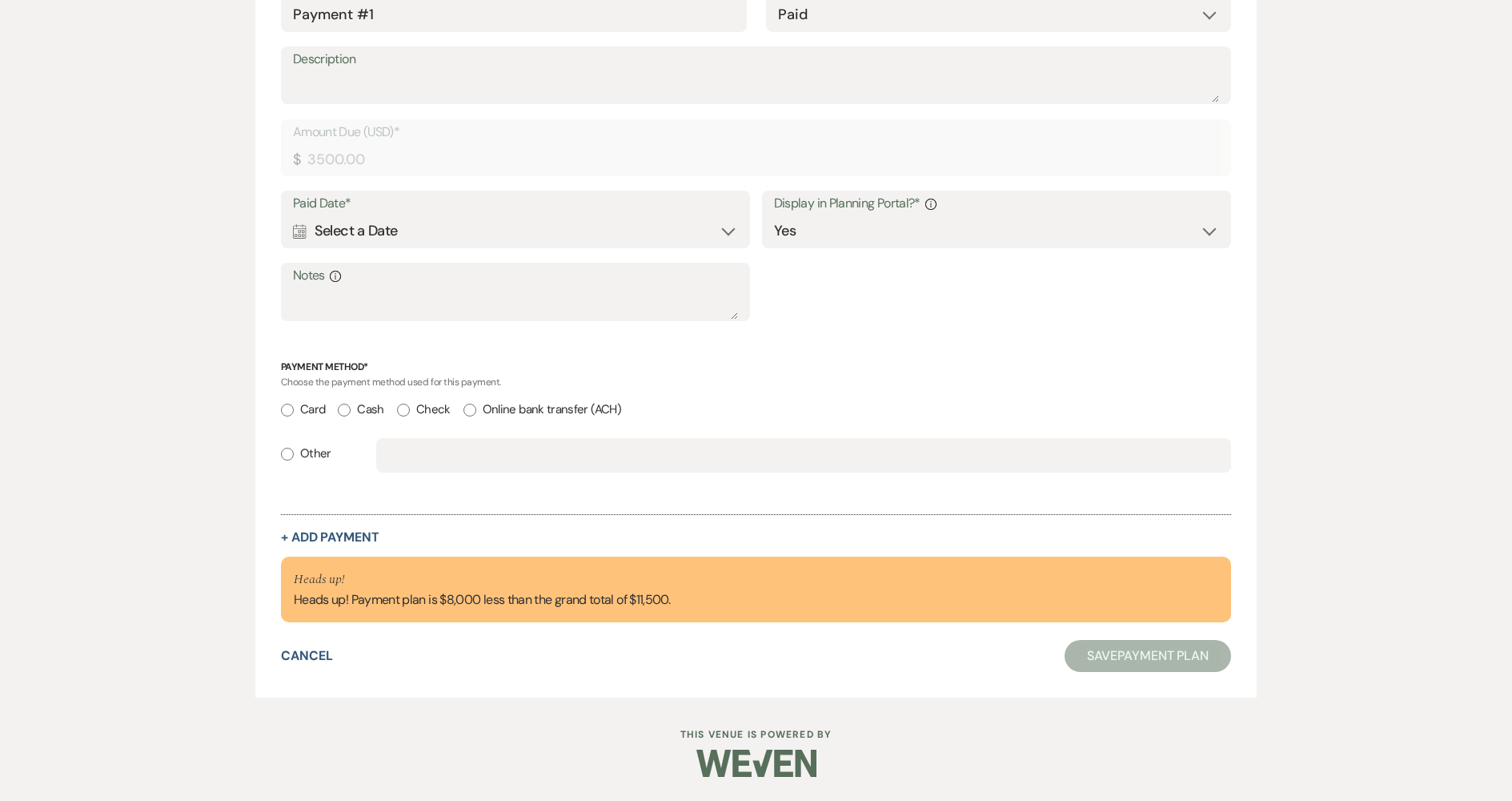
click at [283, 408] on input "Card" at bounding box center [287, 409] width 13 height 13
radio input "true"
click at [347, 540] on button "+ Add Payment" at bounding box center [331, 537] width 99 height 13
select select "2"
select select "flat"
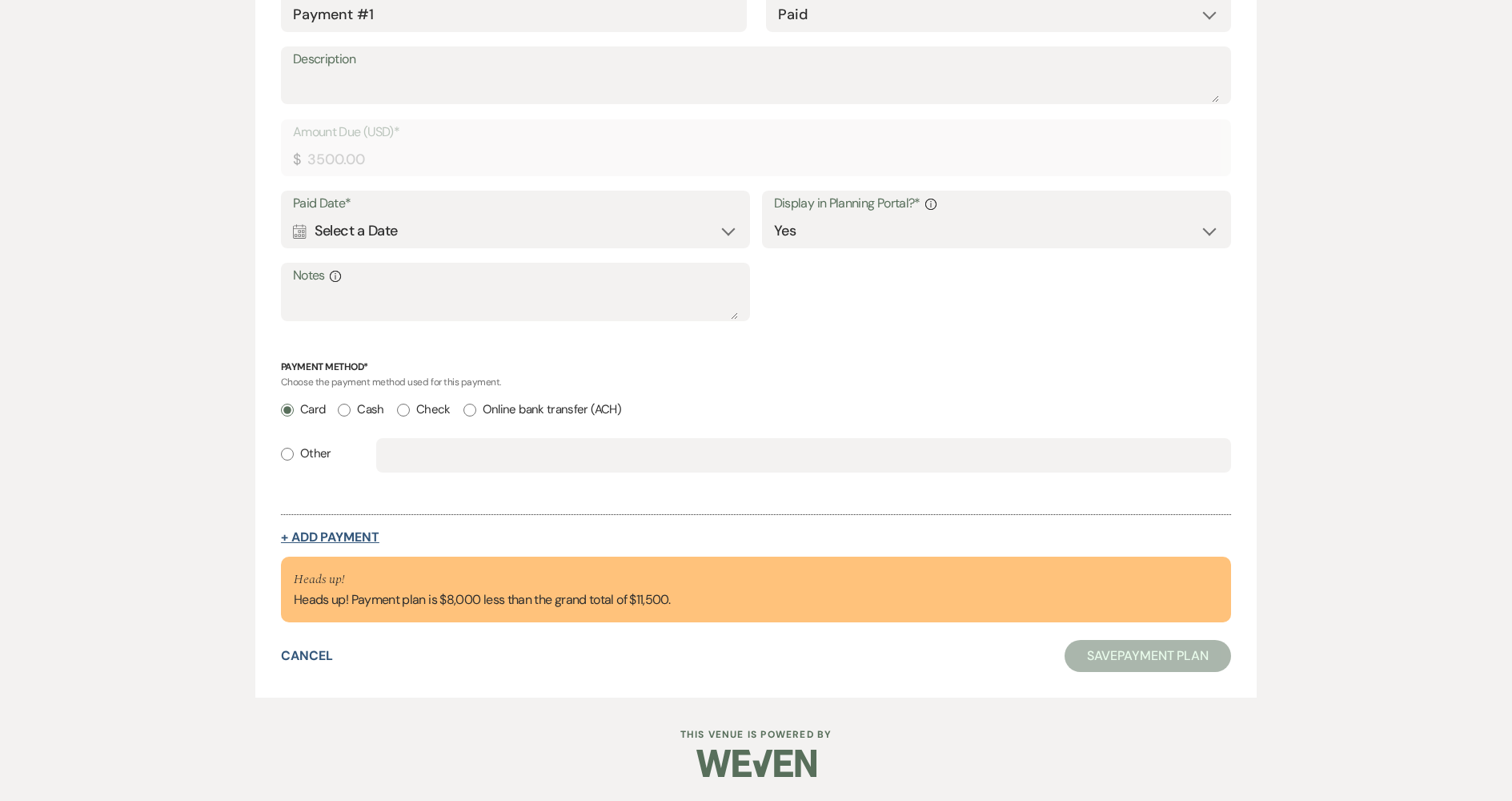
select select "true"
select select "client"
select select "weeks"
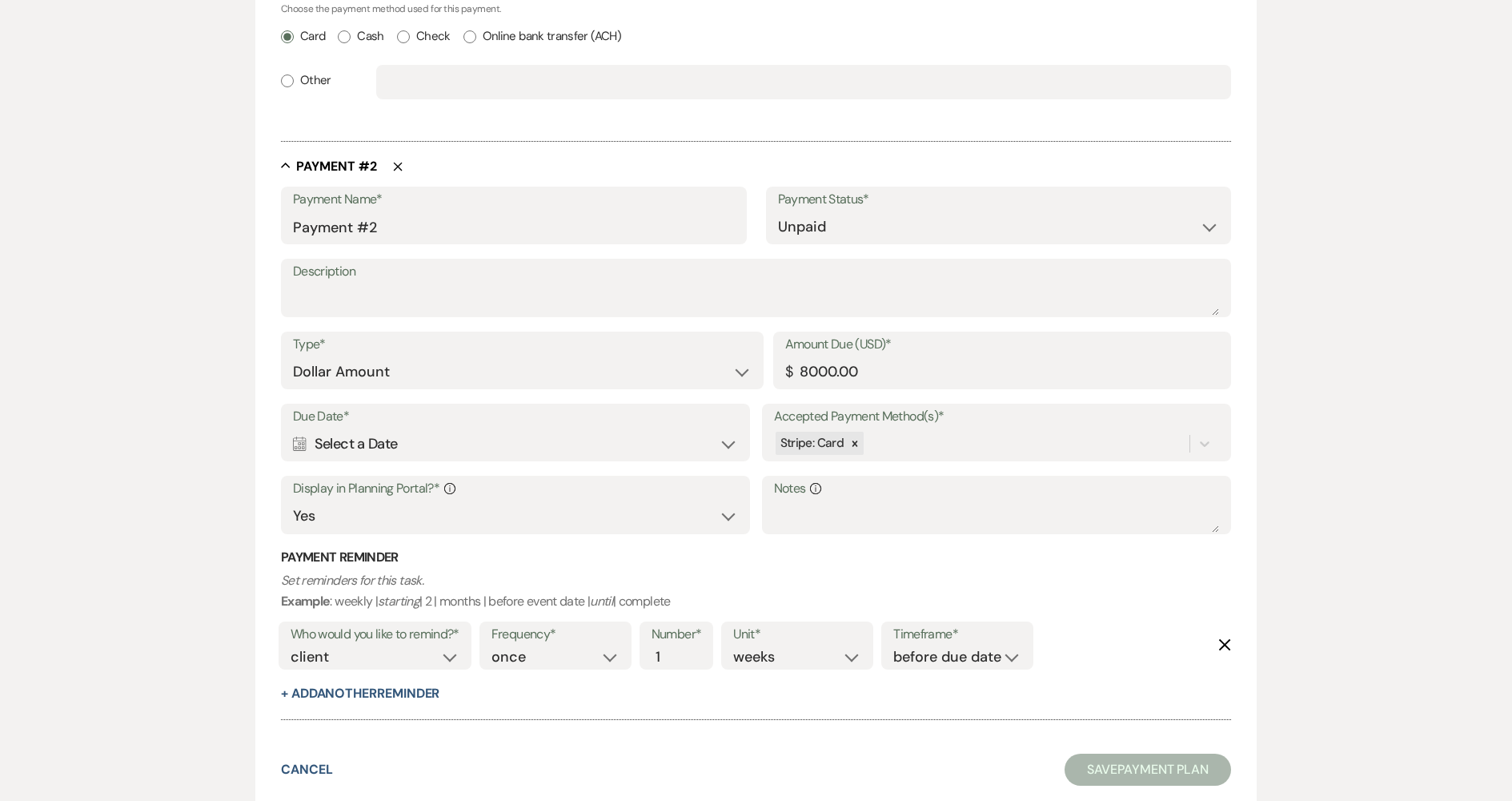
scroll to position [1000, 0]
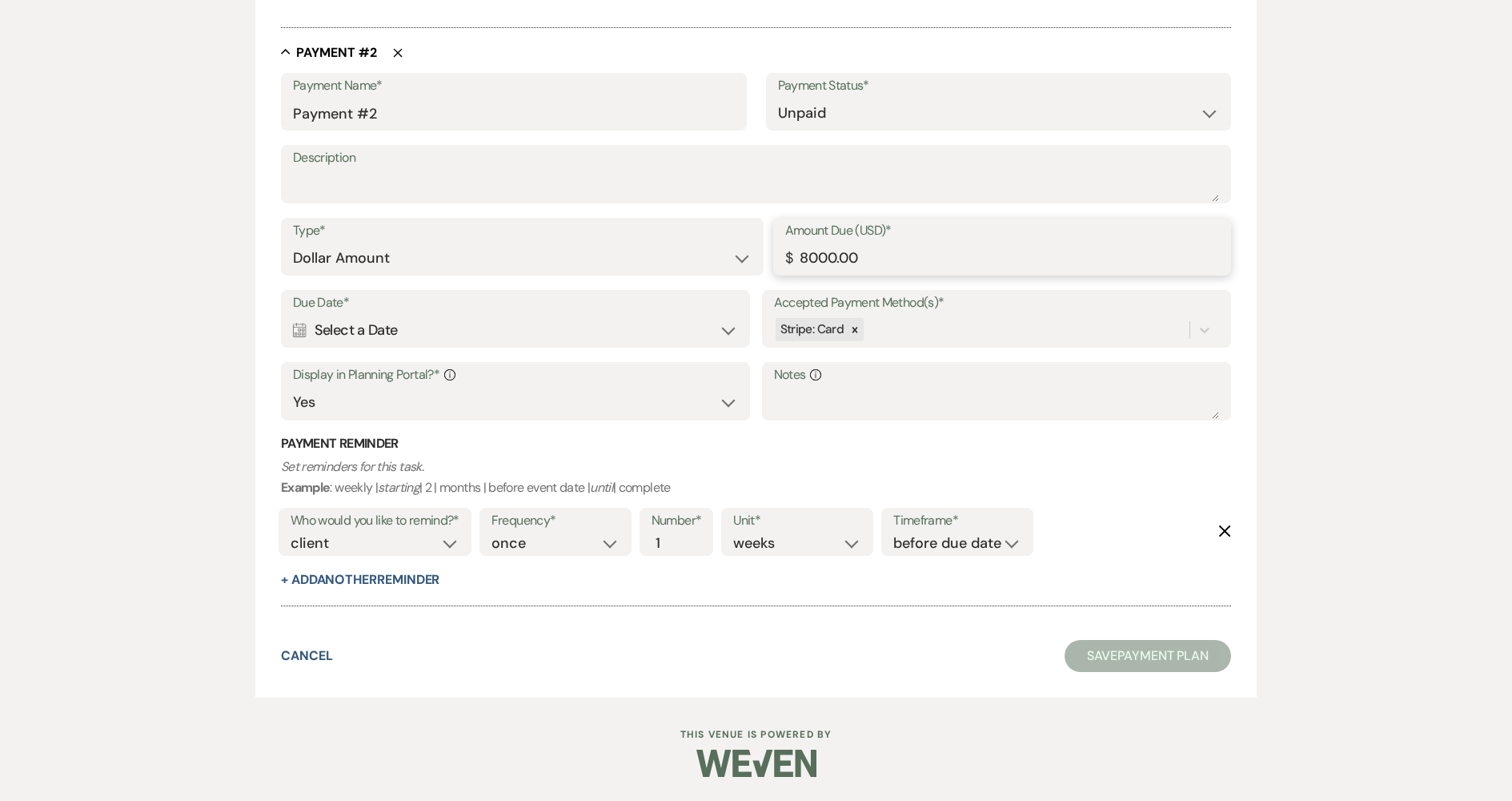
click at [819, 253] on input "8000.00" at bounding box center [1002, 258] width 435 height 31
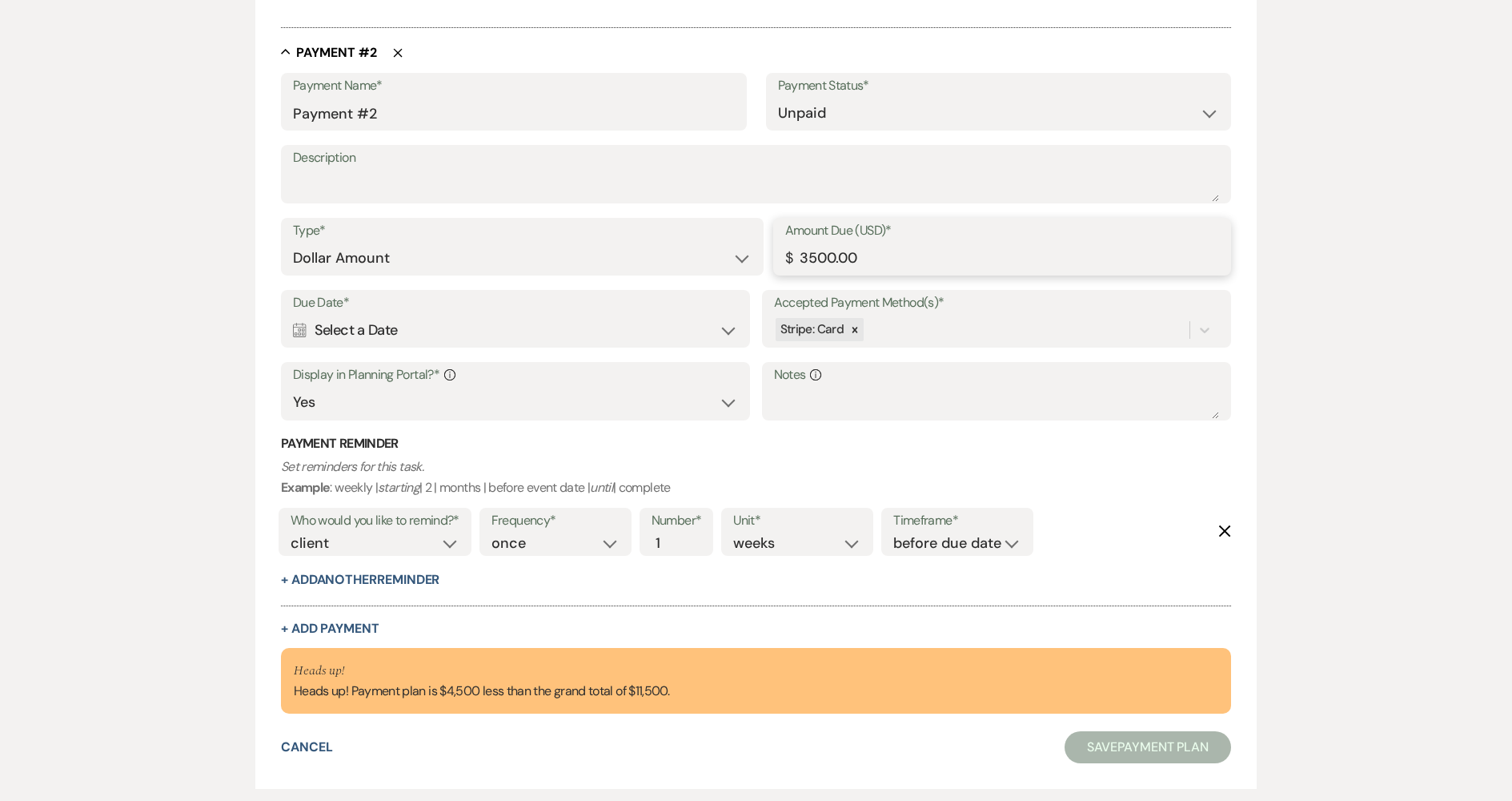
type input "3500.00"
click at [513, 327] on div "Calendar Select a Date Expand" at bounding box center [515, 331] width 445 height 31
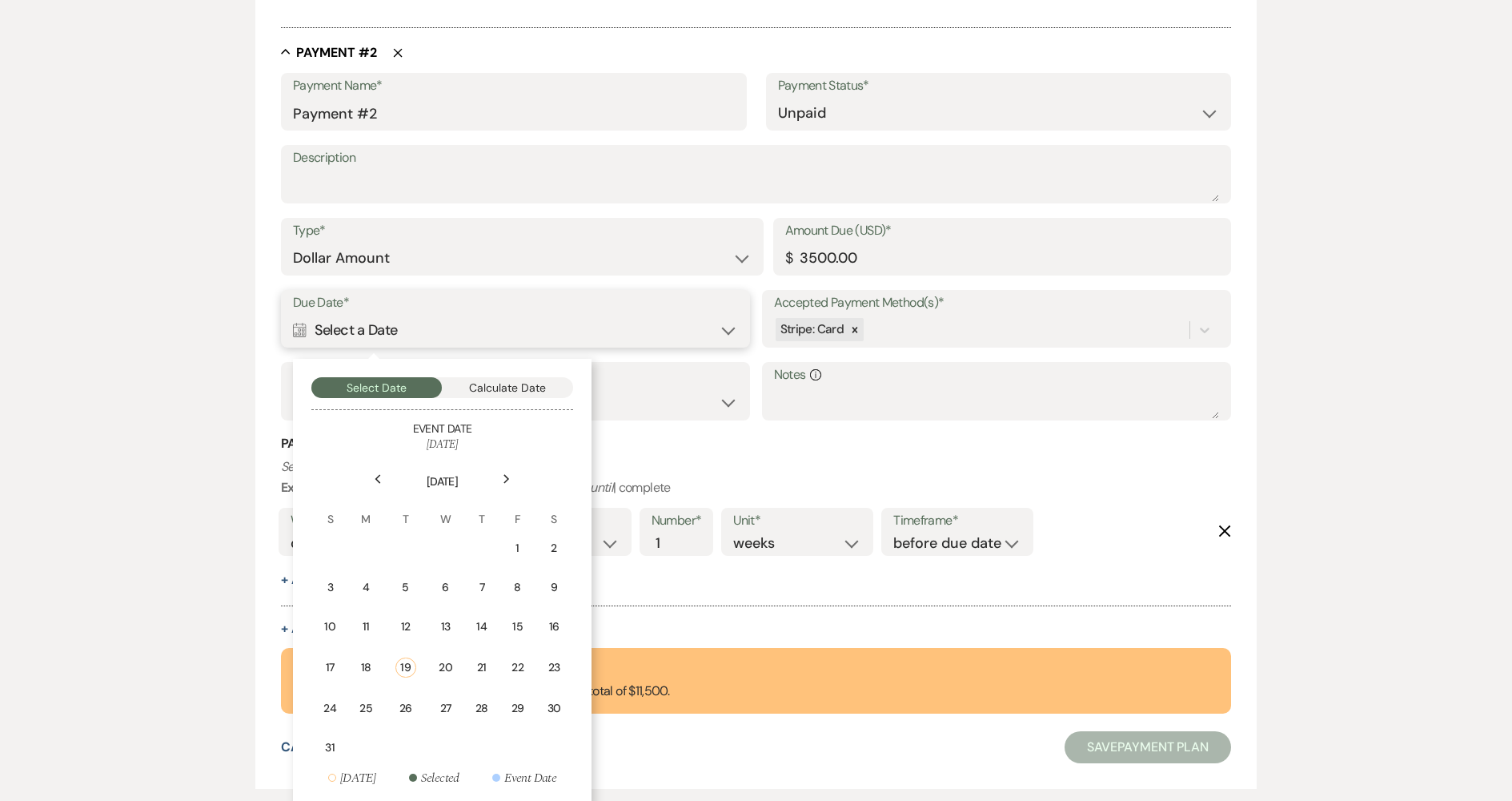
click at [548, 389] on button "Calculate Date" at bounding box center [507, 387] width 131 height 20
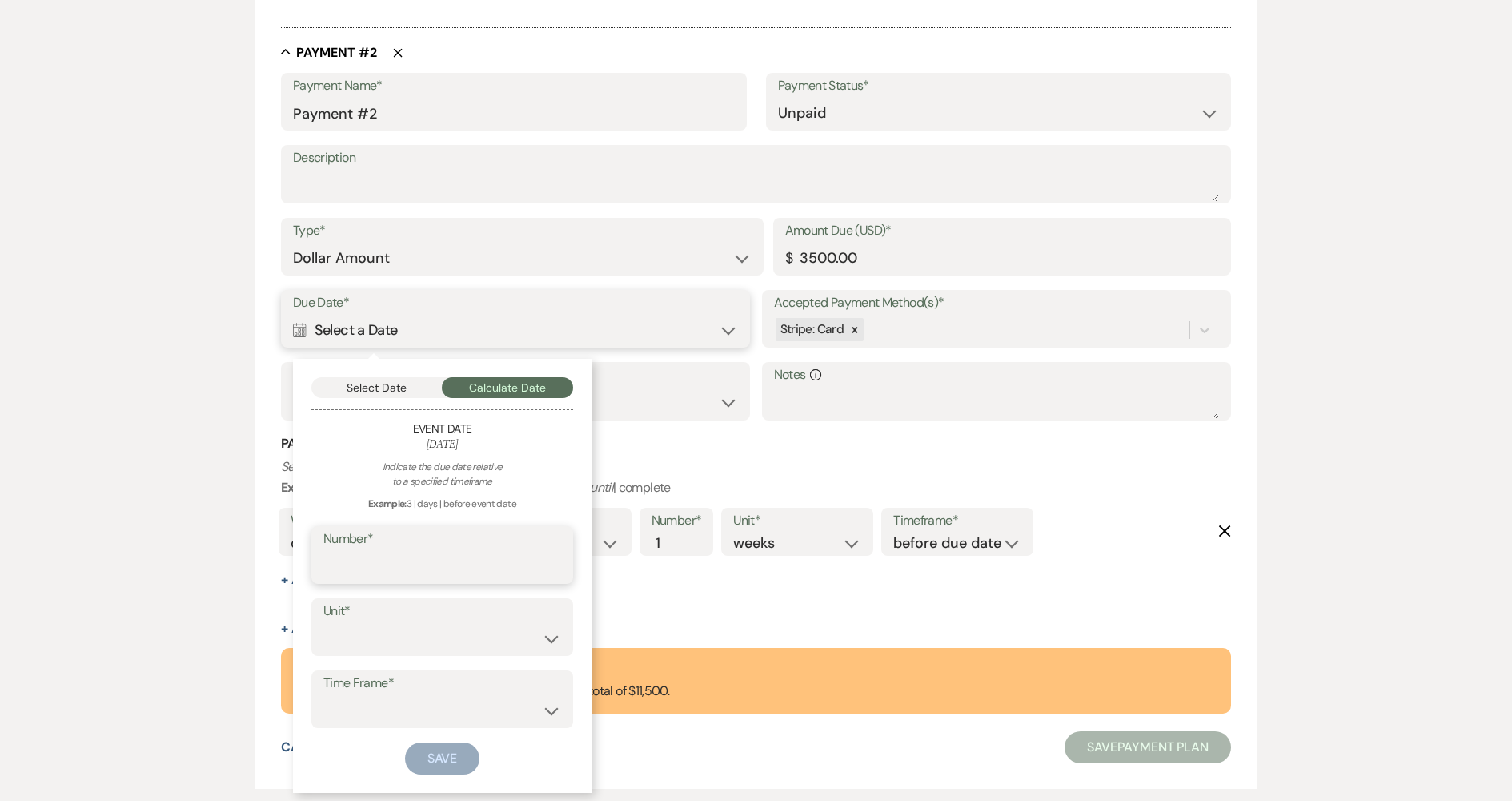
click at [466, 559] on input "Number*" at bounding box center [442, 566] width 237 height 31
type input "180"
click at [430, 628] on select "days weeks months" at bounding box center [442, 639] width 237 height 31
select select "day"
click at [324, 624] on select "days weeks months" at bounding box center [442, 639] width 237 height 31
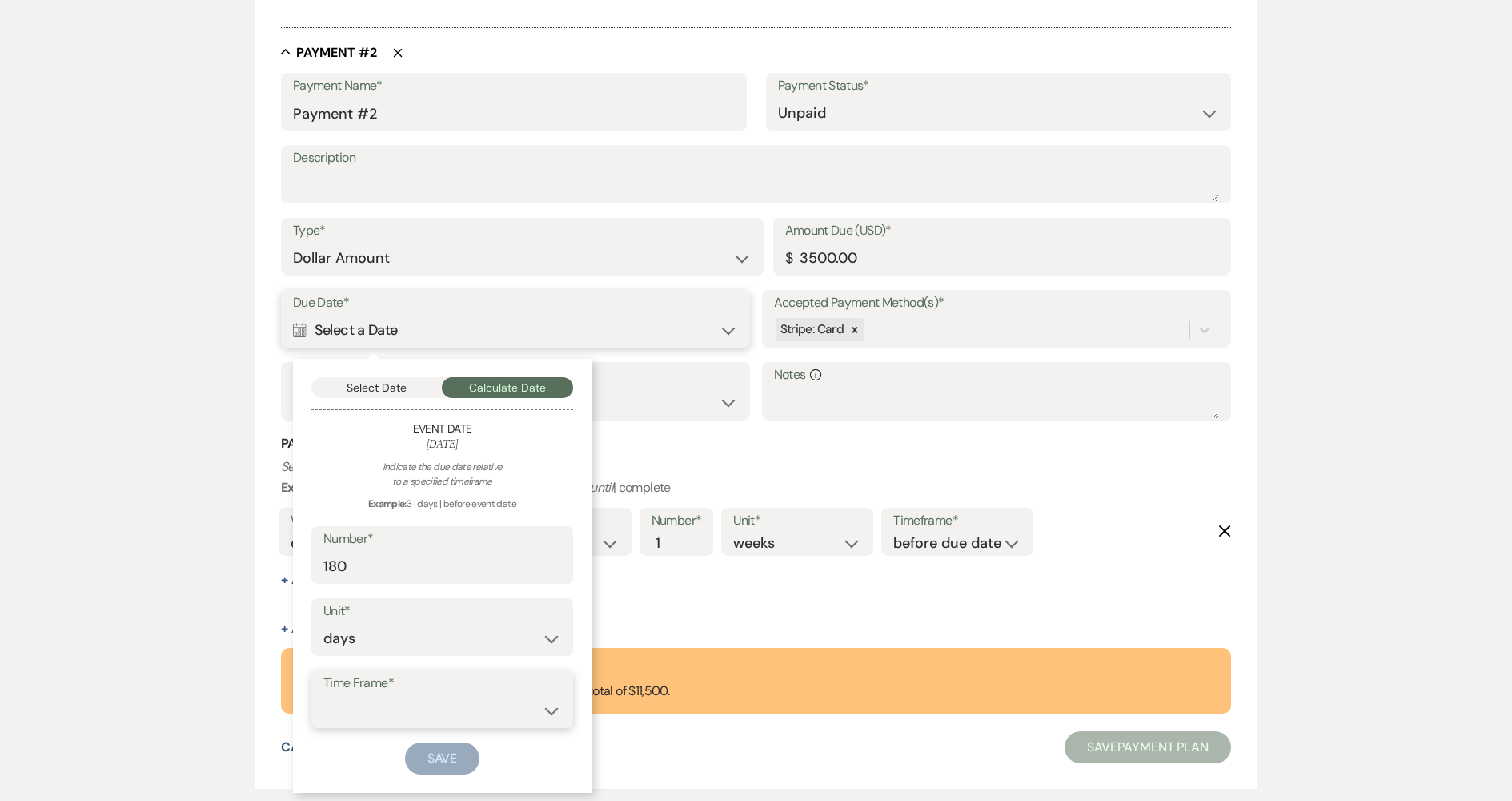
click at [408, 706] on select "before event date after event date after event is booked after [DATE] date" at bounding box center [442, 711] width 237 height 31
select select "beforeEventDate"
click at [324, 695] on select "before event date after event date after event is booked after [DATE] date" at bounding box center [442, 711] width 237 height 31
click at [443, 763] on button "Save" at bounding box center [443, 758] width 76 height 32
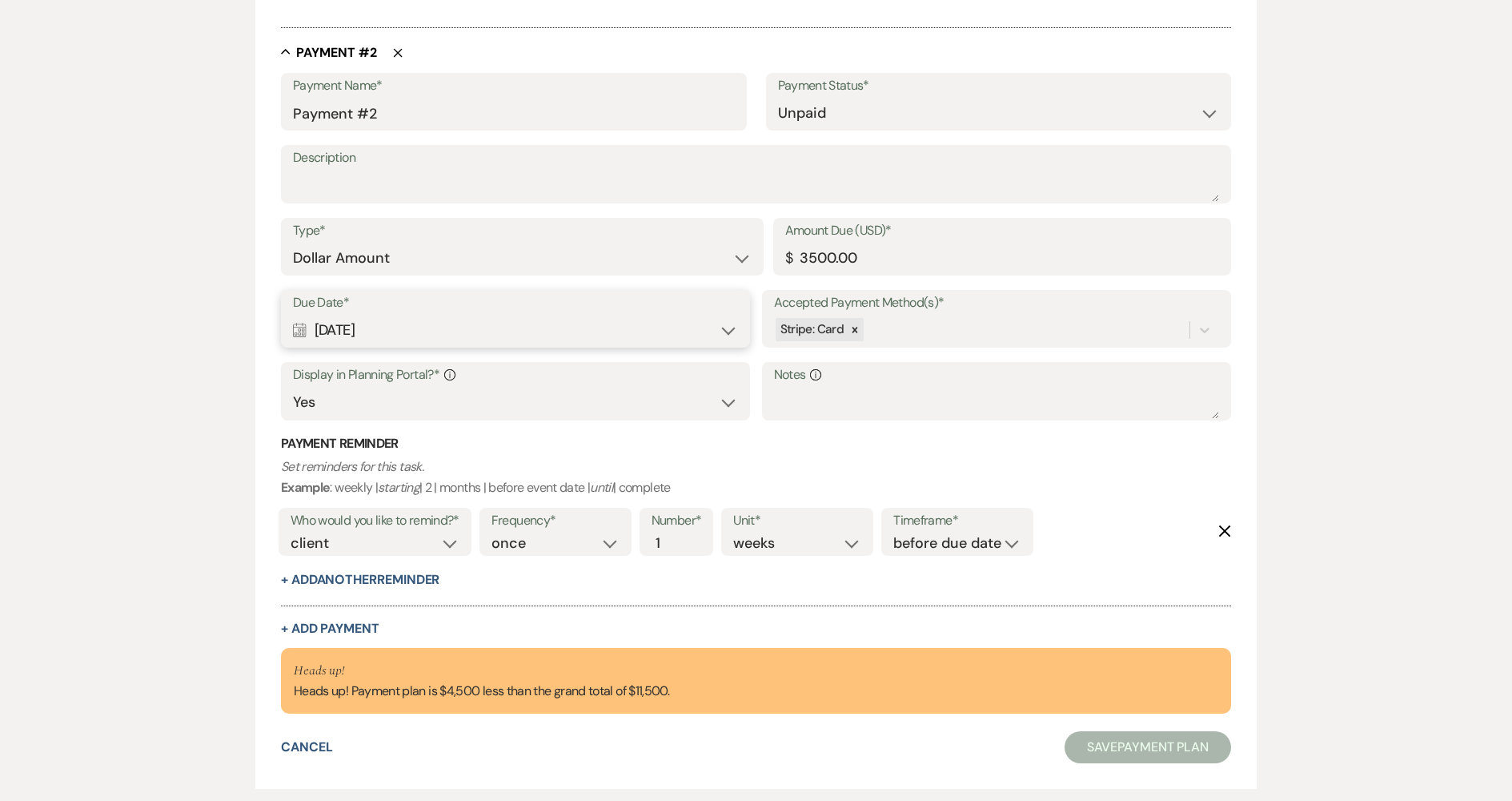
scroll to position [1091, 0]
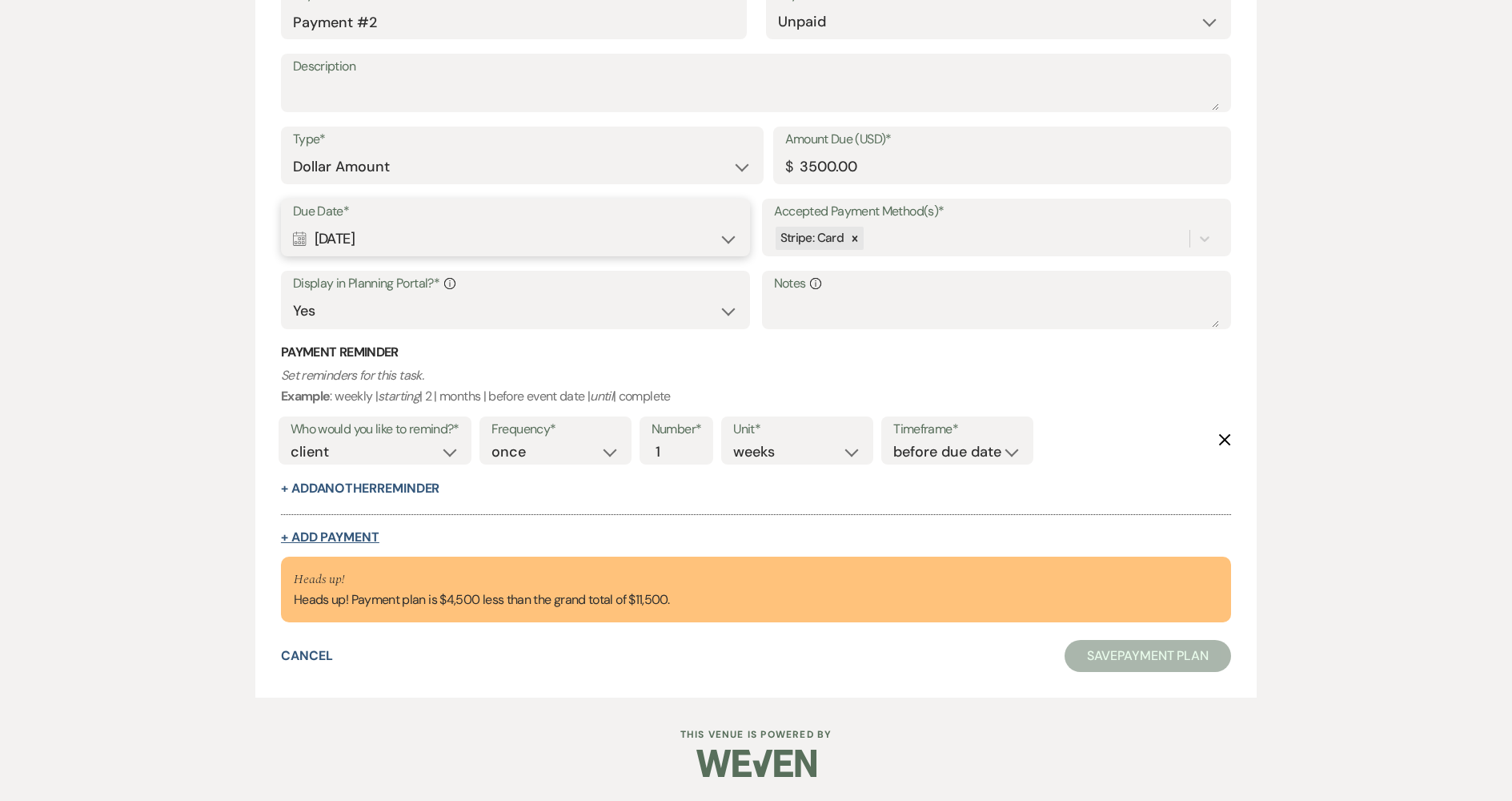
click at [298, 536] on button "+ Add Payment" at bounding box center [331, 537] width 99 height 13
select select "2"
select select "flat"
select select "true"
select select "client"
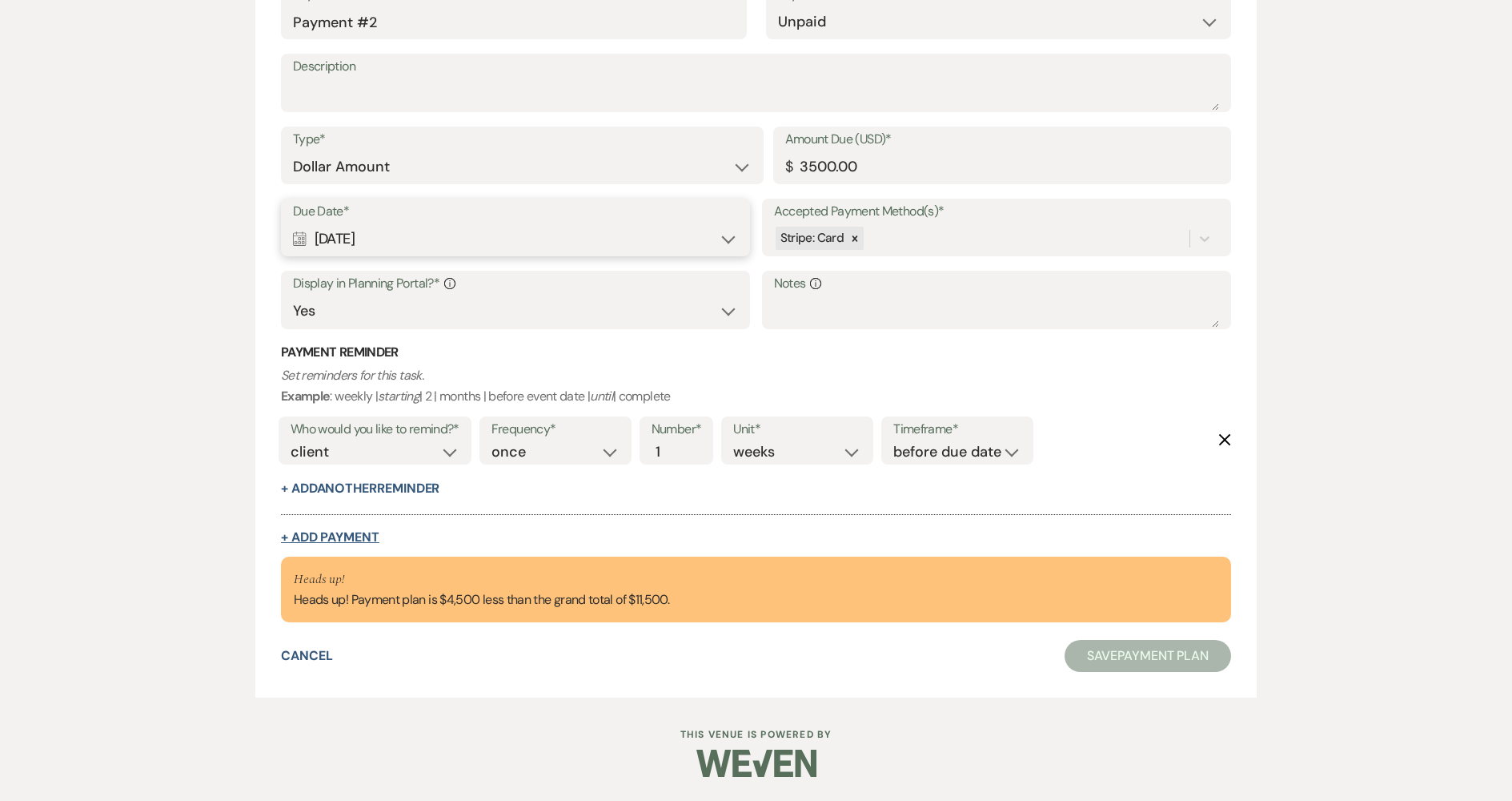
select select "weeks"
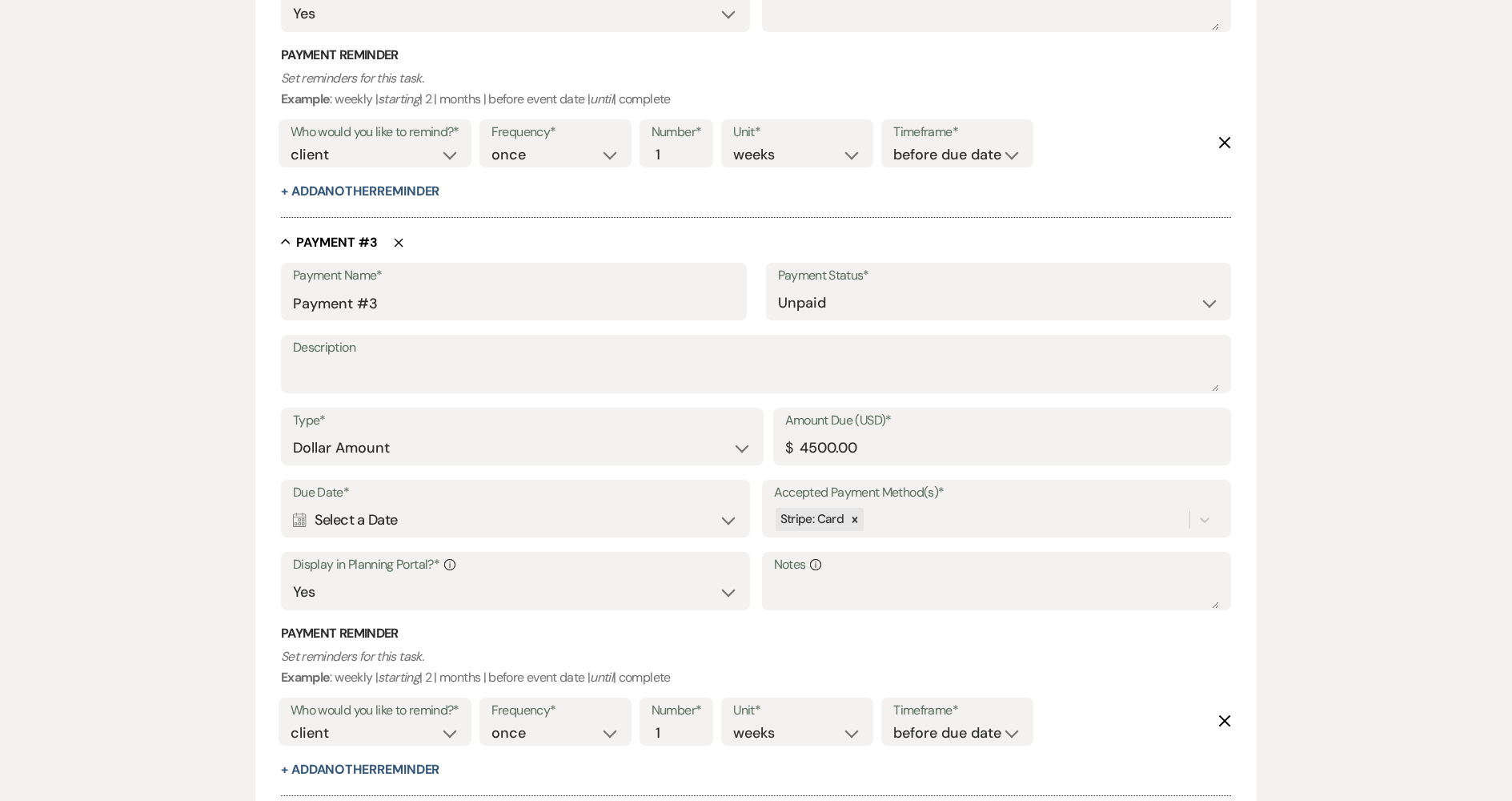
scroll to position [1411, 0]
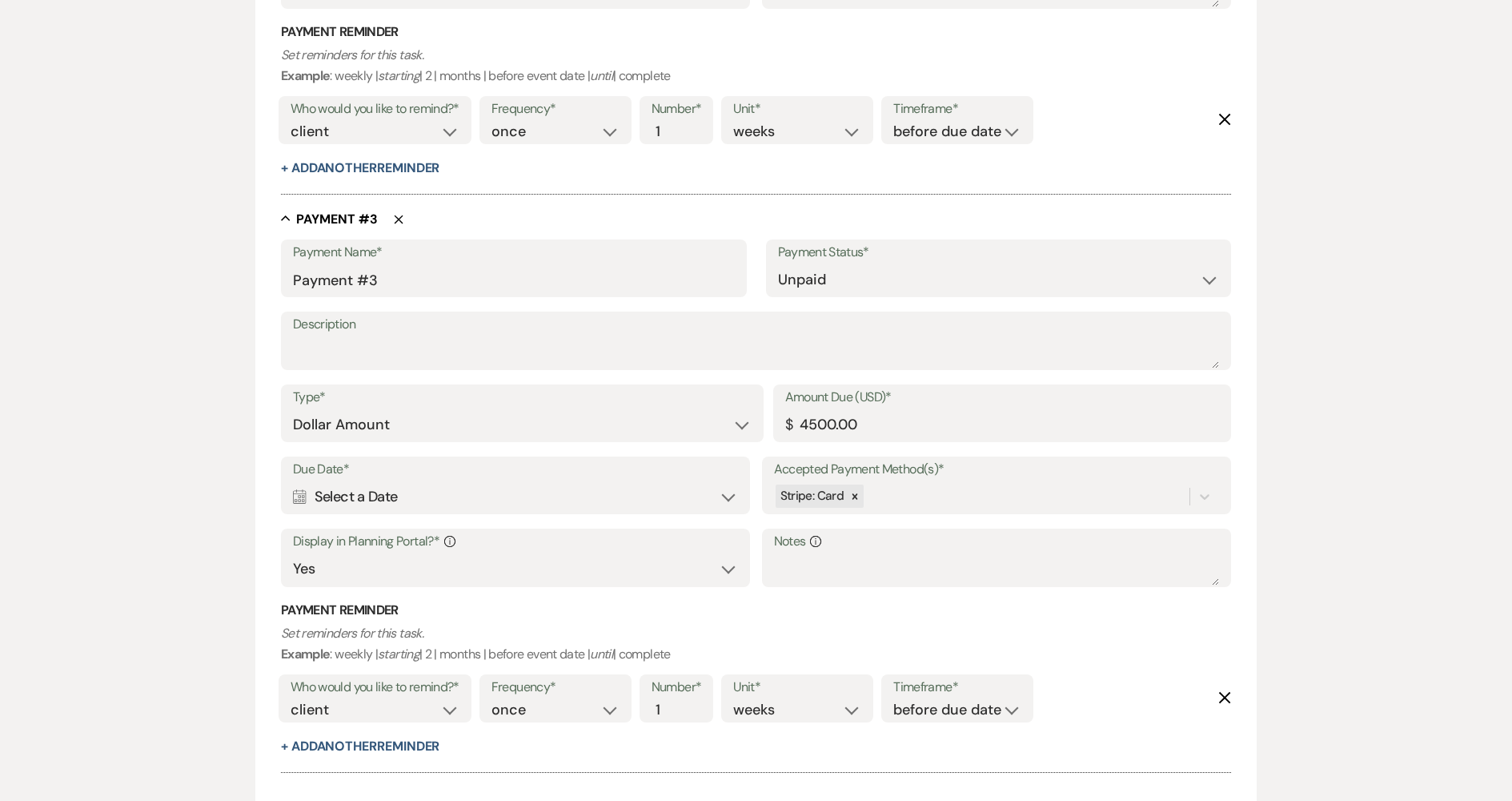
click at [467, 497] on div "Calendar Select a Date Expand" at bounding box center [515, 497] width 445 height 31
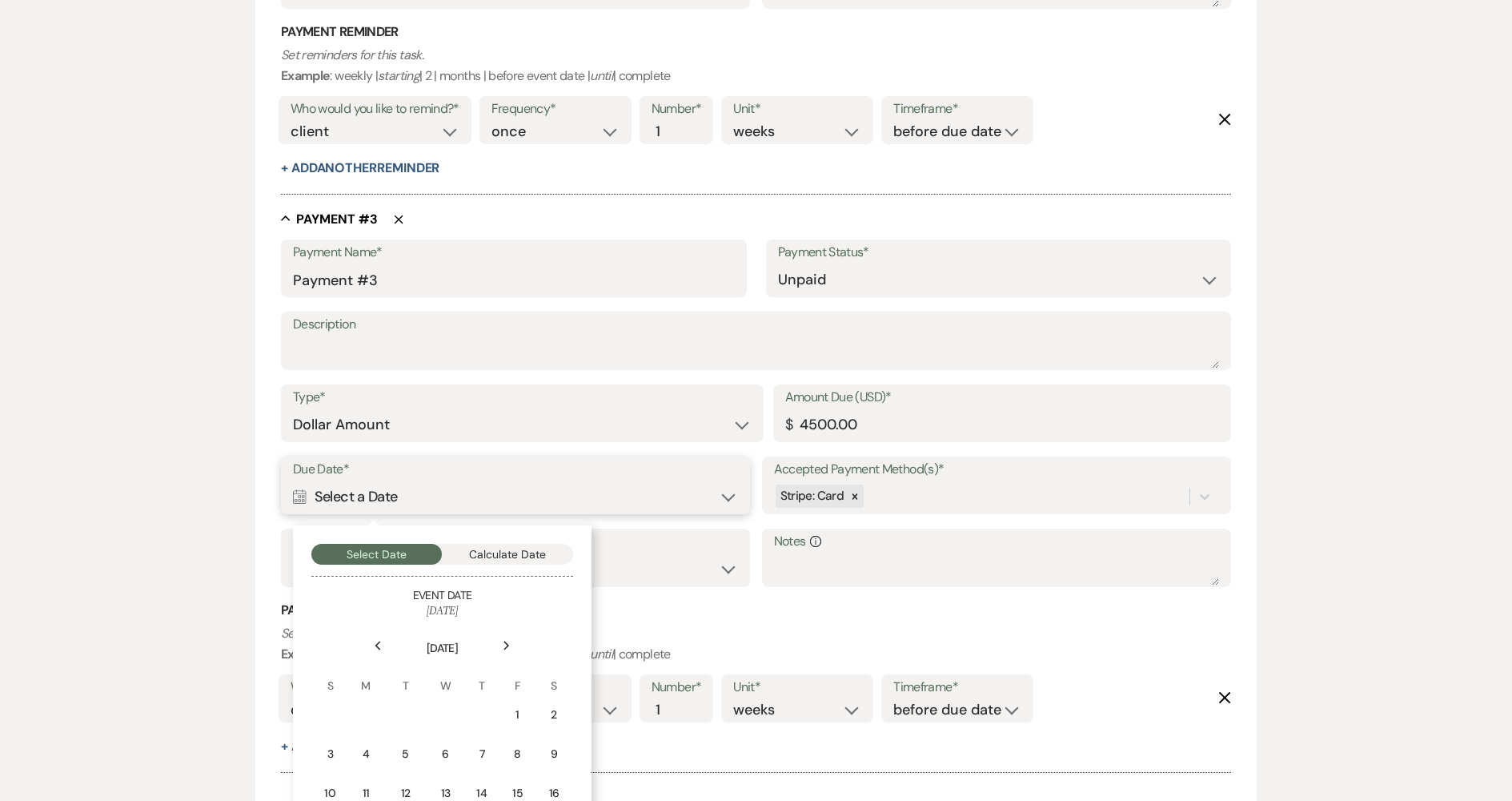
click at [540, 554] on button "Calculate Date" at bounding box center [507, 554] width 131 height 20
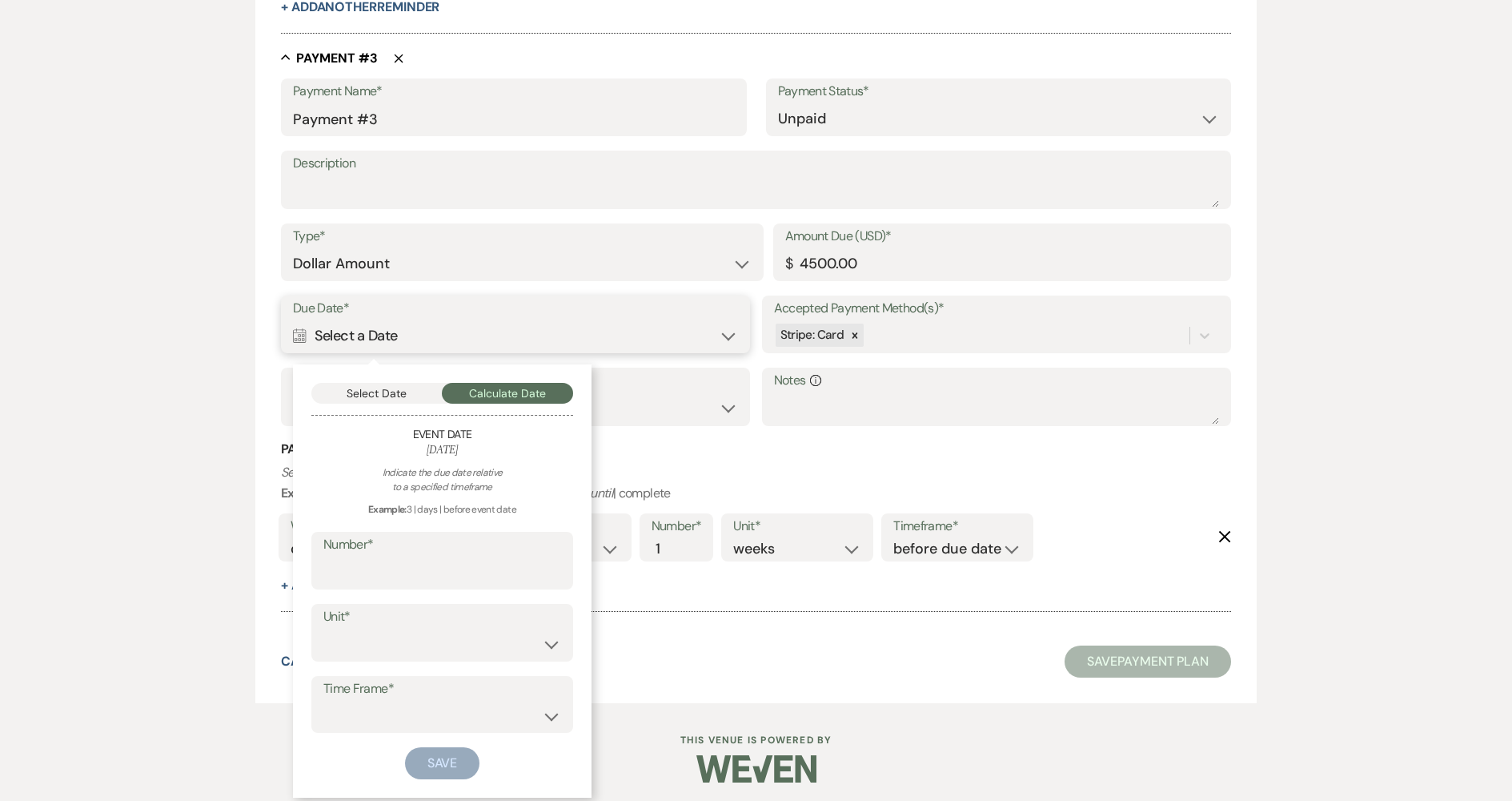
scroll to position [1578, 0]
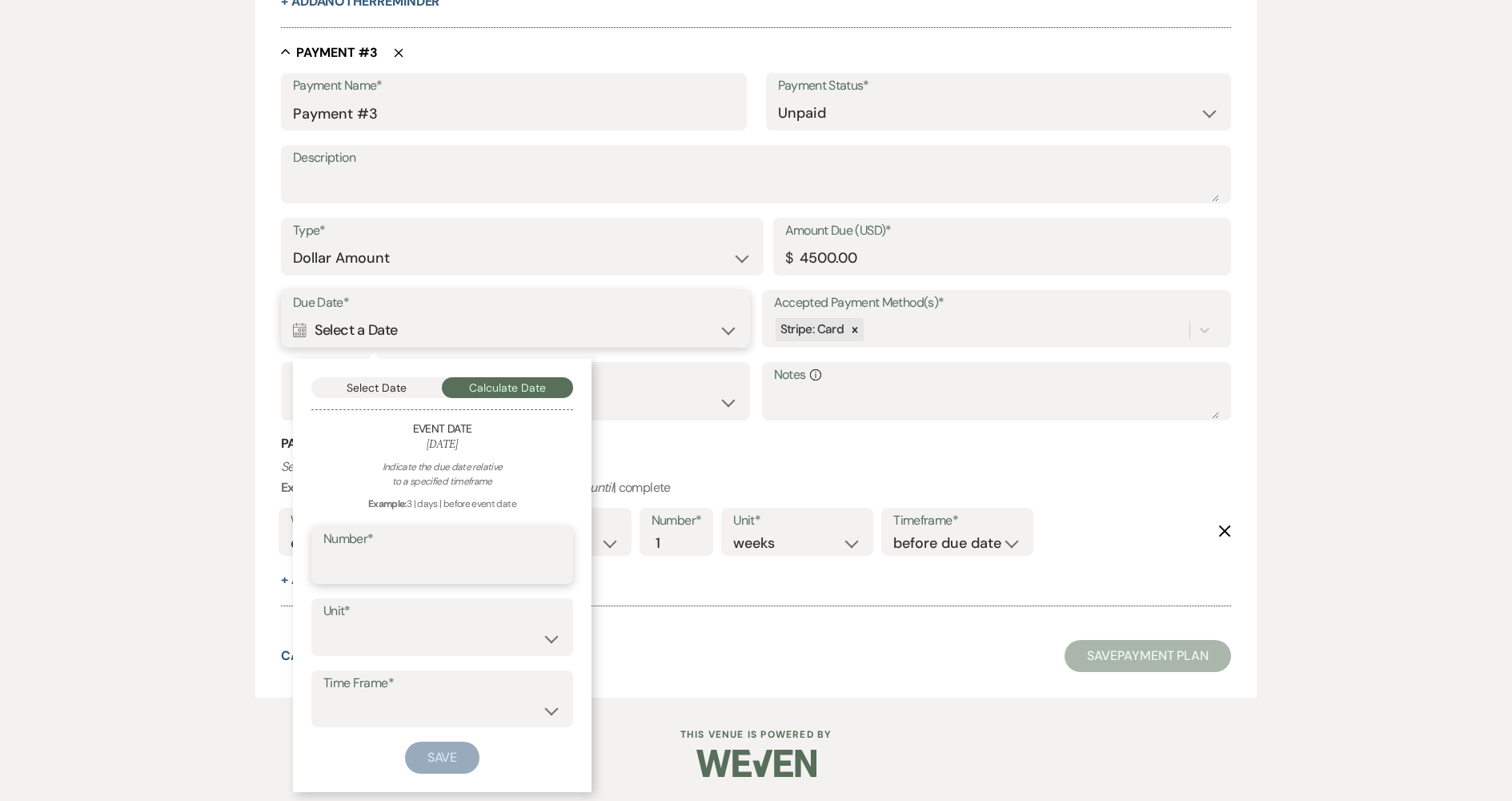
click at [472, 568] on input "Number*" at bounding box center [442, 566] width 237 height 31
type input "30"
click at [339, 651] on select "days weeks months" at bounding box center [442, 639] width 237 height 31
select select "day"
click at [324, 624] on select "days weeks months" at bounding box center [442, 639] width 237 height 31
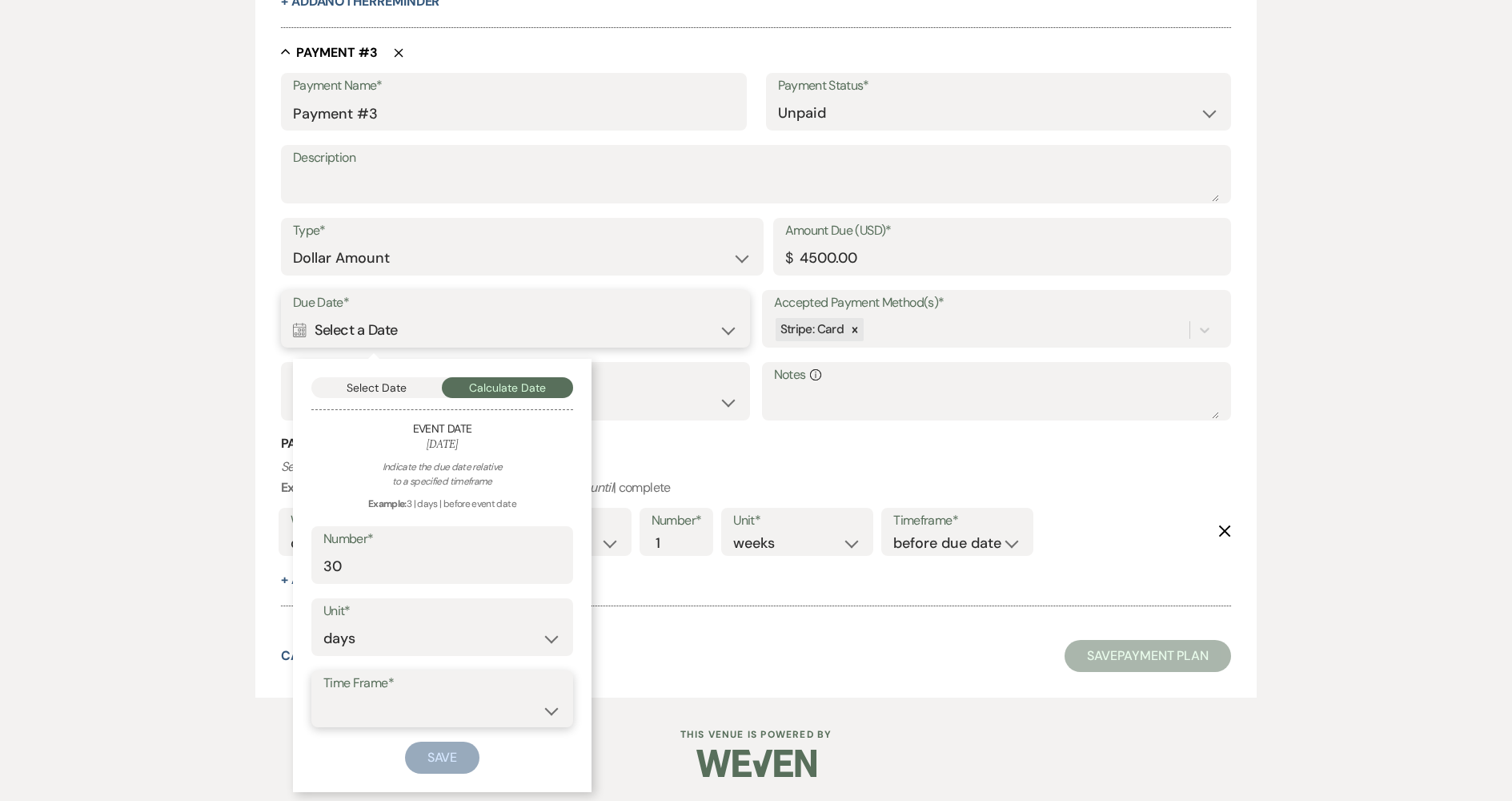
click at [355, 702] on select "before event date after event date after event is booked after [DATE] date" at bounding box center [442, 710] width 237 height 31
select select "beforeEventDate"
click at [324, 694] on select "before event date after event date after event is booked after [DATE] date" at bounding box center [442, 710] width 237 height 31
click at [423, 764] on button "Save" at bounding box center [443, 757] width 76 height 32
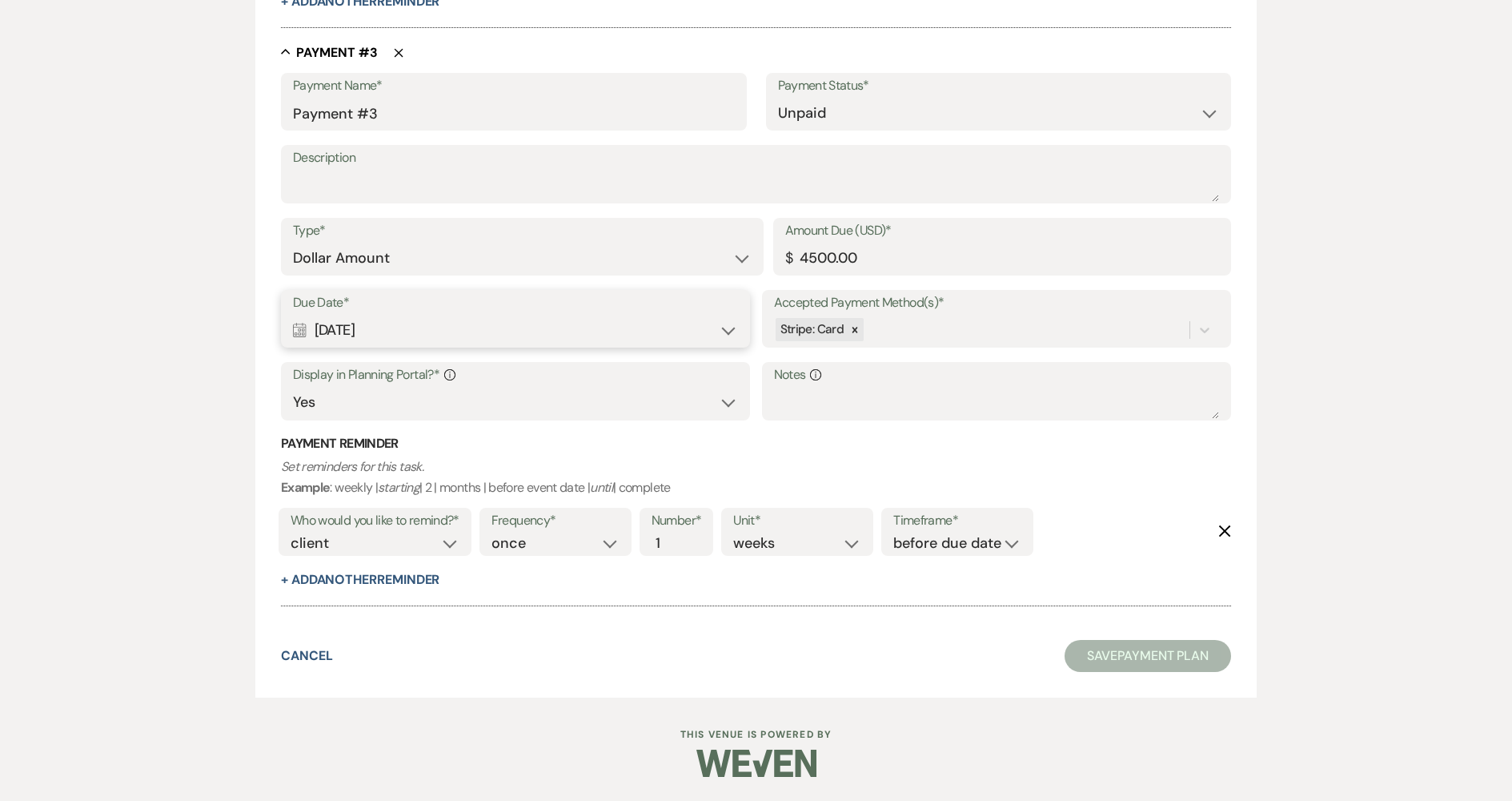
click at [1106, 657] on button "Save Payment Plan" at bounding box center [1149, 656] width 167 height 32
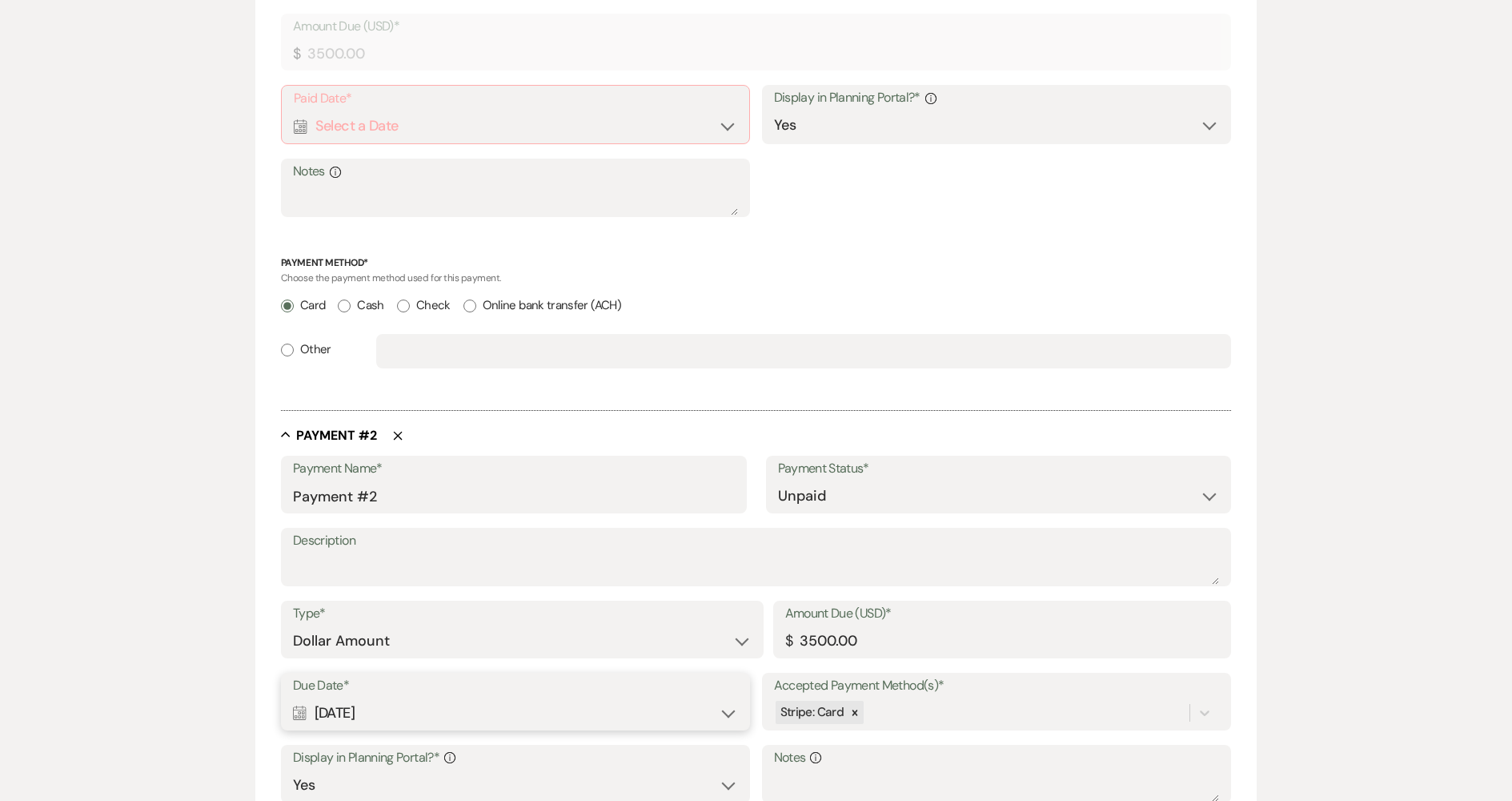
scroll to position [538, 0]
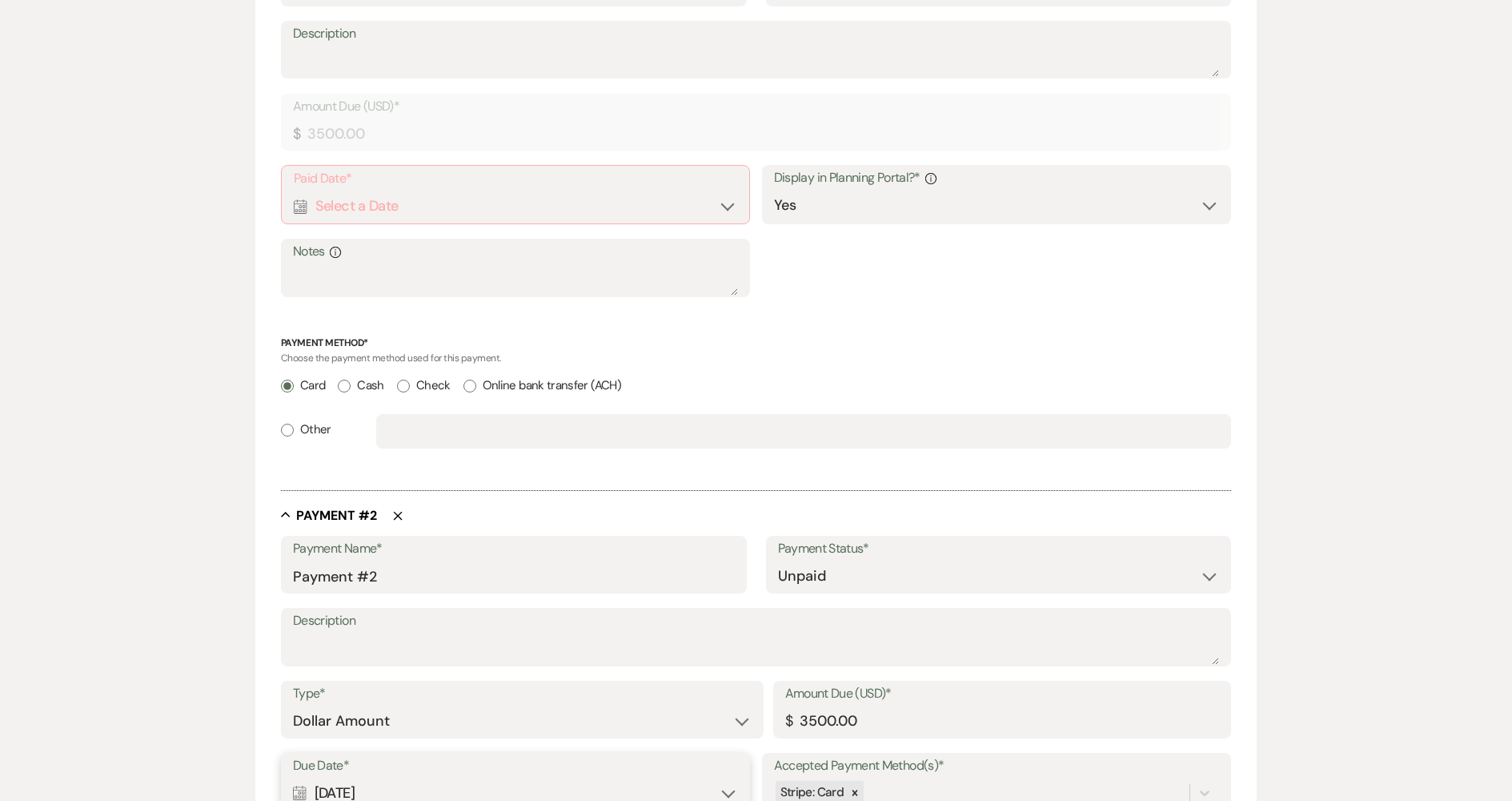
click at [606, 217] on div "Calendar Select a Date Expand" at bounding box center [516, 207] width 444 height 31
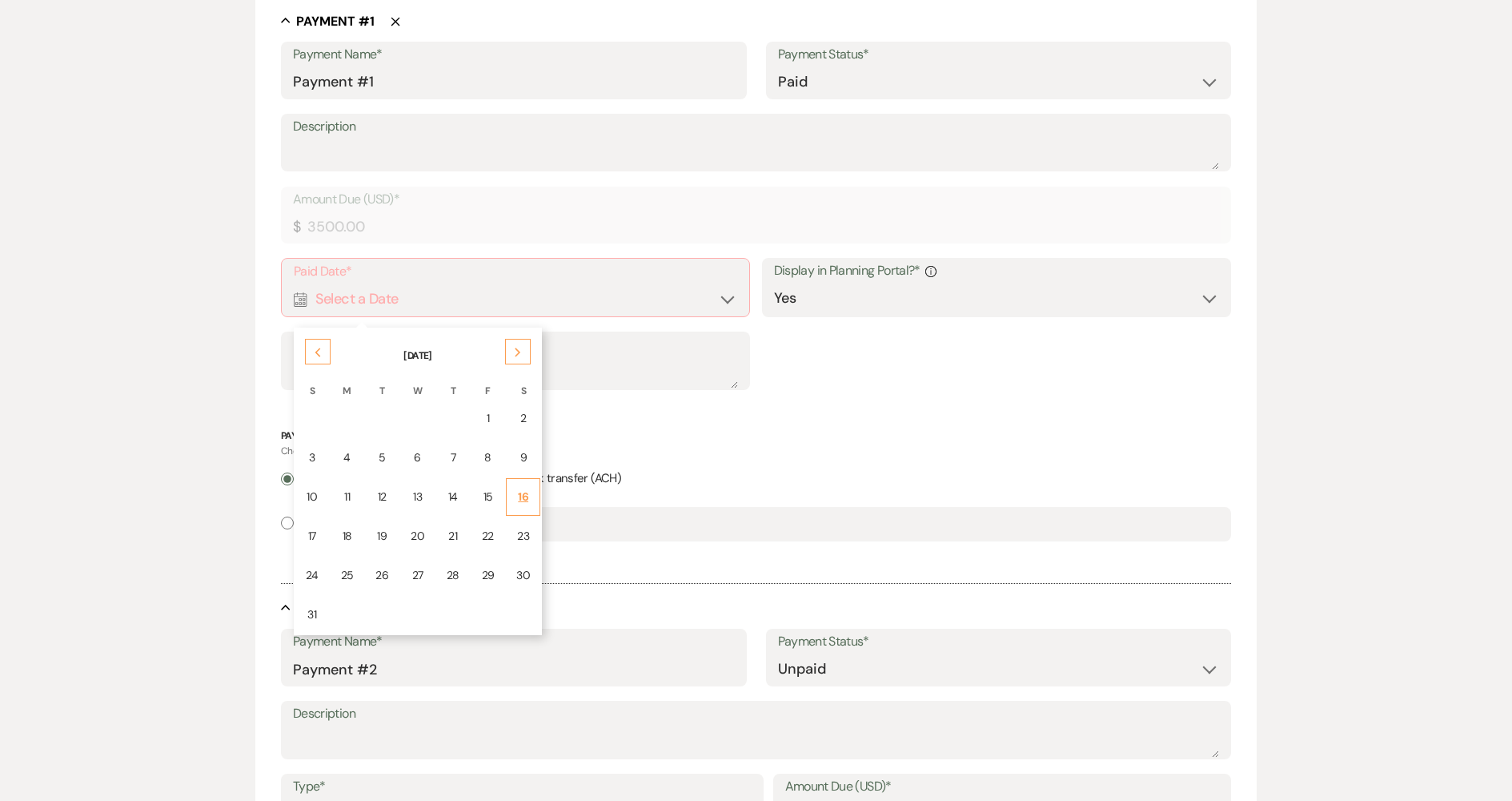
scroll to position [458, 0]
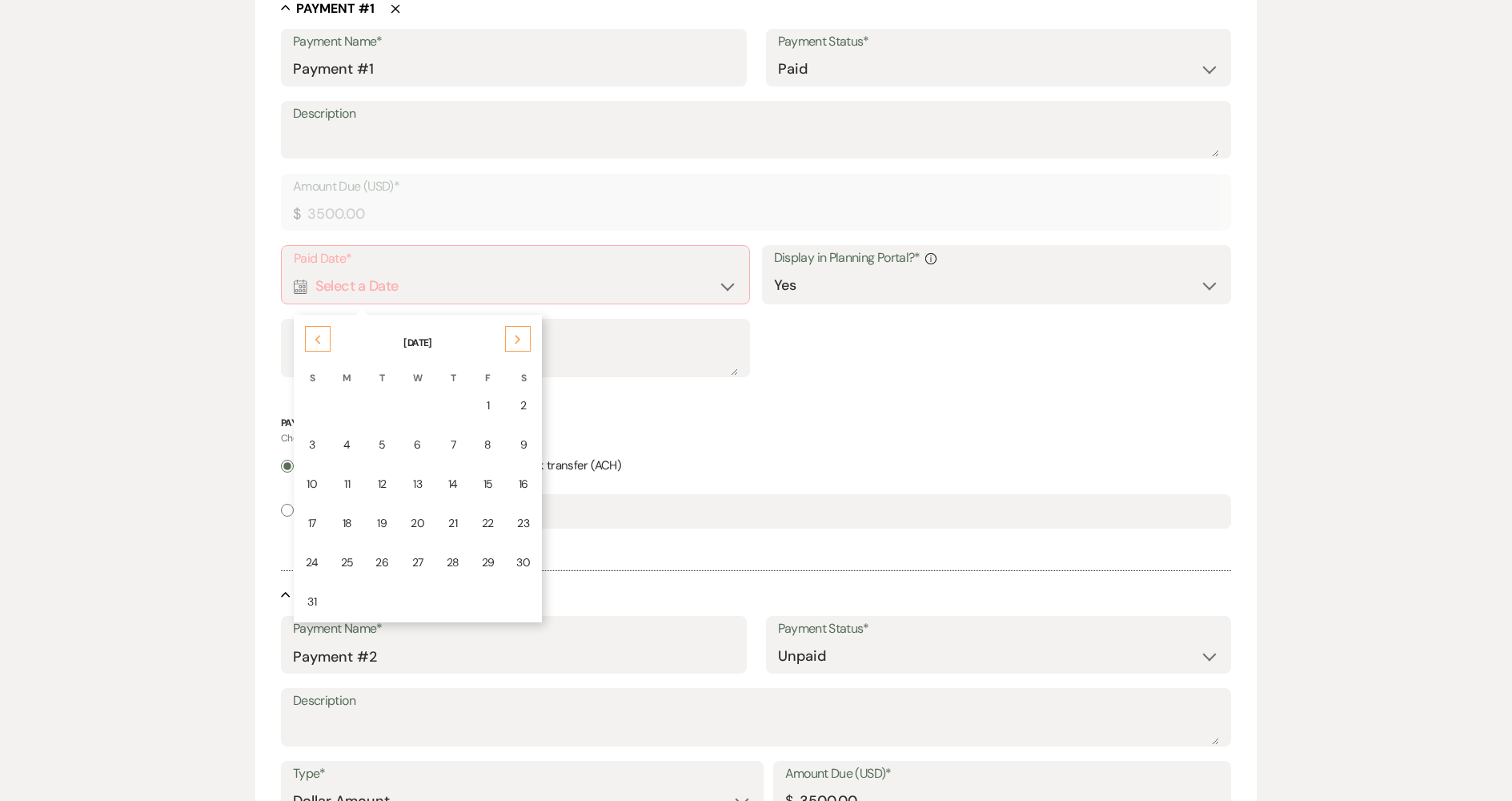
click at [319, 346] on div "Previous" at bounding box center [318, 338] width 25 height 25
click at [324, 345] on div "Previous" at bounding box center [318, 338] width 25 height 25
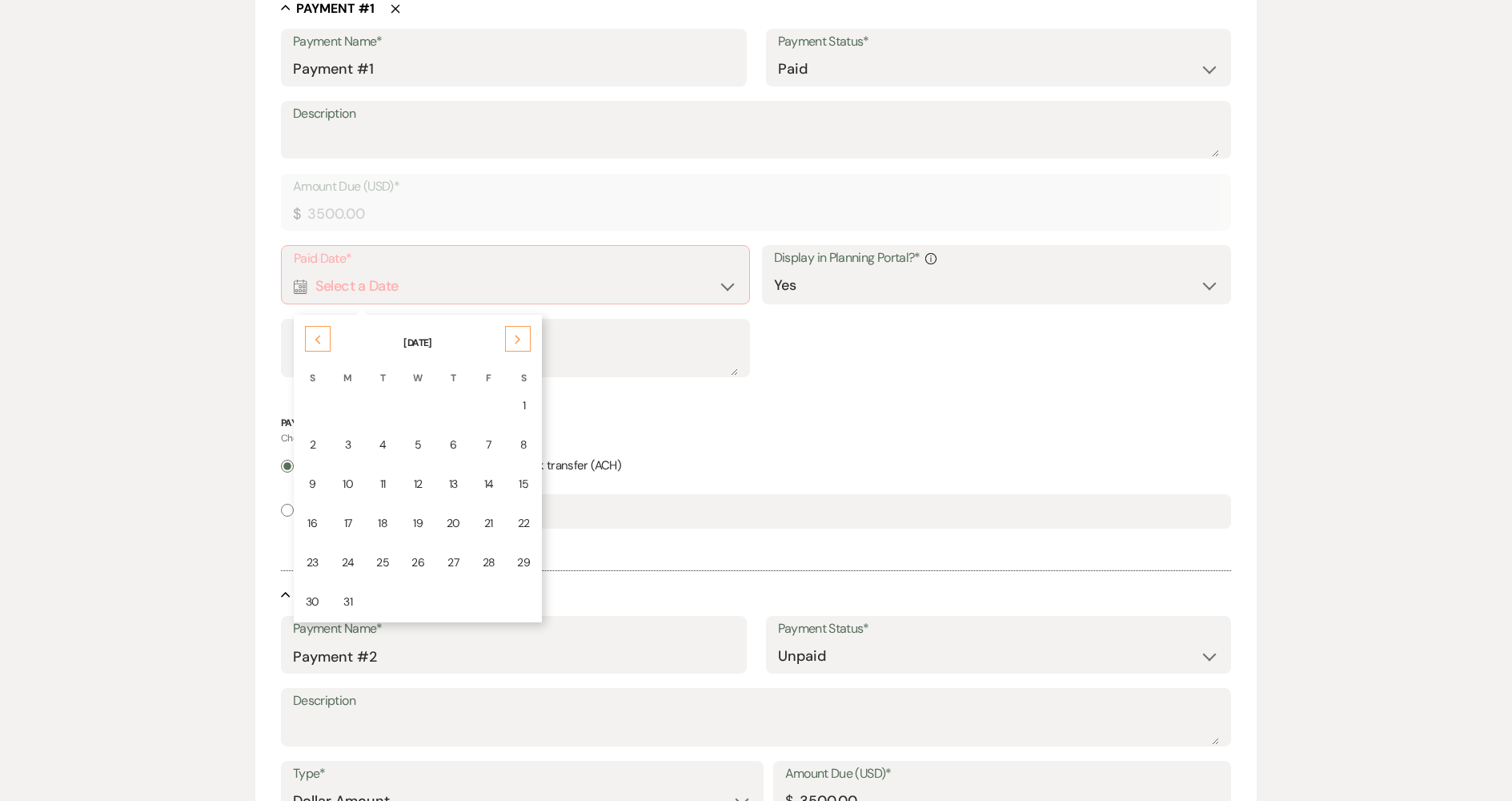
click at [324, 345] on div "Previous" at bounding box center [318, 338] width 25 height 25
click at [514, 337] on icon "Next" at bounding box center [518, 339] width 8 height 10
click at [384, 484] on div "11" at bounding box center [381, 484] width 13 height 16
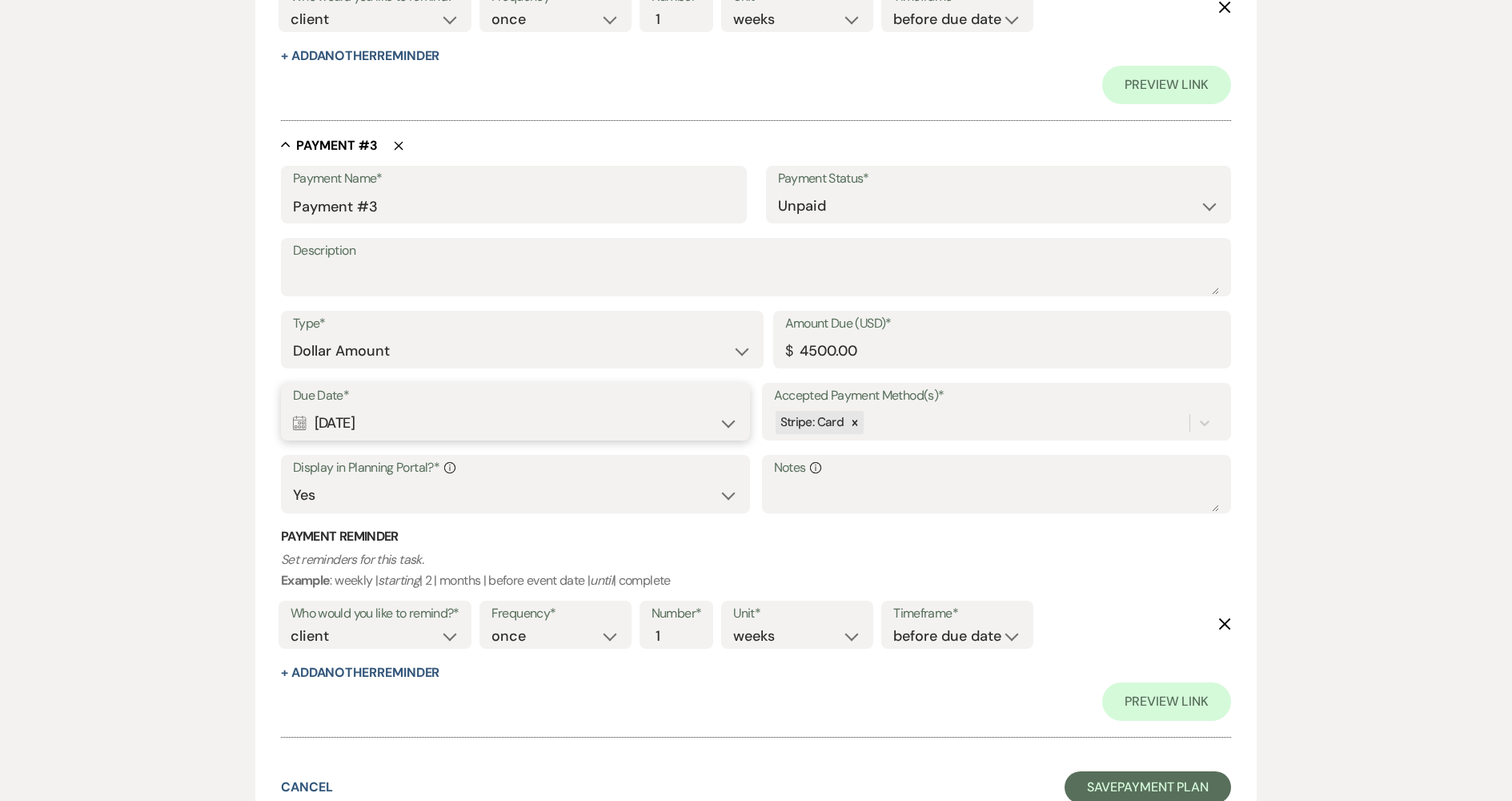
scroll to position [1693, 0]
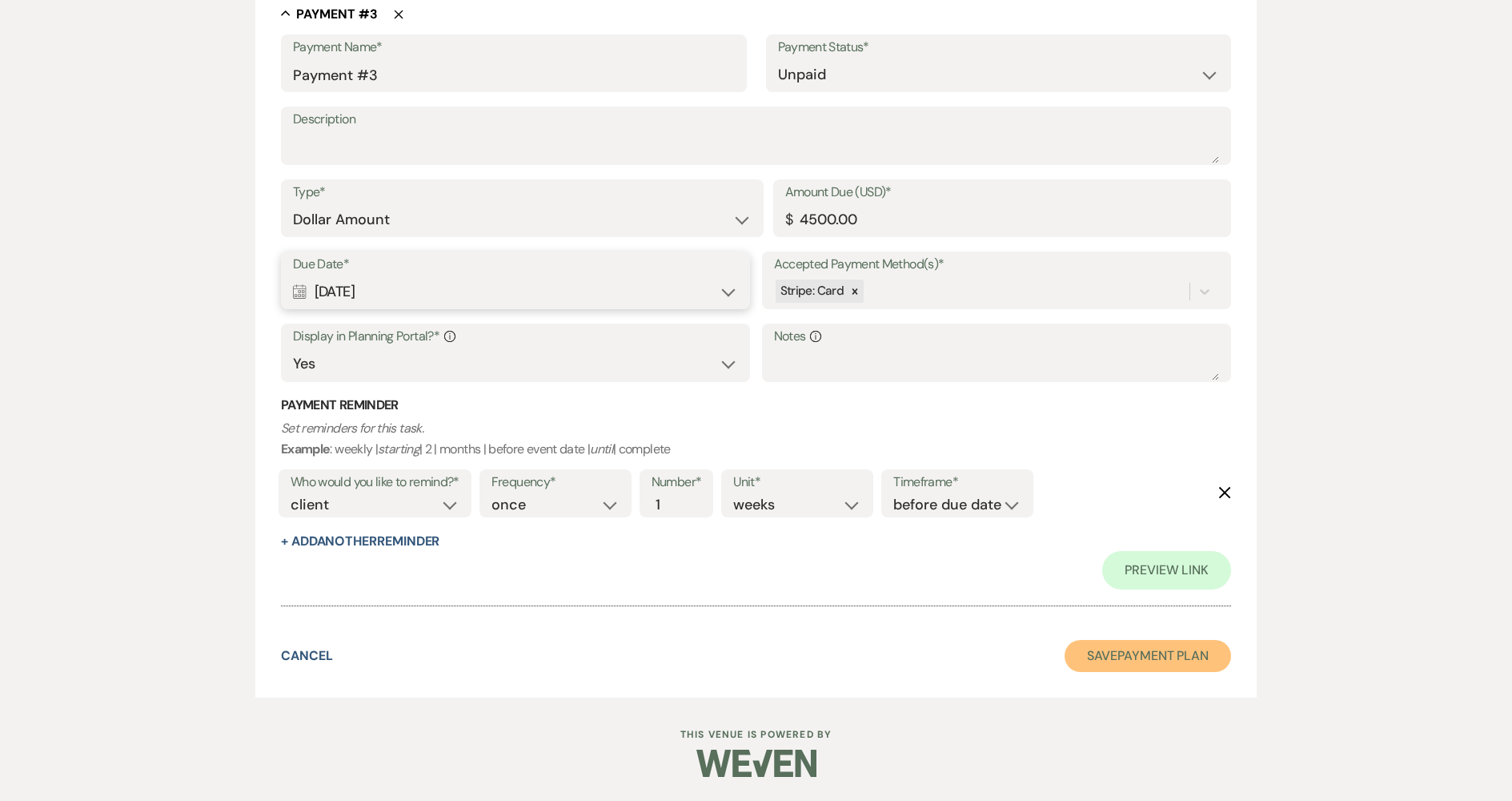
click at [1092, 665] on button "Save Payment Plan" at bounding box center [1149, 656] width 167 height 32
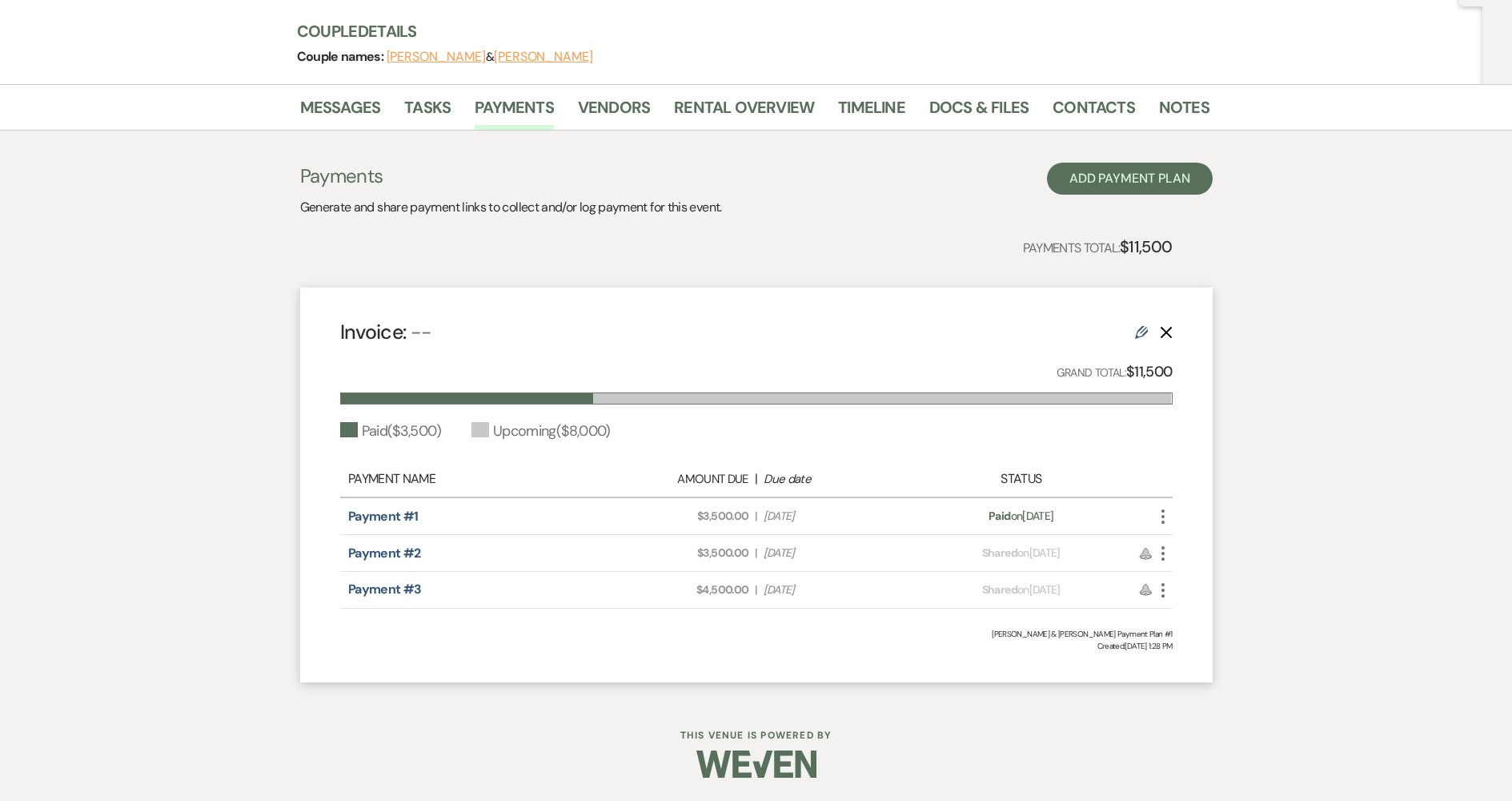
scroll to position [180, 0]
click at [1074, 117] on link "Contacts" at bounding box center [1093, 112] width 82 height 35
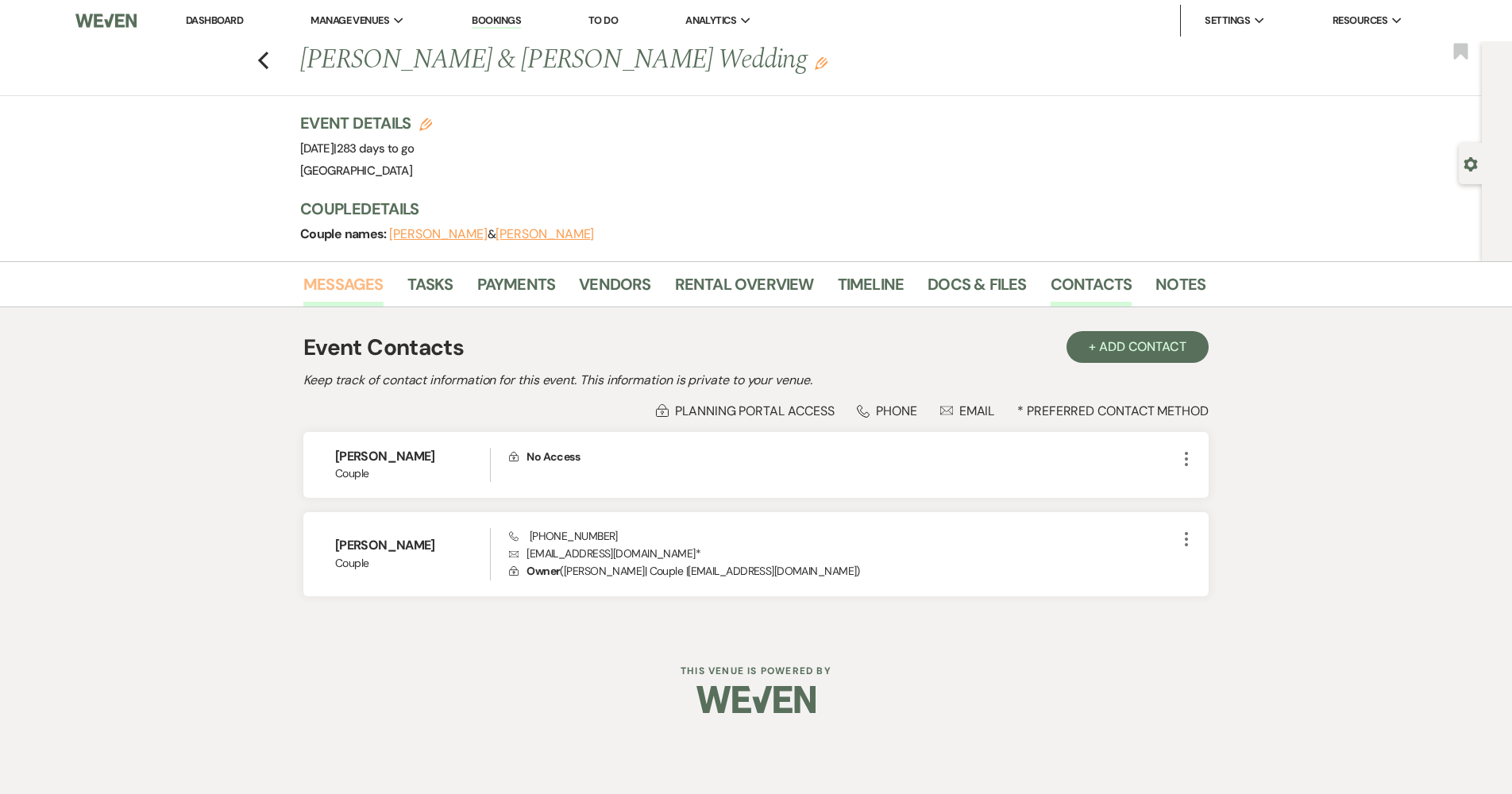
click at [345, 284] on link "Messages" at bounding box center [343, 289] width 80 height 35
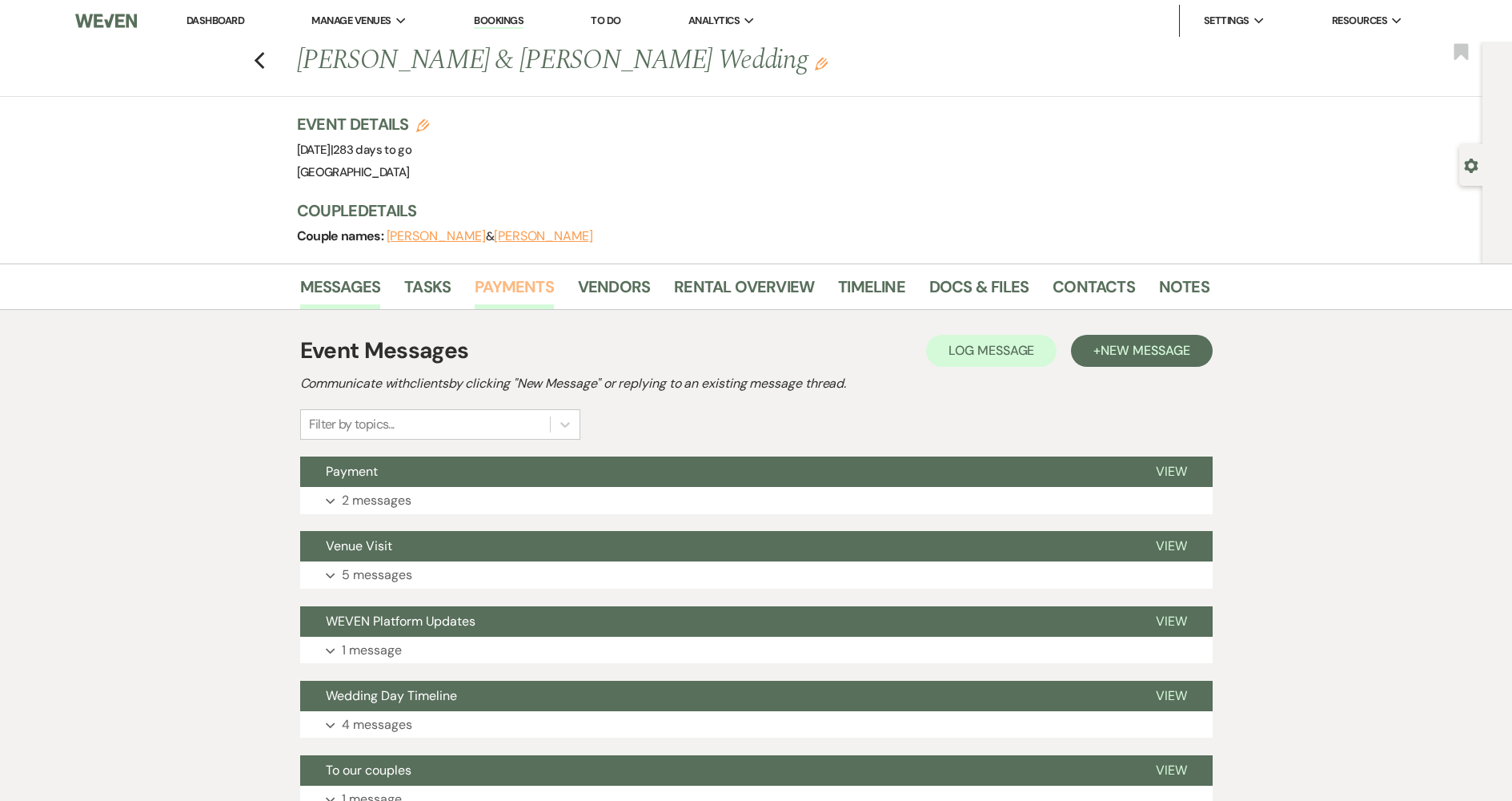
click at [523, 289] on link "Payments" at bounding box center [515, 292] width 79 height 35
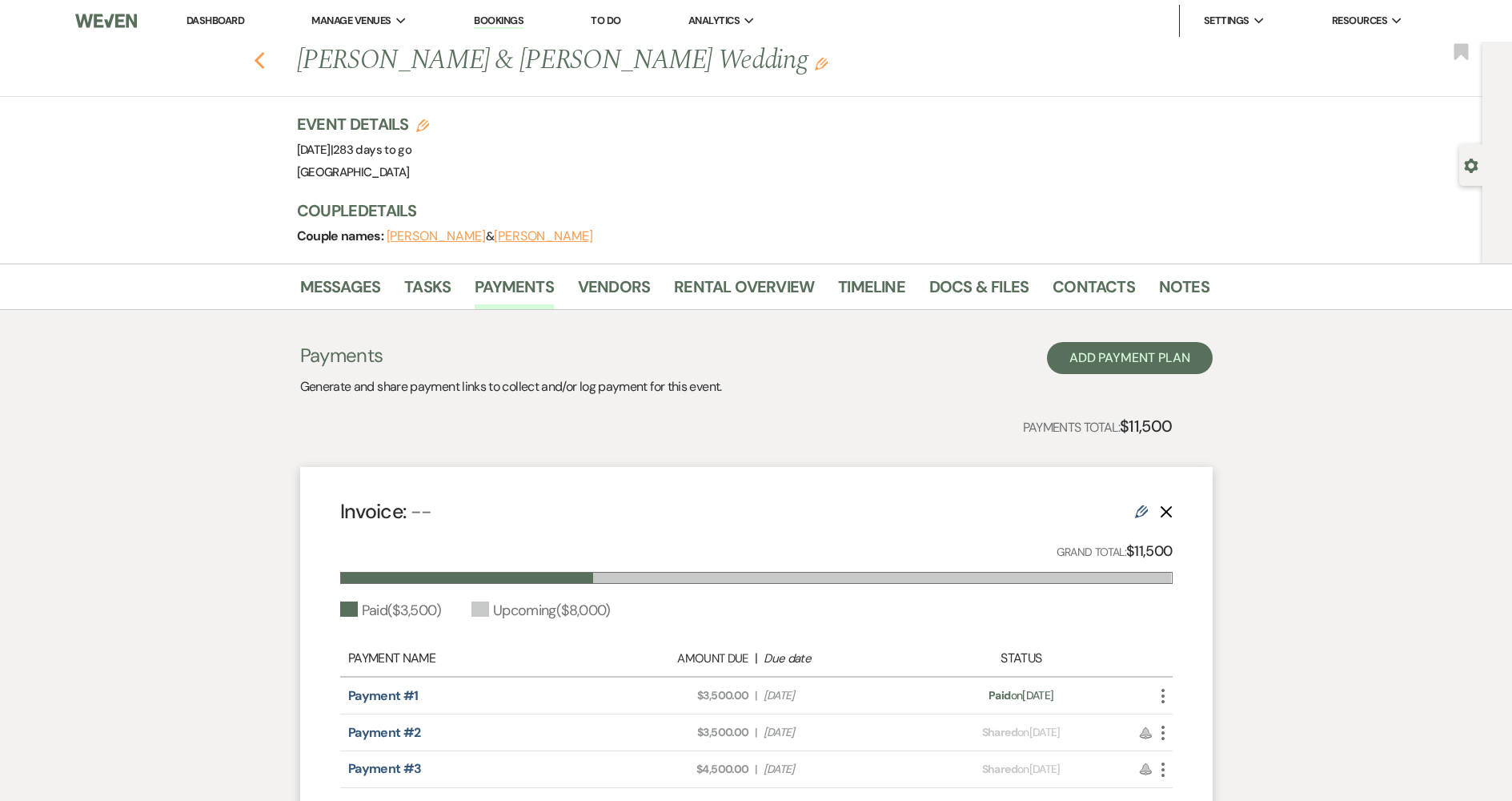
click at [265, 53] on use "button" at bounding box center [259, 61] width 11 height 17
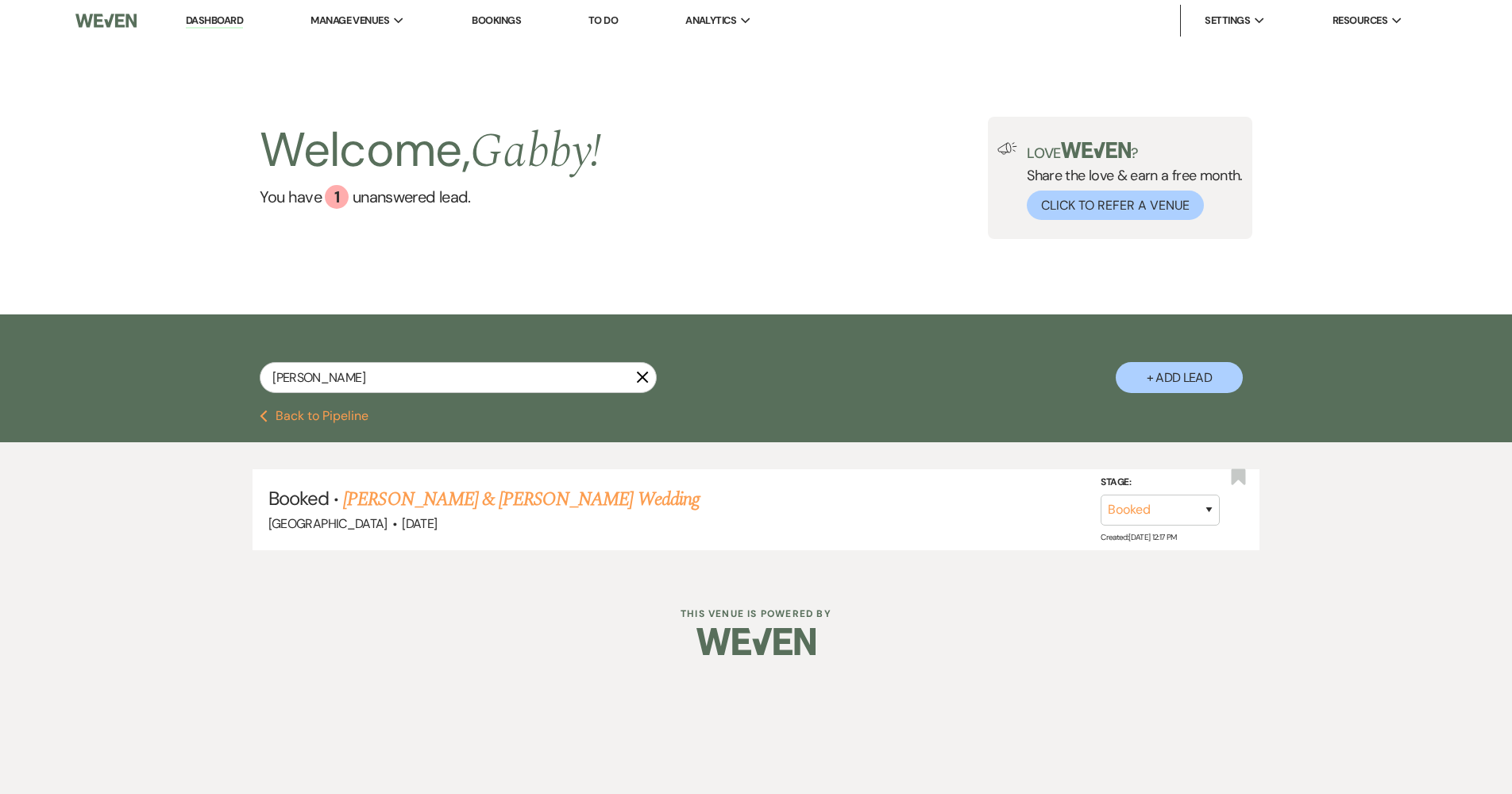
click at [234, 16] on link "Dashboard" at bounding box center [213, 21] width 57 height 15
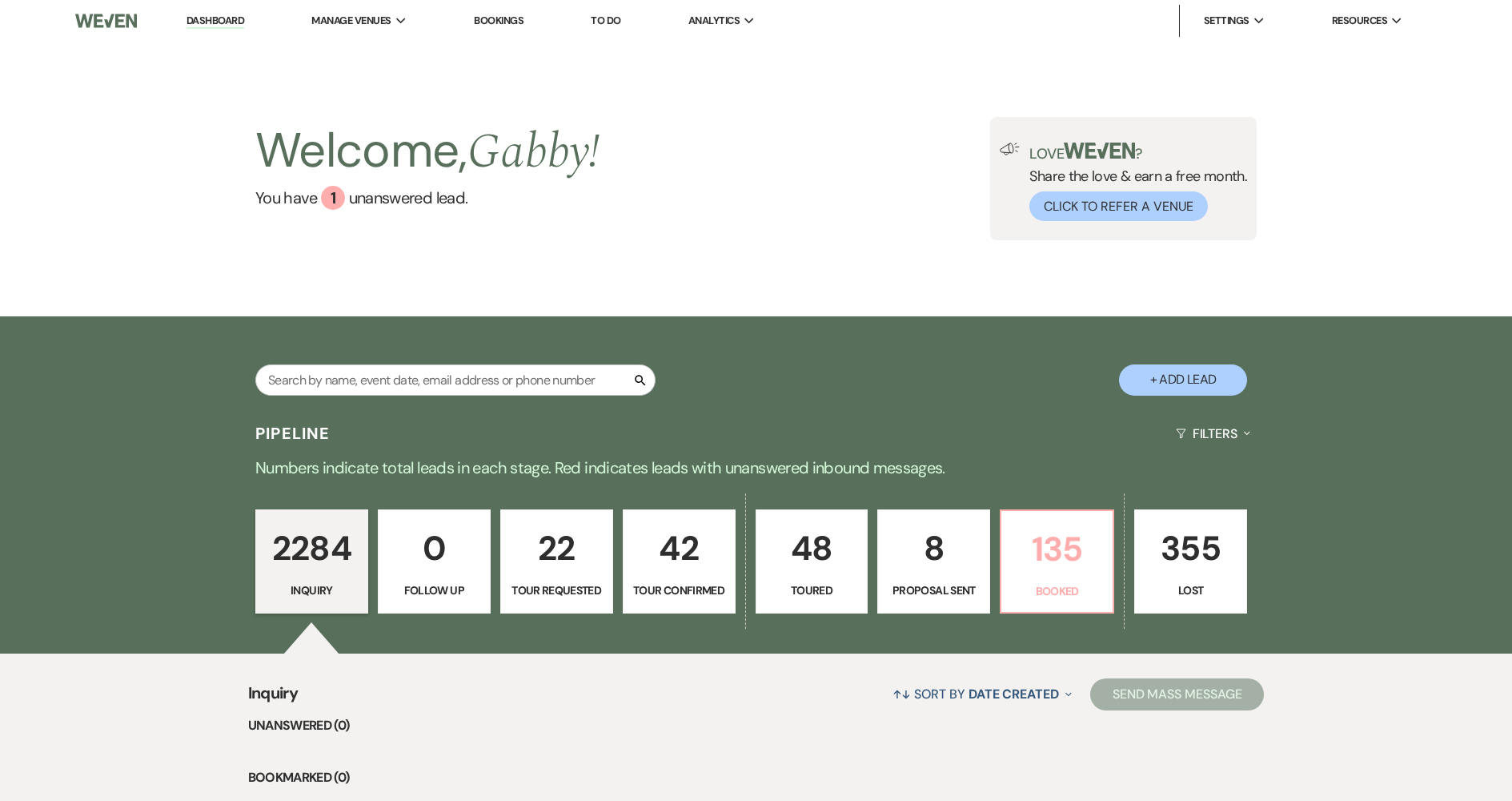
click at [1060, 592] on p "Booked" at bounding box center [1056, 592] width 92 height 17
select select "7"
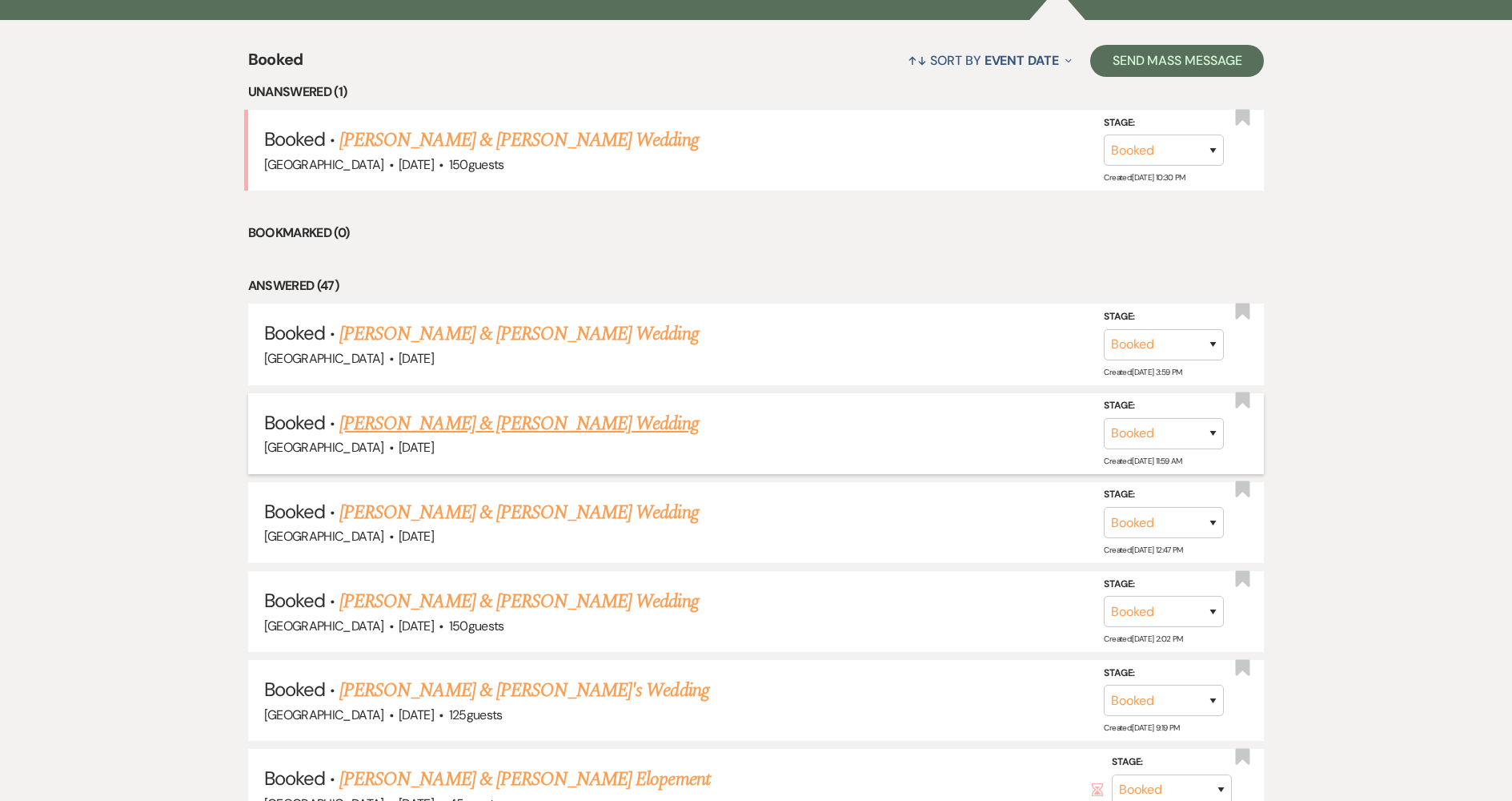
scroll to position [641, 0]
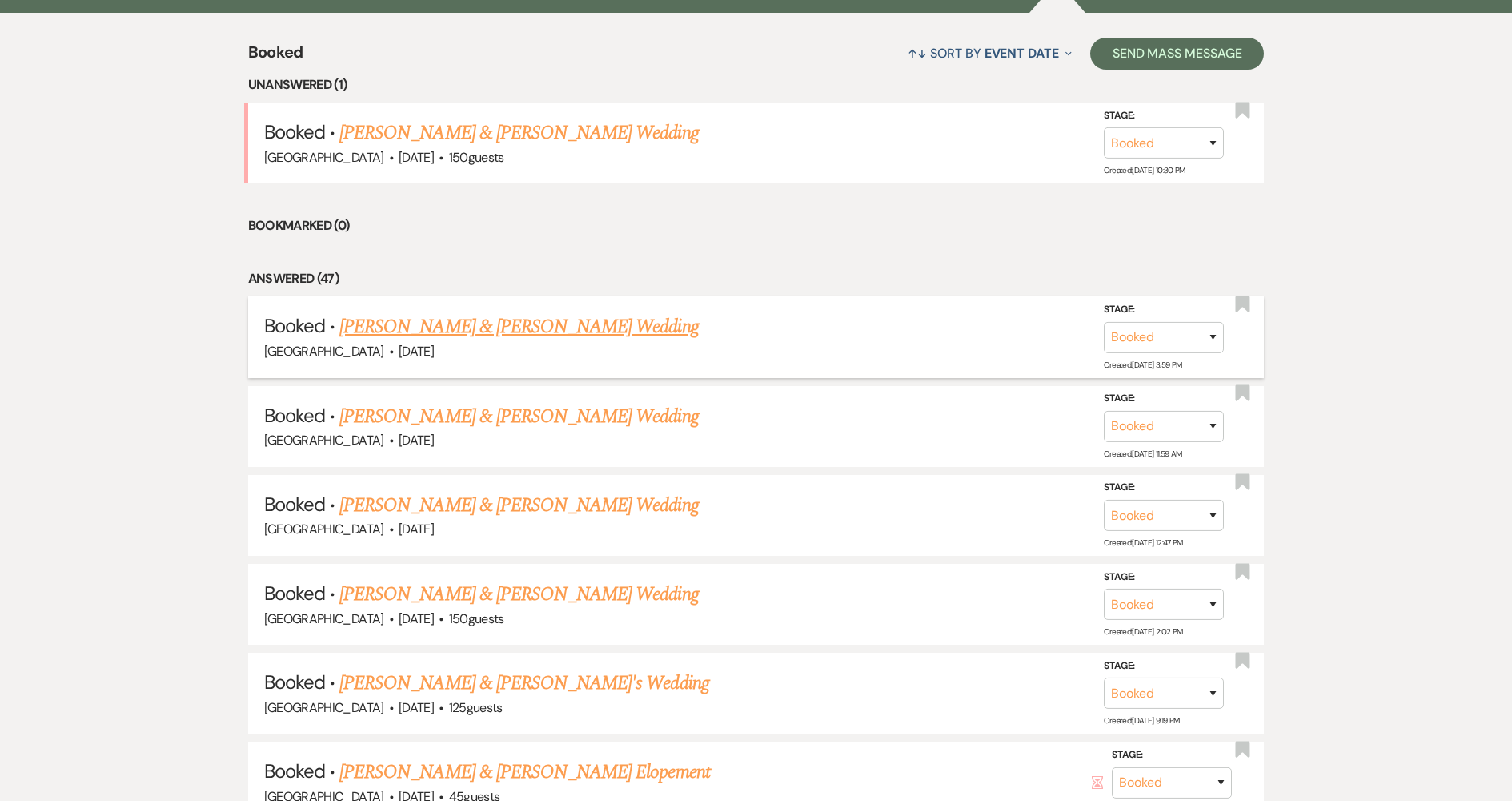
click at [590, 334] on link "[PERSON_NAME] & [PERSON_NAME] Wedding" at bounding box center [519, 327] width 359 height 29
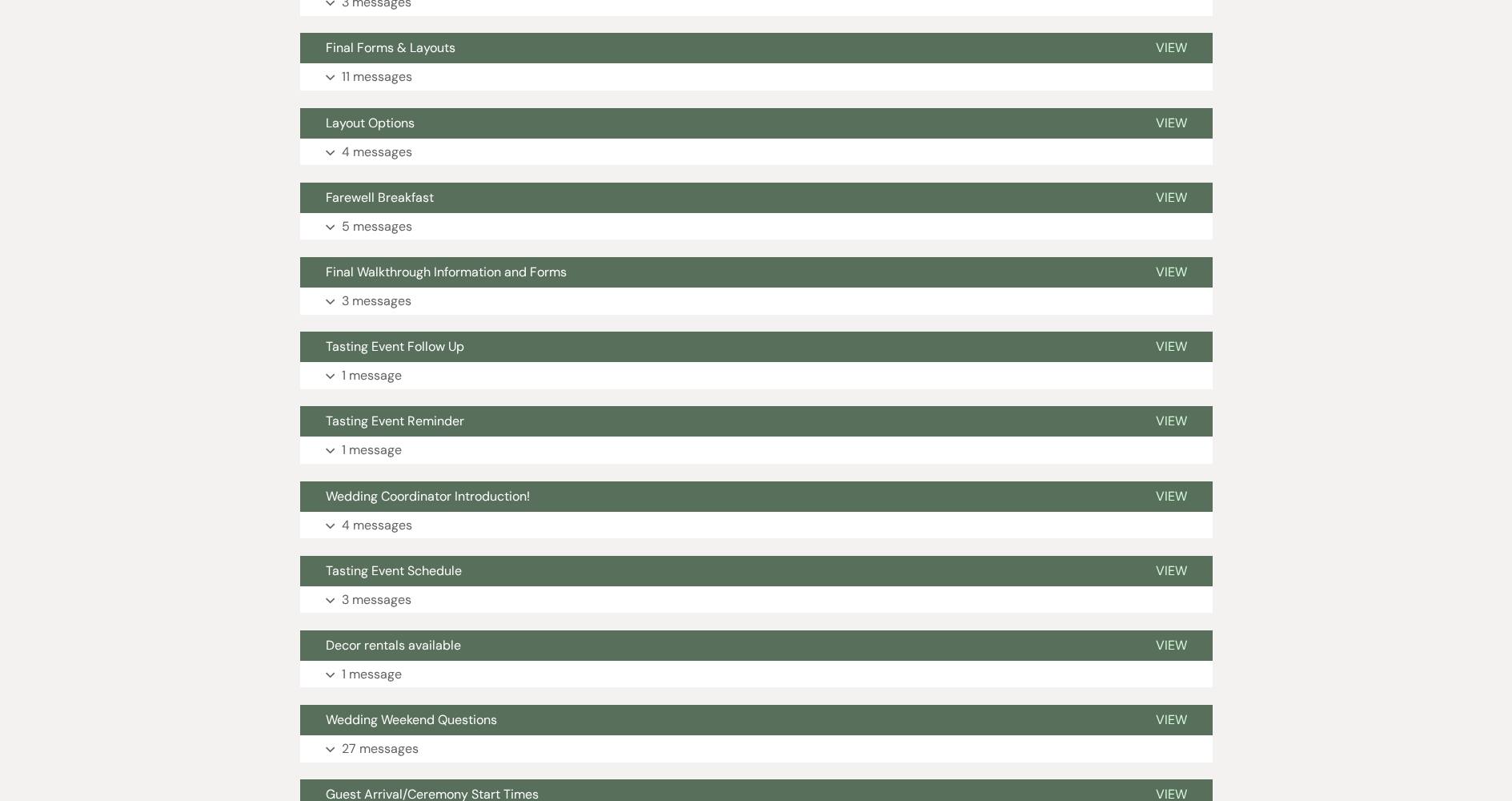
scroll to position [160, 0]
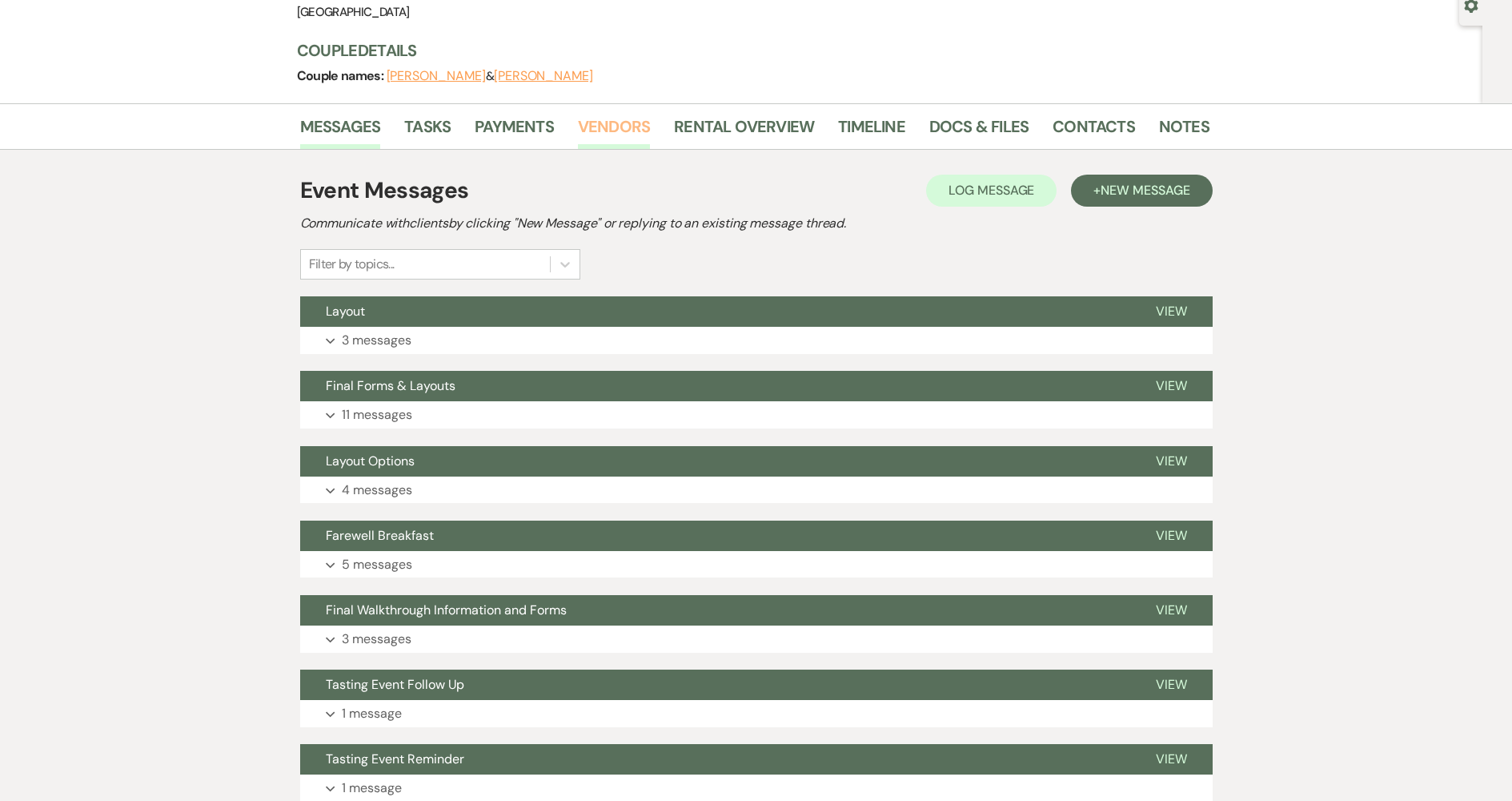
click at [637, 135] on link "Vendors" at bounding box center [614, 131] width 72 height 35
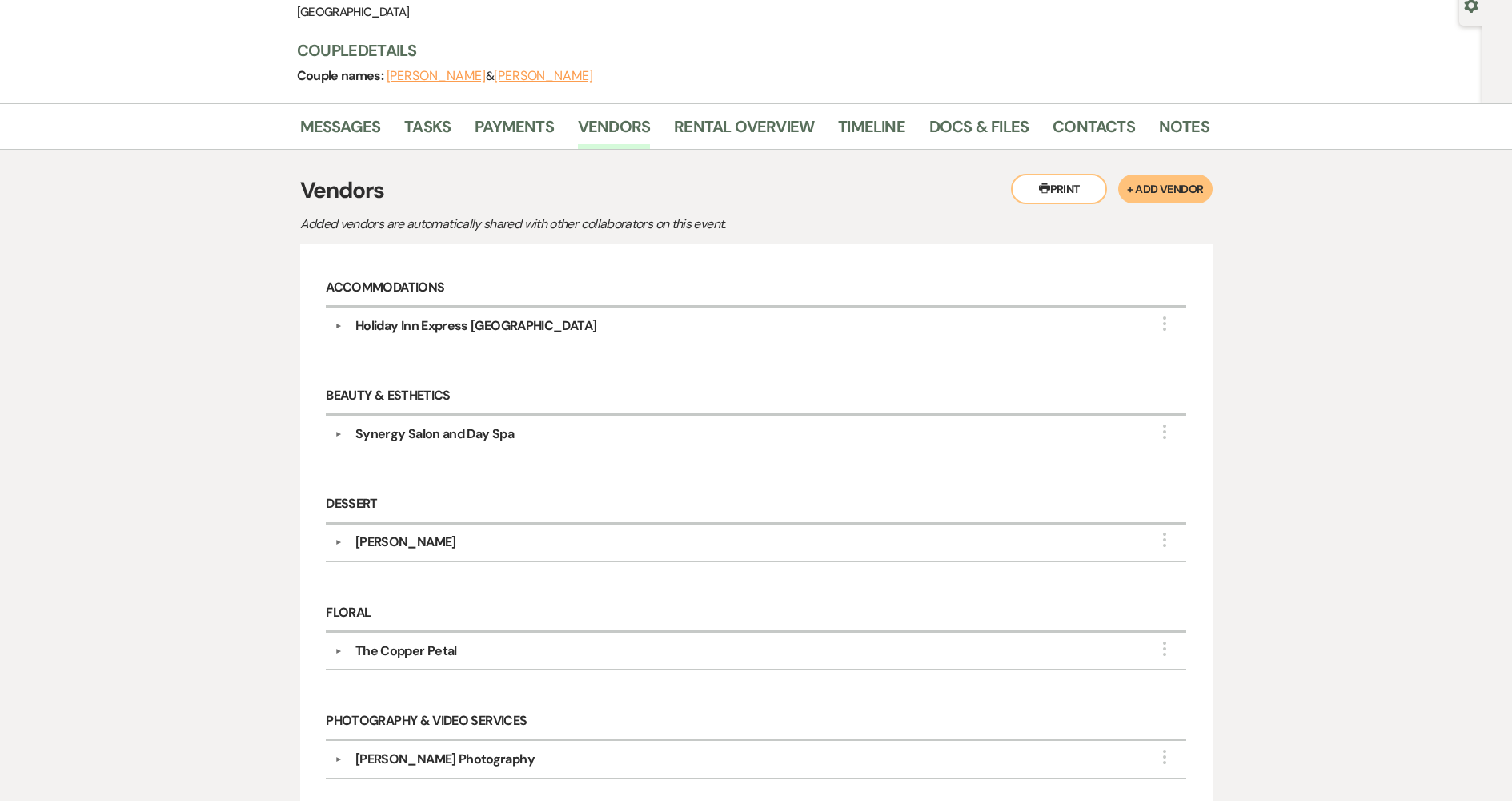
click at [370, 541] on div "[PERSON_NAME]" at bounding box center [406, 542] width 101 height 19
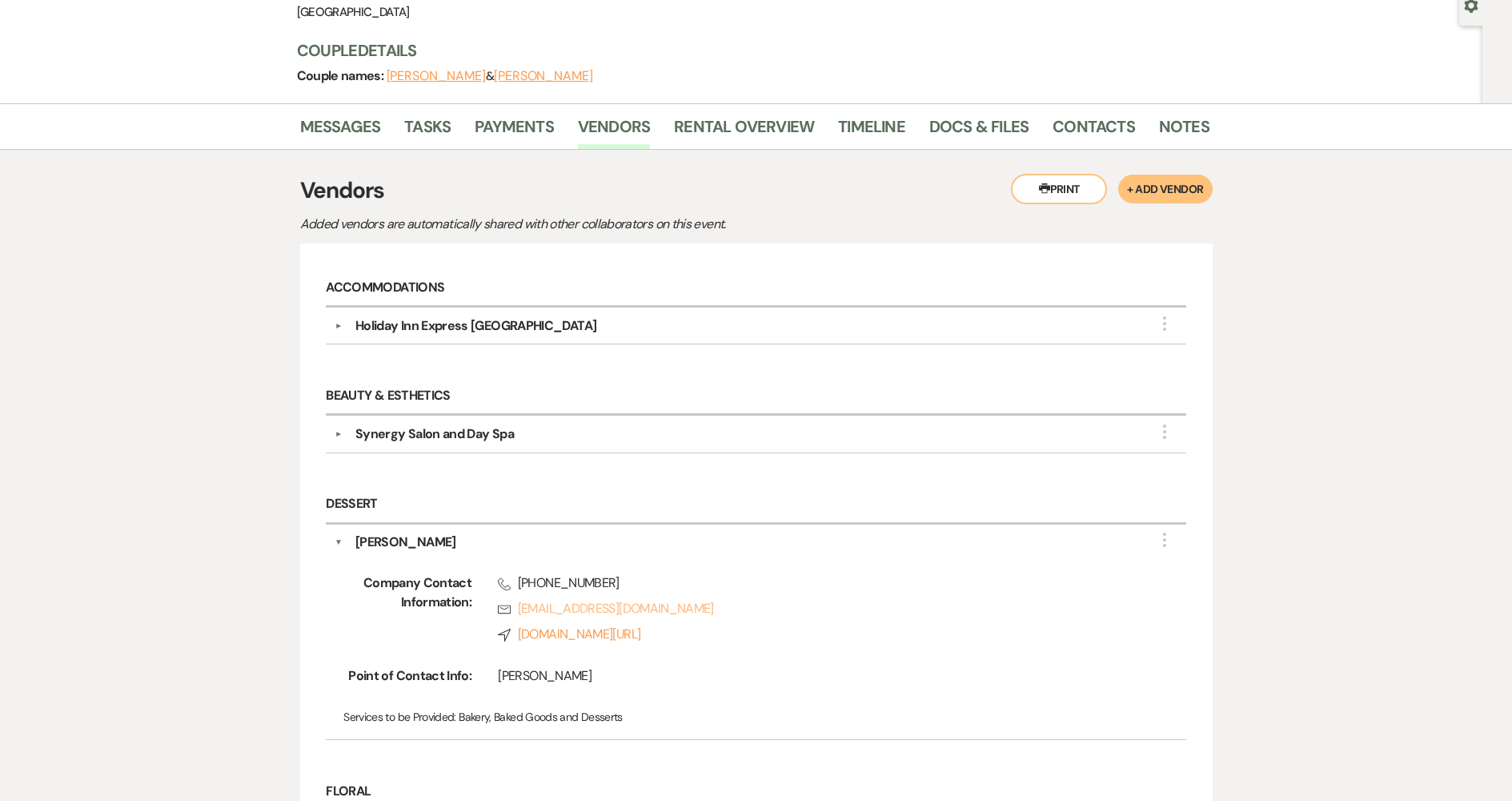
click at [554, 611] on link "Rsvp [EMAIL_ADDRESS][DOMAIN_NAME]" at bounding box center [817, 609] width 638 height 19
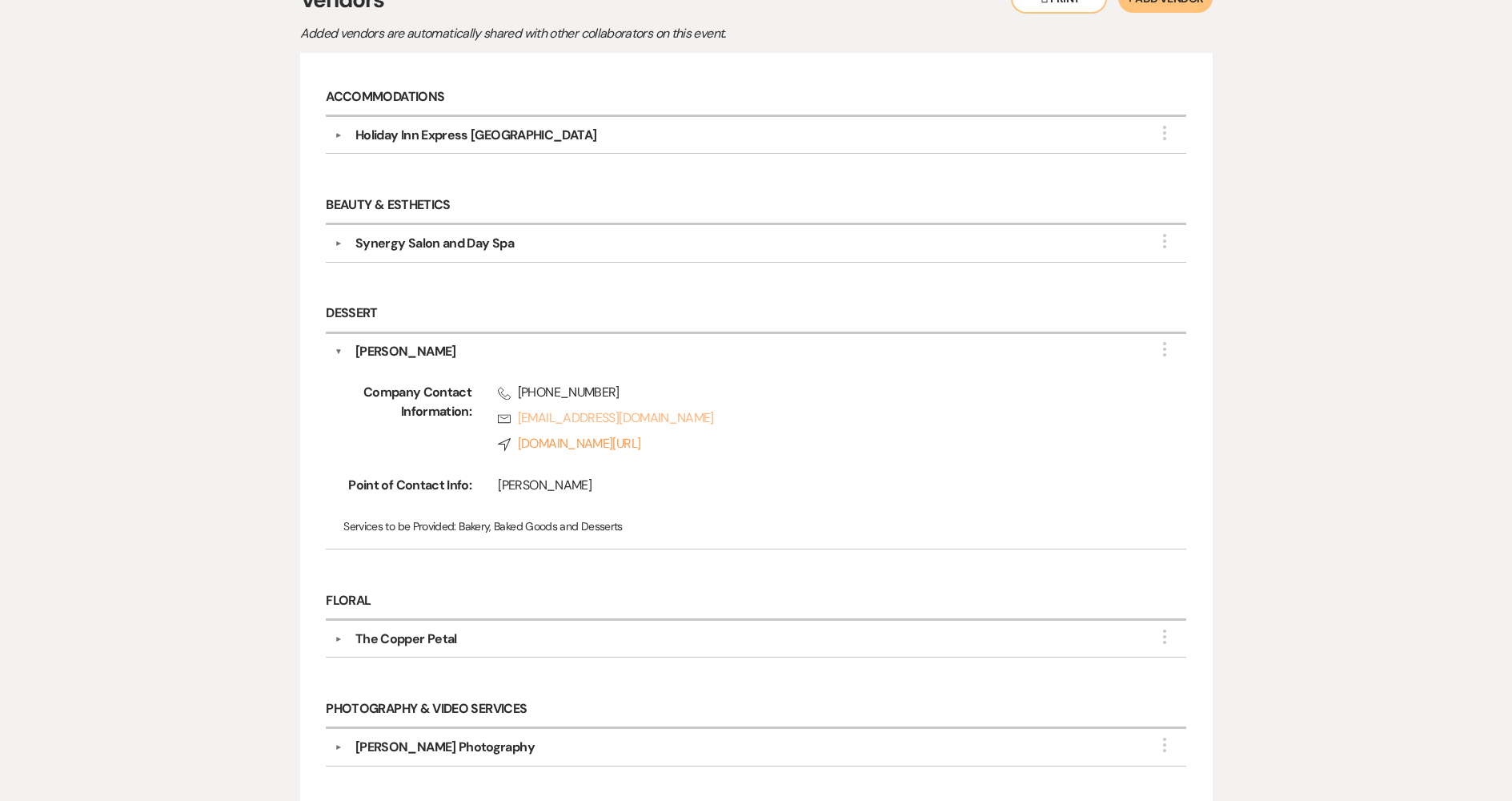
scroll to position [400, 0]
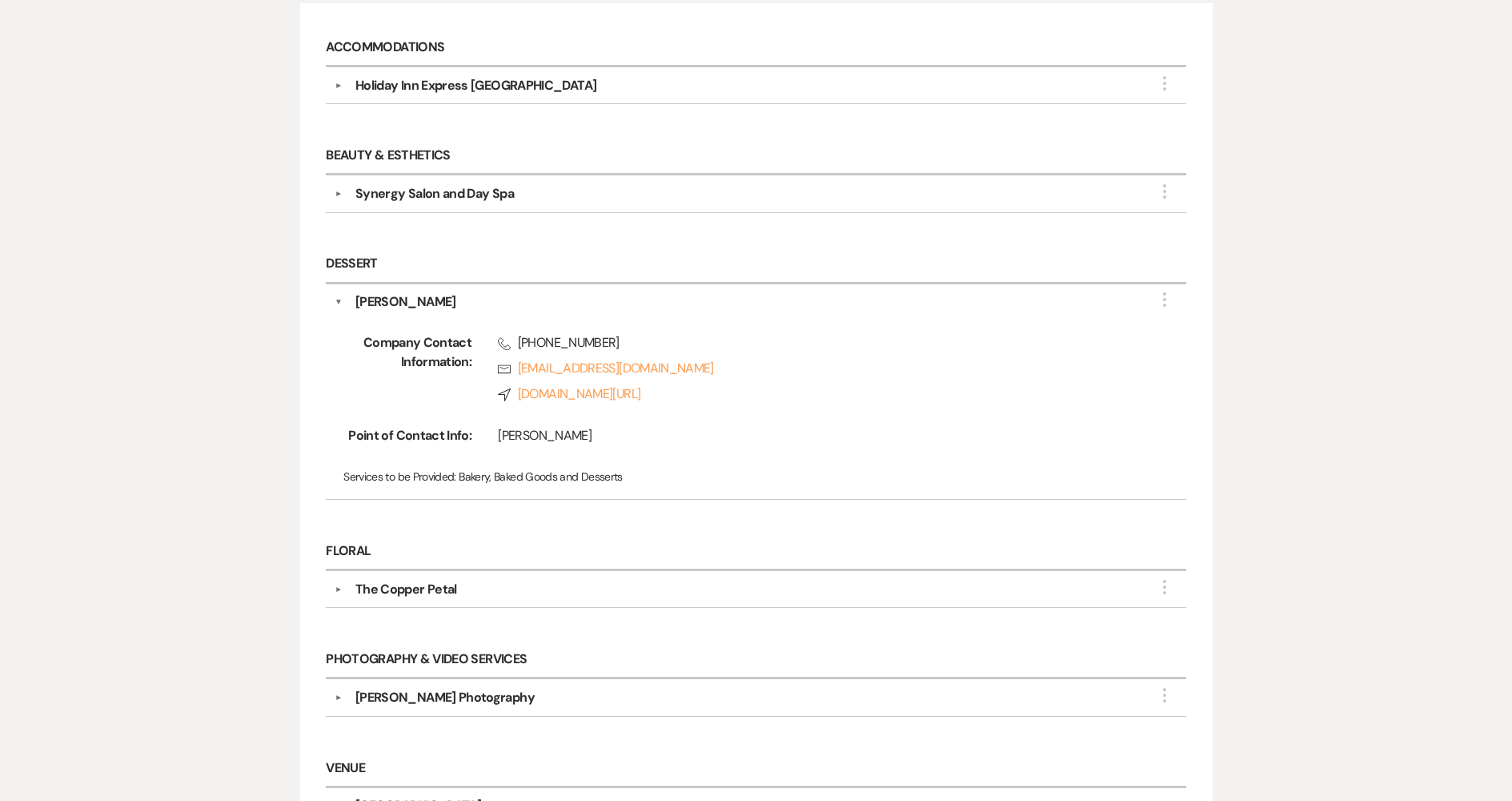
drag, startPoint x: 379, startPoint y: 297, endPoint x: 384, endPoint y: 325, distance: 28.4
click at [379, 298] on div "[PERSON_NAME]" at bounding box center [406, 303] width 101 height 19
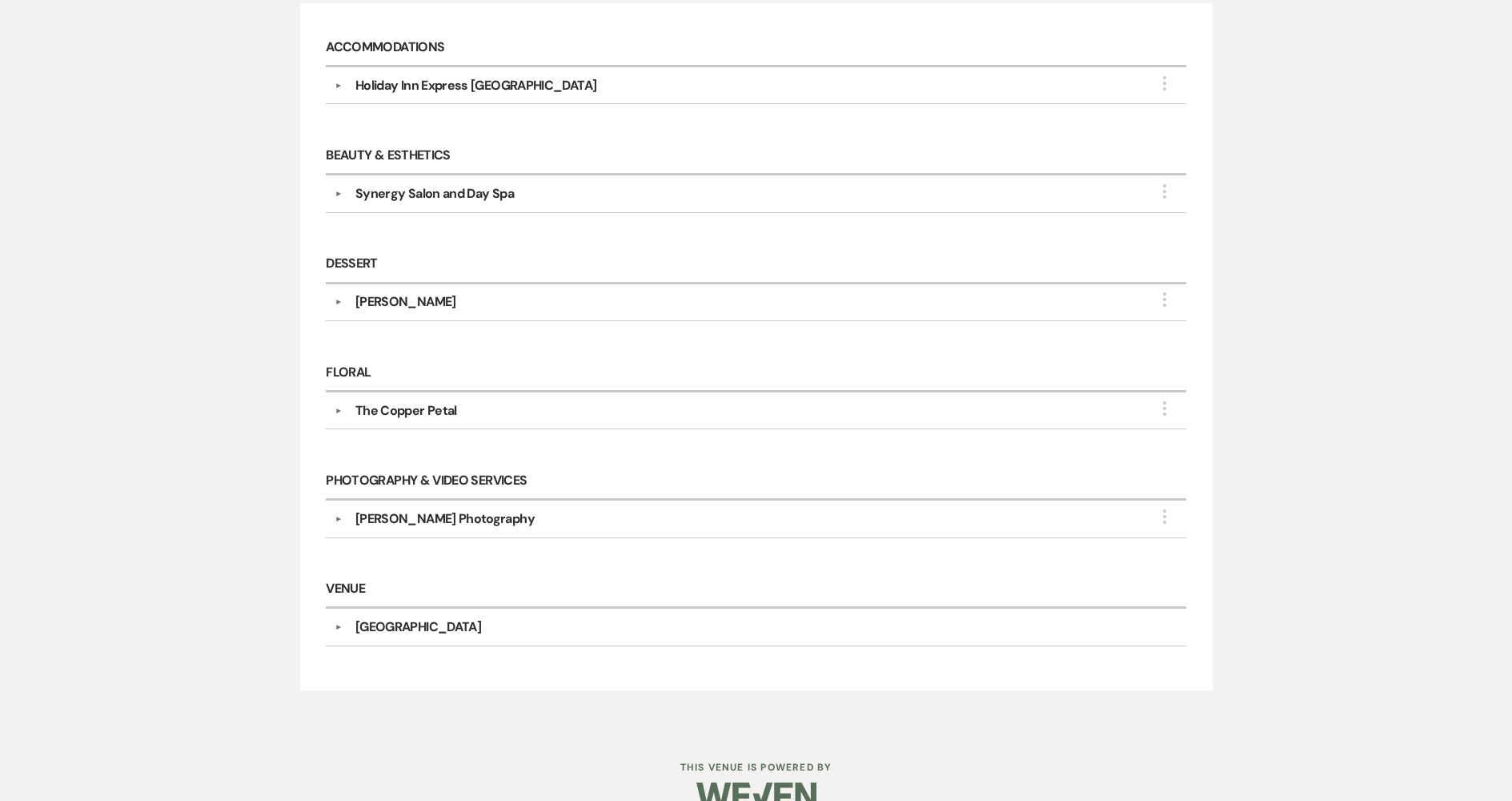
click at [425, 413] on div "The Copper Petal" at bounding box center [406, 411] width 102 height 19
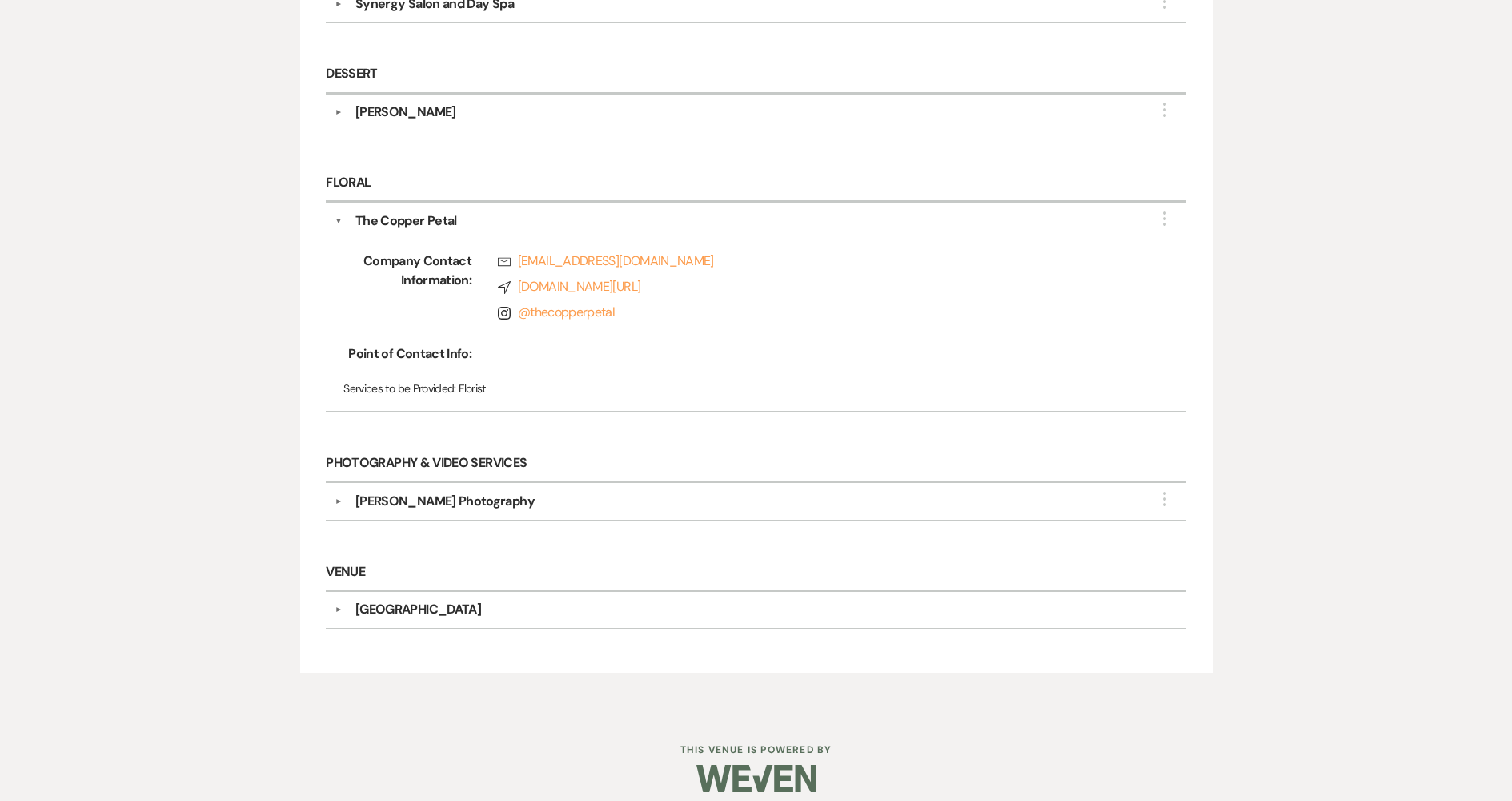
scroll to position [605, 0]
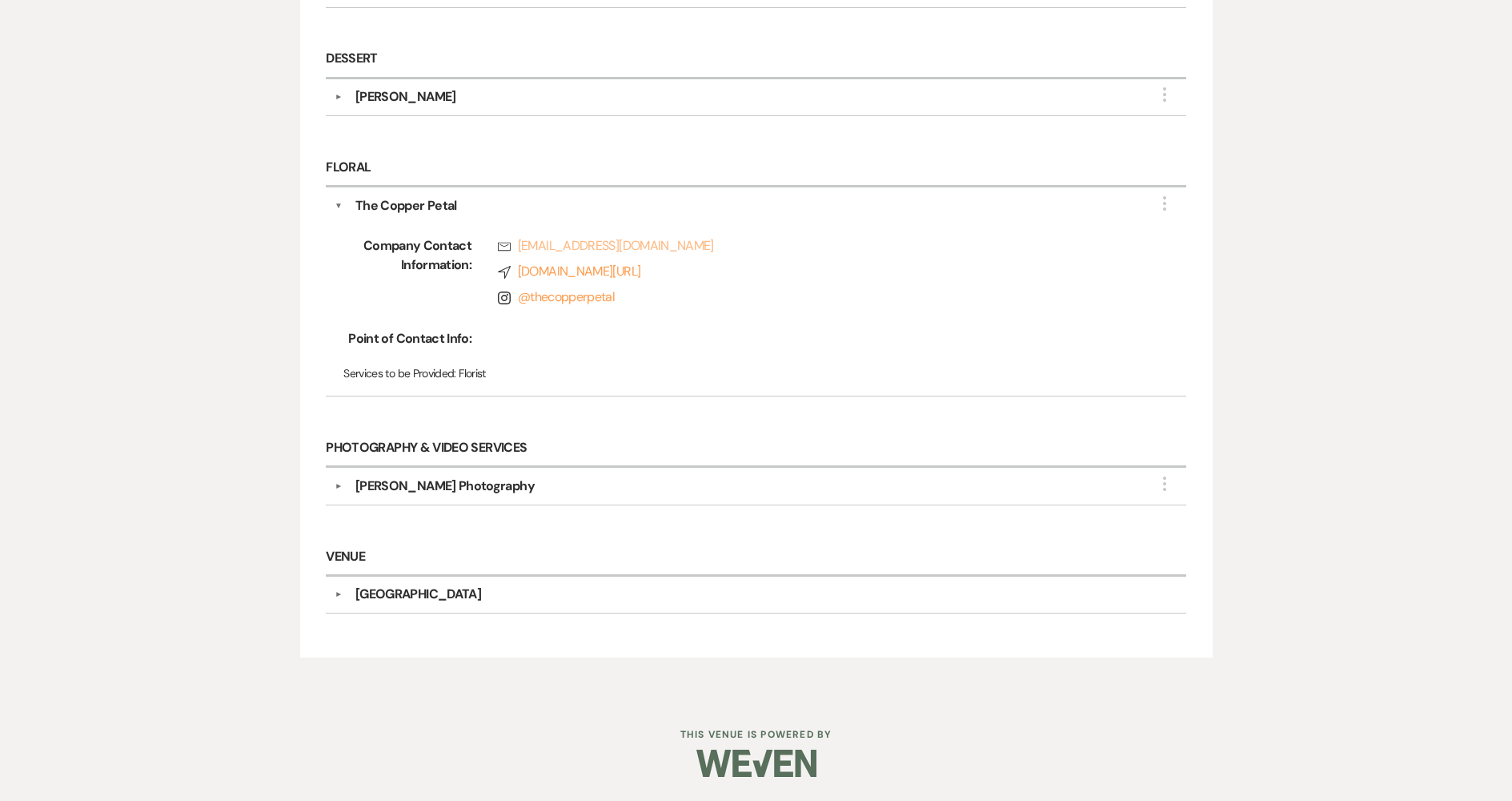
click at [586, 251] on link "Rsvp [EMAIL_ADDRESS][DOMAIN_NAME]" at bounding box center [817, 246] width 638 height 19
click at [399, 207] on div "The Copper Petal" at bounding box center [406, 206] width 102 height 19
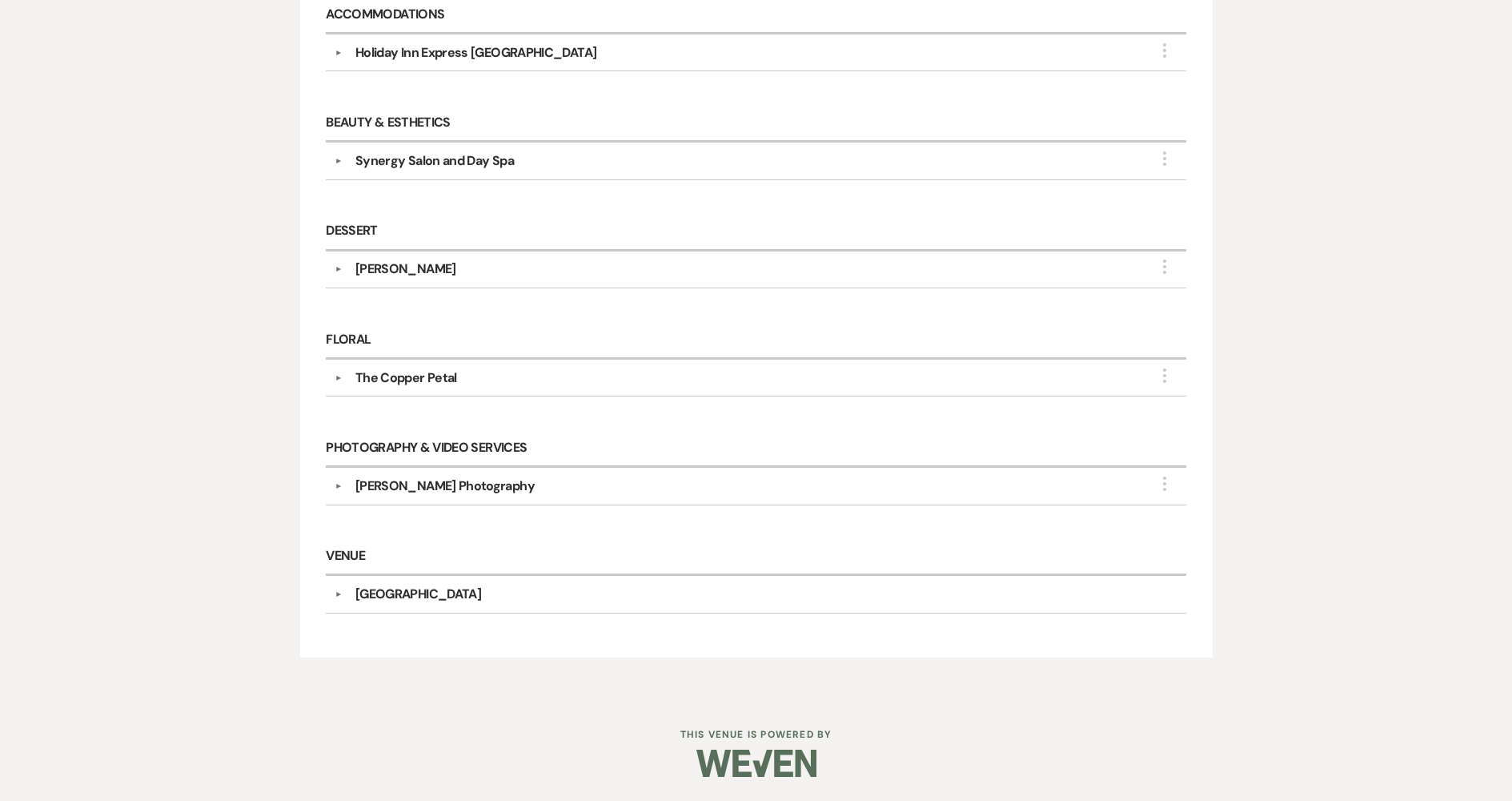
click at [427, 487] on div "[PERSON_NAME] Photography" at bounding box center [445, 486] width 179 height 19
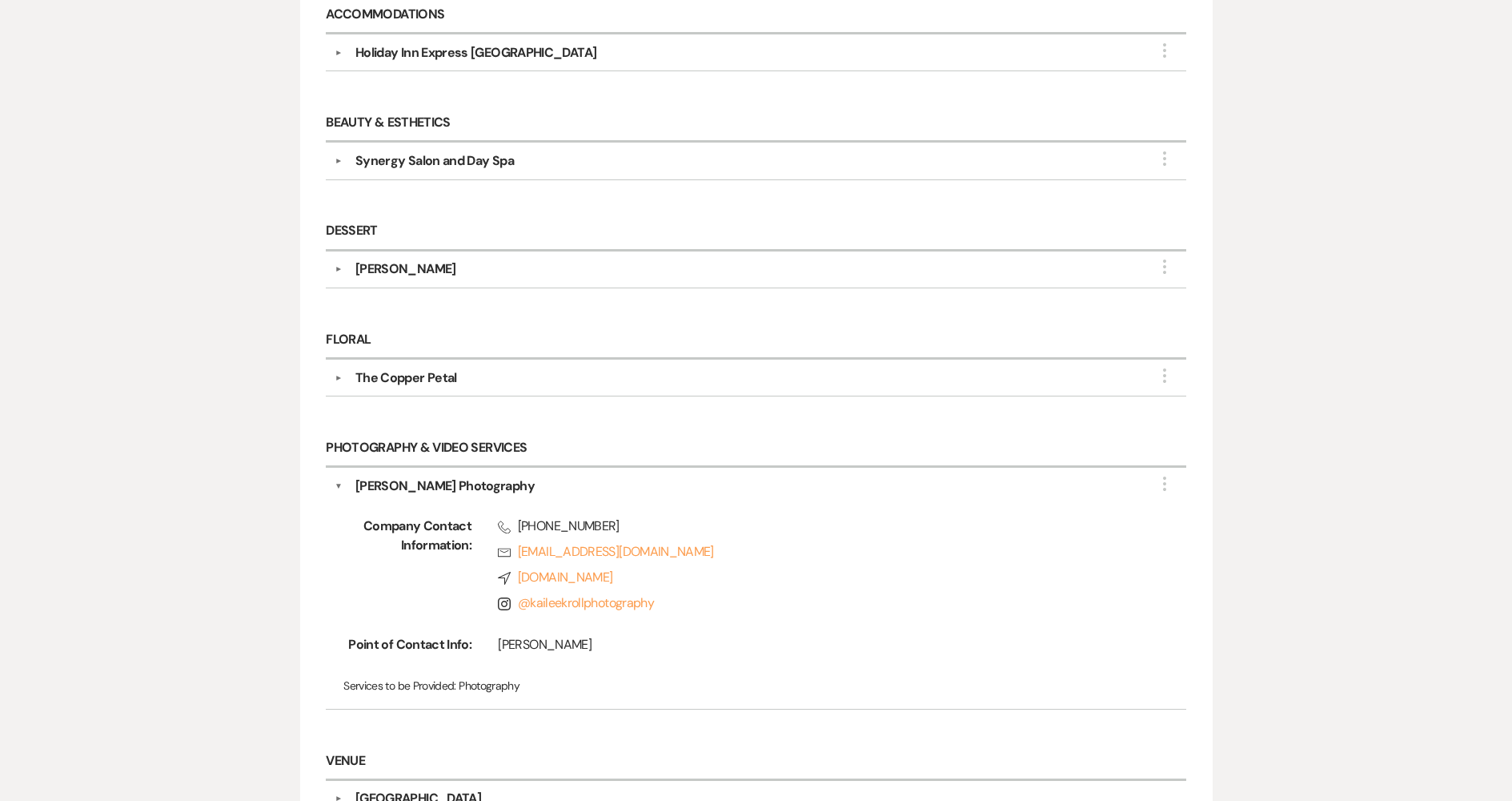
scroll to position [605, 0]
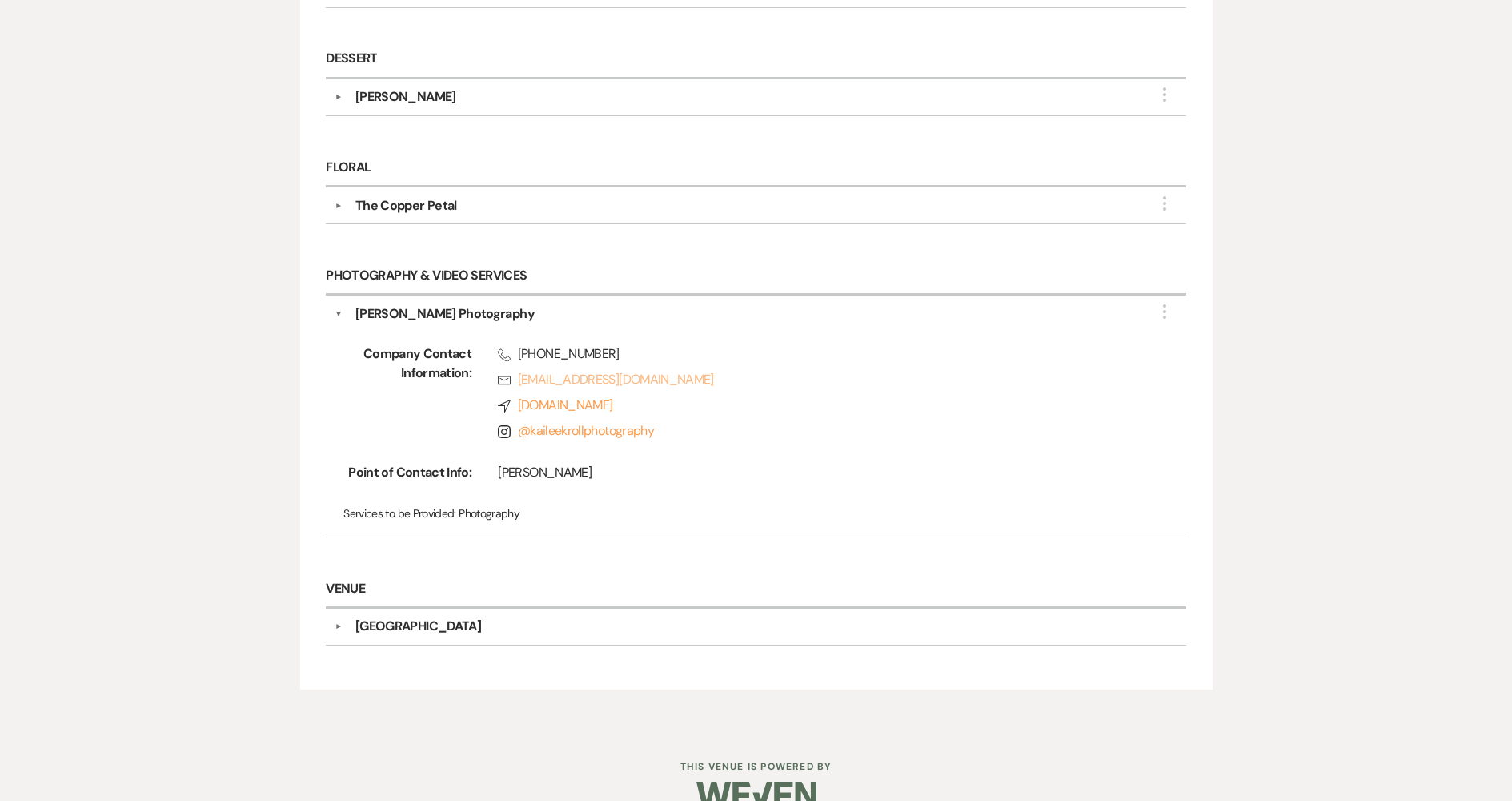
click at [599, 383] on link "Rsvp [EMAIL_ADDRESS][DOMAIN_NAME]" at bounding box center [817, 380] width 638 height 19
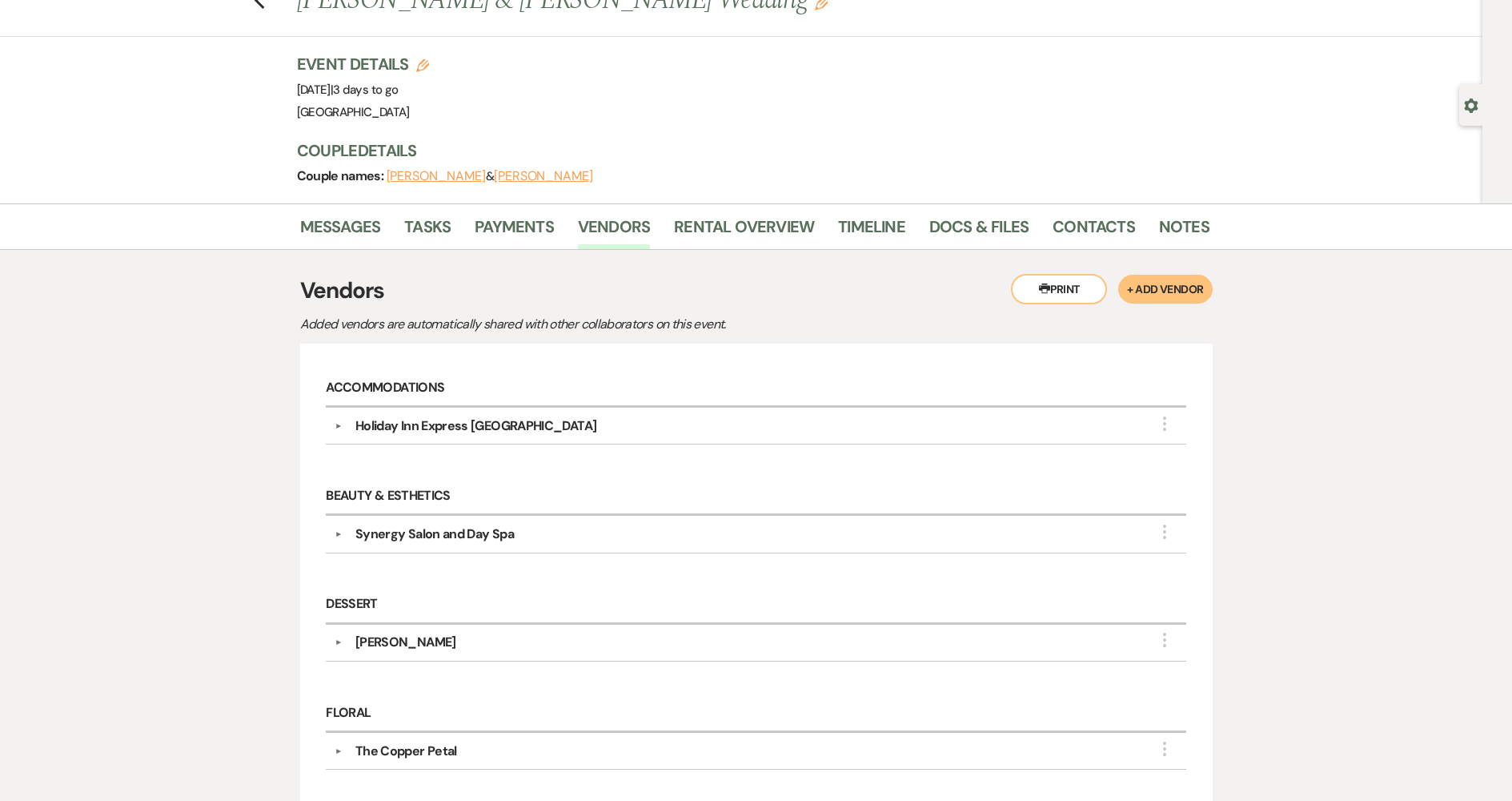
scroll to position [0, 0]
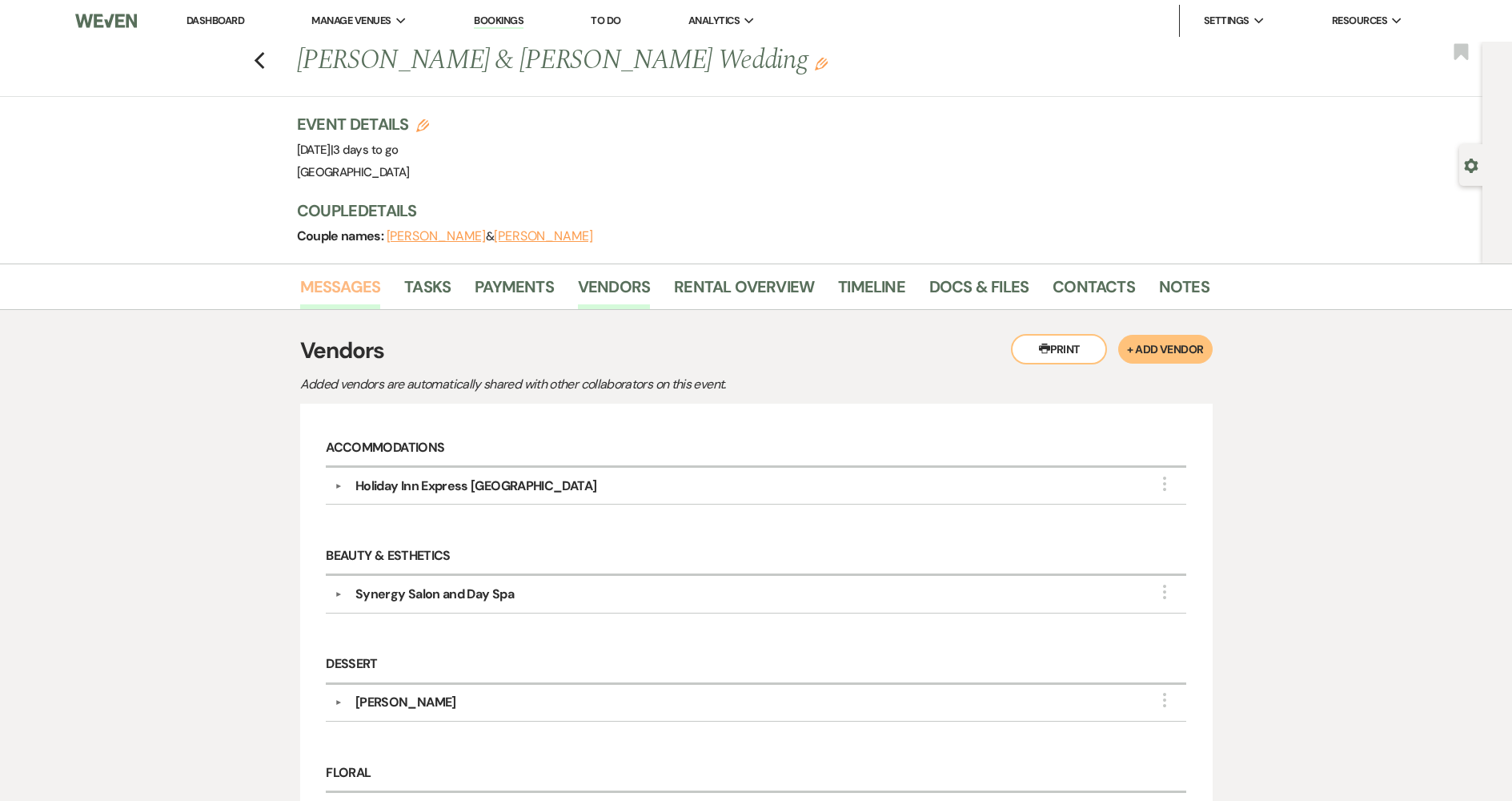
click at [375, 290] on link "Messages" at bounding box center [340, 292] width 80 height 35
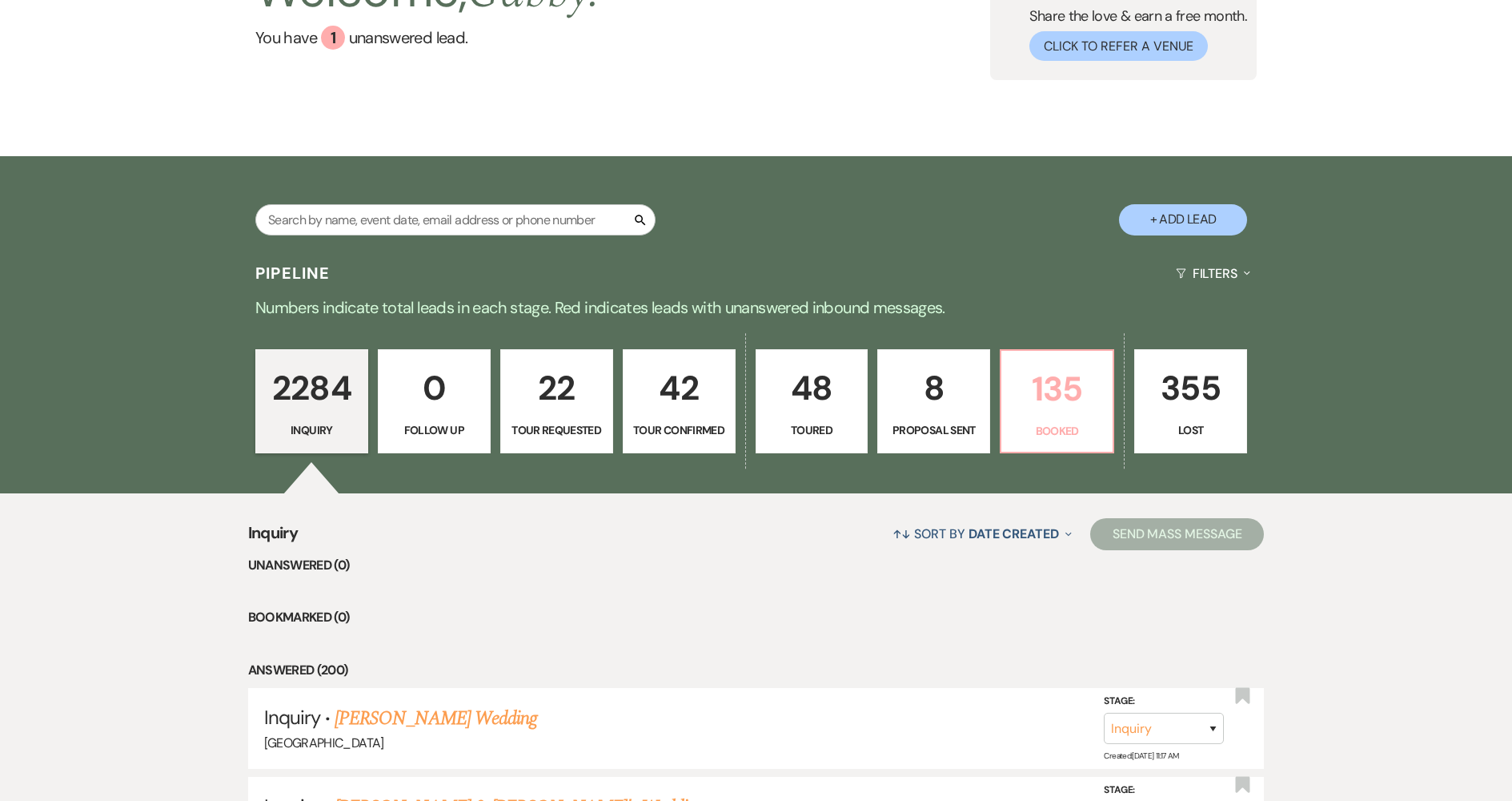
click at [1080, 397] on p "135" at bounding box center [1056, 388] width 92 height 53
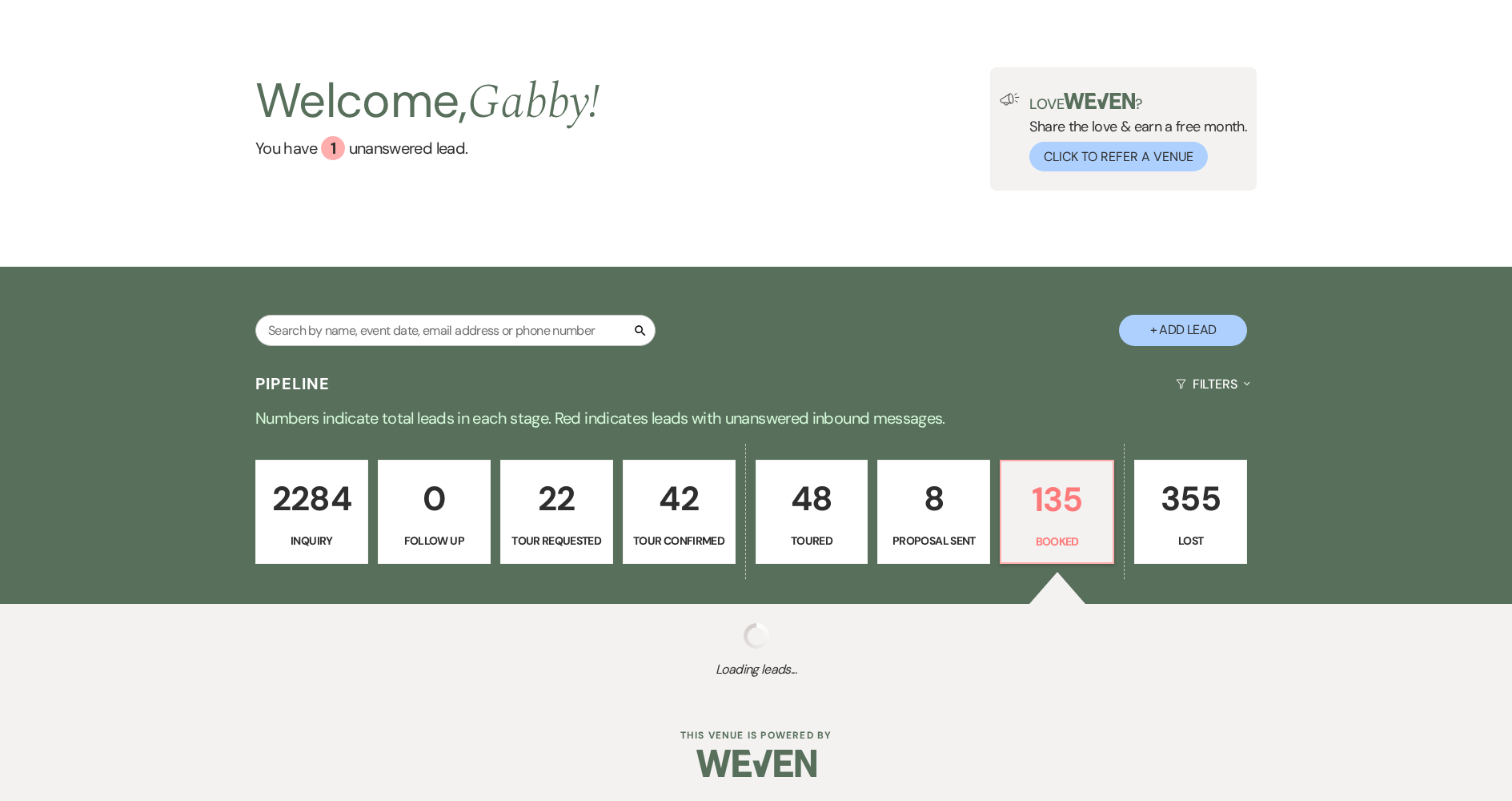
select select "7"
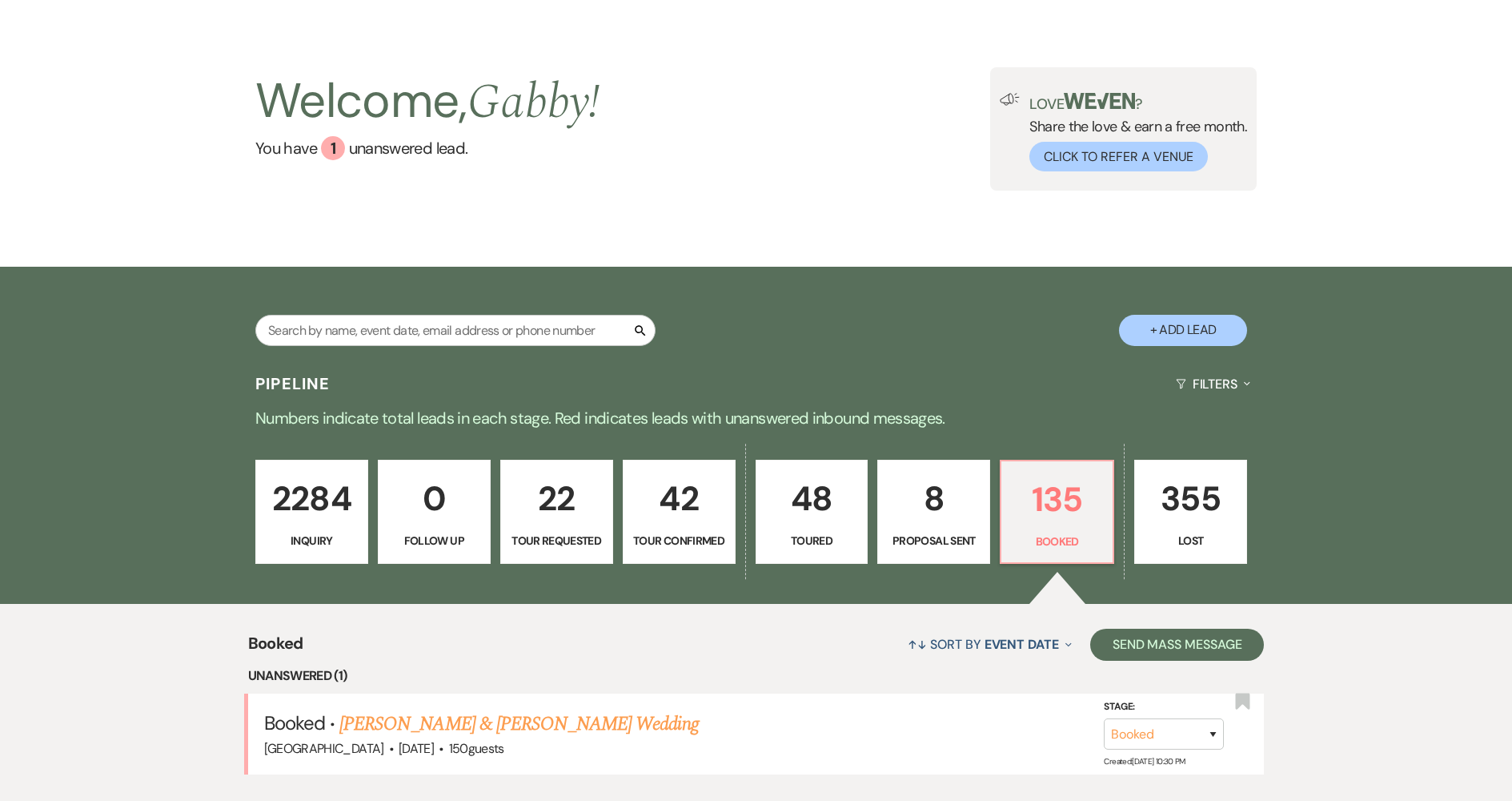
scroll to position [160, 0]
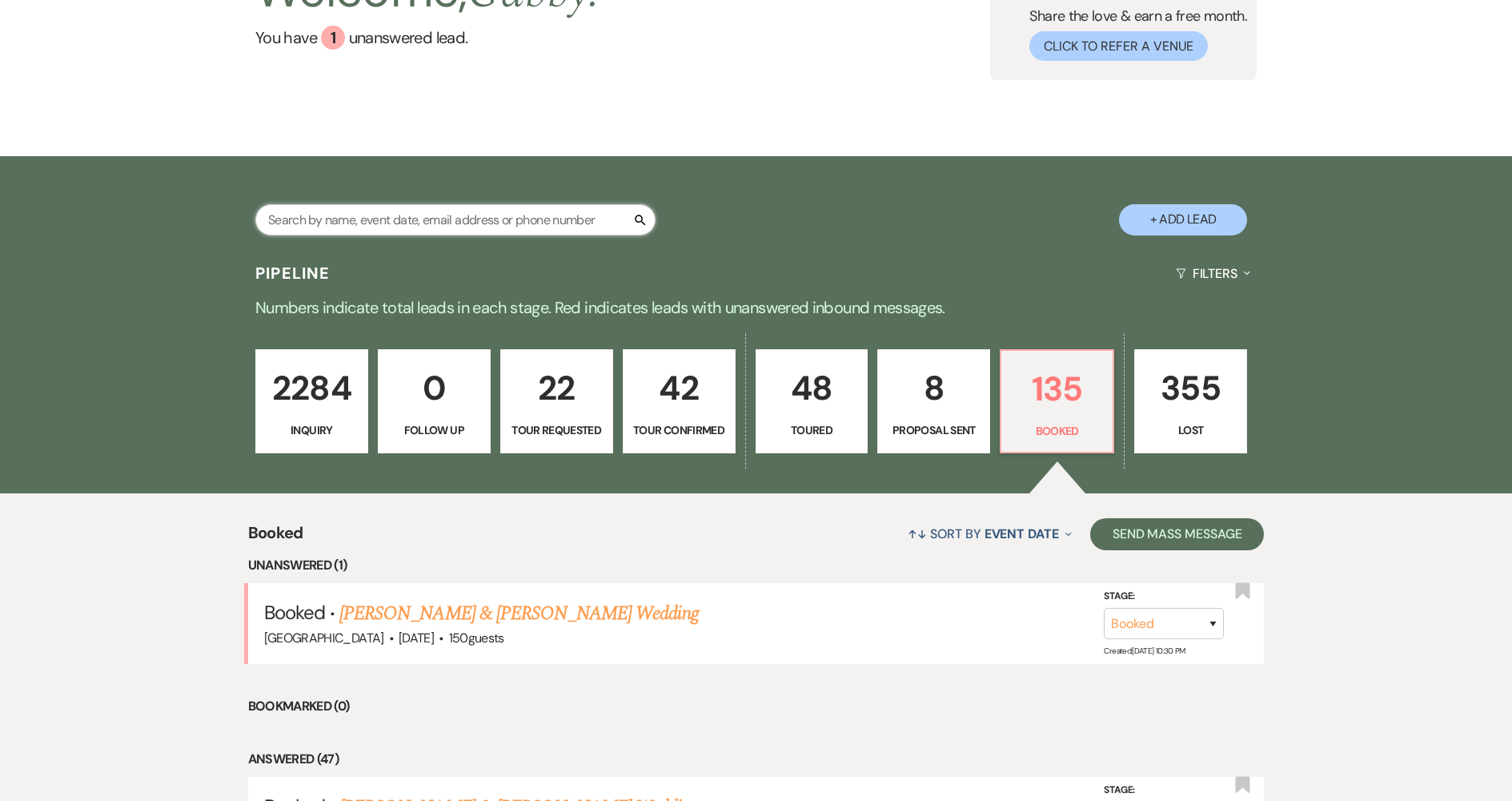
click at [460, 213] on input "text" at bounding box center [456, 220] width 400 height 31
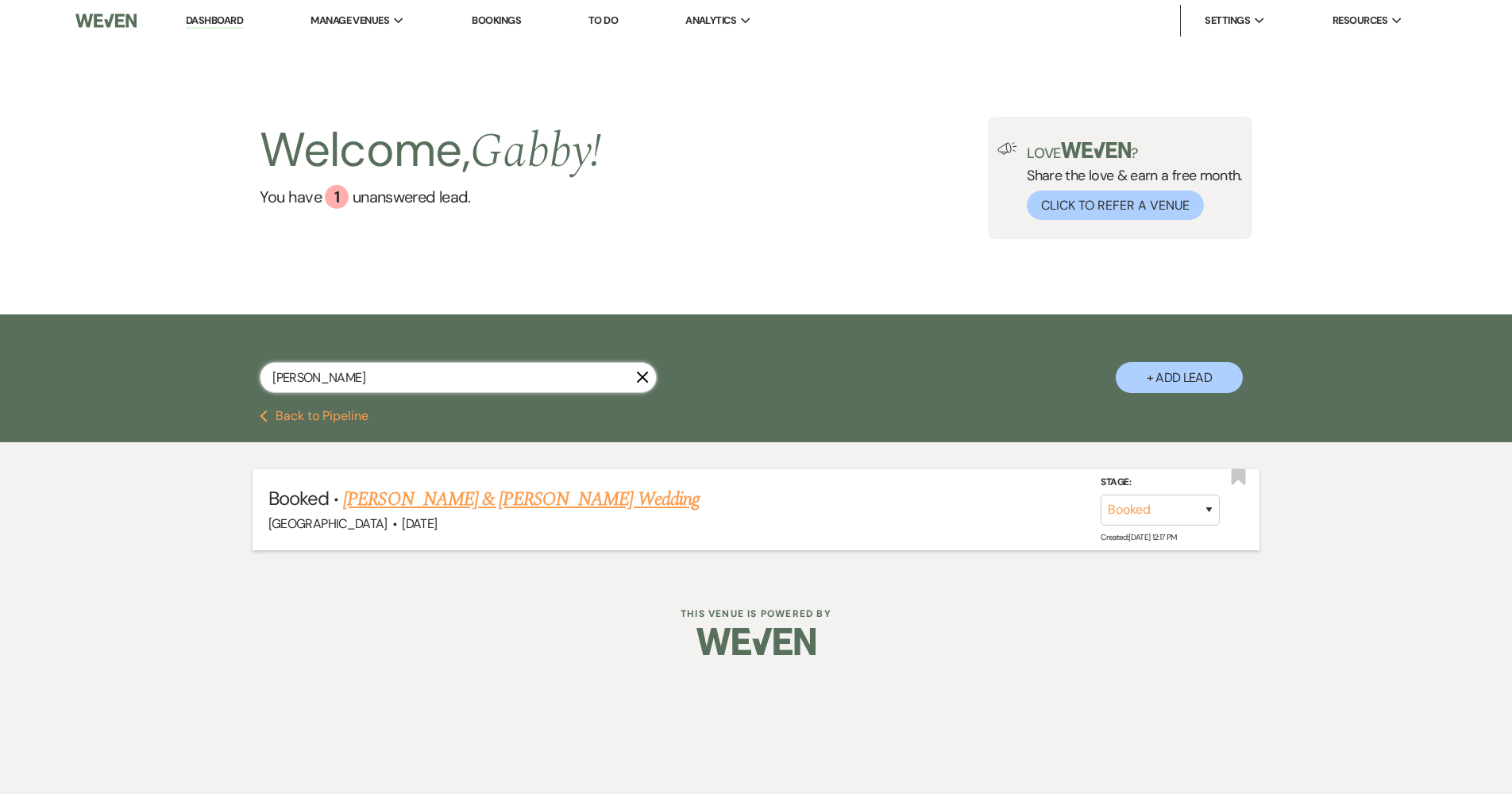
type input "[PERSON_NAME]"
click at [432, 500] on link "[PERSON_NAME] & [PERSON_NAME] Wedding" at bounding box center [521, 500] width 356 height 29
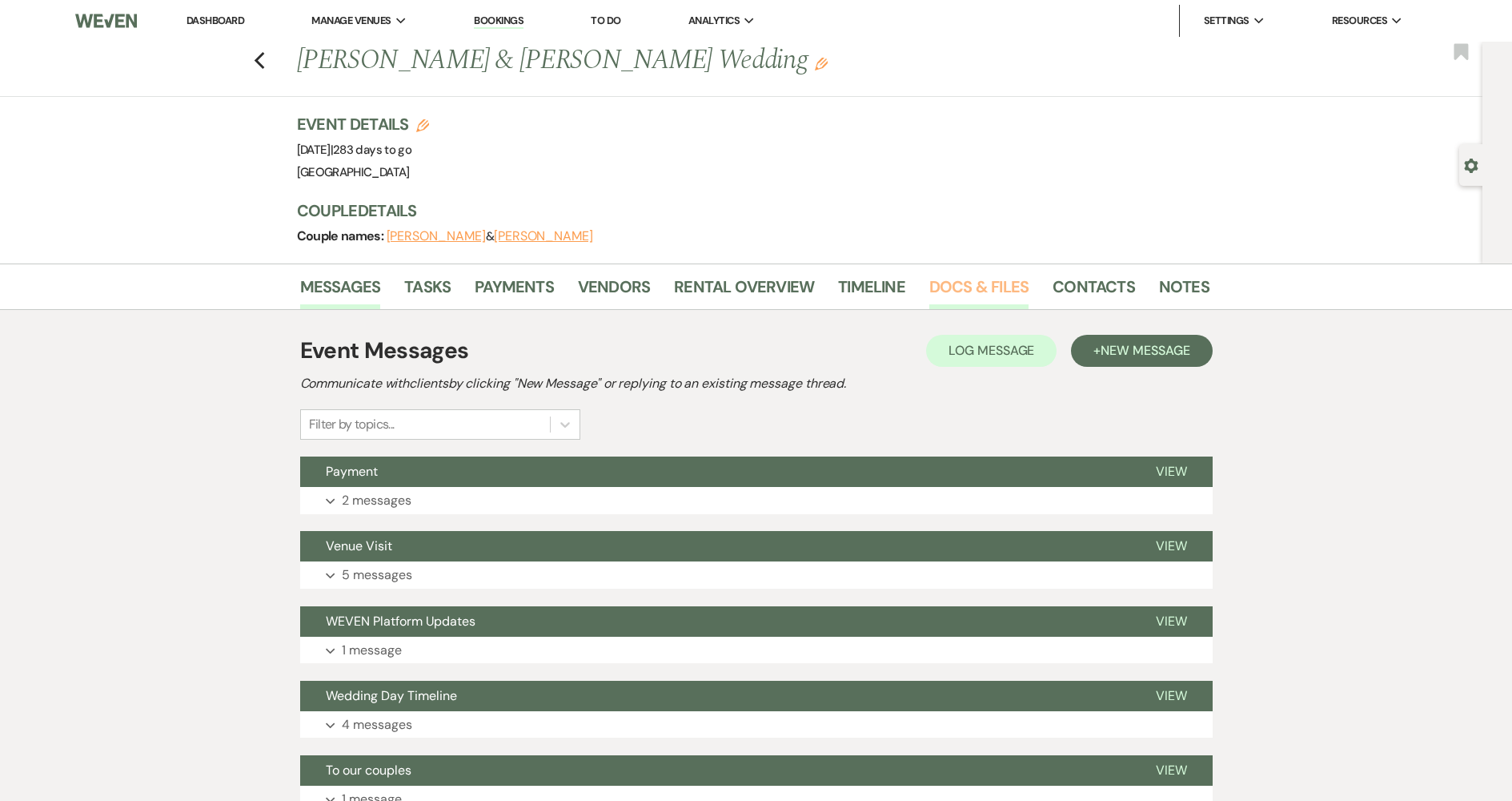
click at [960, 283] on link "Docs & Files" at bounding box center [979, 292] width 99 height 35
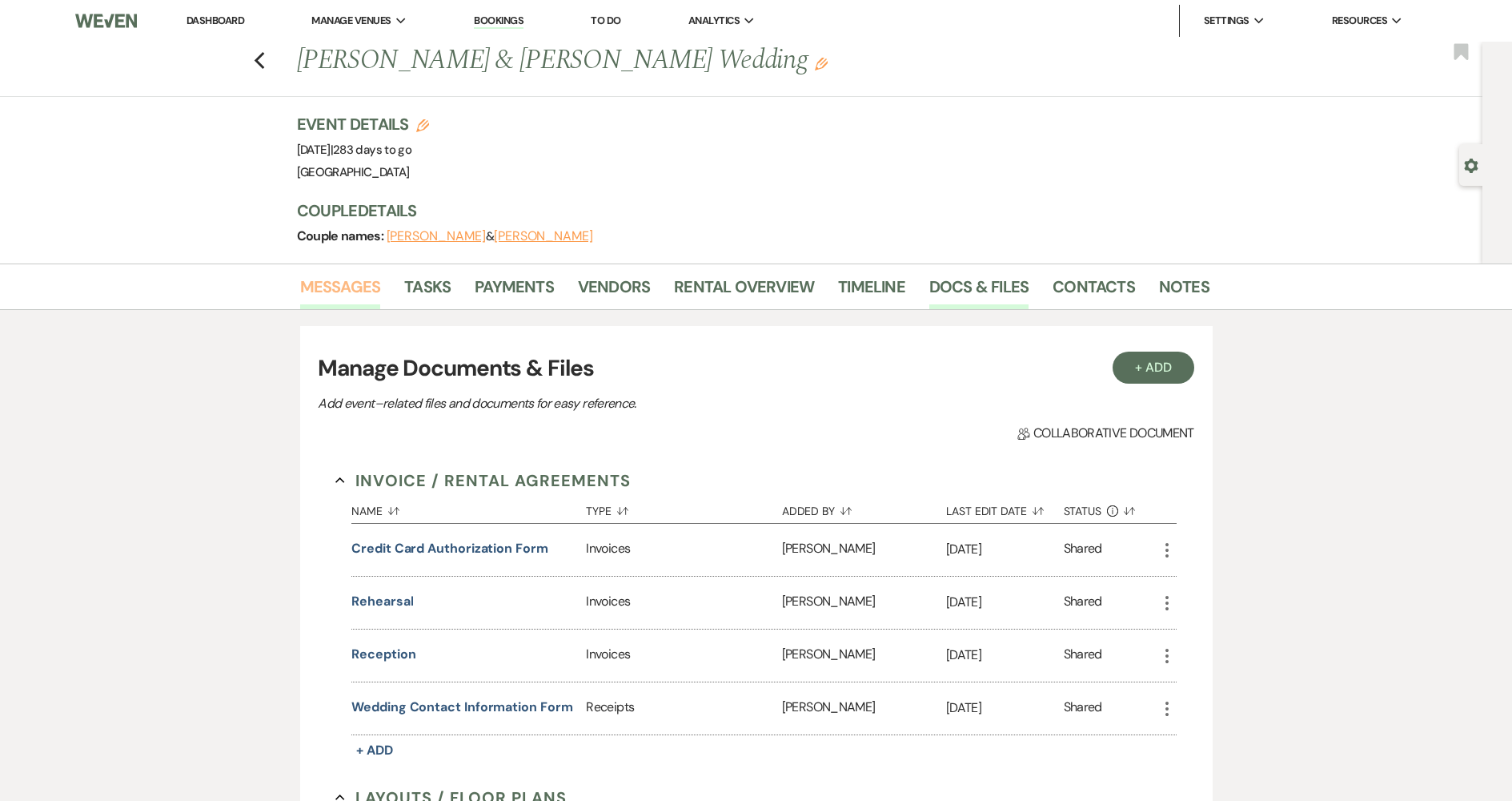
click at [334, 285] on link "Messages" at bounding box center [340, 292] width 80 height 35
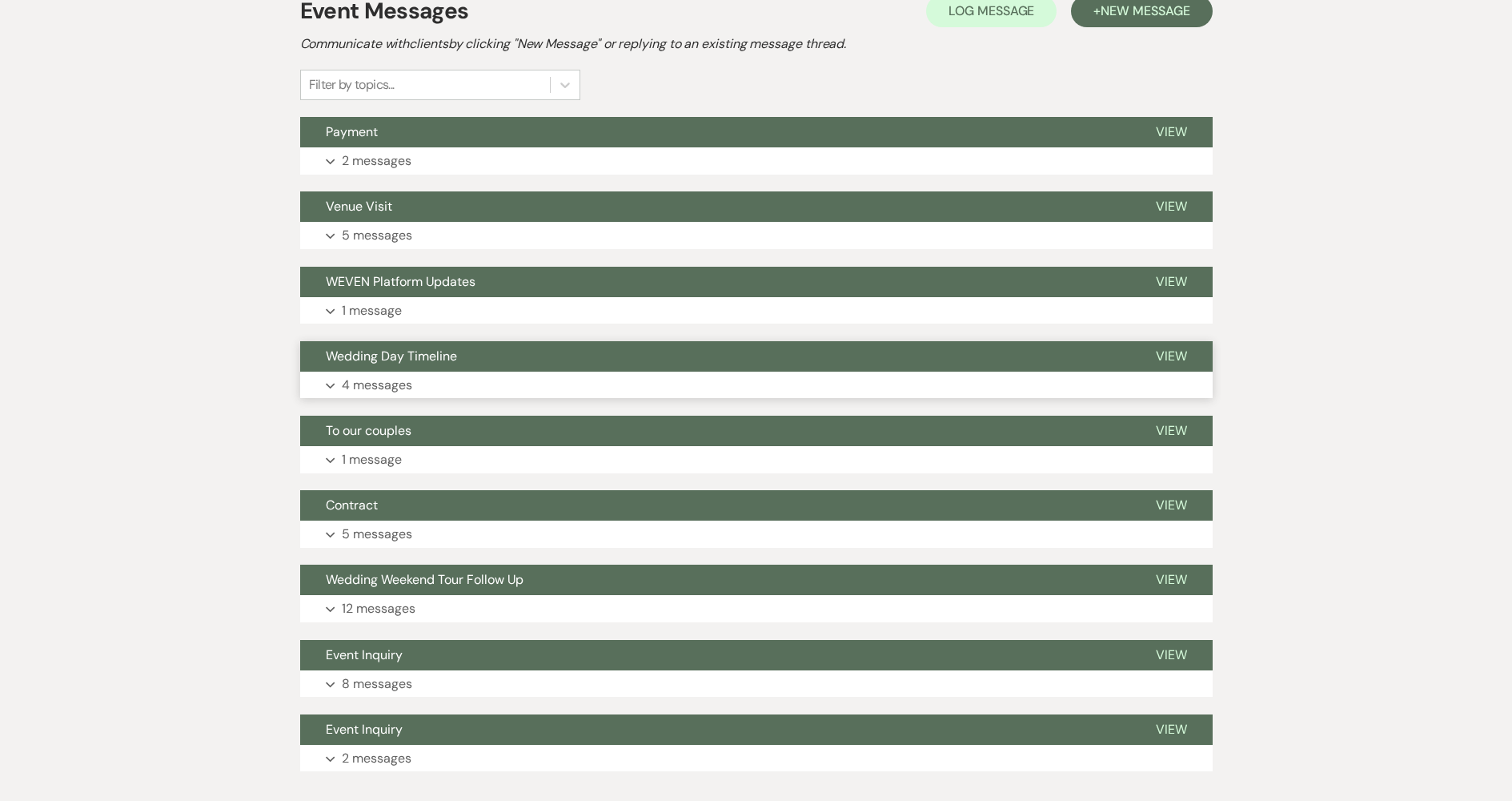
scroll to position [437, 0]
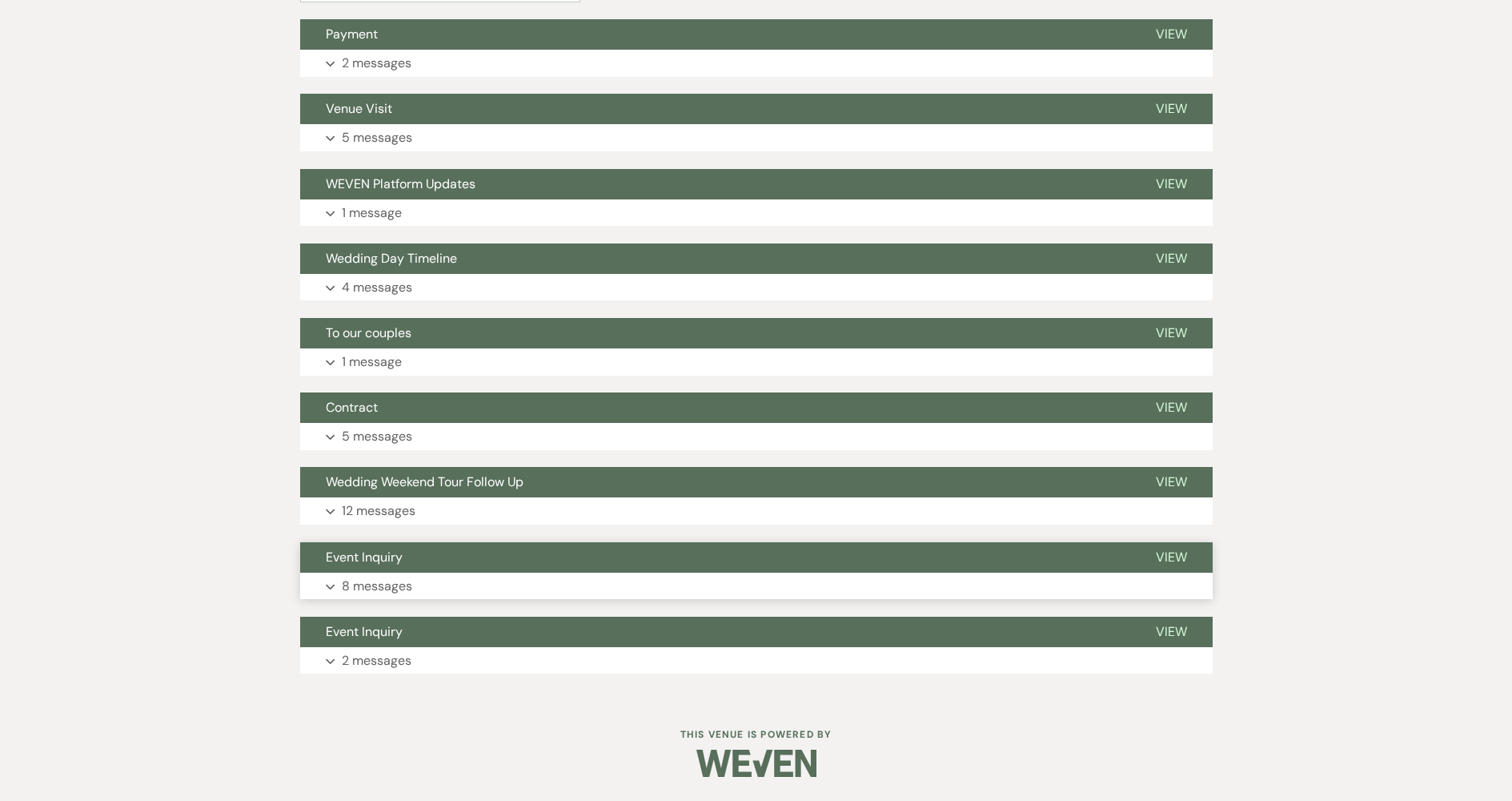
click at [440, 557] on button "Event Inquiry" at bounding box center [715, 557] width 831 height 30
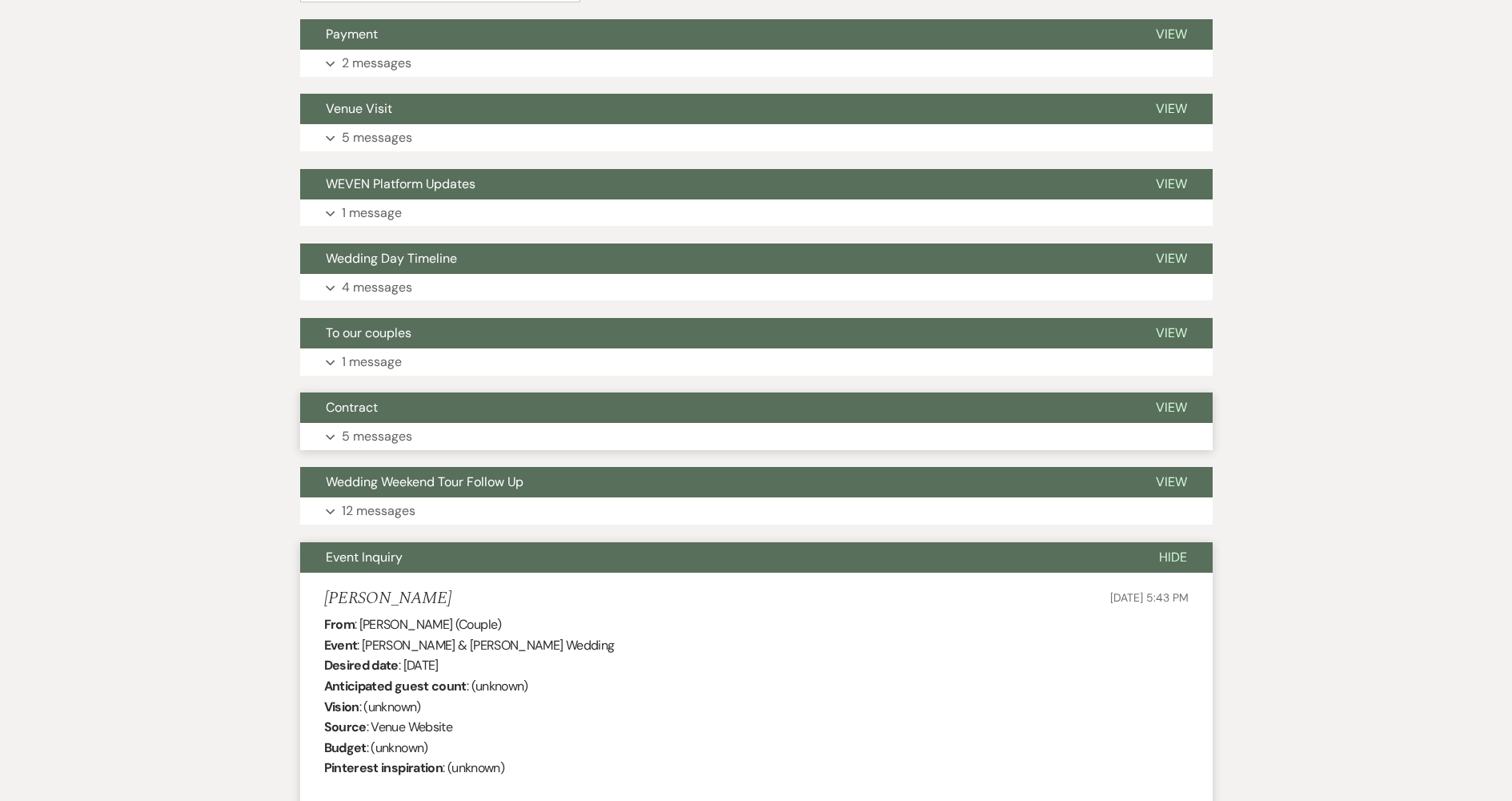
click at [470, 405] on button "Contract" at bounding box center [715, 407] width 831 height 30
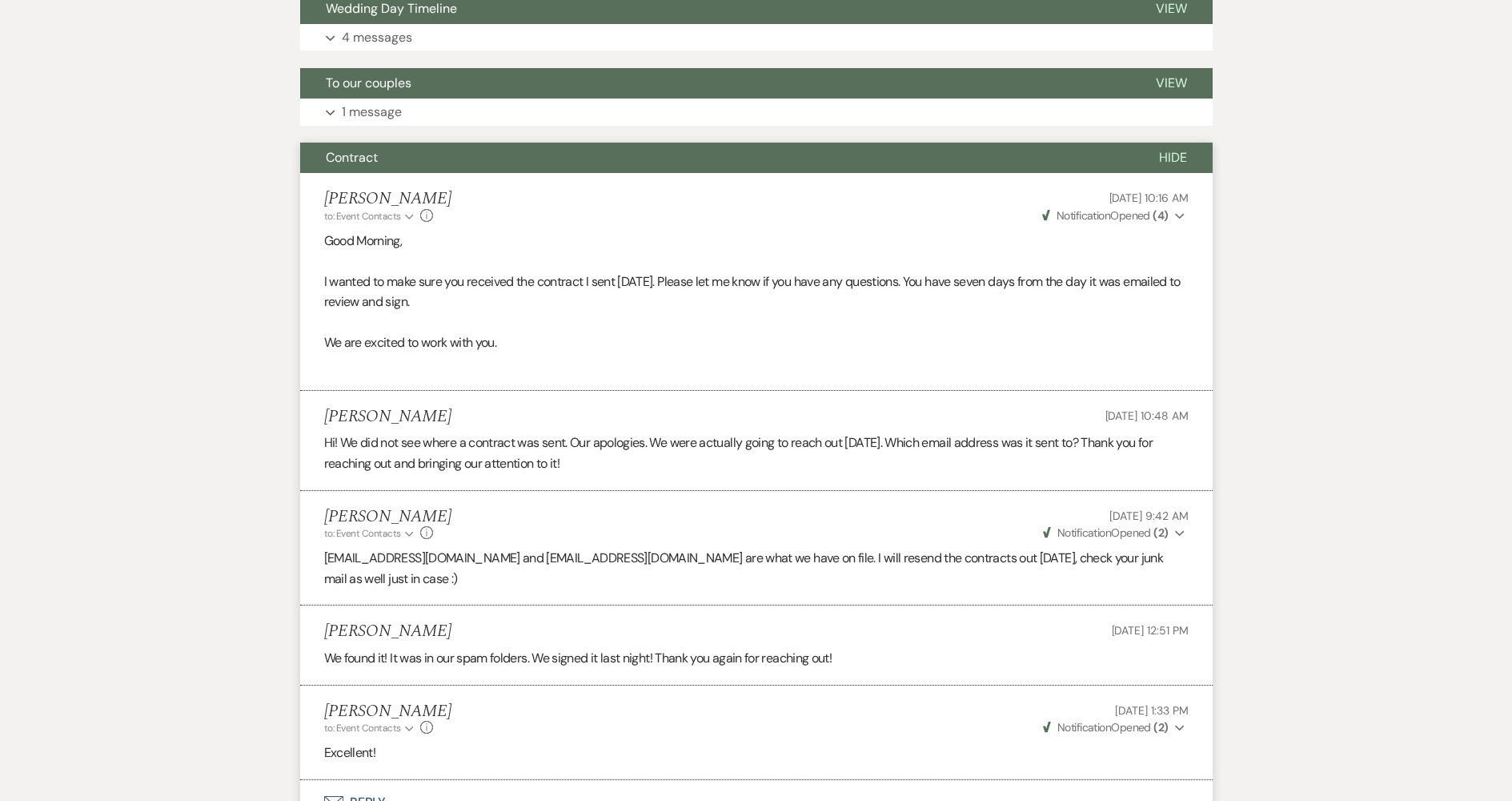
scroll to position [518, 0]
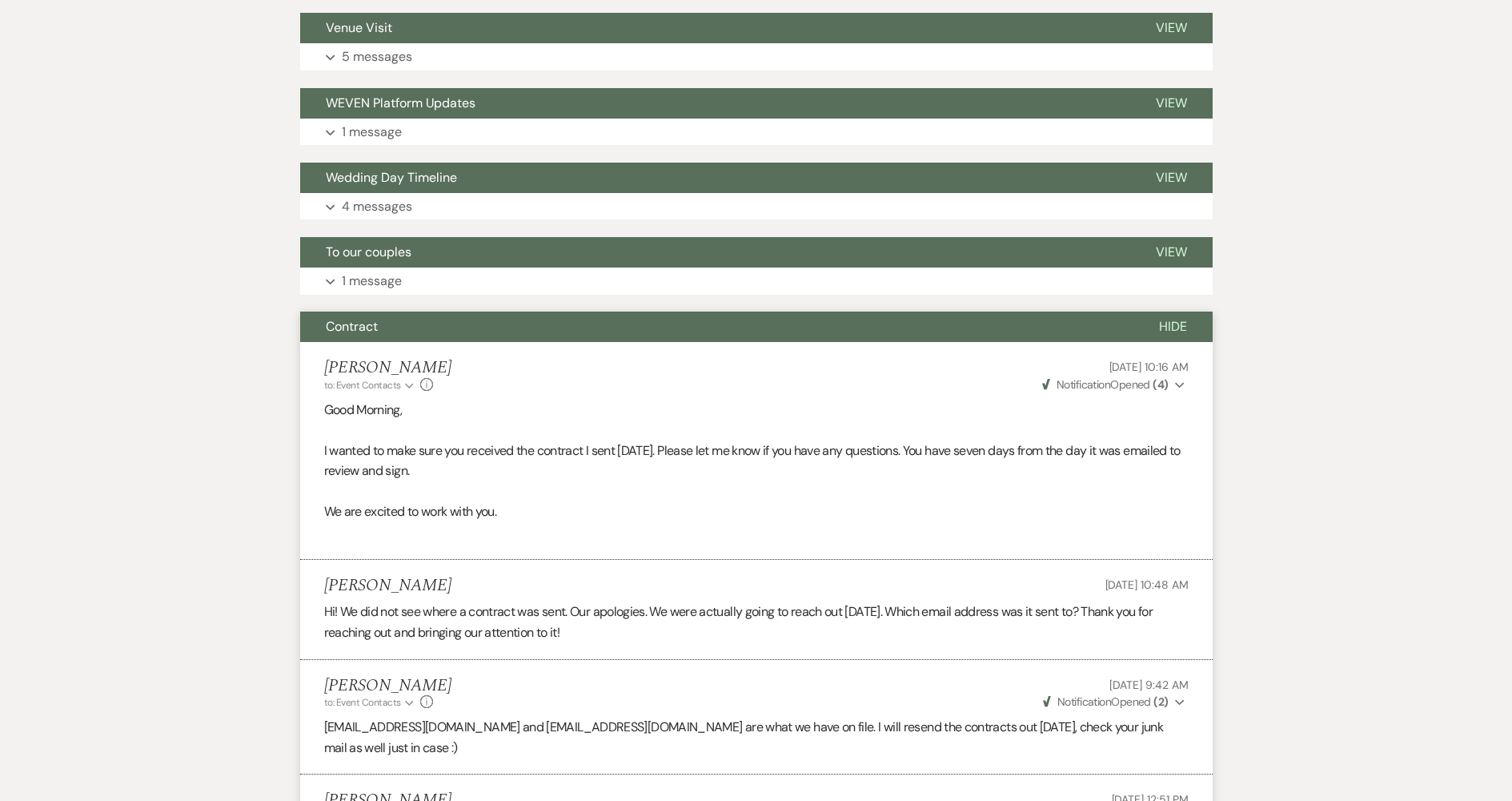
click at [448, 328] on button "Contract" at bounding box center [717, 326] width 834 height 30
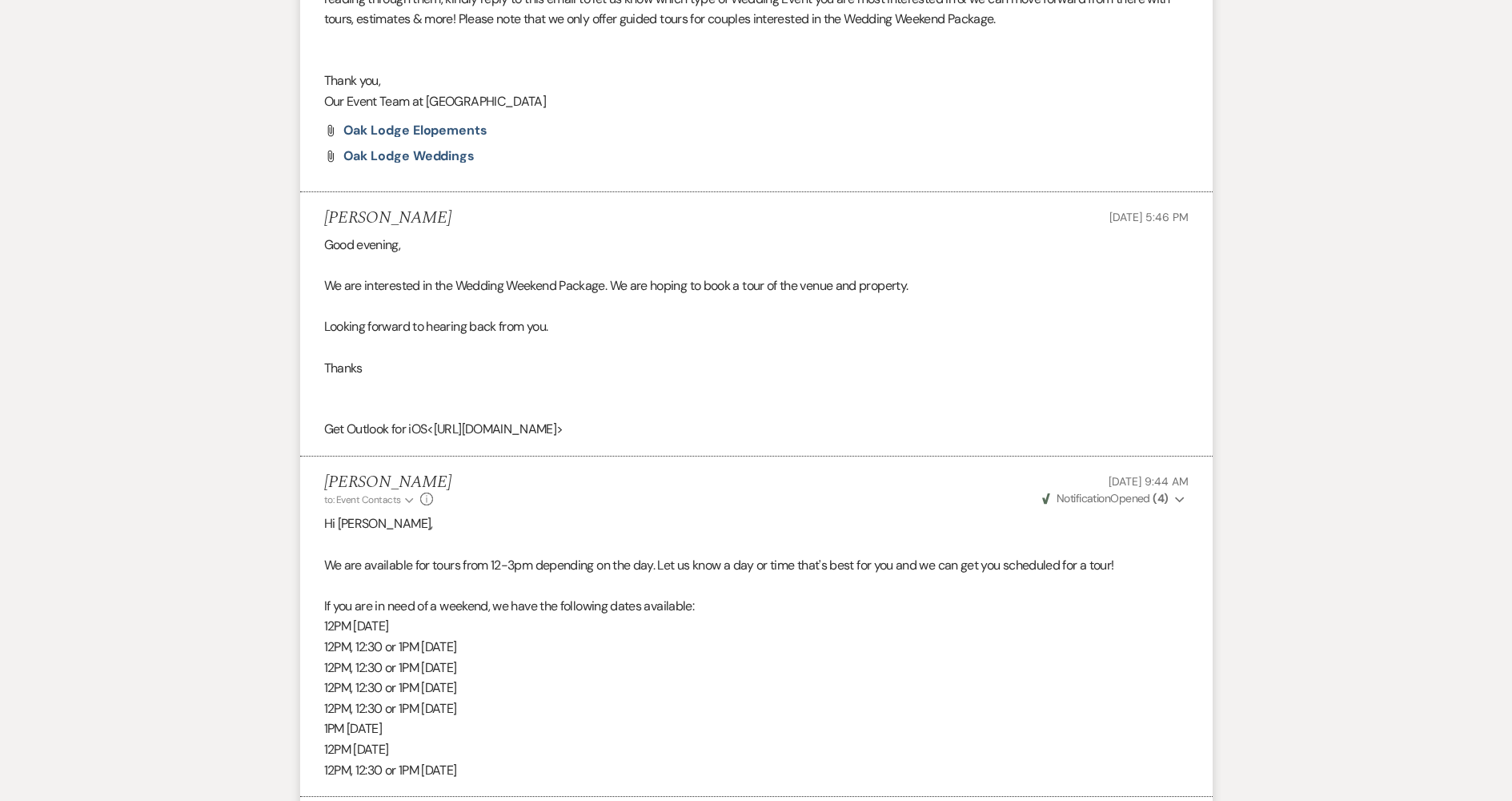
scroll to position [1398, 0]
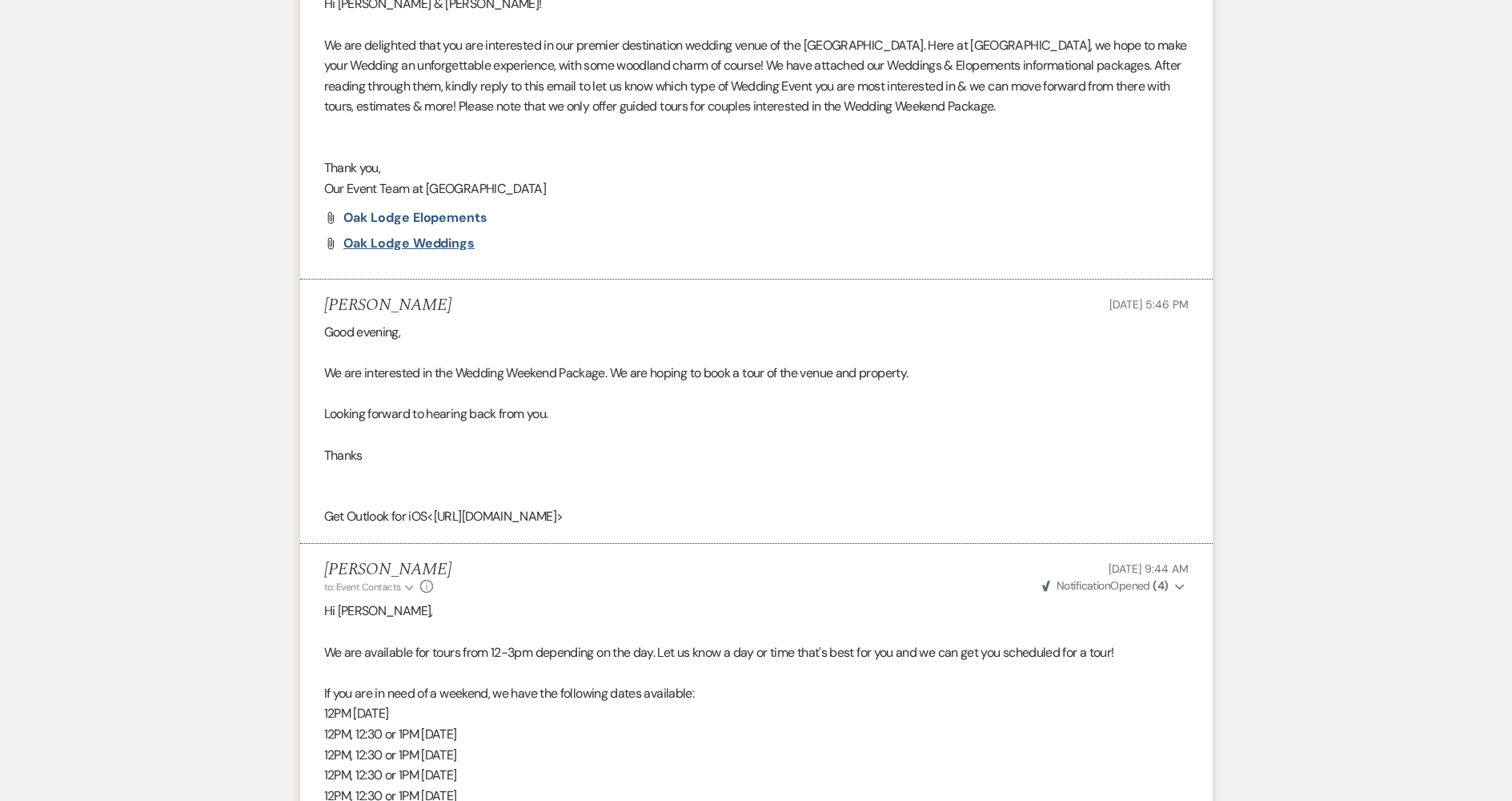
click at [436, 248] on span "Oak Lodge Weddings" at bounding box center [409, 242] width 132 height 16
